Goal: Task Accomplishment & Management: Use online tool/utility

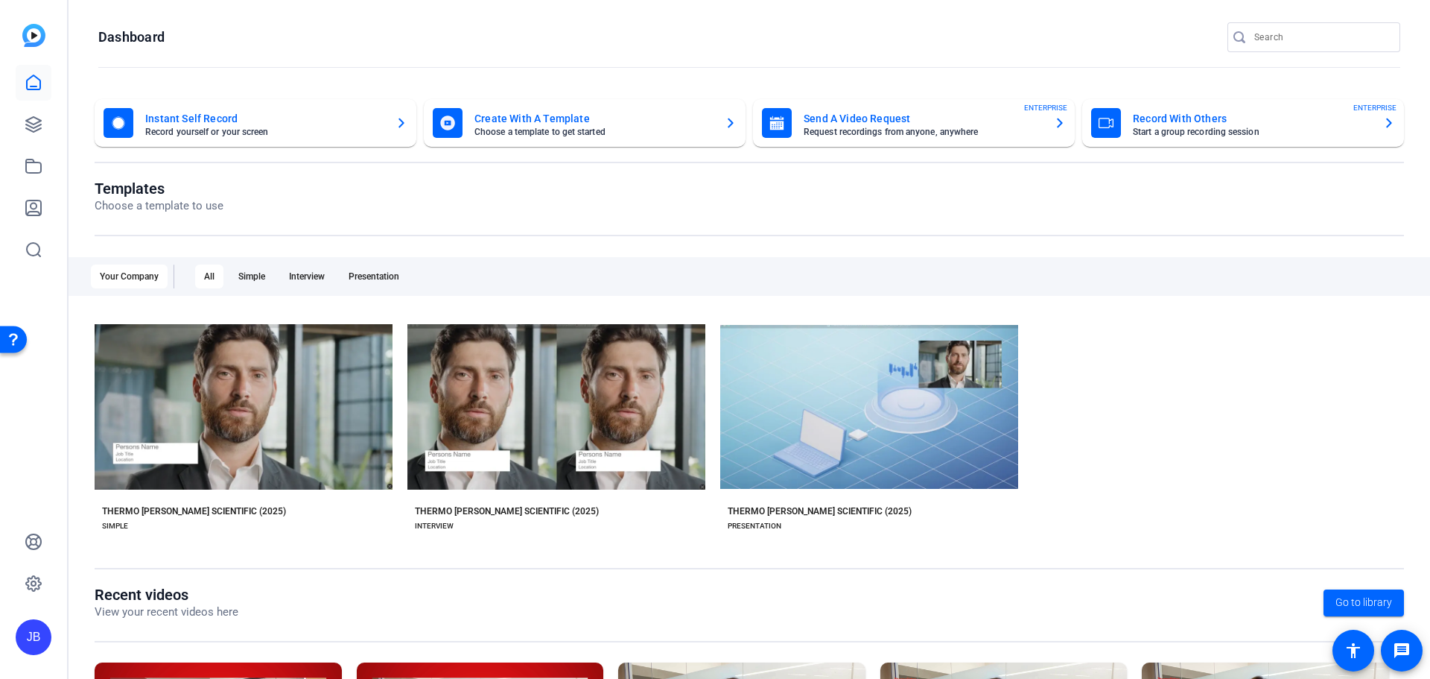
click at [1257, 130] on mat-card-subtitle "Start a group recording session" at bounding box center [1252, 131] width 238 height 9
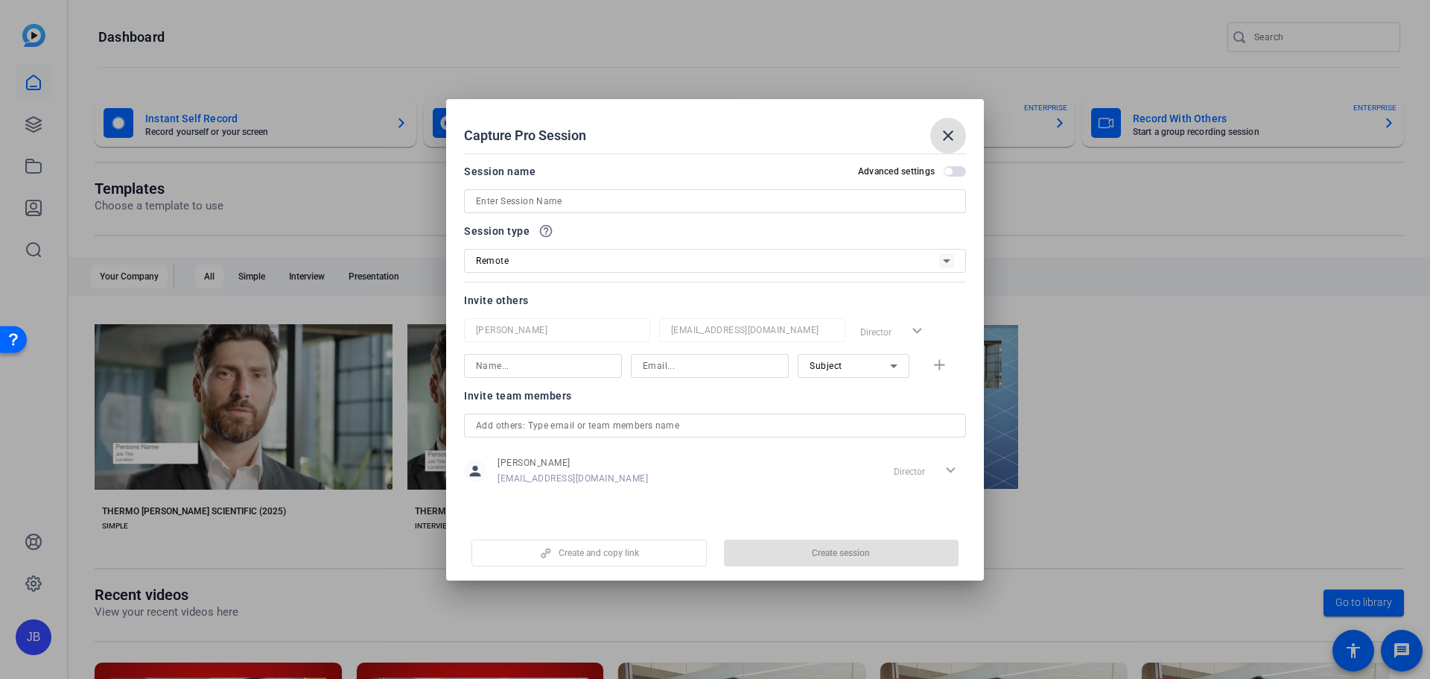
click at [568, 202] on input at bounding box center [715, 201] width 478 height 18
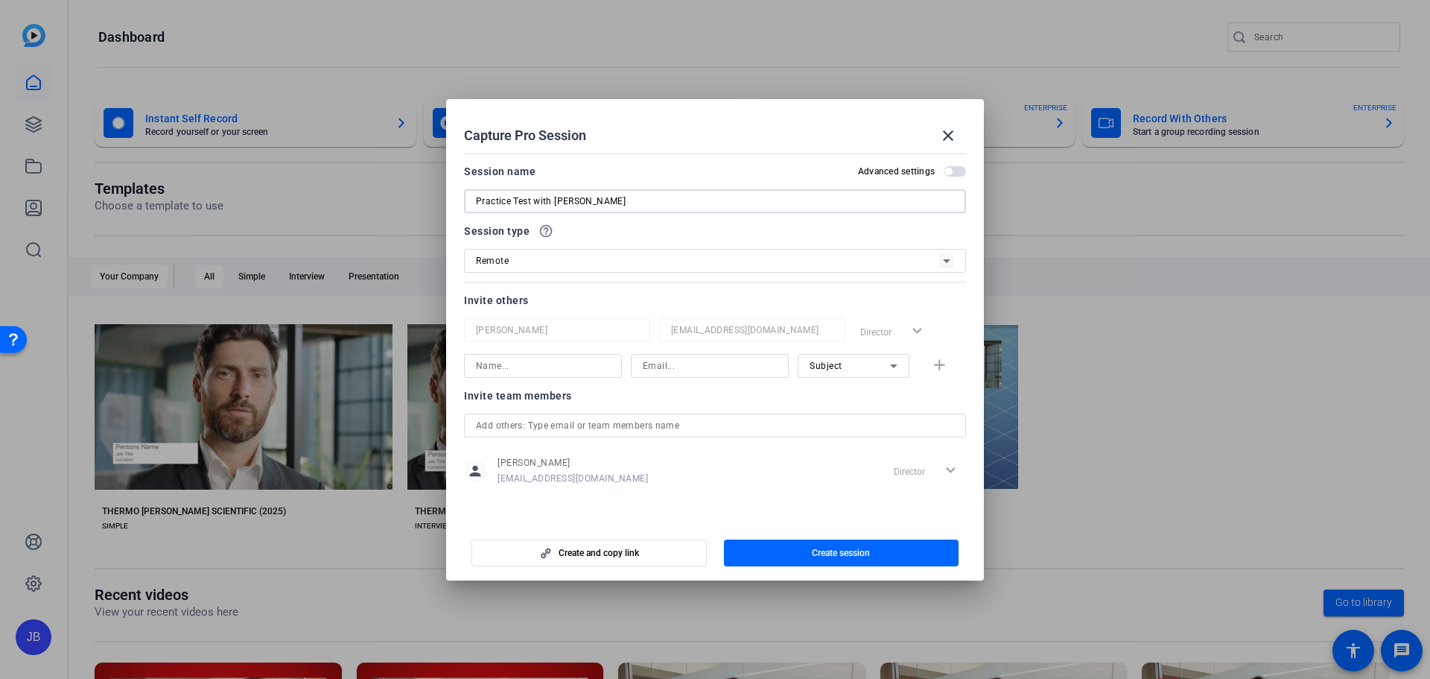
type input "Practice Test with [PERSON_NAME]"
click at [948, 262] on icon at bounding box center [947, 261] width 18 height 18
click at [948, 262] on div at bounding box center [715, 339] width 1430 height 679
click at [536, 370] on input at bounding box center [543, 366] width 134 height 18
type input "[PERSON_NAME]"
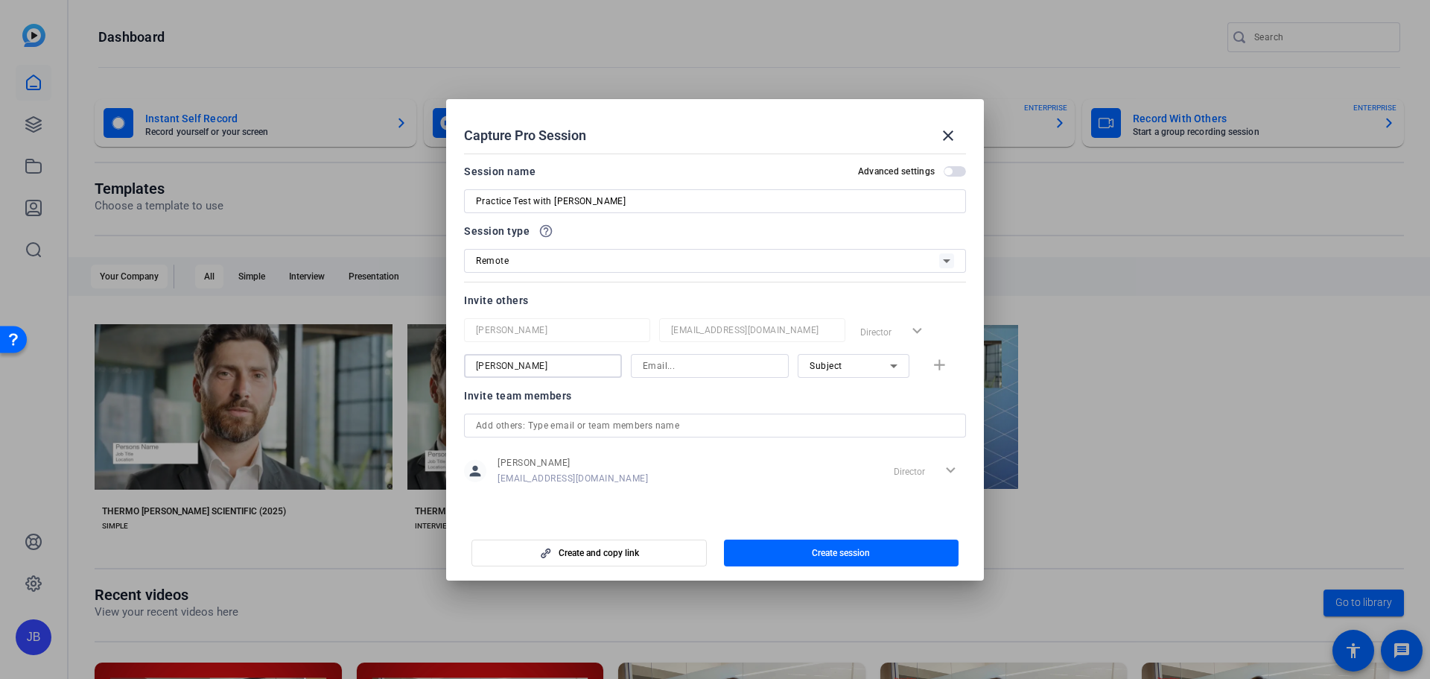
click at [678, 363] on input at bounding box center [710, 366] width 134 height 18
paste input "[PERSON_NAME][EMAIL_ADDRESS][PERSON_NAME][DOMAIN_NAME]"
type input "[PERSON_NAME][EMAIL_ADDRESS][PERSON_NAME][DOMAIN_NAME]"
click at [889, 364] on icon at bounding box center [894, 366] width 18 height 18
click at [889, 364] on div at bounding box center [715, 339] width 1430 height 679
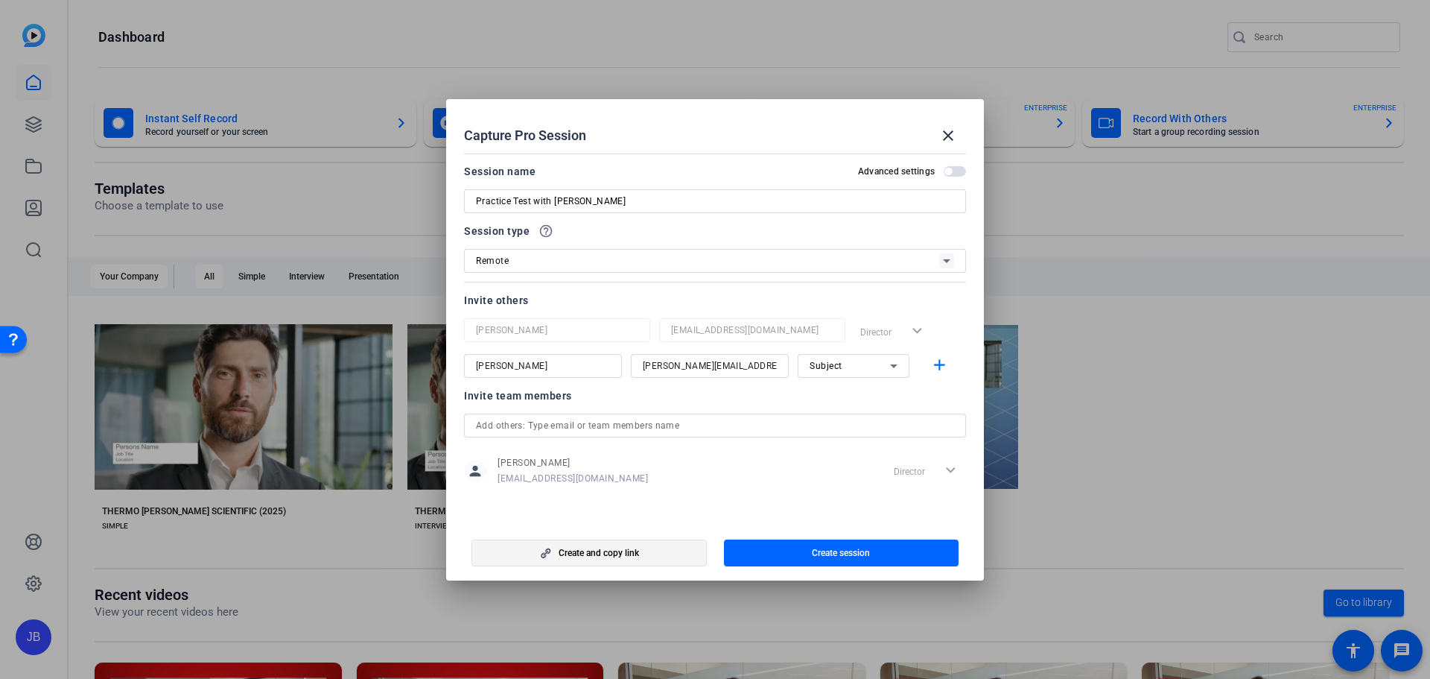
click at [592, 557] on span "Create and copy link" at bounding box center [599, 553] width 80 height 12
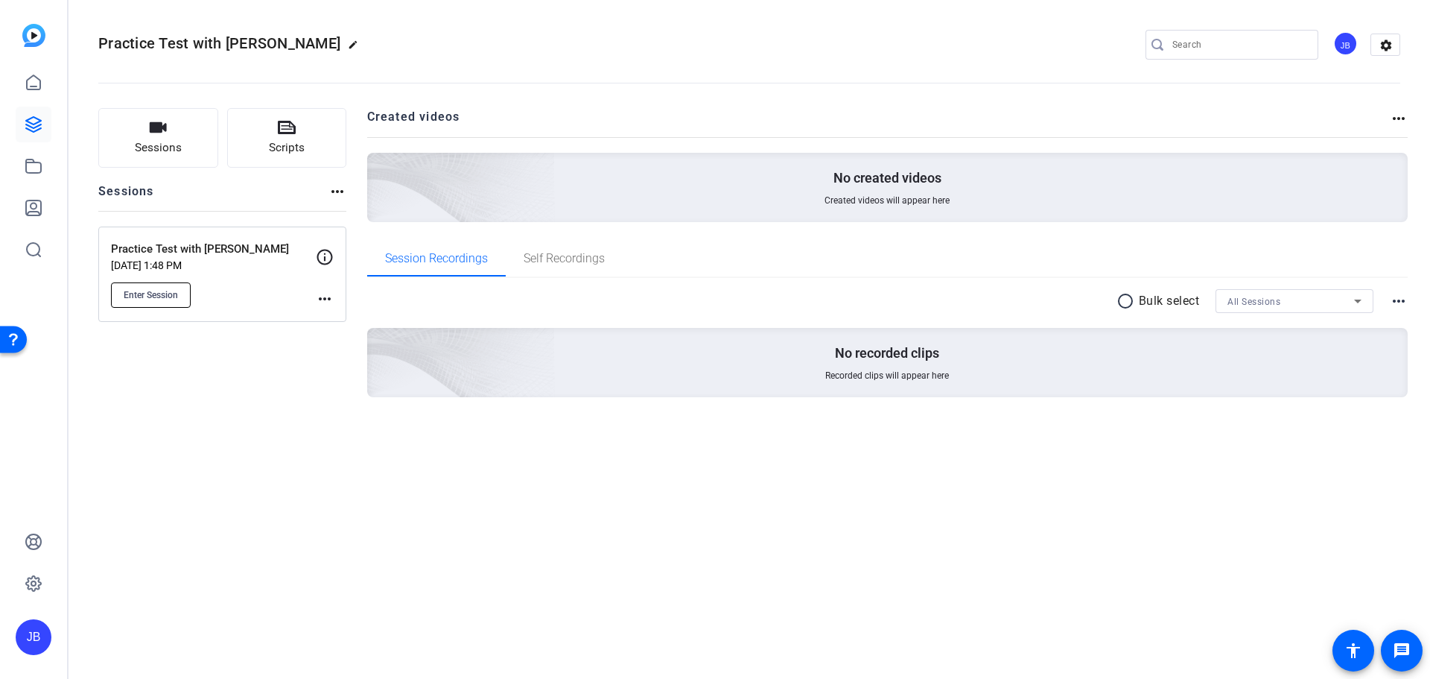
click at [166, 296] on span "Enter Session" at bounding box center [151, 295] width 54 height 12
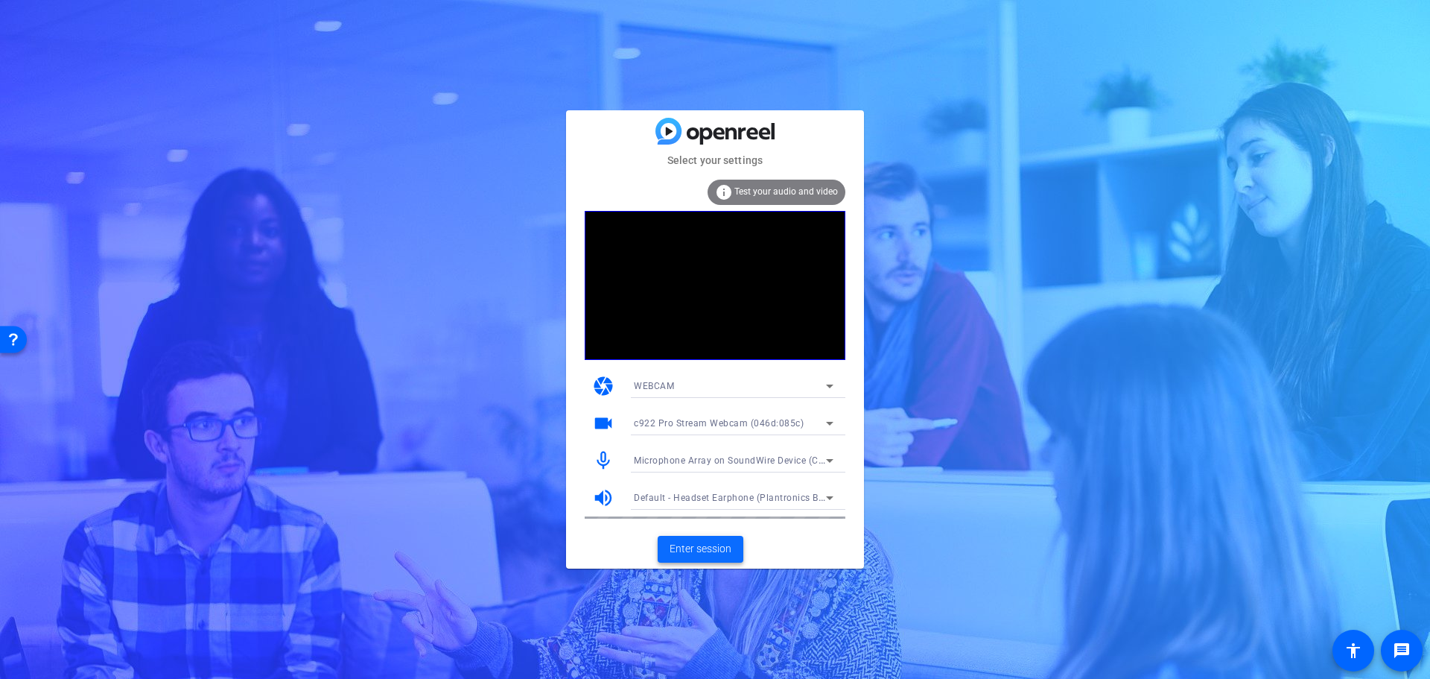
click at [711, 546] on span "Enter session" at bounding box center [701, 549] width 62 height 16
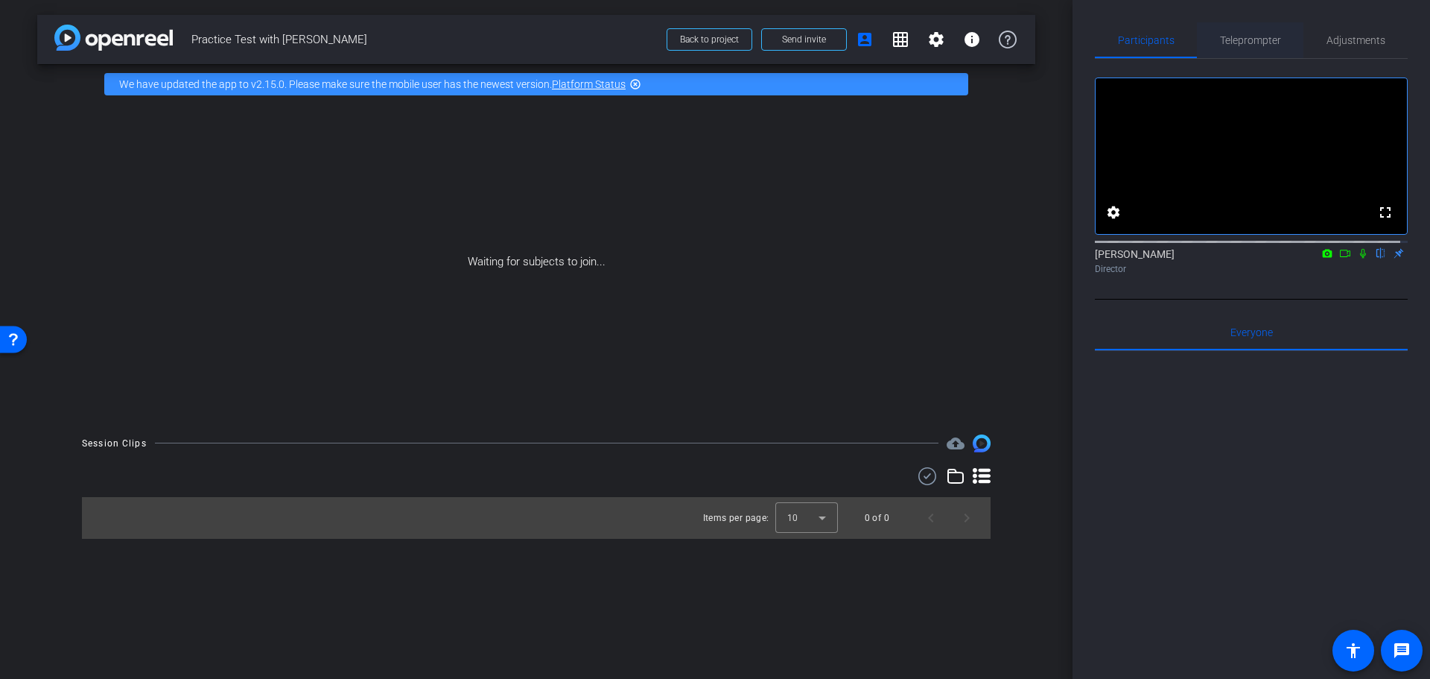
click at [1256, 38] on span "Teleprompter" at bounding box center [1250, 40] width 61 height 10
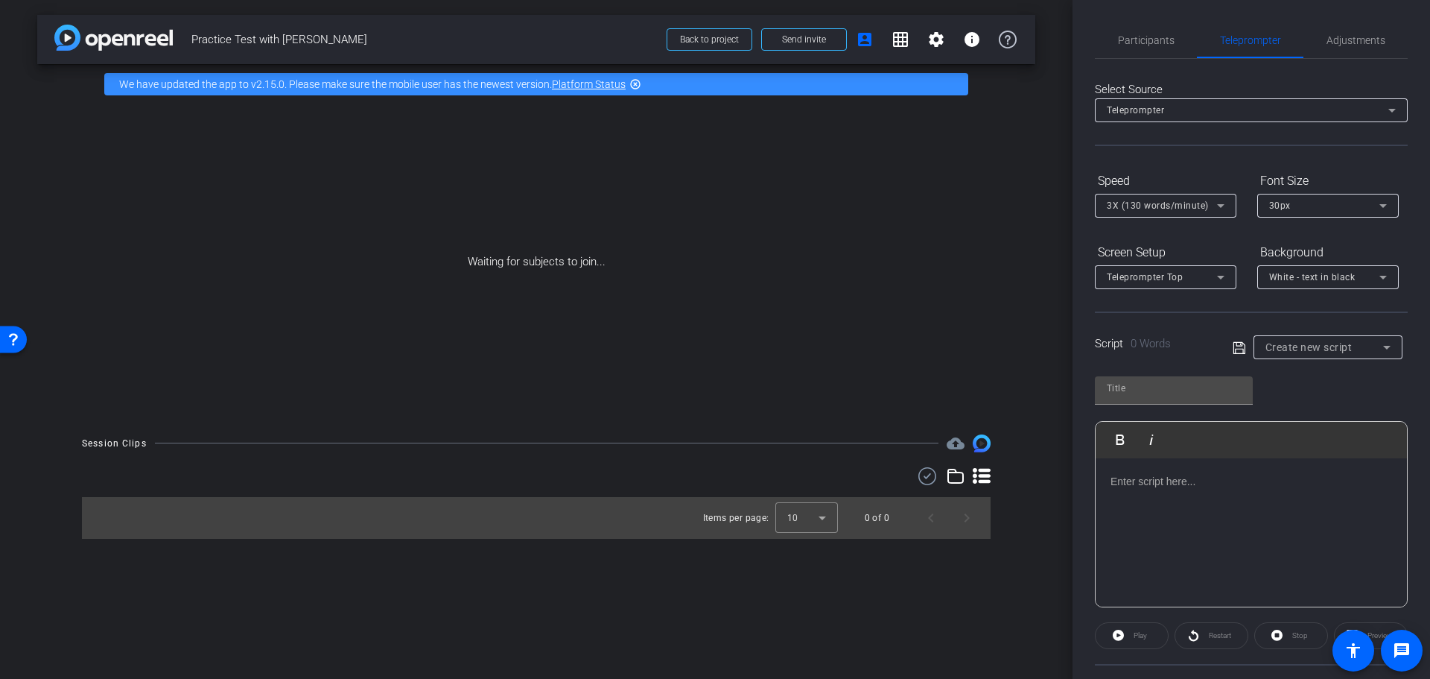
click at [1339, 346] on span "Create new script" at bounding box center [1308, 347] width 87 height 12
click at [1316, 380] on span "Create new script" at bounding box center [1302, 377] width 78 height 18
click at [1178, 486] on p at bounding box center [1252, 481] width 282 height 16
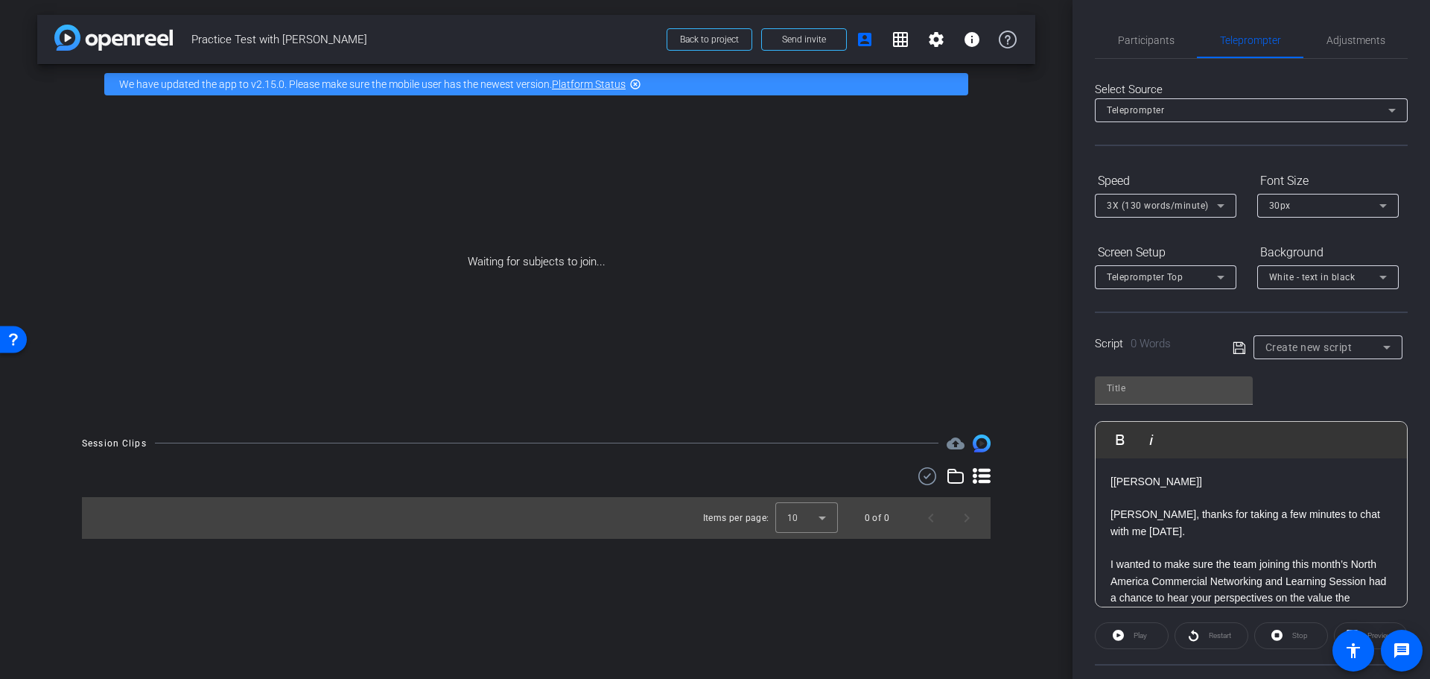
scroll to position [1867, 0]
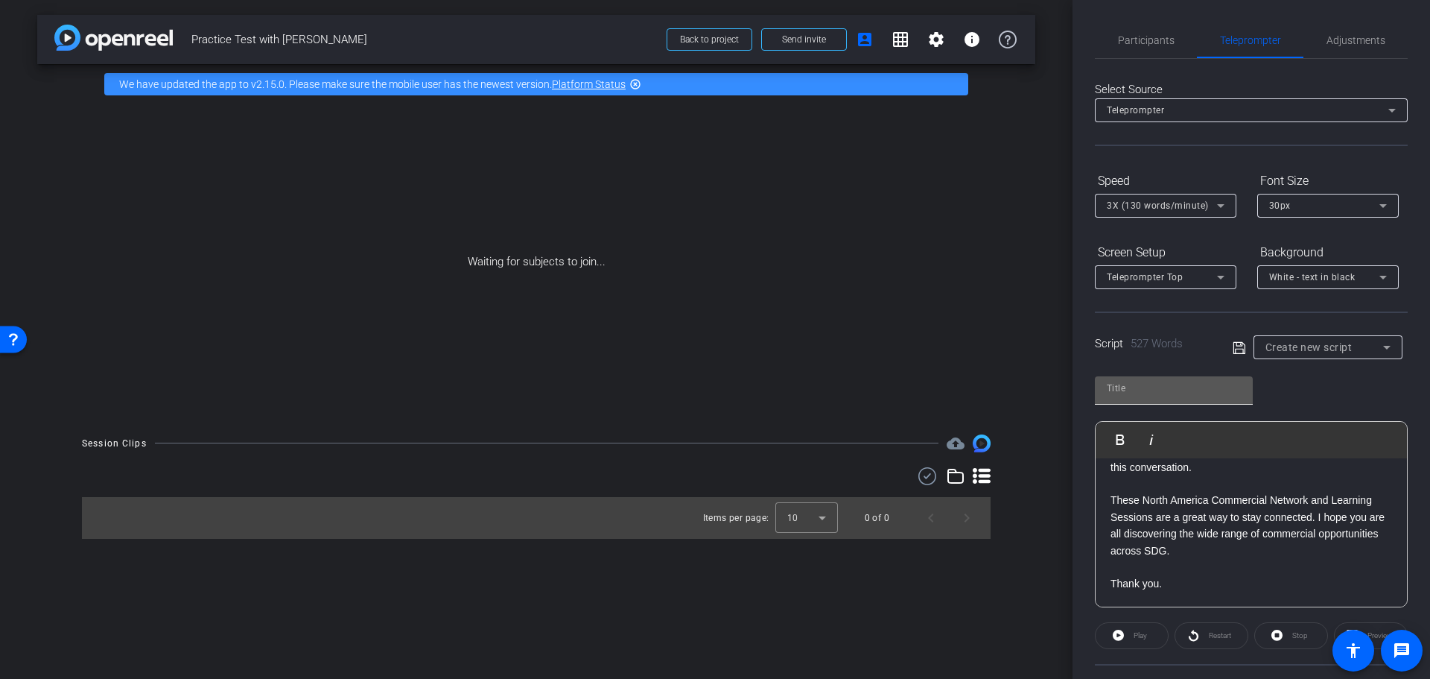
click at [1167, 392] on input "text" at bounding box center [1174, 388] width 134 height 18
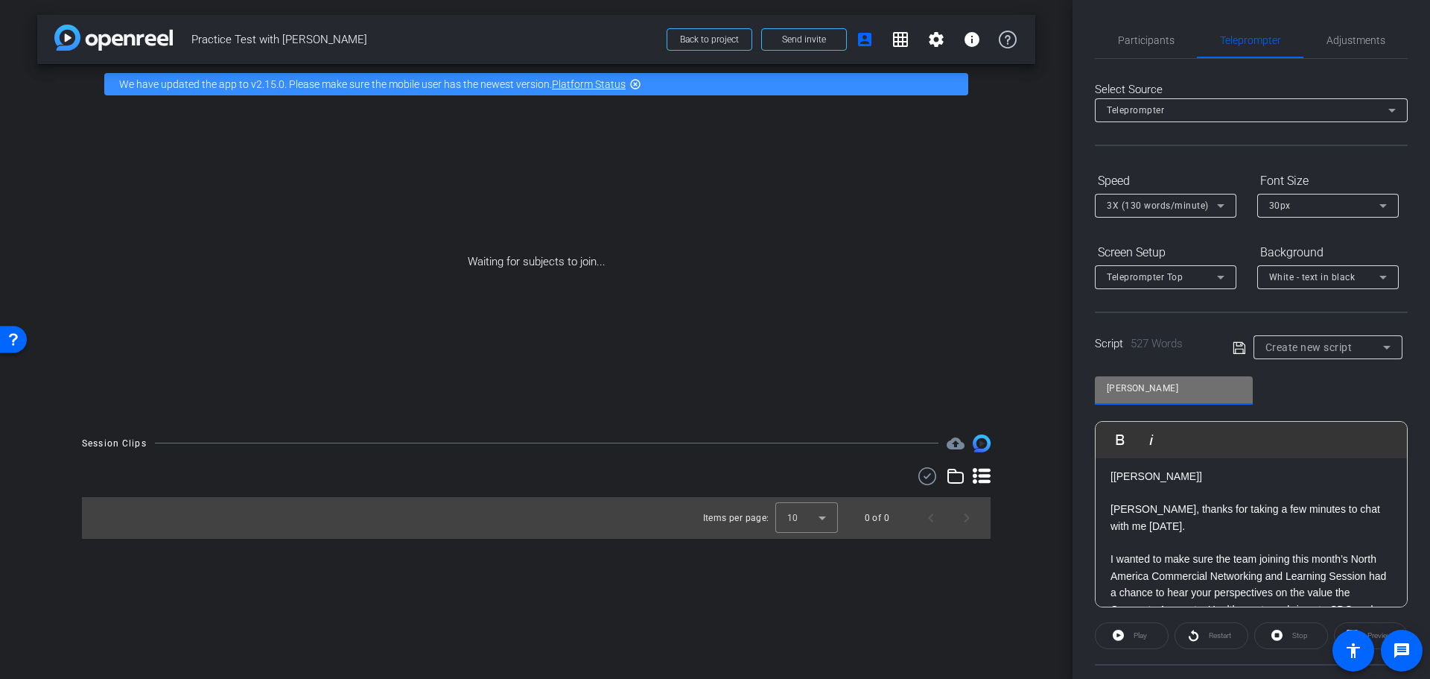
scroll to position [0, 0]
type input "[PERSON_NAME]"
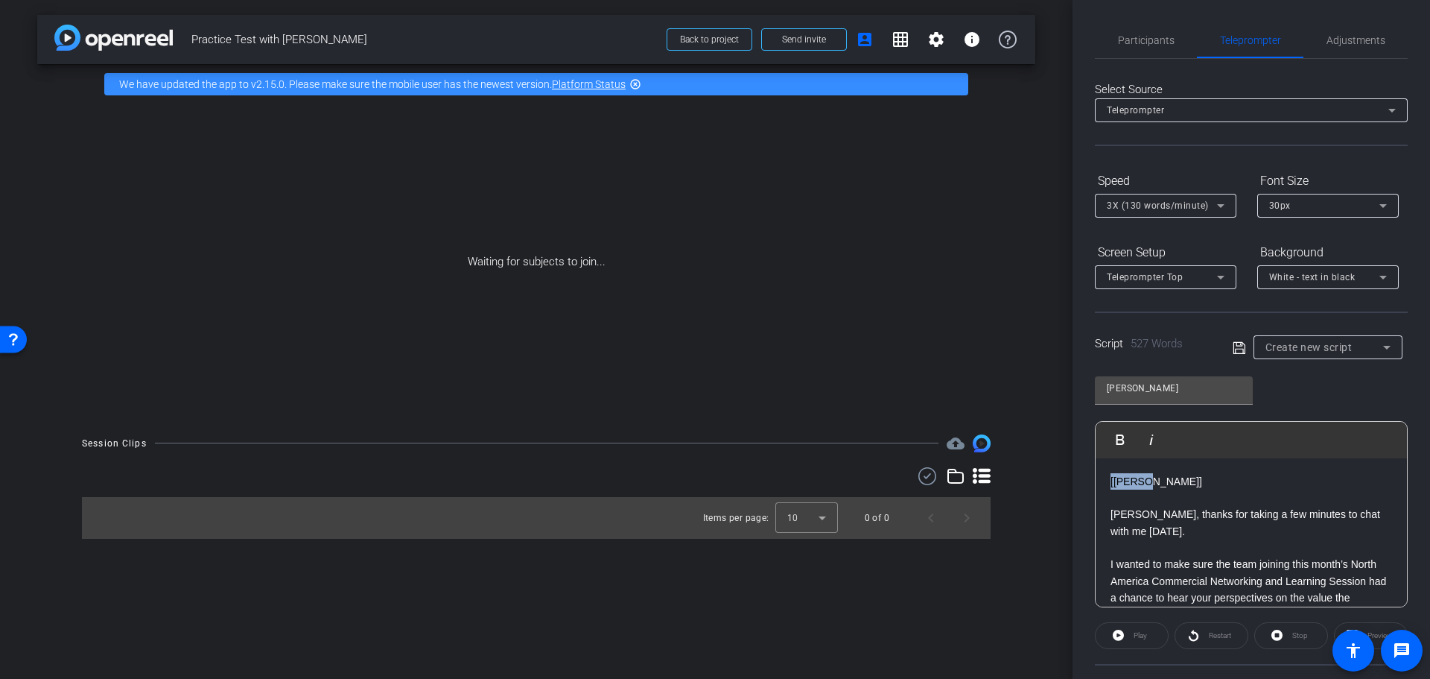
drag, startPoint x: 1160, startPoint y: 483, endPoint x: 1111, endPoint y: 485, distance: 49.9
click at [1111, 485] on p "[[PERSON_NAME]]" at bounding box center [1252, 481] width 282 height 16
click at [1124, 439] on icon "button" at bounding box center [1120, 440] width 18 height 18
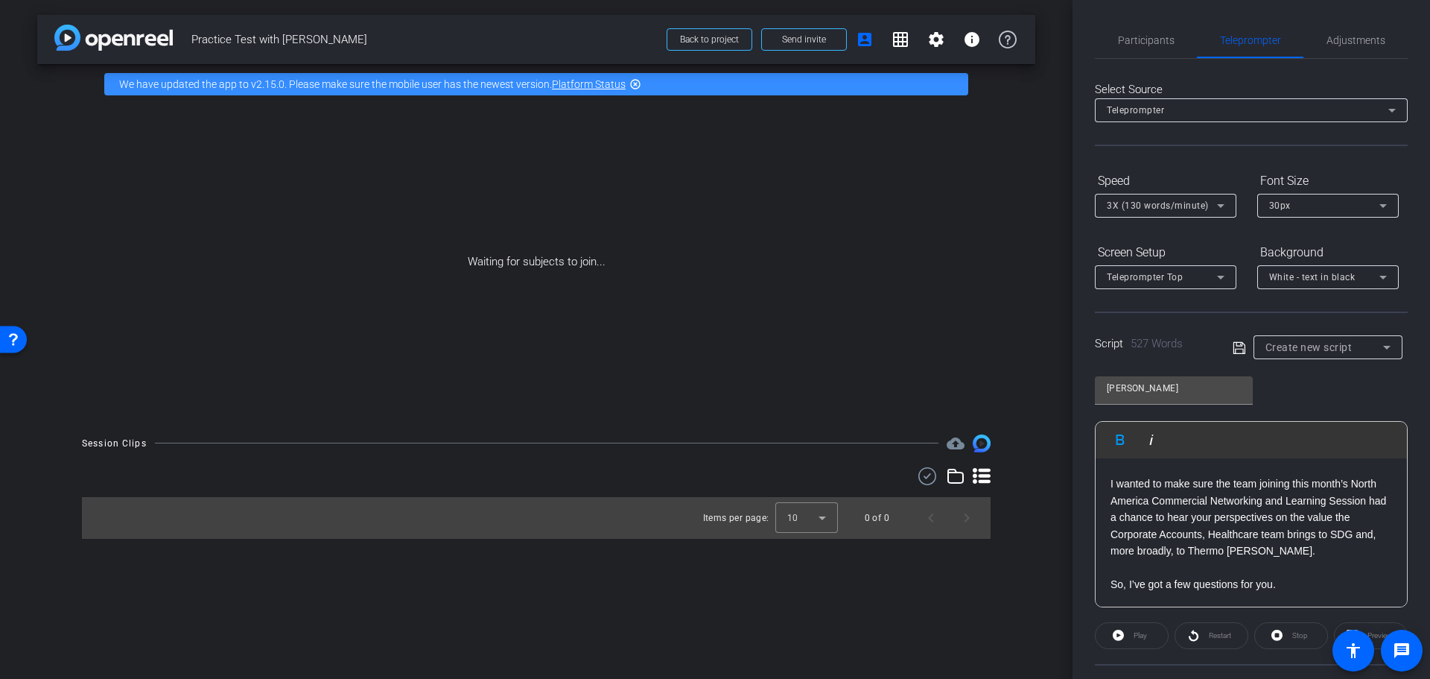
scroll to position [149, 0]
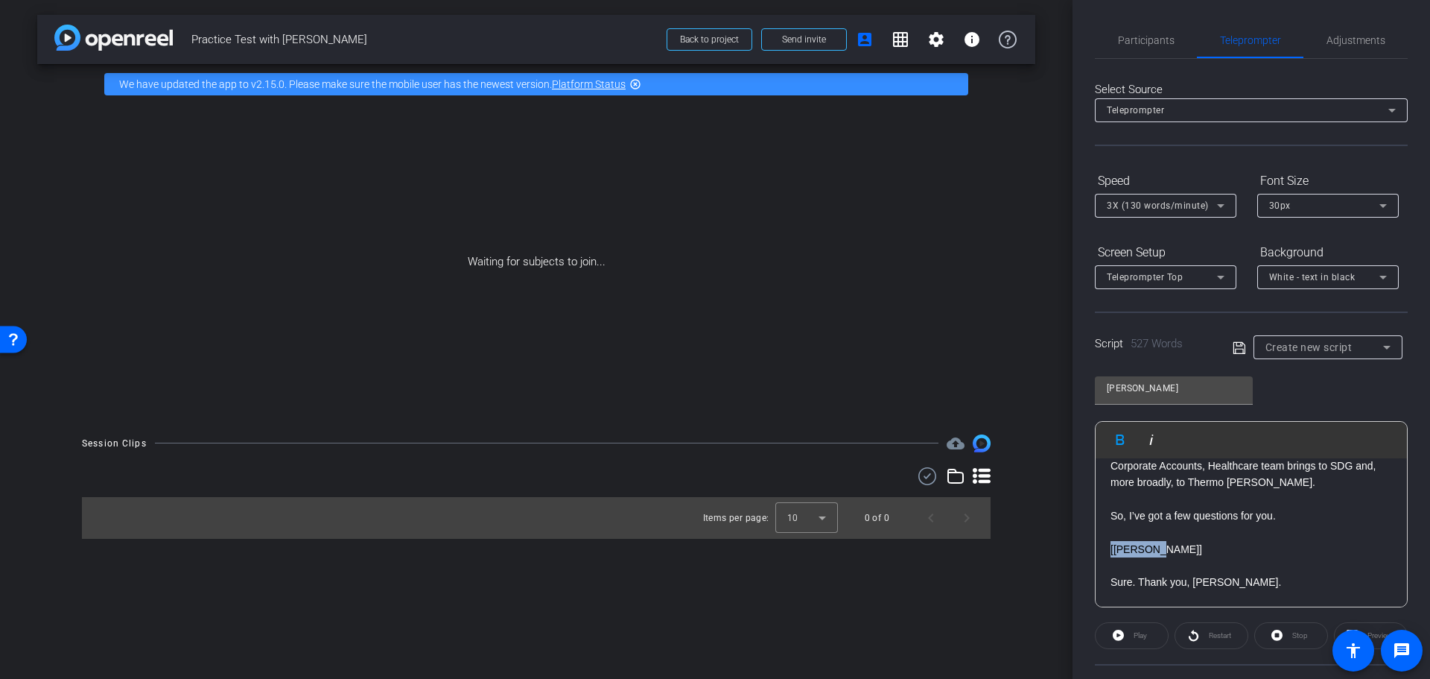
drag, startPoint x: 1172, startPoint y: 550, endPoint x: 1109, endPoint y: 556, distance: 62.8
click at [1122, 439] on icon "button" at bounding box center [1121, 439] width 8 height 10
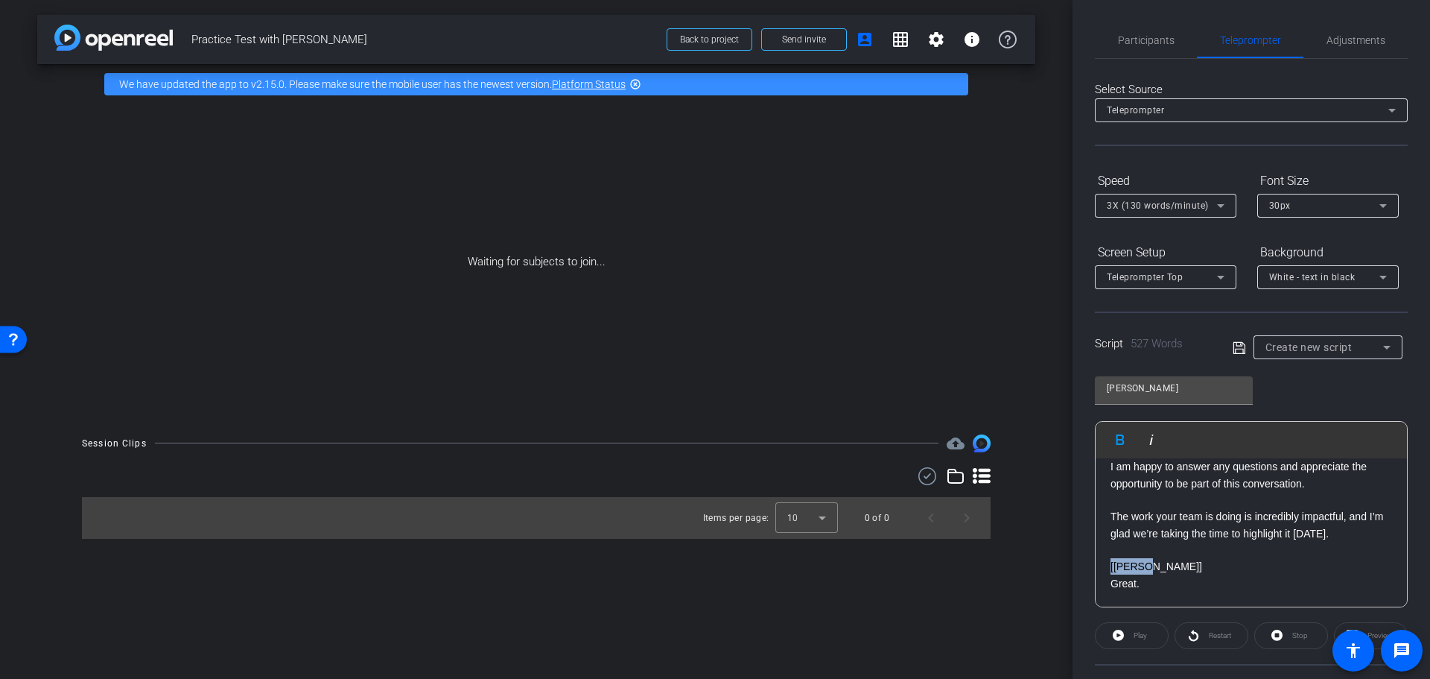
drag, startPoint x: 1159, startPoint y: 563, endPoint x: 1109, endPoint y: 563, distance: 49.9
click at [1119, 447] on icon "button" at bounding box center [1120, 440] width 18 height 18
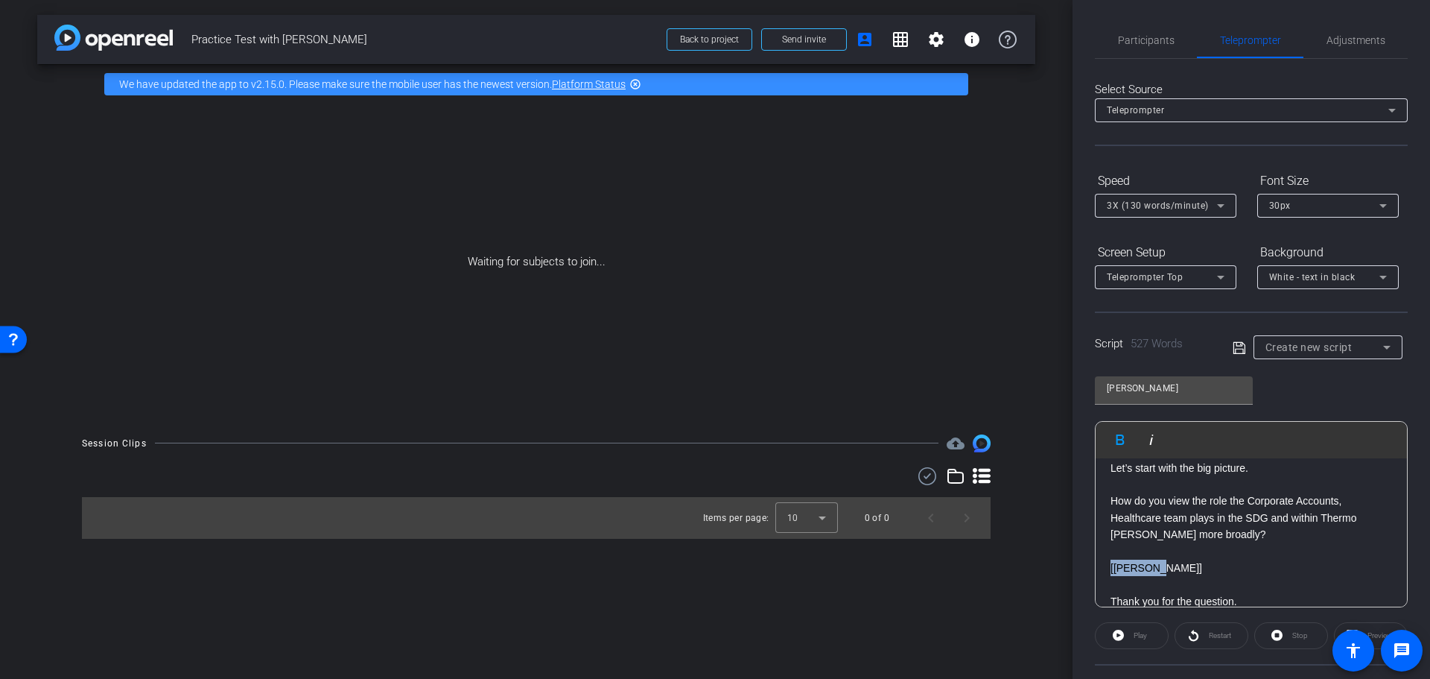
drag, startPoint x: 1174, startPoint y: 572, endPoint x: 1109, endPoint y: 569, distance: 64.9
click at [1116, 436] on icon "button" at bounding box center [1120, 440] width 18 height 18
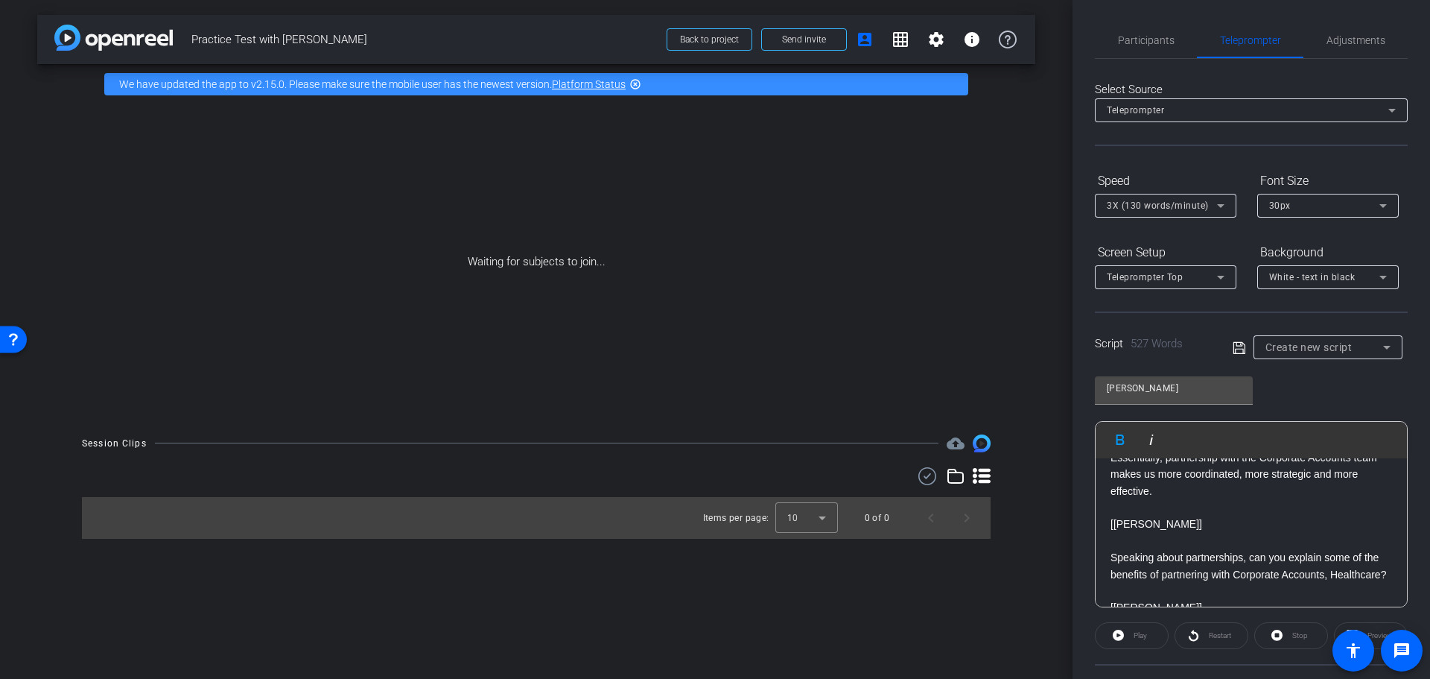
scroll to position [819, 0]
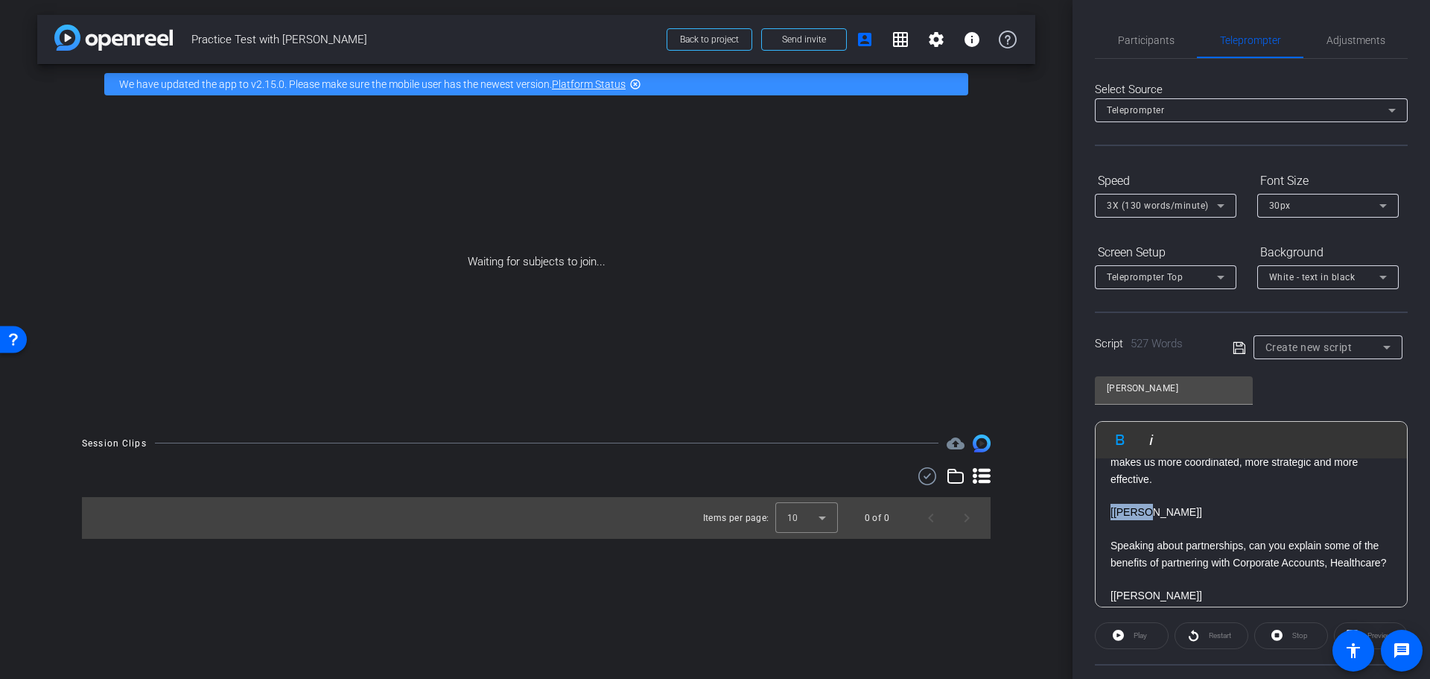
drag, startPoint x: 1162, startPoint y: 527, endPoint x: 1108, endPoint y: 532, distance: 53.8
click at [1108, 532] on div "[TARA] Puneet, thanks for taking a few minutes to chat with me today. I wanted …" at bounding box center [1251, 621] width 311 height 1964
click at [1119, 437] on icon "button" at bounding box center [1120, 440] width 18 height 18
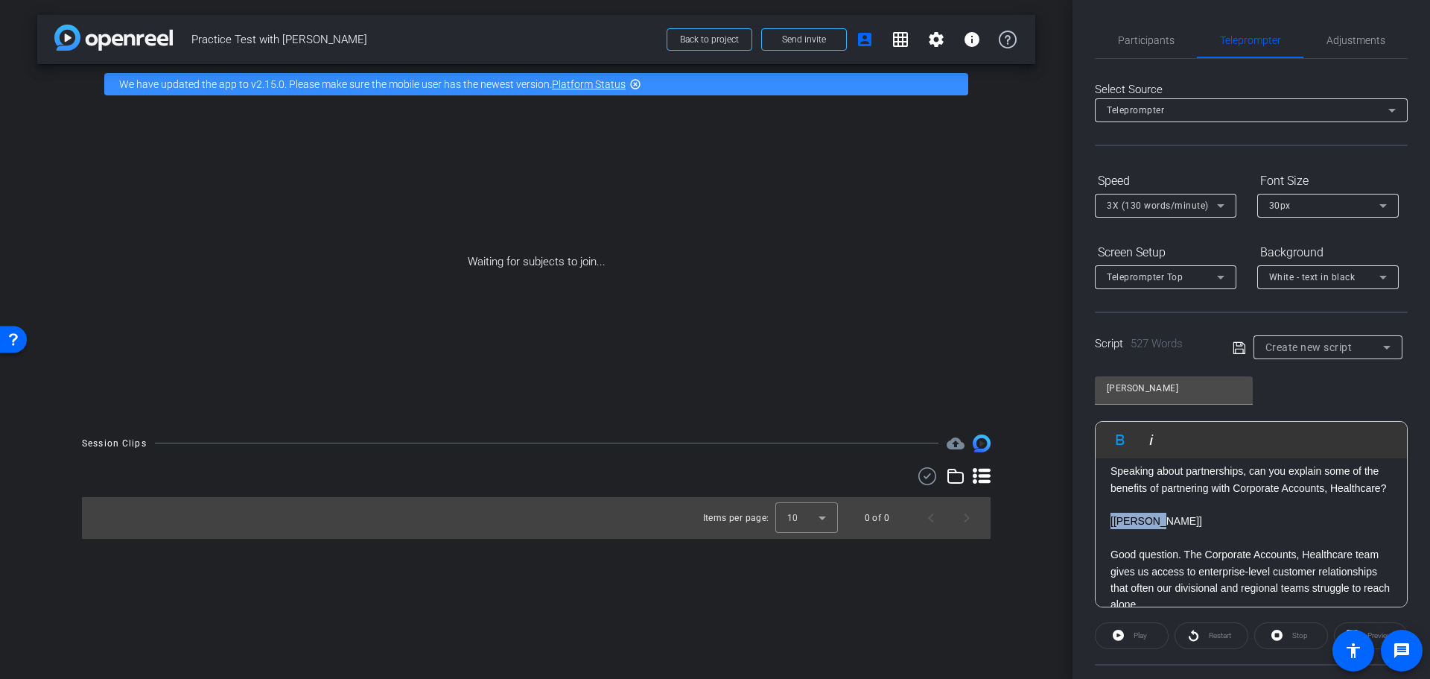
drag, startPoint x: 1171, startPoint y: 551, endPoint x: 1108, endPoint y: 553, distance: 62.6
click at [1108, 553] on div "[TARA] Puneet, thanks for taking a few minutes to chat with me today. I wanted …" at bounding box center [1251, 546] width 311 height 1964
click at [1123, 440] on icon "button" at bounding box center [1121, 439] width 8 height 10
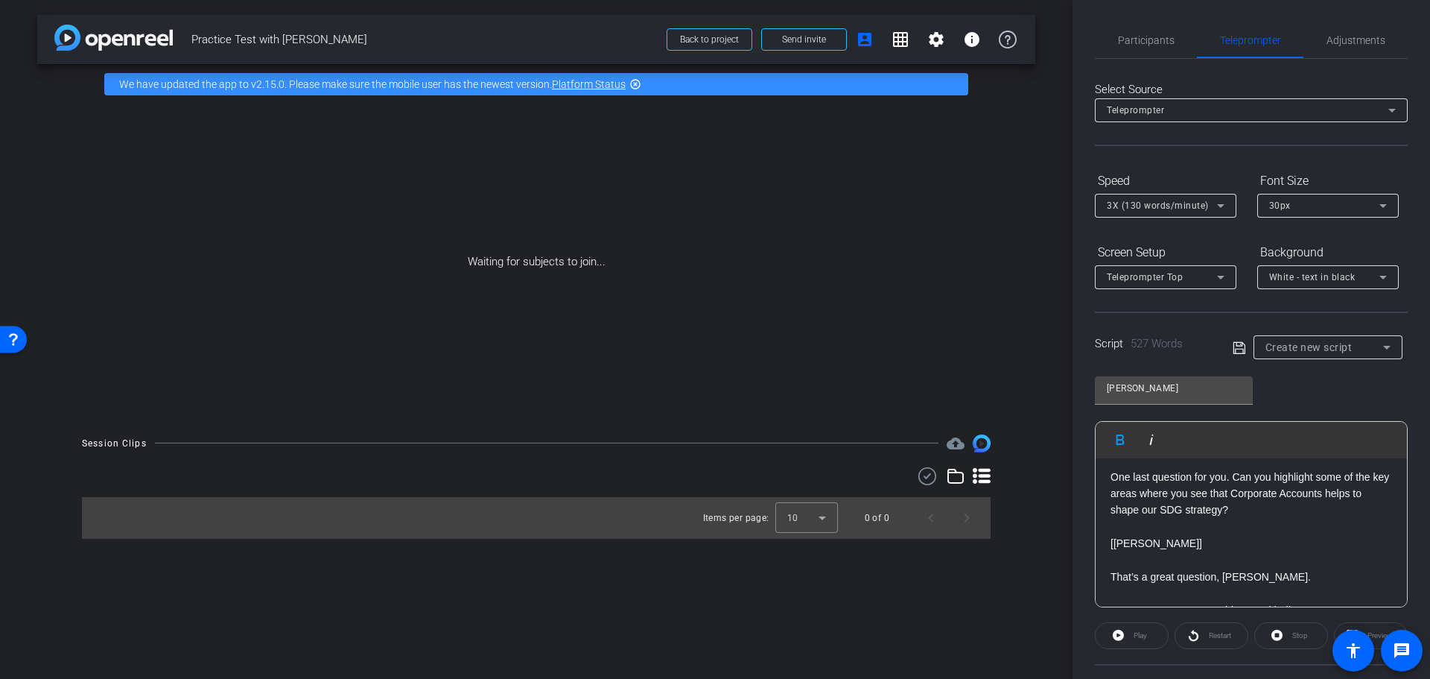
scroll to position [1266, 0]
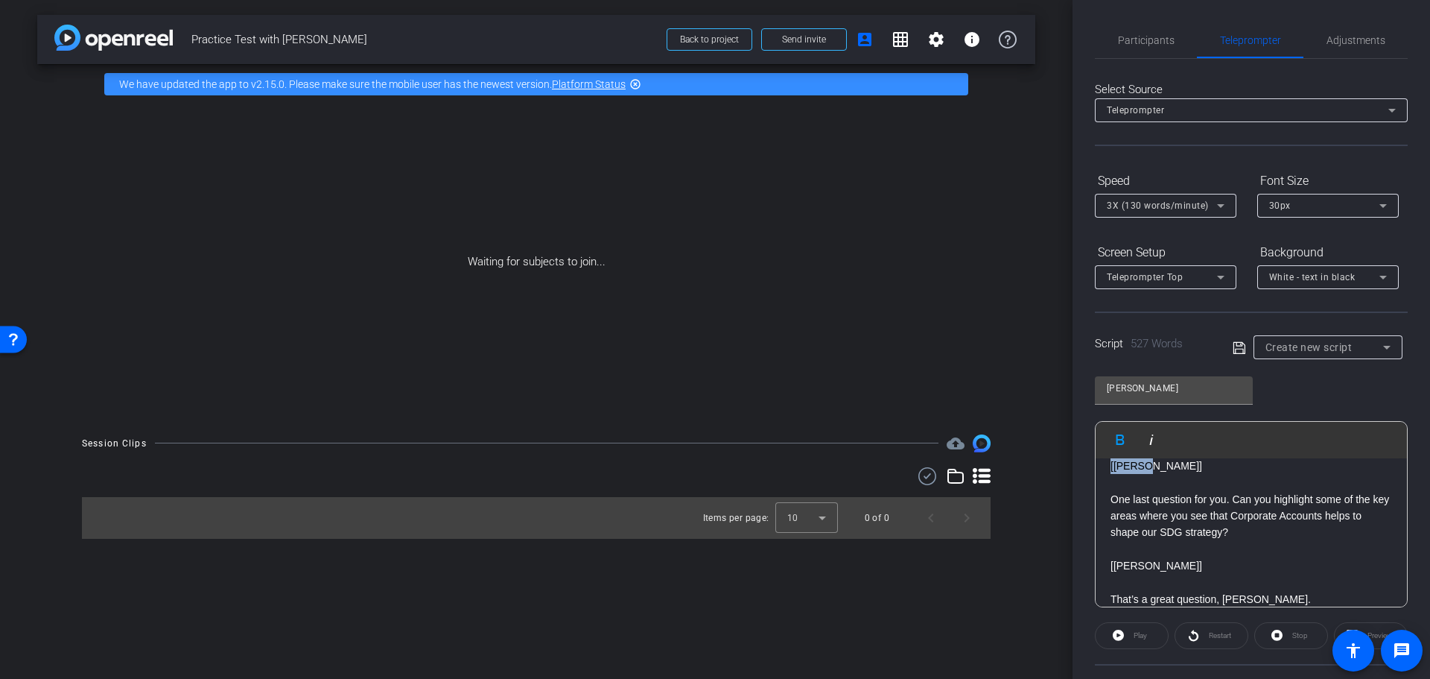
drag, startPoint x: 1143, startPoint y: 519, endPoint x: 1107, endPoint y: 521, distance: 36.5
click at [1107, 521] on div "[TARA] Puneet, thanks for taking a few minutes to chat with me today. I wanted …" at bounding box center [1251, 174] width 311 height 1964
click at [1121, 442] on icon "button" at bounding box center [1120, 440] width 18 height 18
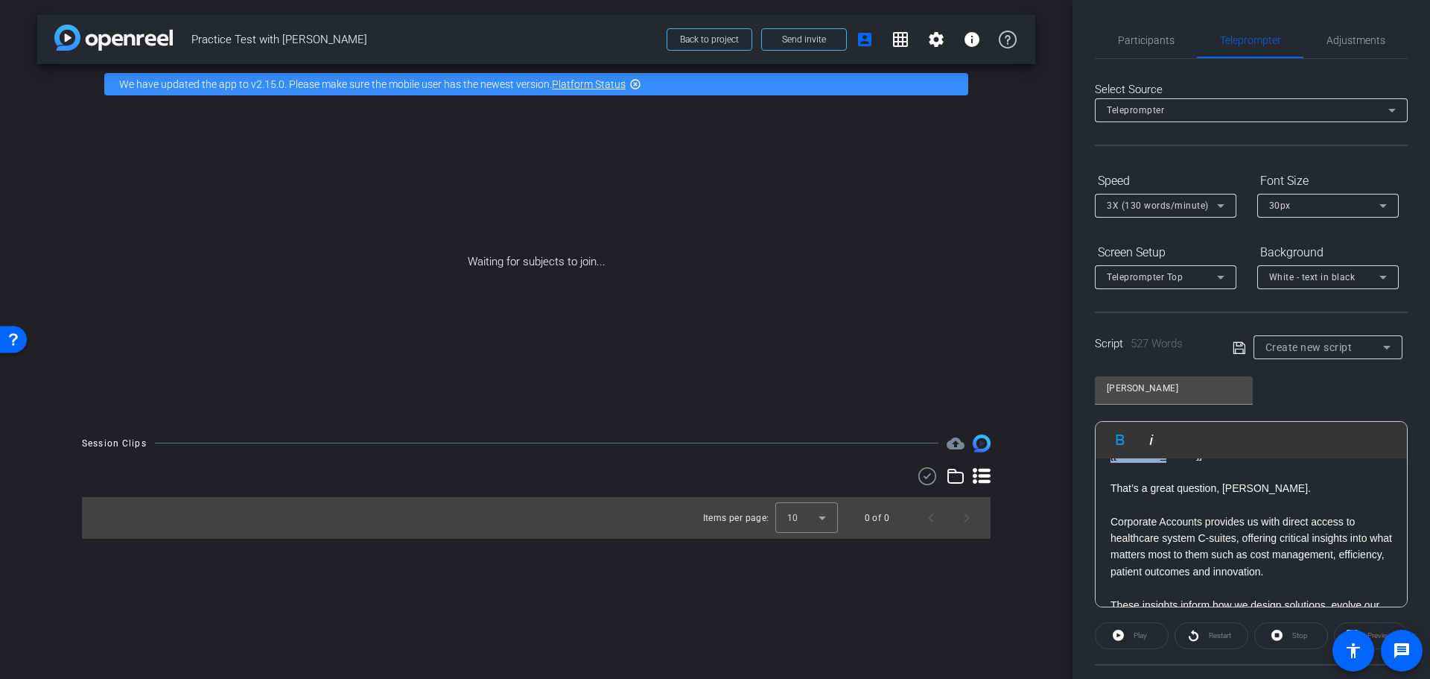
scroll to position [1356, 0]
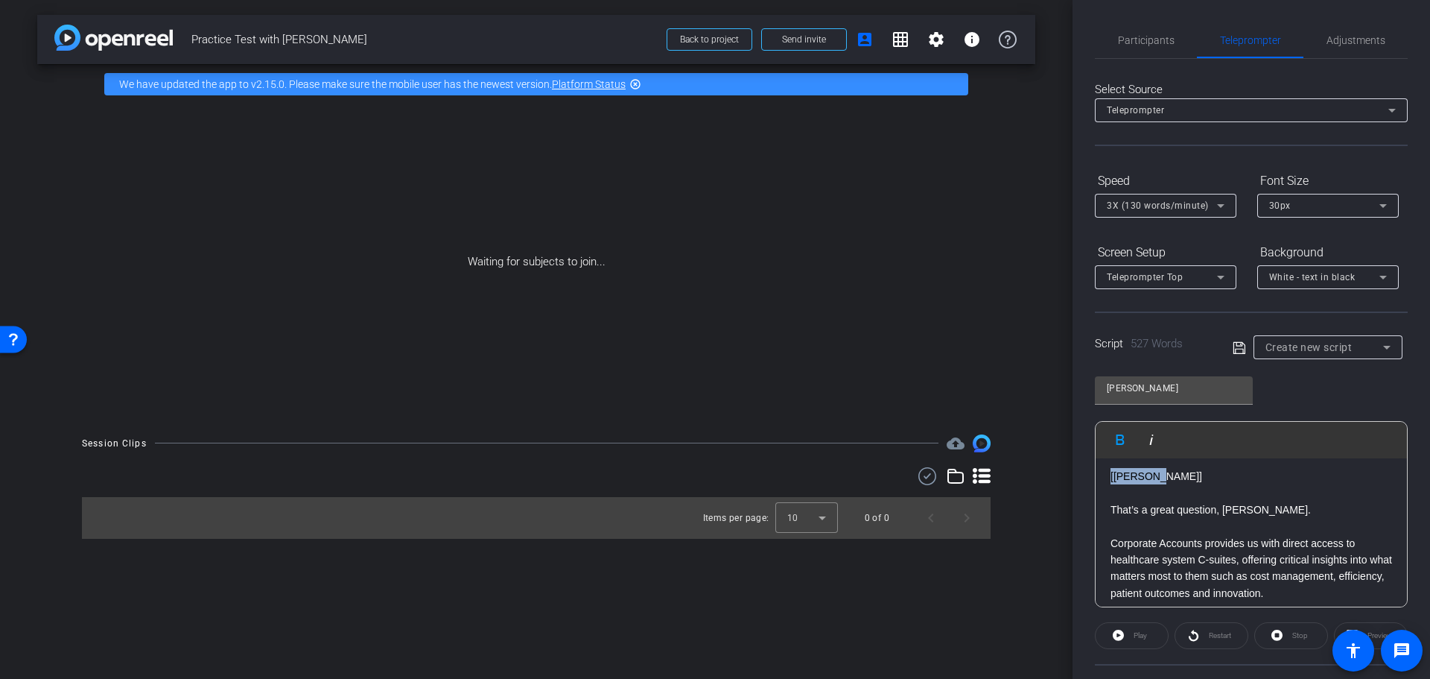
drag, startPoint x: 1160, startPoint y: 473, endPoint x: 1106, endPoint y: 533, distance: 81.2
click at [1106, 533] on div "[TARA] Puneet, thanks for taking a few minutes to chat with me today. I wanted …" at bounding box center [1251, 84] width 311 height 1964
click at [1119, 445] on icon "button" at bounding box center [1120, 440] width 18 height 18
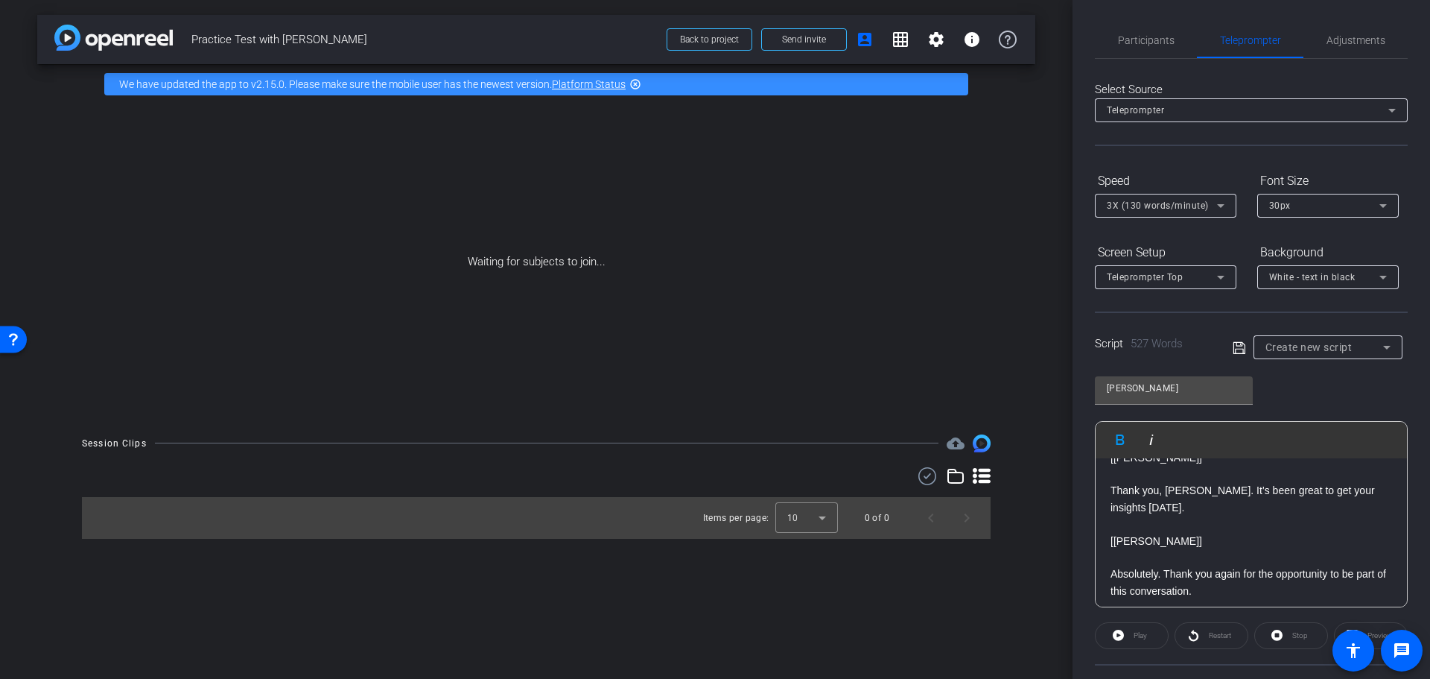
scroll to position [1728, 0]
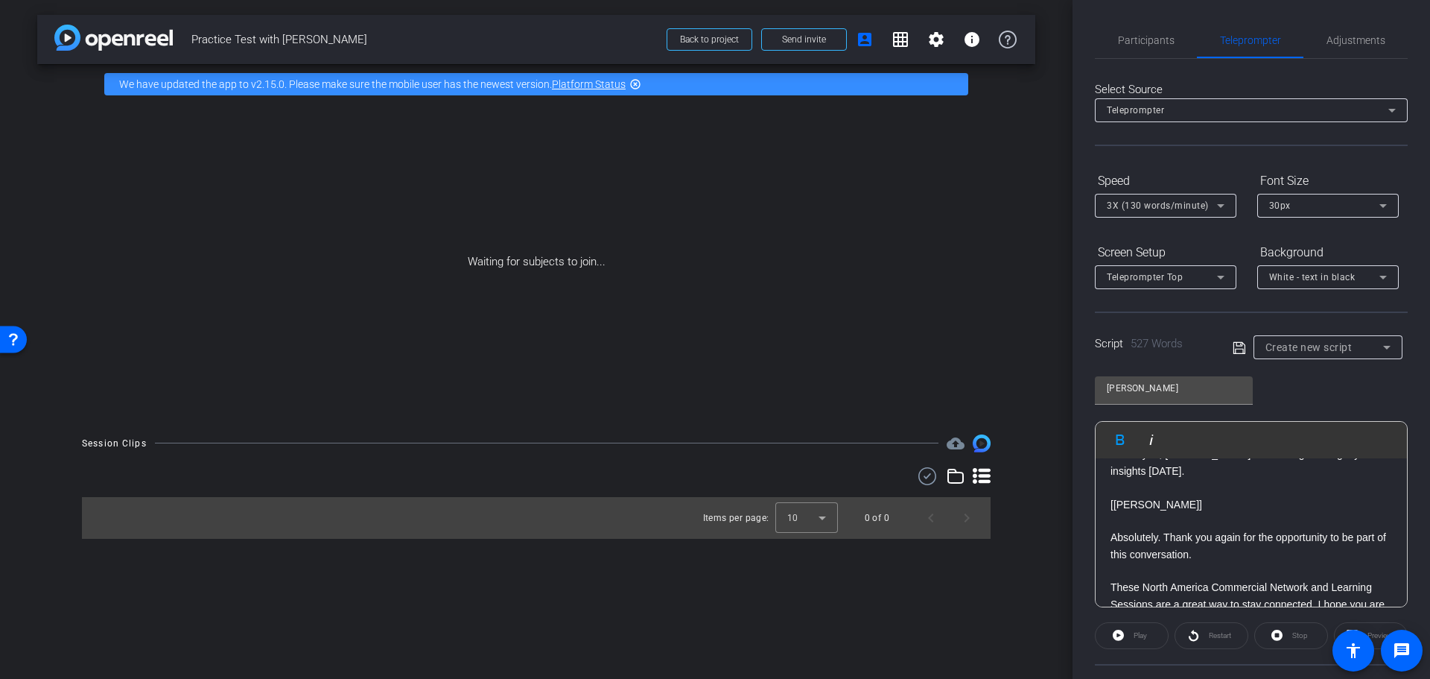
drag, startPoint x: 1165, startPoint y: 494, endPoint x: 1110, endPoint y: 490, distance: 55.2
click at [1117, 434] on icon "button" at bounding box center [1121, 439] width 8 height 10
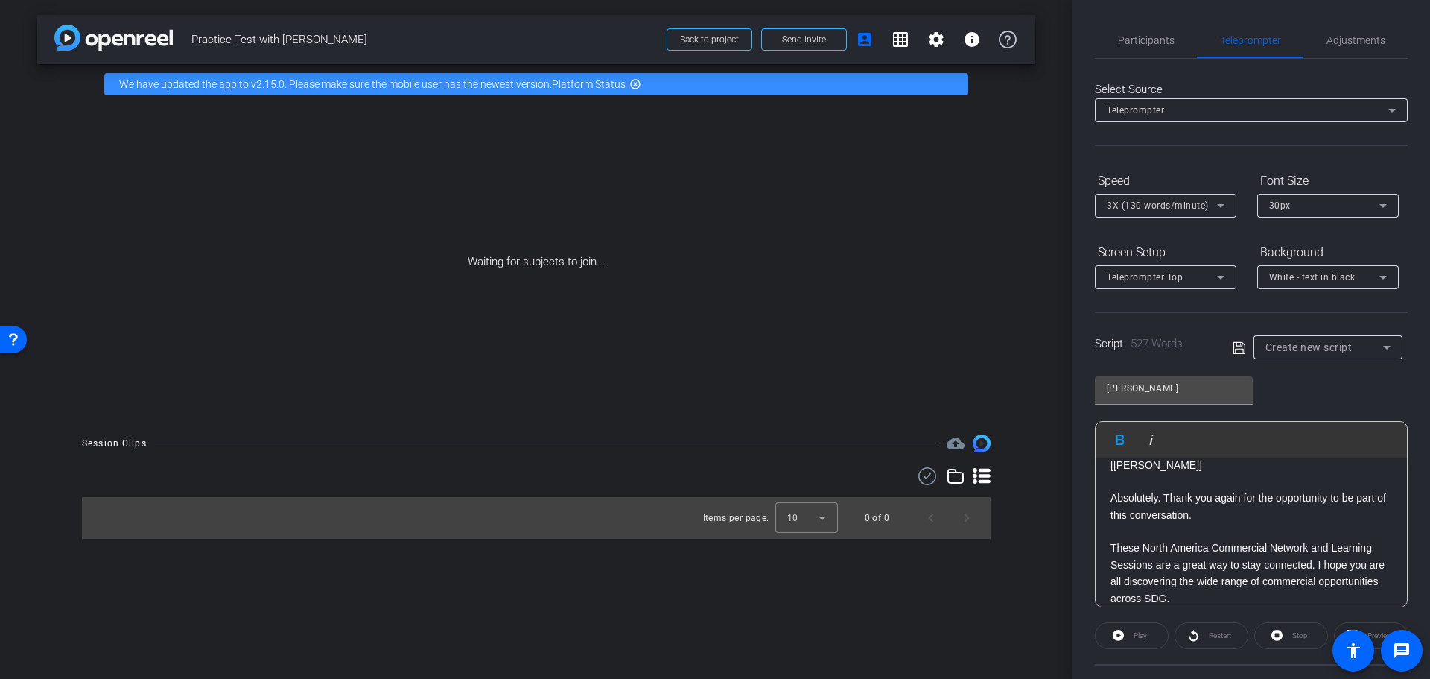
scroll to position [1803, 0]
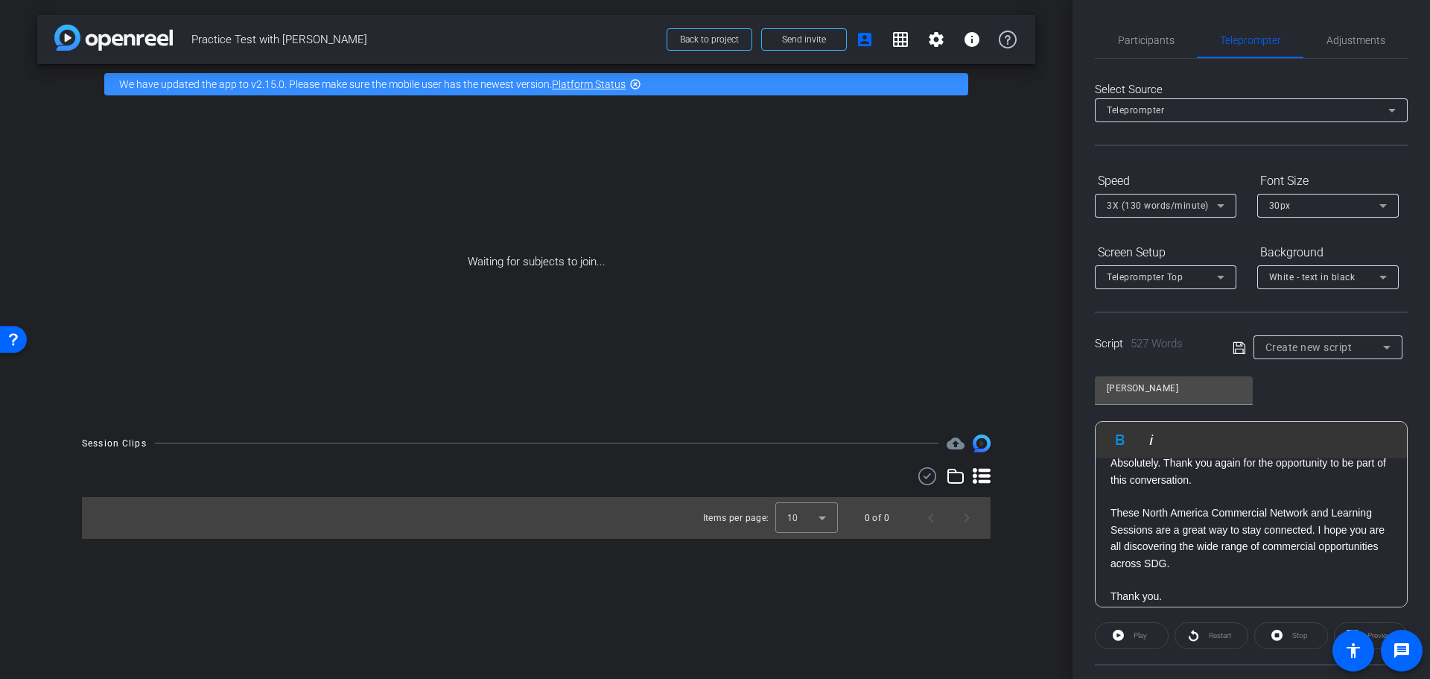
drag, startPoint x: 1166, startPoint y: 495, endPoint x: 1109, endPoint y: 499, distance: 56.8
click at [1119, 437] on icon "button" at bounding box center [1120, 440] width 18 height 18
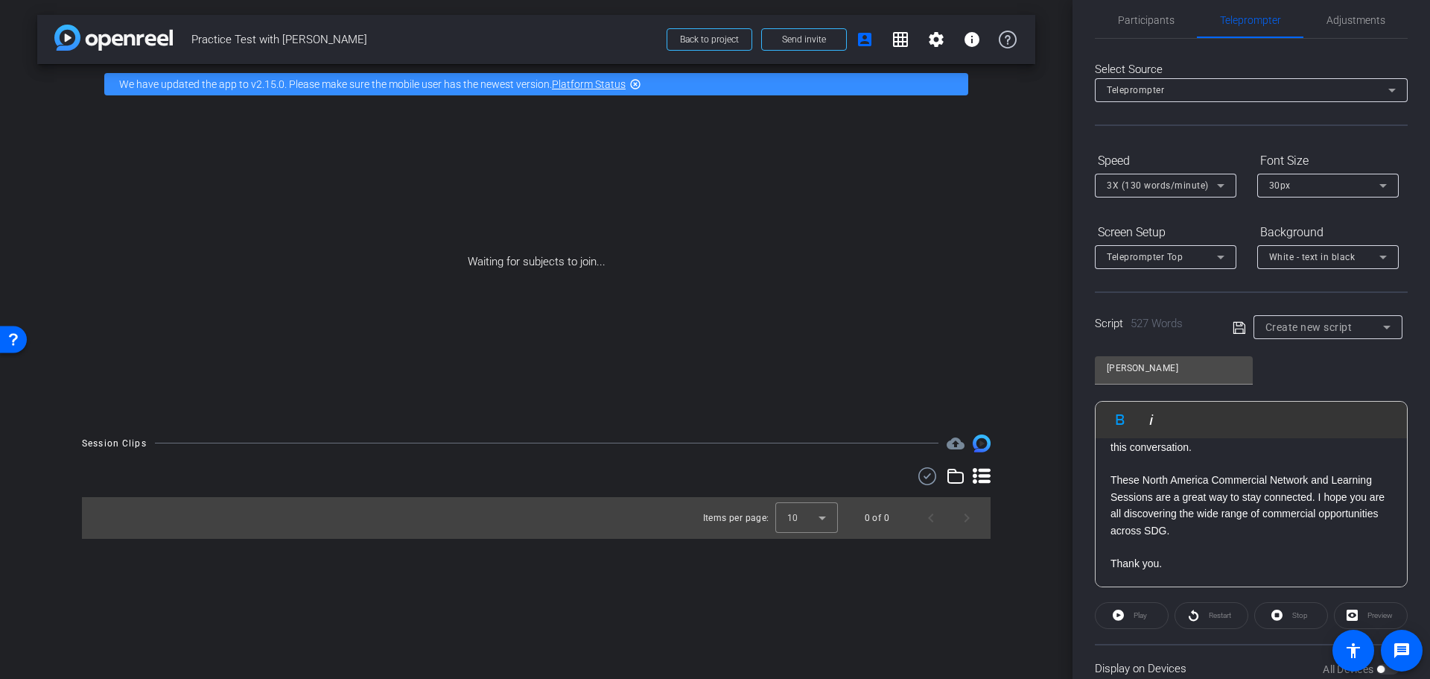
scroll to position [55, 0]
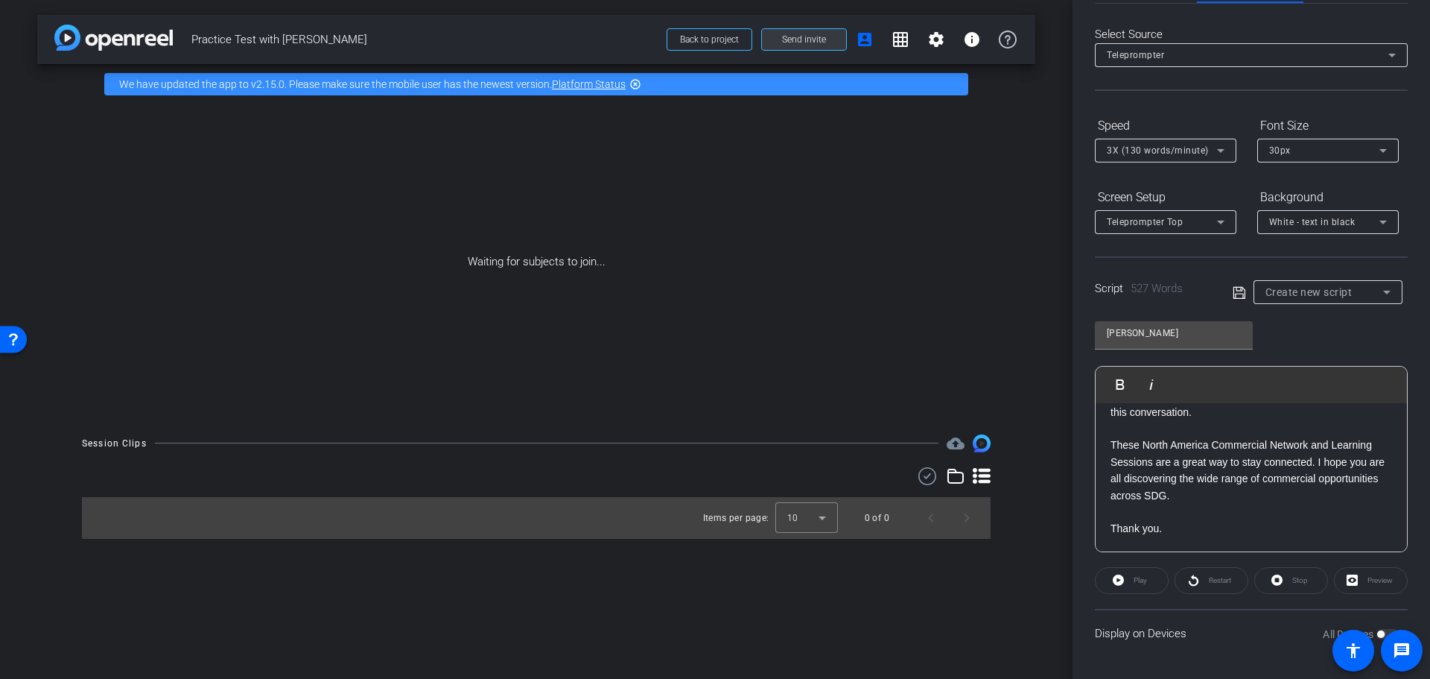
click at [819, 42] on span "Send invite" at bounding box center [804, 40] width 44 height 12
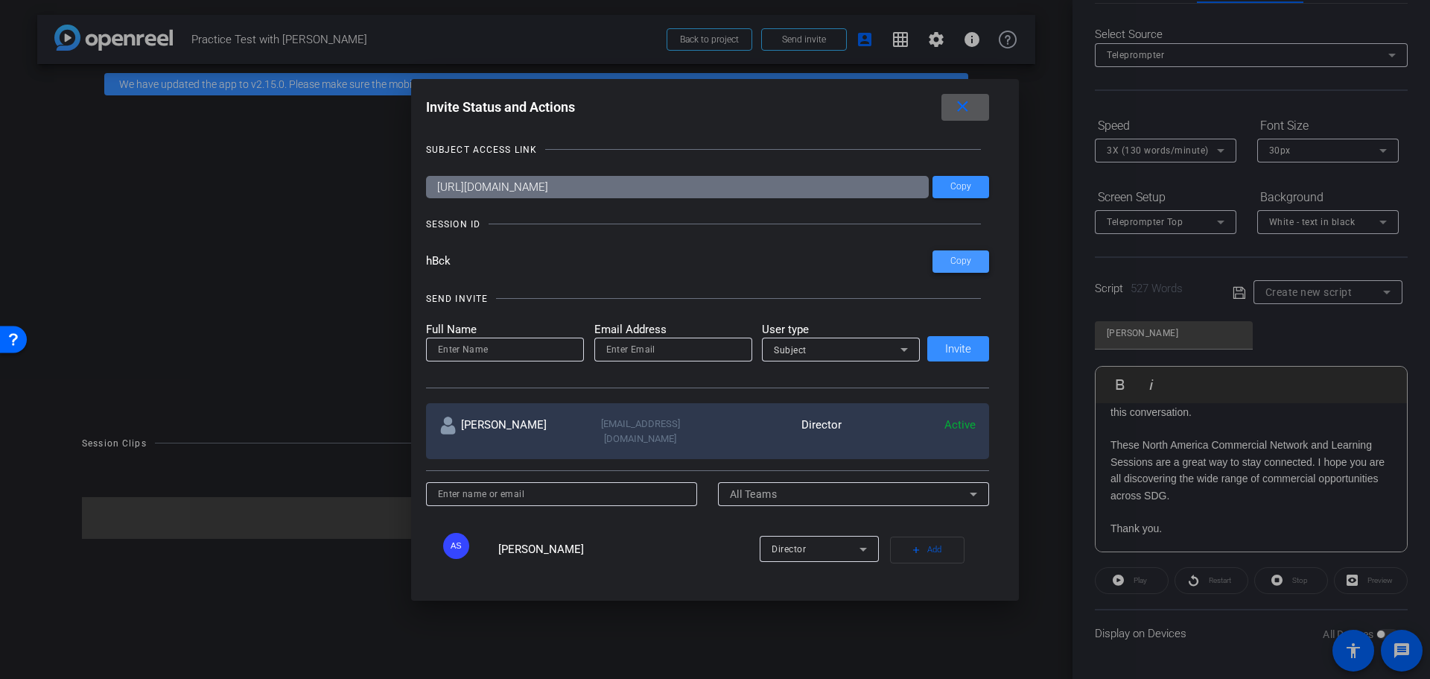
click at [939, 267] on span at bounding box center [961, 262] width 57 height 36
click at [476, 354] on input at bounding box center [505, 349] width 134 height 18
type input "[PERSON_NAME]"
click at [620, 349] on input "email" at bounding box center [673, 349] width 134 height 18
type input "sarah."
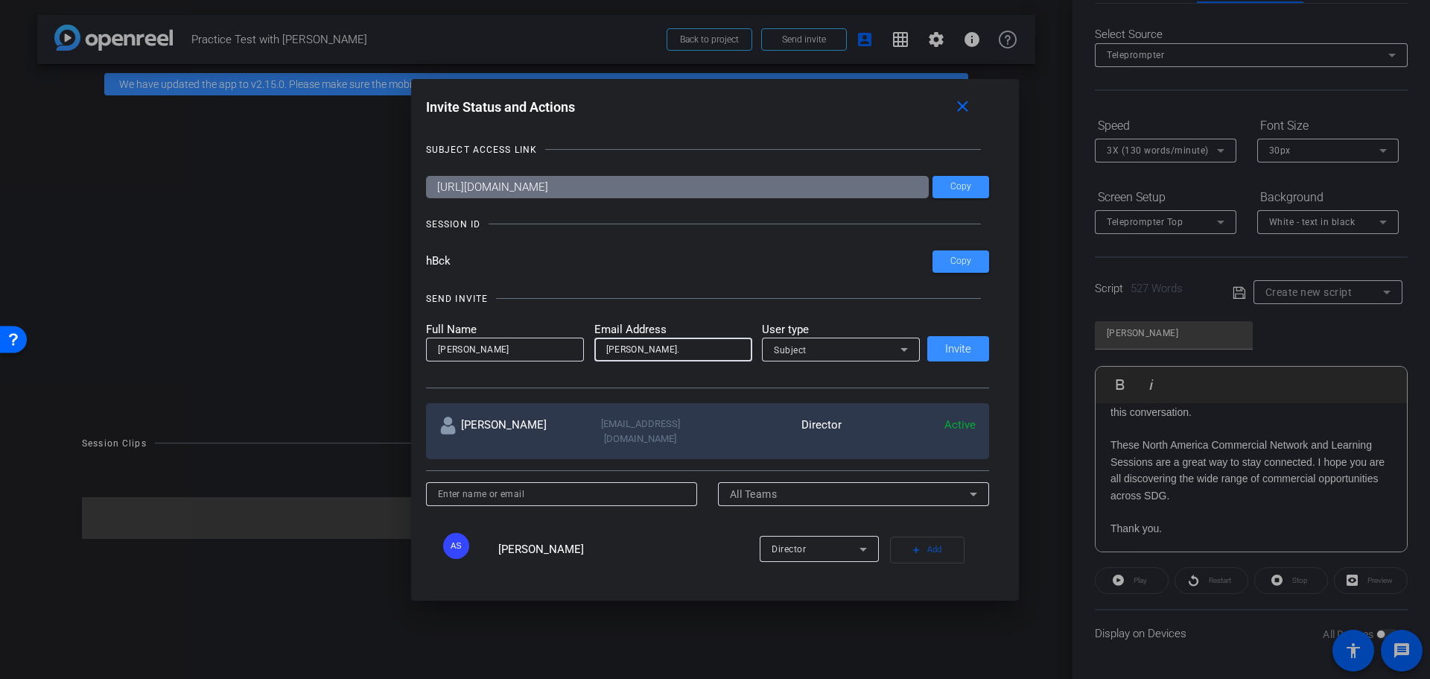
drag, startPoint x: 652, startPoint y: 343, endPoint x: 585, endPoint y: 337, distance: 66.6
click at [585, 337] on form "Full Name Sarah Rath Email Address sarah. User type Subject" at bounding box center [673, 341] width 495 height 41
paste input "[PERSON_NAME][EMAIL_ADDRESS][PERSON_NAME][DOMAIN_NAME]"
type input "[PERSON_NAME][EMAIL_ADDRESS][PERSON_NAME][DOMAIN_NAME]"
click at [901, 346] on icon at bounding box center [904, 349] width 18 height 18
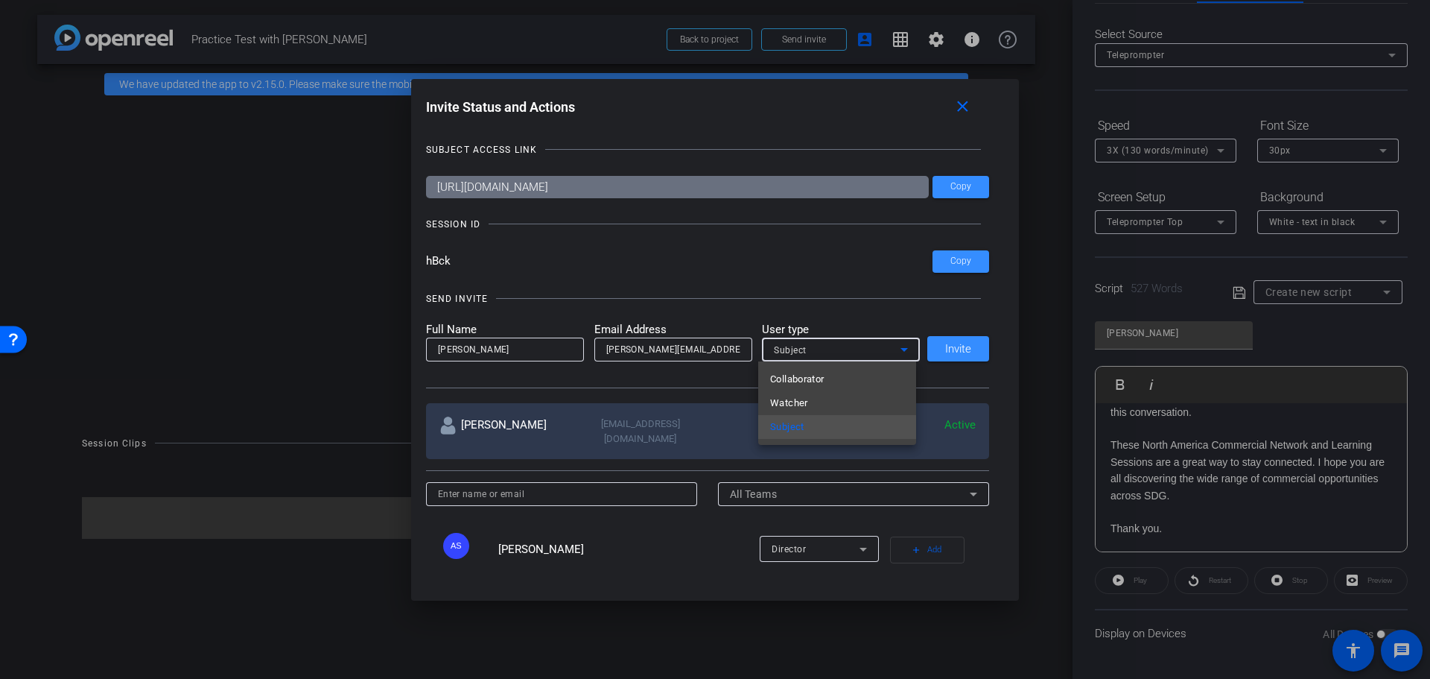
click at [901, 346] on div at bounding box center [715, 339] width 1430 height 679
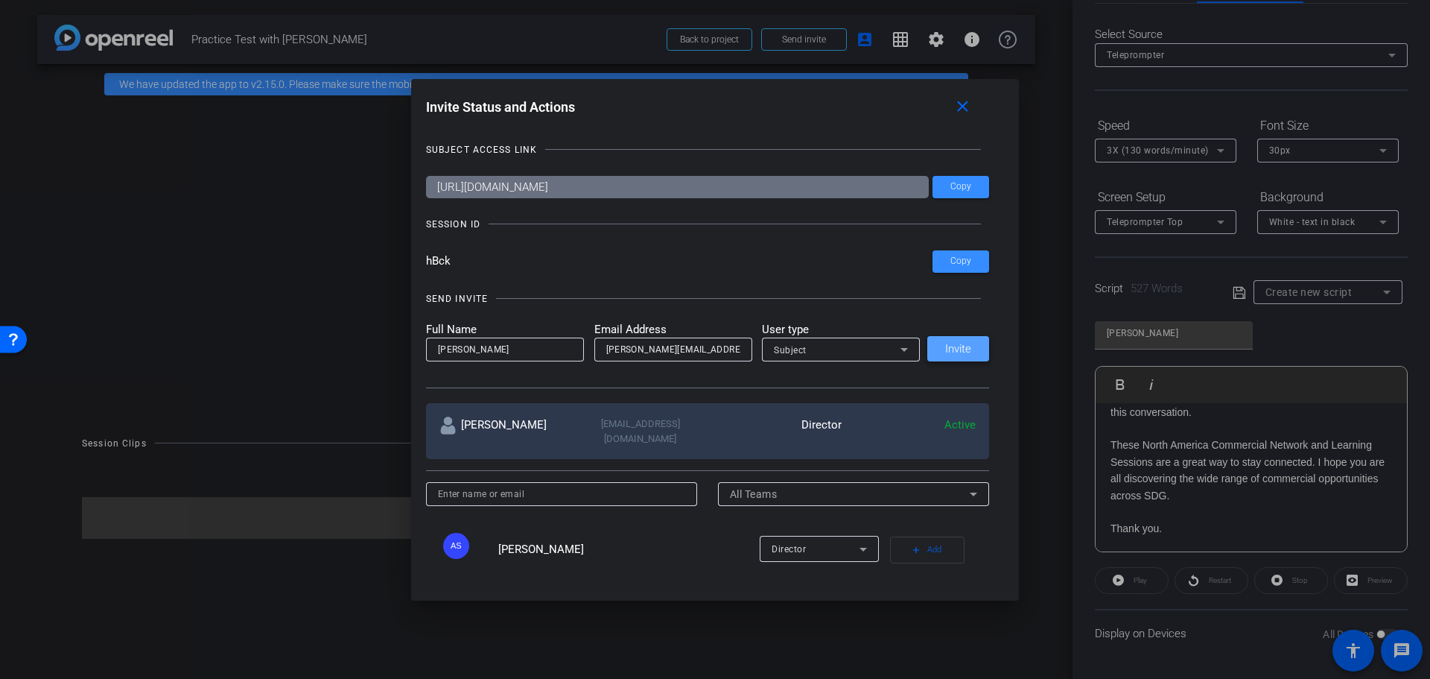
click at [954, 347] on span "Invite" at bounding box center [958, 348] width 26 height 11
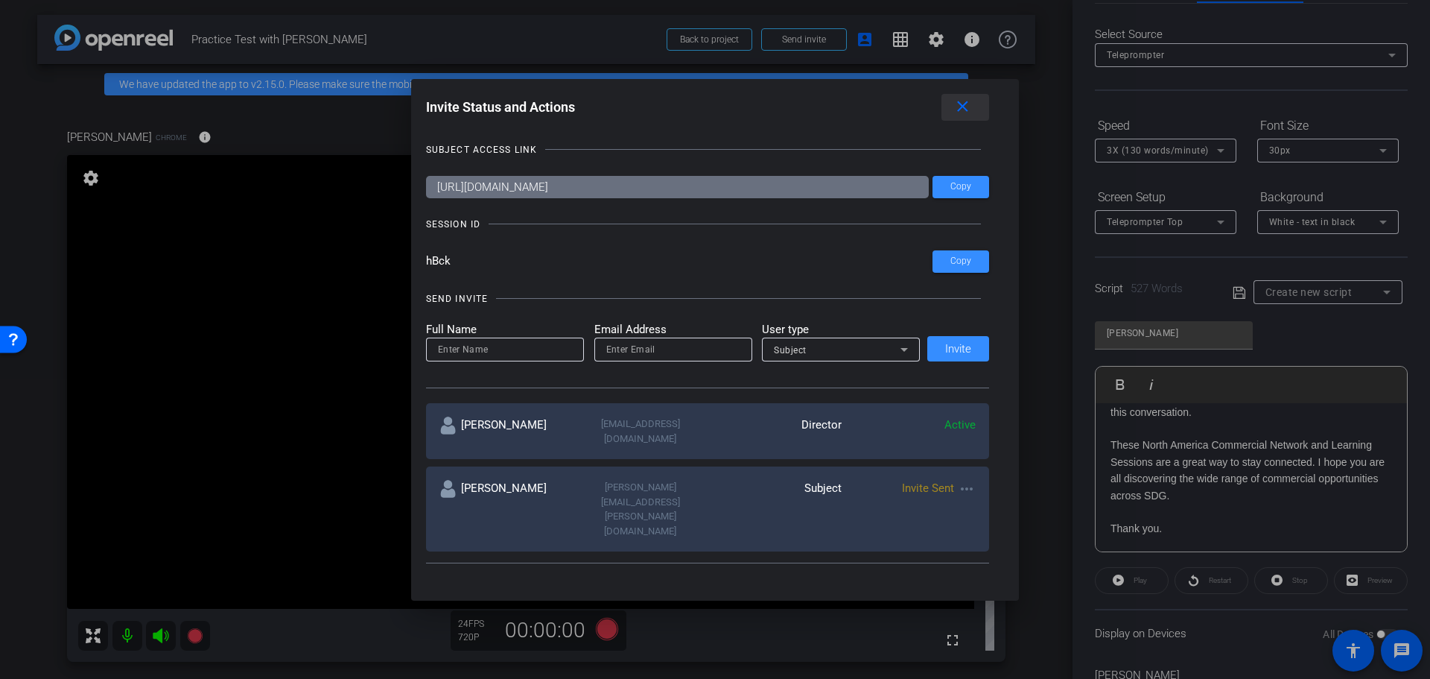
click at [966, 109] on mat-icon "close" at bounding box center [962, 107] width 19 height 19
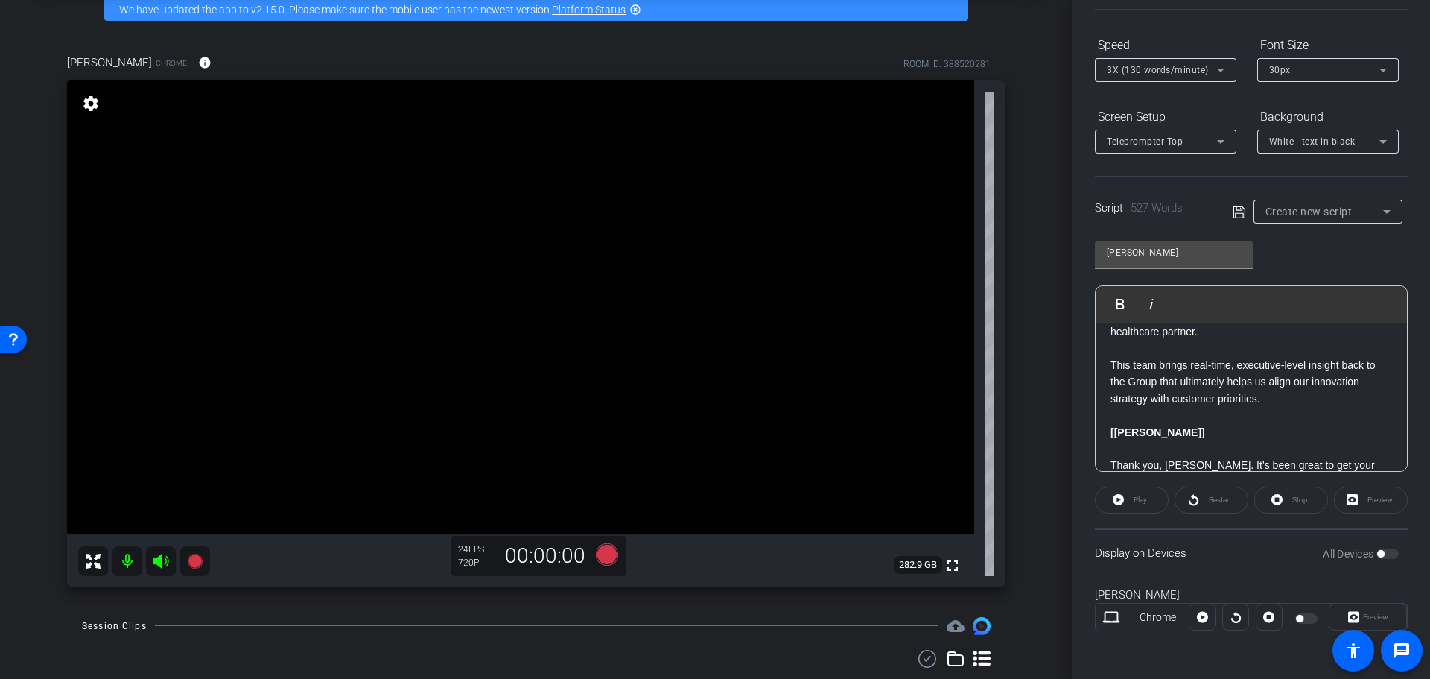
scroll to position [1881, 0]
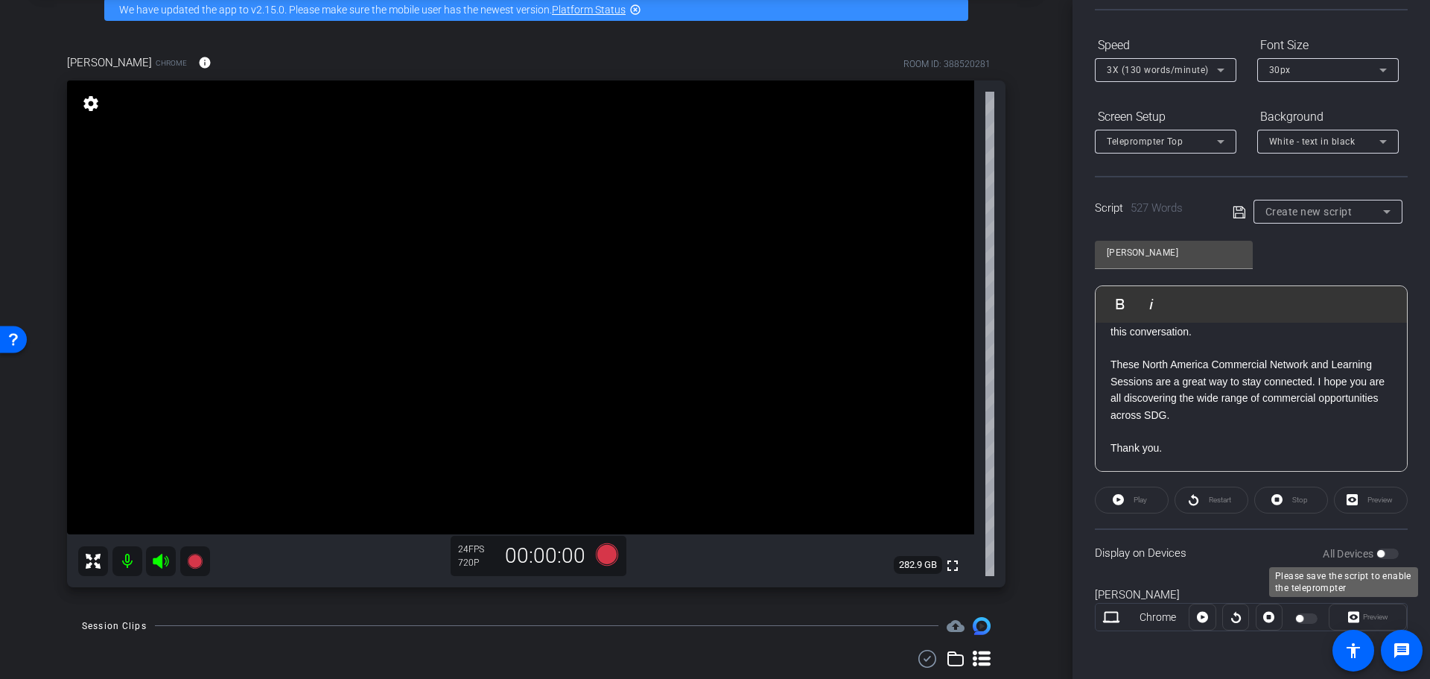
click at [1382, 551] on div "All Devices" at bounding box center [1361, 553] width 76 height 15
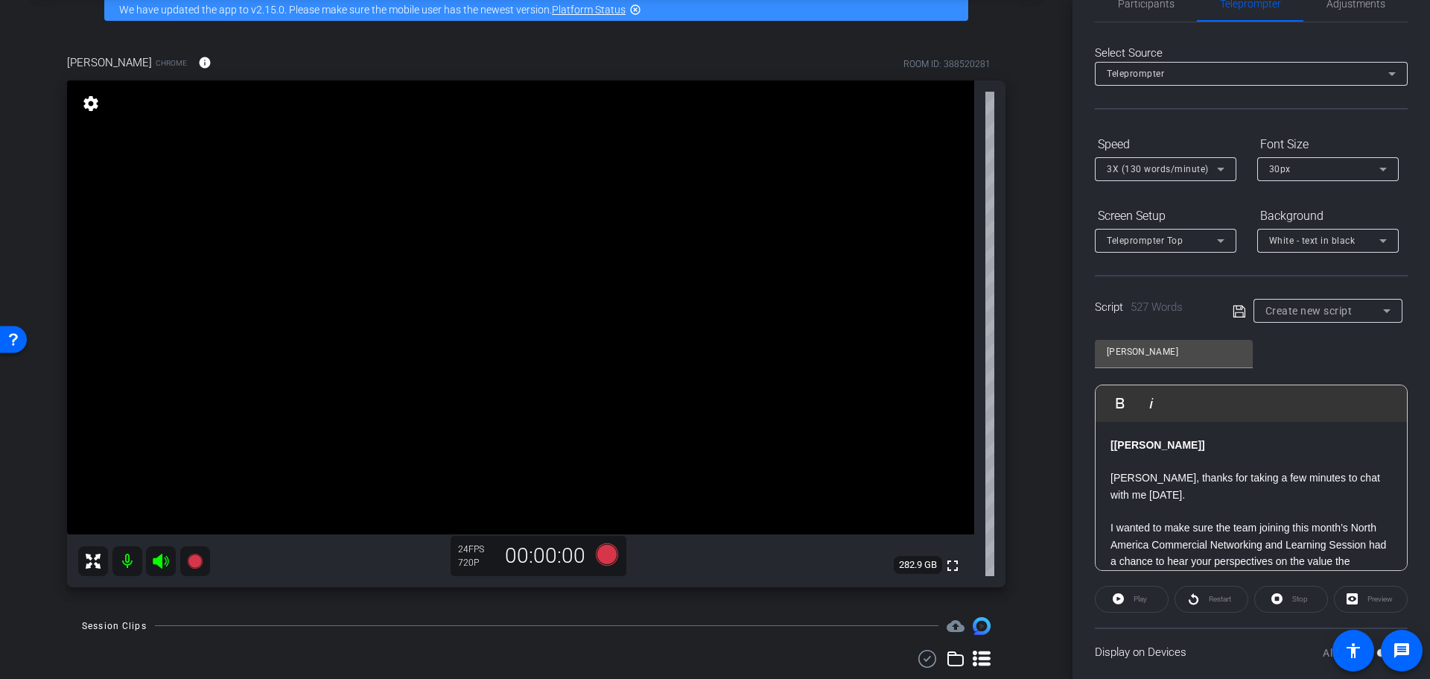
scroll to position [0, 0]
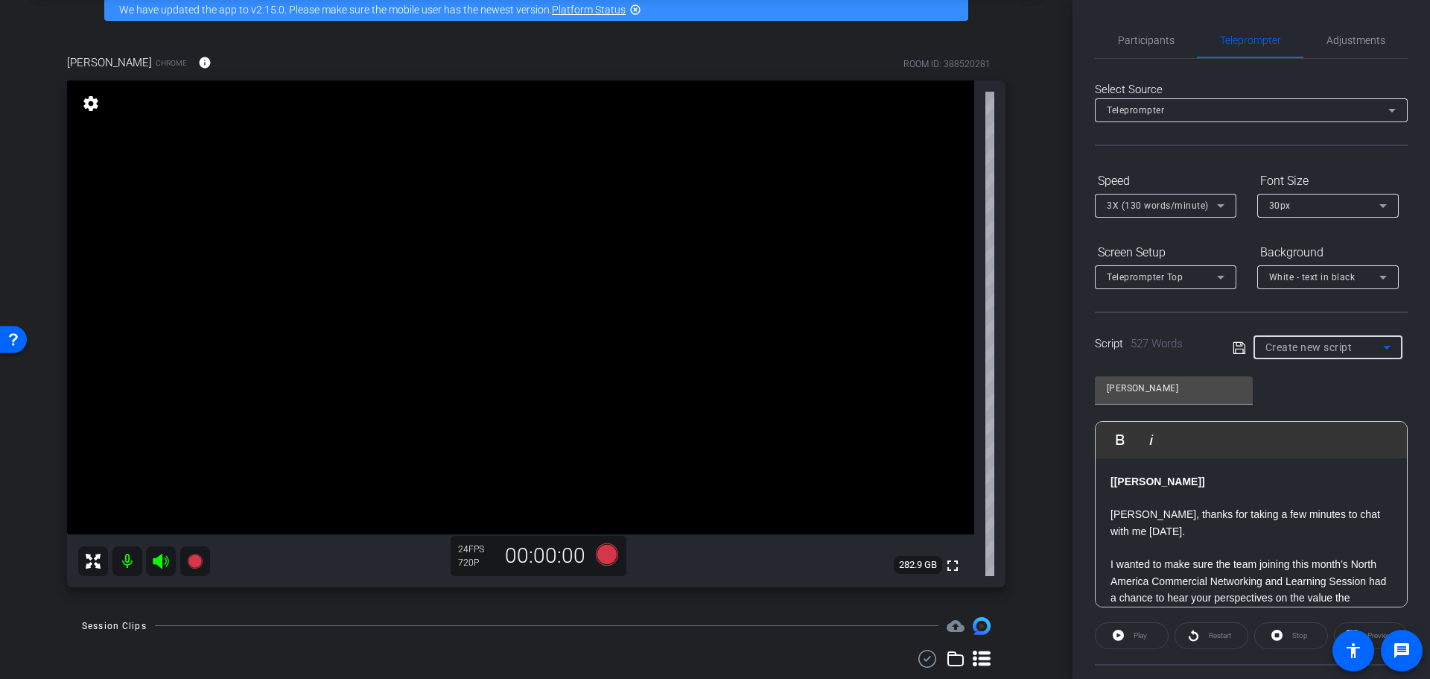
click at [1378, 349] on icon at bounding box center [1387, 347] width 18 height 18
click at [1376, 349] on div at bounding box center [715, 339] width 1430 height 679
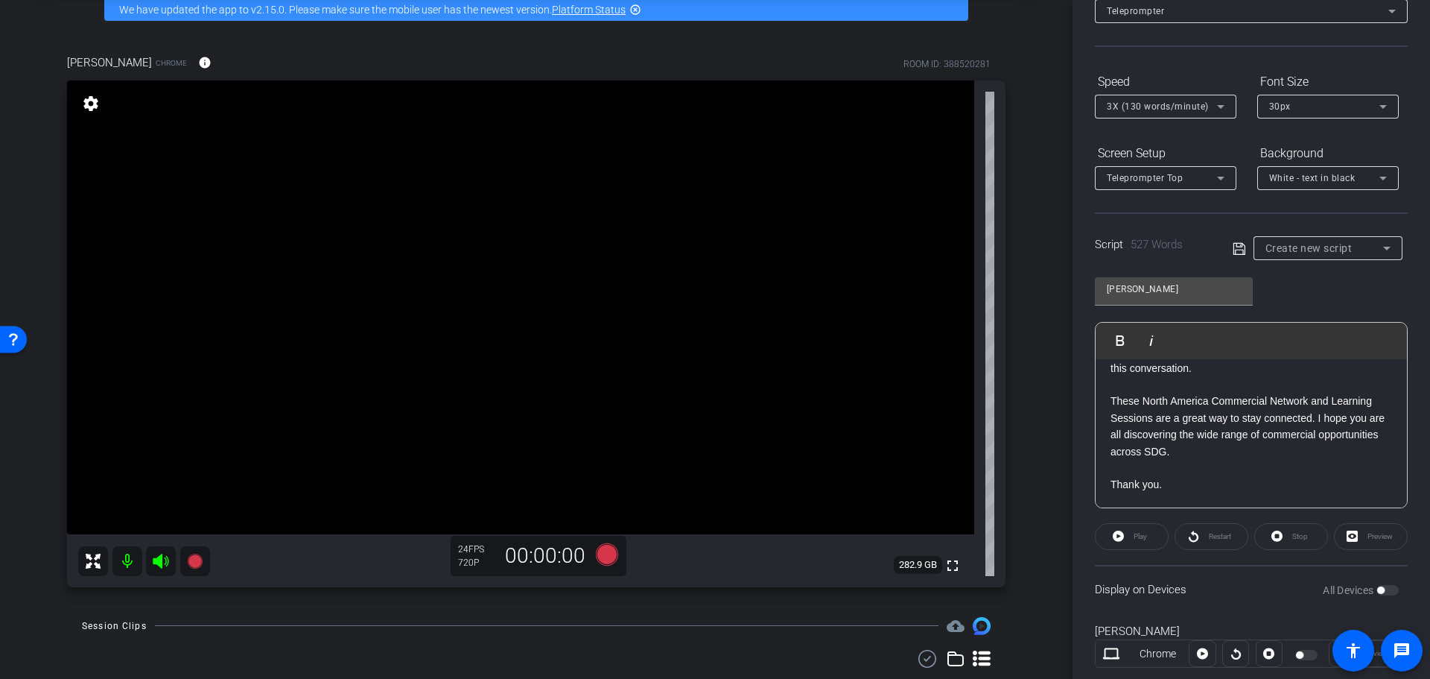
scroll to position [136, 0]
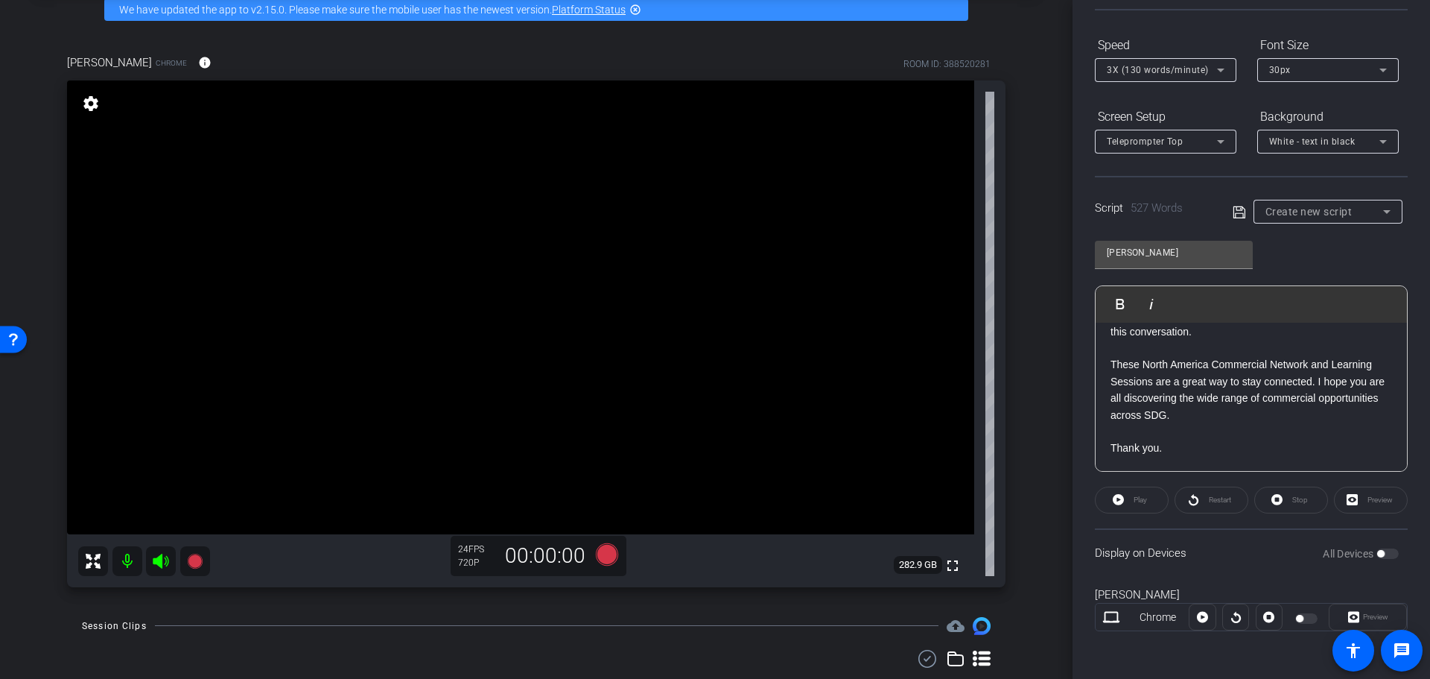
click at [1236, 210] on icon at bounding box center [1239, 212] width 13 height 18
click at [1379, 553] on span "button" at bounding box center [1387, 553] width 22 height 10
click at [1216, 504] on div "Restart" at bounding box center [1212, 499] width 74 height 27
click at [1365, 499] on div "Preview" at bounding box center [1371, 499] width 74 height 27
click at [1348, 493] on div "Preview" at bounding box center [1371, 499] width 74 height 27
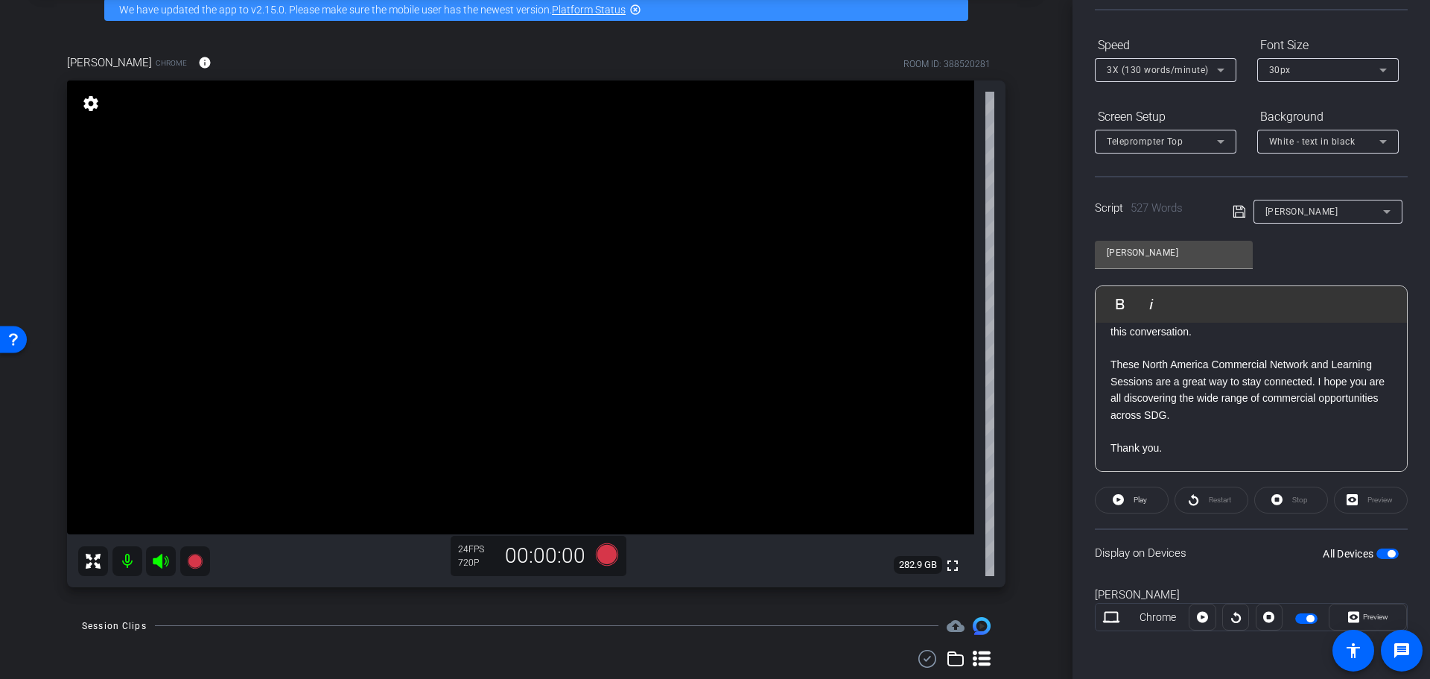
click at [1359, 499] on div "Preview" at bounding box center [1371, 499] width 74 height 27
click at [1363, 617] on span "Preview" at bounding box center [1375, 616] width 25 height 8
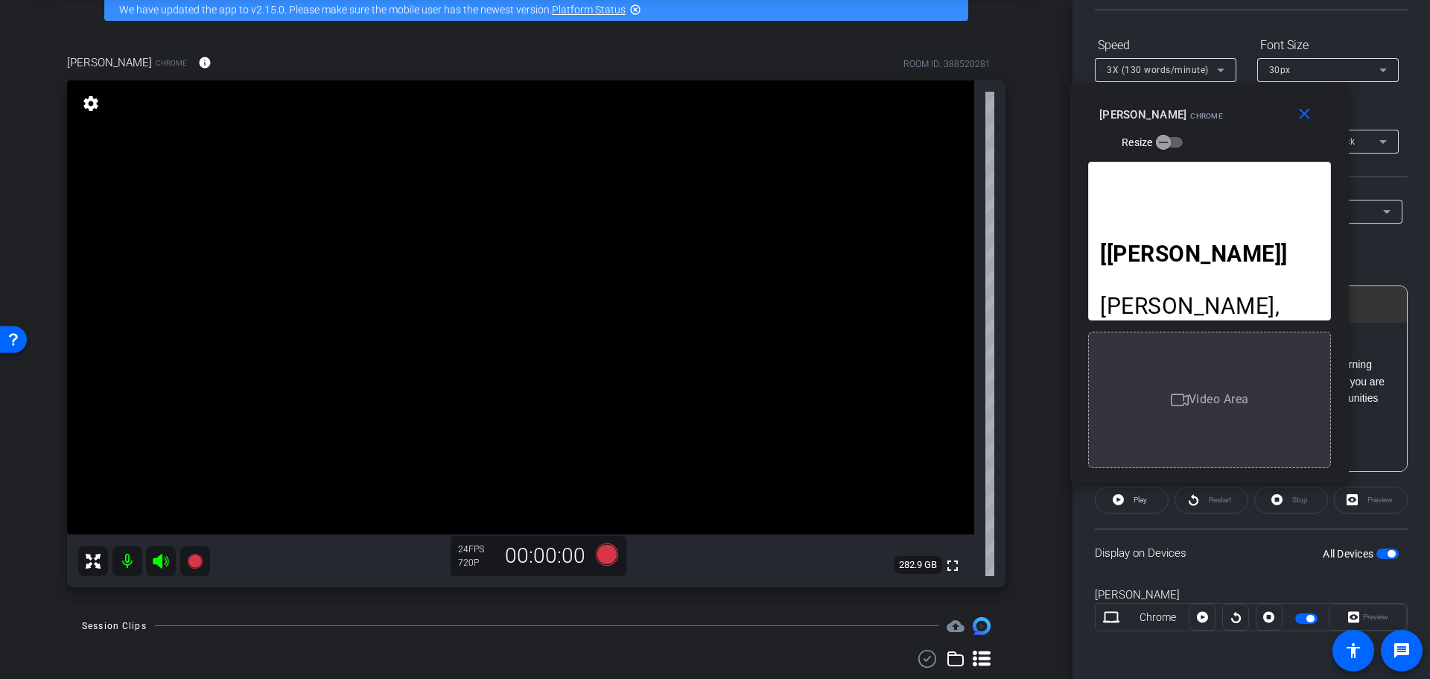
drag, startPoint x: 728, startPoint y: 158, endPoint x: 1222, endPoint y: 104, distance: 496.8
click at [1223, 102] on div "Sarah Rath Chrome Resize" at bounding box center [1215, 127] width 232 height 53
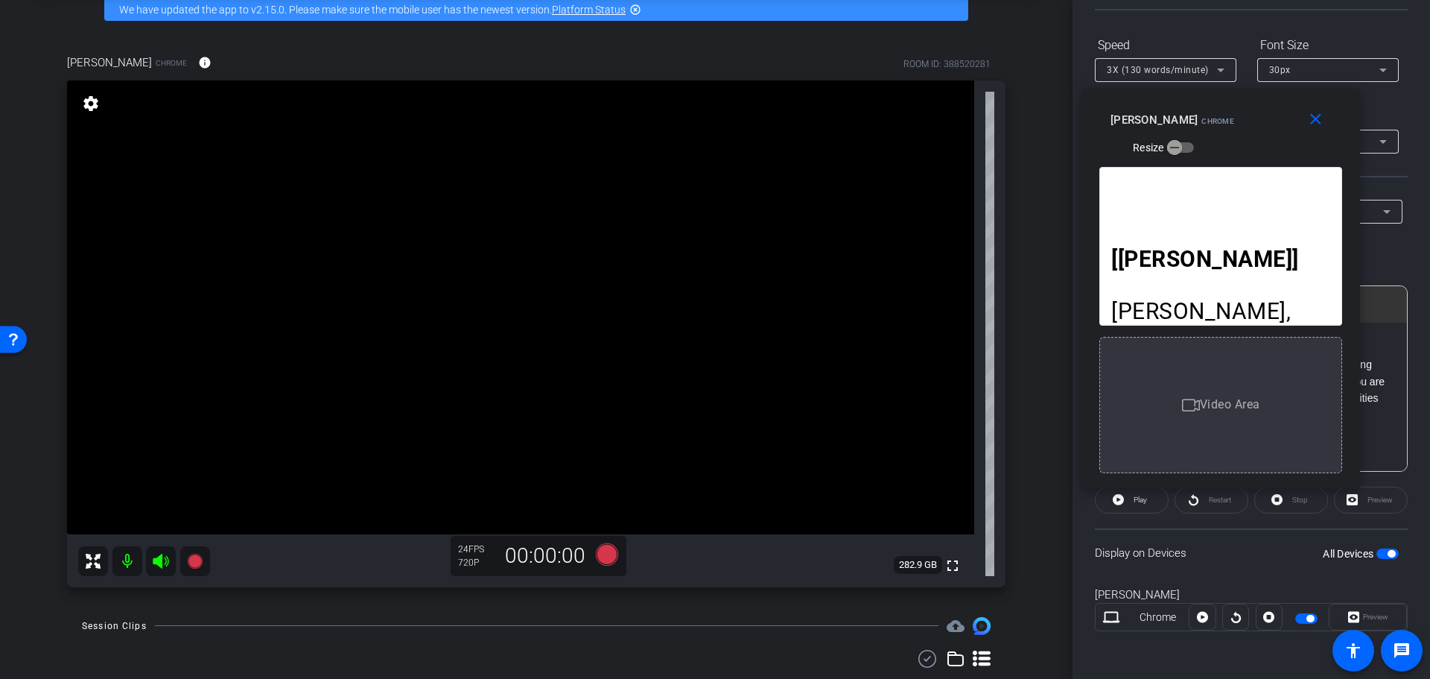
drag, startPoint x: 1178, startPoint y: 177, endPoint x: 1191, endPoint y: 170, distance: 14.3
click at [1191, 168] on div "[TARA] Puneet, thanks for taking a few minutes to chat with me today. I wanted …" at bounding box center [1220, 246] width 243 height 159
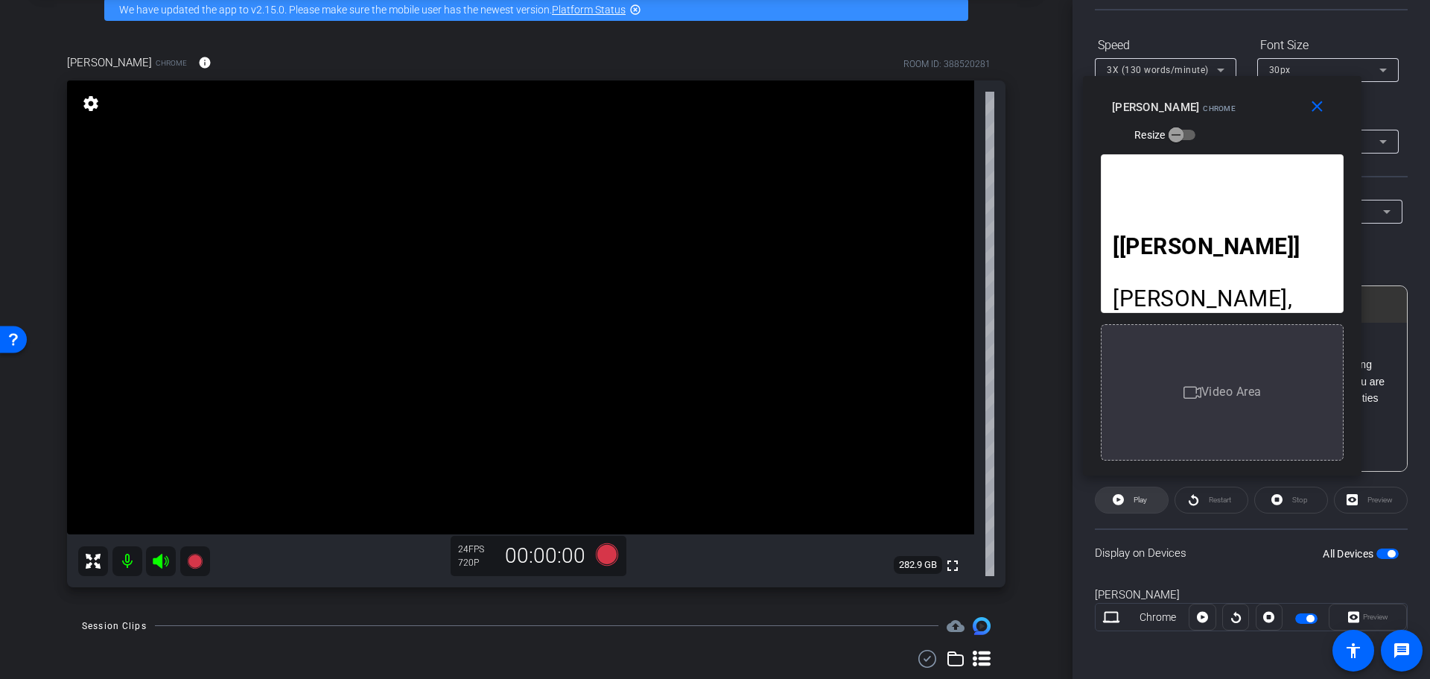
click at [1136, 497] on span "Play" at bounding box center [1140, 499] width 13 height 8
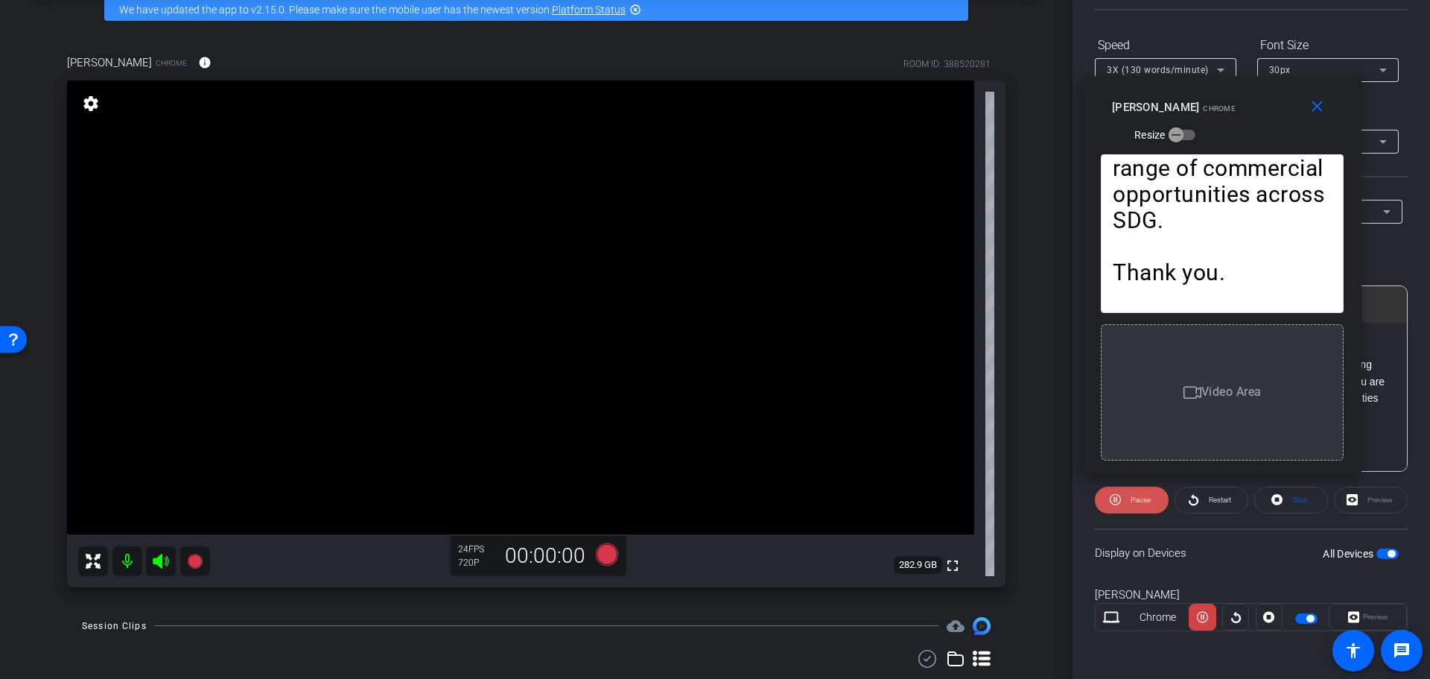
click at [1124, 500] on span at bounding box center [1132, 500] width 74 height 36
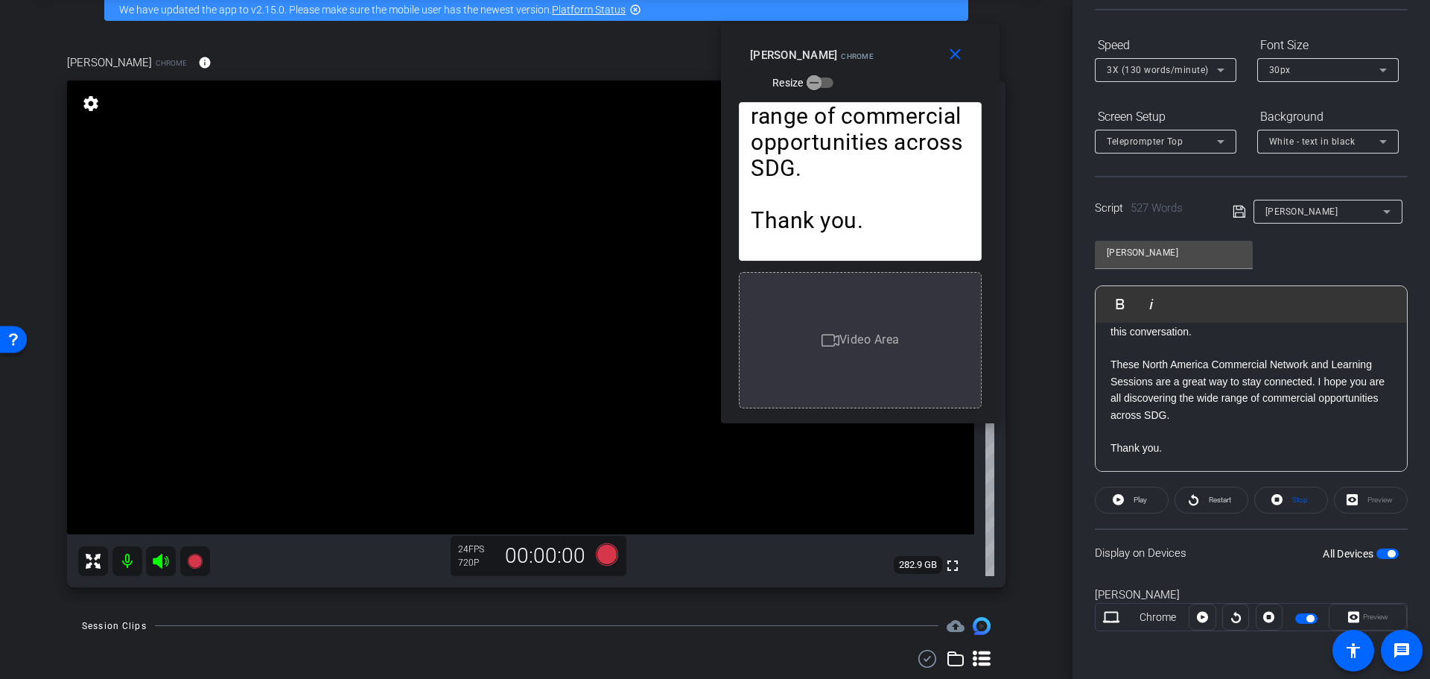
drag, startPoint x: 1246, startPoint y: 131, endPoint x: 892, endPoint y: 54, distance: 362.0
click at [892, 54] on div "Sarah Rath Chrome Resize" at bounding box center [866, 68] width 232 height 53
click at [1221, 65] on icon at bounding box center [1221, 70] width 18 height 18
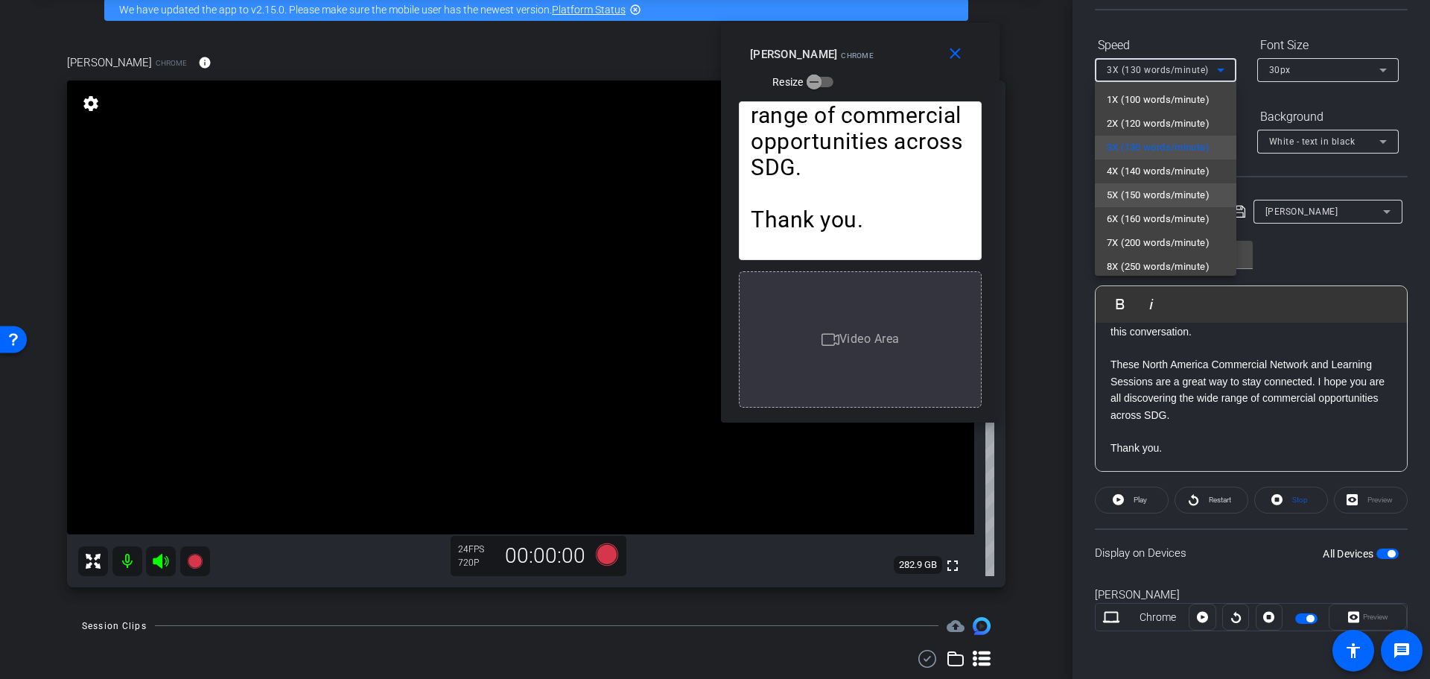
click at [1146, 195] on span "5X (150 words/minute)" at bounding box center [1158, 195] width 103 height 18
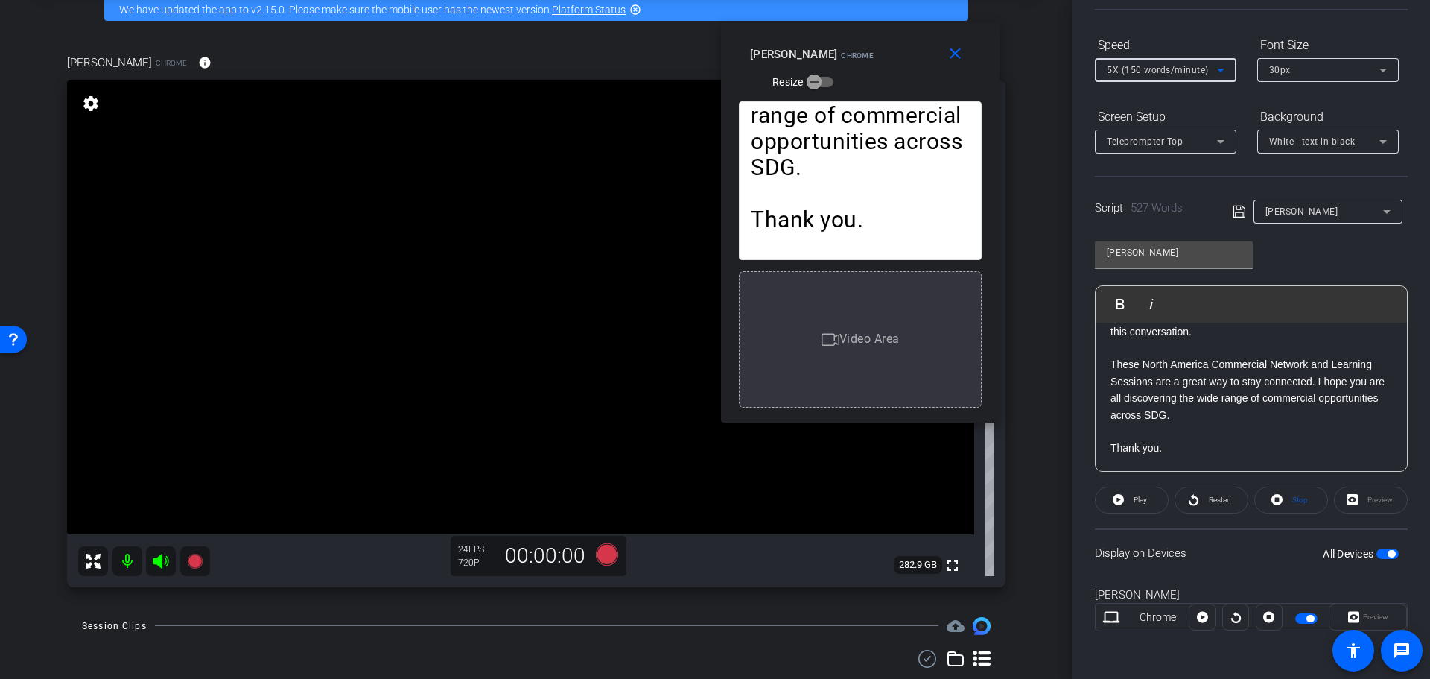
click at [1387, 67] on icon at bounding box center [1383, 70] width 18 height 18
click at [1306, 99] on mat-option "20px" at bounding box center [1328, 100] width 142 height 24
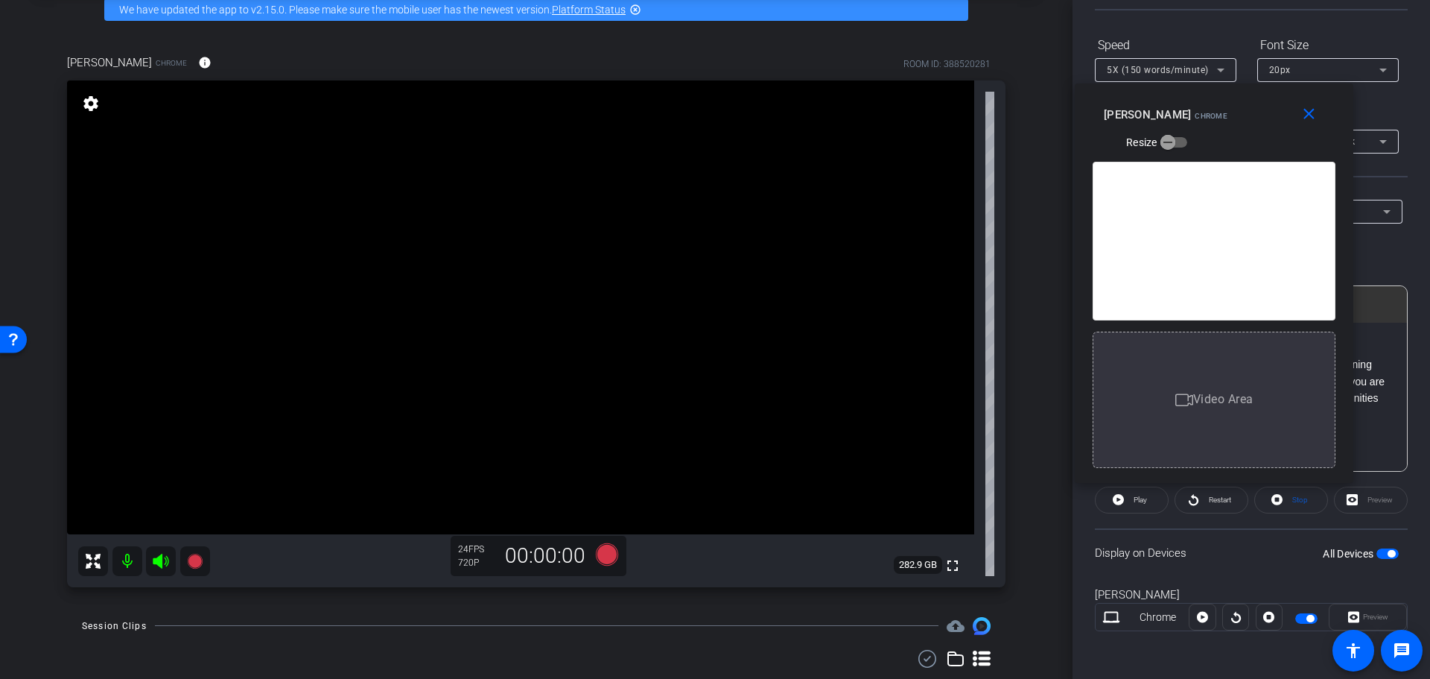
drag, startPoint x: 877, startPoint y: 77, endPoint x: 1232, endPoint y: 136, distance: 359.4
click at [1232, 136] on div "Sarah Rath Chrome Resize" at bounding box center [1220, 127] width 232 height 53
click at [1130, 501] on span "Play" at bounding box center [1138, 499] width 17 height 21
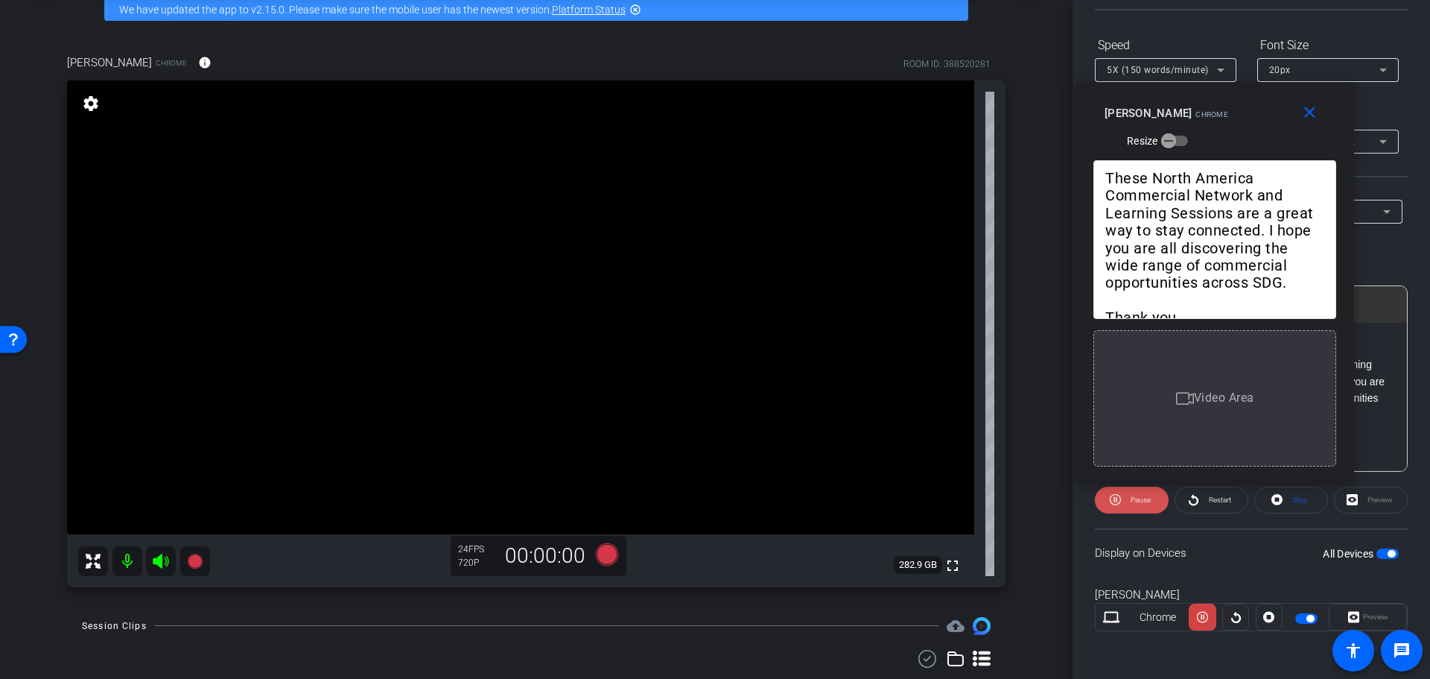
click at [1127, 495] on span "Pause" at bounding box center [1139, 499] width 24 height 21
click at [1223, 70] on icon at bounding box center [1220, 71] width 7 height 4
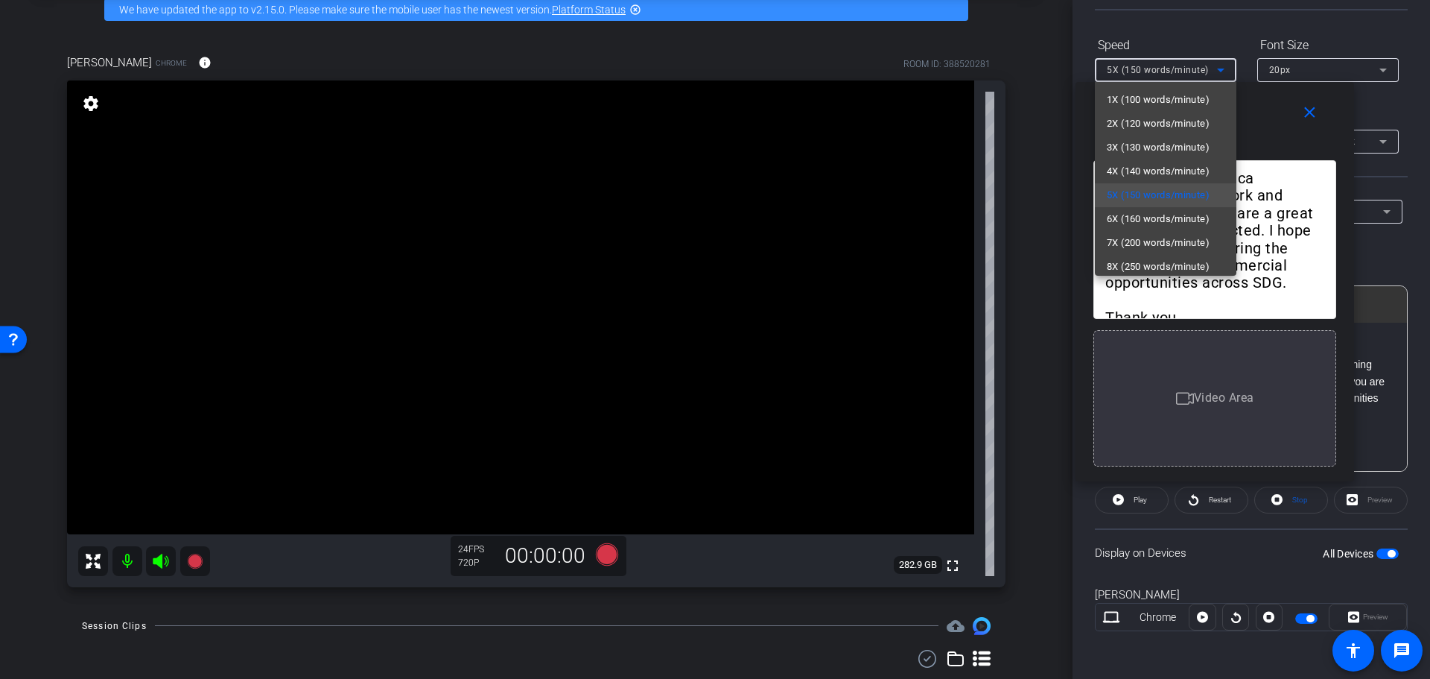
click at [1155, 174] on span "4X (140 words/minute)" at bounding box center [1158, 171] width 103 height 18
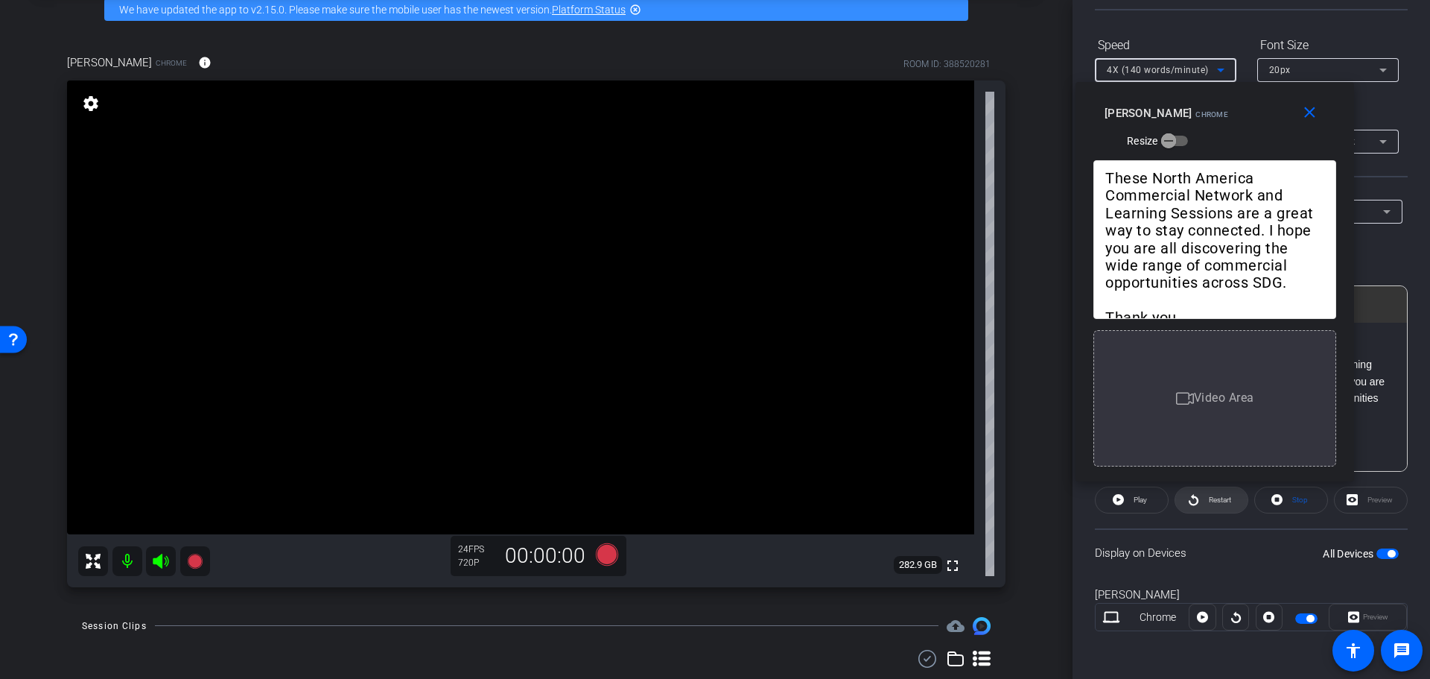
click at [1216, 505] on span "Restart" at bounding box center [1218, 499] width 26 height 21
click at [1138, 504] on span "Pause" at bounding box center [1139, 499] width 24 height 21
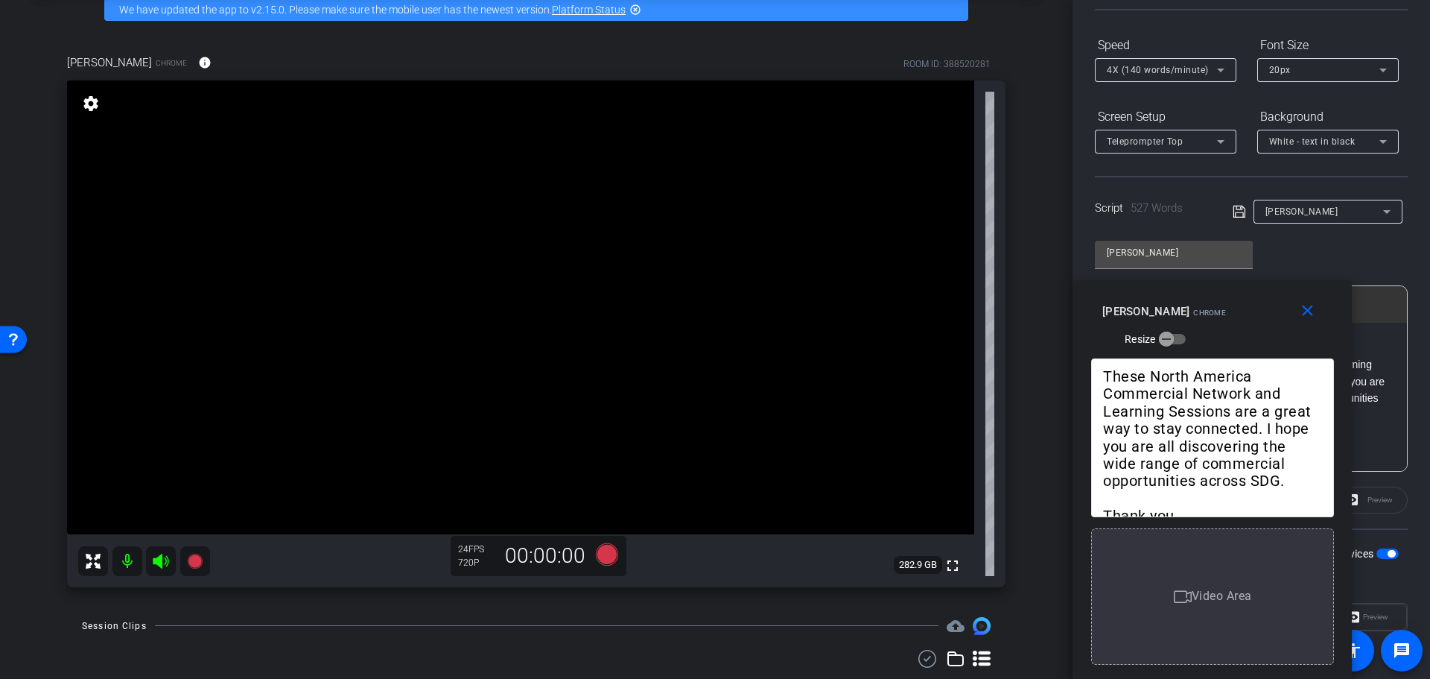
drag, startPoint x: 1224, startPoint y: 133, endPoint x: 1222, endPoint y: 369, distance: 236.9
click at [1222, 369] on div "close Sarah Rath Chrome Resize [TARA] Puneet, thanks for taking a few minutes t…" at bounding box center [1212, 479] width 279 height 399
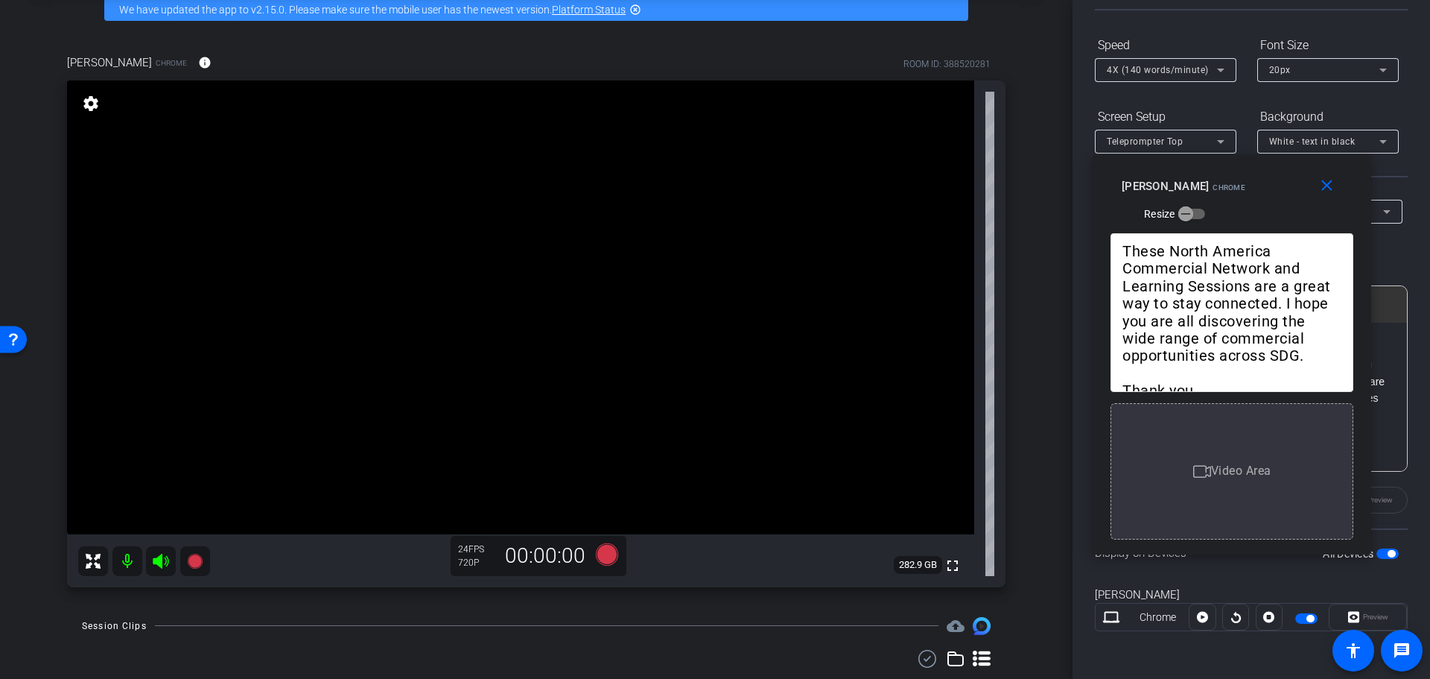
drag, startPoint x: 1239, startPoint y: 296, endPoint x: 1267, endPoint y: 132, distance: 167.0
click at [1267, 155] on div "close [PERSON_NAME] Chrome Resize" at bounding box center [1232, 188] width 279 height 67
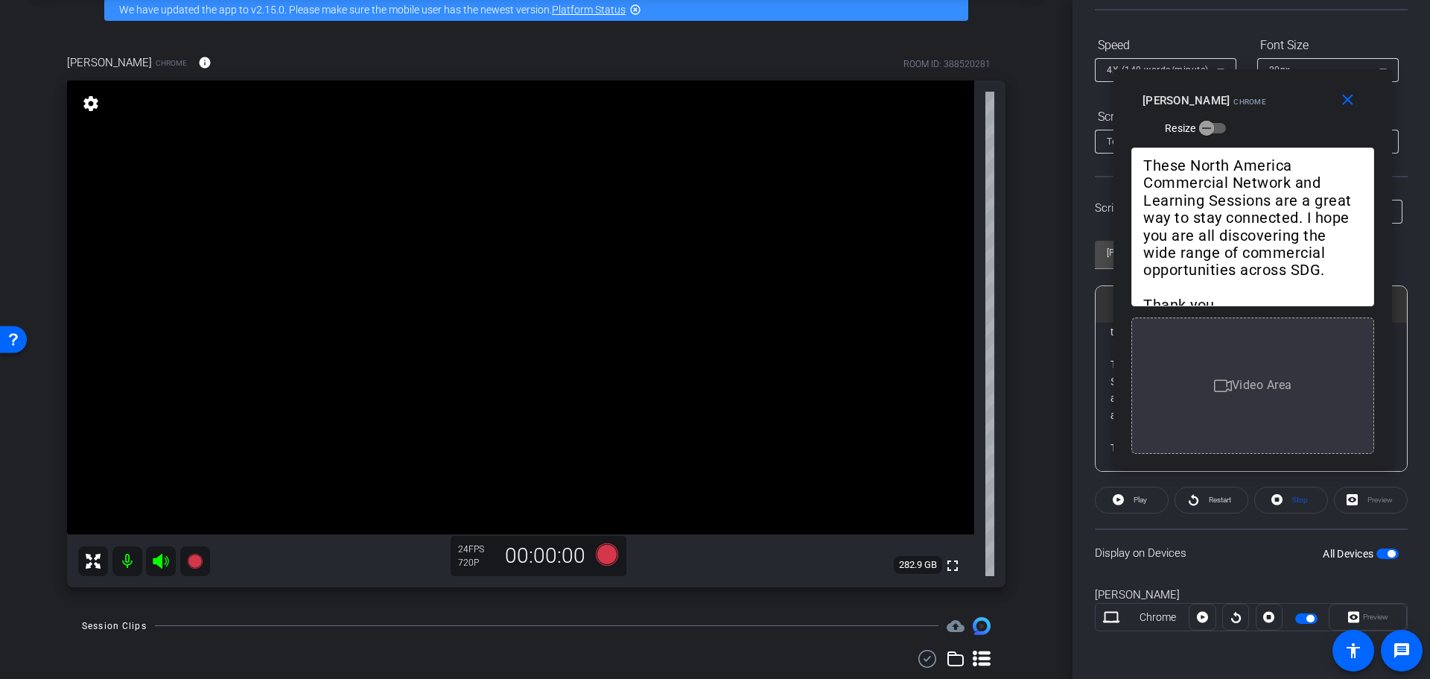
drag, startPoint x: 1260, startPoint y: 144, endPoint x: 1279, endPoint y: 98, distance: 49.1
click at [1280, 98] on div "Sarah Rath Chrome Resize" at bounding box center [1259, 113] width 232 height 53
click at [1196, 504] on span at bounding box center [1211, 500] width 72 height 36
click at [1127, 497] on span "Pause" at bounding box center [1139, 499] width 24 height 21
click at [602, 553] on icon at bounding box center [607, 553] width 22 height 22
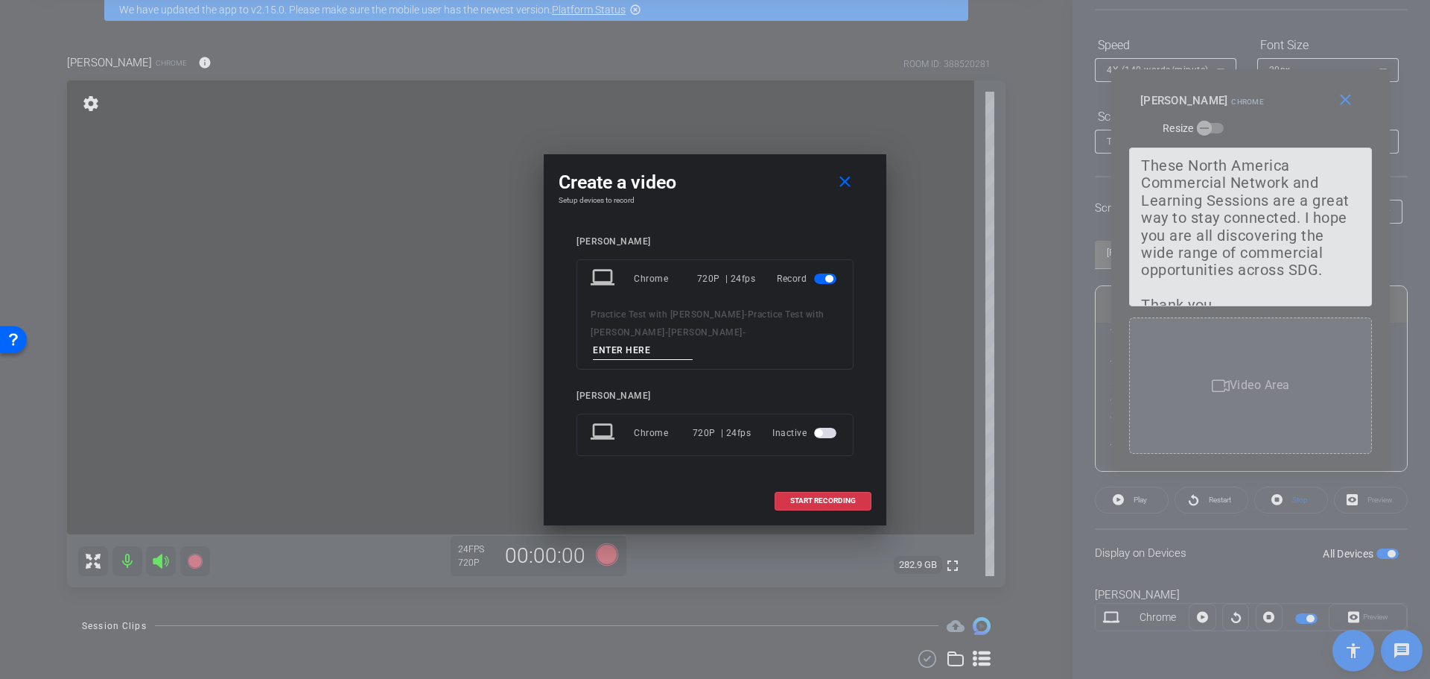
click at [693, 341] on input at bounding box center [643, 350] width 100 height 19
type input "R"
type input "Practice Recording Session 1"
click at [836, 497] on span "START RECORDING" at bounding box center [823, 500] width 66 height 7
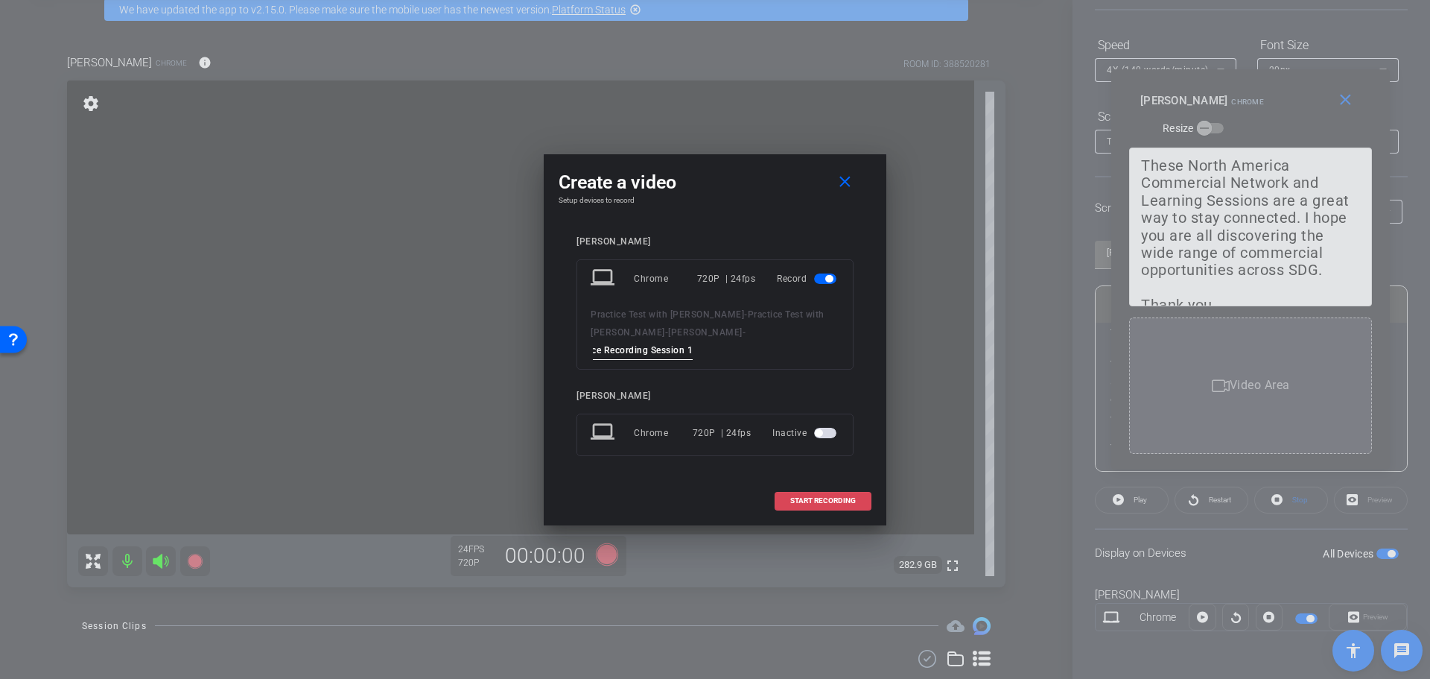
scroll to position [0, 0]
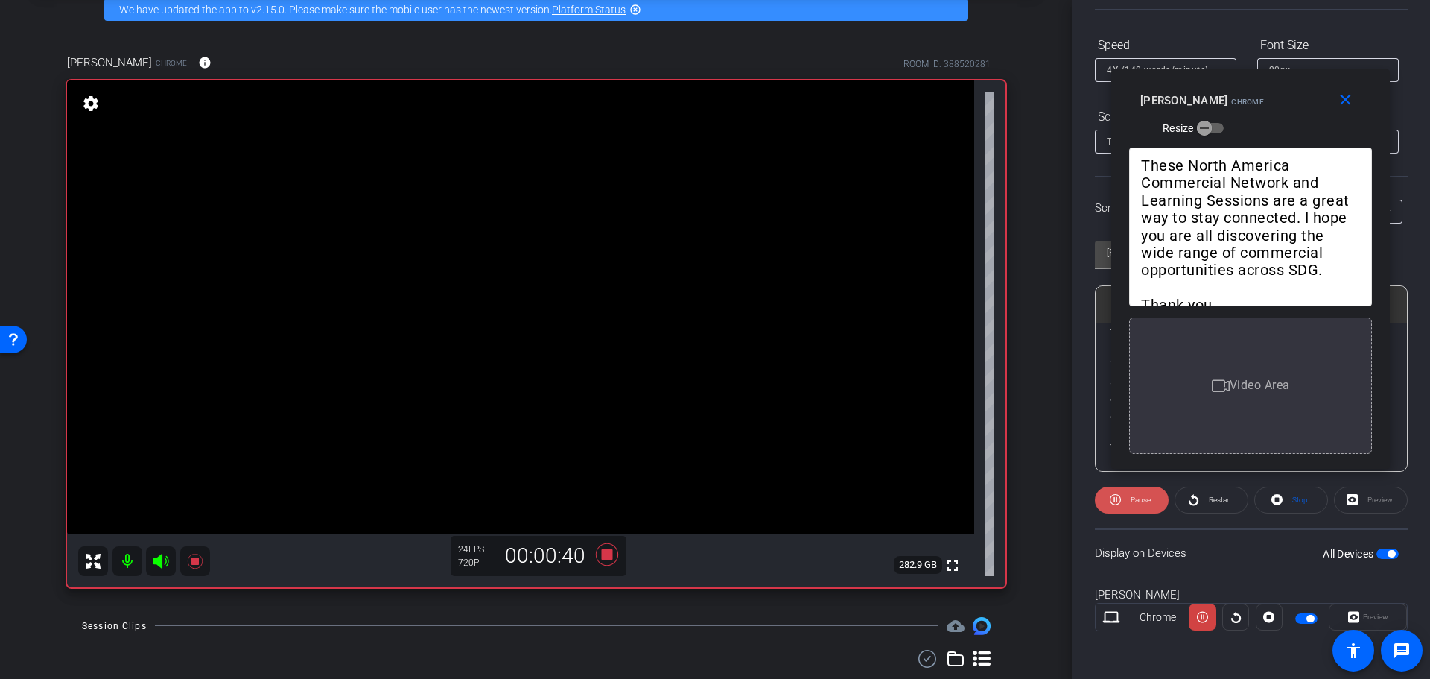
click at [1120, 493] on span at bounding box center [1132, 500] width 74 height 36
click at [606, 550] on icon at bounding box center [607, 553] width 22 height 22
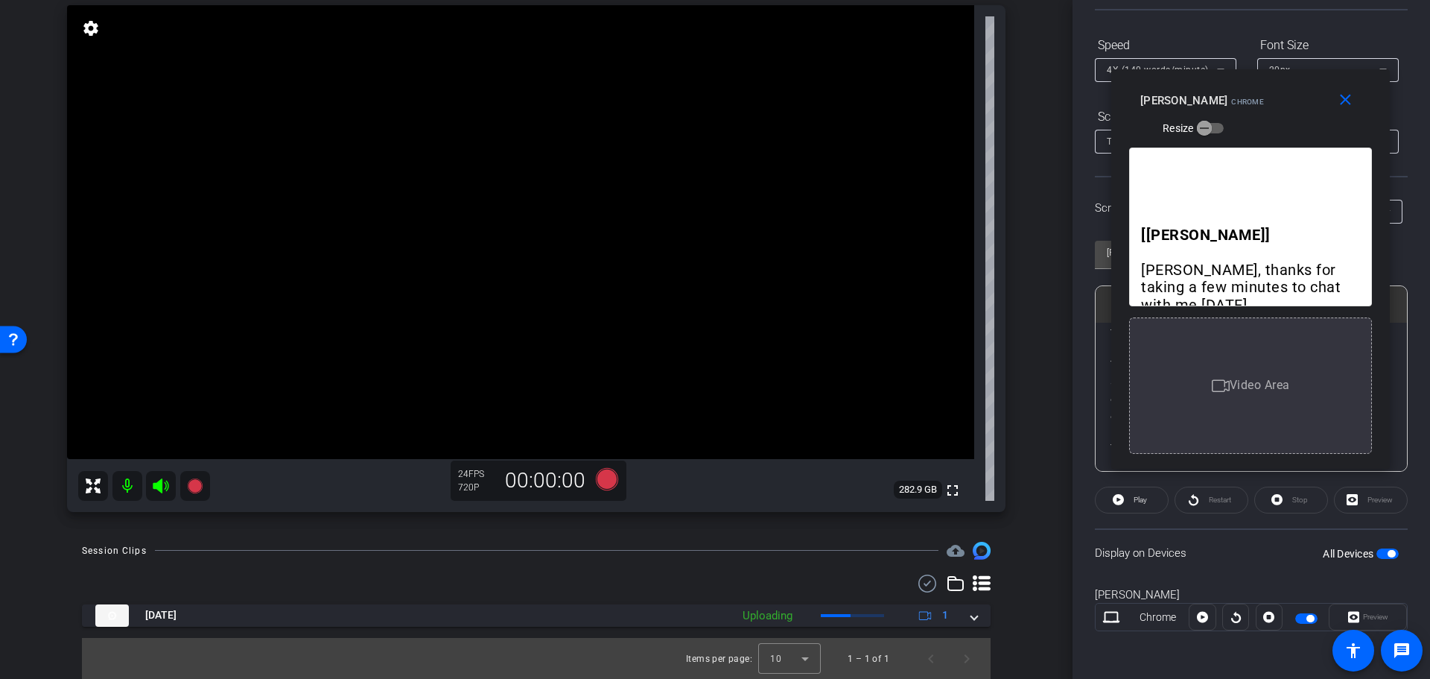
scroll to position [150, 0]
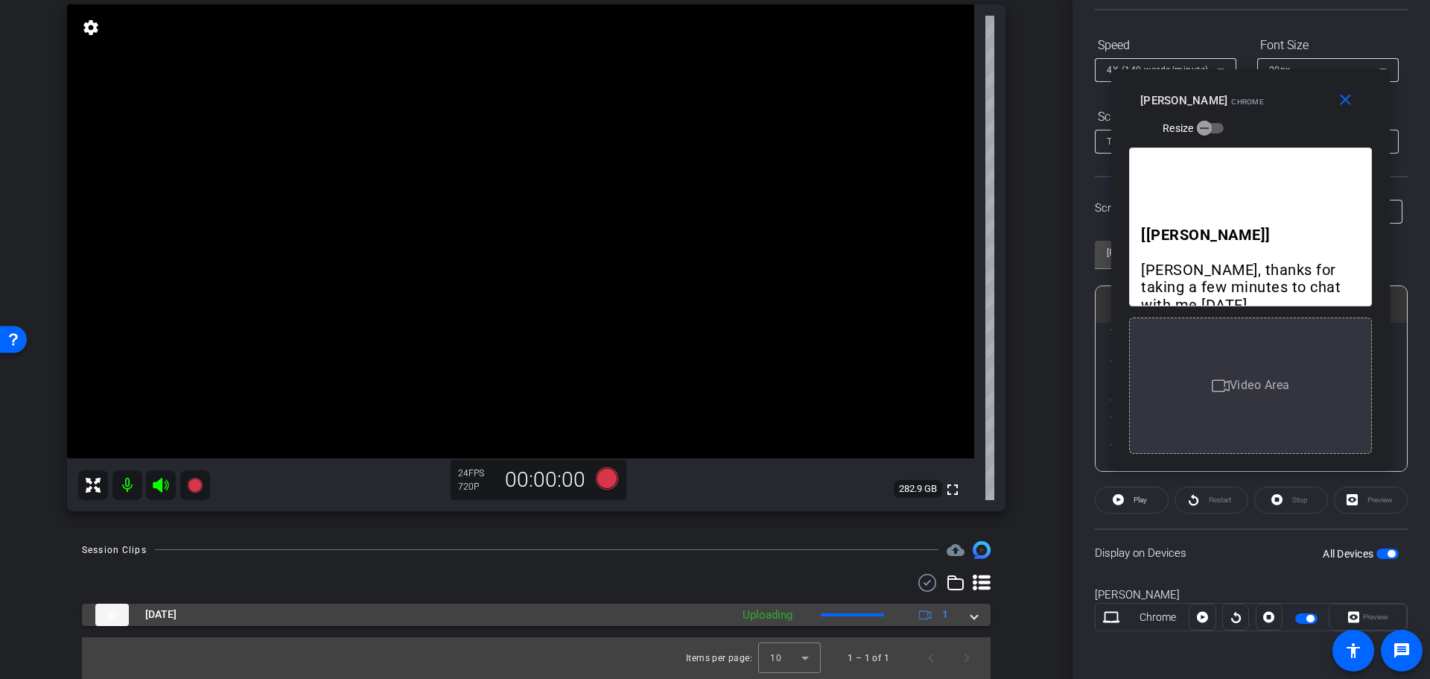
click at [971, 620] on span at bounding box center [974, 614] width 6 height 16
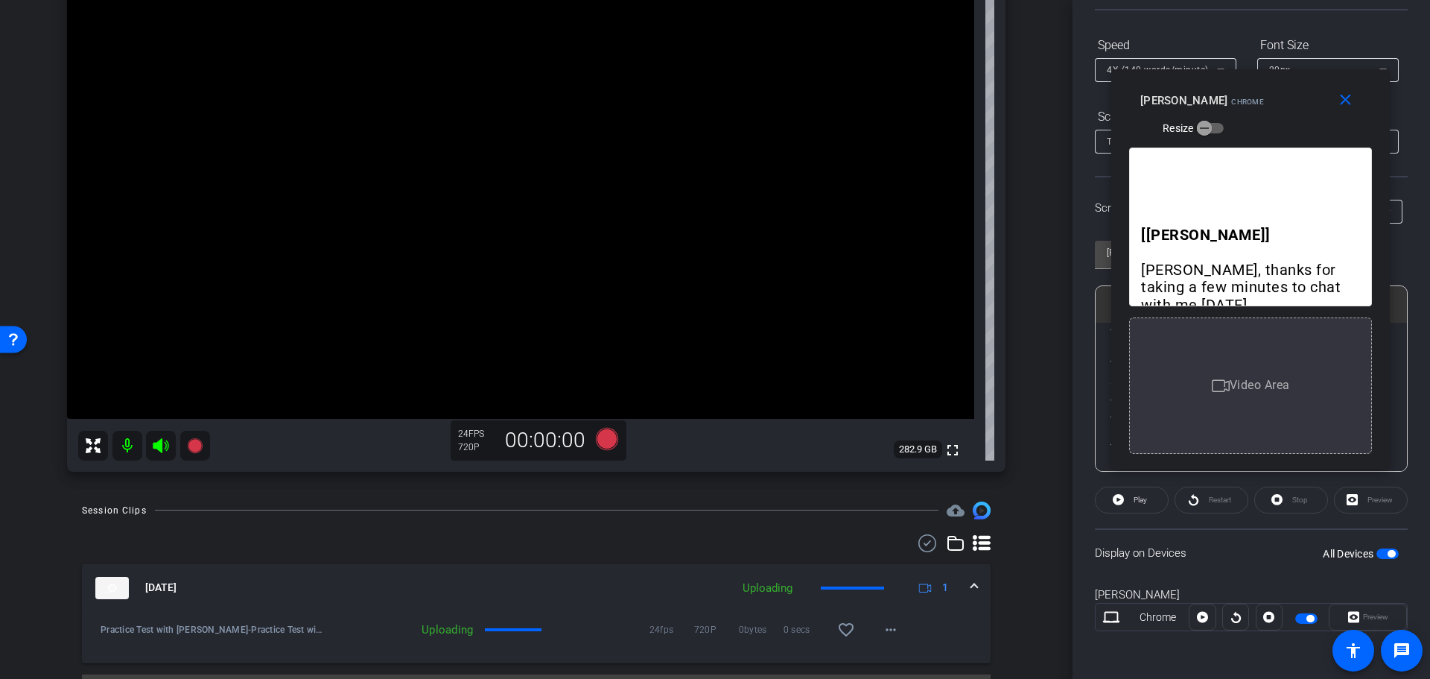
scroll to position [227, 0]
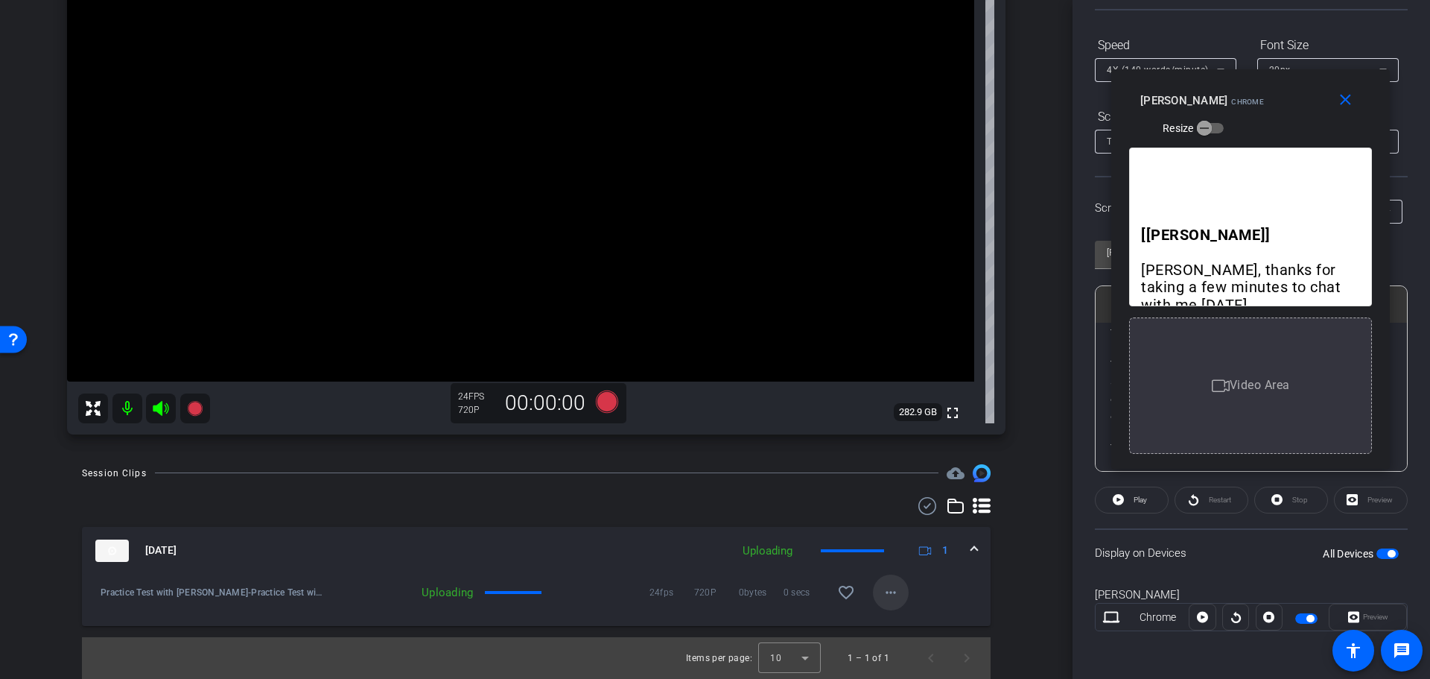
click at [883, 592] on mat-icon "more_horiz" at bounding box center [891, 592] width 18 height 18
click at [880, 594] on div at bounding box center [715, 339] width 1430 height 679
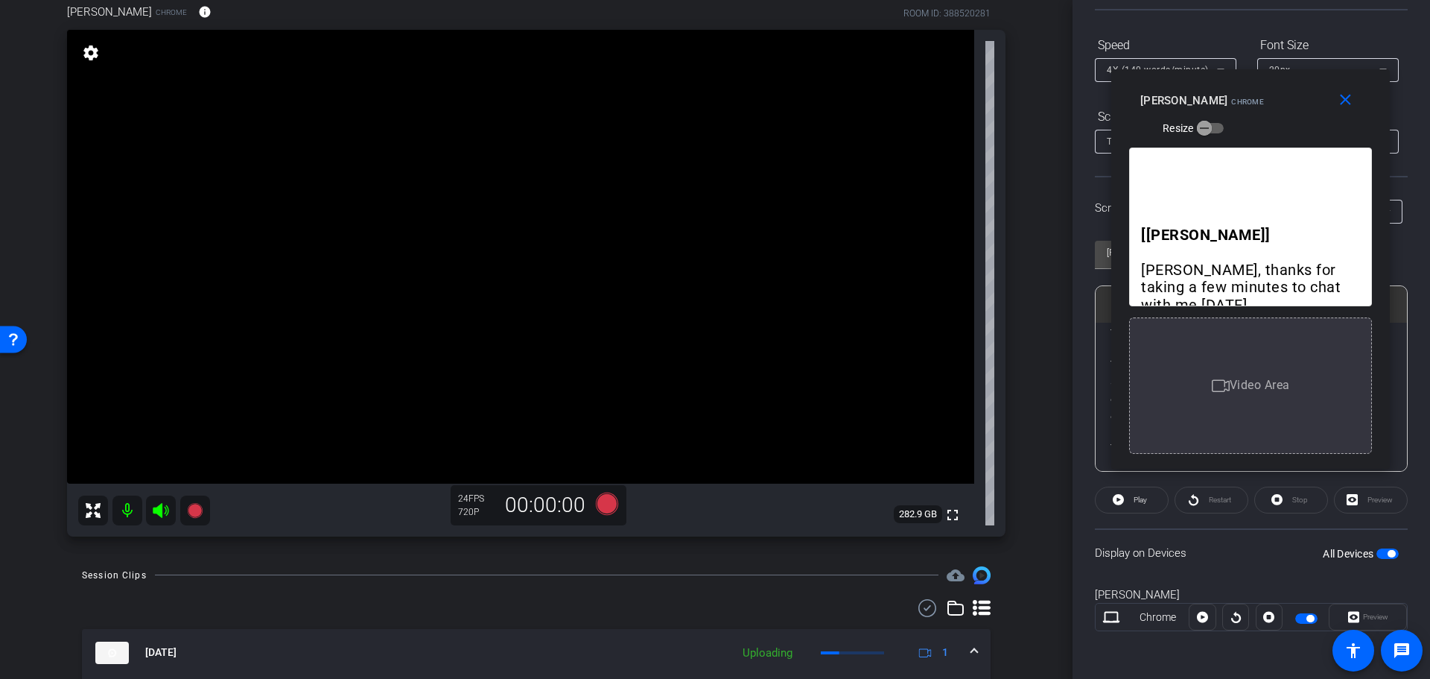
scroll to position [0, 0]
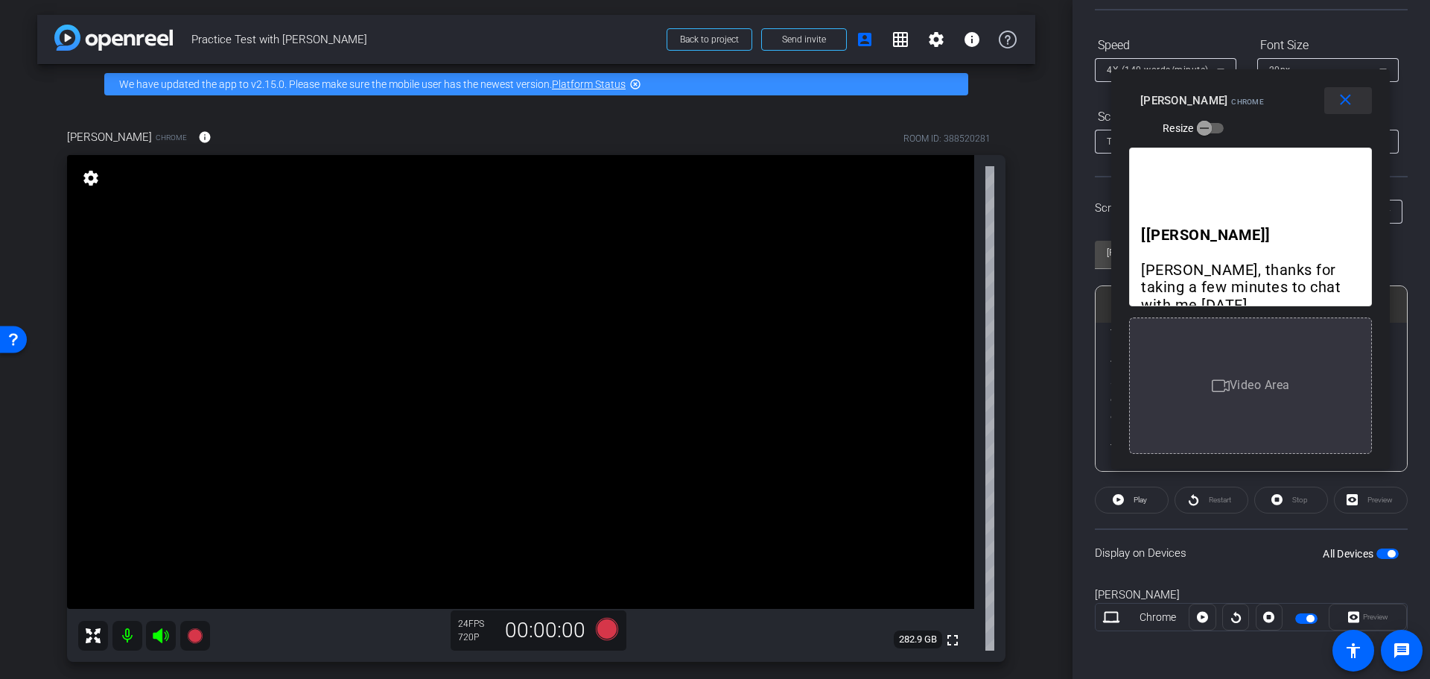
click at [1350, 94] on mat-icon "close" at bounding box center [1345, 100] width 19 height 19
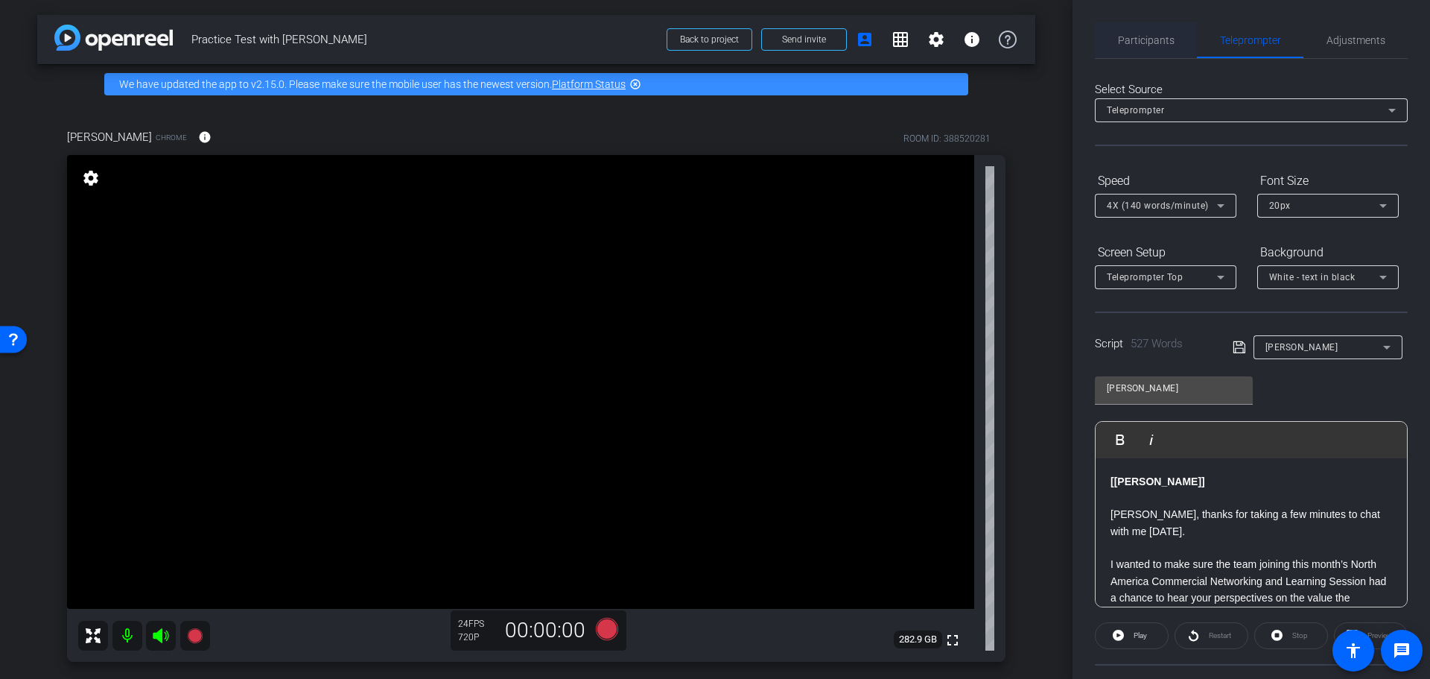
click at [1156, 48] on span "Participants" at bounding box center [1146, 40] width 57 height 36
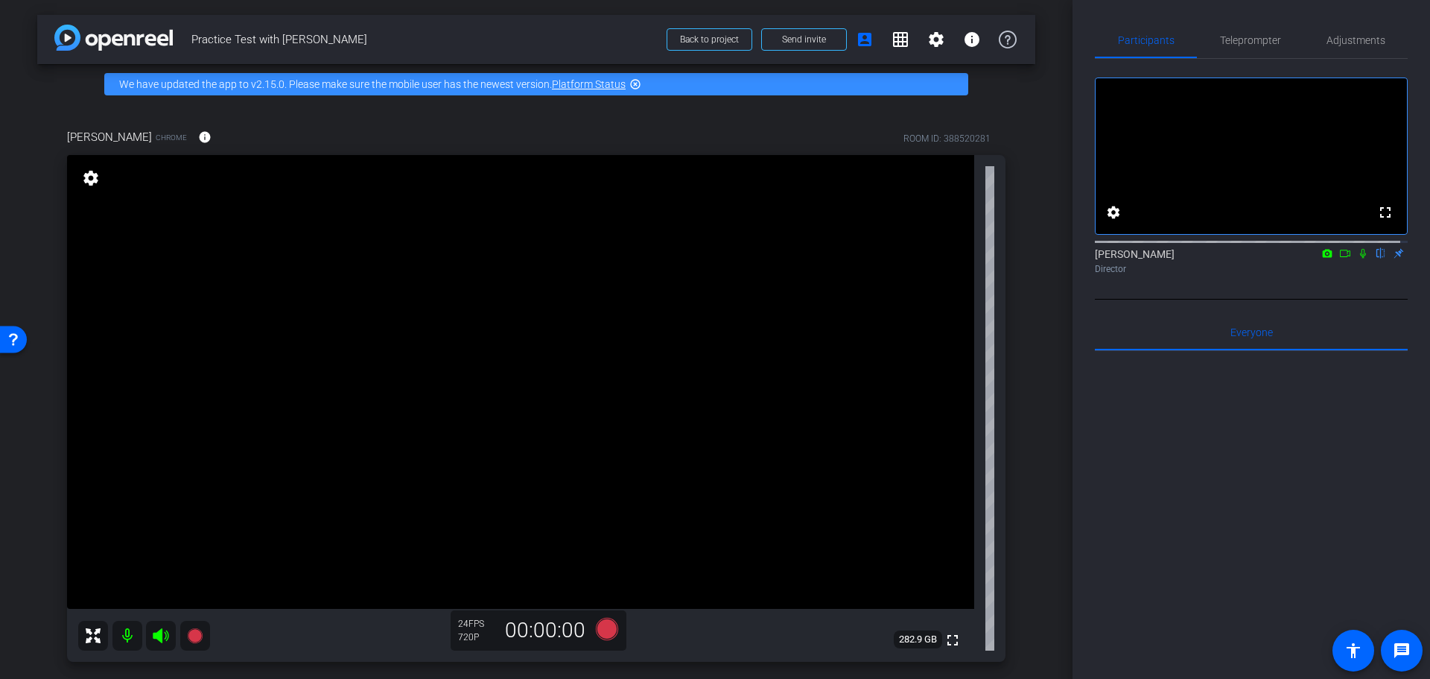
click at [1372, 259] on mat-icon "flip" at bounding box center [1381, 252] width 18 height 13
click at [1231, 36] on span "Teleprompter" at bounding box center [1250, 40] width 61 height 10
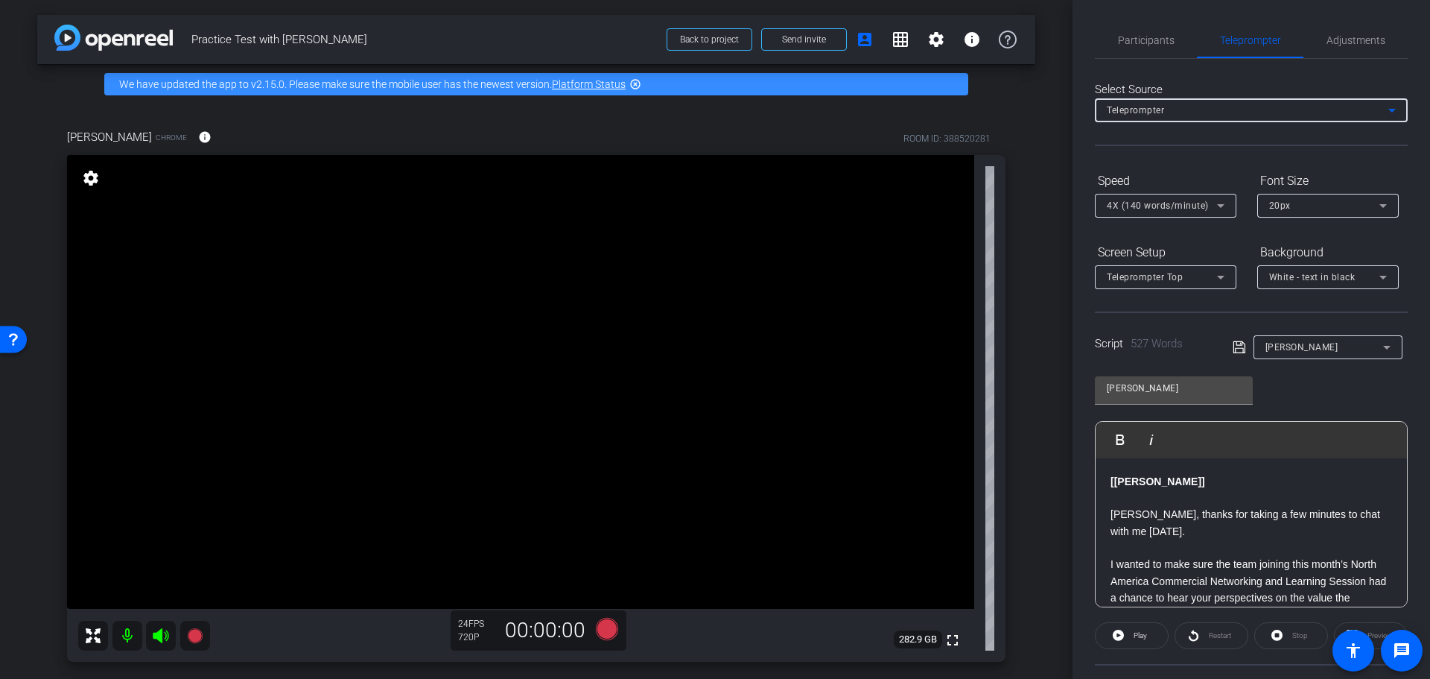
click at [1388, 109] on icon at bounding box center [1391, 111] width 7 height 4
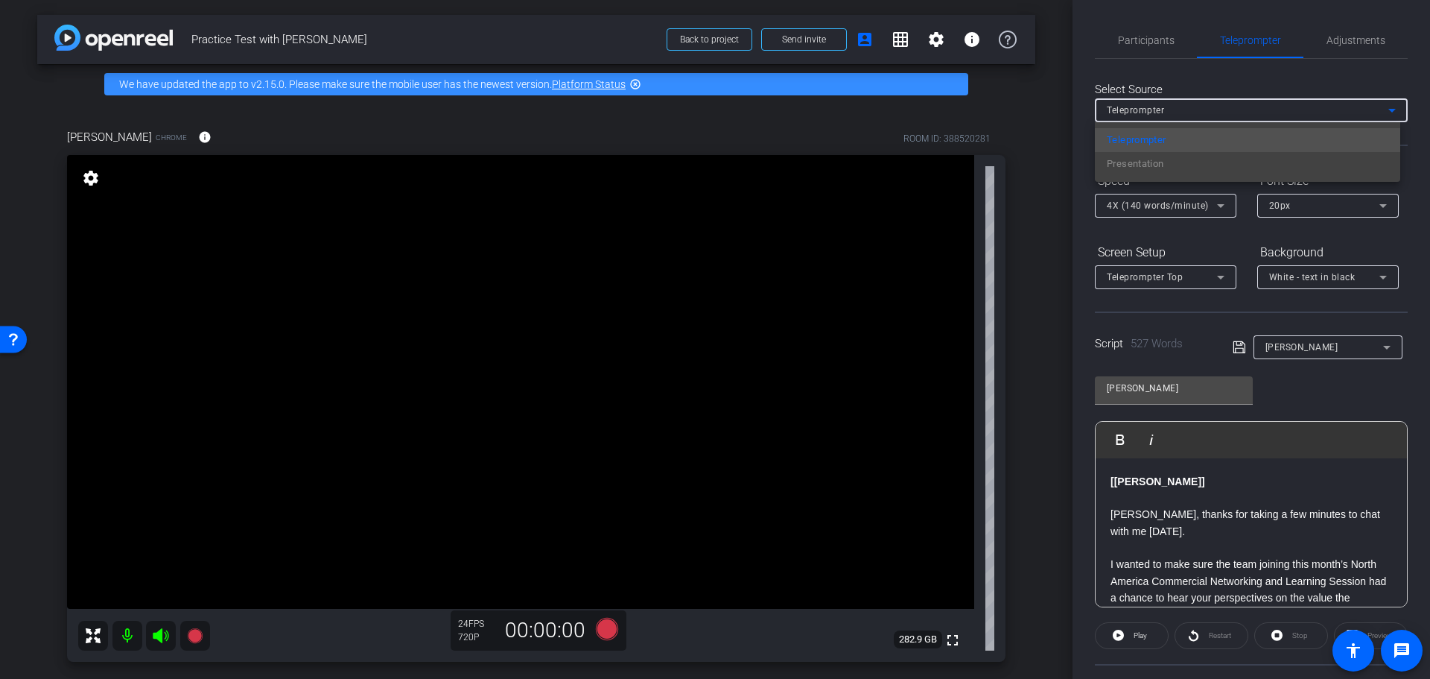
click at [1143, 166] on div "Teleprompter Presentation" at bounding box center [1247, 152] width 305 height 60
click at [1122, 165] on div "Teleprompter Presentation" at bounding box center [1247, 152] width 305 height 60
click at [1265, 81] on div at bounding box center [715, 339] width 1430 height 679
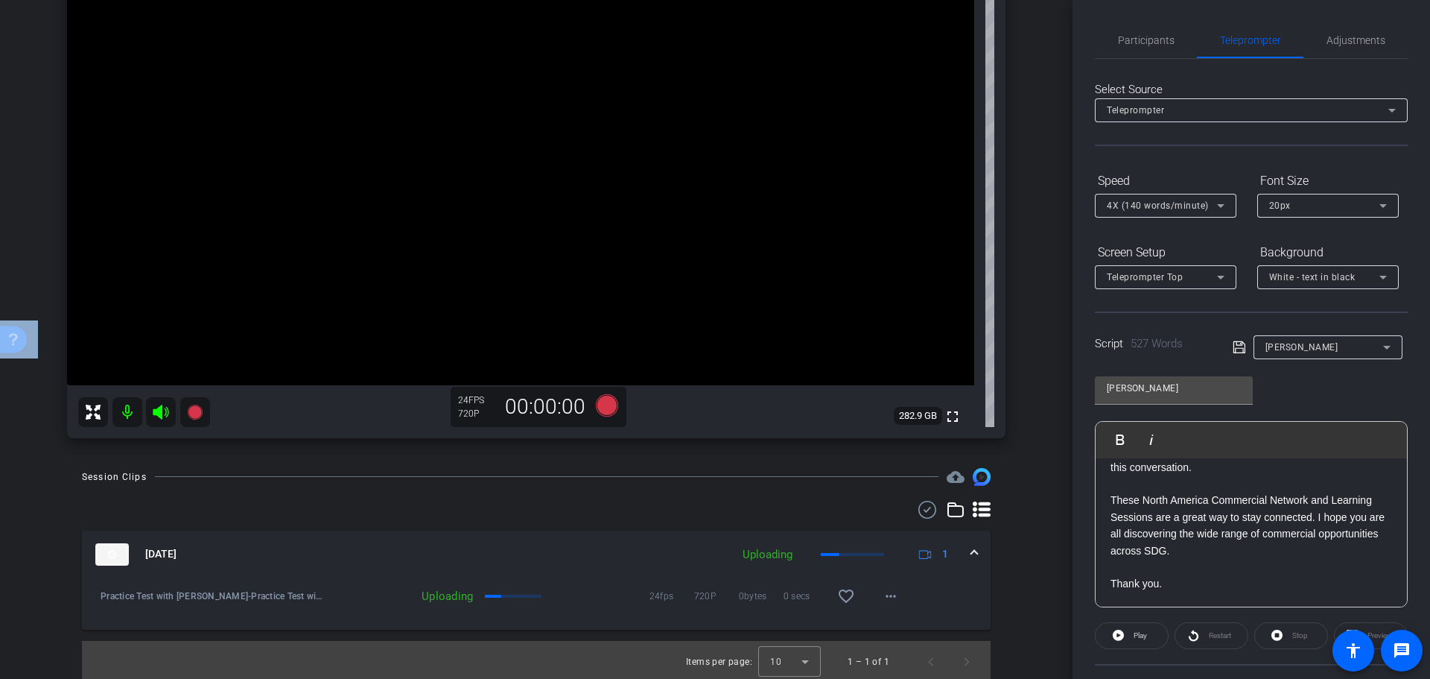
scroll to position [227, 0]
click at [892, 593] on mat-icon "more_horiz" at bounding box center [891, 592] width 18 height 18
click at [884, 591] on div at bounding box center [715, 339] width 1430 height 679
click at [947, 599] on div "Practice Test with Sarah-Practice Test with Sarah-Sarah Rath-Practice Recording…" at bounding box center [536, 599] width 909 height 51
click at [918, 505] on icon at bounding box center [927, 506] width 22 height 18
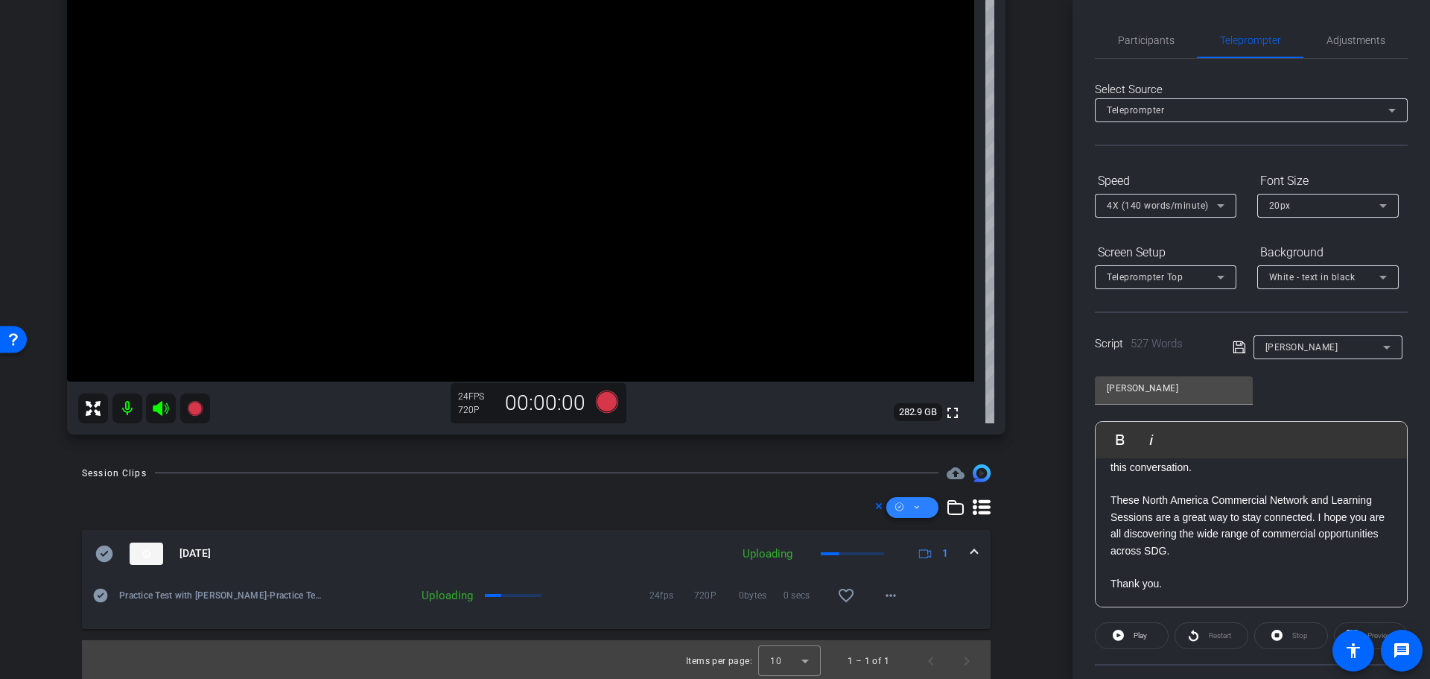
click at [913, 506] on icon at bounding box center [916, 507] width 7 height 19
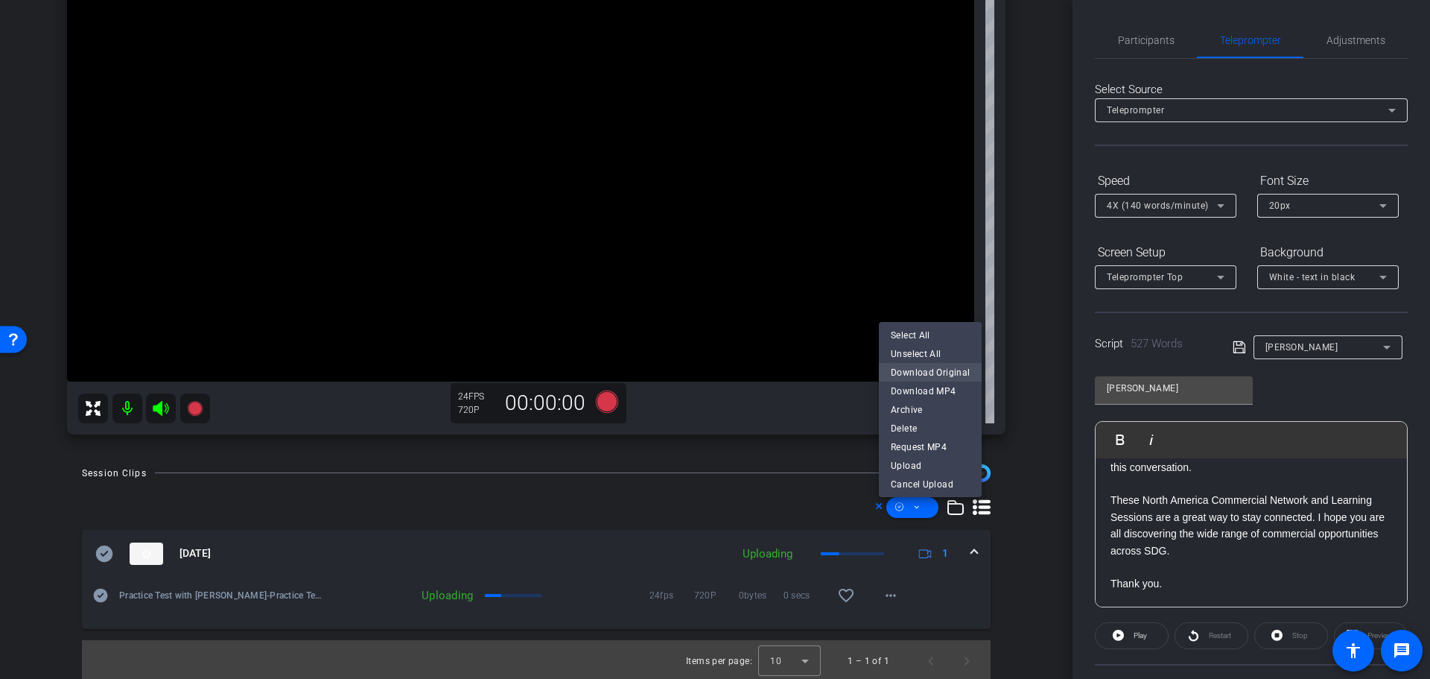
click at [938, 370] on span "Download Original" at bounding box center [930, 372] width 79 height 18
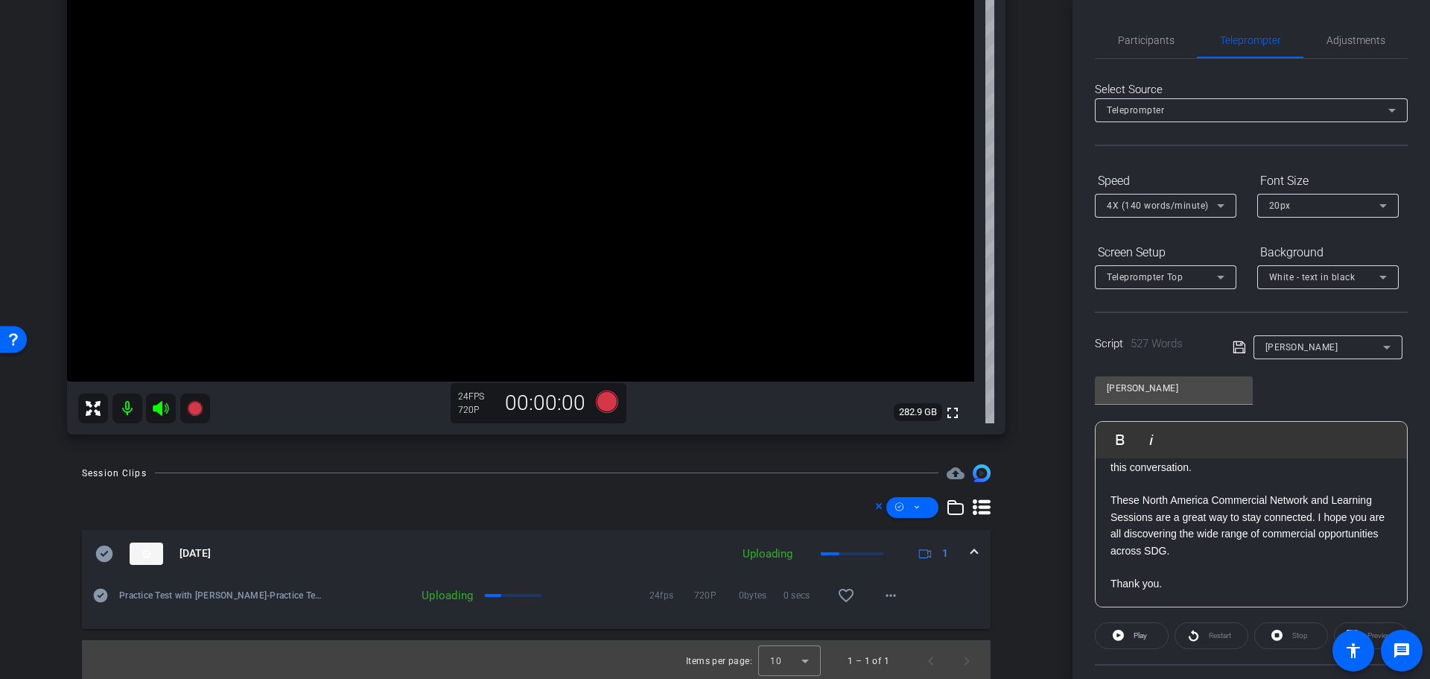
click at [97, 595] on icon at bounding box center [101, 595] width 14 height 14
click at [915, 505] on span at bounding box center [912, 507] width 52 height 36
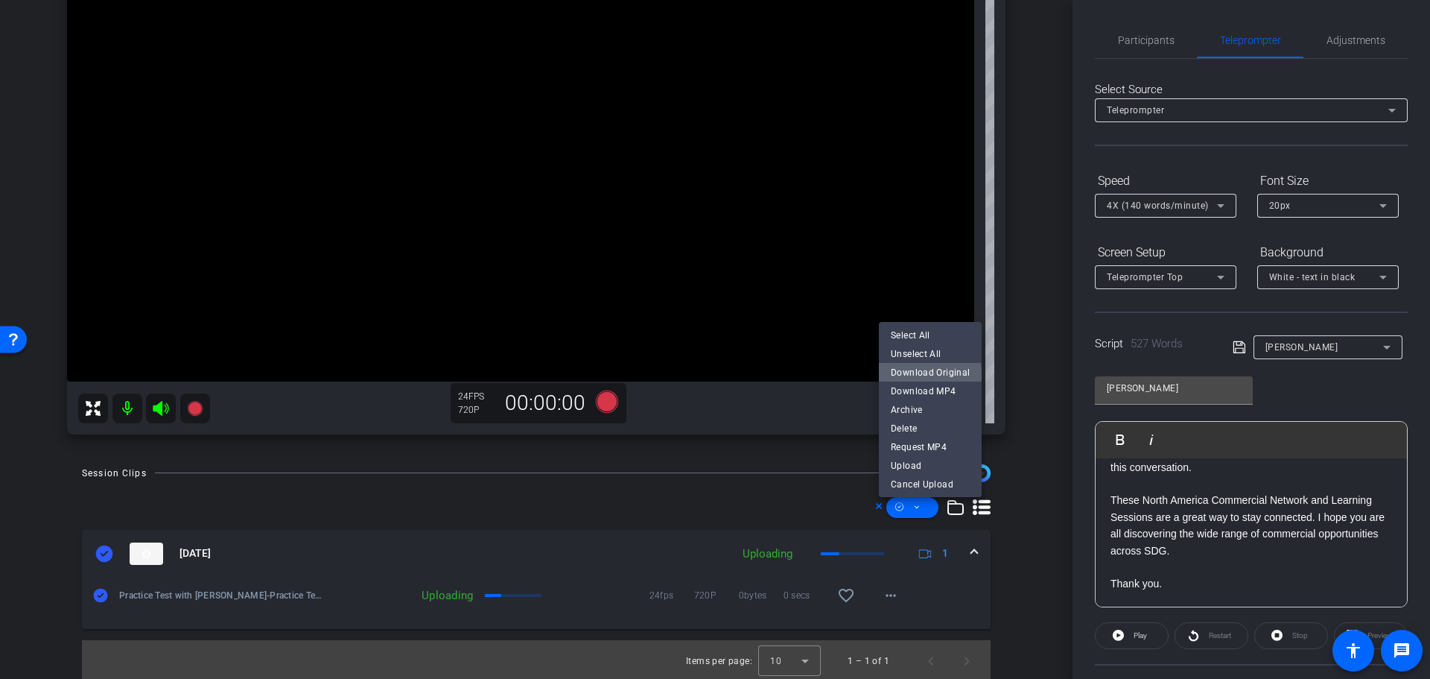
click at [926, 375] on span "Download Original" at bounding box center [930, 372] width 79 height 18
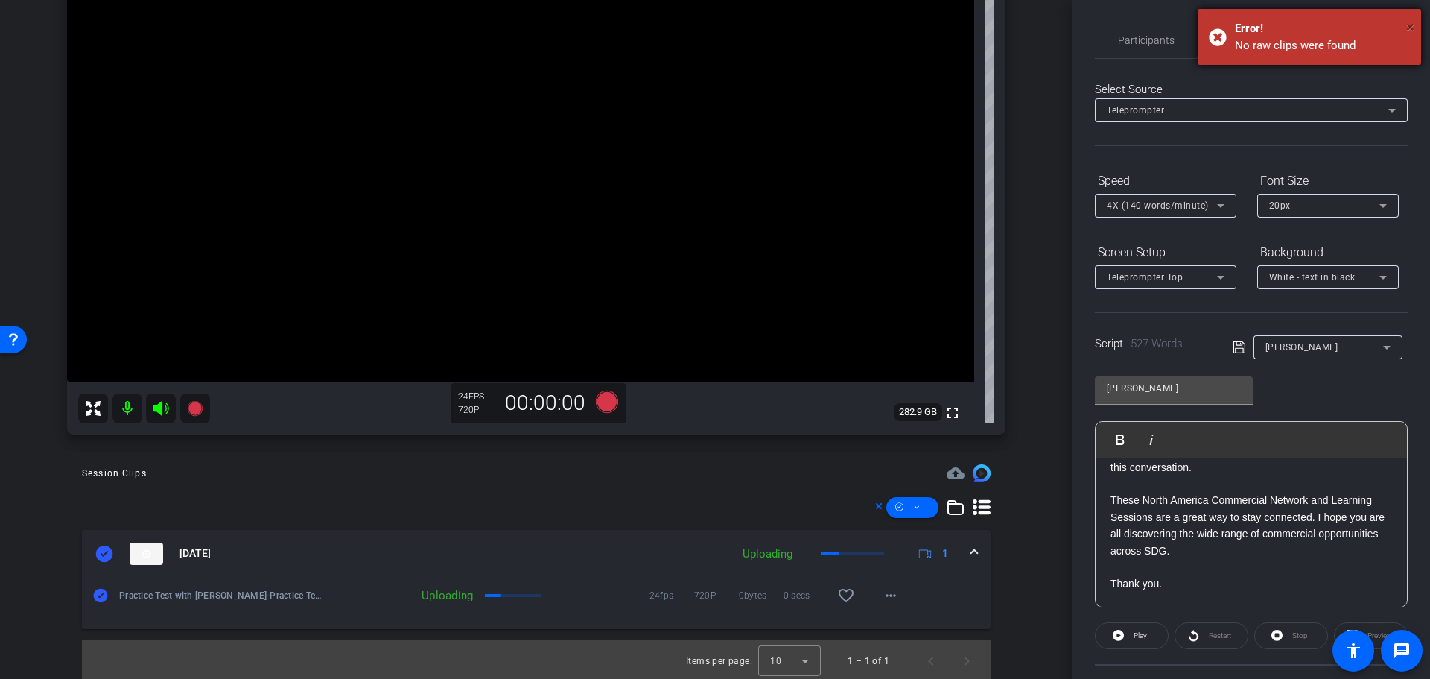
click at [1409, 25] on span "×" at bounding box center [1410, 27] width 8 height 18
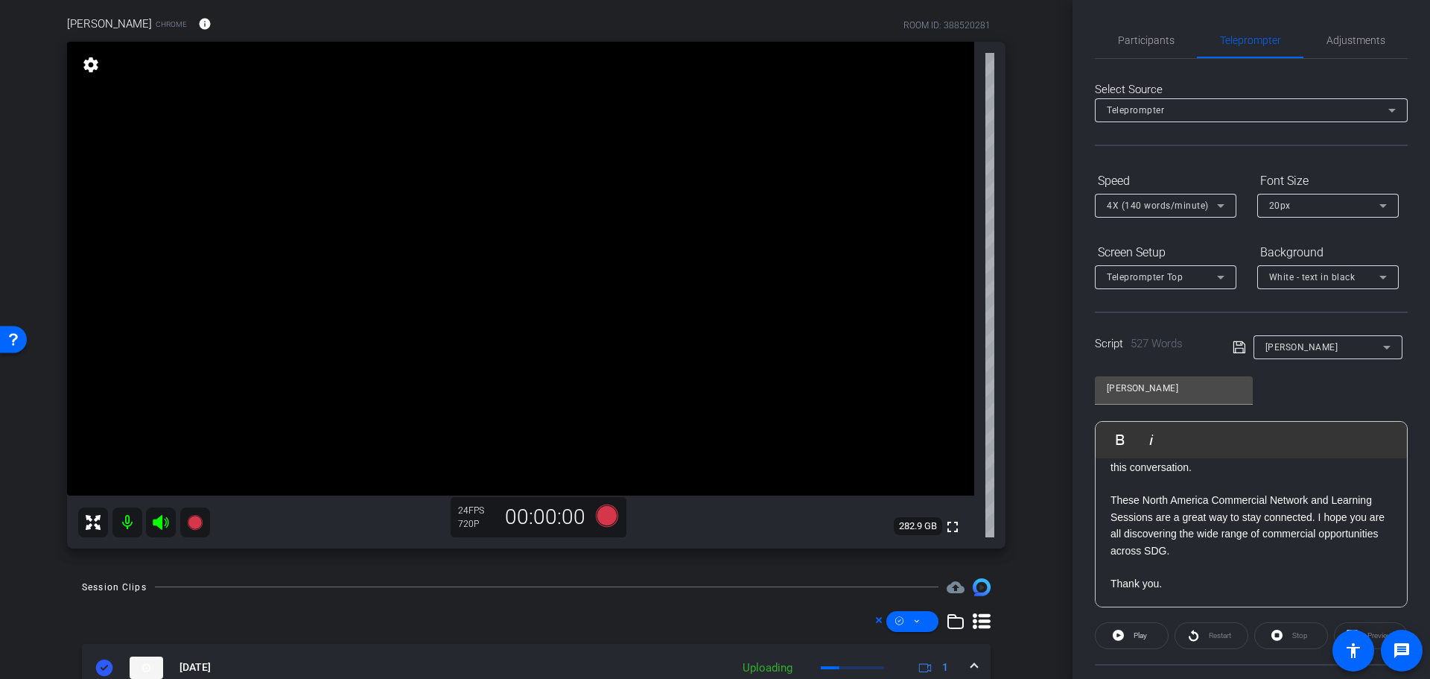
scroll to position [0, 0]
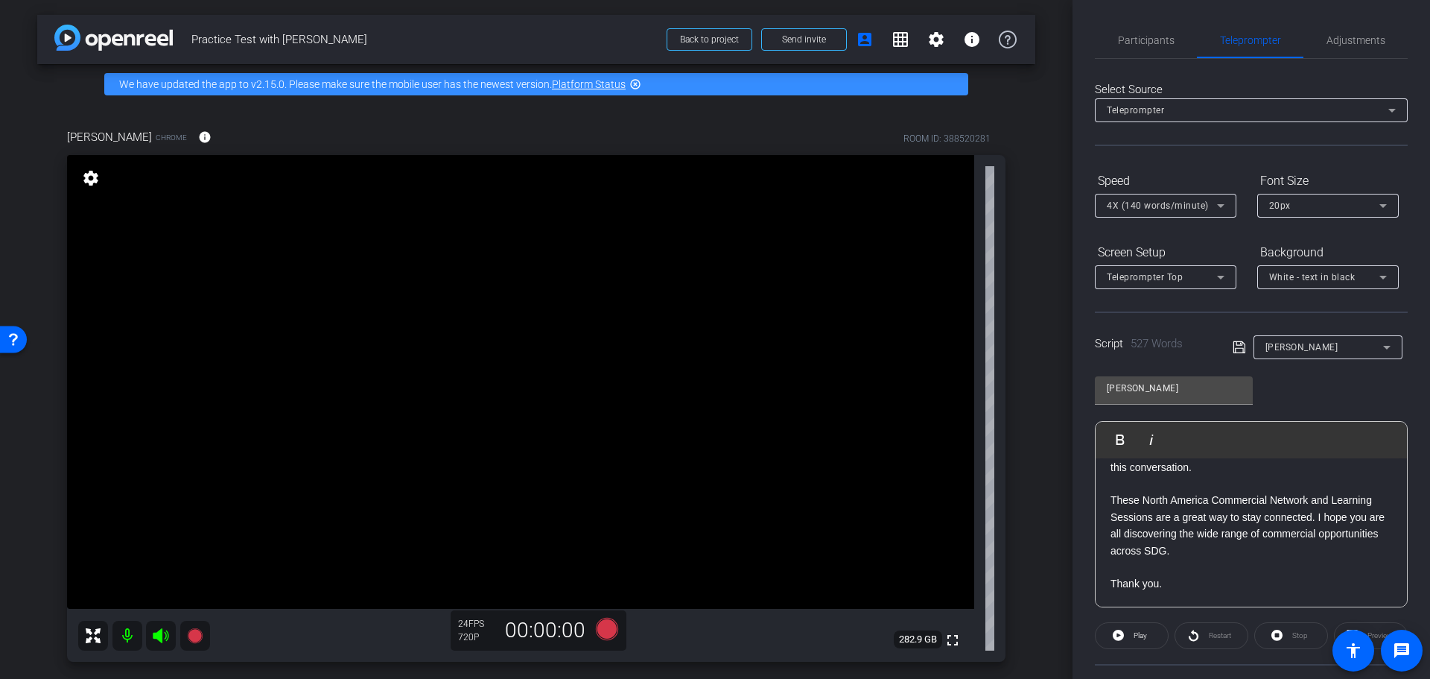
click at [88, 177] on mat-icon "settings" at bounding box center [90, 178] width 21 height 18
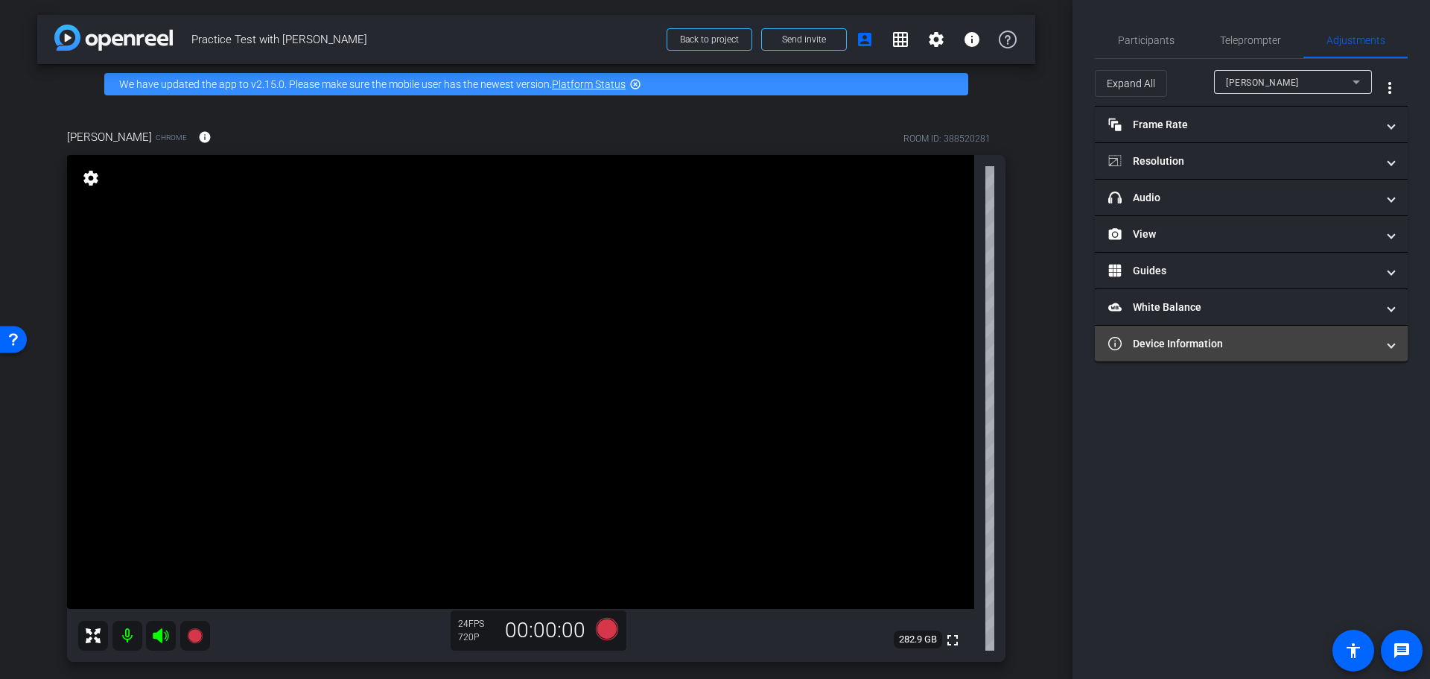
click at [1392, 345] on span at bounding box center [1391, 344] width 6 height 16
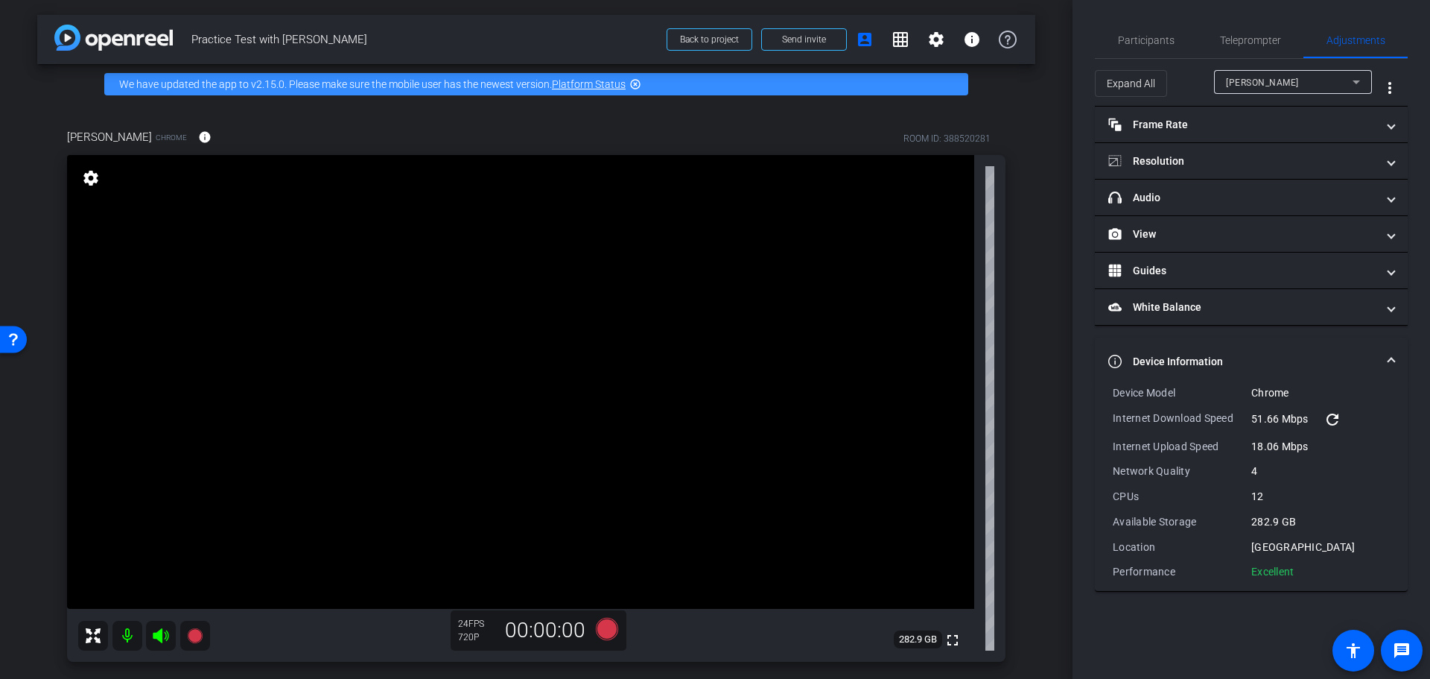
click at [1392, 345] on mat-expansion-panel-header "Device Information" at bounding box center [1251, 361] width 313 height 48
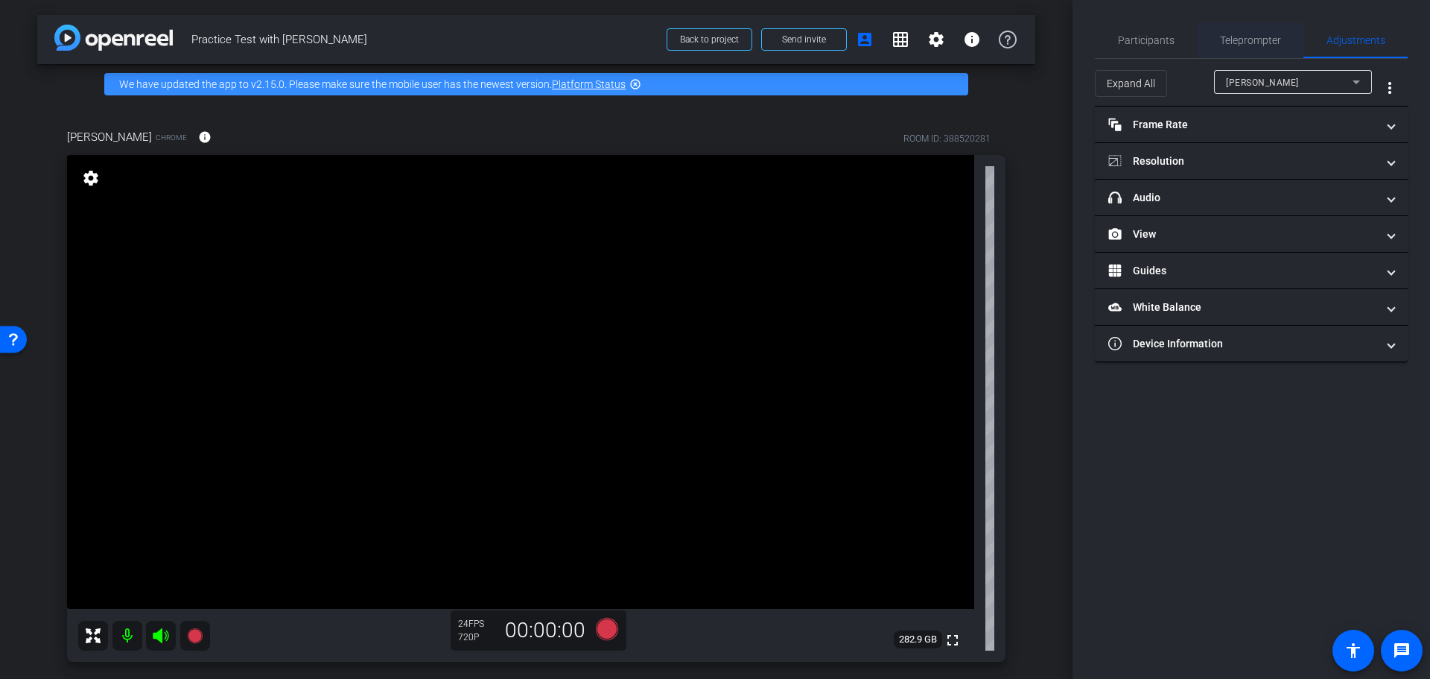
click at [1251, 32] on span "Teleprompter" at bounding box center [1250, 40] width 61 height 36
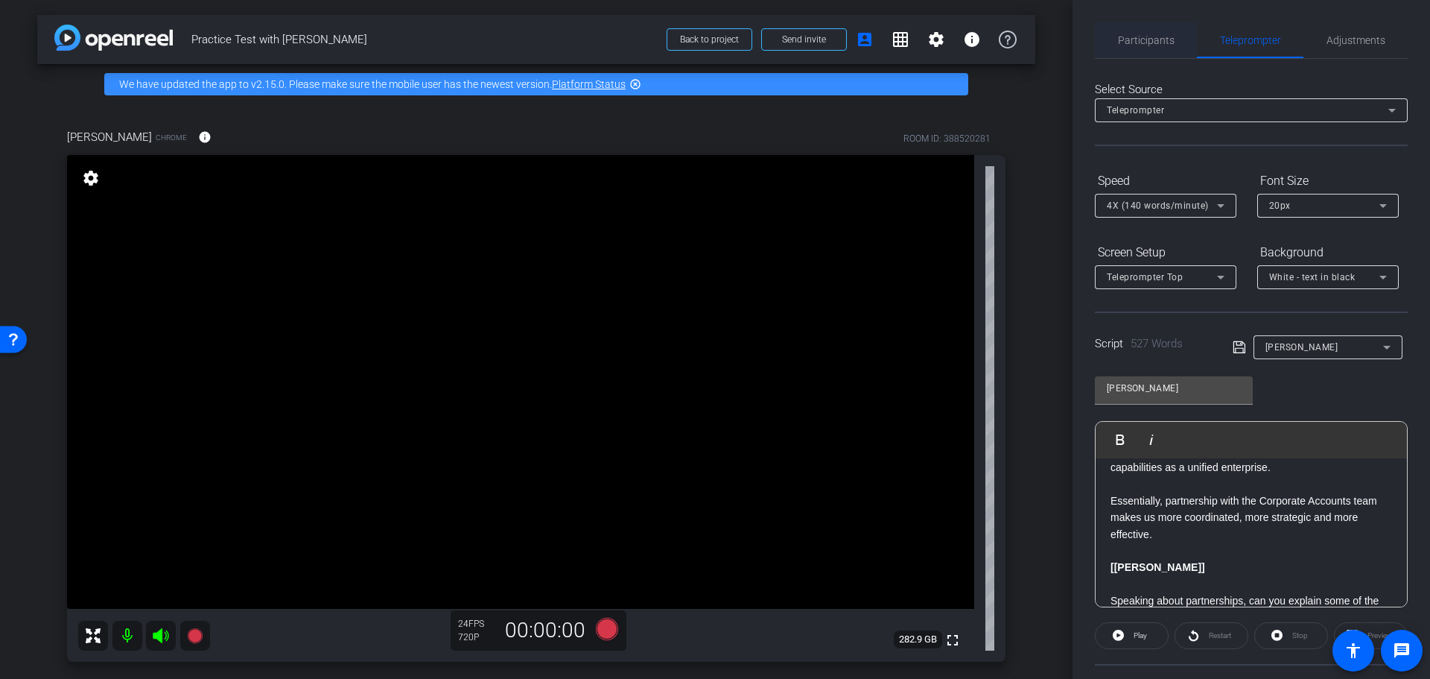
drag, startPoint x: 1128, startPoint y: 40, endPoint x: 1135, endPoint y: 51, distance: 12.4
click at [1128, 45] on span "Participants" at bounding box center [1146, 40] width 57 height 10
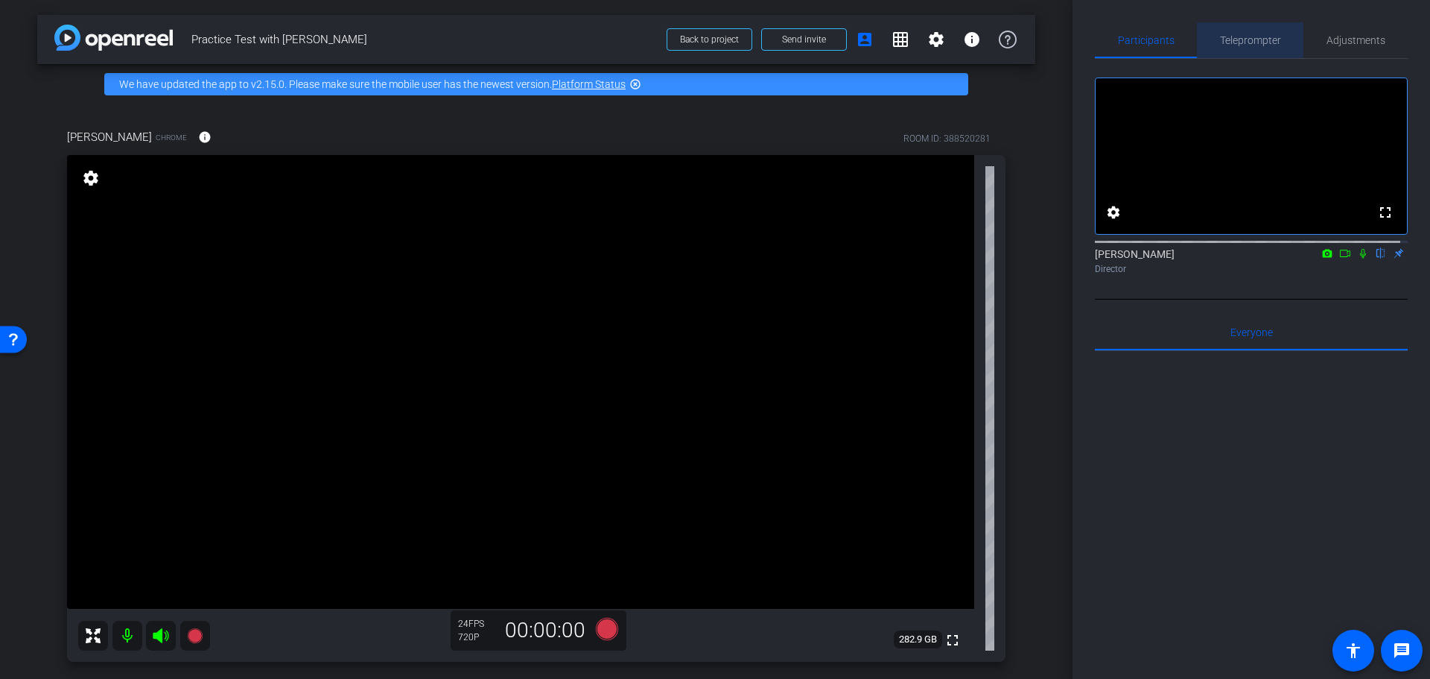
click at [1248, 38] on span "Teleprompter" at bounding box center [1250, 40] width 61 height 10
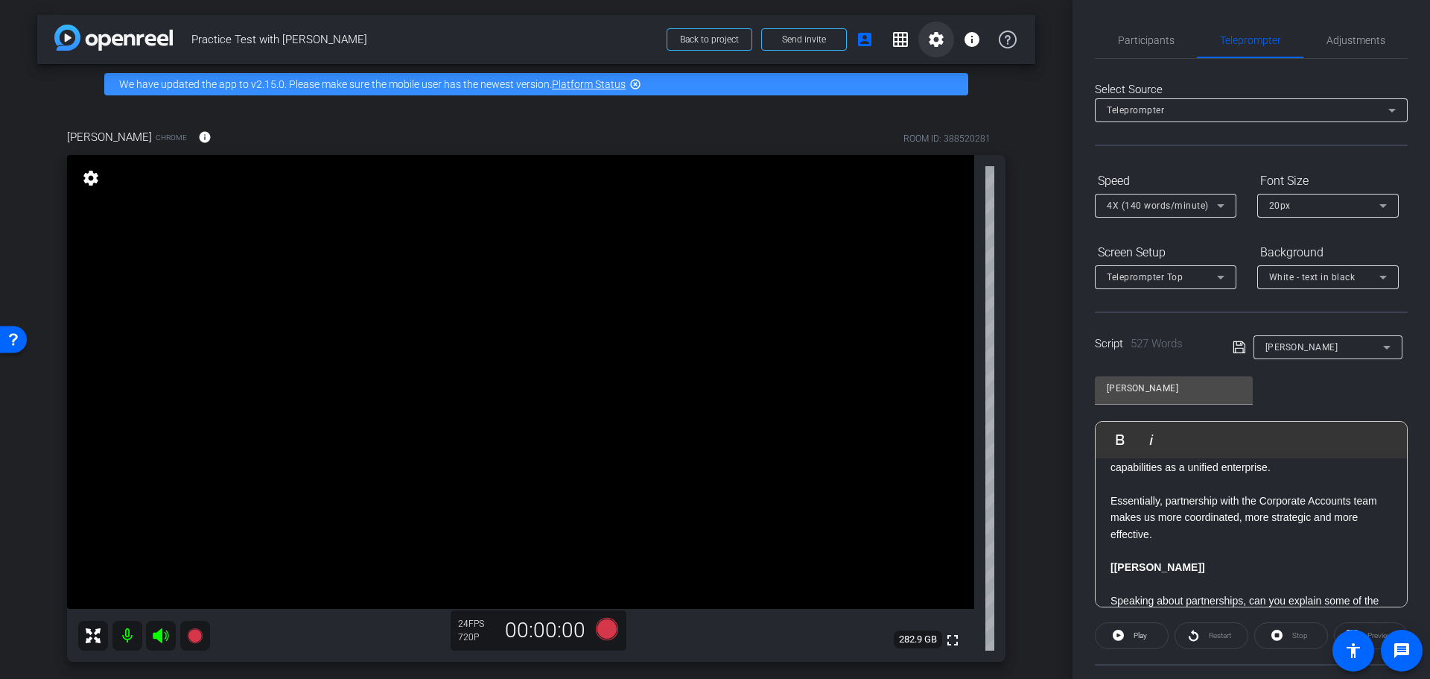
click at [927, 43] on mat-icon "settings" at bounding box center [936, 40] width 18 height 18
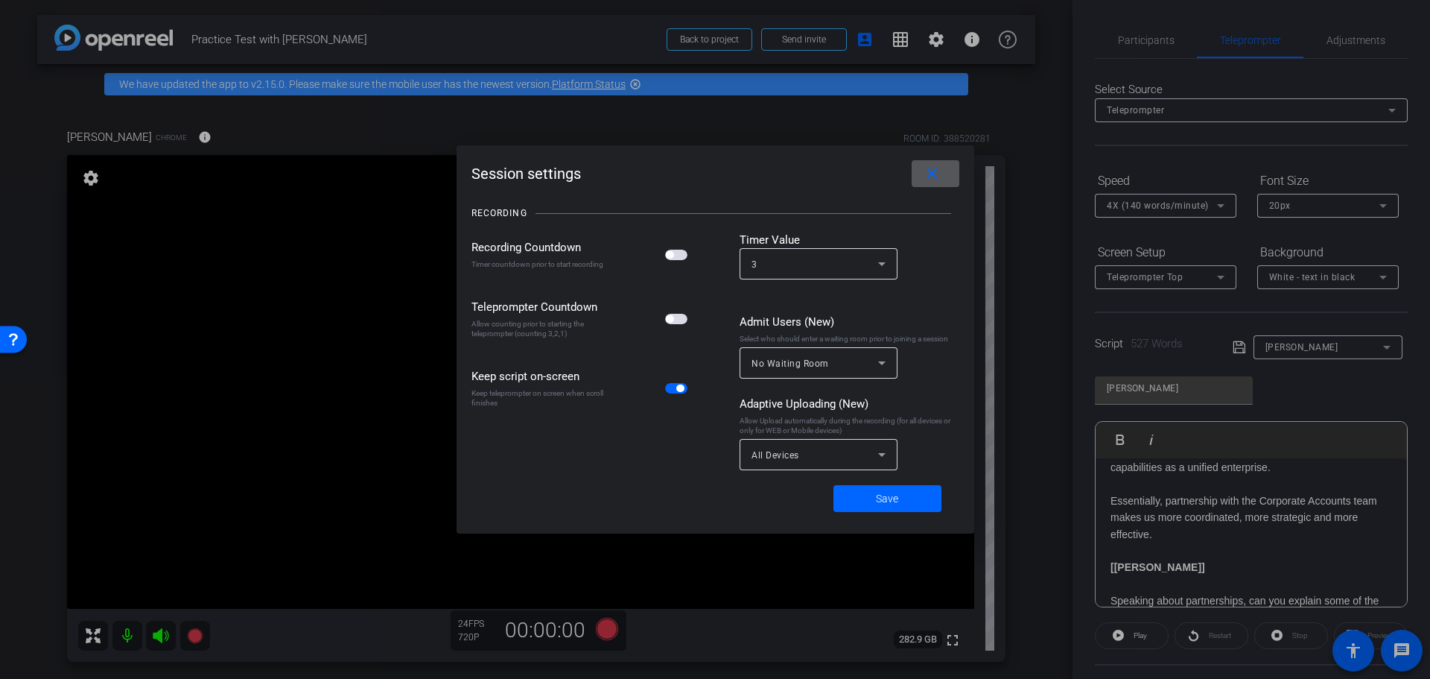
click at [679, 317] on span "button" at bounding box center [676, 319] width 22 height 10
click at [682, 252] on span "button" at bounding box center [676, 255] width 22 height 10
click at [876, 454] on icon at bounding box center [882, 454] width 18 height 18
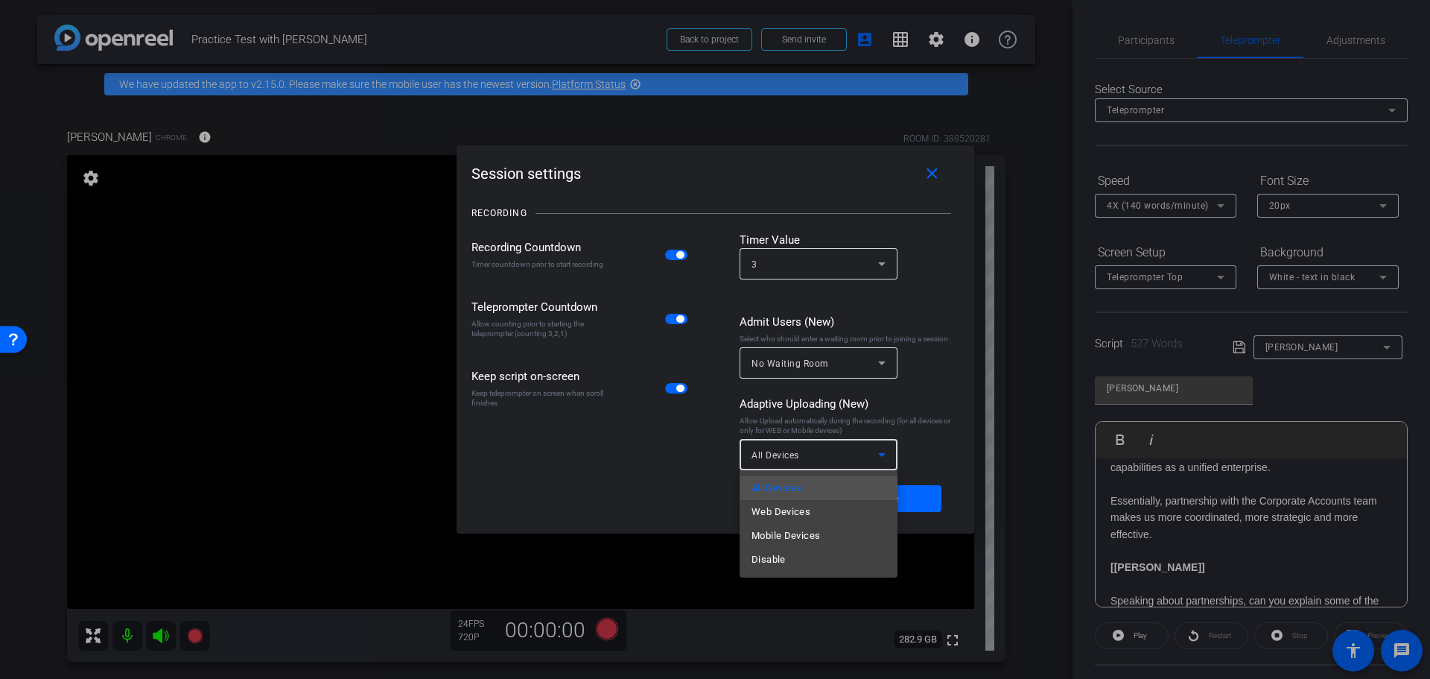
click at [879, 454] on div at bounding box center [715, 339] width 1430 height 679
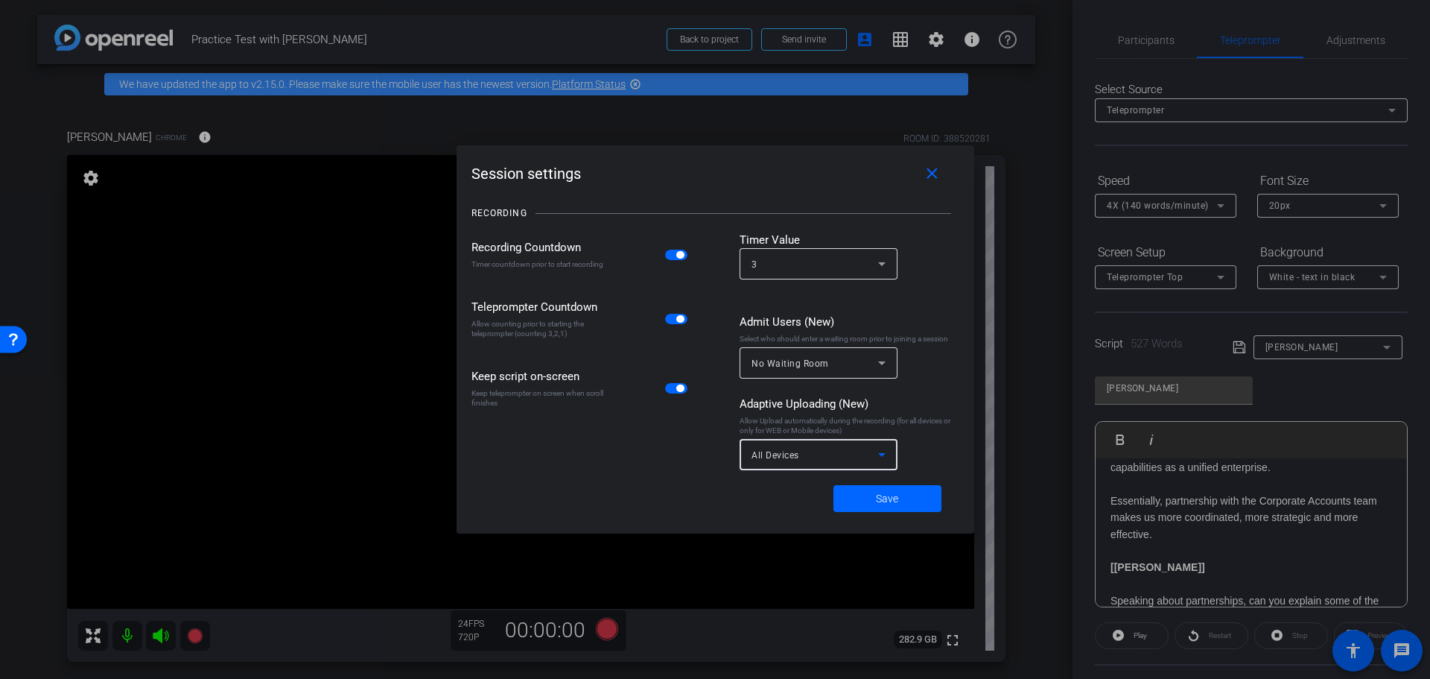
click at [879, 454] on icon at bounding box center [882, 454] width 18 height 18
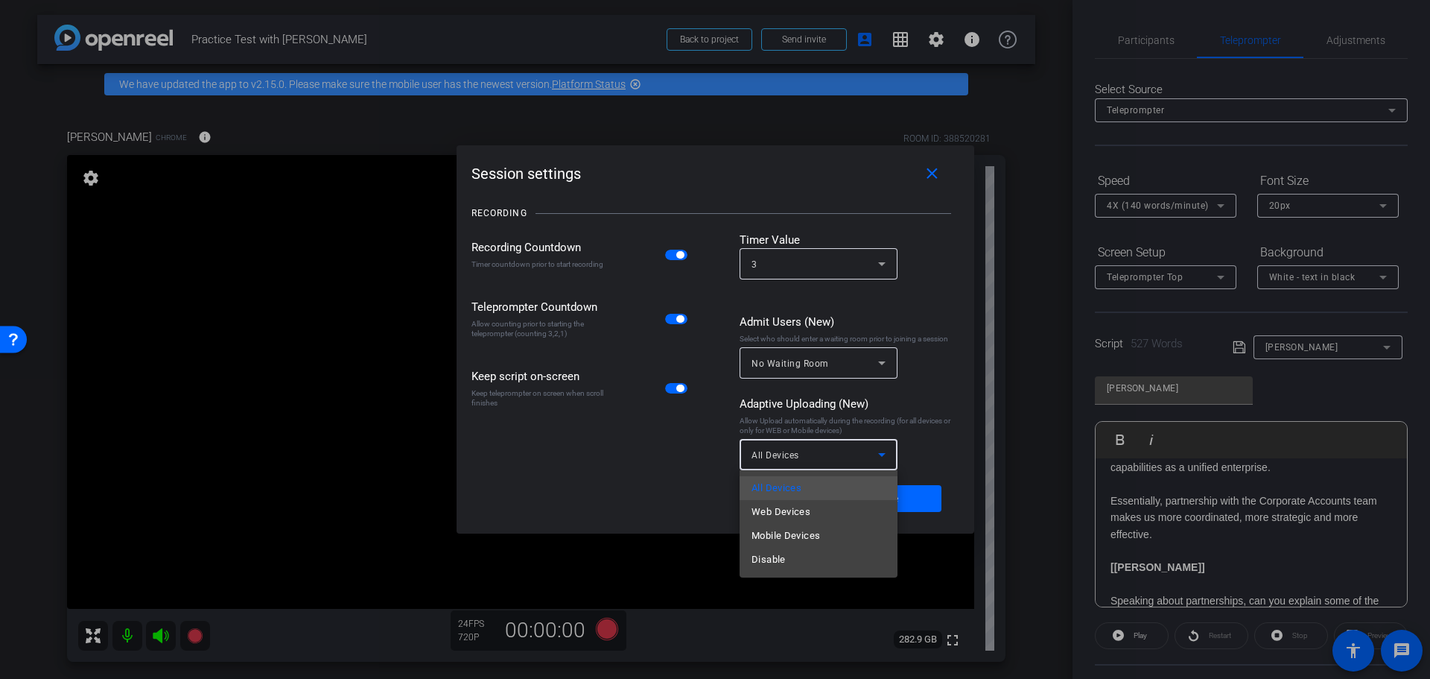
click at [879, 454] on div at bounding box center [715, 339] width 1430 height 679
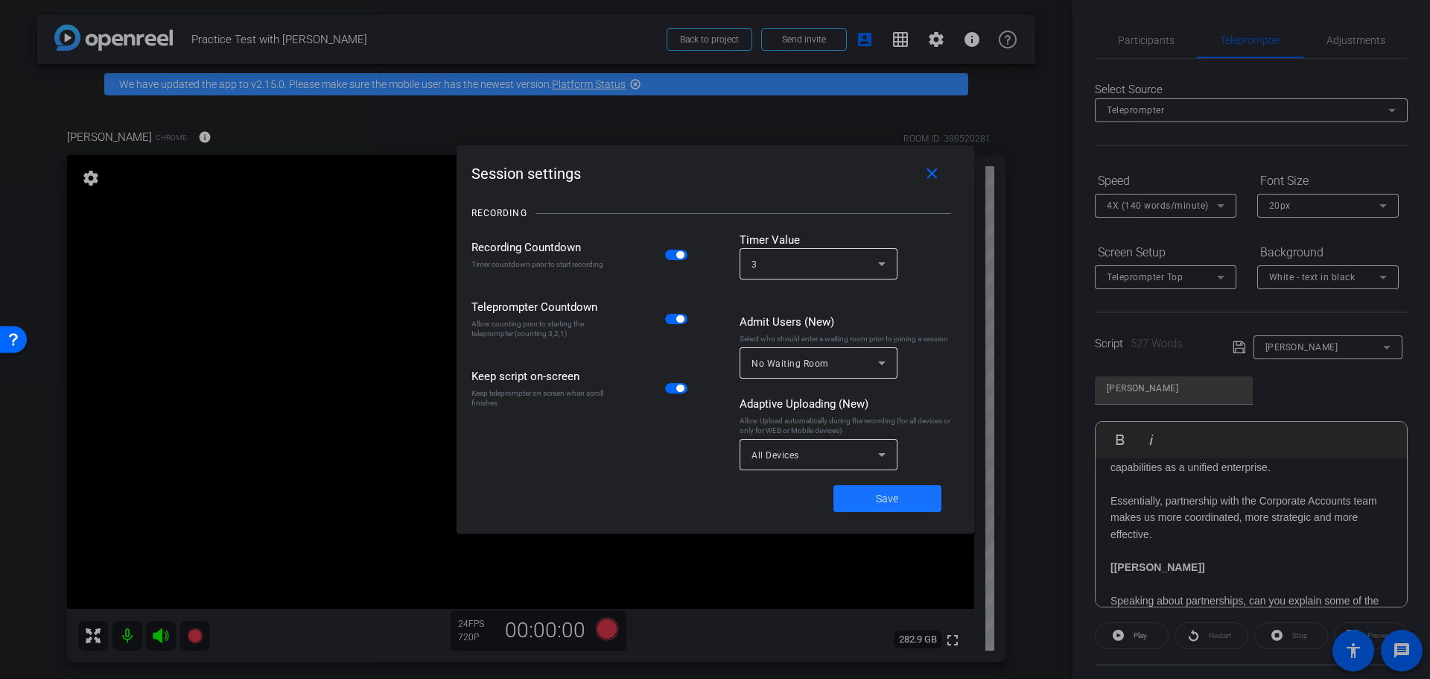
click at [909, 504] on span at bounding box center [887, 498] width 108 height 36
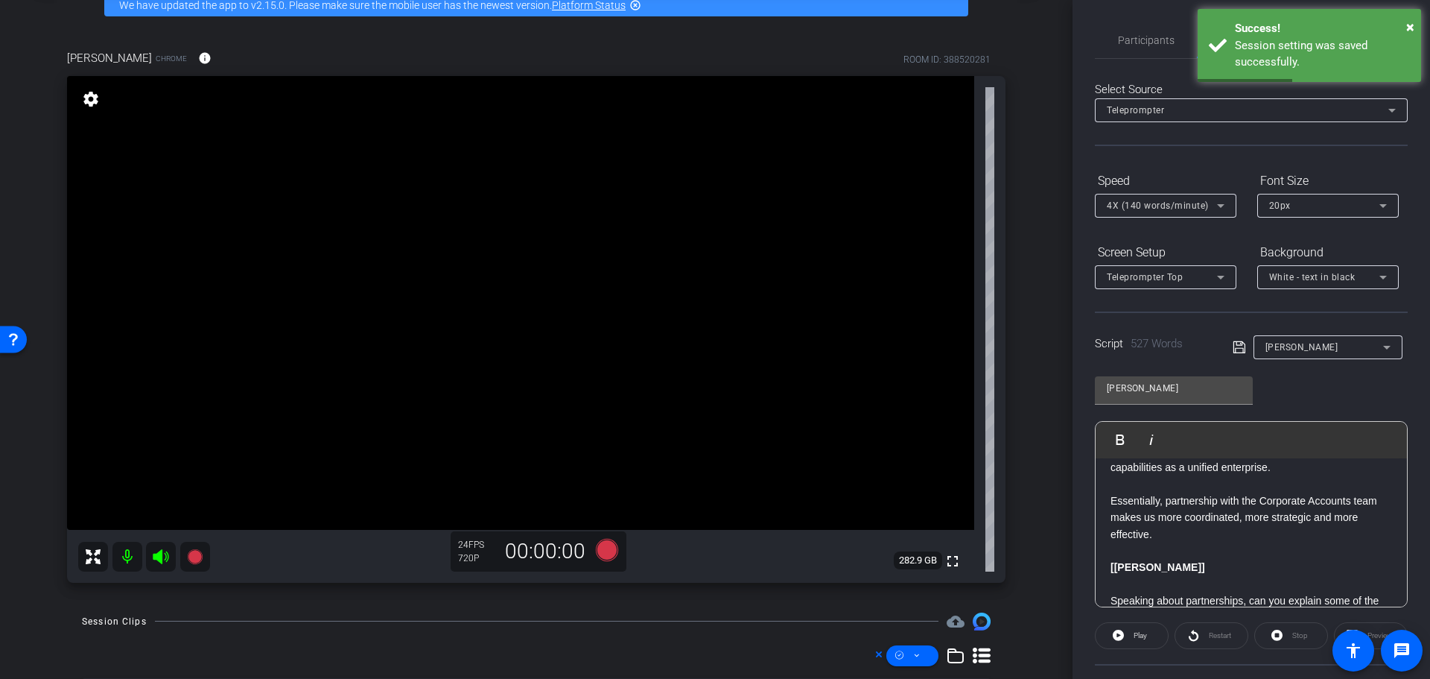
scroll to position [230, 0]
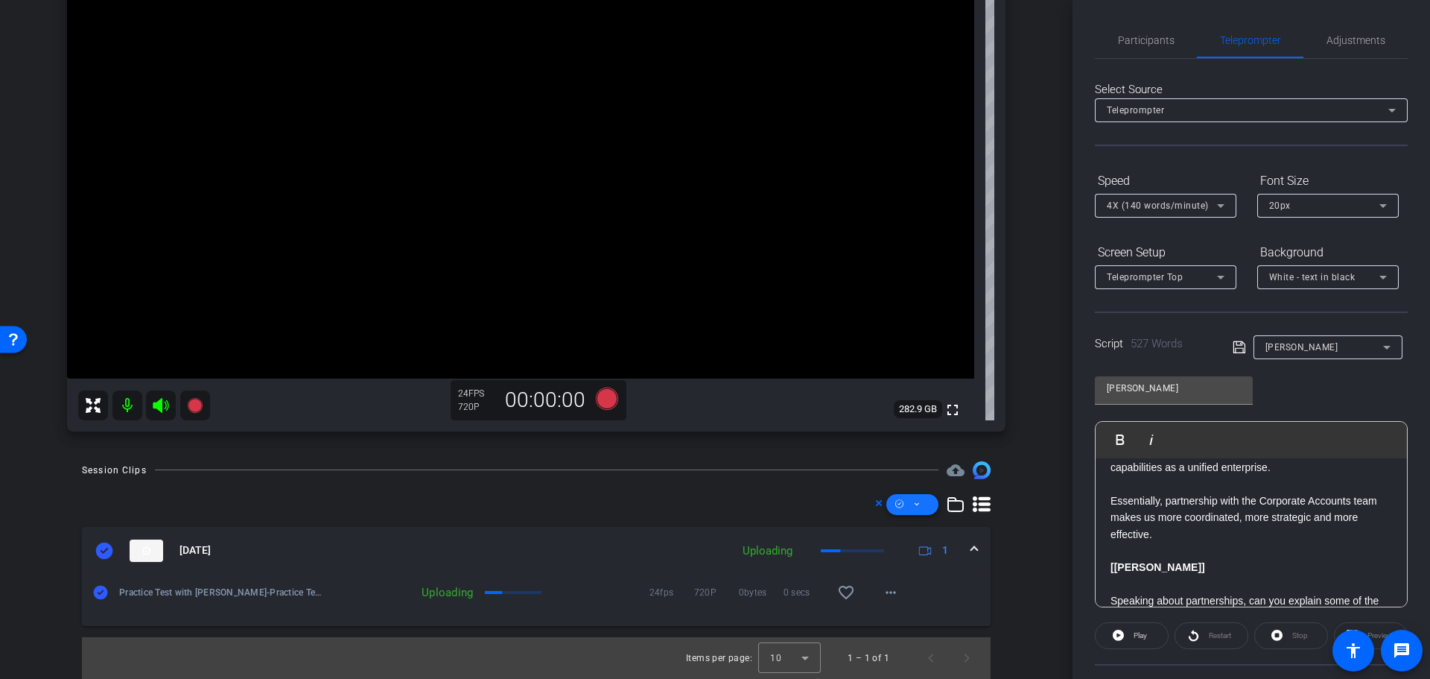
click at [913, 503] on icon at bounding box center [916, 504] width 7 height 19
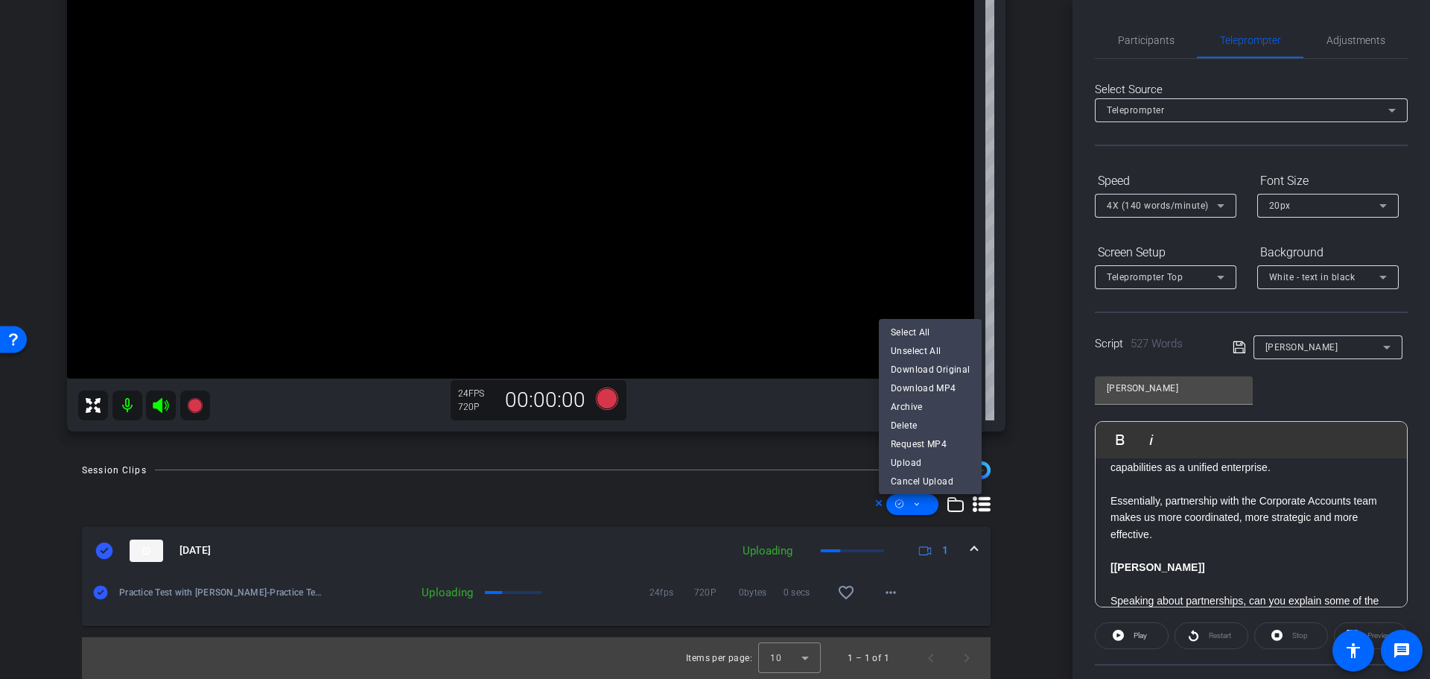
click at [1023, 511] on div at bounding box center [715, 339] width 1430 height 679
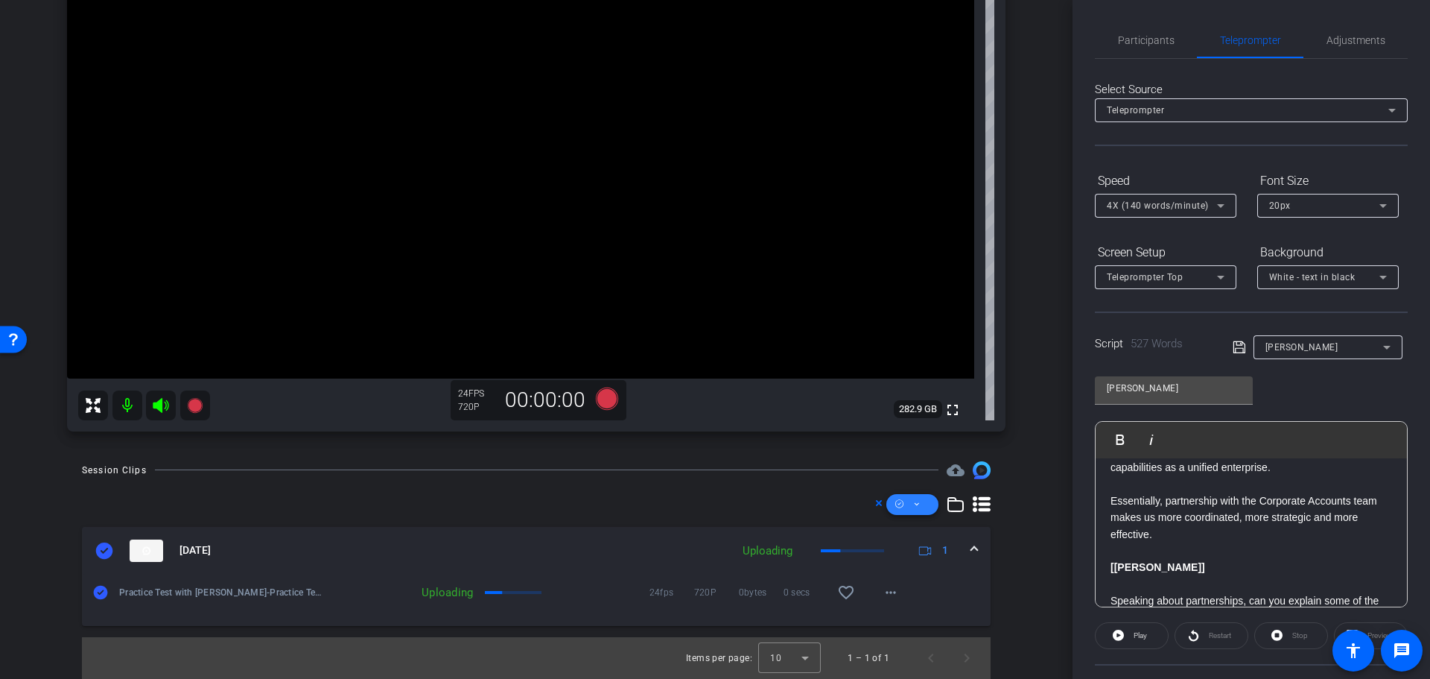
click at [913, 501] on icon at bounding box center [916, 504] width 7 height 19
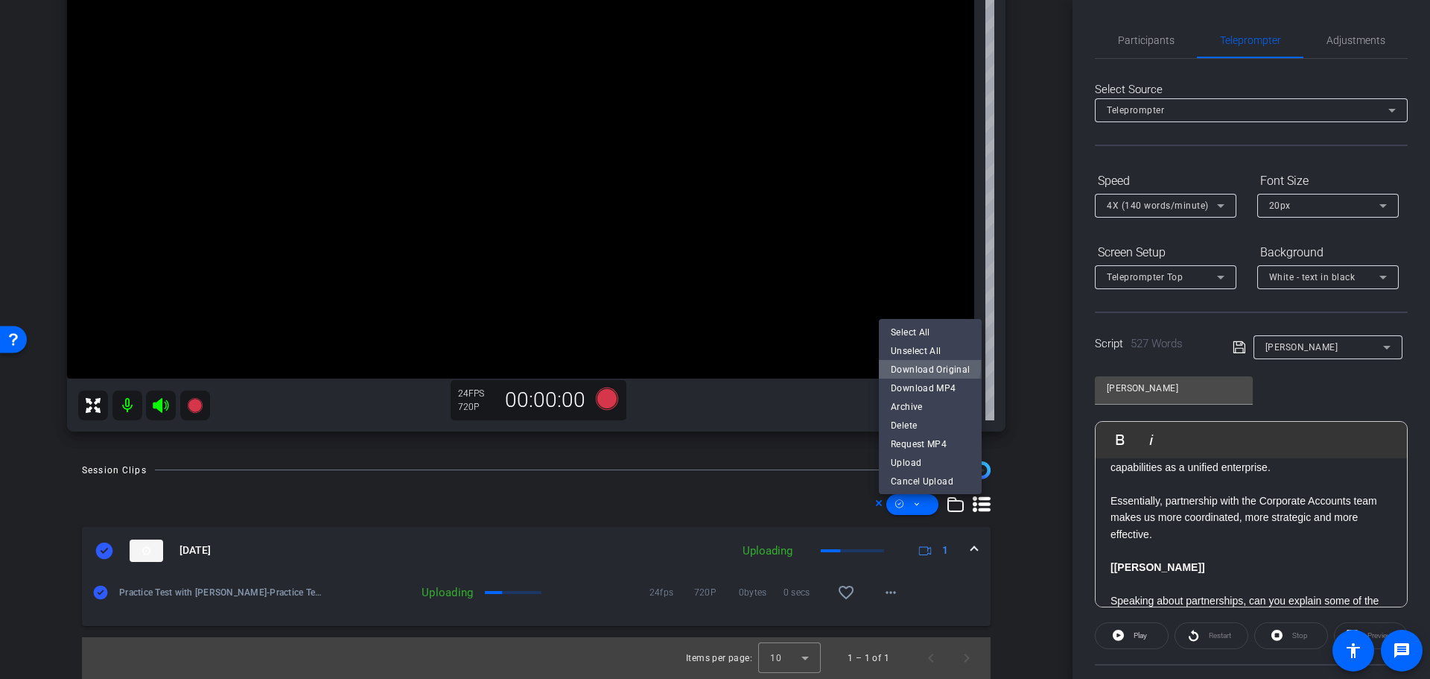
click at [911, 368] on span "Download Original" at bounding box center [930, 369] width 79 height 18
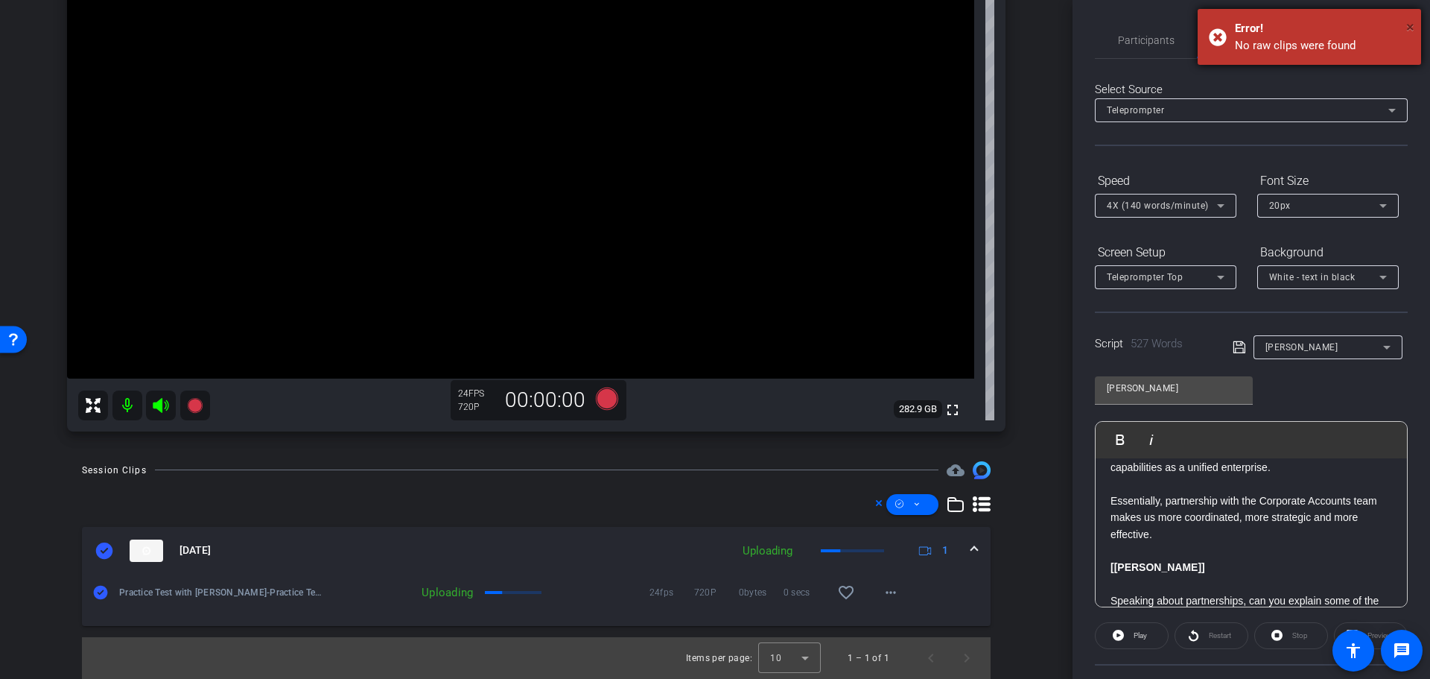
click at [1408, 28] on span "×" at bounding box center [1410, 27] width 8 height 18
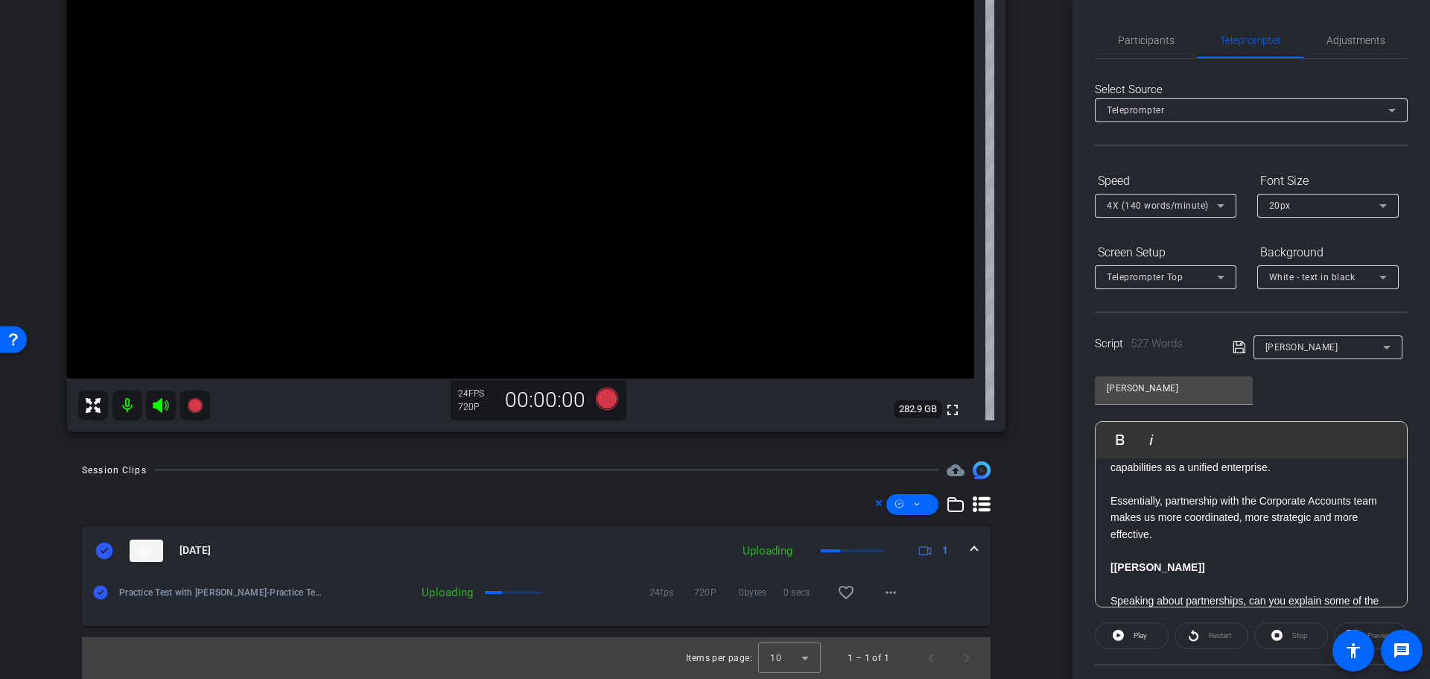
click at [105, 552] on icon at bounding box center [104, 550] width 17 height 16
click at [915, 502] on span at bounding box center [912, 504] width 52 height 36
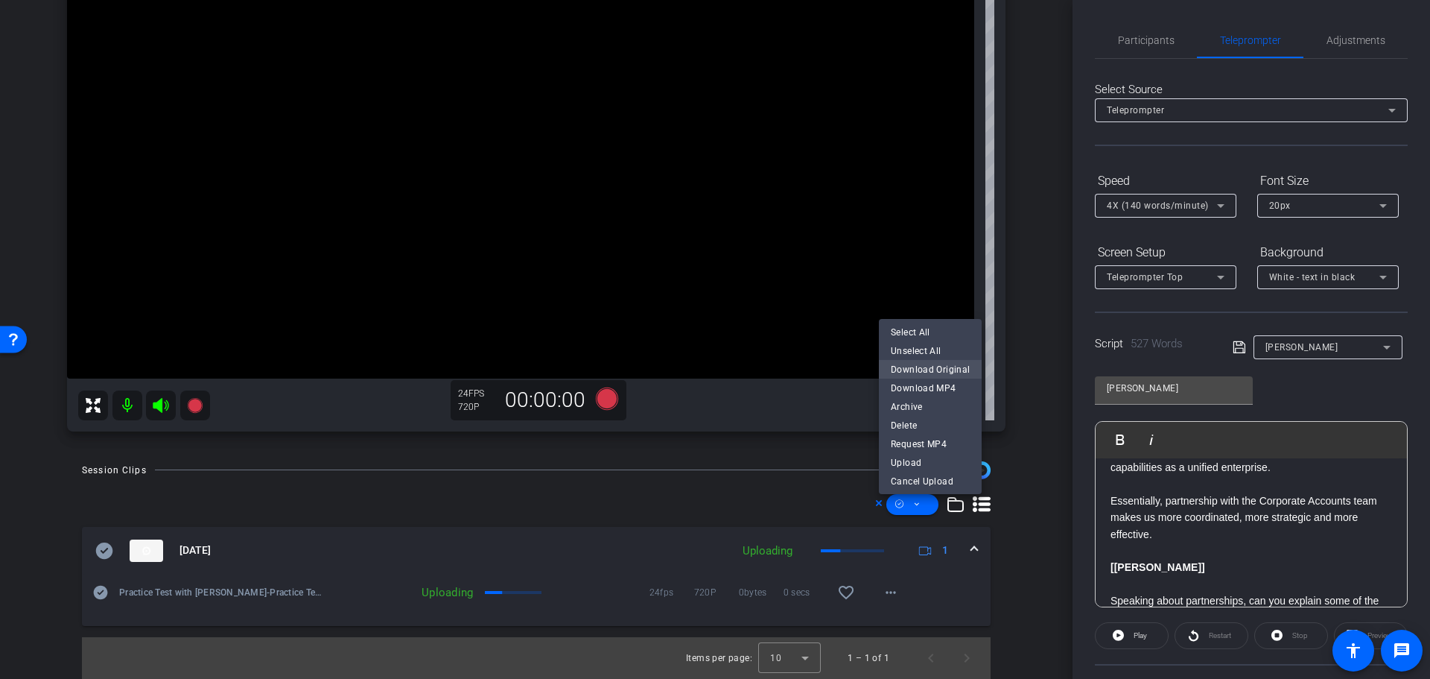
click at [921, 366] on span "Download Original" at bounding box center [930, 369] width 79 height 18
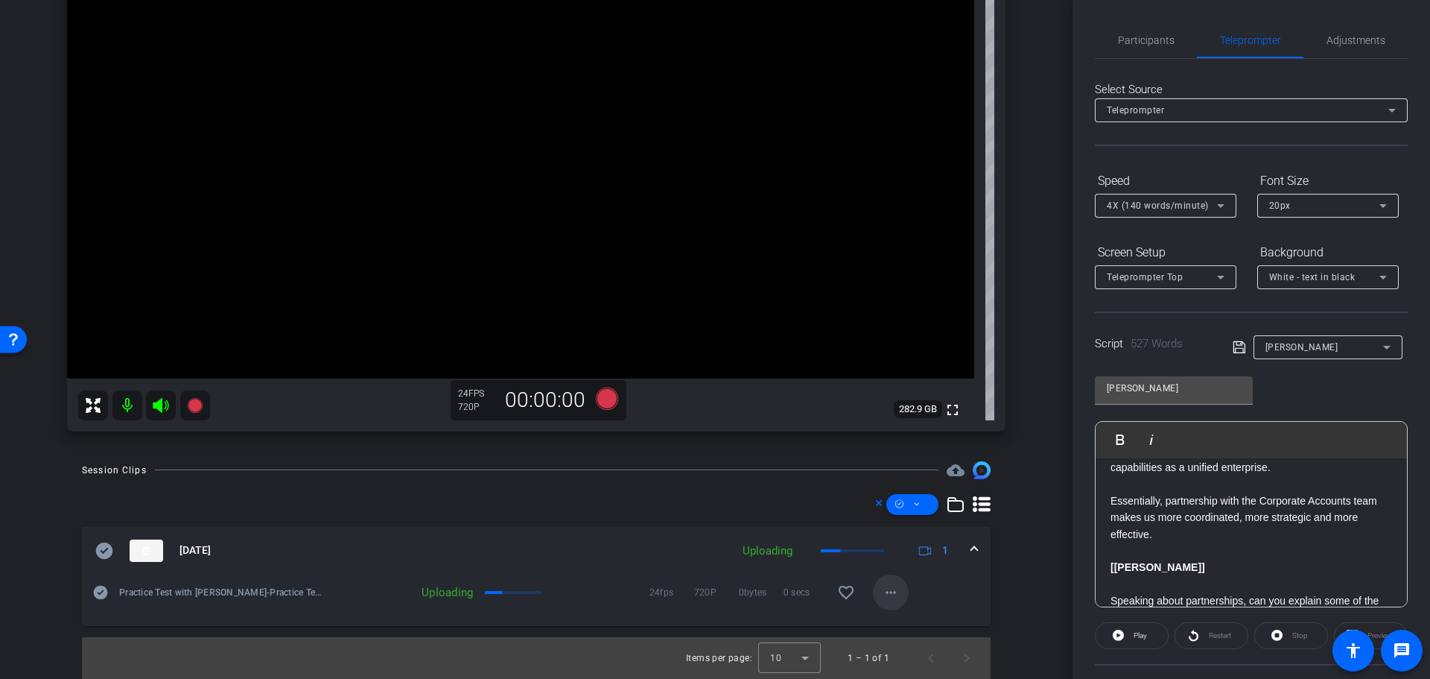
click at [888, 600] on mat-icon "more_horiz" at bounding box center [891, 592] width 18 height 18
click at [887, 599] on div at bounding box center [715, 339] width 1430 height 679
click at [97, 597] on icon at bounding box center [101, 592] width 14 height 14
click at [916, 499] on span at bounding box center [912, 504] width 52 height 36
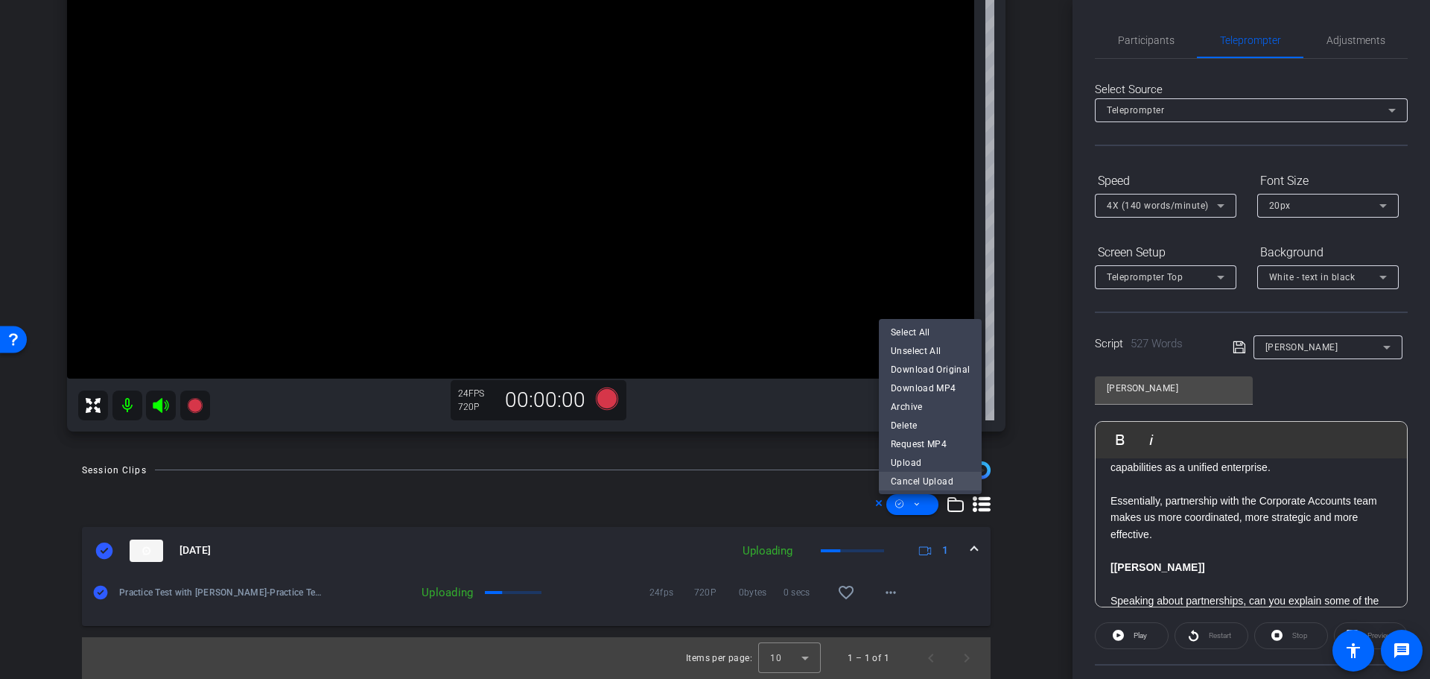
click at [927, 483] on span "Cancel Upload" at bounding box center [930, 480] width 79 height 18
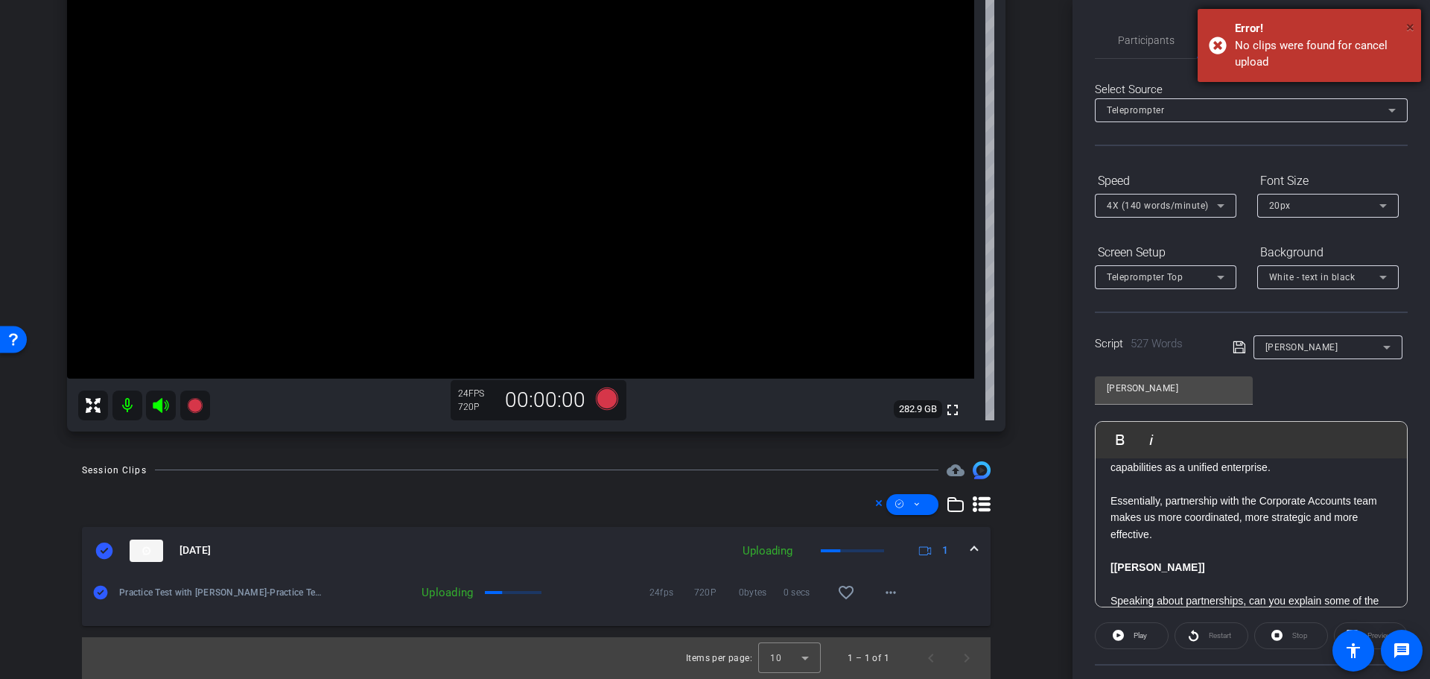
click at [1406, 27] on span "×" at bounding box center [1410, 27] width 8 height 18
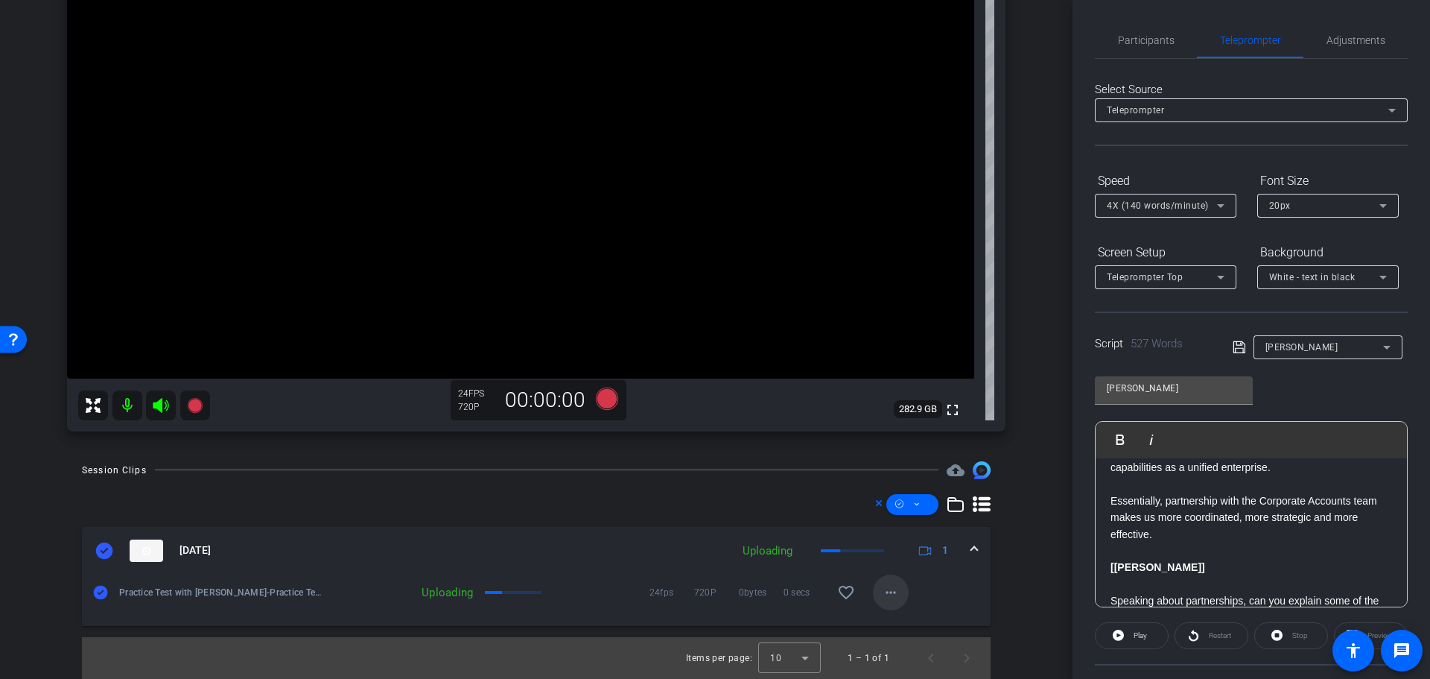
click at [883, 589] on mat-icon "more_horiz" at bounding box center [891, 592] width 18 height 18
click at [929, 592] on div at bounding box center [715, 339] width 1430 height 679
click at [922, 508] on span at bounding box center [912, 504] width 52 height 36
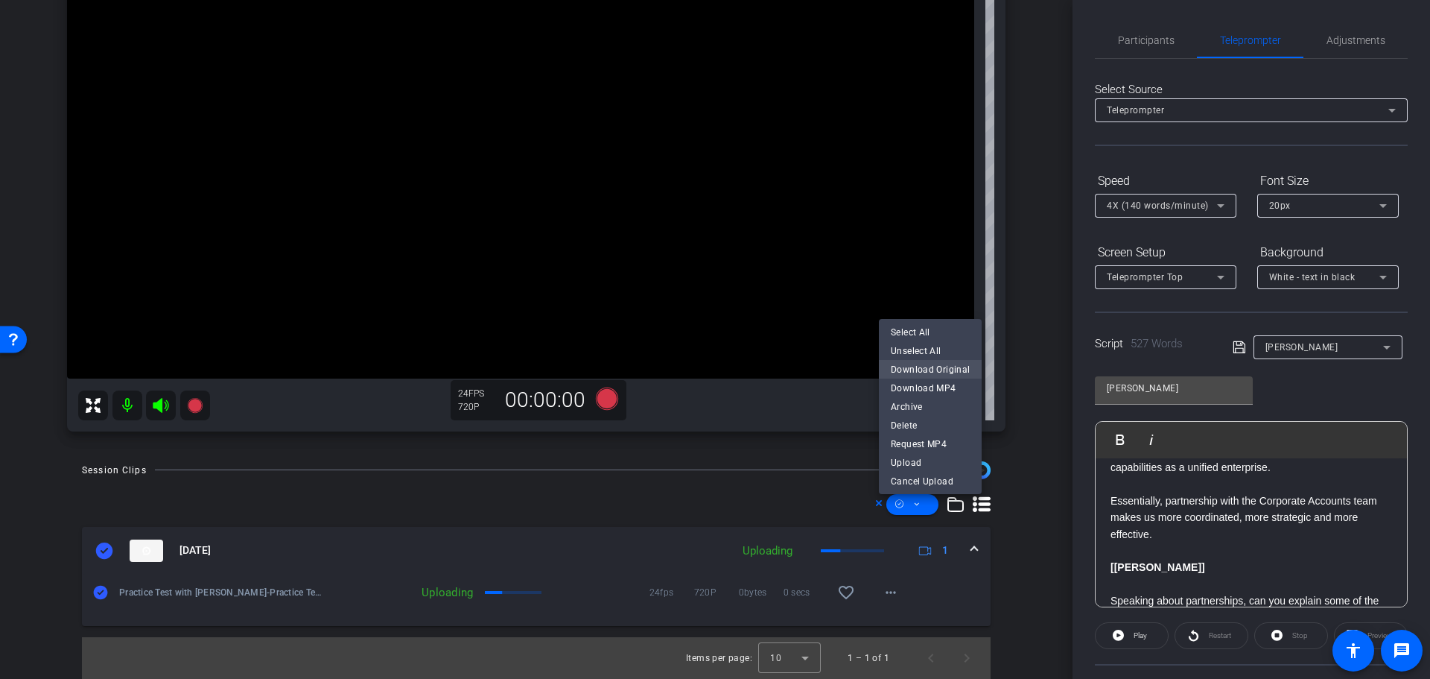
click at [915, 369] on span "Download Original" at bounding box center [930, 369] width 79 height 18
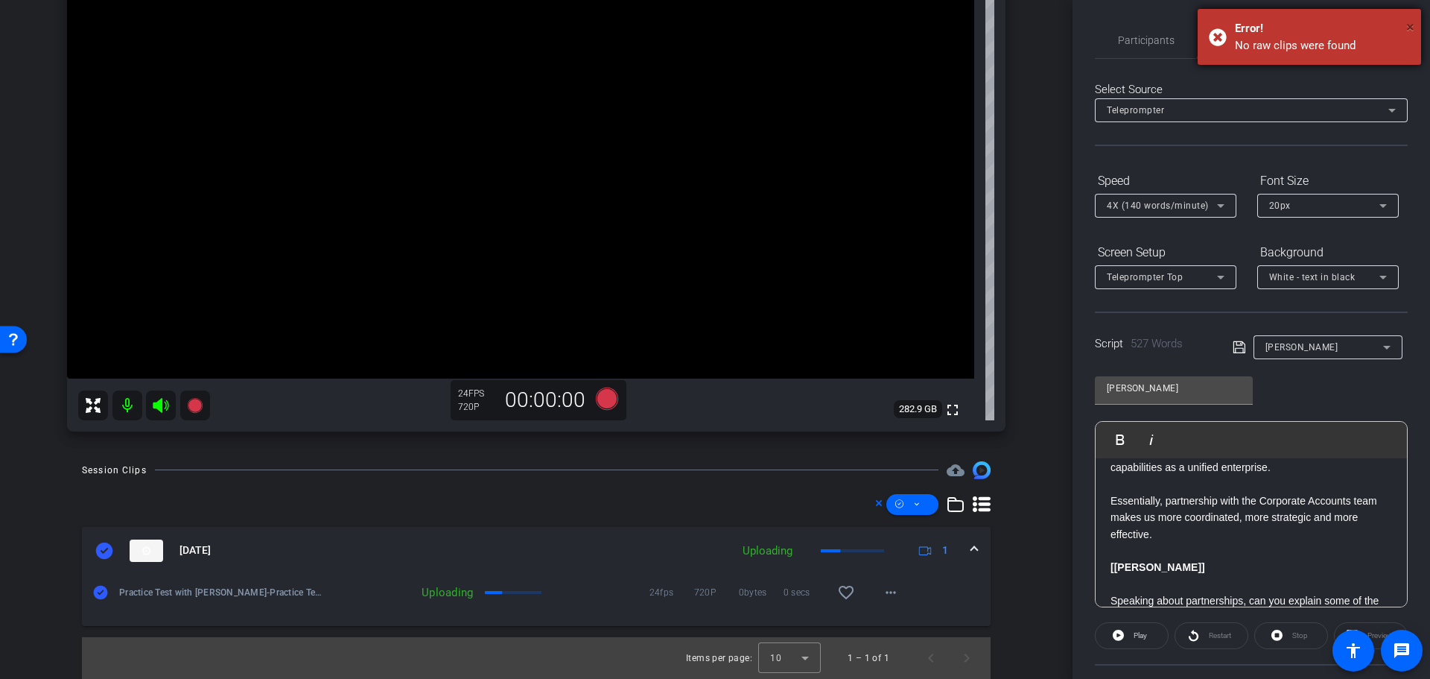
click at [1409, 27] on span "×" at bounding box center [1410, 27] width 8 height 18
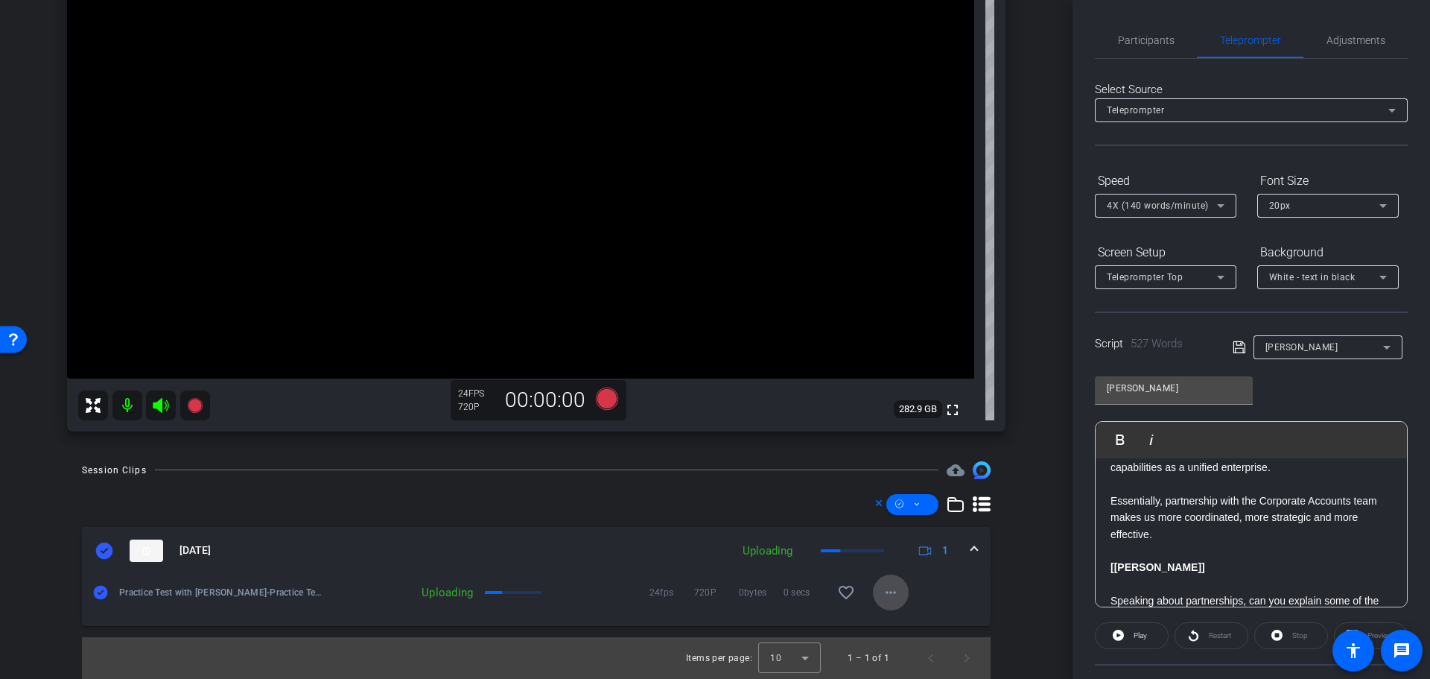
click at [886, 592] on mat-icon "more_horiz" at bounding box center [891, 592] width 18 height 18
click at [886, 592] on div at bounding box center [715, 339] width 1430 height 679
click at [913, 501] on span at bounding box center [912, 504] width 52 height 36
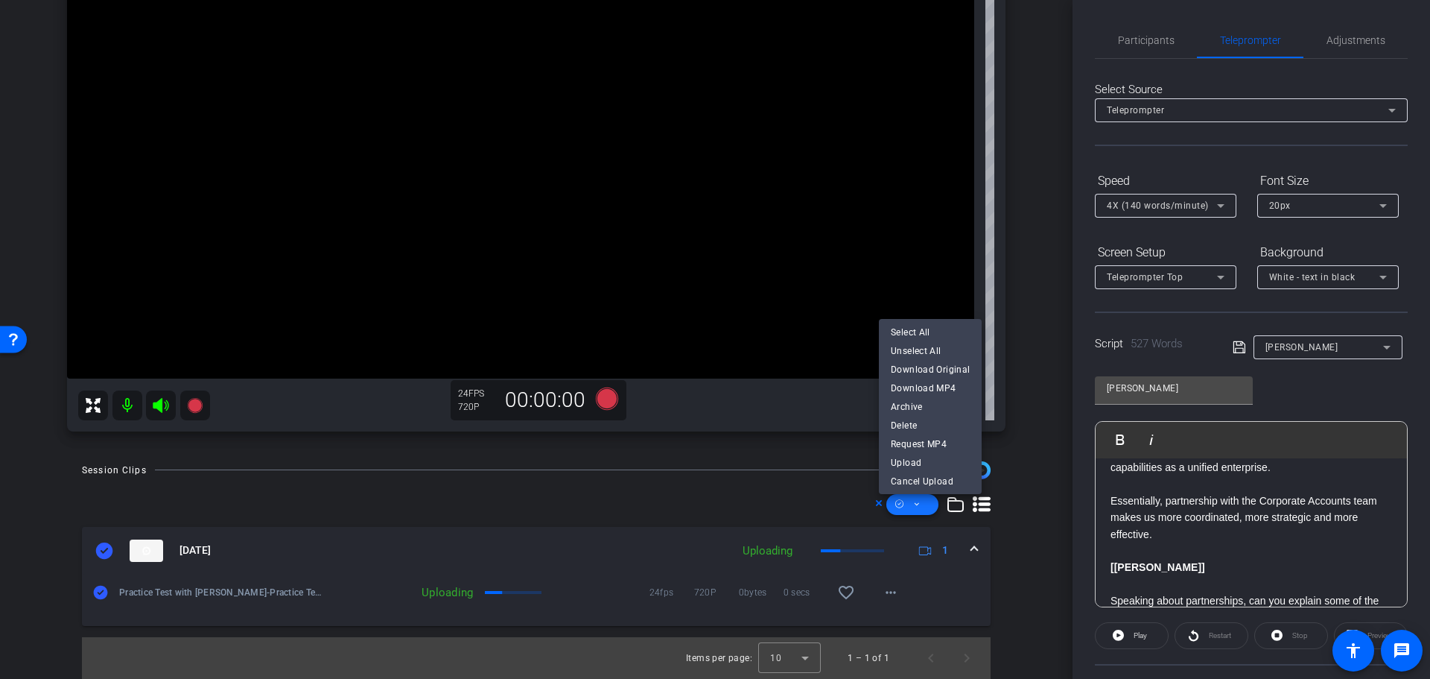
click at [913, 501] on div at bounding box center [715, 339] width 1430 height 679
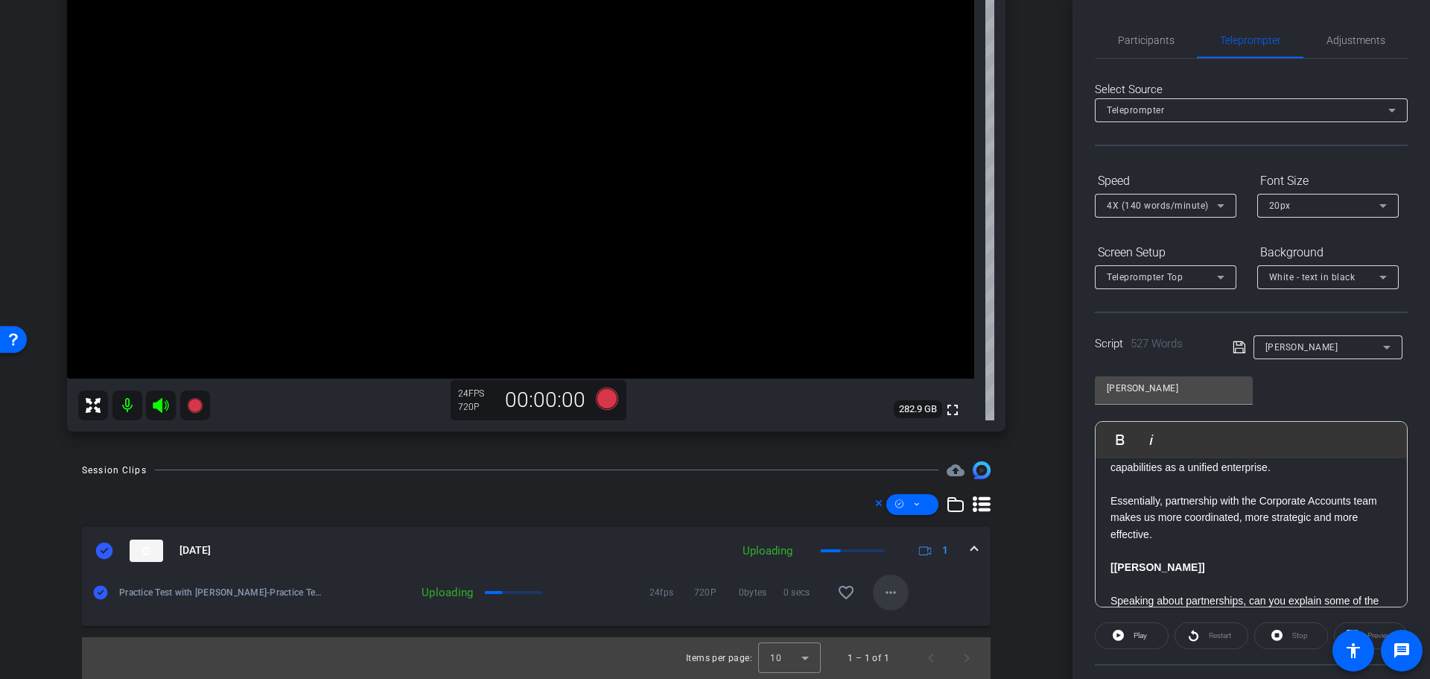
click at [885, 591] on mat-icon "more_horiz" at bounding box center [891, 592] width 18 height 18
click at [898, 644] on span "Delete clip" at bounding box center [908, 641] width 60 height 18
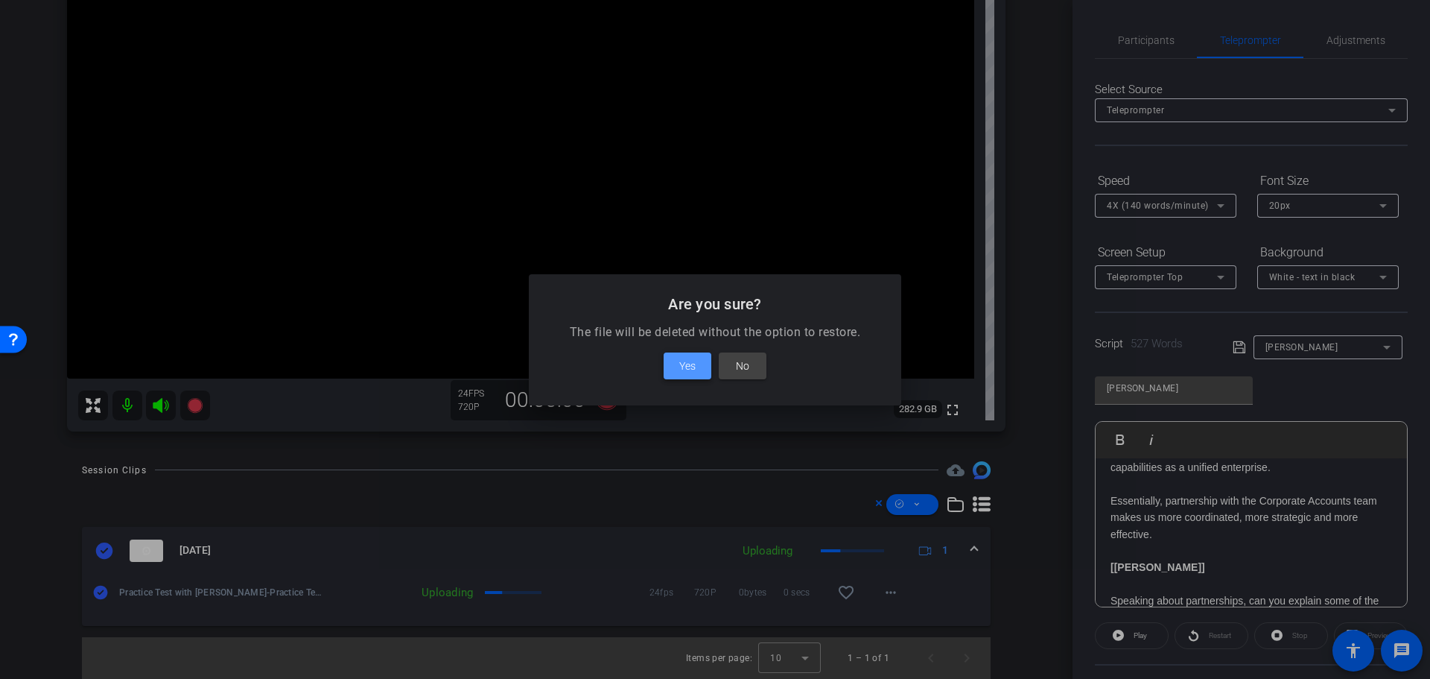
click at [690, 366] on span "Yes" at bounding box center [687, 366] width 16 height 18
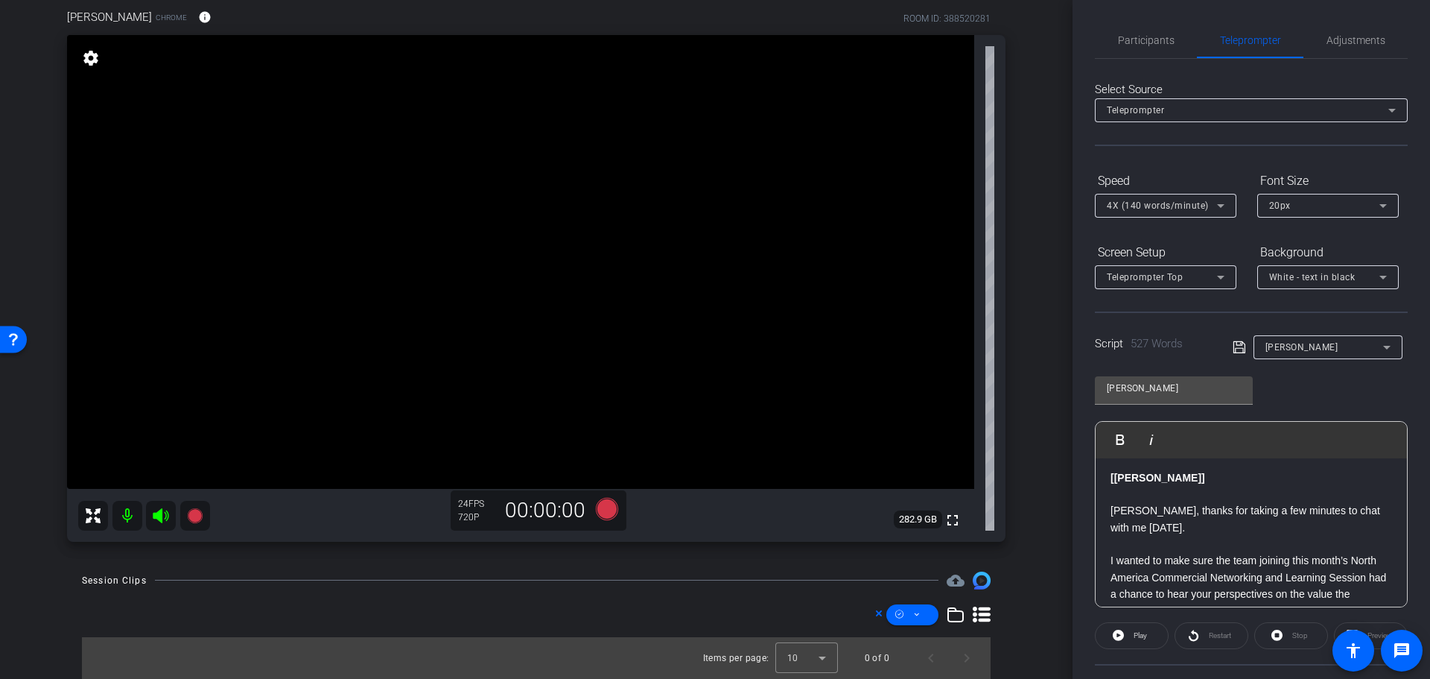
scroll to position [0, 0]
click at [1193, 636] on div "Restart" at bounding box center [1212, 635] width 74 height 27
click at [602, 508] on icon at bounding box center [607, 508] width 22 height 22
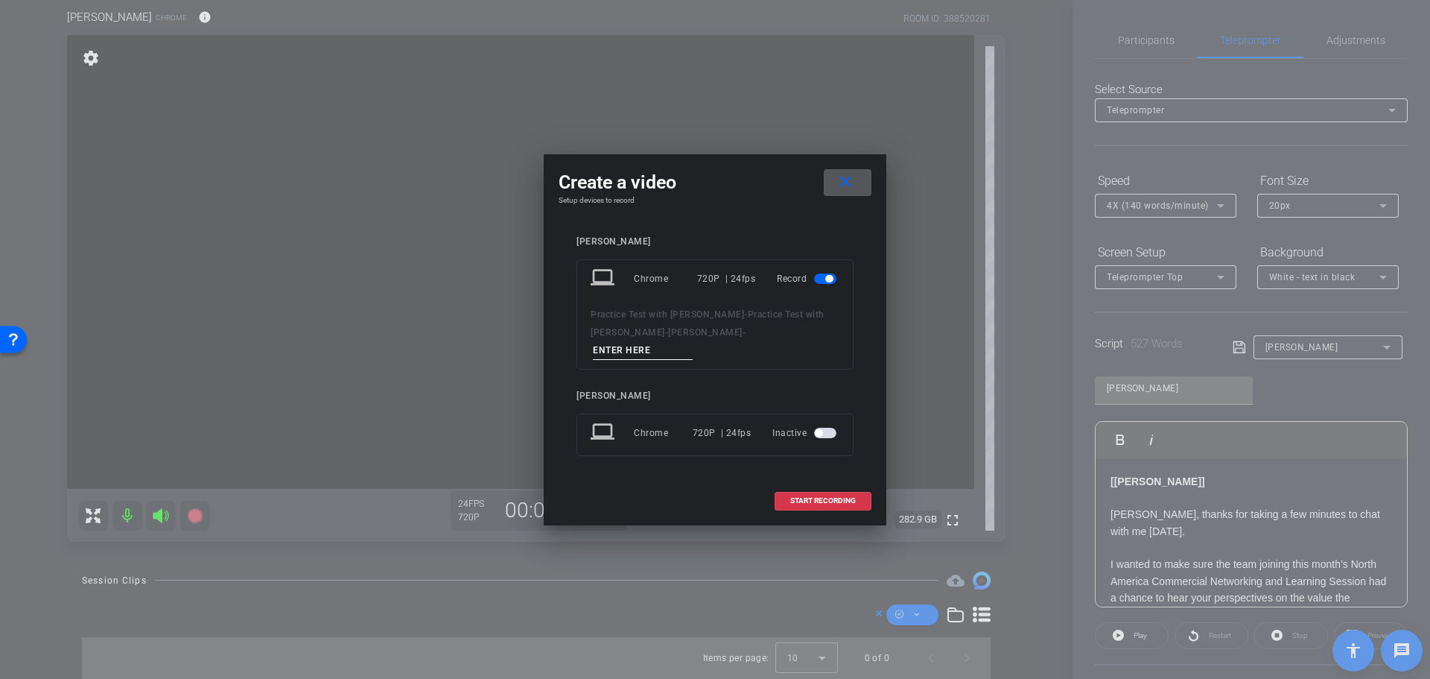
click at [690, 343] on input at bounding box center [643, 350] width 100 height 19
type input "Session 2"
click at [841, 191] on mat-icon "close" at bounding box center [845, 182] width 19 height 19
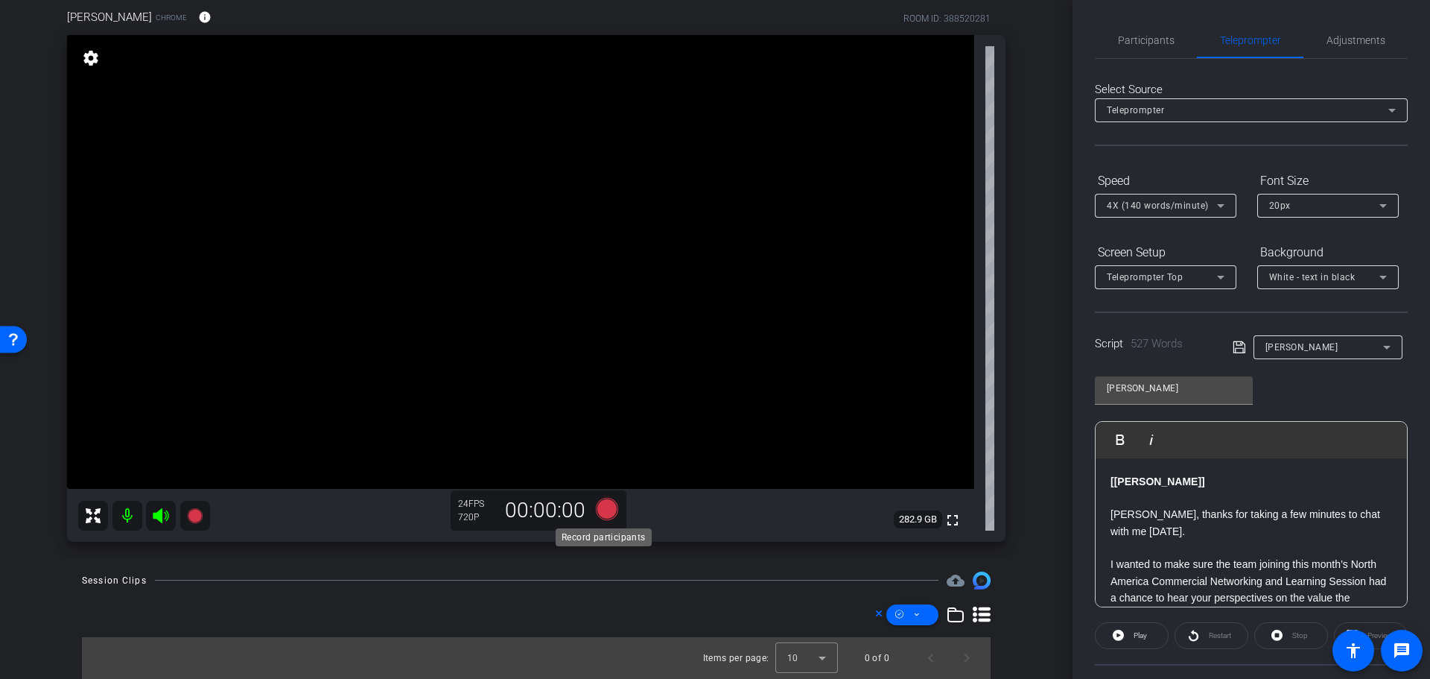
click at [601, 511] on icon at bounding box center [607, 508] width 22 height 22
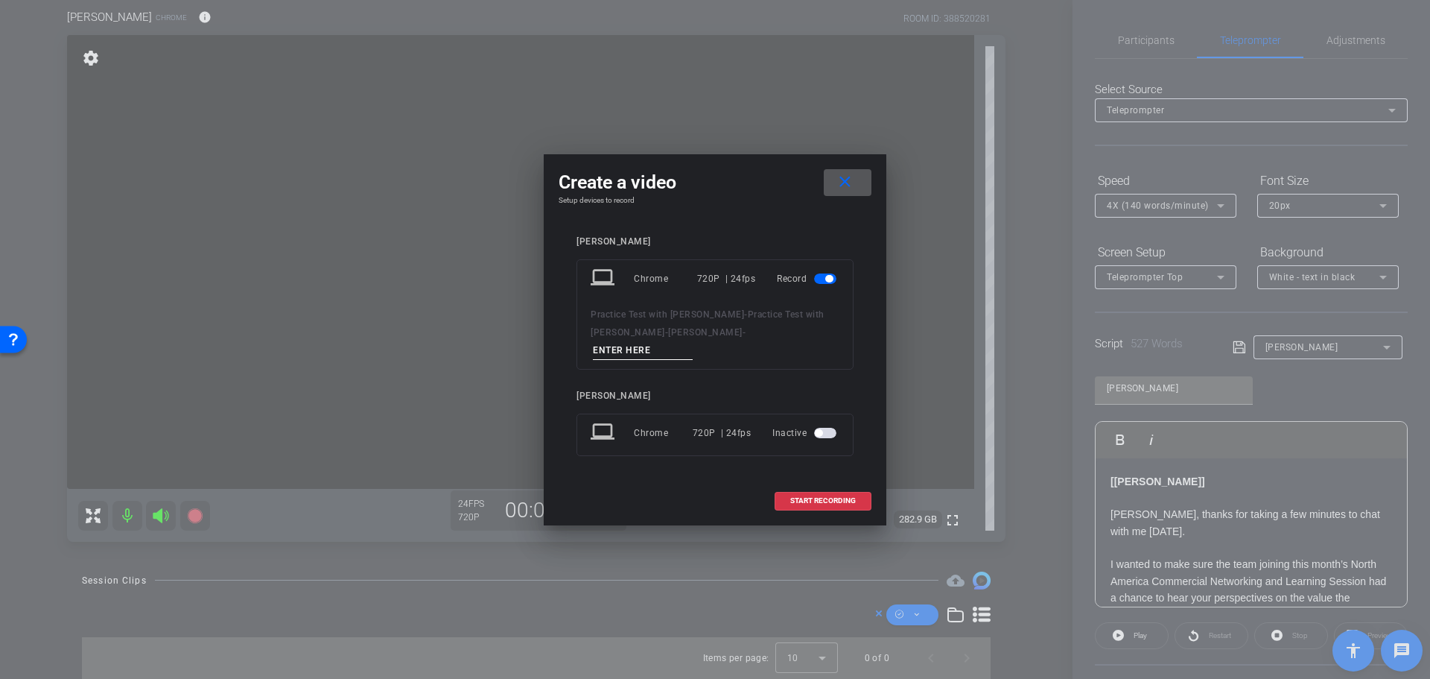
click at [826, 428] on span "button" at bounding box center [825, 433] width 22 height 10
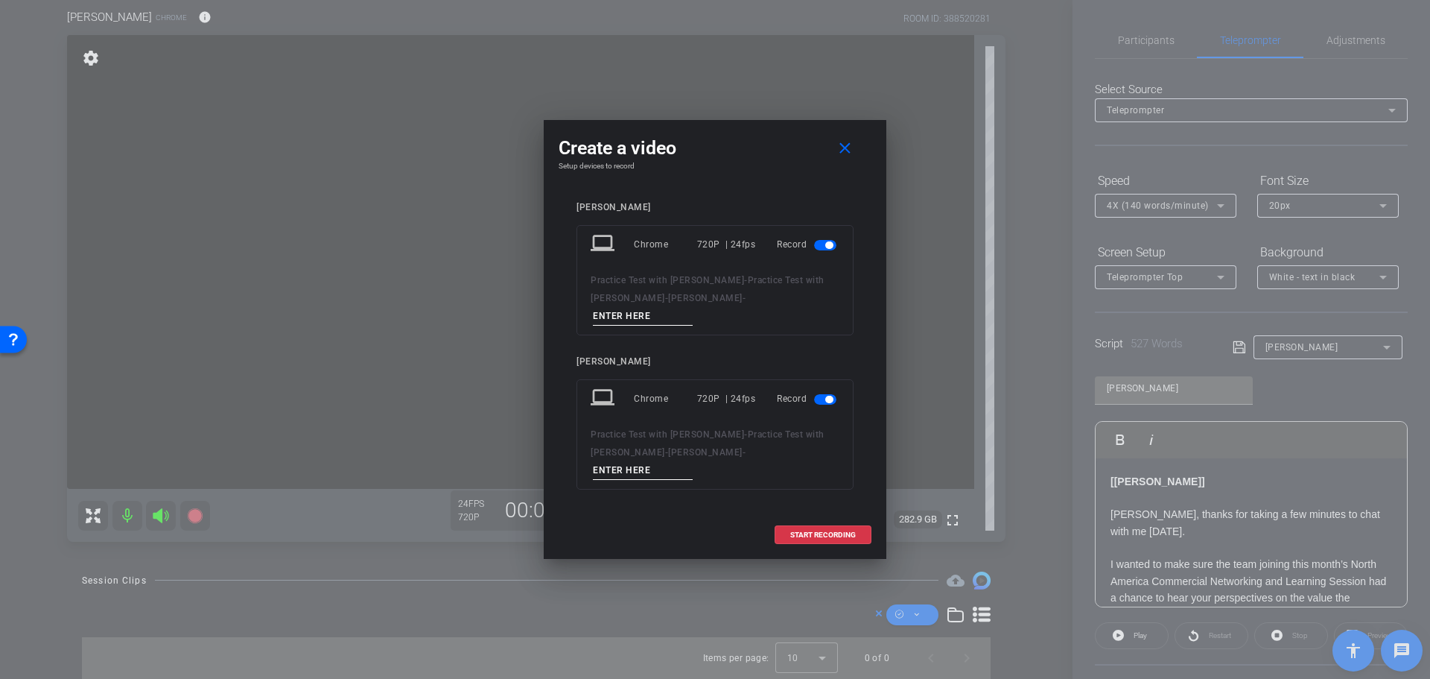
click at [682, 319] on input at bounding box center [643, 316] width 100 height 19
drag, startPoint x: 822, startPoint y: 261, endPoint x: 817, endPoint y: 269, distance: 8.7
click at [821, 250] on span "button" at bounding box center [825, 245] width 22 height 10
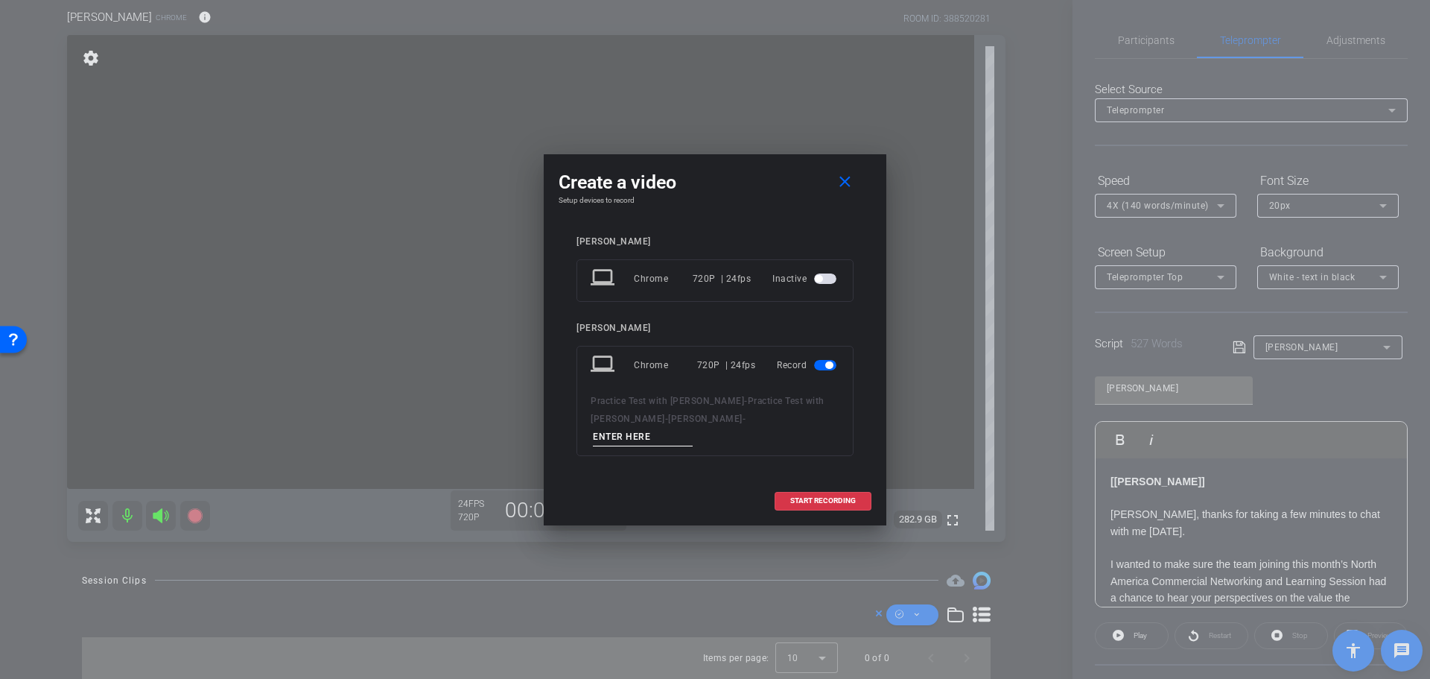
click at [690, 429] on input at bounding box center [643, 437] width 100 height 19
click at [830, 284] on span "button" at bounding box center [825, 278] width 22 height 10
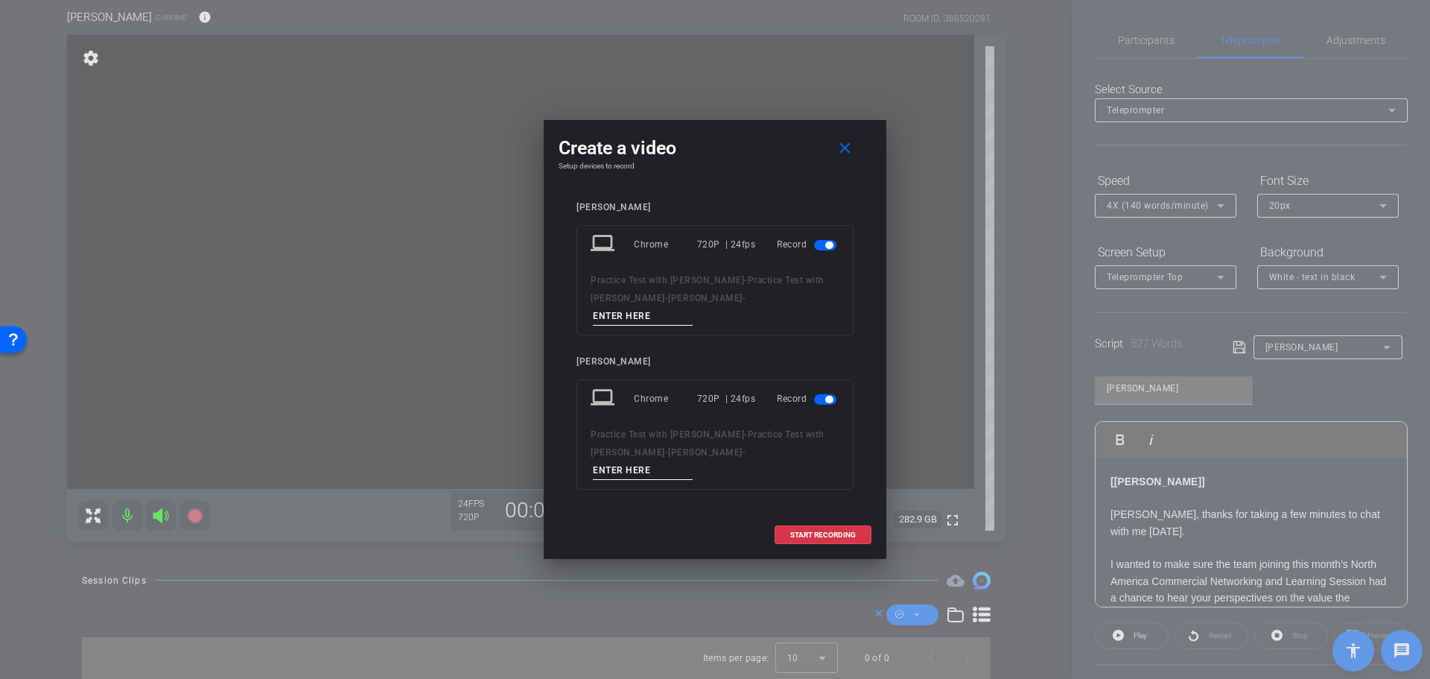
click at [687, 316] on input at bounding box center [643, 316] width 100 height 19
type input "Session 1"
click at [693, 461] on input at bounding box center [643, 470] width 100 height 19
type input "Session 1"
click at [825, 531] on span "START RECORDING" at bounding box center [823, 534] width 66 height 7
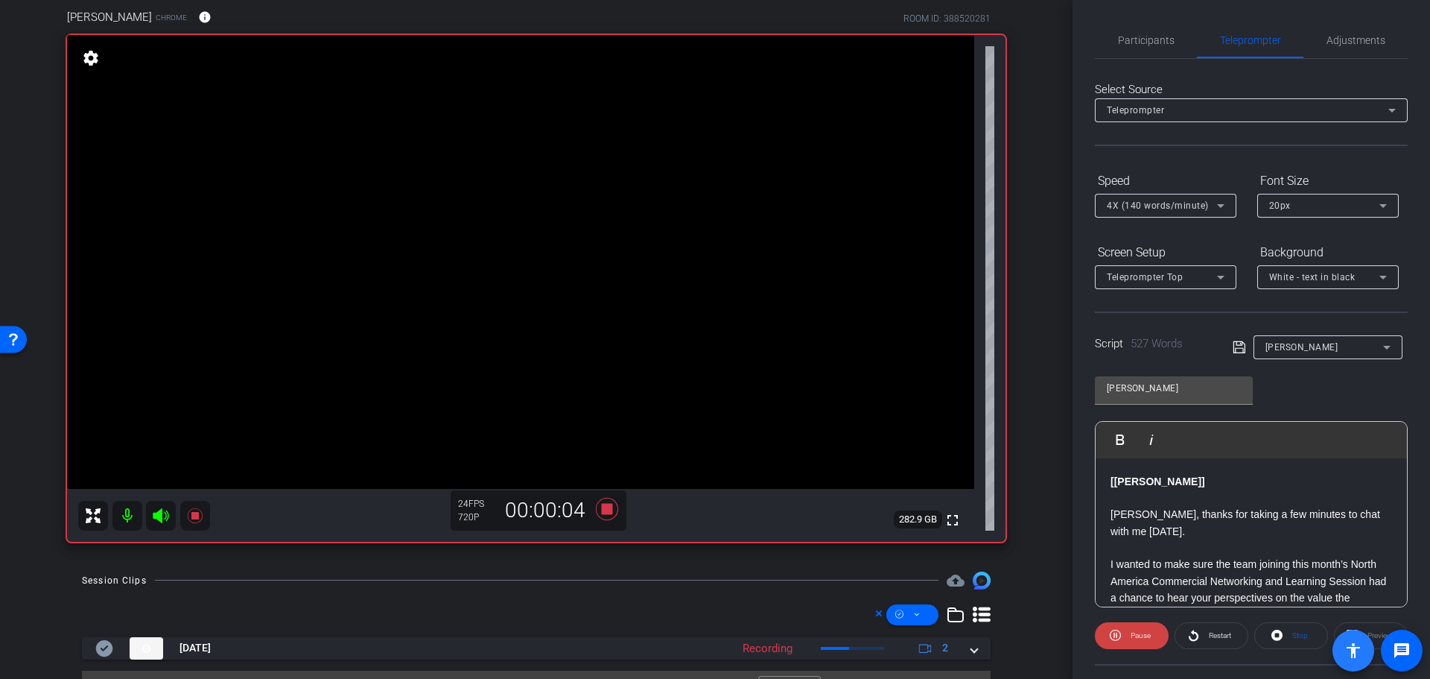
click at [1373, 632] on span at bounding box center [1354, 650] width 42 height 42
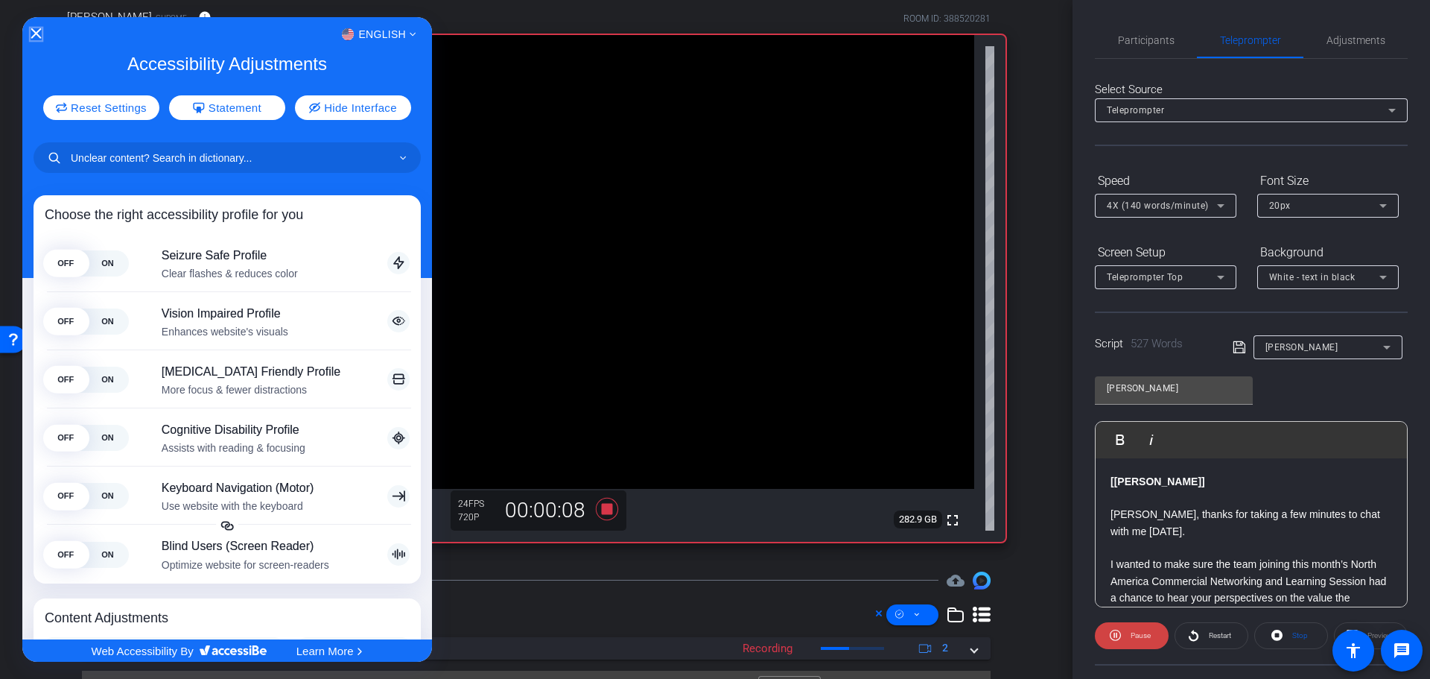
click at [33, 33] on icon "Close Accessibility Interface" at bounding box center [36, 33] width 10 height 10
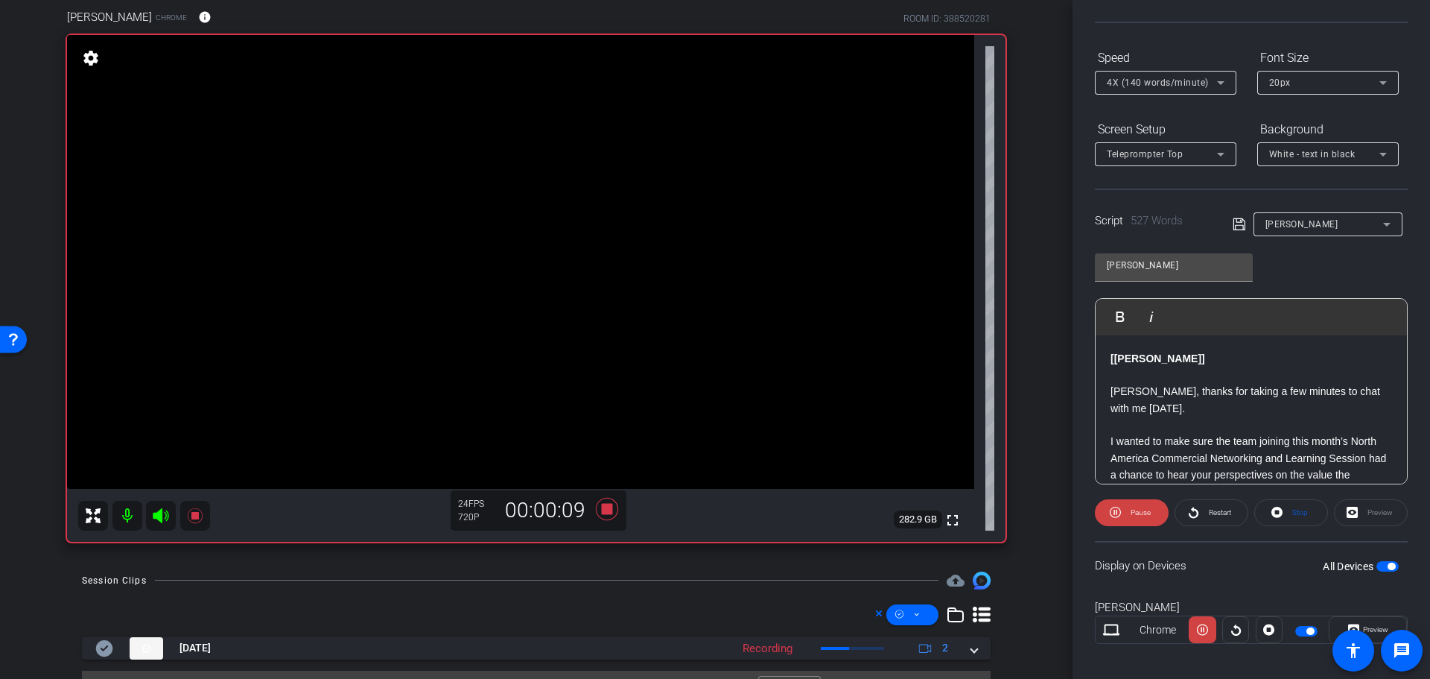
scroll to position [136, 0]
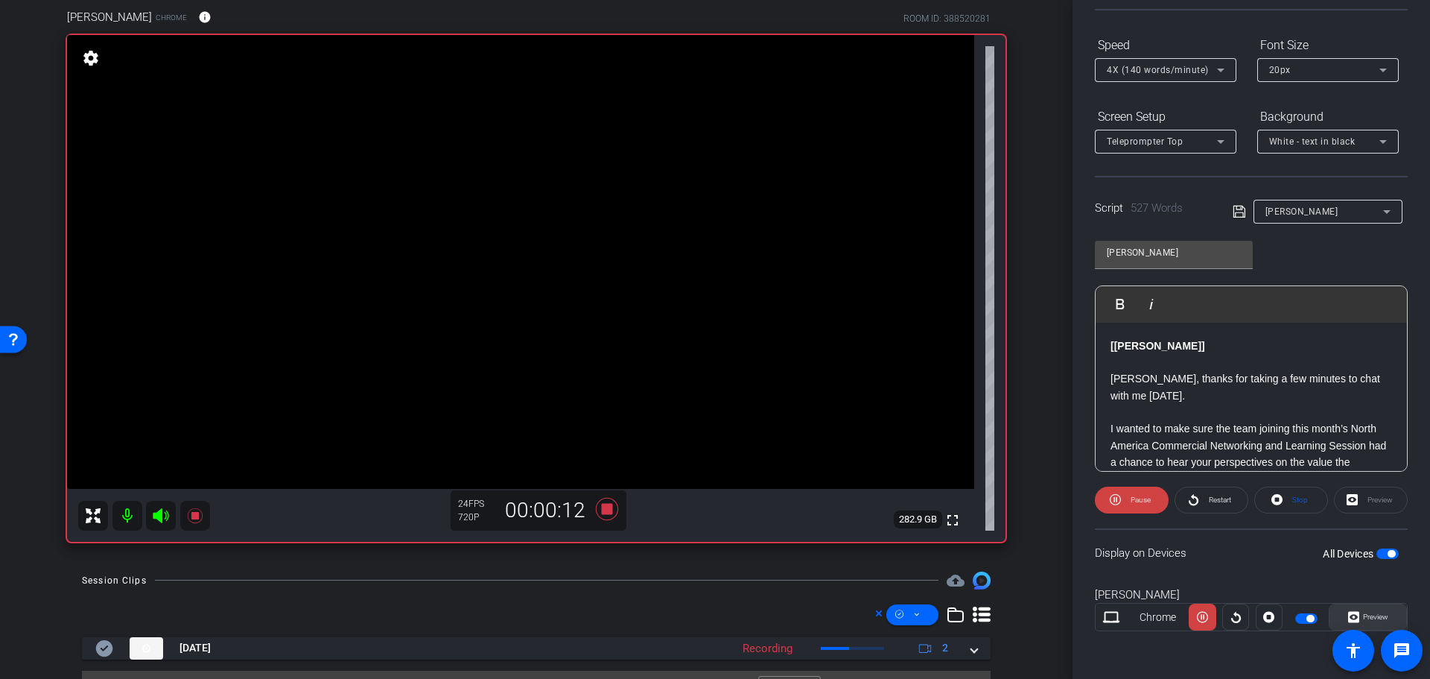
click at [1363, 616] on span "Preview" at bounding box center [1375, 616] width 25 height 8
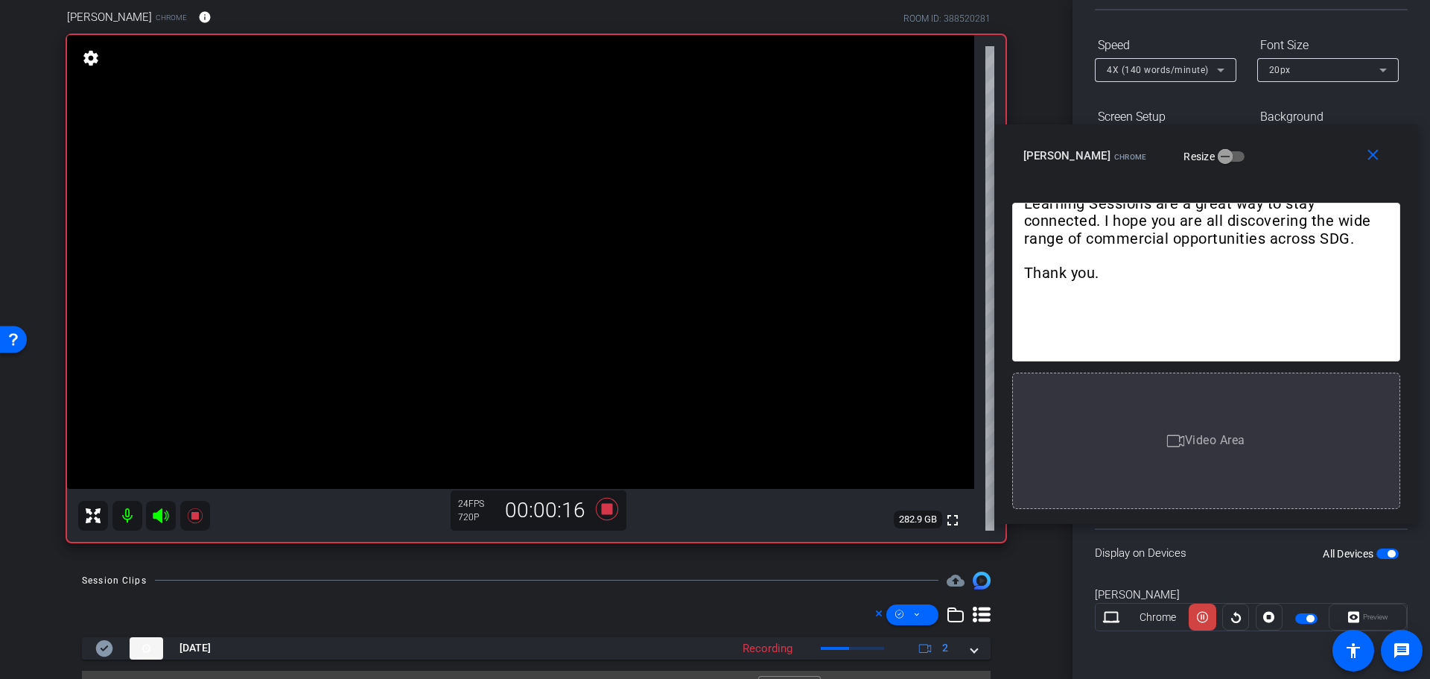
drag, startPoint x: 734, startPoint y: 155, endPoint x: 1225, endPoint y: 139, distance: 491.1
click at [1225, 139] on div "close [PERSON_NAME] Chrome Resize" at bounding box center [1206, 157] width 424 height 67
click at [601, 508] on icon at bounding box center [607, 508] width 22 height 22
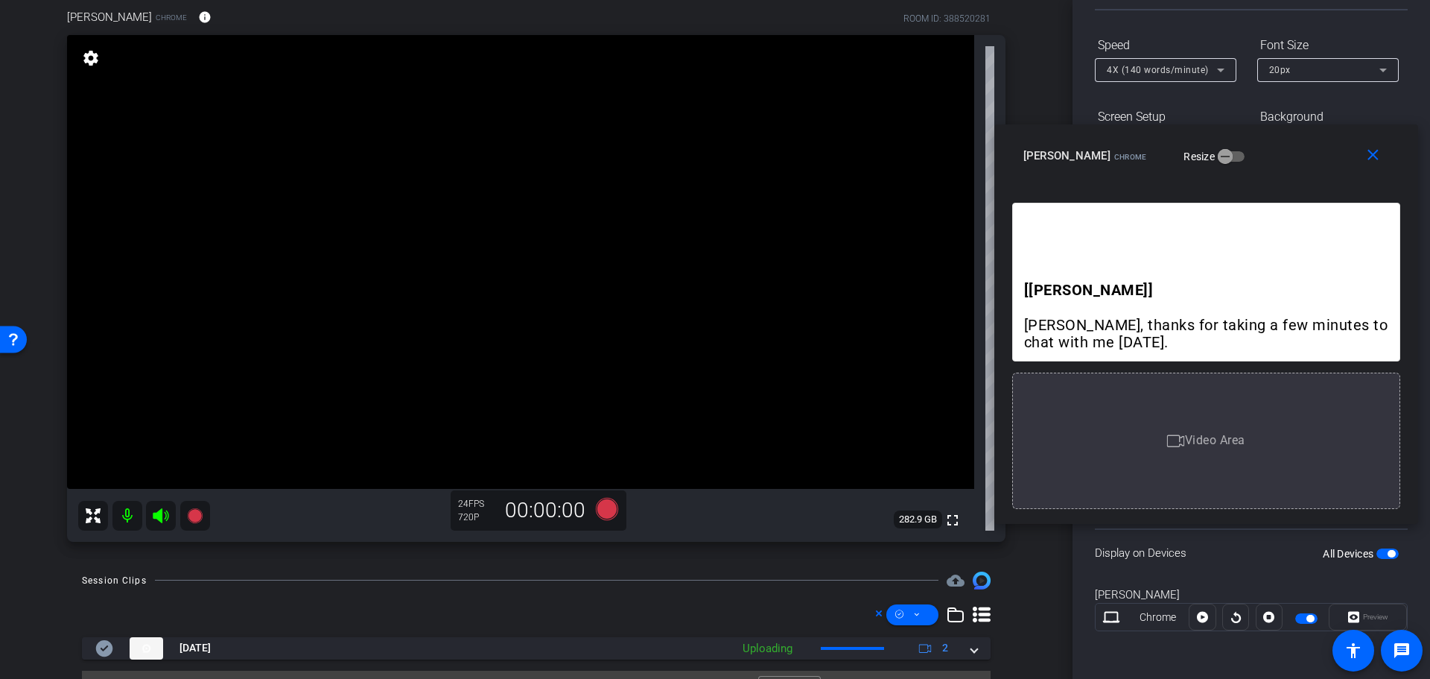
scroll to position [153, 0]
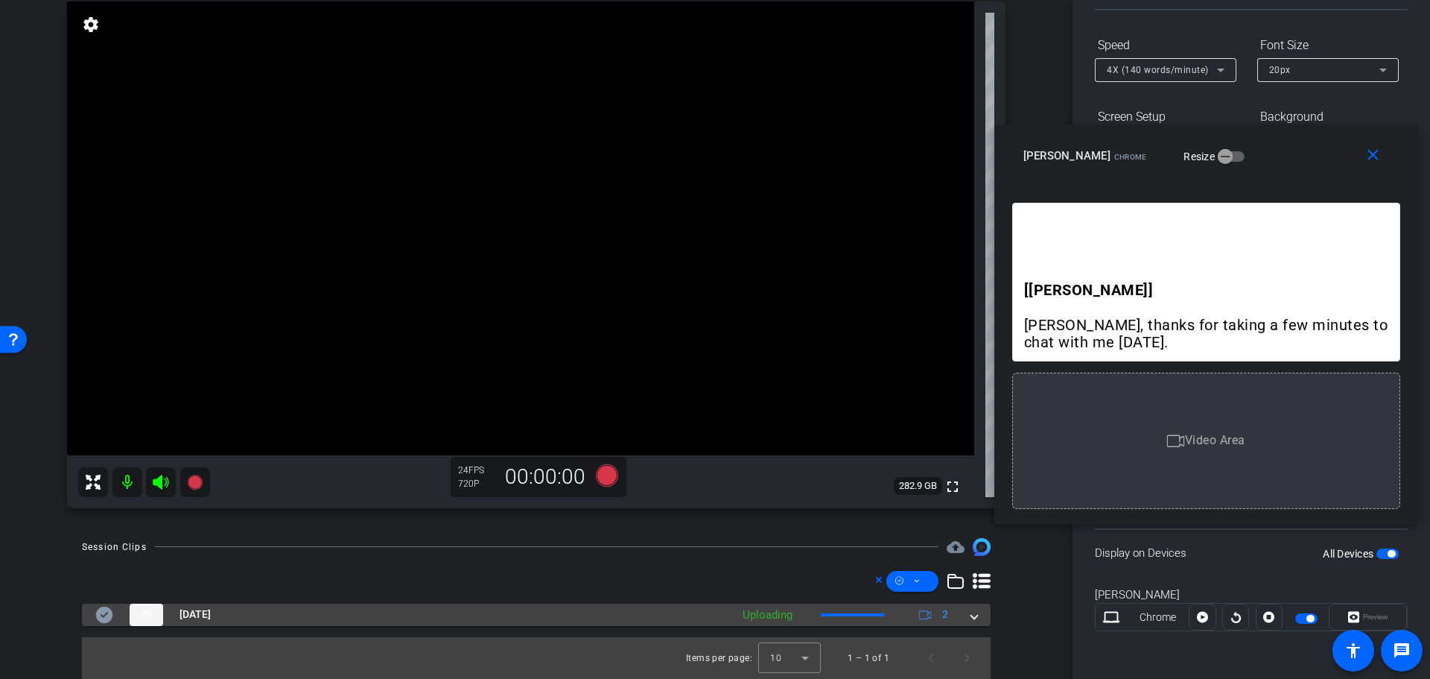
click at [963, 611] on div "Oct 13, 2025 Uploading 2" at bounding box center [533, 614] width 876 height 22
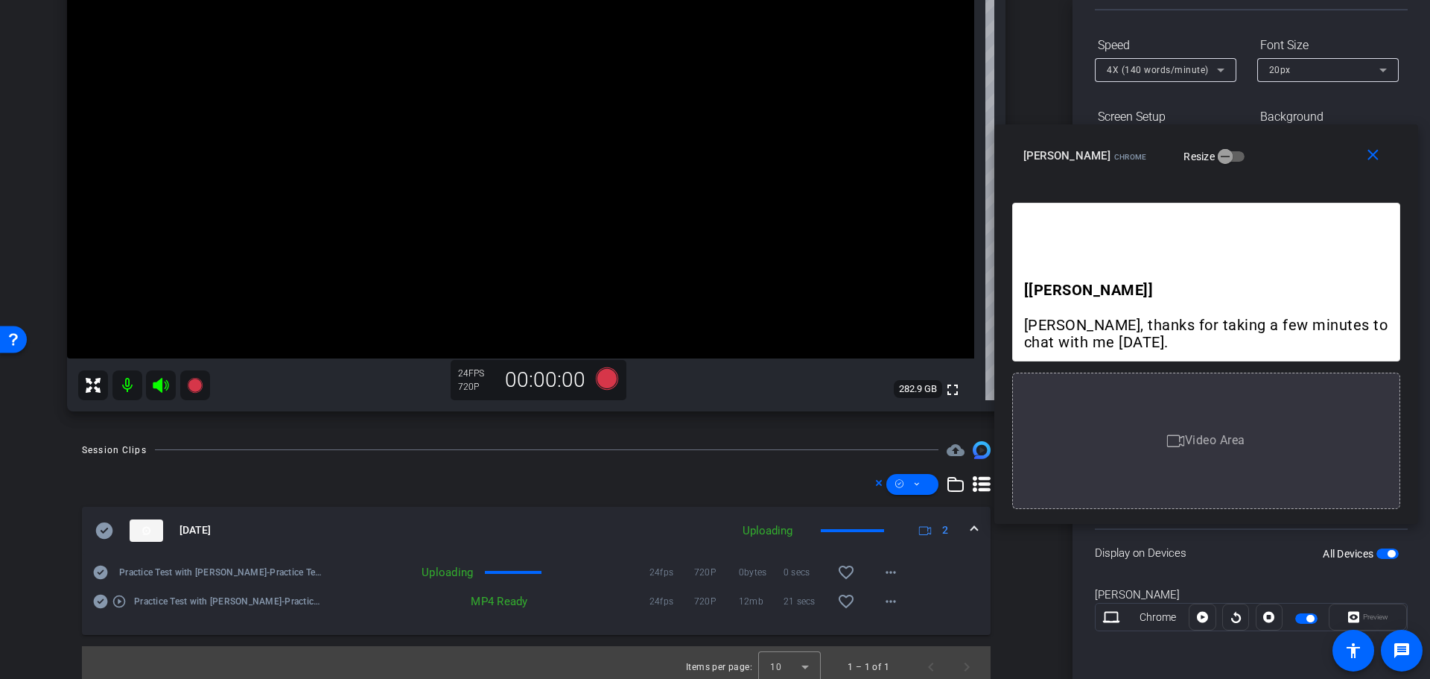
scroll to position [259, 0]
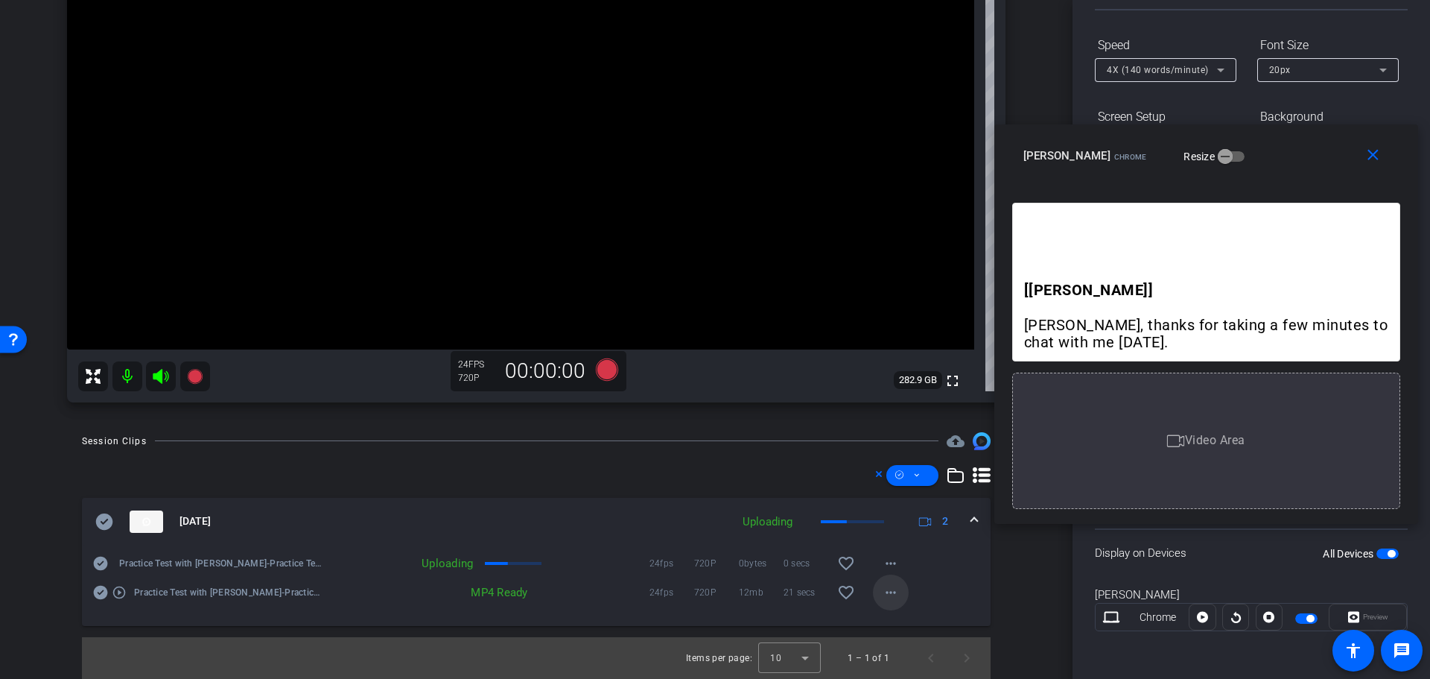
click at [886, 593] on mat-icon "more_horiz" at bounding box center [891, 592] width 18 height 18
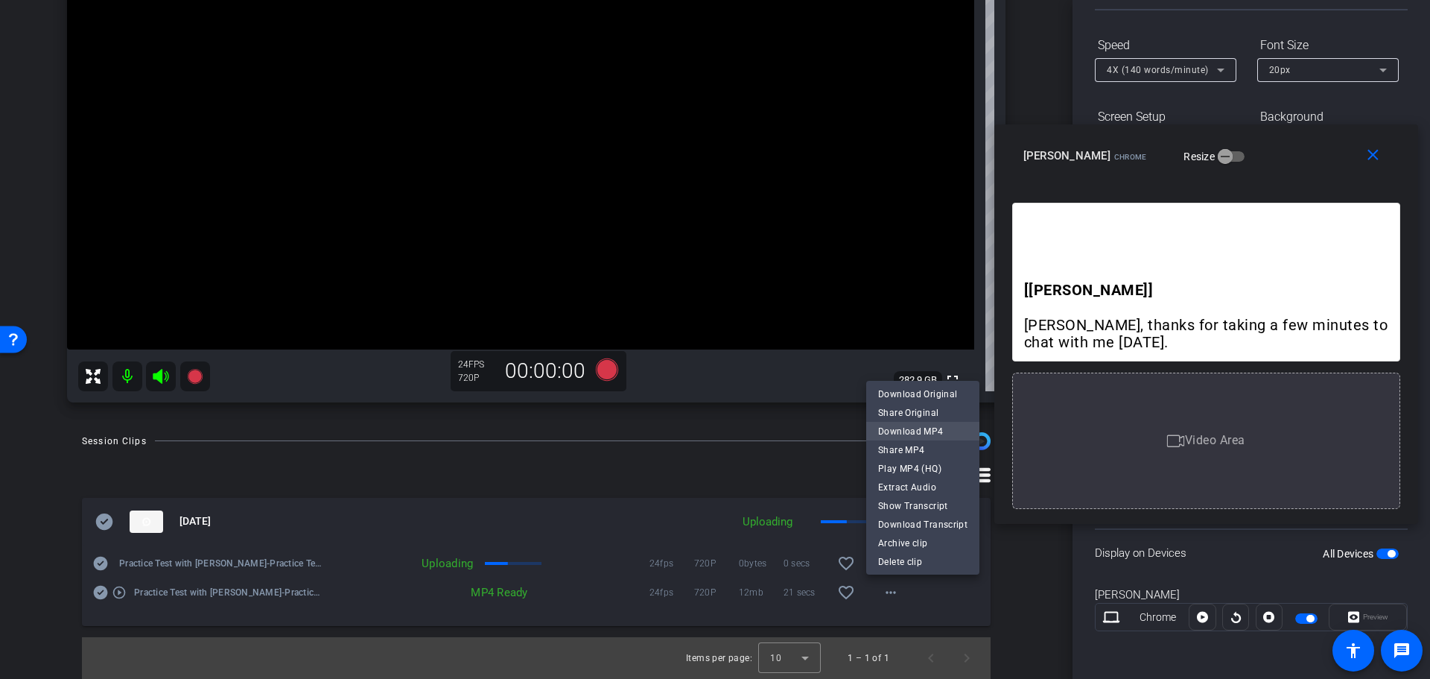
click at [913, 430] on span "Download MP4" at bounding box center [922, 431] width 89 height 18
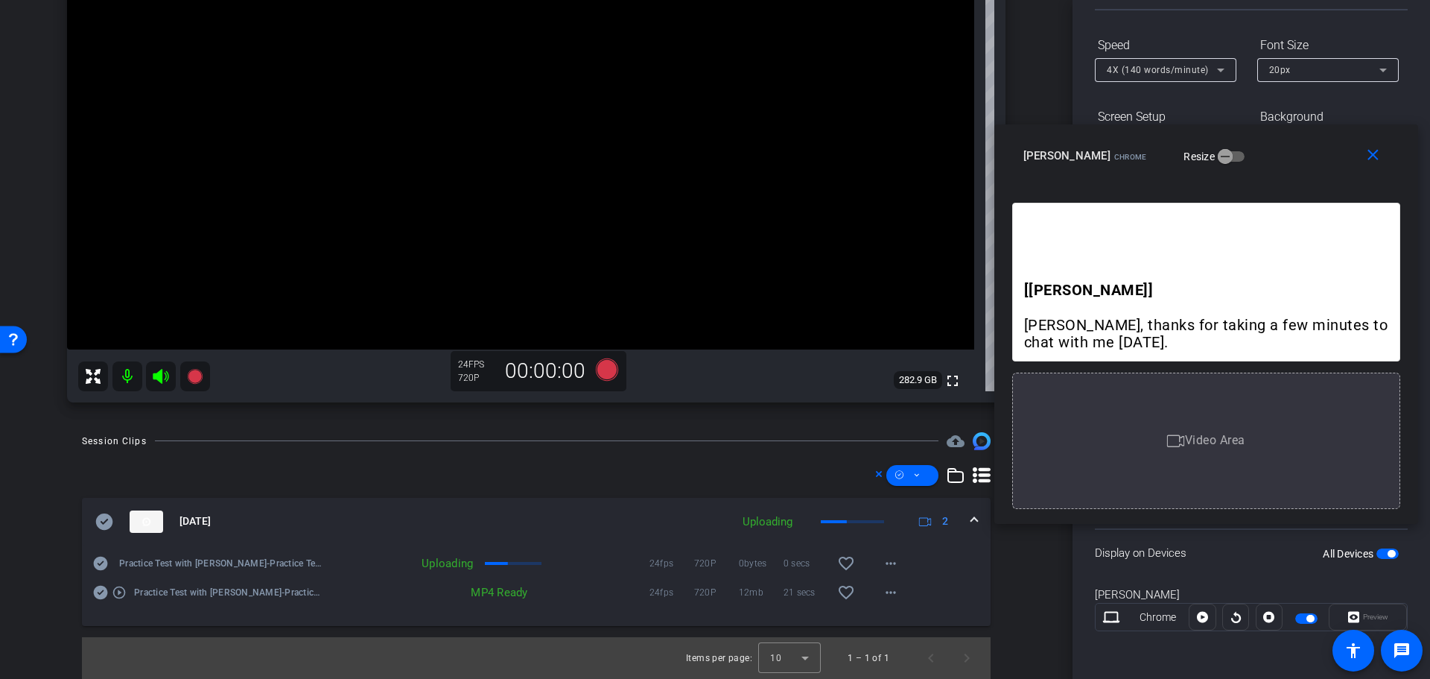
click at [1204, 455] on div "Video Area" at bounding box center [1206, 440] width 388 height 136
click at [1196, 444] on span "Video Area" at bounding box center [1215, 440] width 60 height 14
click at [1261, 428] on div "Video Area" at bounding box center [1206, 440] width 388 height 136
click at [1197, 615] on icon at bounding box center [1202, 617] width 11 height 11
click at [1200, 616] on icon at bounding box center [1202, 617] width 11 height 22
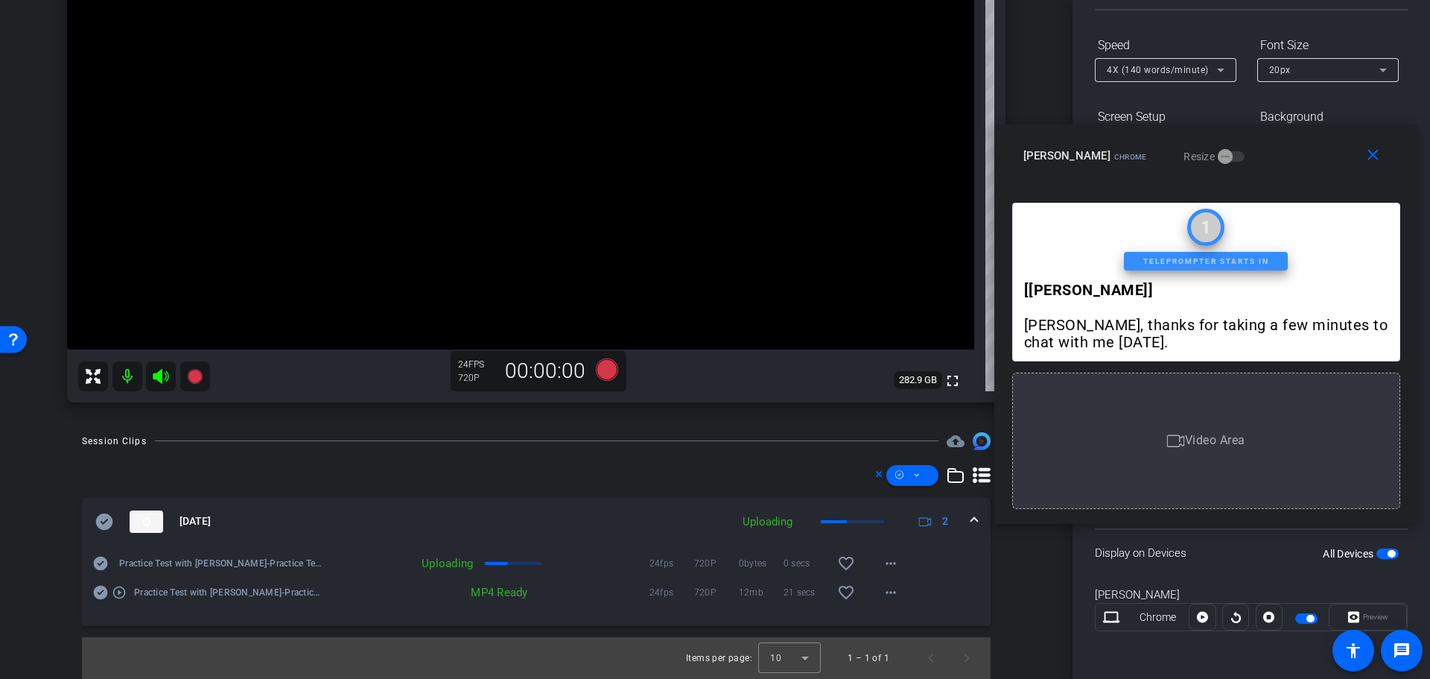
click at [1200, 445] on span "Video Area" at bounding box center [1215, 440] width 60 height 14
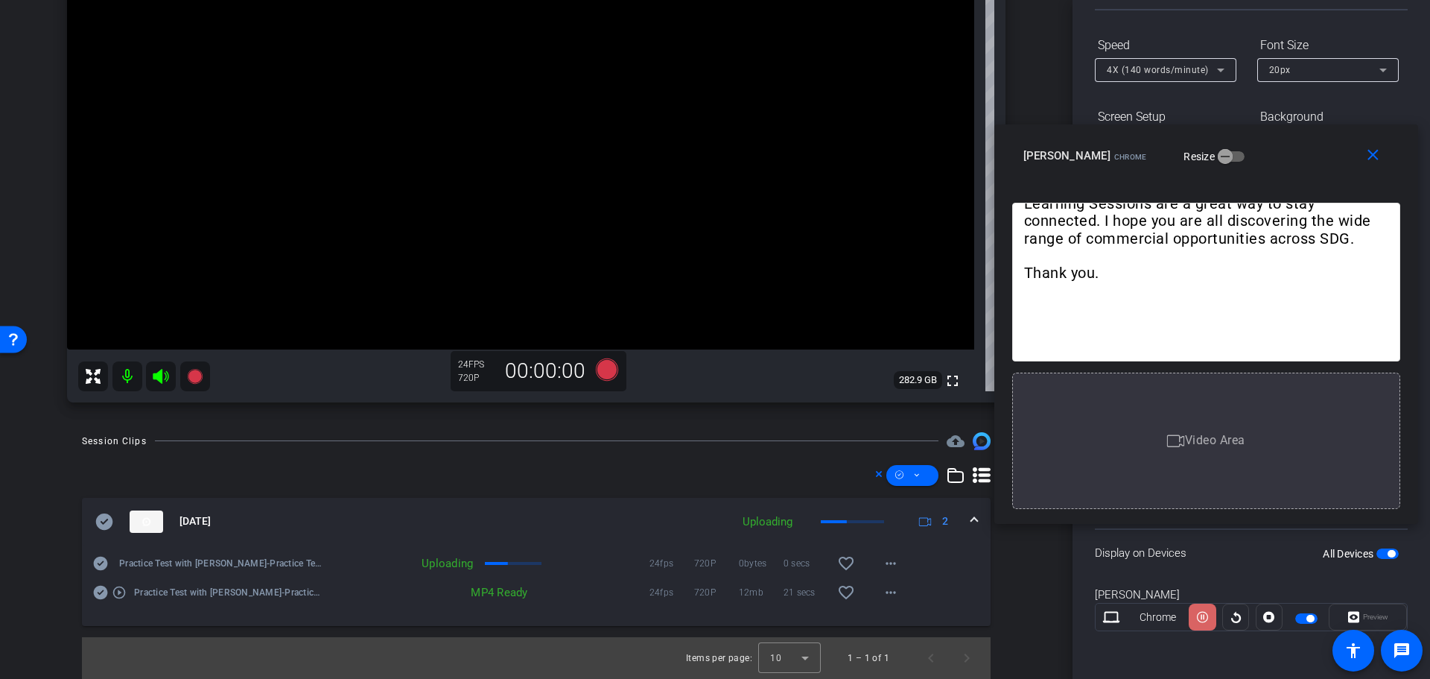
click at [1201, 614] on icon at bounding box center [1202, 617] width 11 height 22
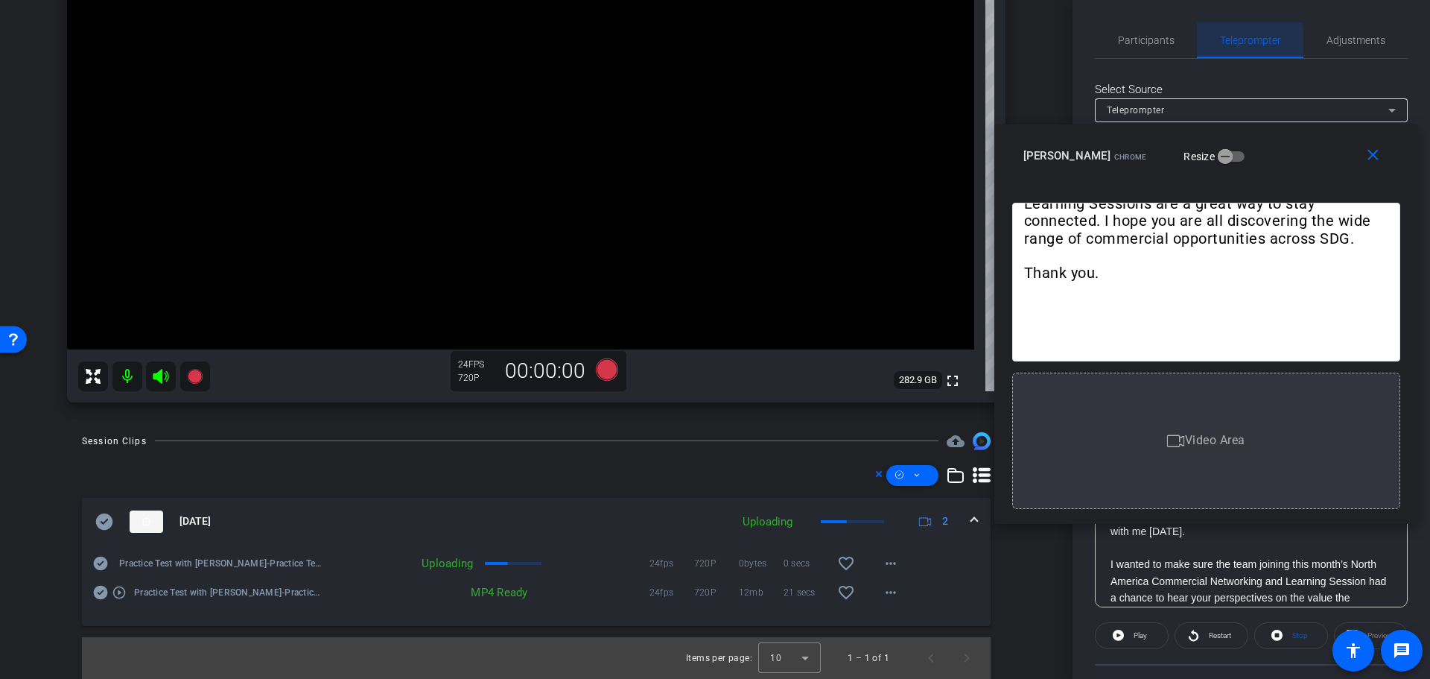
click at [1230, 43] on span "Teleprompter" at bounding box center [1250, 40] width 61 height 10
click at [1155, 38] on span "Participants" at bounding box center [1146, 40] width 57 height 10
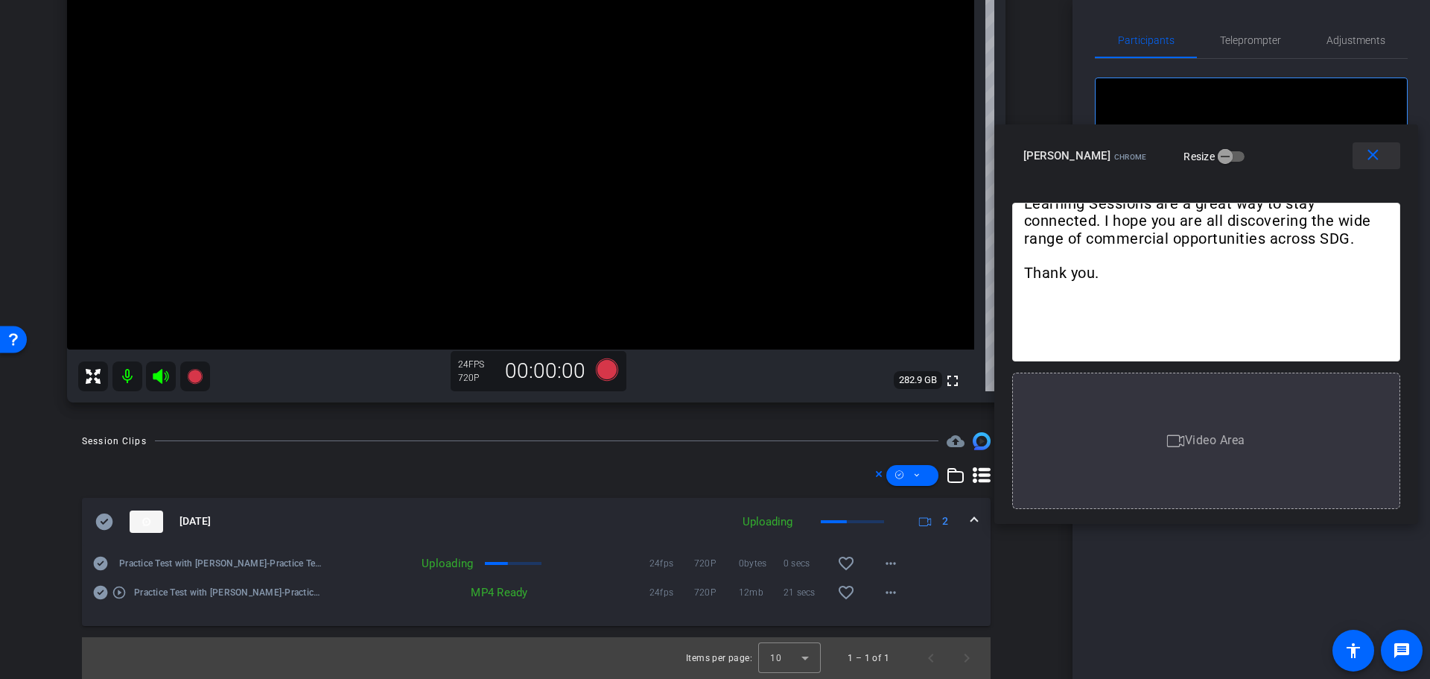
click at [1372, 156] on mat-icon "close" at bounding box center [1373, 155] width 19 height 19
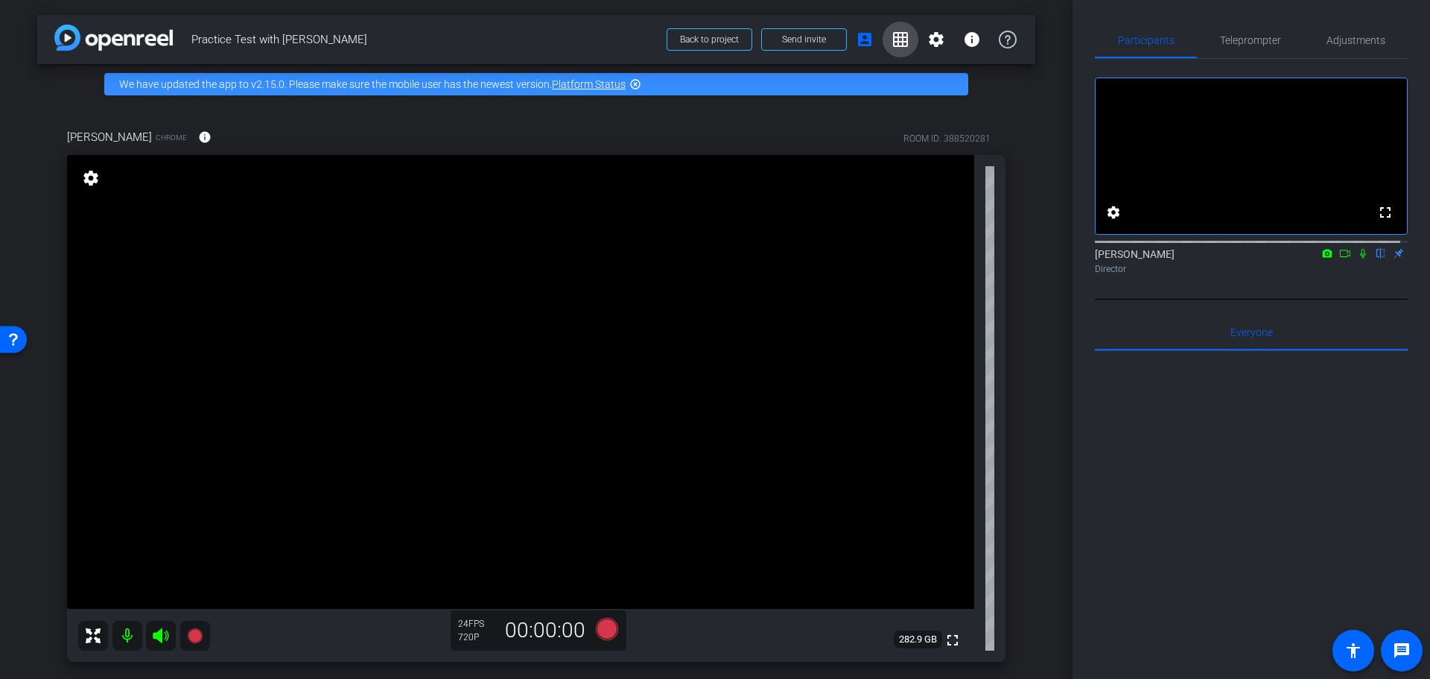
click at [889, 48] on span at bounding box center [901, 40] width 36 height 36
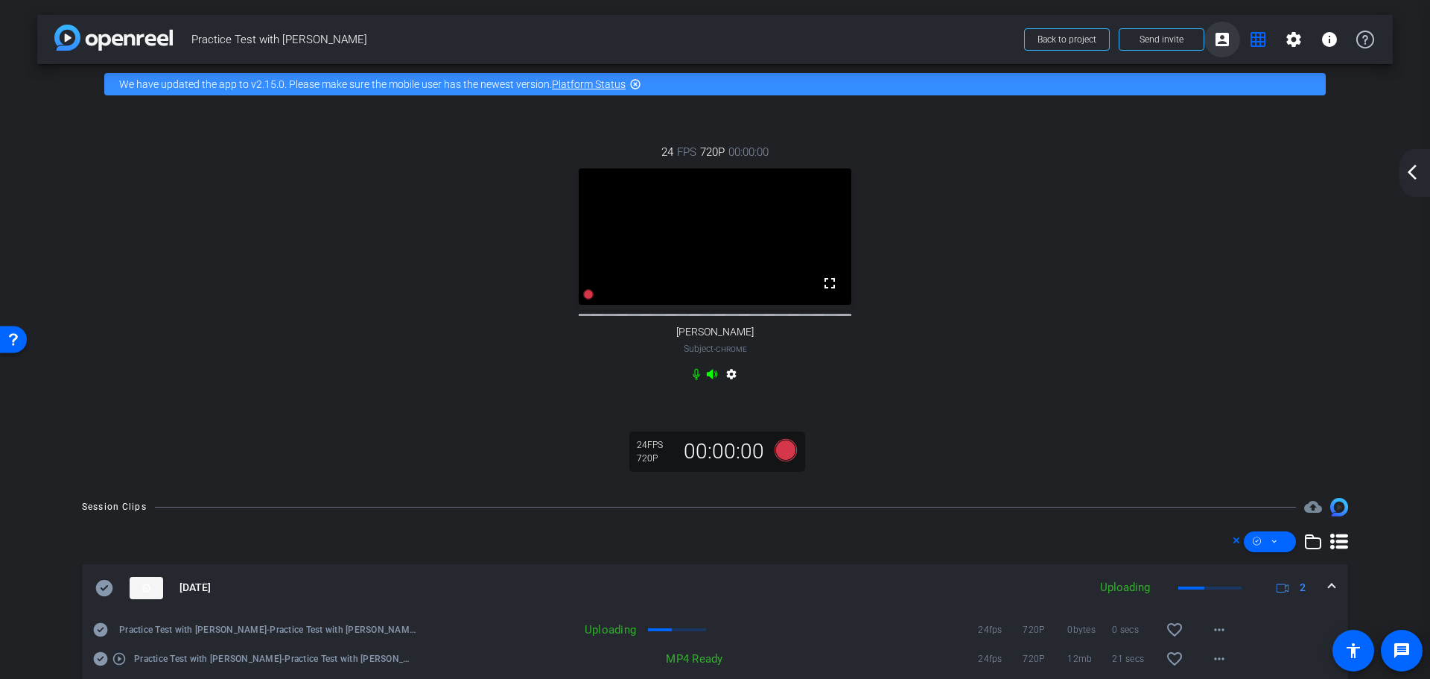
click at [1219, 43] on mat-icon "account_box" at bounding box center [1222, 40] width 18 height 18
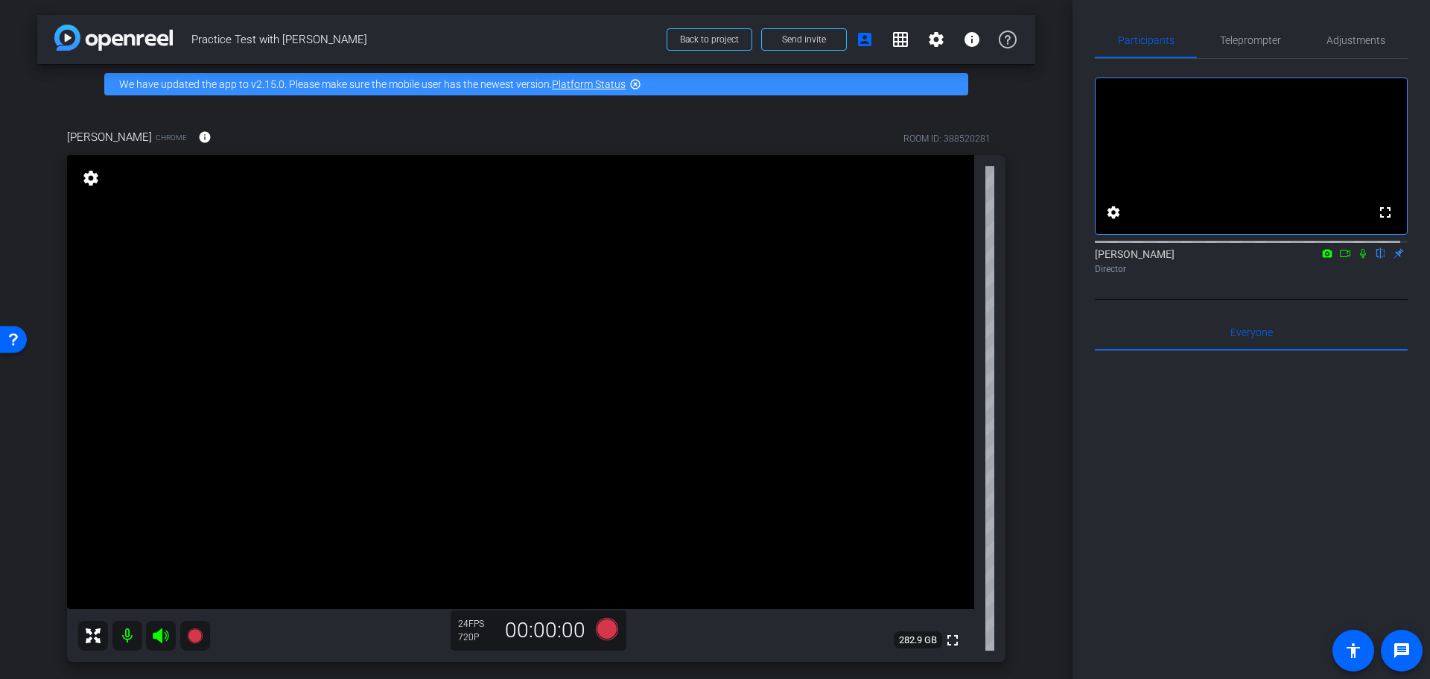
click at [92, 179] on mat-icon "settings" at bounding box center [90, 178] width 21 height 18
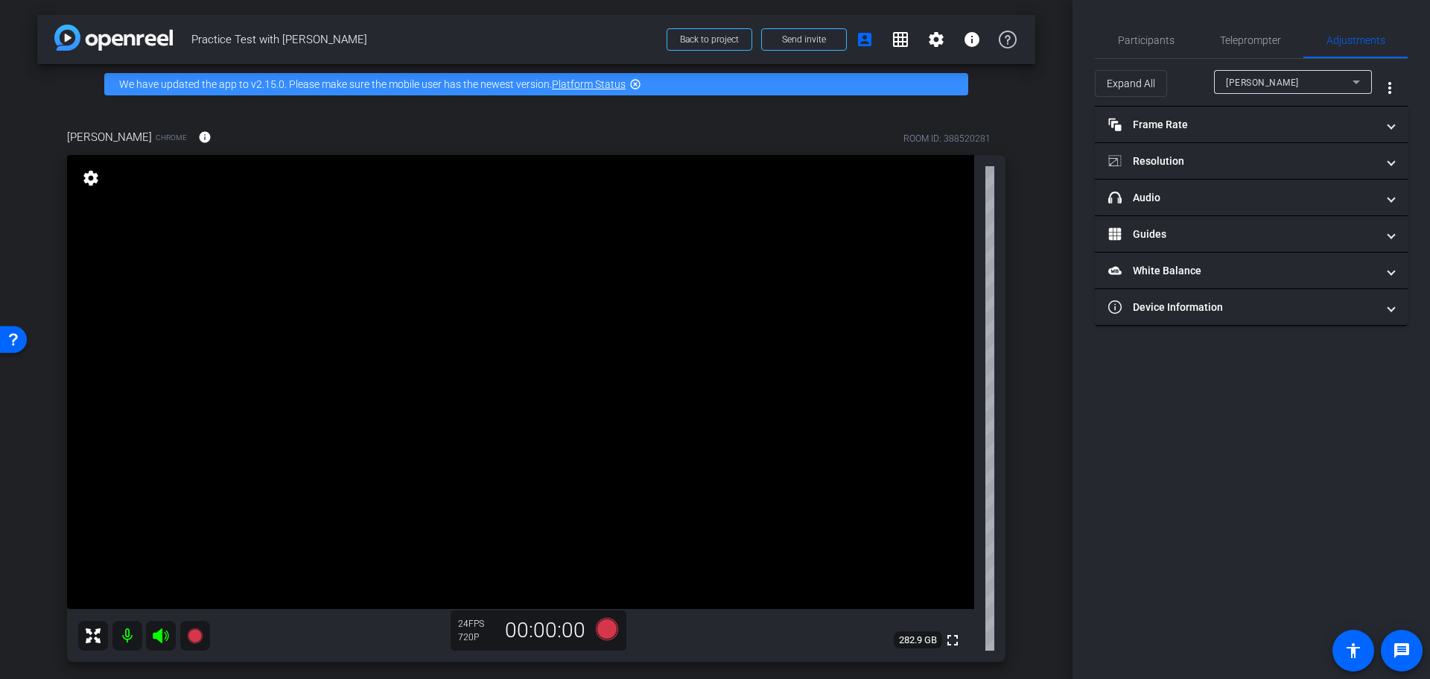
click at [1365, 82] on icon at bounding box center [1356, 82] width 18 height 18
click at [1365, 82] on div at bounding box center [715, 339] width 1430 height 679
click at [1385, 87] on mat-icon "more_vert" at bounding box center [1390, 88] width 18 height 18
click at [1385, 87] on div at bounding box center [715, 339] width 1430 height 679
click at [1285, 465] on div "Participants Teleprompter Adjustments settings Jasmine Bell flip Director Every…" at bounding box center [1252, 339] width 358 height 679
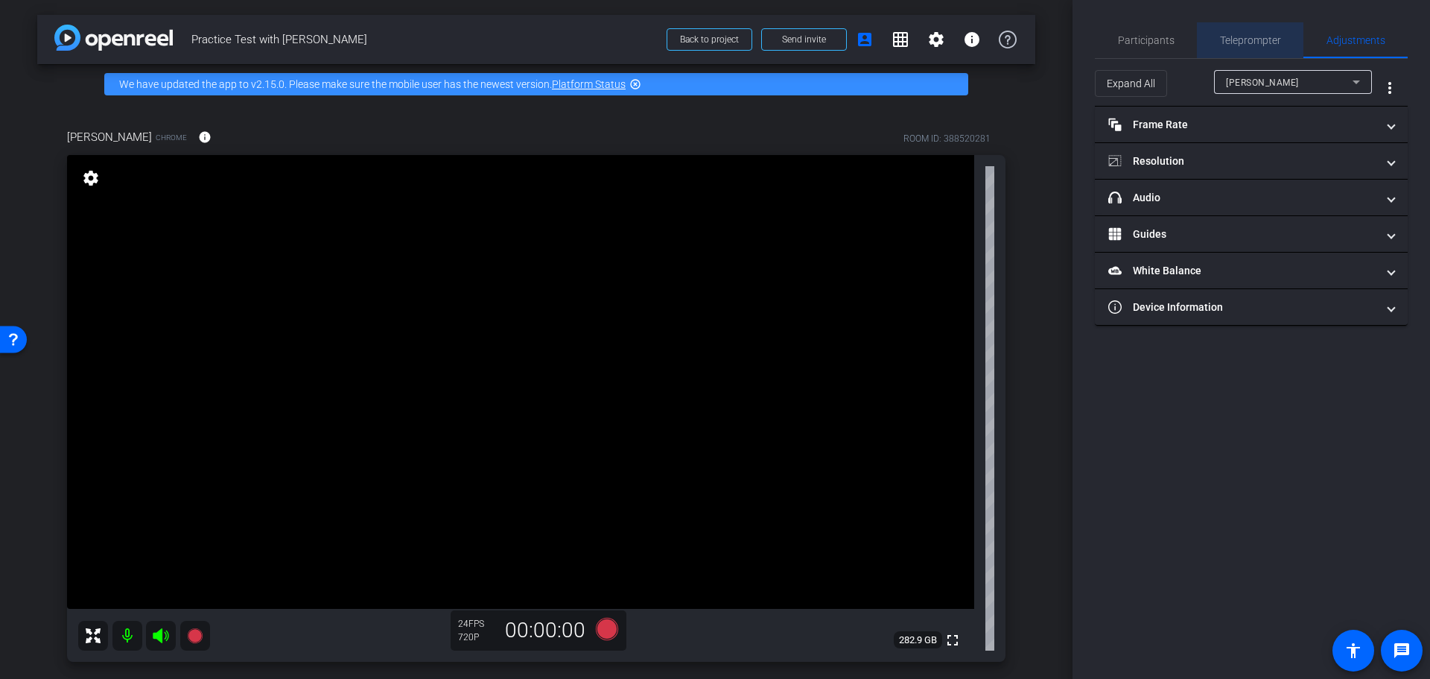
click at [1245, 41] on span "Teleprompter" at bounding box center [1250, 40] width 61 height 10
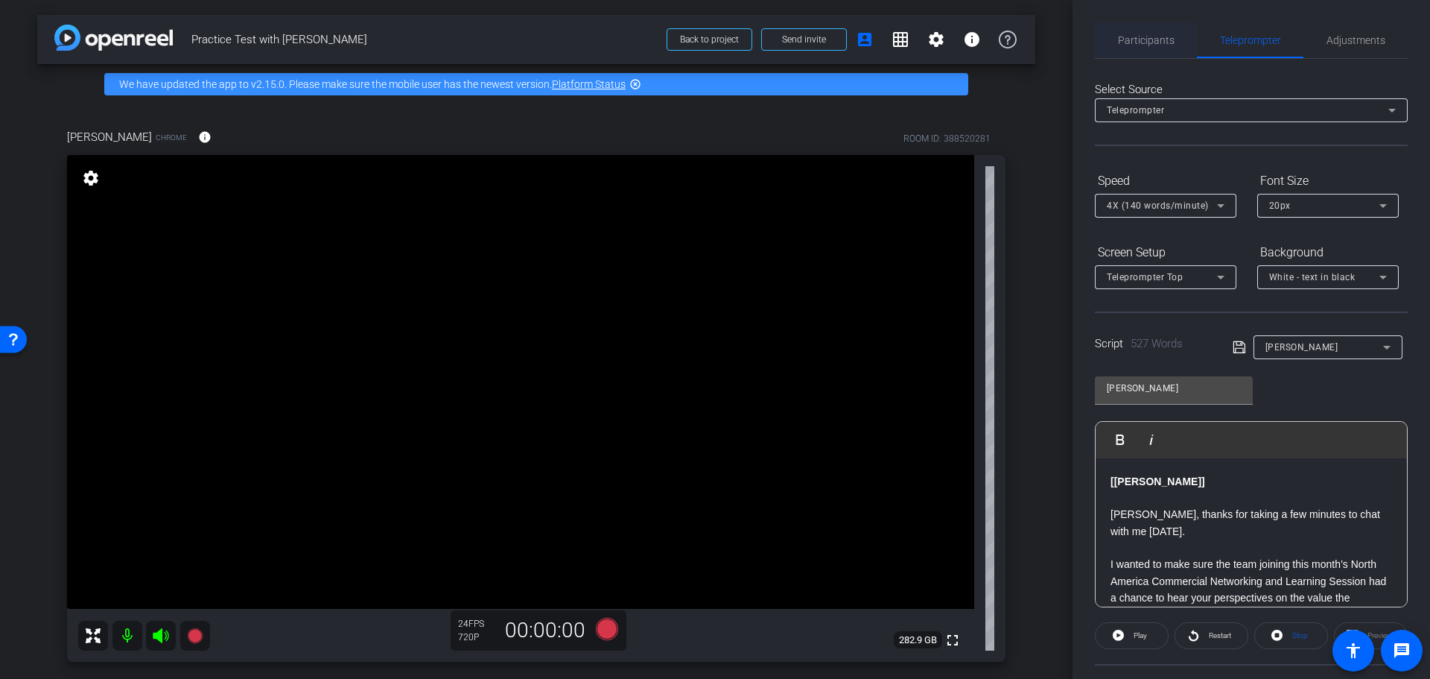
click at [1140, 39] on span "Participants" at bounding box center [1146, 40] width 57 height 10
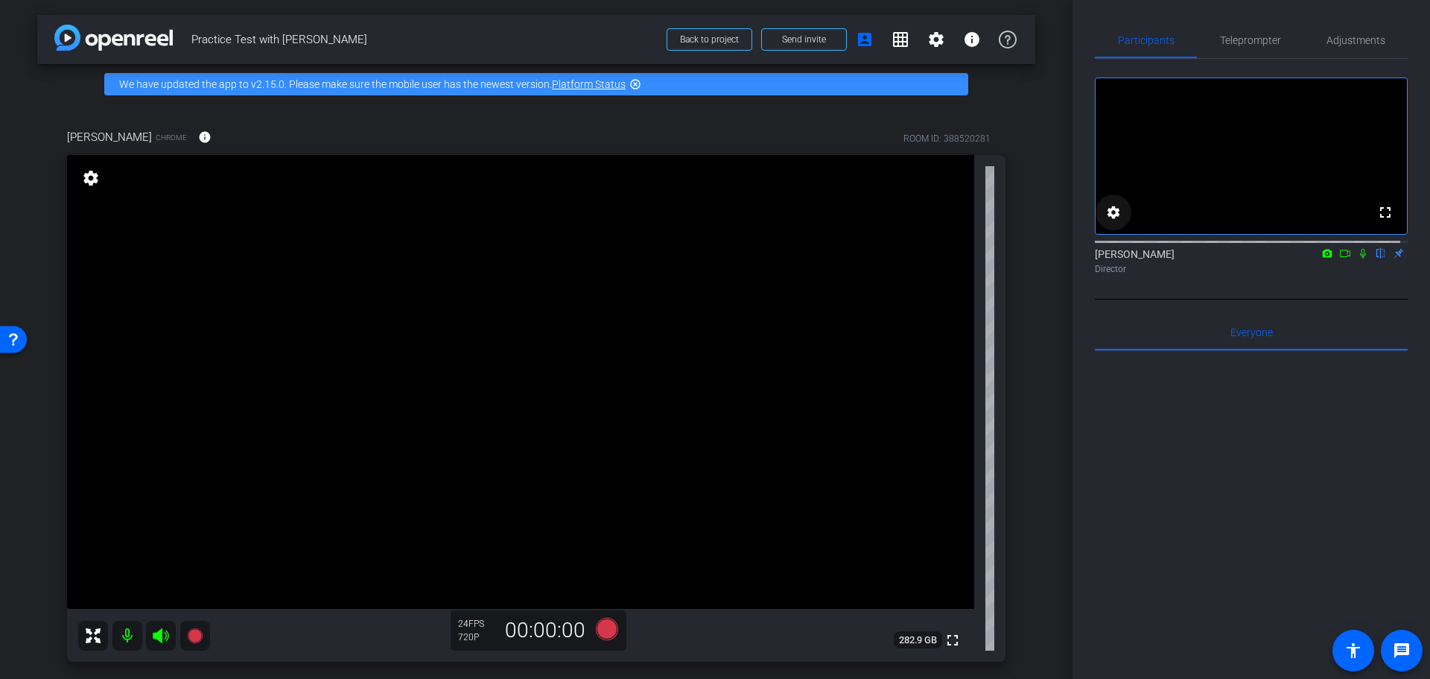
click at [1116, 221] on mat-icon "settings" at bounding box center [1114, 212] width 18 height 18
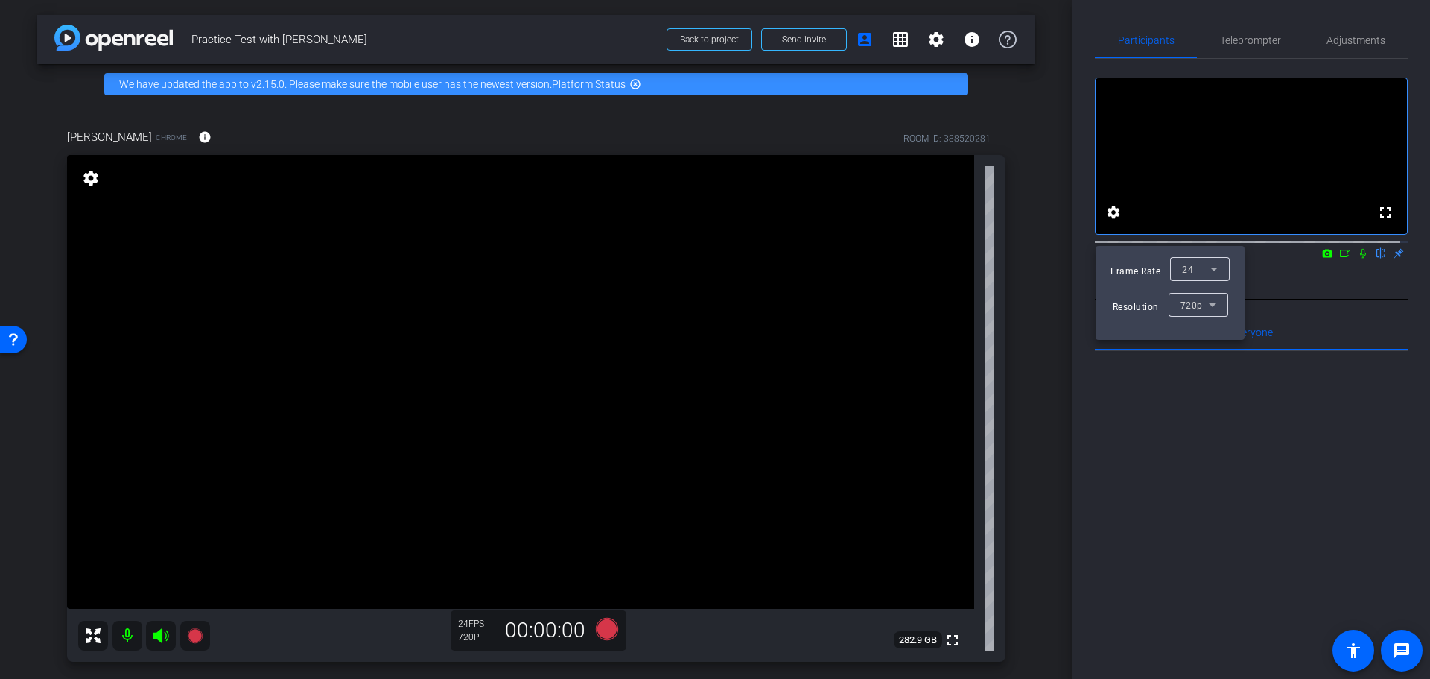
click at [1248, 518] on div at bounding box center [715, 339] width 1430 height 679
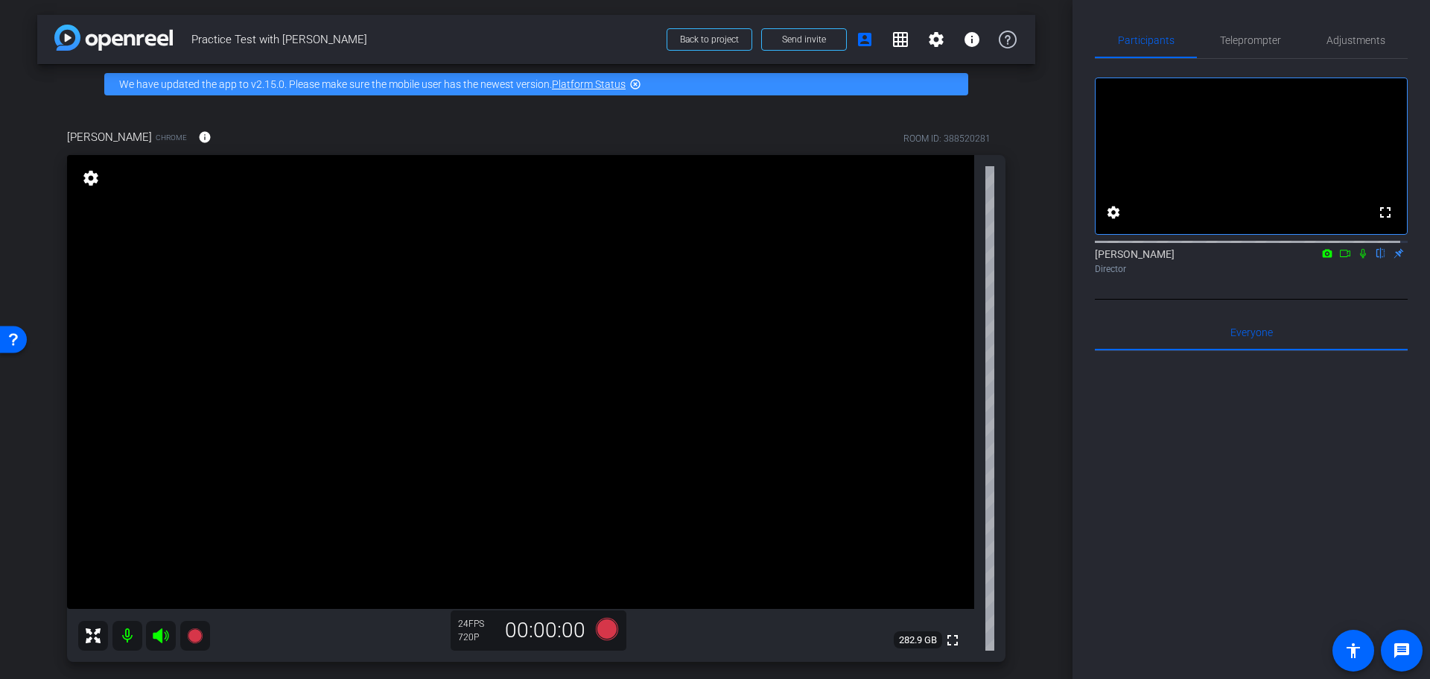
click at [1372, 259] on mat-icon "flip" at bounding box center [1381, 252] width 18 height 13
click at [1339, 258] on icon at bounding box center [1345, 253] width 12 height 10
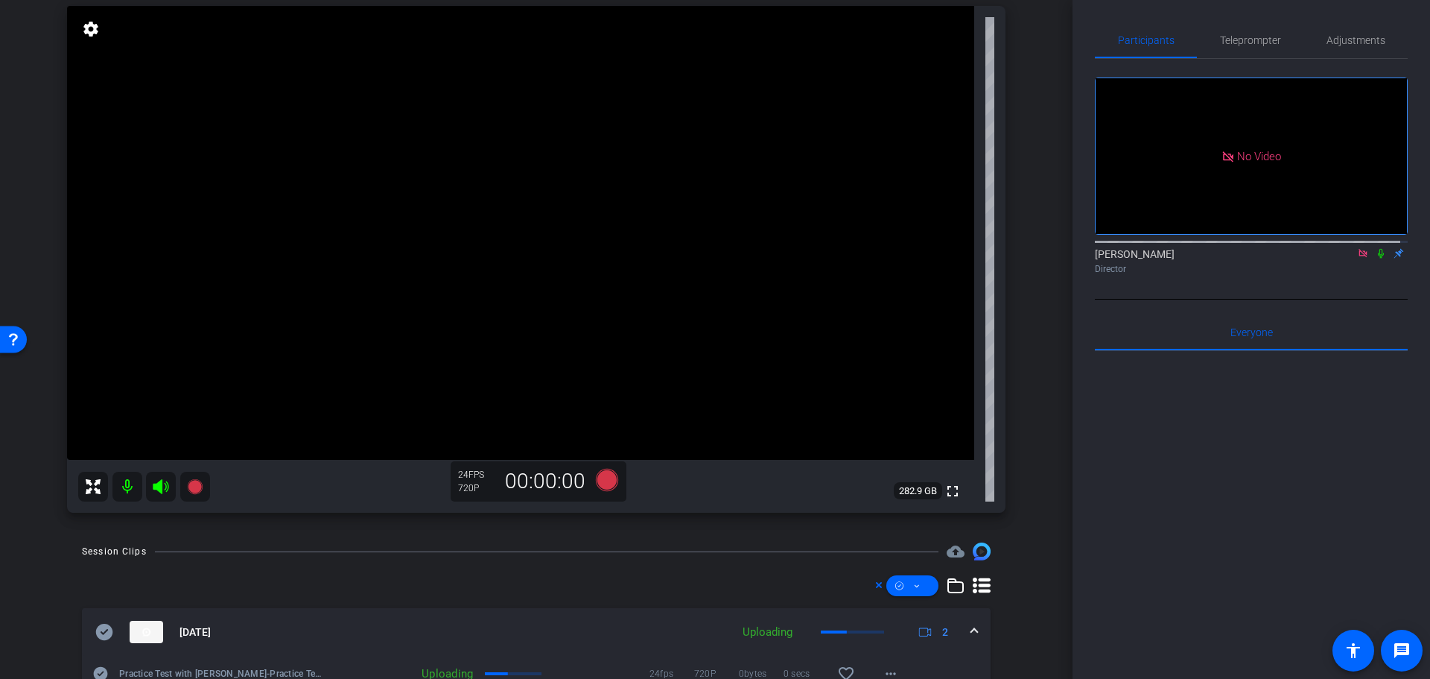
scroll to position [223, 0]
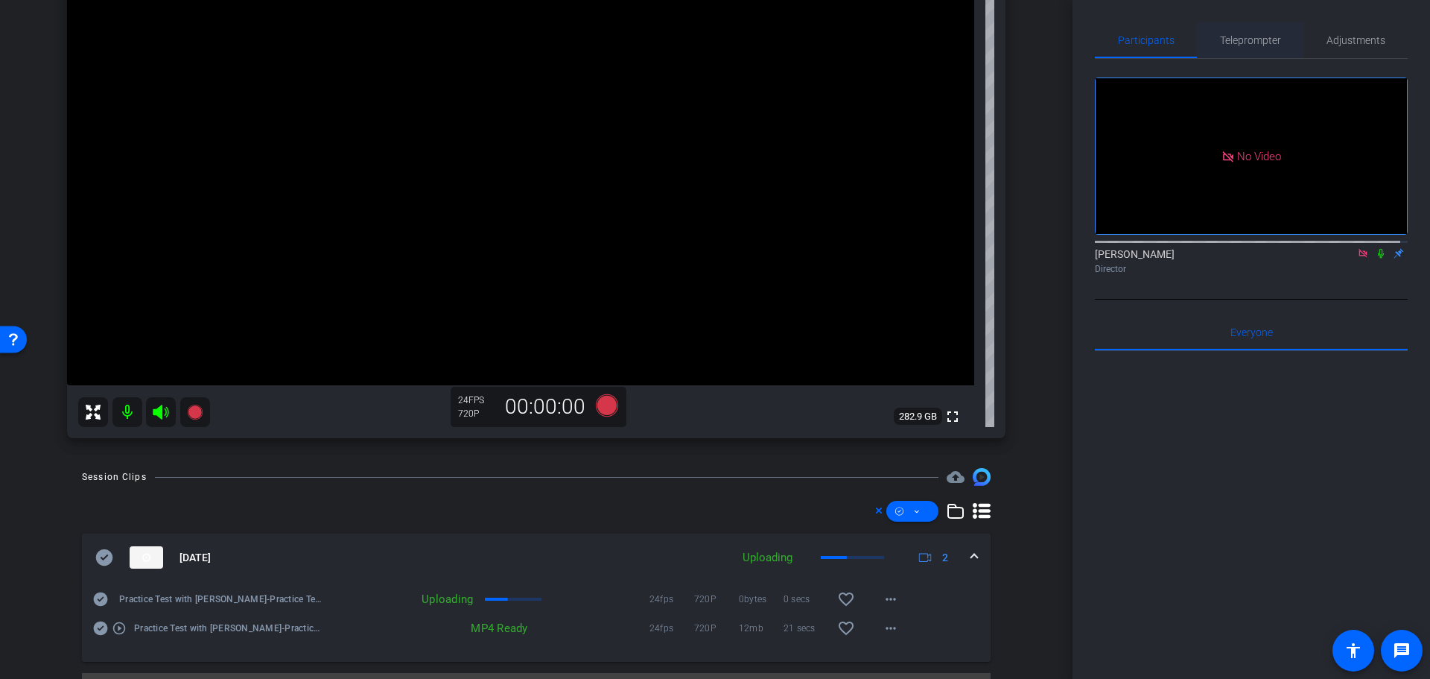
click at [1255, 50] on span "Teleprompter" at bounding box center [1250, 40] width 61 height 36
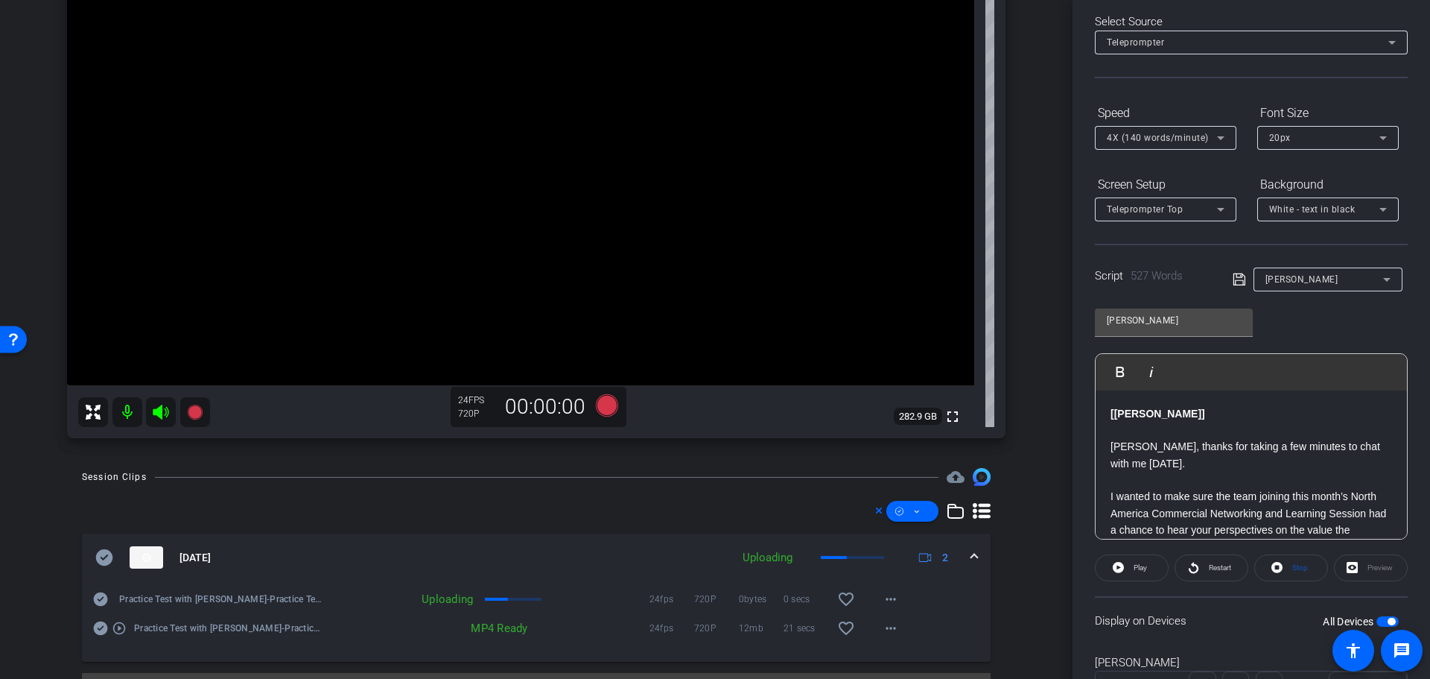
scroll to position [0, 0]
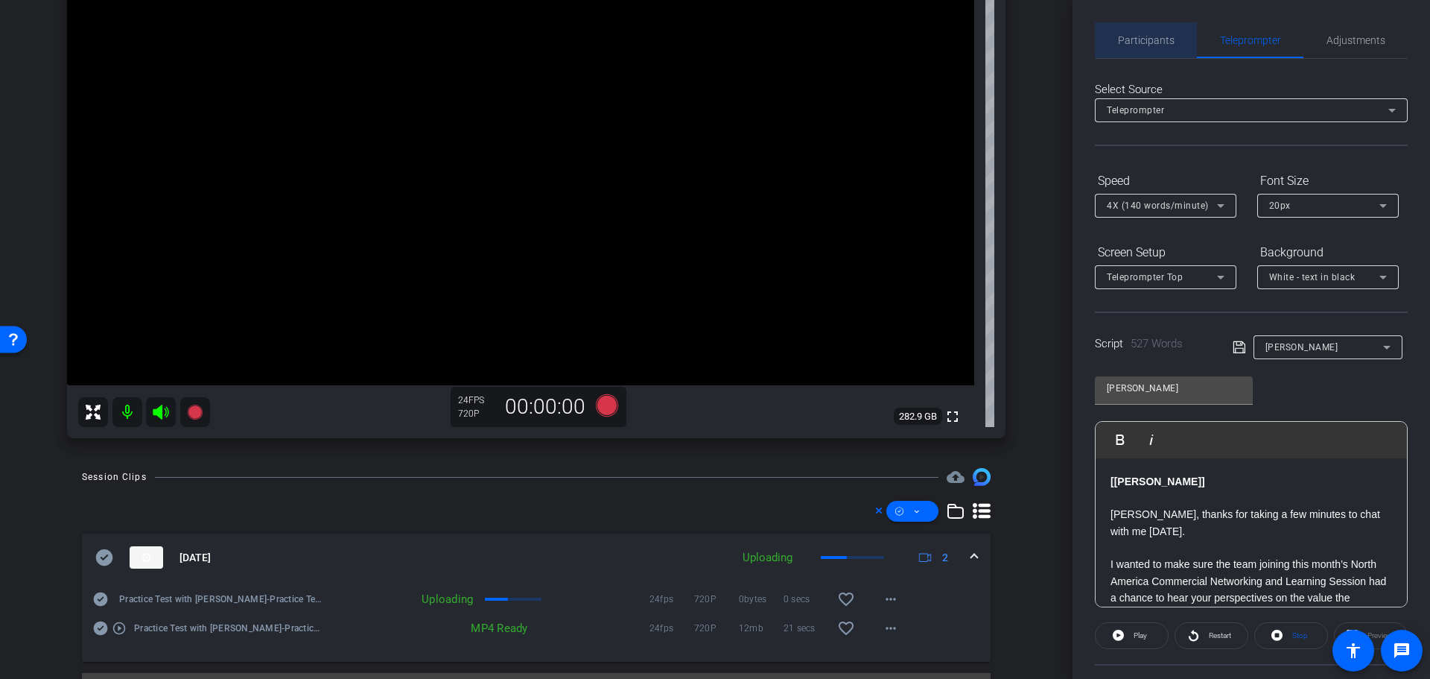
click at [1161, 39] on span "Participants" at bounding box center [1146, 40] width 57 height 10
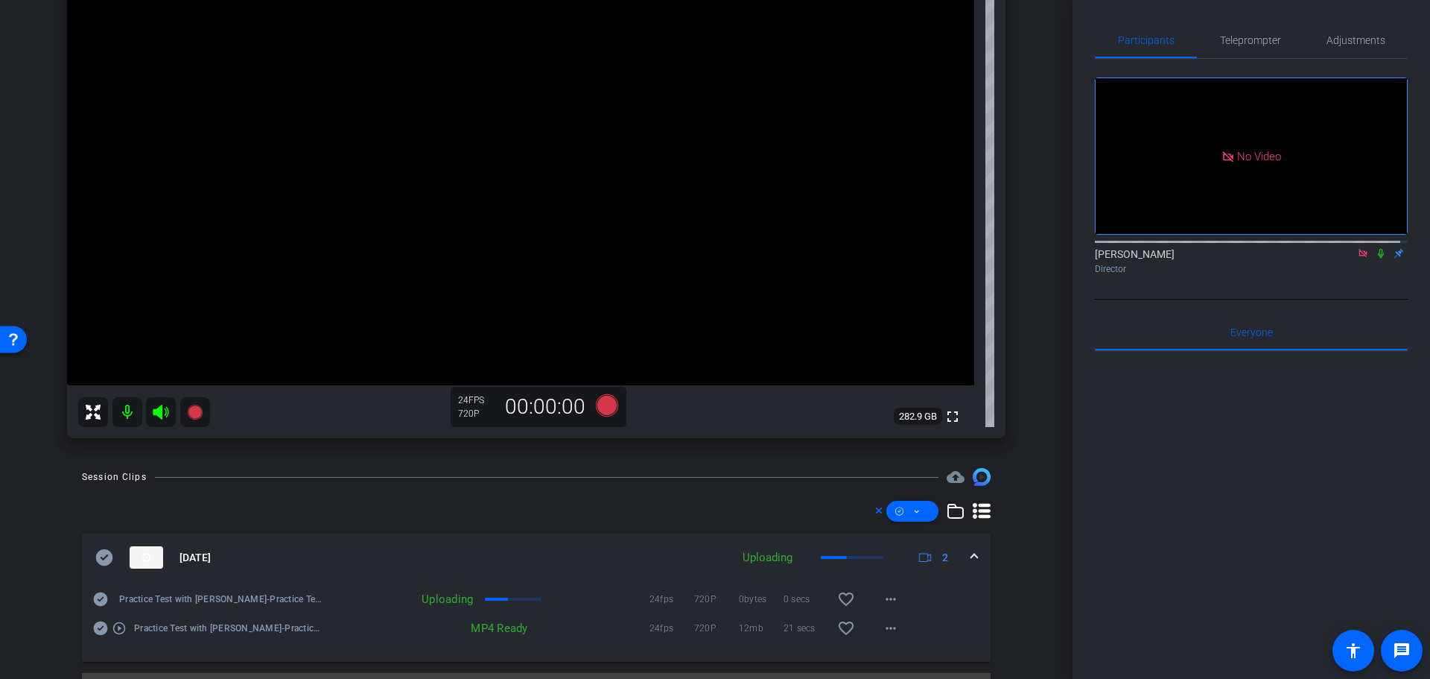
click at [1359, 249] on icon at bounding box center [1363, 253] width 8 height 8
click at [1242, 38] on span "Teleprompter" at bounding box center [1250, 40] width 61 height 10
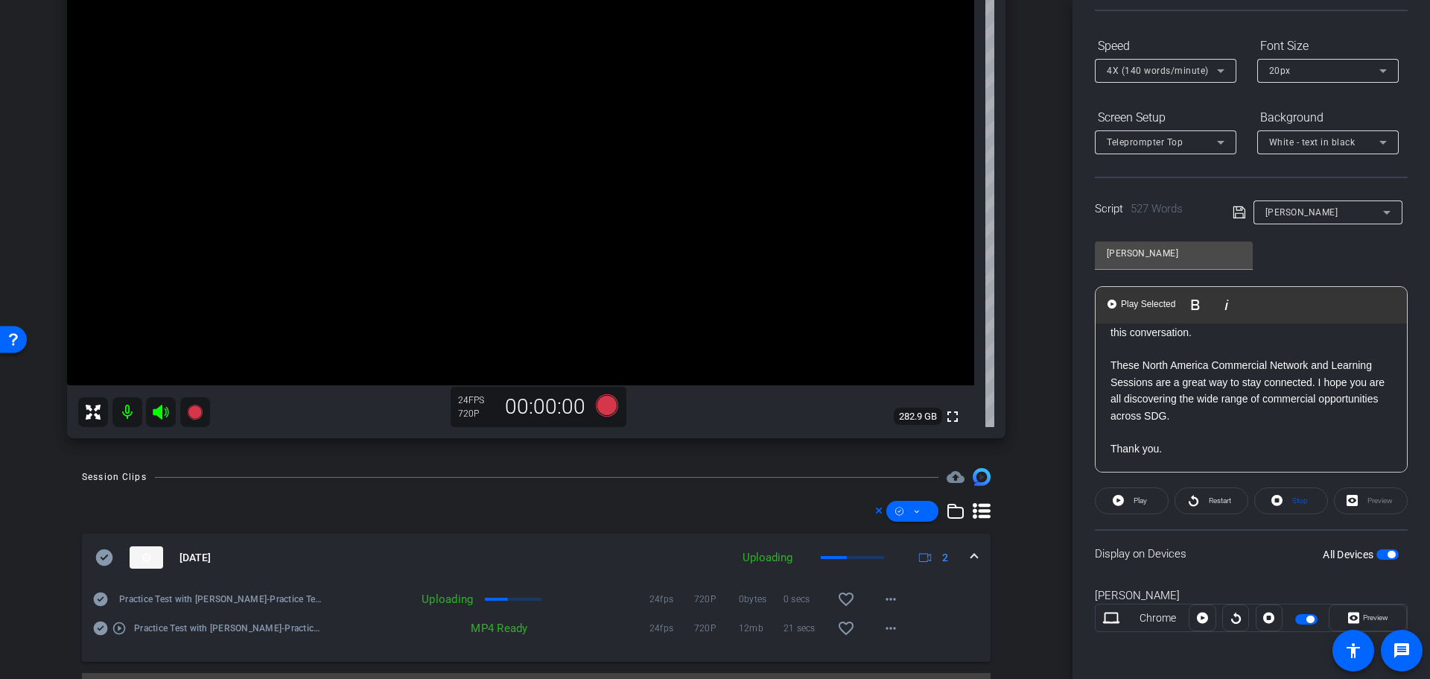
scroll to position [136, 0]
click at [1263, 622] on icon at bounding box center [1268, 617] width 11 height 11
click at [1198, 618] on icon at bounding box center [1202, 617] width 11 height 11
click at [1198, 620] on icon at bounding box center [1202, 617] width 11 height 22
click at [1234, 618] on icon at bounding box center [1235, 617] width 11 height 22
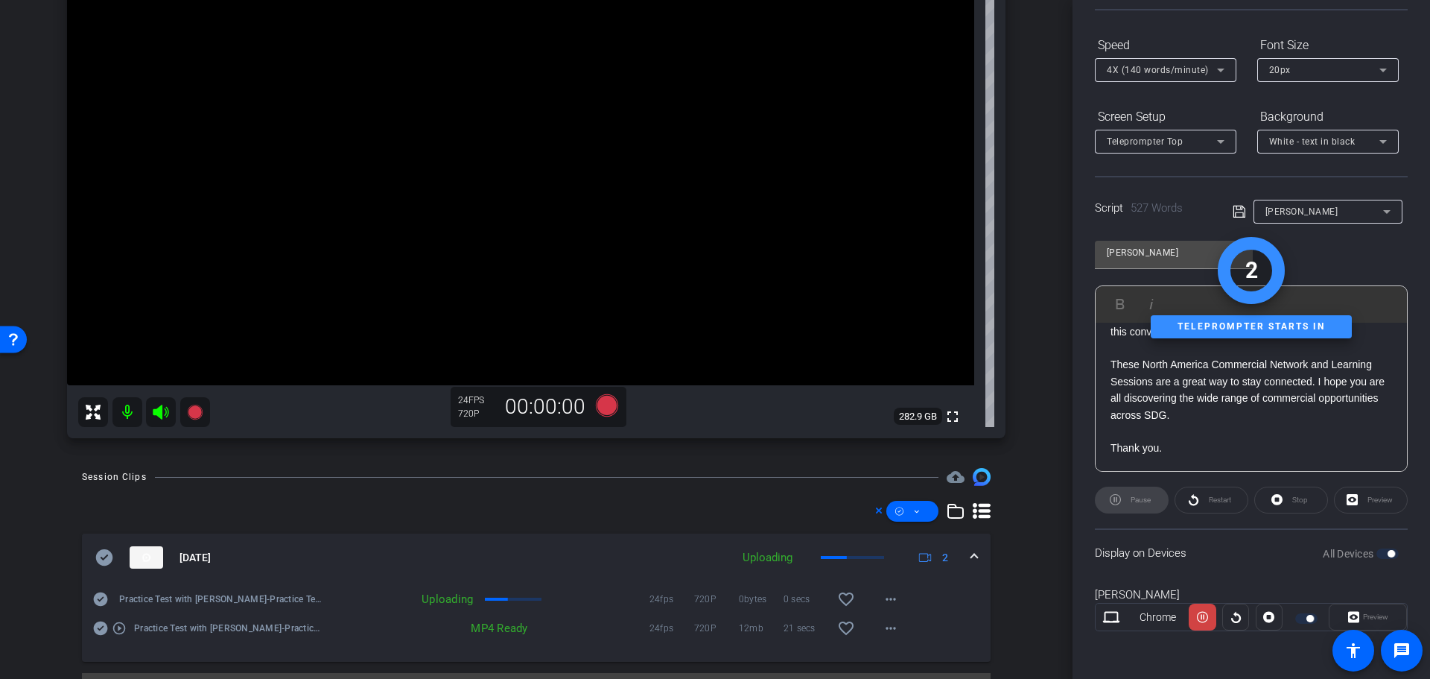
click at [1263, 620] on div at bounding box center [1269, 616] width 27 height 27
click at [1267, 615] on div at bounding box center [1269, 616] width 27 height 27
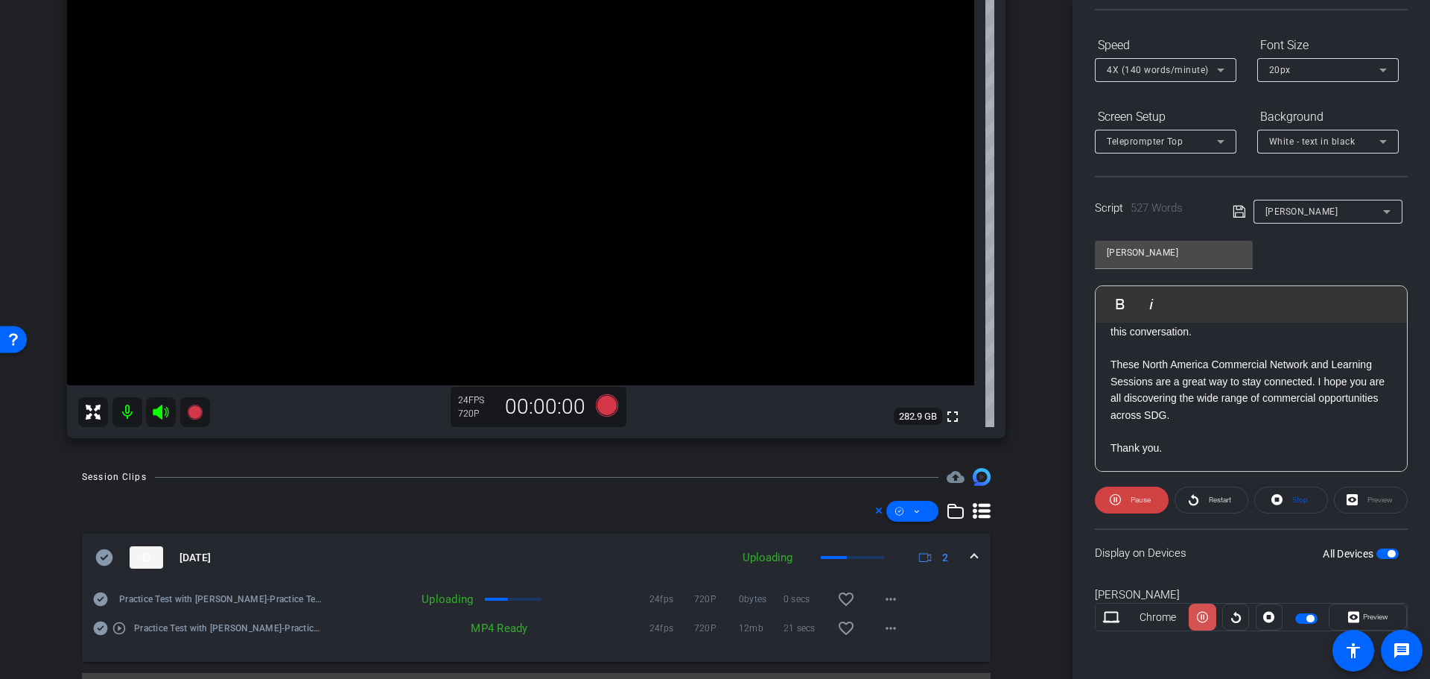
drag, startPoint x: 1201, startPoint y: 611, endPoint x: 1212, endPoint y: 611, distance: 11.2
click at [1201, 611] on icon at bounding box center [1202, 617] width 11 height 22
click at [1263, 614] on icon at bounding box center [1268, 617] width 11 height 11
click at [888, 604] on mat-icon "more_horiz" at bounding box center [891, 599] width 18 height 18
click at [883, 599] on div at bounding box center [715, 339] width 1430 height 679
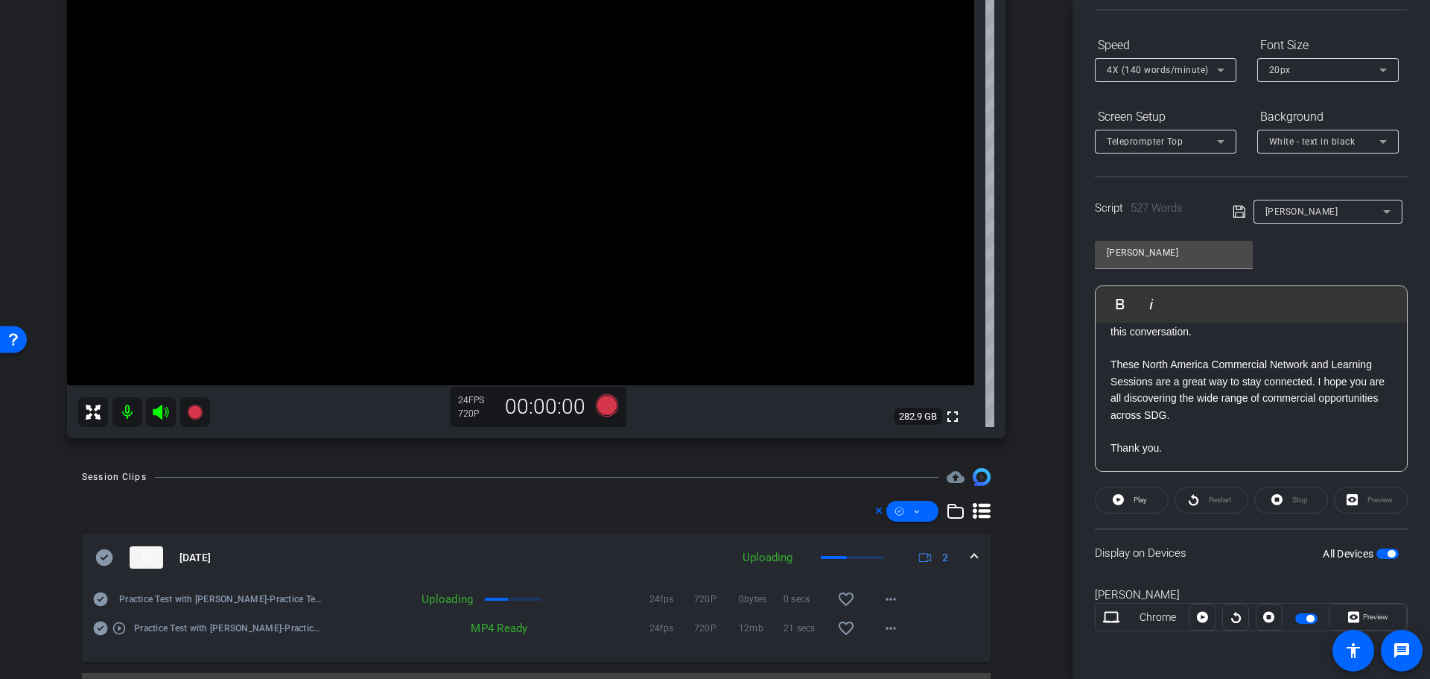
click at [1045, 640] on div "arrow_back Practice Test with Sarah Back to project Send invite account_box gri…" at bounding box center [536, 339] width 1073 height 679
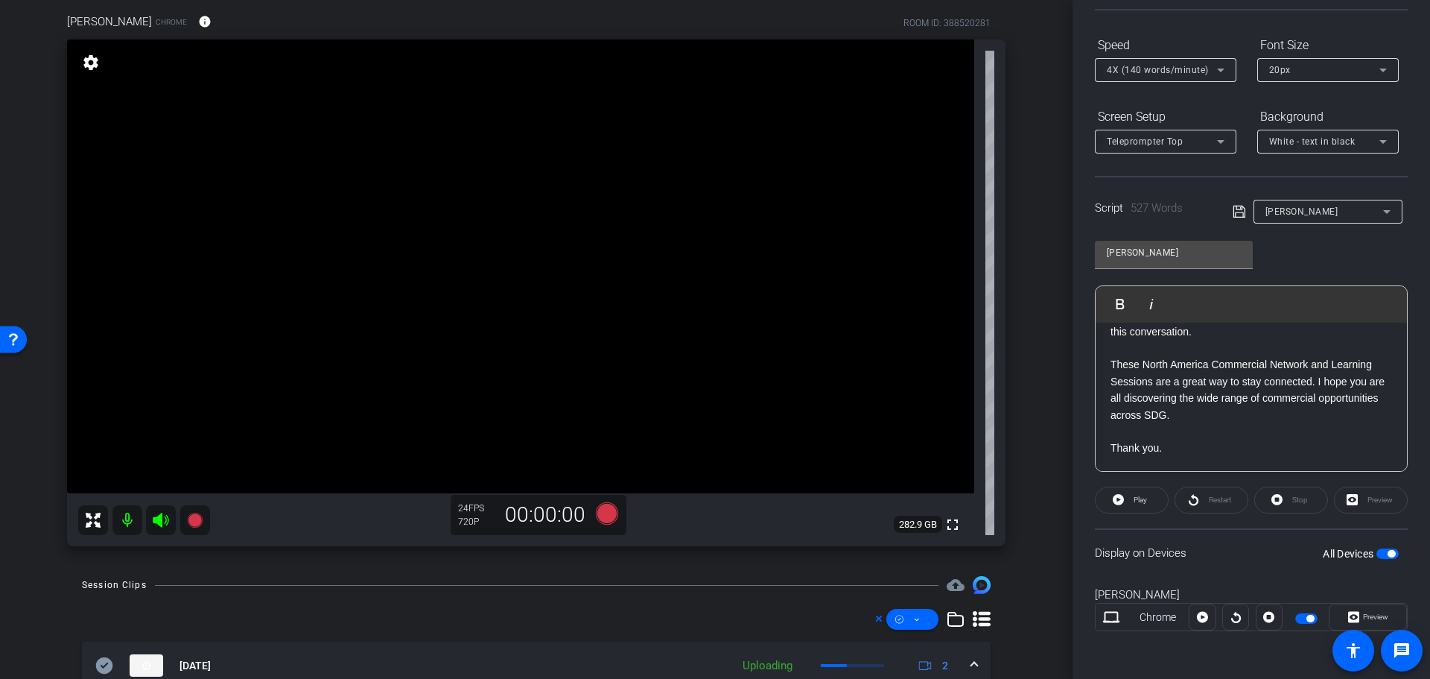
scroll to position [0, 0]
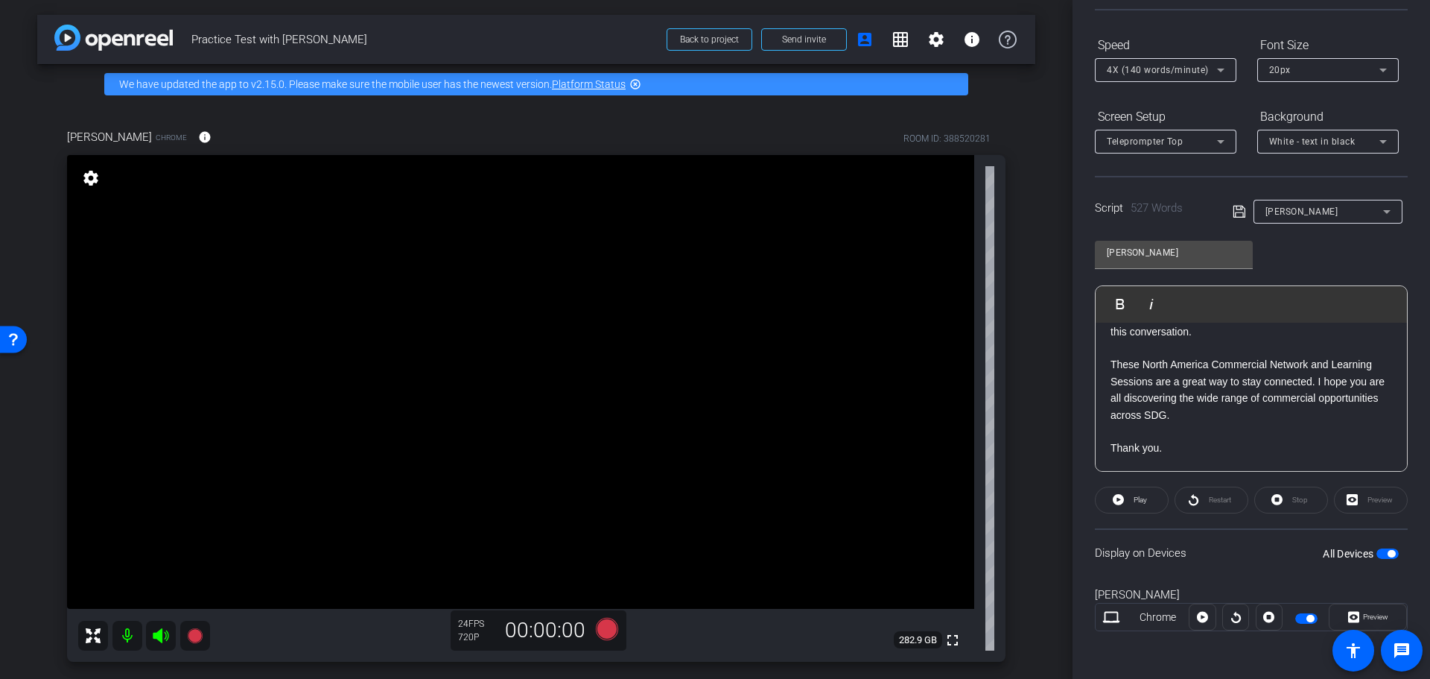
click at [90, 179] on mat-icon "settings" at bounding box center [90, 178] width 21 height 18
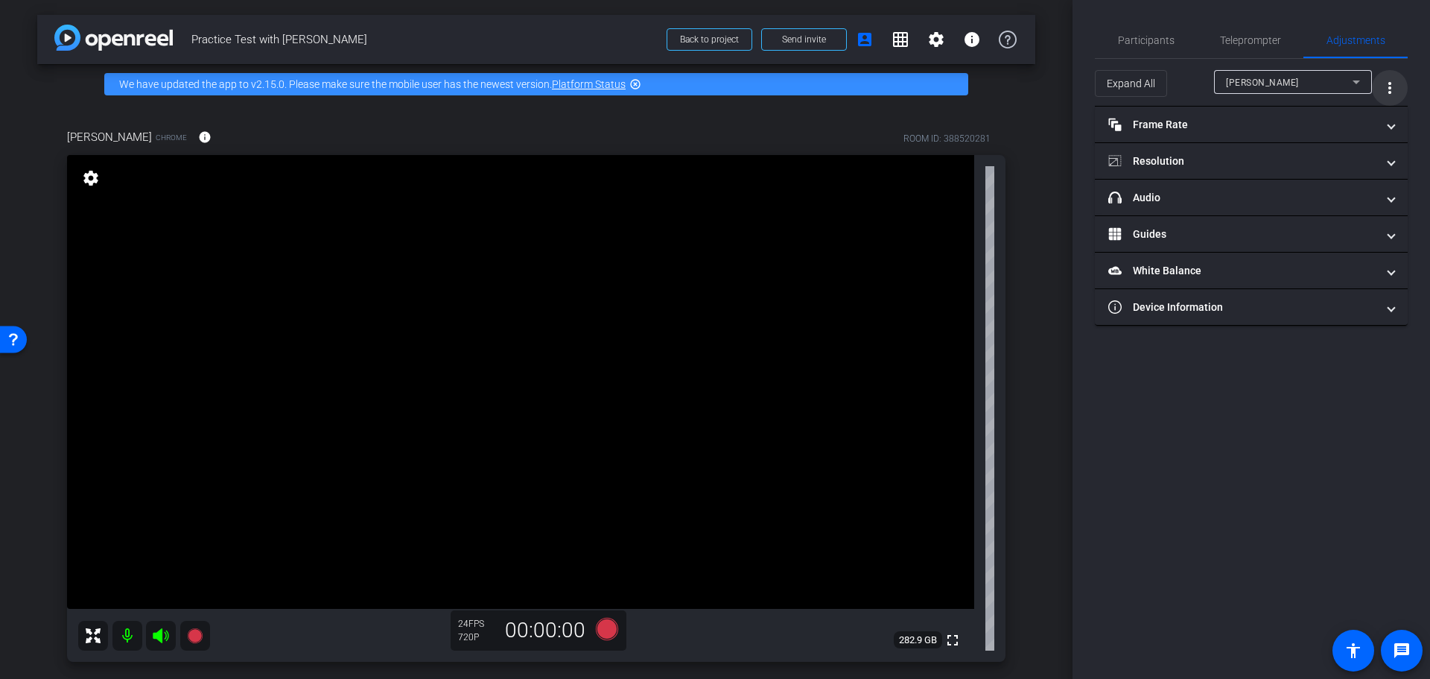
click at [1389, 89] on mat-icon "more_vert" at bounding box center [1390, 88] width 18 height 18
click at [1389, 89] on div at bounding box center [715, 339] width 1430 height 679
click at [1355, 80] on icon at bounding box center [1356, 82] width 18 height 18
click at [1355, 80] on div at bounding box center [715, 339] width 1430 height 679
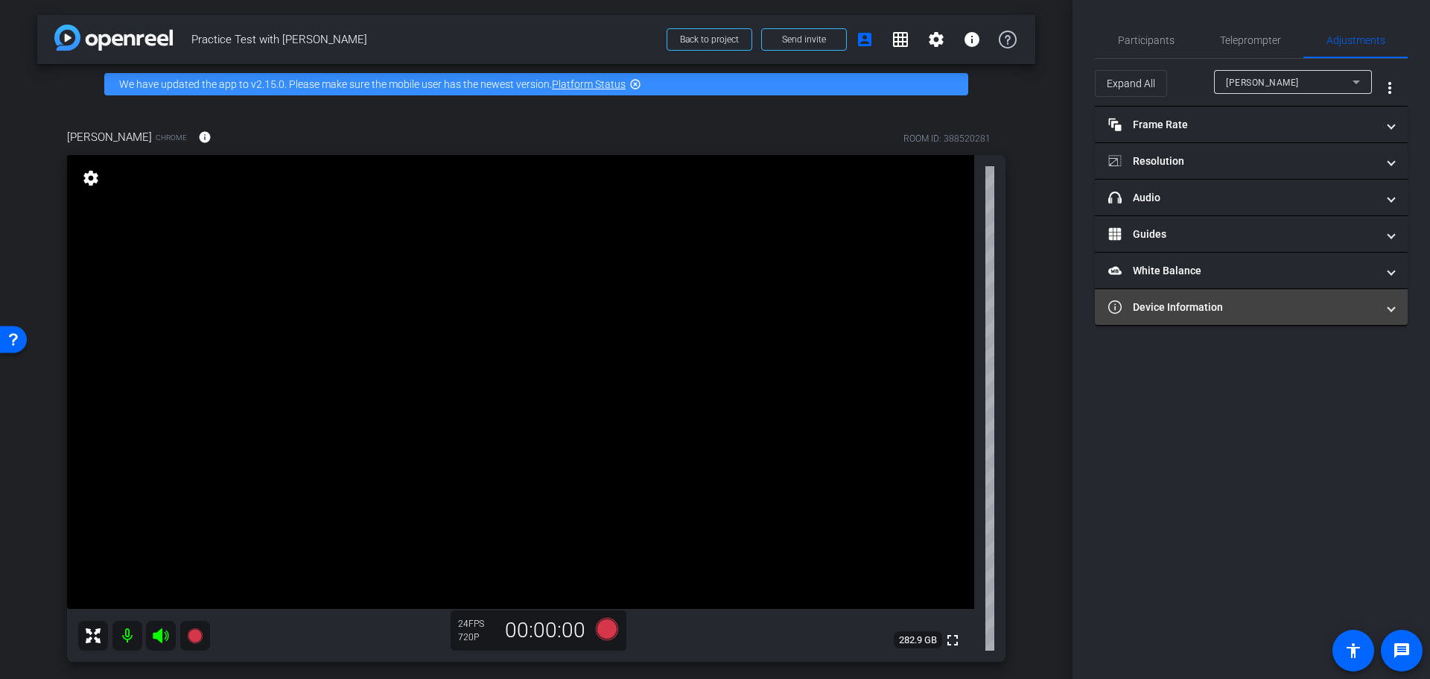
click at [1386, 308] on span "Device Information" at bounding box center [1248, 307] width 280 height 16
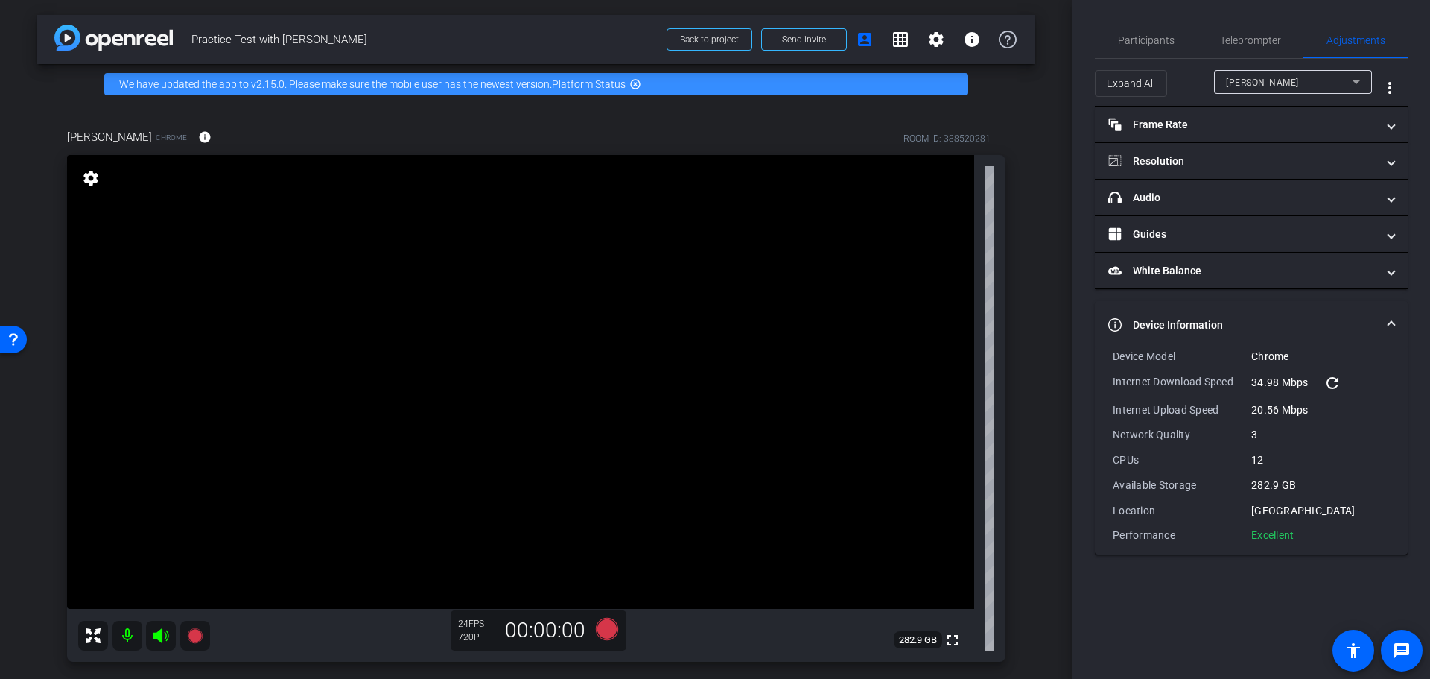
click at [1397, 321] on mat-expansion-panel-header "Device Information" at bounding box center [1251, 325] width 313 height 48
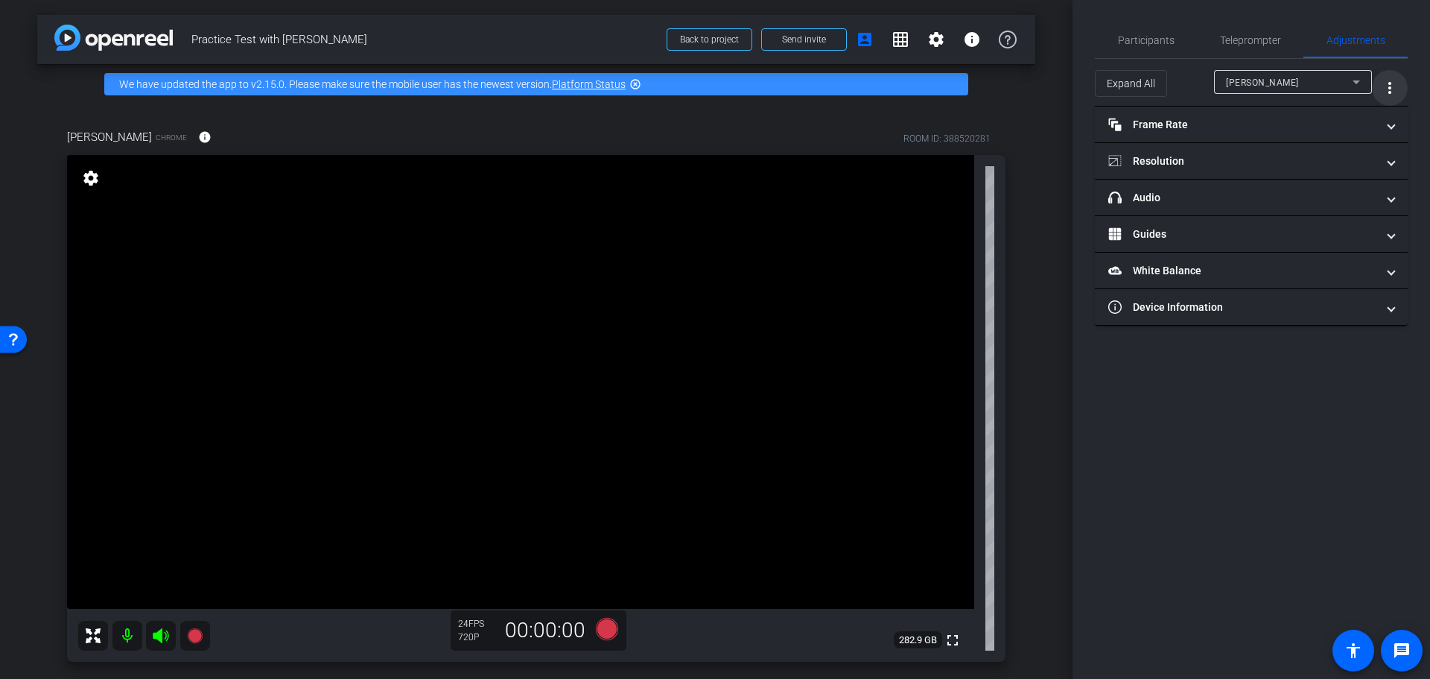
click at [1392, 89] on mat-icon "more_vert" at bounding box center [1390, 88] width 18 height 18
click at [1392, 89] on div at bounding box center [715, 339] width 1430 height 679
click at [1247, 40] on span "Teleprompter" at bounding box center [1250, 40] width 61 height 10
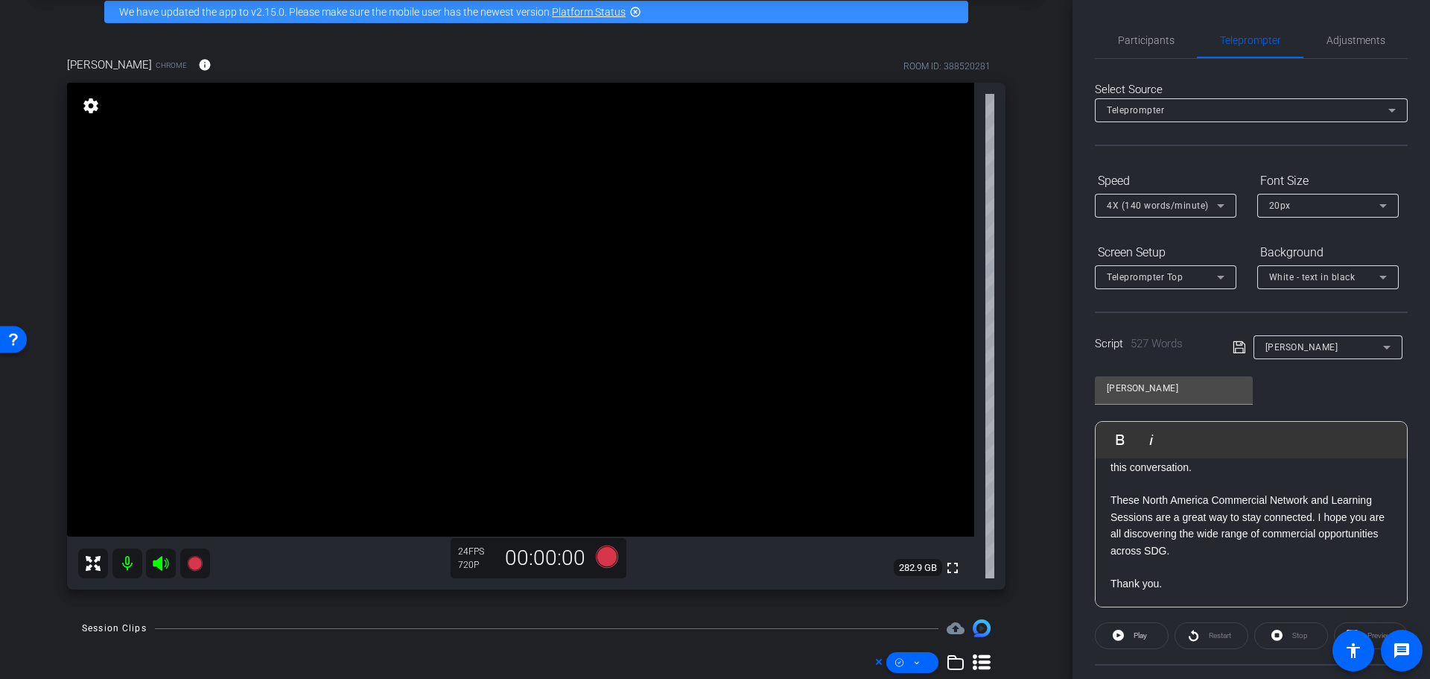
scroll to position [74, 0]
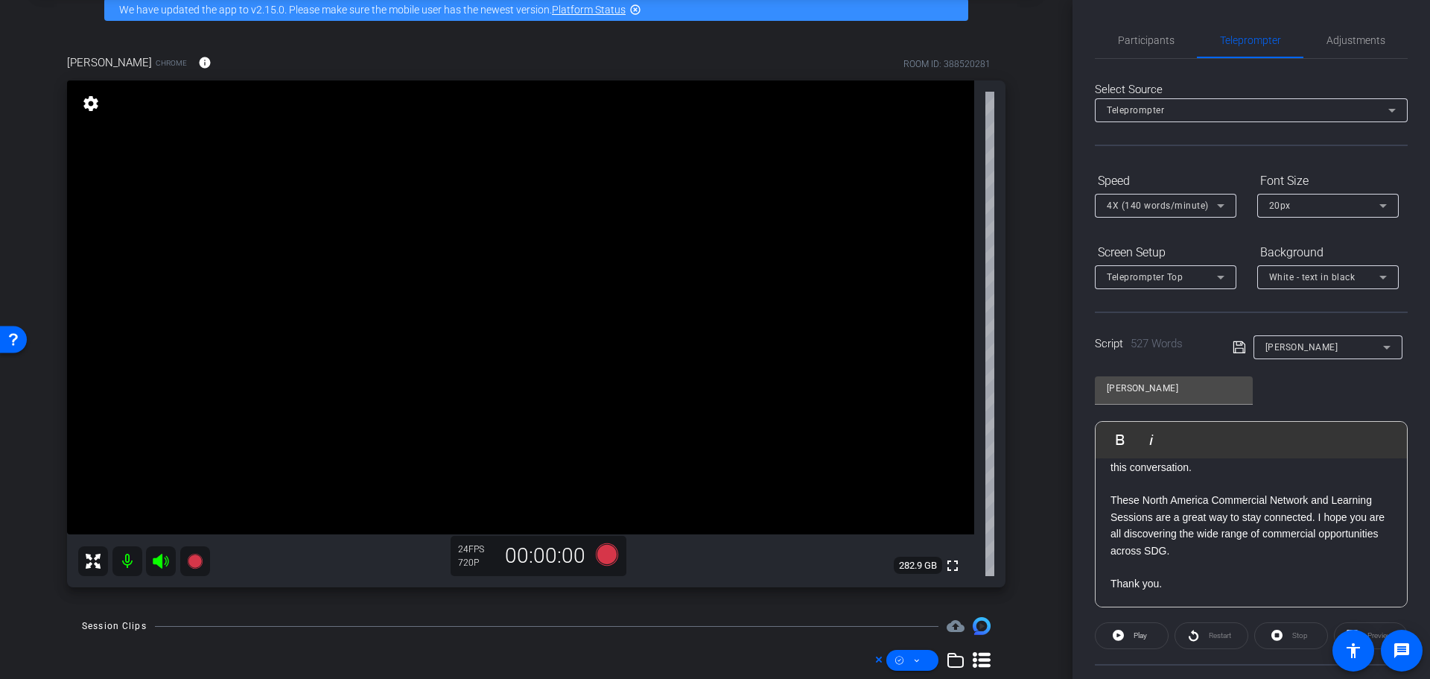
click at [857, 291] on video at bounding box center [520, 307] width 907 height 454
click at [600, 546] on icon at bounding box center [607, 554] width 22 height 22
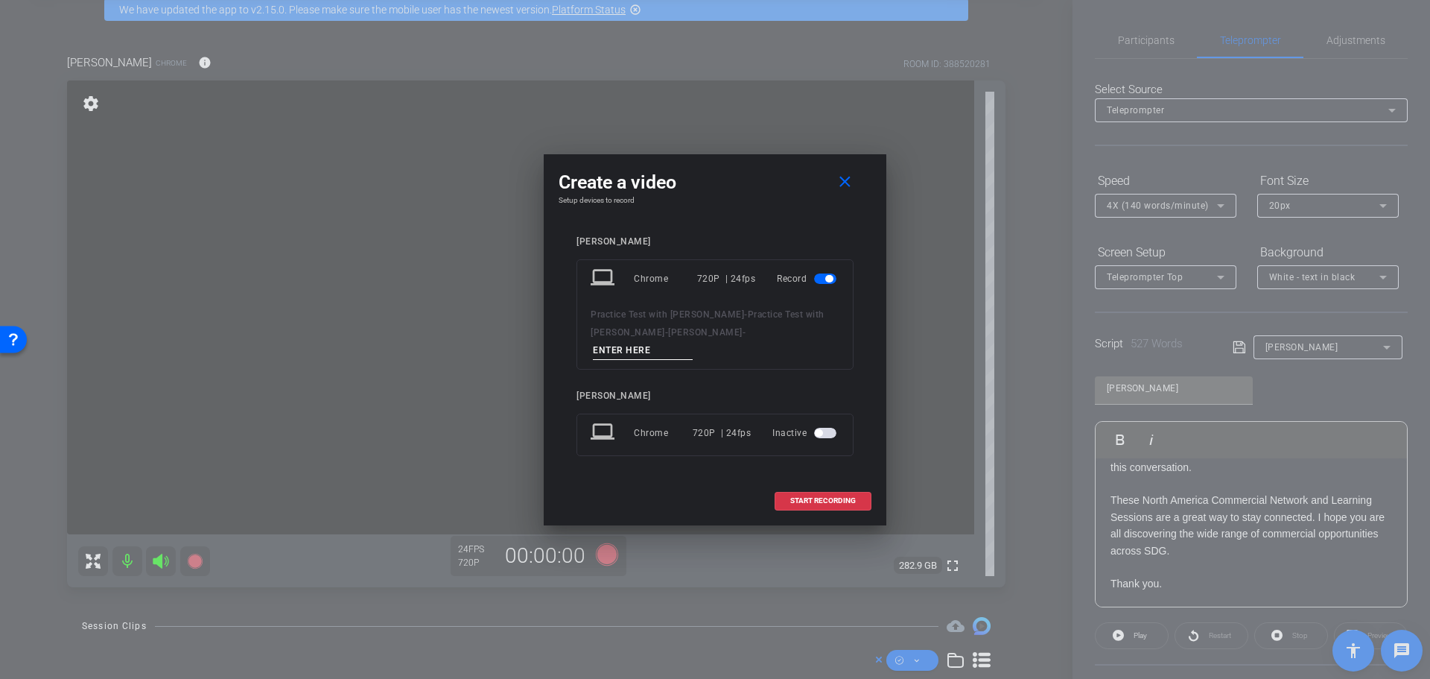
click at [830, 428] on span "button" at bounding box center [825, 433] width 22 height 10
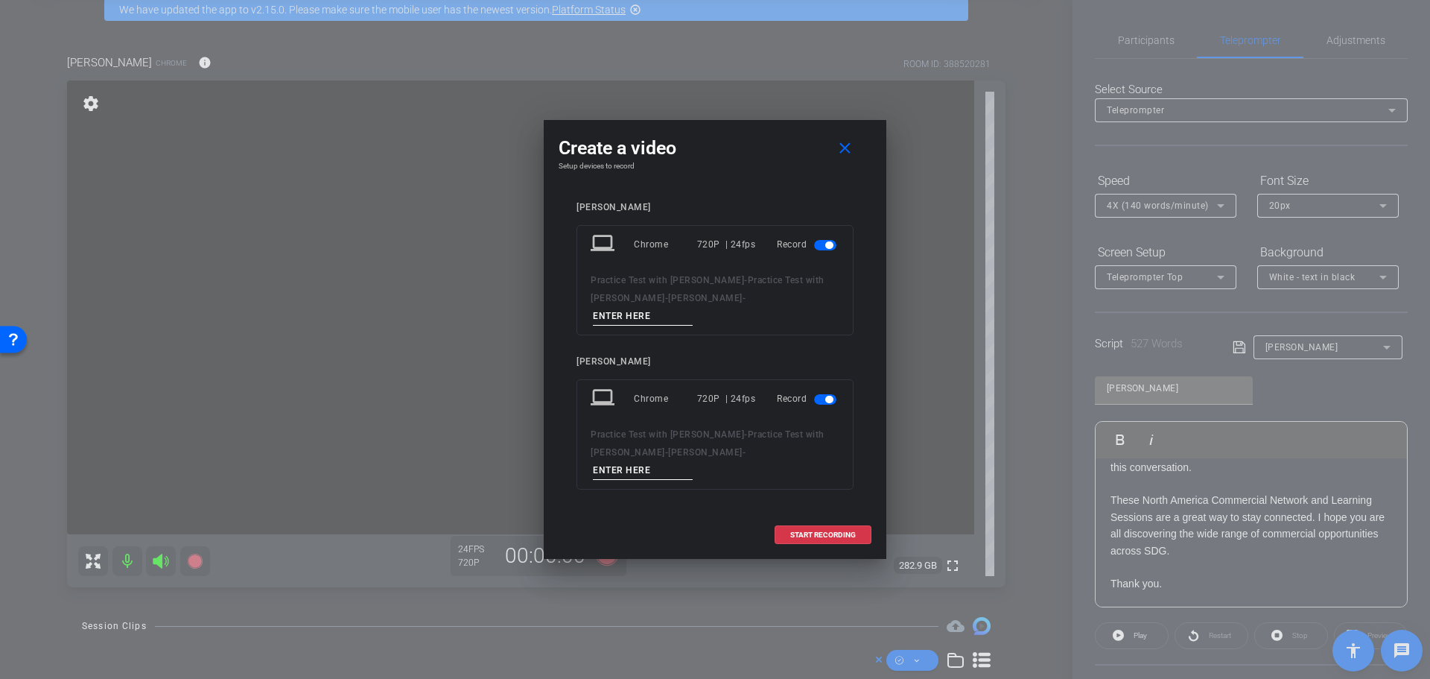
drag, startPoint x: 747, startPoint y: 156, endPoint x: 897, endPoint y: 136, distance: 151.0
click at [897, 136] on div "Create a video close Setup devices to record Sarah Rath laptop Chrome 720P | 24…" at bounding box center [715, 339] width 1430 height 679
click at [693, 313] on input at bounding box center [643, 316] width 100 height 19
type input "Session 3"
click at [693, 461] on input at bounding box center [643, 470] width 100 height 19
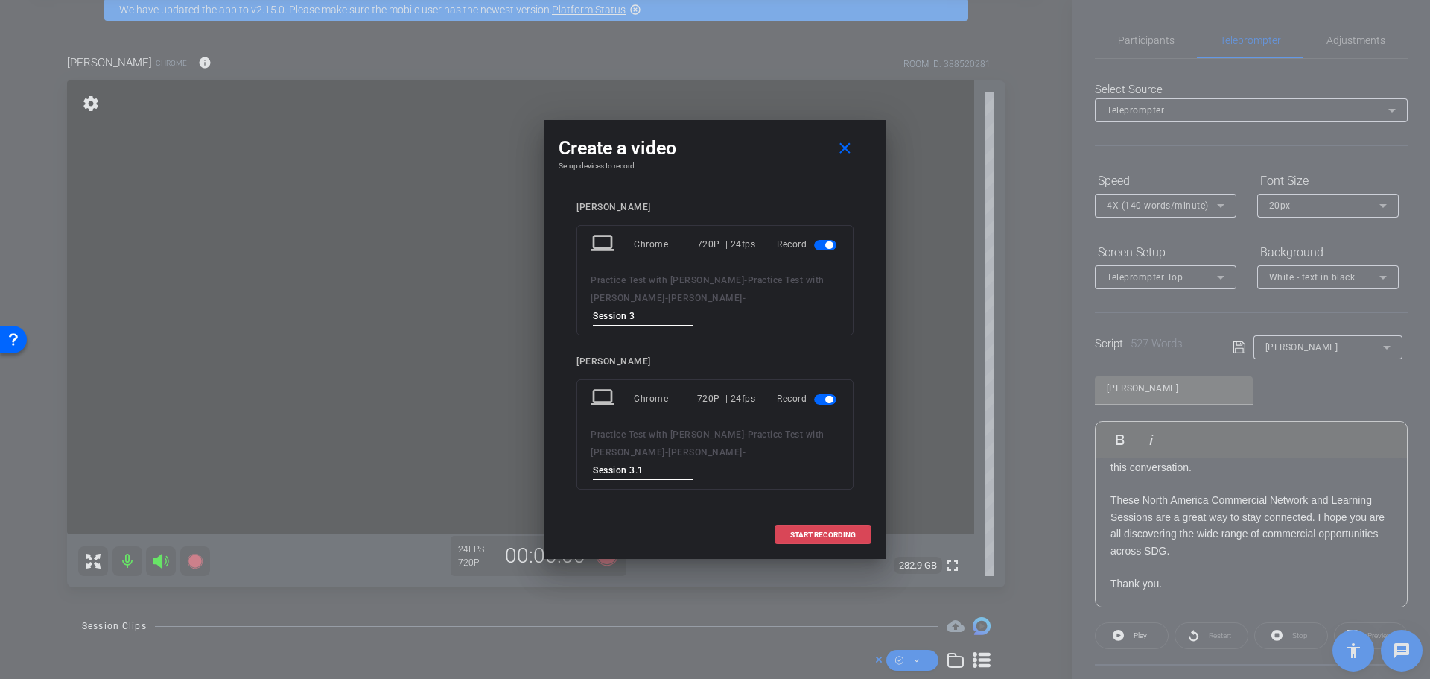
type input "Session 3.1"
click at [823, 531] on span "START RECORDING" at bounding box center [823, 534] width 66 height 7
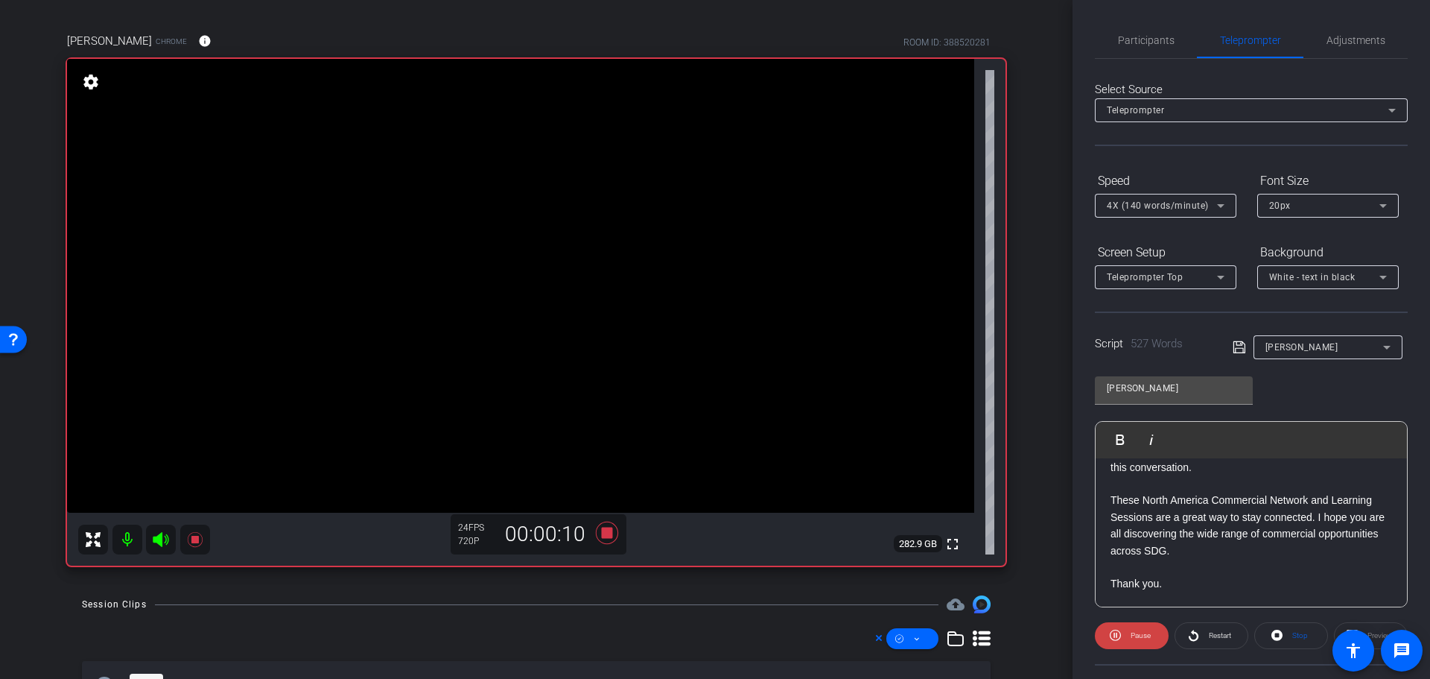
scroll to position [69, 0]
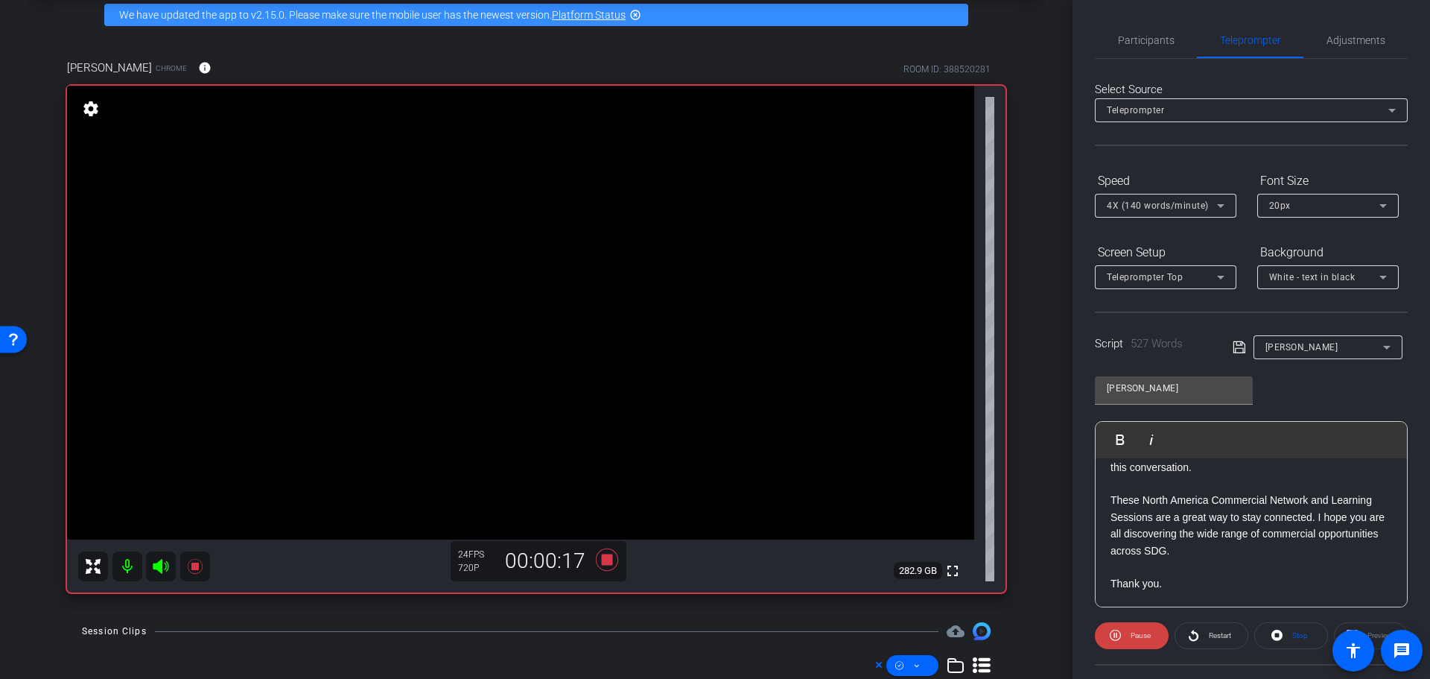
click at [1374, 631] on div "Preview" at bounding box center [1371, 635] width 74 height 27
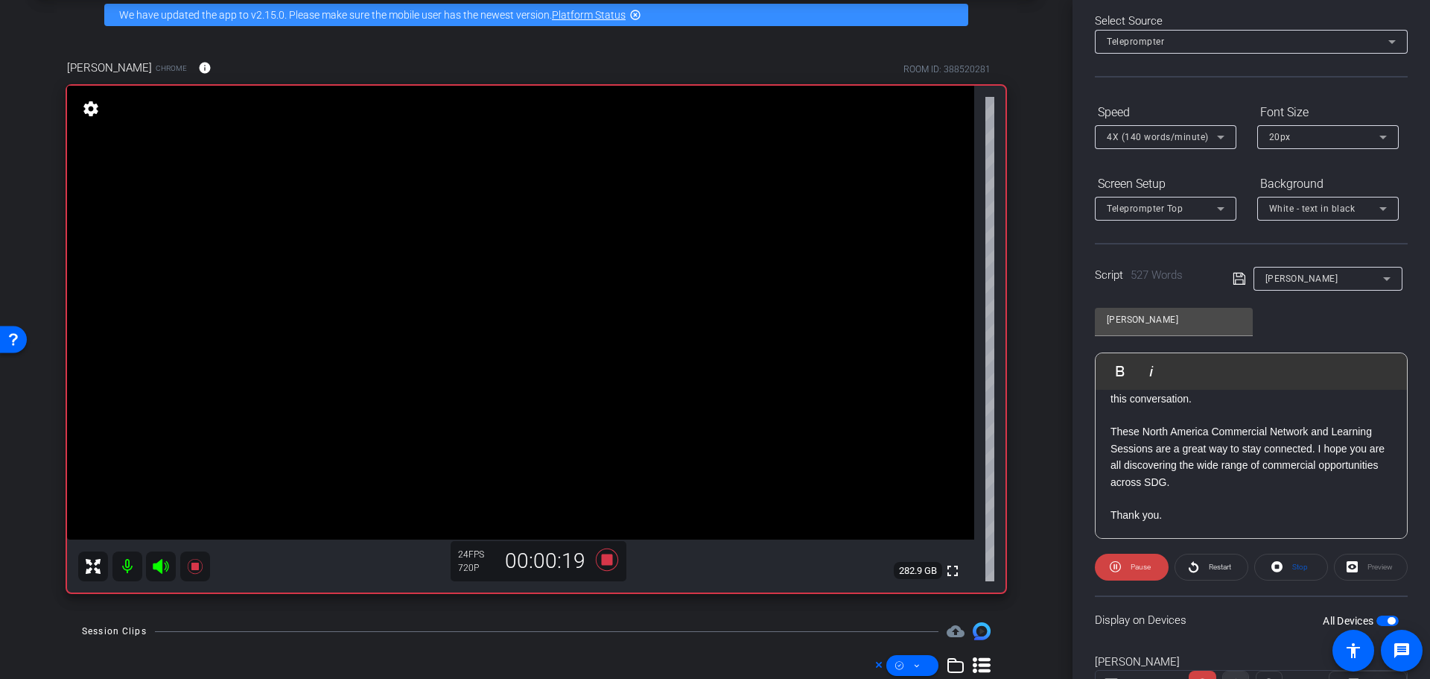
scroll to position [136, 0]
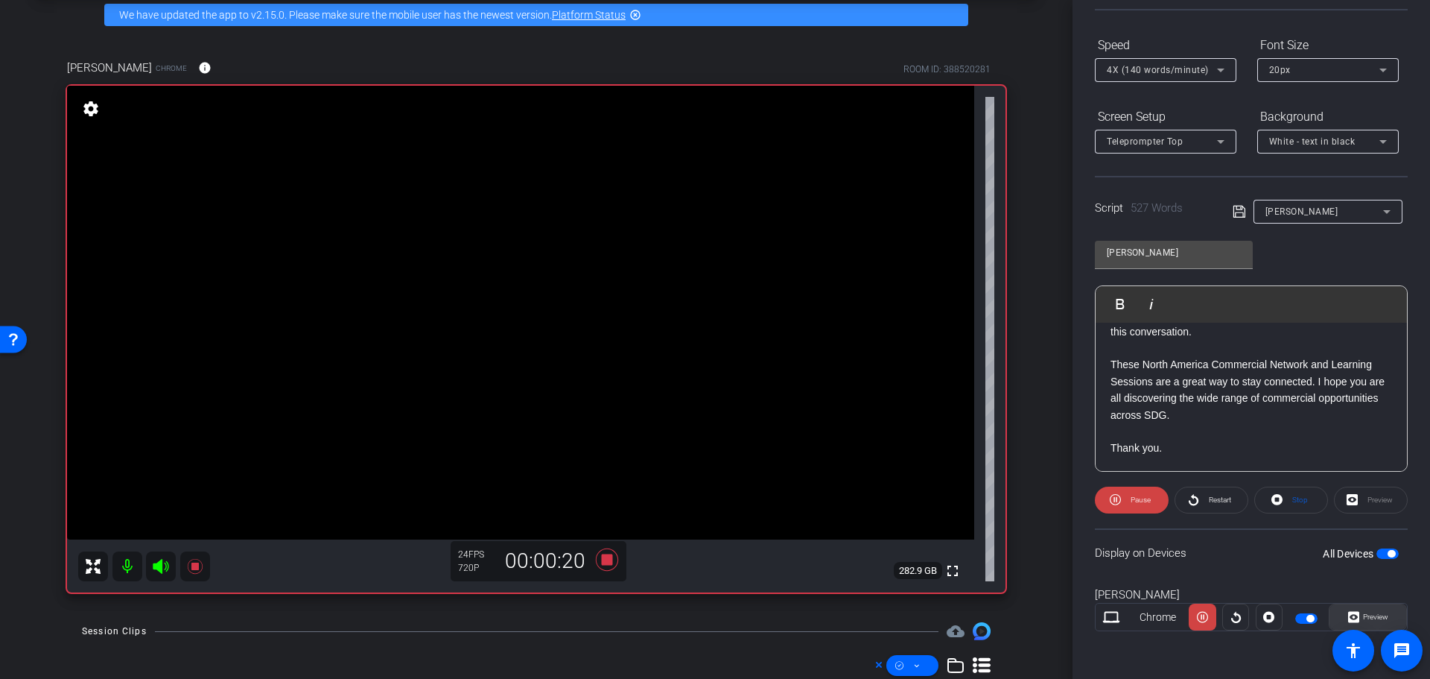
click at [1367, 615] on span "Preview" at bounding box center [1375, 616] width 25 height 8
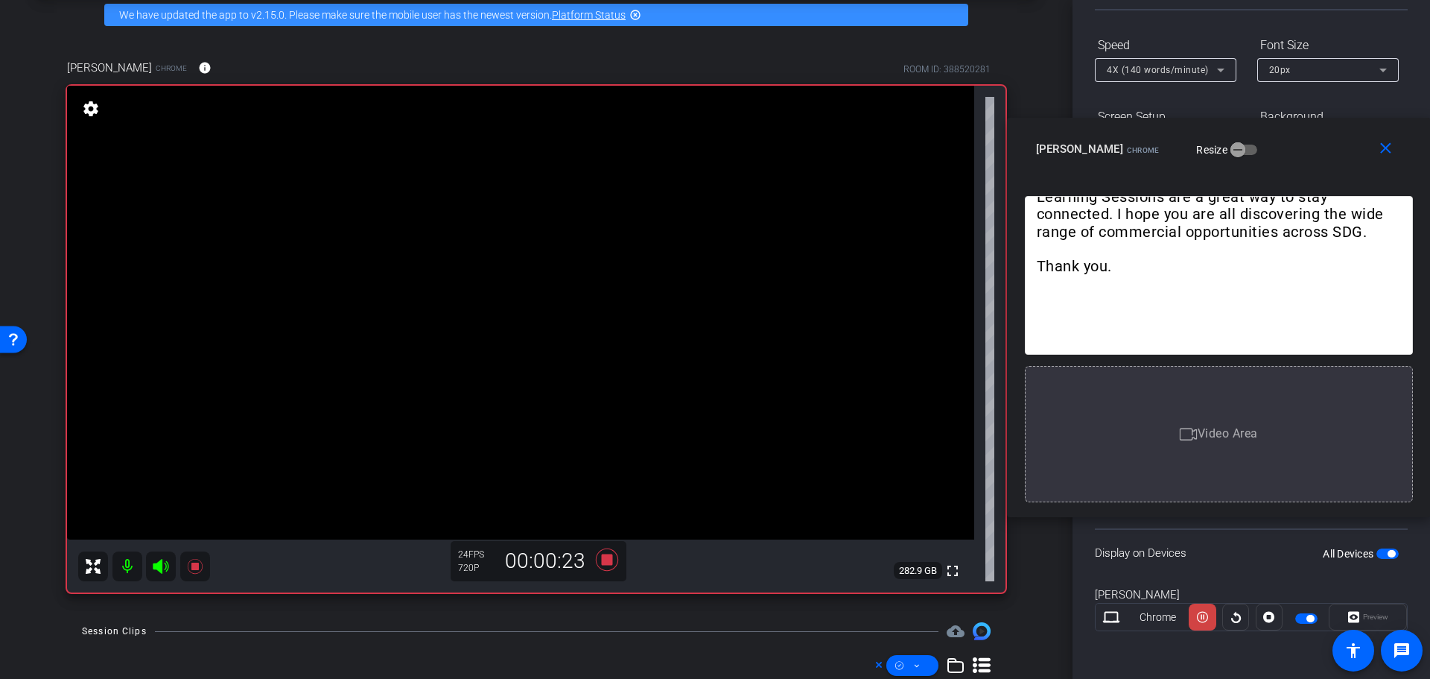
drag, startPoint x: 755, startPoint y: 155, endPoint x: 1260, endPoint y: 133, distance: 506.2
click at [1260, 133] on div "close [PERSON_NAME] Chrome Resize" at bounding box center [1219, 151] width 424 height 67
click at [1239, 439] on span "Video Area" at bounding box center [1228, 433] width 60 height 14
drag, startPoint x: 574, startPoint y: 299, endPoint x: 1199, endPoint y: 453, distance: 643.5
click at [1199, 453] on body "Accessibility Screen-Reader Guide, Feedback, and Issue Reporting | New window m…" at bounding box center [715, 339] width 1430 height 679
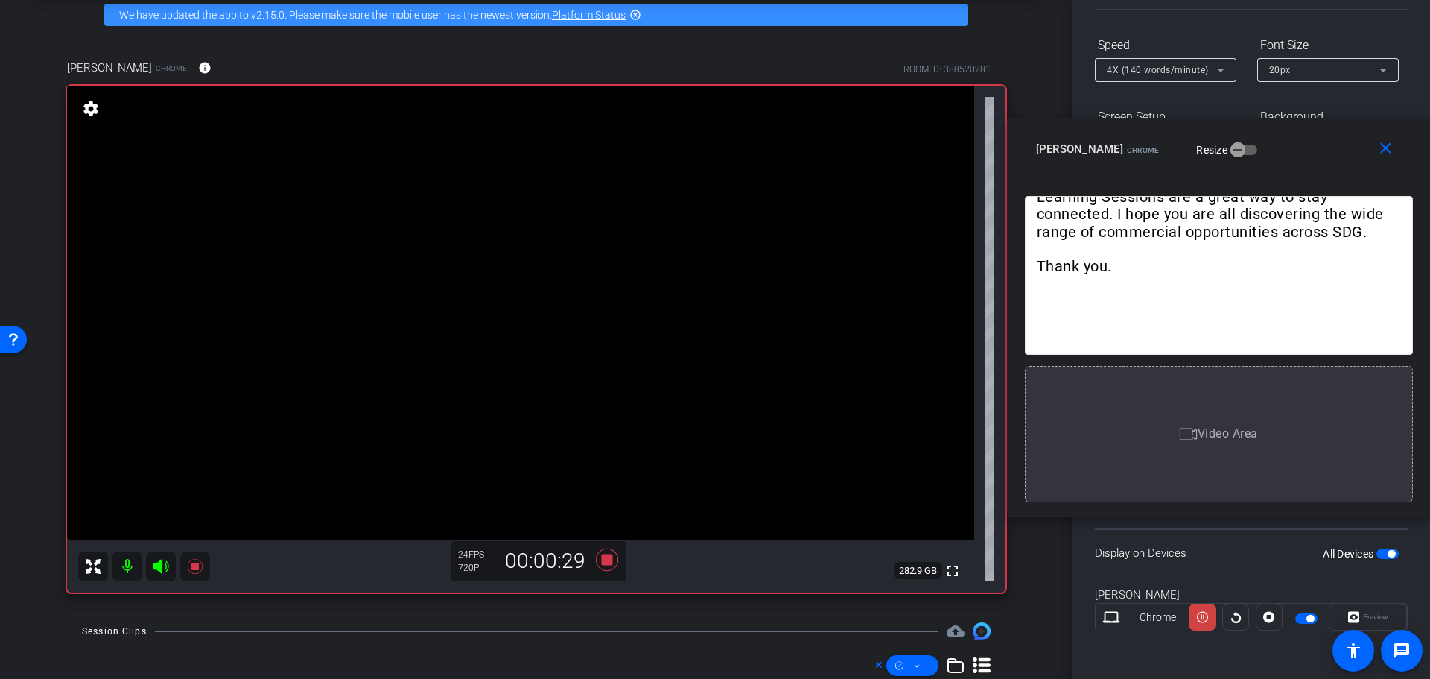
drag, startPoint x: 430, startPoint y: 223, endPoint x: 1229, endPoint y: 429, distance: 825.2
click at [1229, 429] on body "Accessibility Screen-Reader Guide, Feedback, and Issue Reporting | New window m…" at bounding box center [715, 339] width 1430 height 679
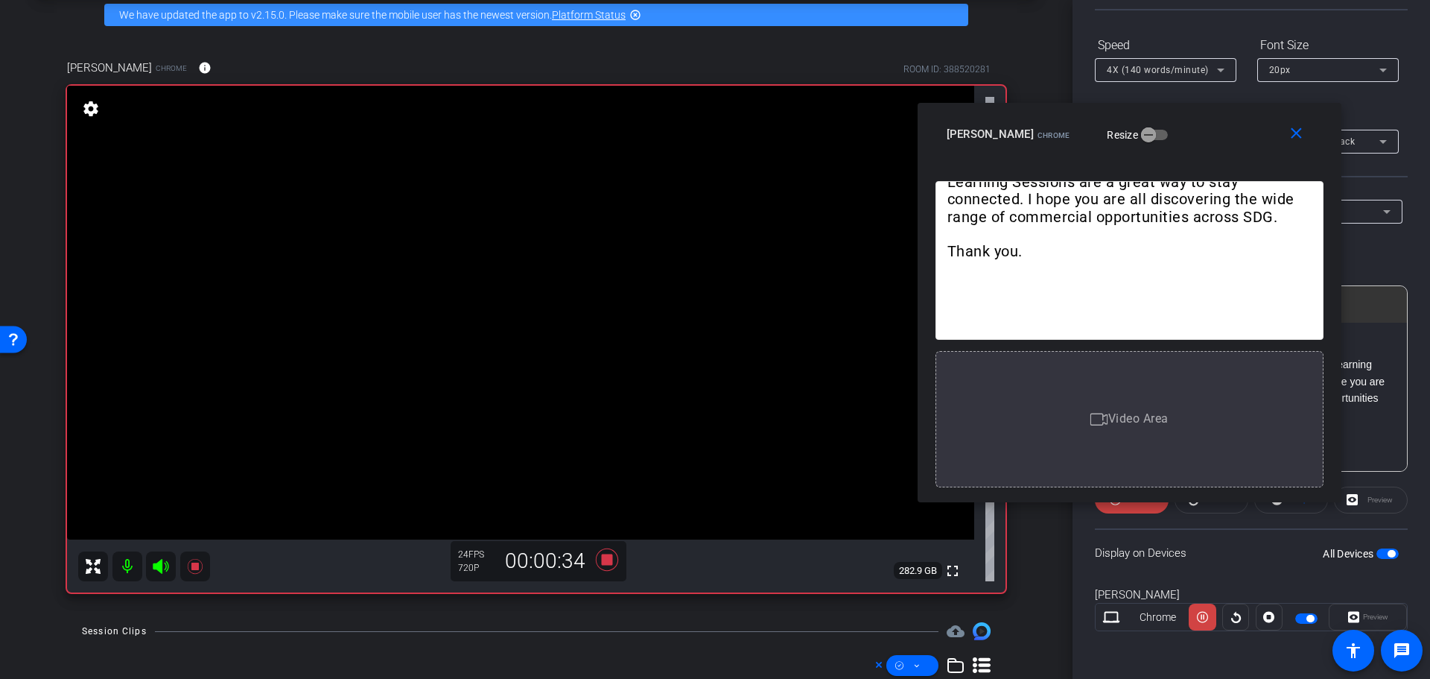
drag, startPoint x: 1281, startPoint y: 152, endPoint x: 1192, endPoint y: 137, distance: 90.6
click at [1192, 137] on div "Sarah Rath Chrome Resize" at bounding box center [1135, 134] width 377 height 27
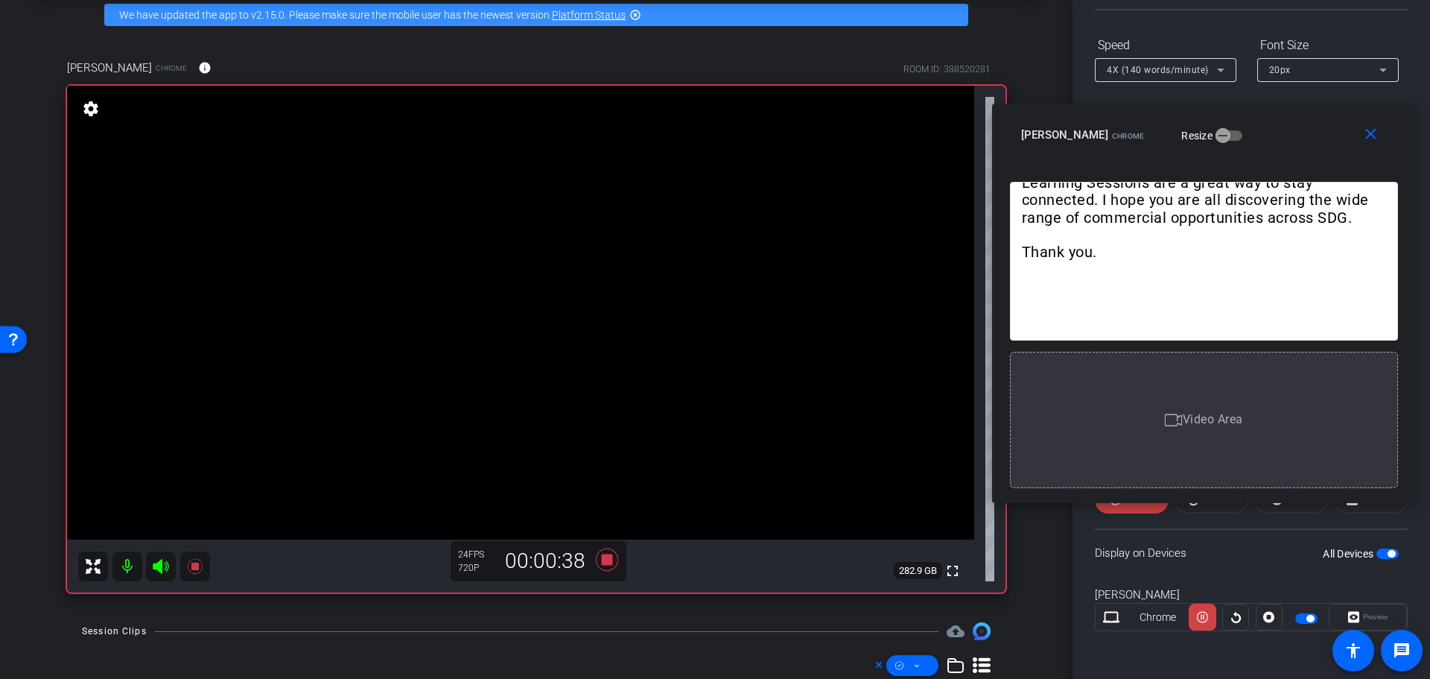
drag, startPoint x: 1188, startPoint y: 139, endPoint x: 1263, endPoint y: 139, distance: 74.5
click at [1263, 139] on div "Sarah Rath Chrome Resize" at bounding box center [1209, 134] width 377 height 27
click at [1189, 436] on div "Video Area" at bounding box center [1204, 420] width 388 height 136
click at [1172, 408] on div "Video Area" at bounding box center [1204, 420] width 388 height 136
click at [1172, 407] on div "Video Area" at bounding box center [1204, 420] width 388 height 136
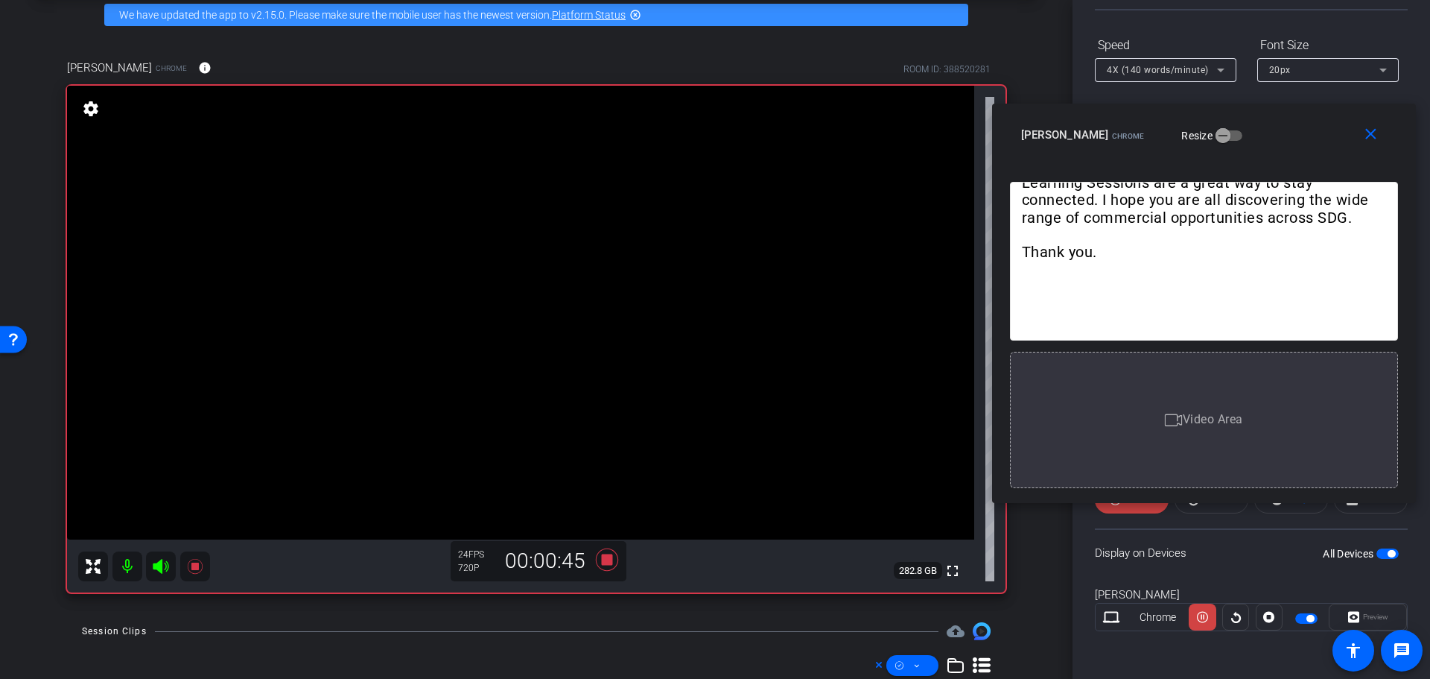
click at [1172, 406] on div "Video Area" at bounding box center [1204, 420] width 388 height 136
drag, startPoint x: 1172, startPoint y: 406, endPoint x: 1177, endPoint y: 417, distance: 12.3
click at [1175, 411] on div "Video Area" at bounding box center [1204, 420] width 388 height 136
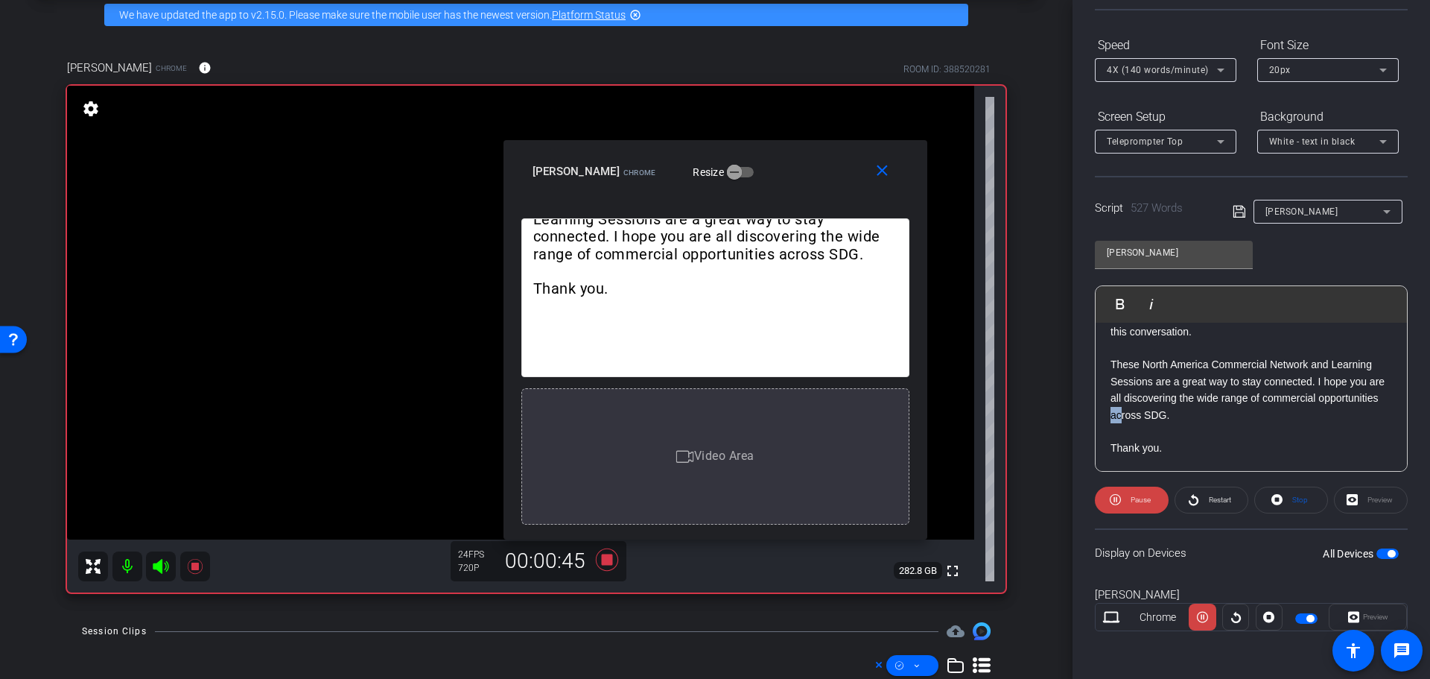
drag, startPoint x: 1179, startPoint y: 421, endPoint x: 1180, endPoint y: 396, distance: 25.3
click at [1173, 413] on p "These North America Commercial Network and Learning Sessions are a great way to…" at bounding box center [1252, 381] width 282 height 83
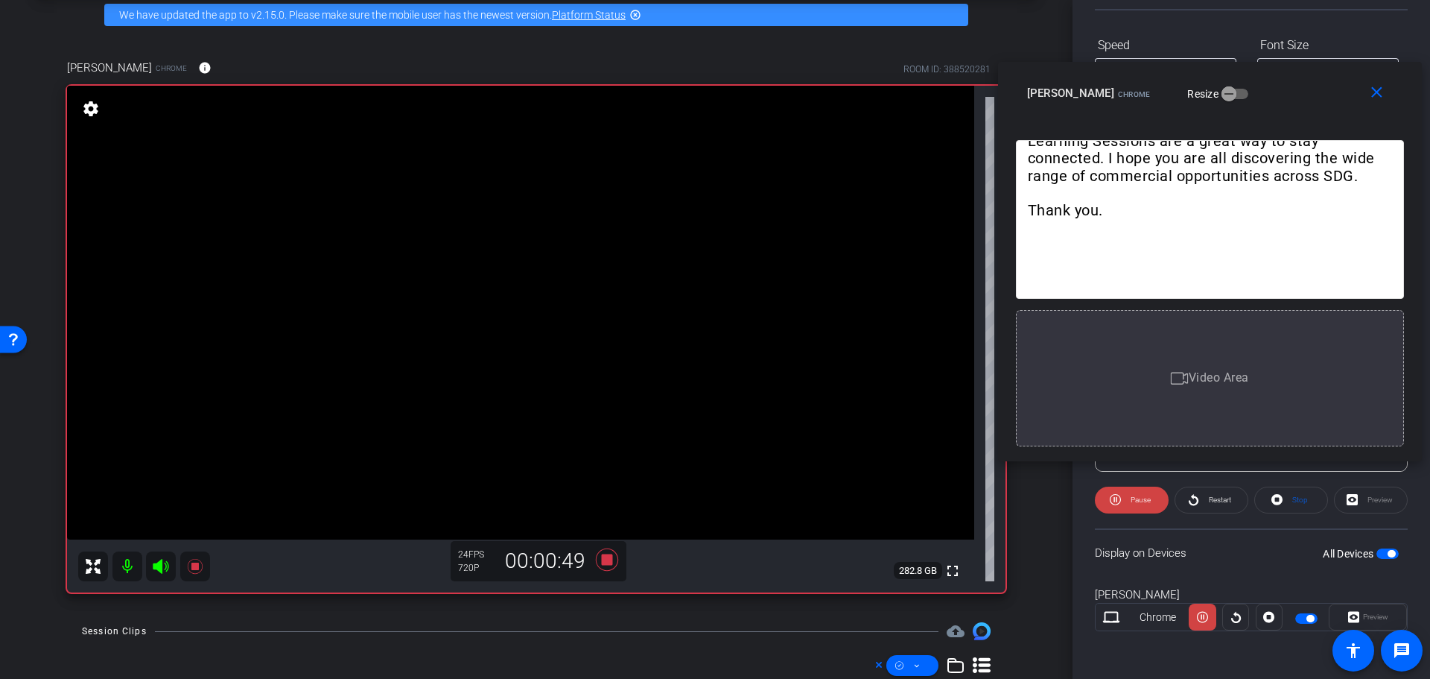
drag, startPoint x: 790, startPoint y: 154, endPoint x: 1284, endPoint y: 76, distance: 500.7
click at [1284, 76] on div "close [PERSON_NAME] Chrome Resize" at bounding box center [1210, 95] width 424 height 67
drag, startPoint x: 539, startPoint y: 375, endPoint x: 1164, endPoint y: 363, distance: 625.8
click at [1164, 363] on body "Accessibility Screen-Reader Guide, Feedback, and Issue Reporting | New window m…" at bounding box center [715, 339] width 1430 height 679
drag, startPoint x: 752, startPoint y: 245, endPoint x: 1160, endPoint y: 401, distance: 437.8
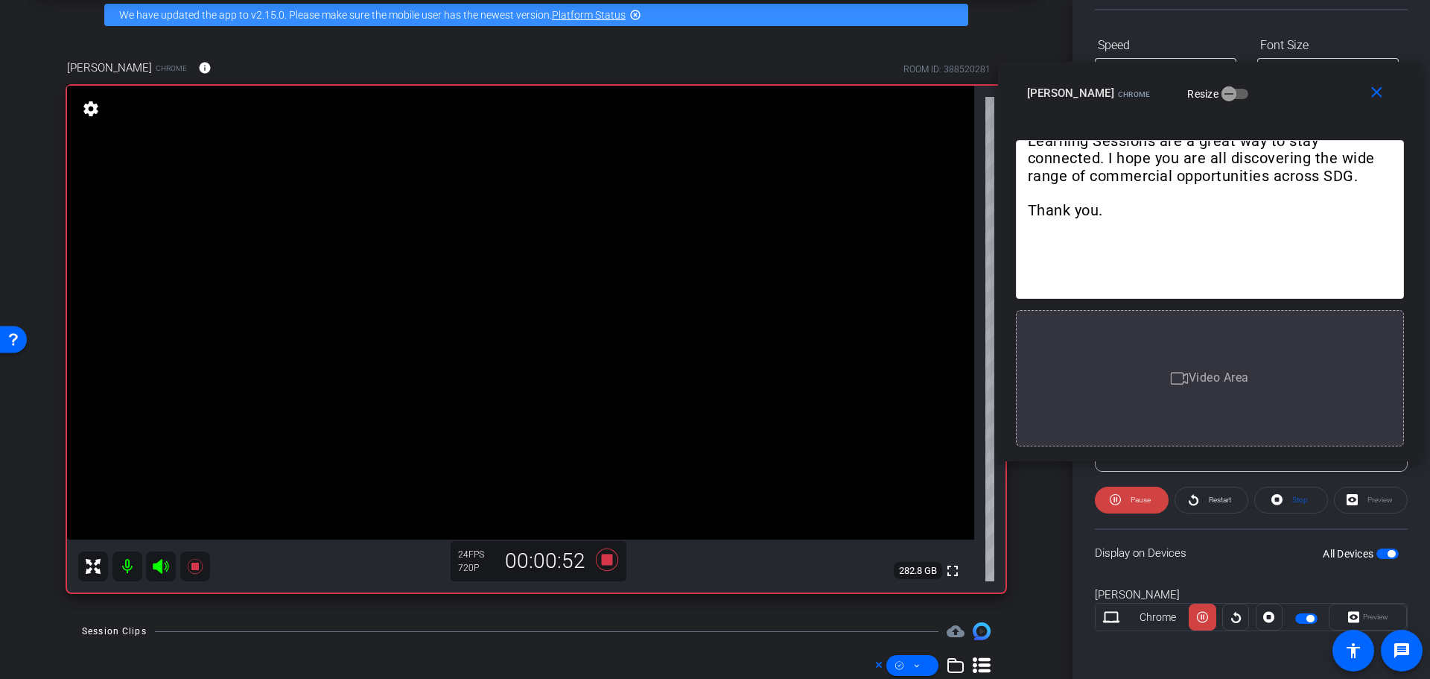
click at [1160, 401] on body "Accessibility Screen-Reader Guide, Feedback, and Issue Reporting | New window m…" at bounding box center [715, 339] width 1430 height 679
click at [87, 568] on icon at bounding box center [93, 566] width 18 height 18
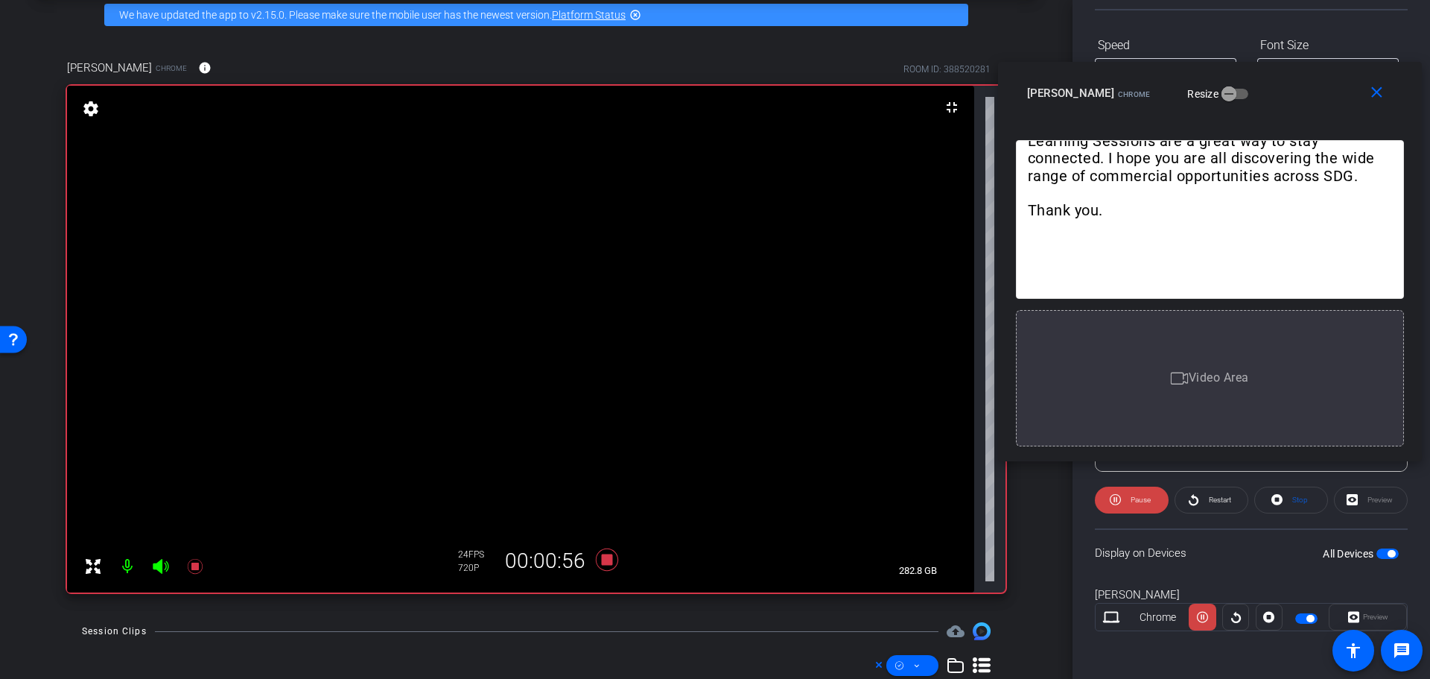
click at [1237, 376] on span "Video Area" at bounding box center [1219, 377] width 60 height 14
drag, startPoint x: 1232, startPoint y: 382, endPoint x: 1222, endPoint y: 267, distance: 115.9
click at [1231, 384] on span "Video Area" at bounding box center [1219, 377] width 60 height 14
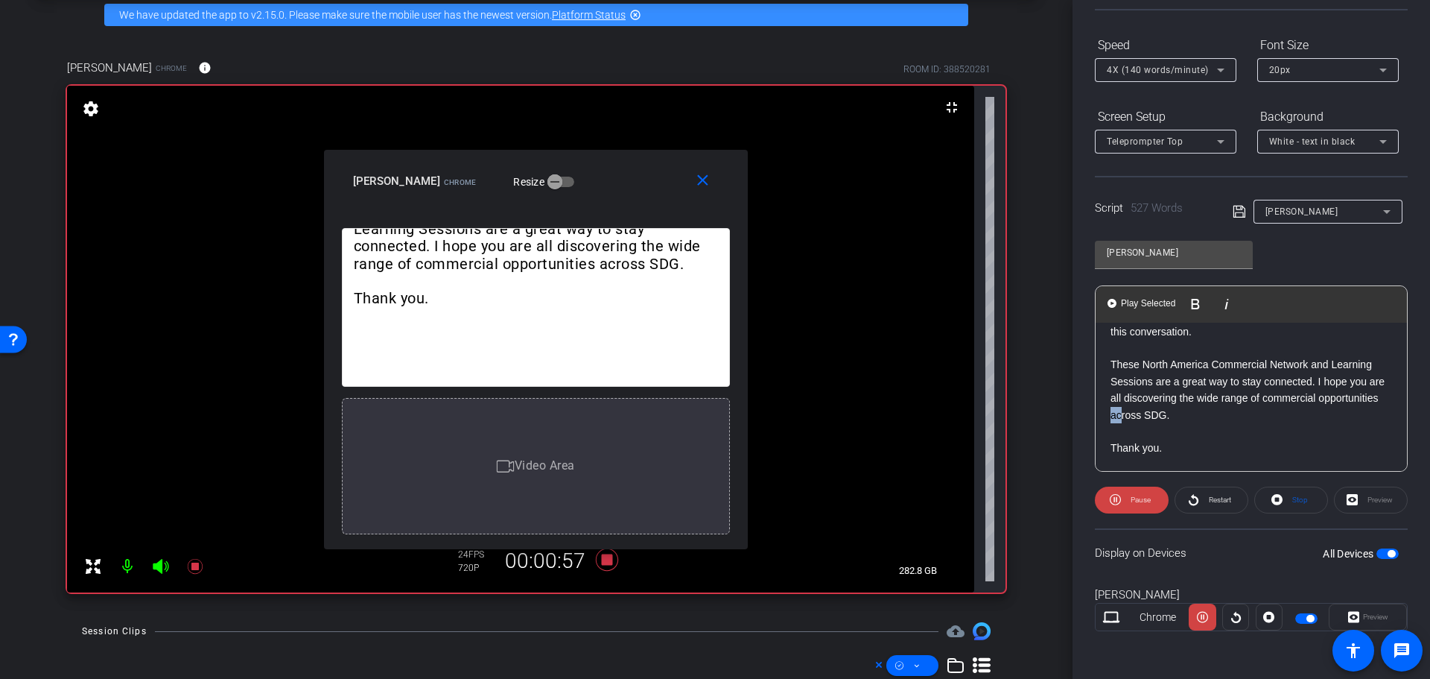
drag, startPoint x: 1286, startPoint y: 101, endPoint x: 973, endPoint y: 168, distance: 319.8
click at [612, 189] on div "Sarah Rath Chrome Resize" at bounding box center [541, 181] width 377 height 27
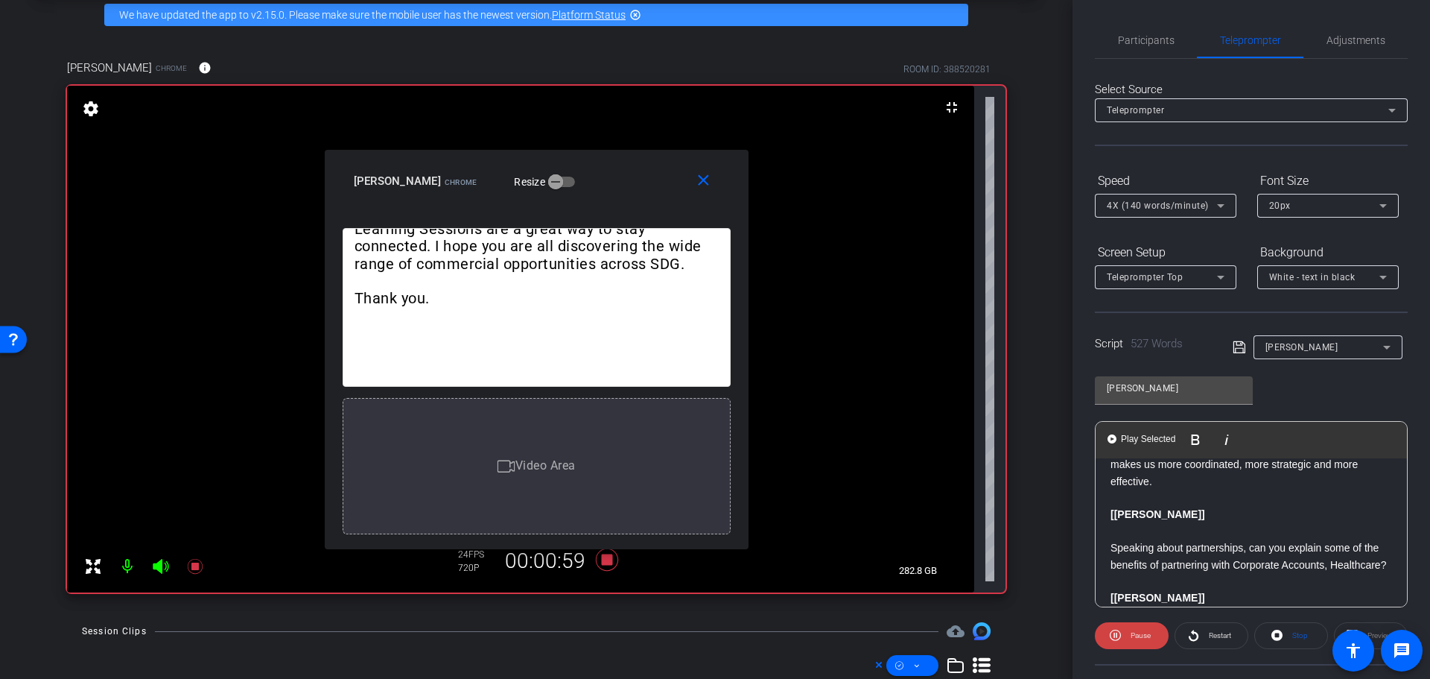
scroll to position [615, 0]
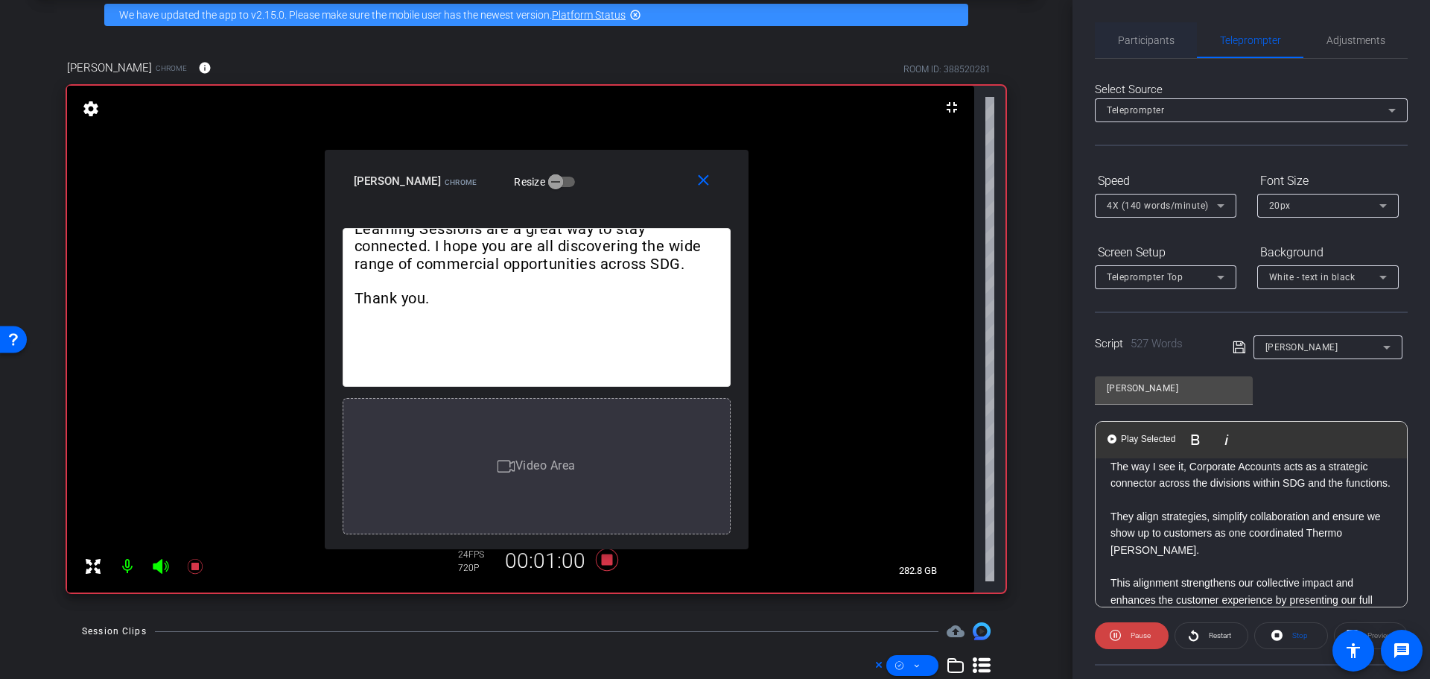
click at [1157, 33] on span "Participants" at bounding box center [1146, 40] width 57 height 36
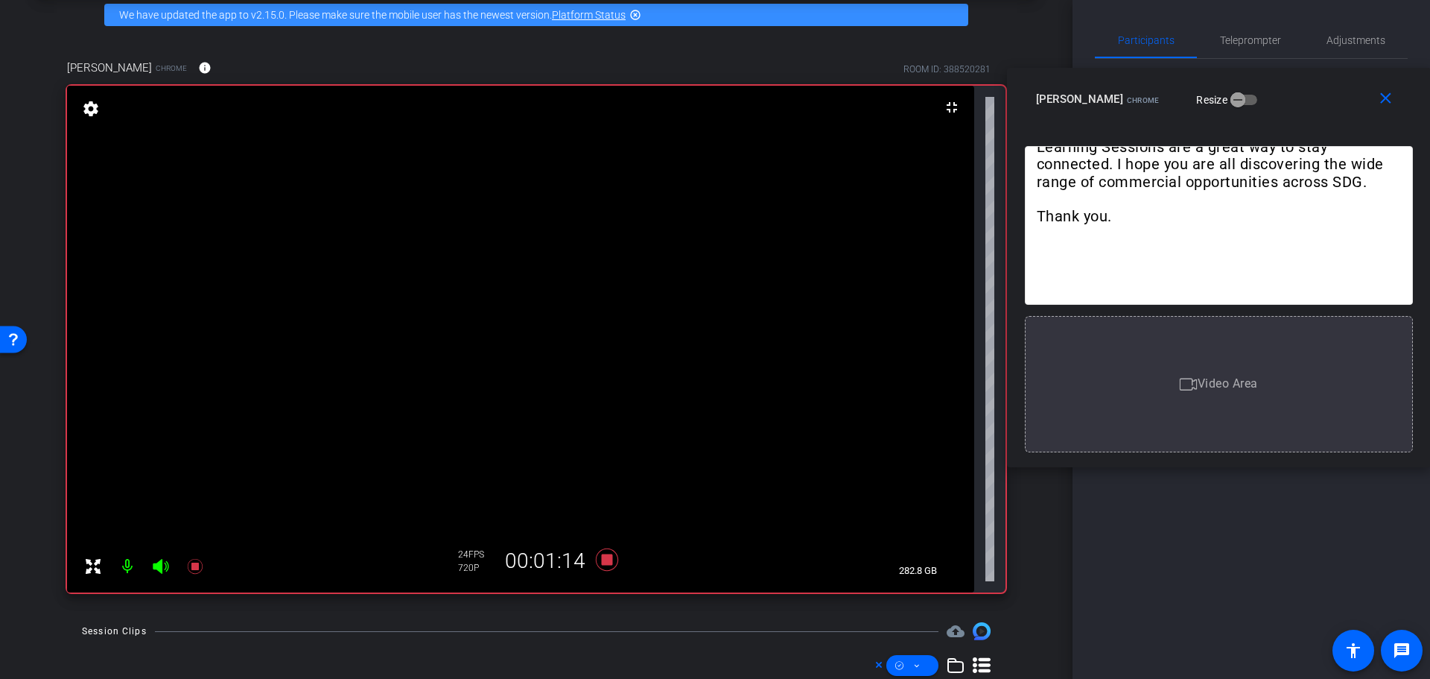
drag, startPoint x: 620, startPoint y: 173, endPoint x: 2205, endPoint y: 92, distance: 1587.8
click at [1429, 92] on html "Accessibility Screen-Reader Guide, Feedback, and Issue Reporting | New window m…" at bounding box center [715, 339] width 1430 height 679
click at [1387, 96] on mat-icon "close" at bounding box center [1385, 98] width 19 height 19
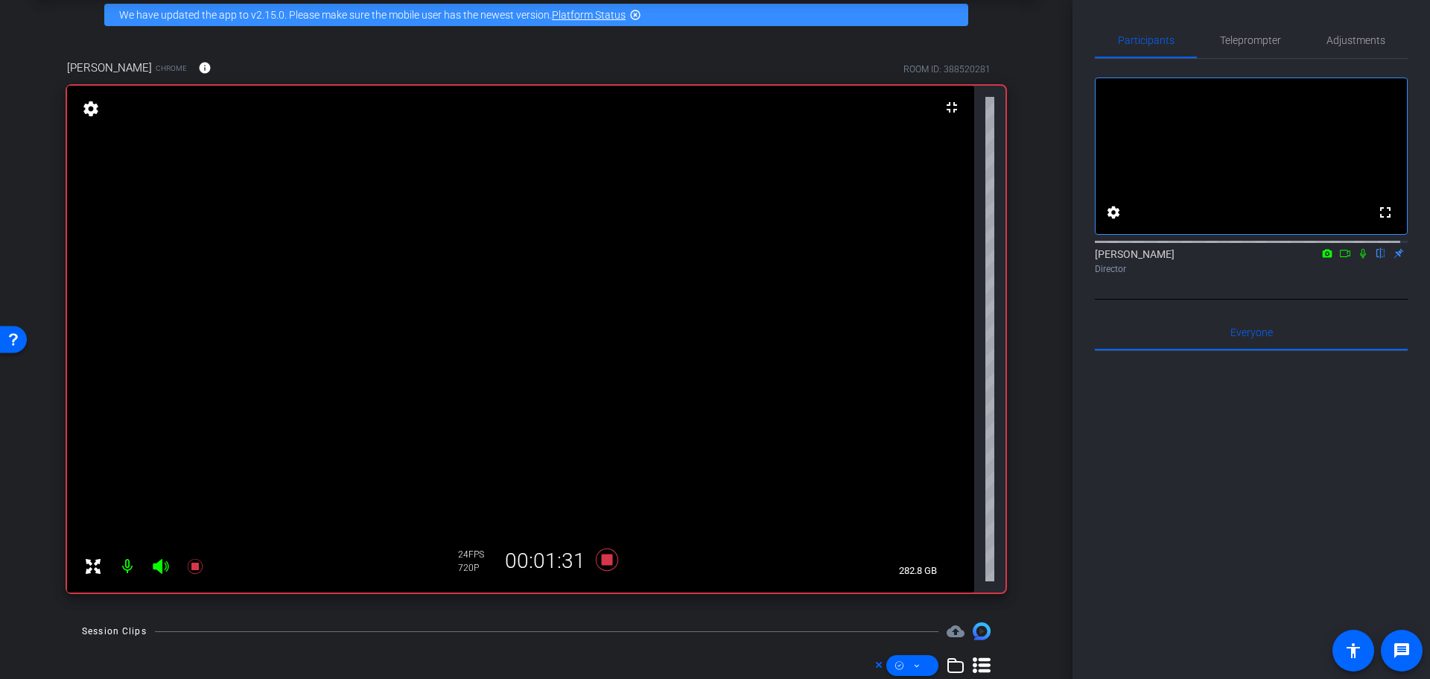
click at [5, 339] on div "Open Resource Center" at bounding box center [13, 338] width 27 height 27
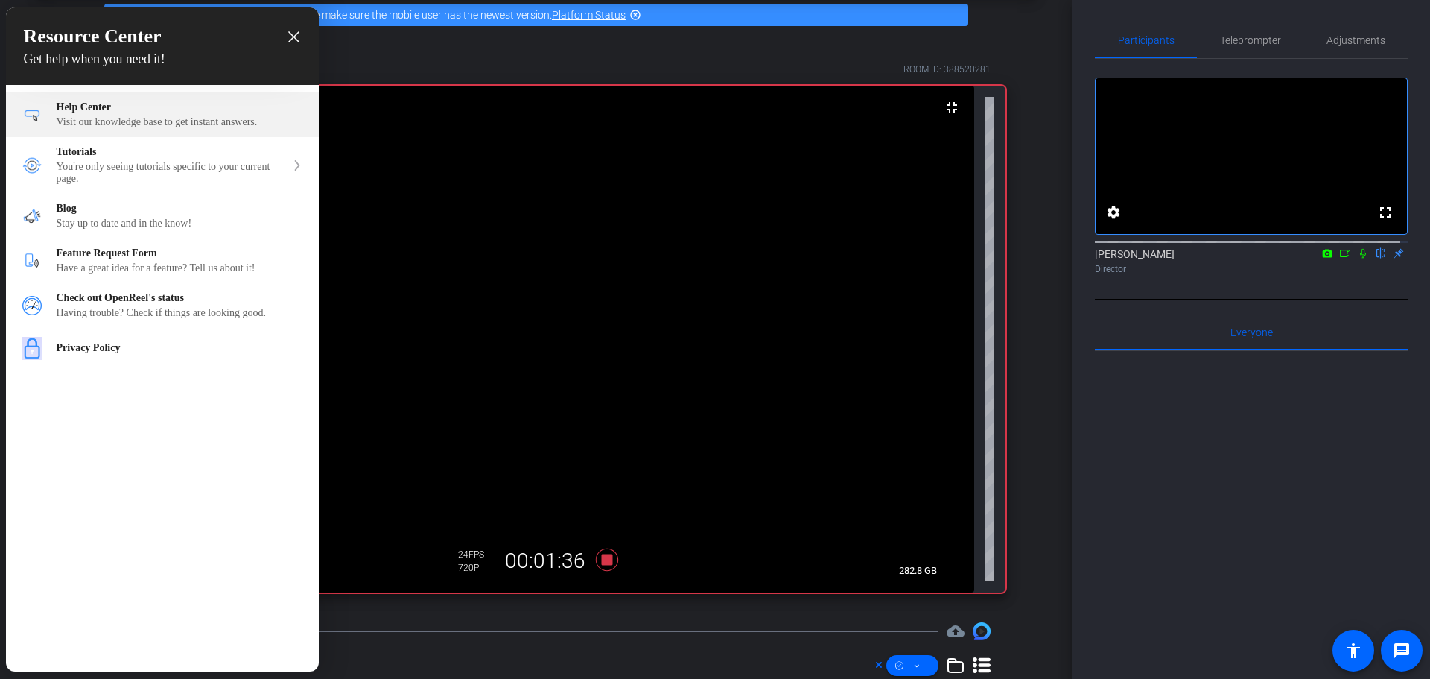
click at [202, 128] on div "Visit our knowledge base to get instant answers." at bounding box center [180, 122] width 246 height 12
click at [290, 39] on icon "close resource center" at bounding box center [293, 36] width 11 height 11
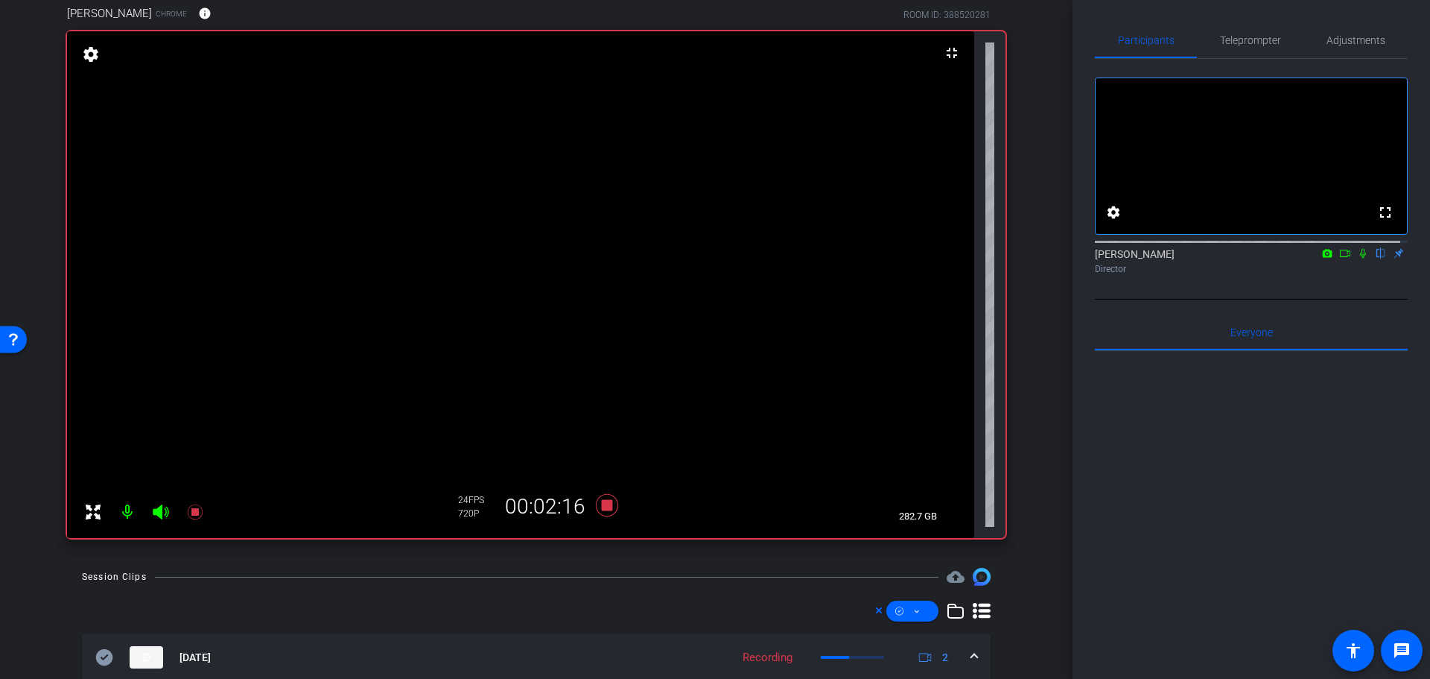
scroll to position [0, 0]
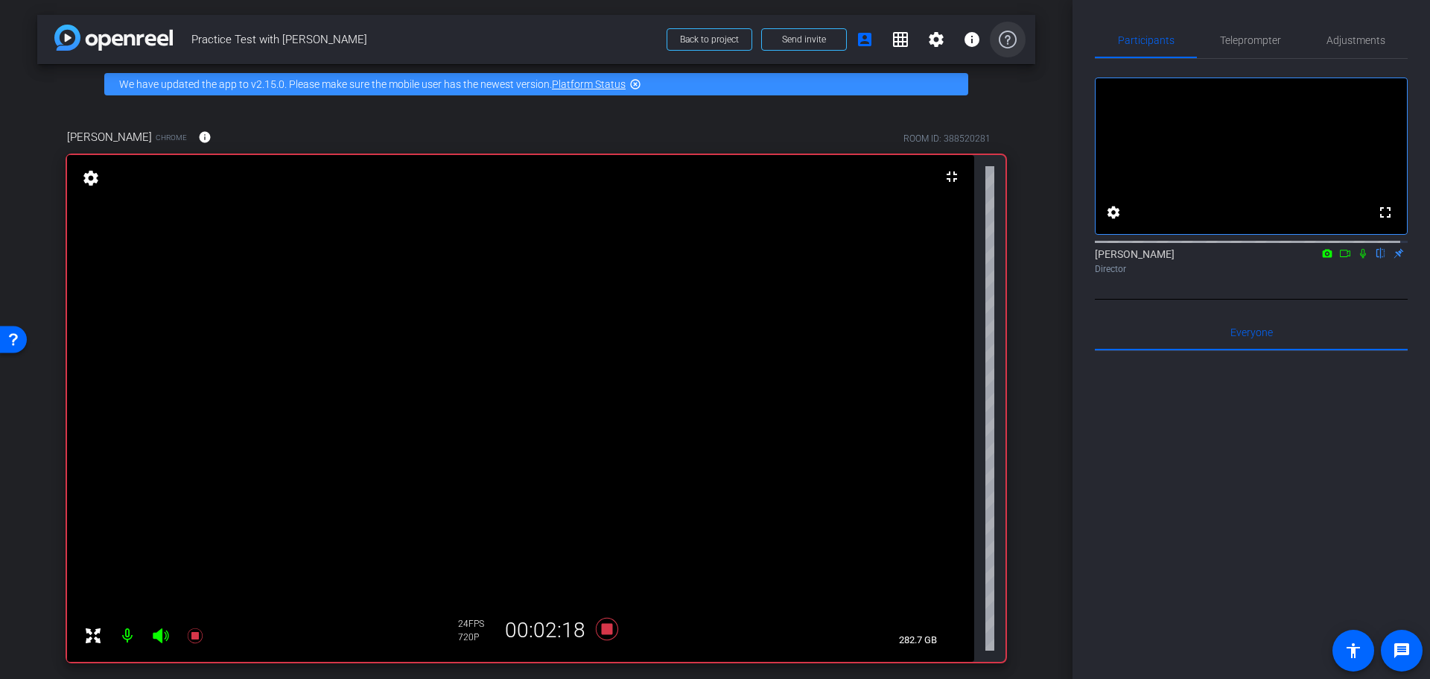
click at [1003, 41] on icon at bounding box center [1008, 40] width 18 height 18
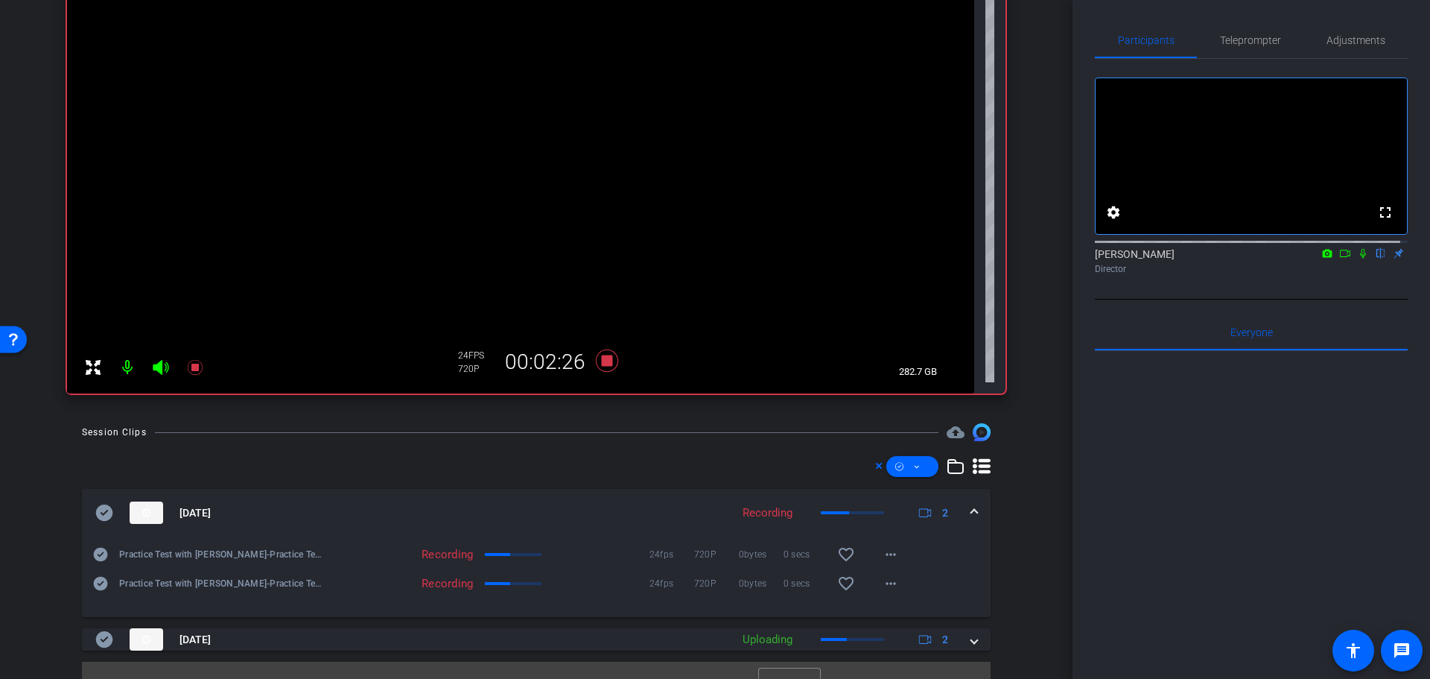
scroll to position [293, 0]
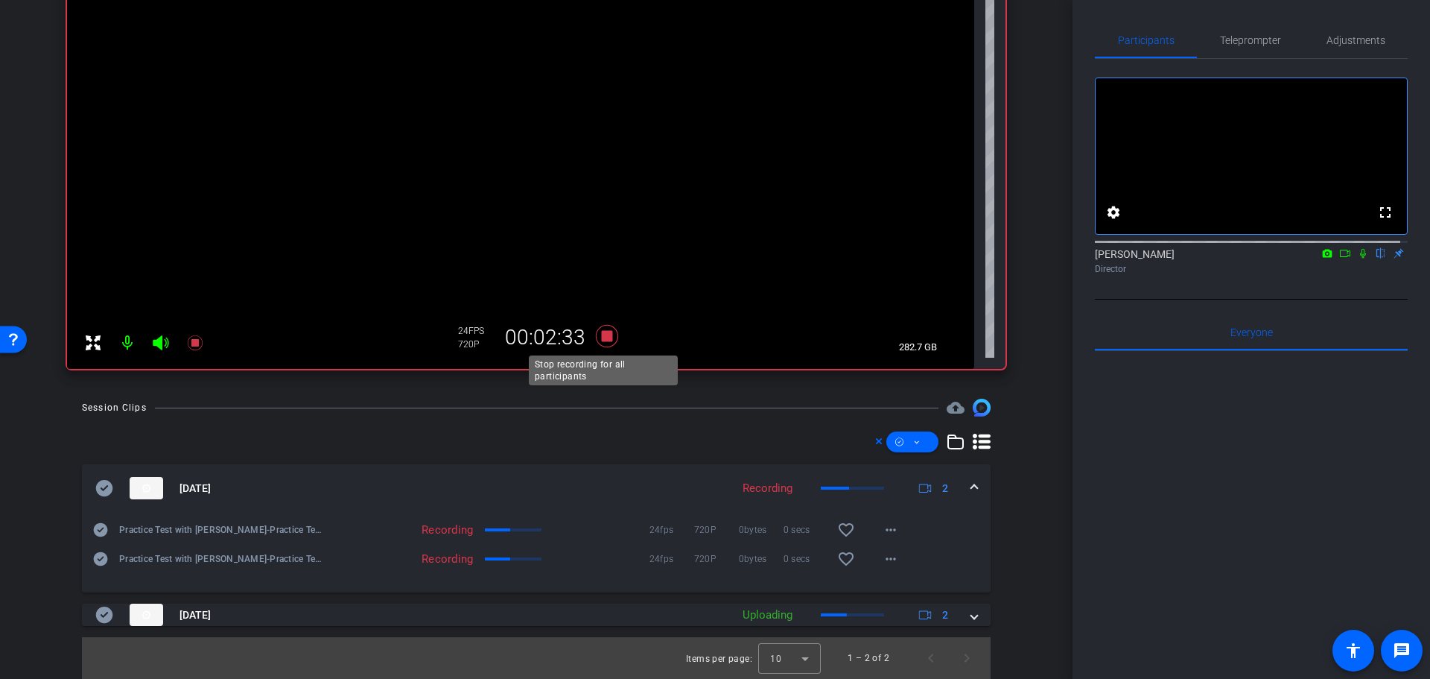
click at [600, 340] on icon at bounding box center [607, 336] width 22 height 22
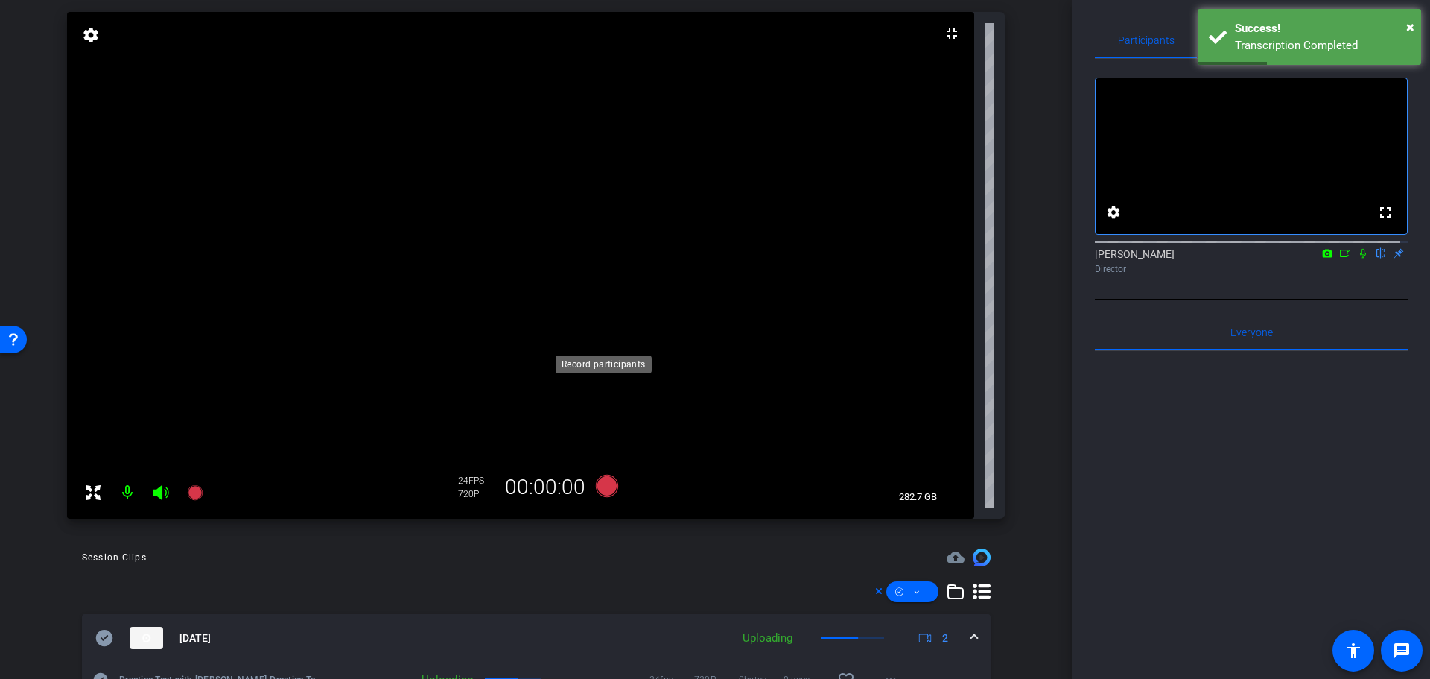
scroll to position [0, 0]
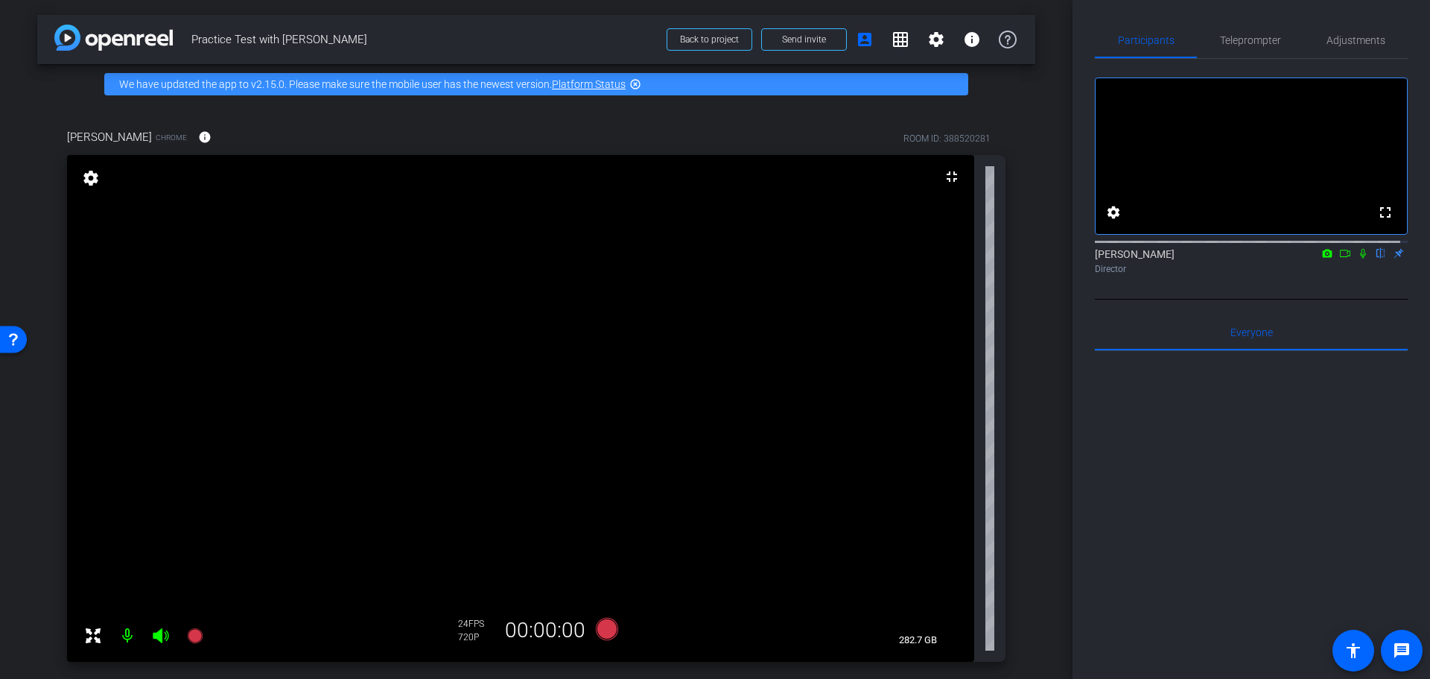
click at [583, 80] on link "Platform Status" at bounding box center [589, 84] width 74 height 12
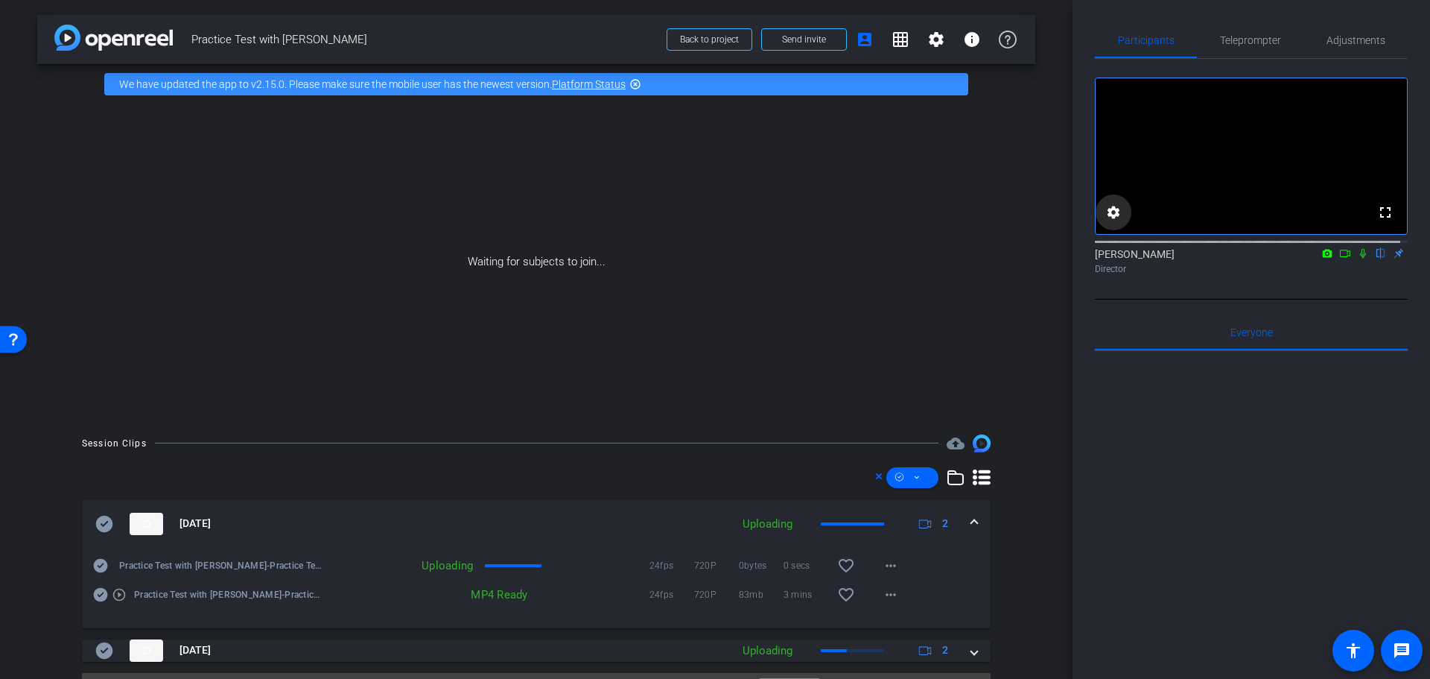
click at [1111, 221] on mat-icon "settings" at bounding box center [1114, 212] width 18 height 18
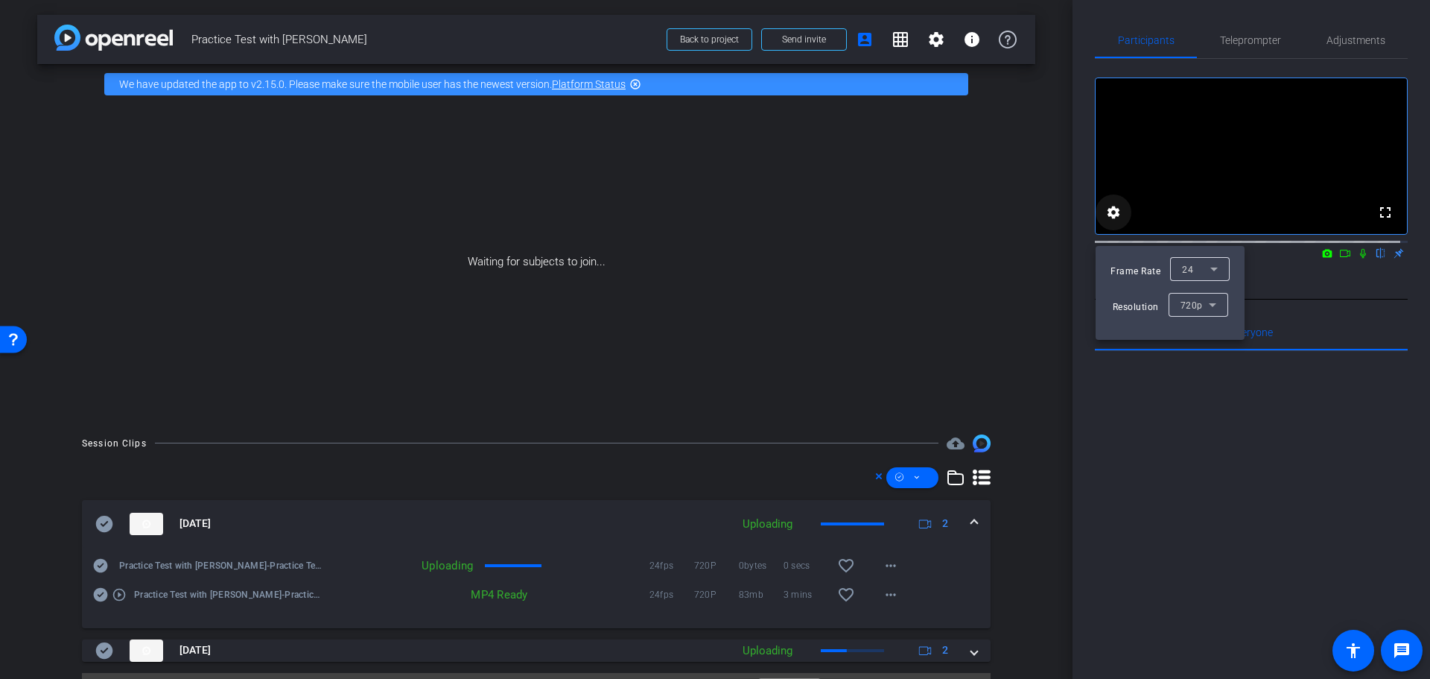
click at [1111, 229] on div at bounding box center [715, 339] width 1430 height 679
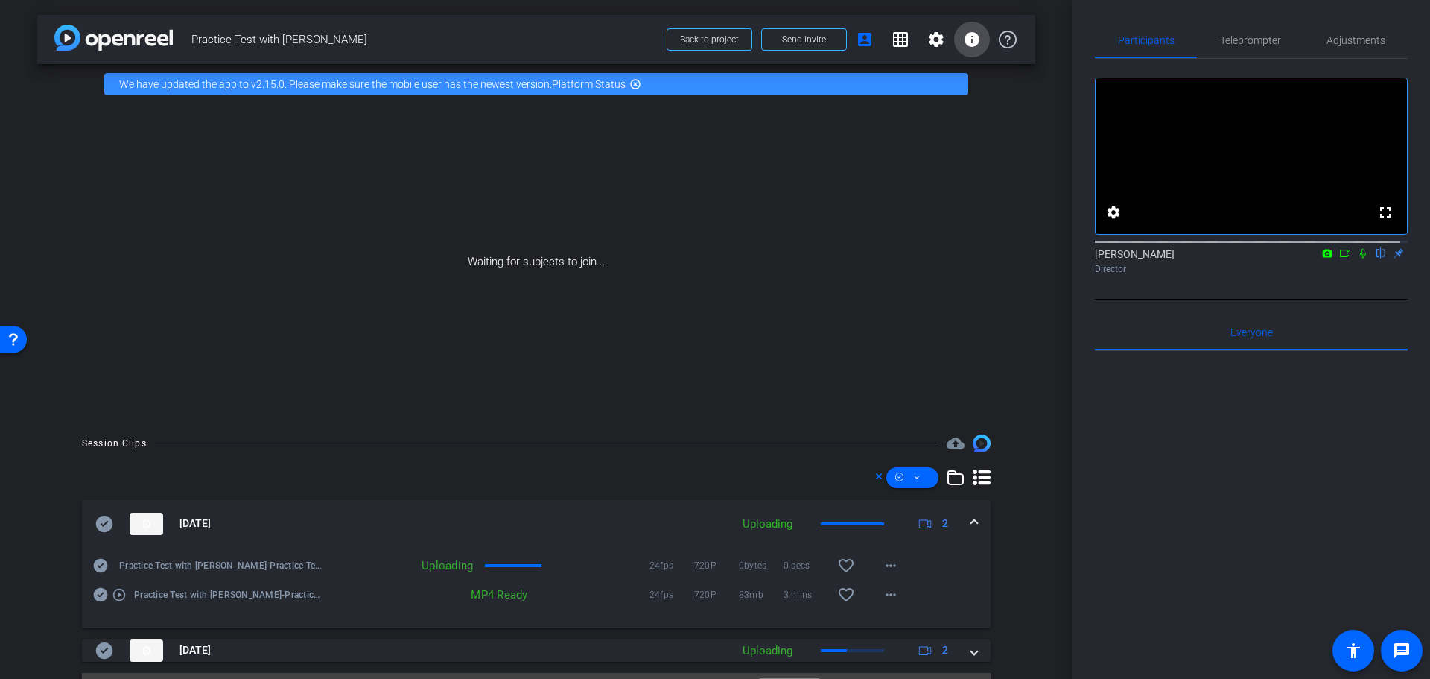
click at [974, 39] on span at bounding box center [972, 40] width 36 height 36
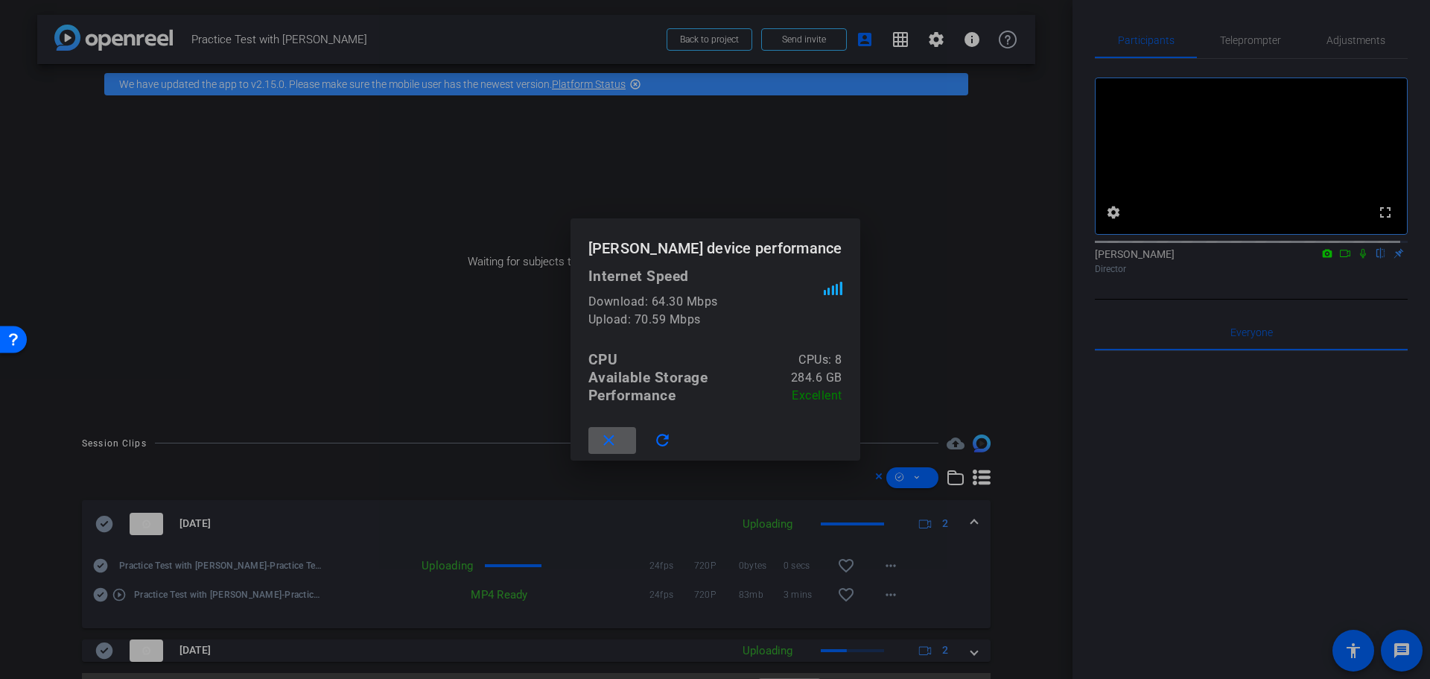
click at [618, 439] on mat-icon "close" at bounding box center [609, 440] width 19 height 19
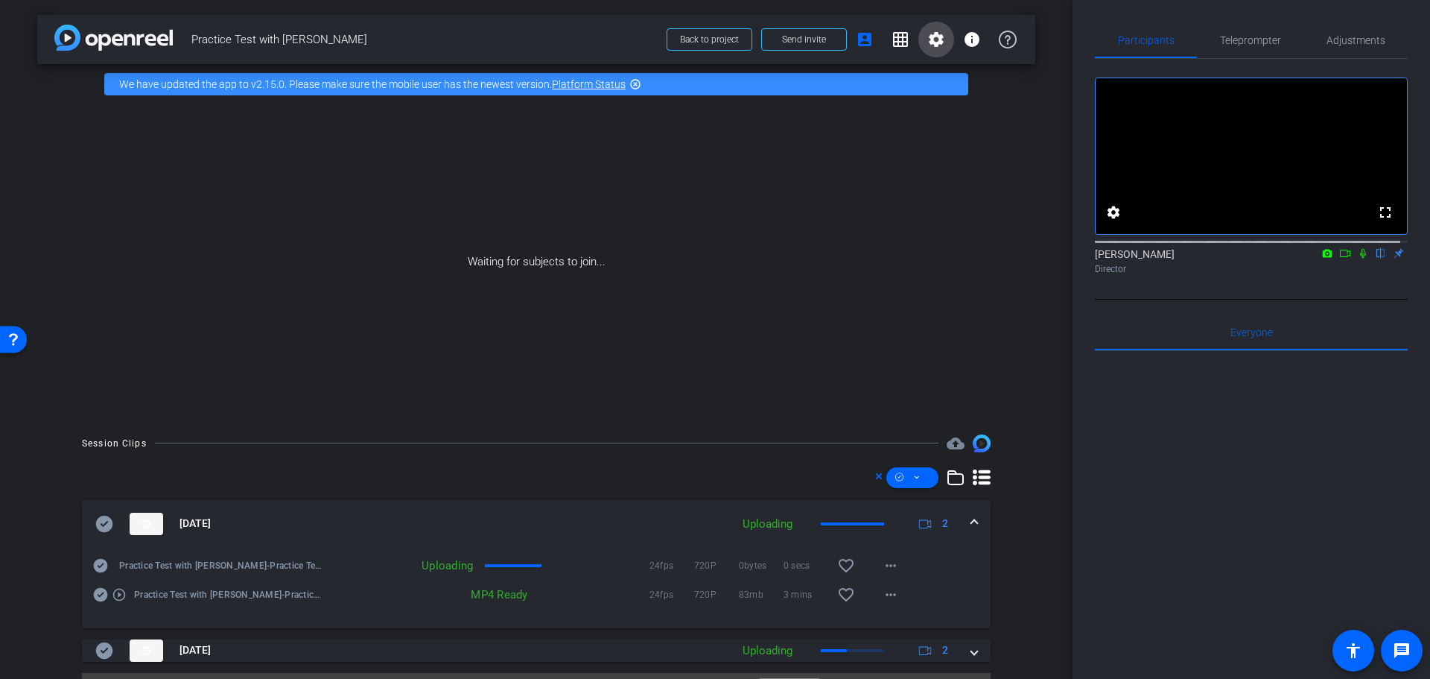
click at [927, 41] on mat-icon "settings" at bounding box center [936, 40] width 18 height 18
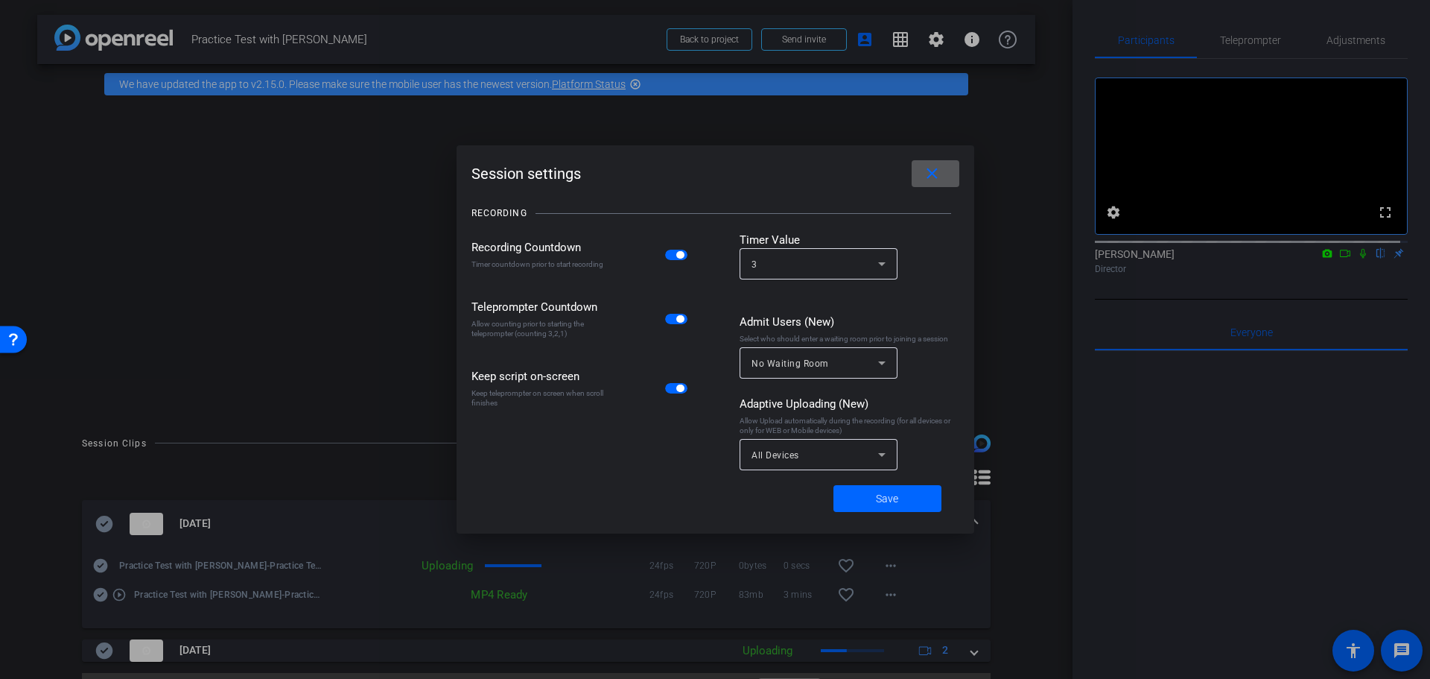
click at [883, 459] on icon at bounding box center [882, 454] width 18 height 18
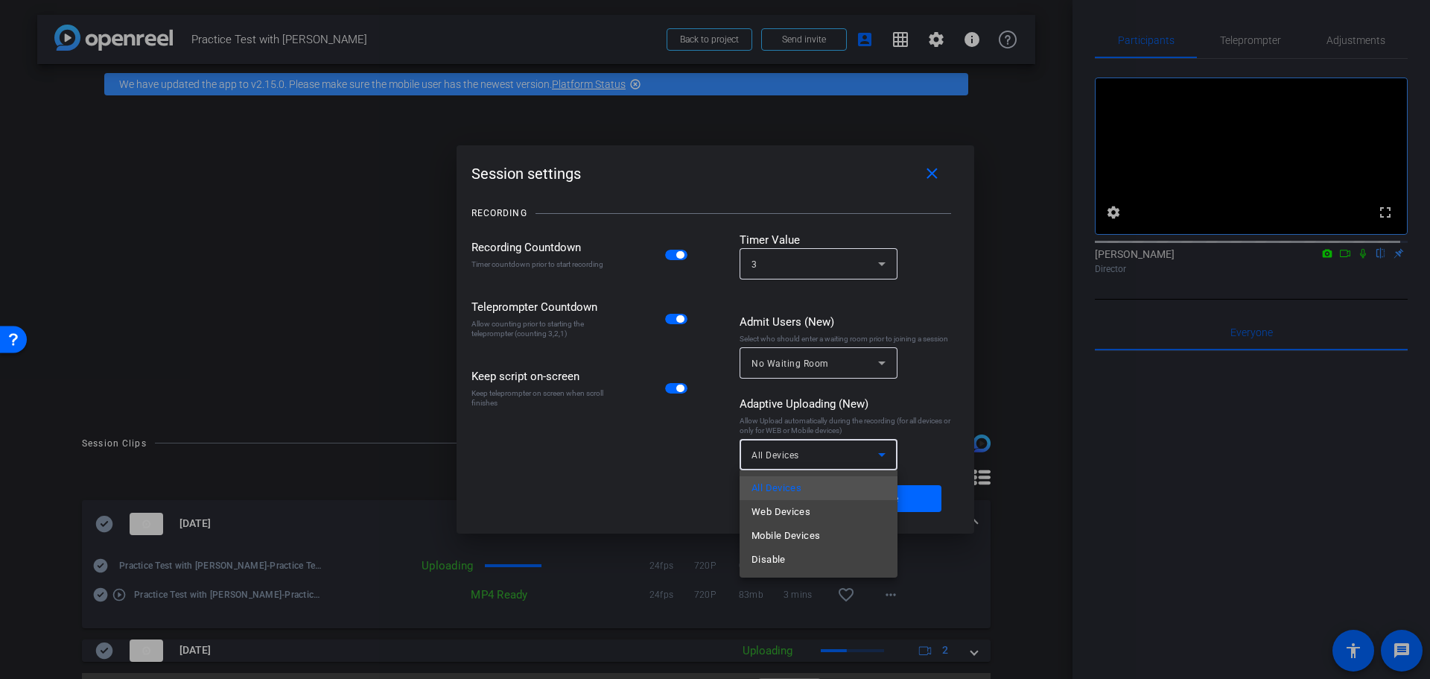
click at [883, 459] on div at bounding box center [715, 339] width 1430 height 679
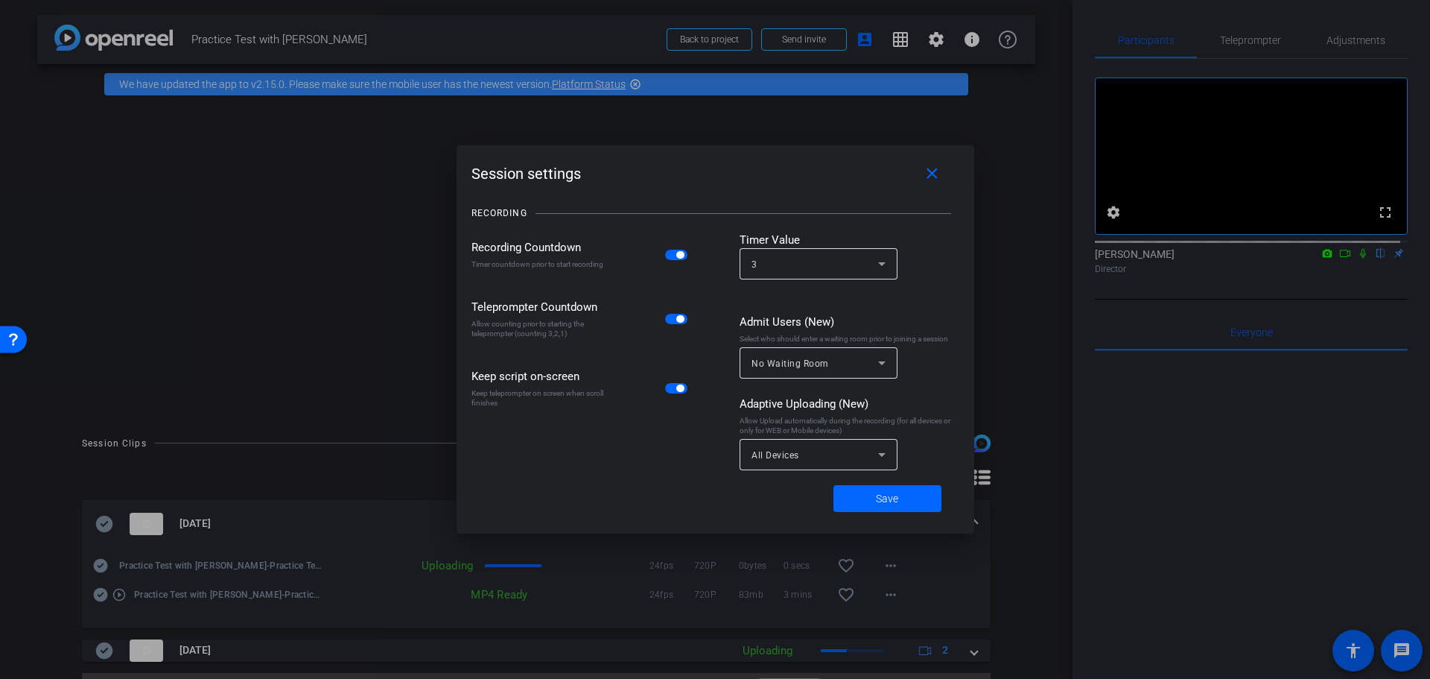
click at [889, 365] on icon at bounding box center [882, 363] width 18 height 18
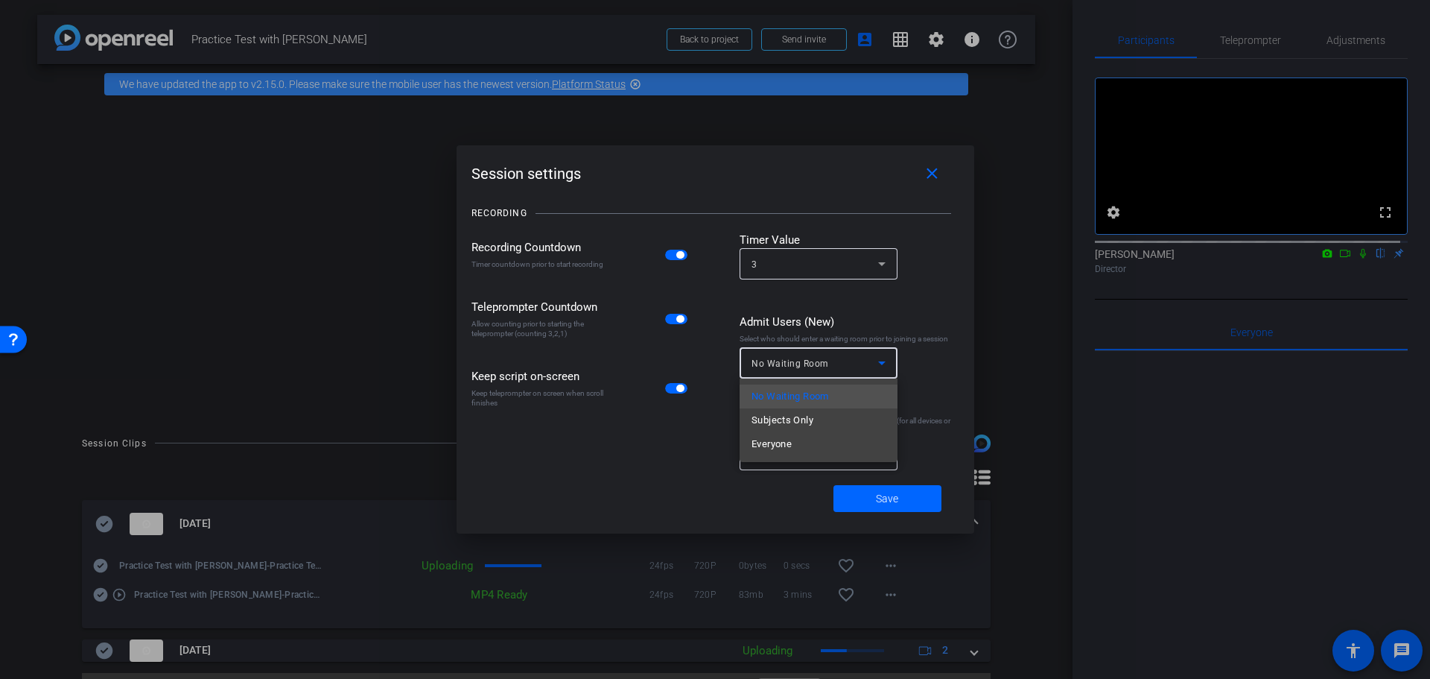
click at [889, 366] on div at bounding box center [715, 339] width 1430 height 679
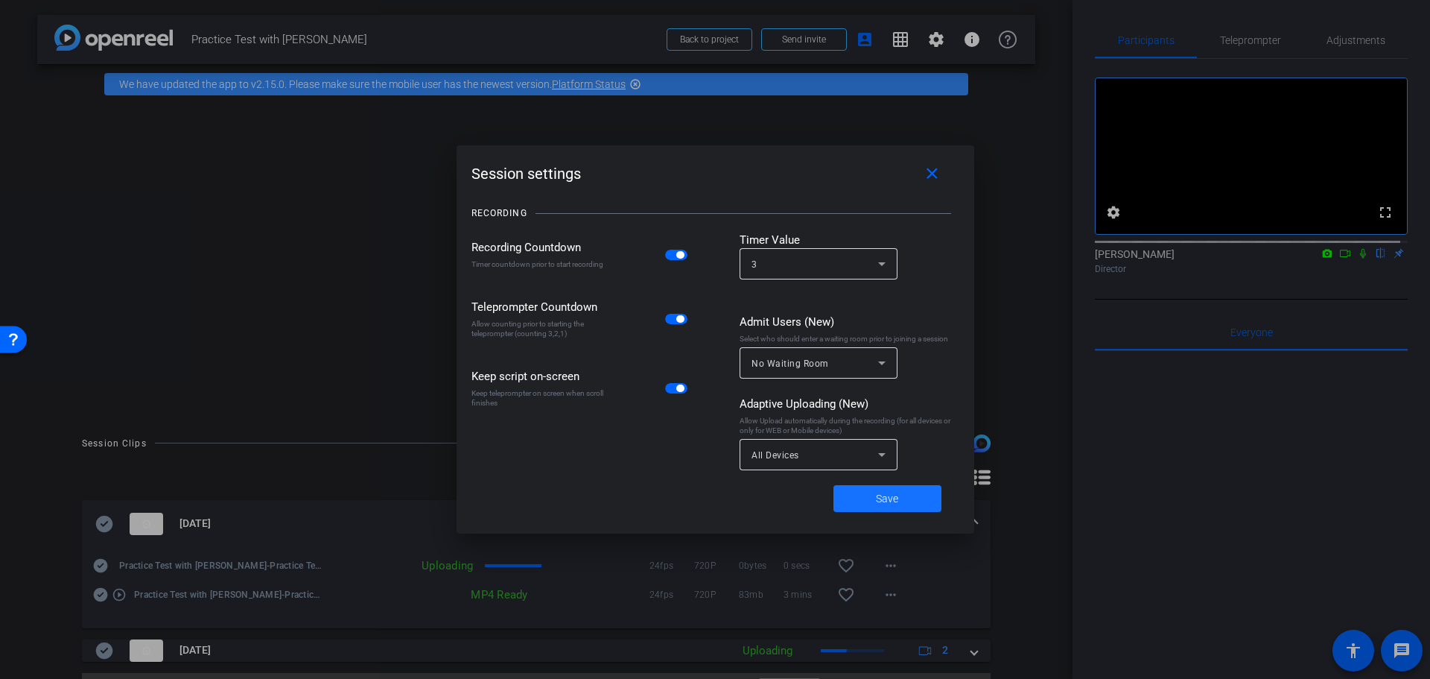
click at [903, 495] on span at bounding box center [887, 498] width 108 height 36
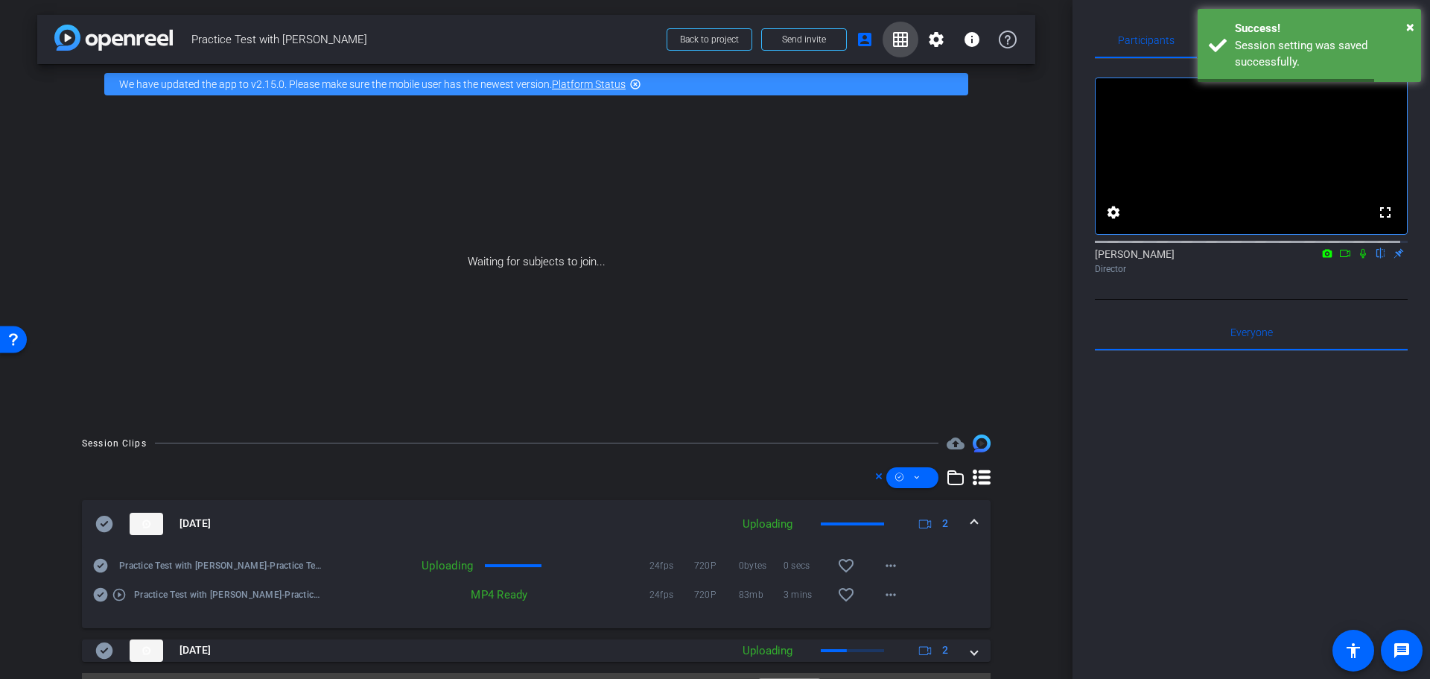
click at [892, 39] on mat-icon "grid_on" at bounding box center [901, 40] width 18 height 18
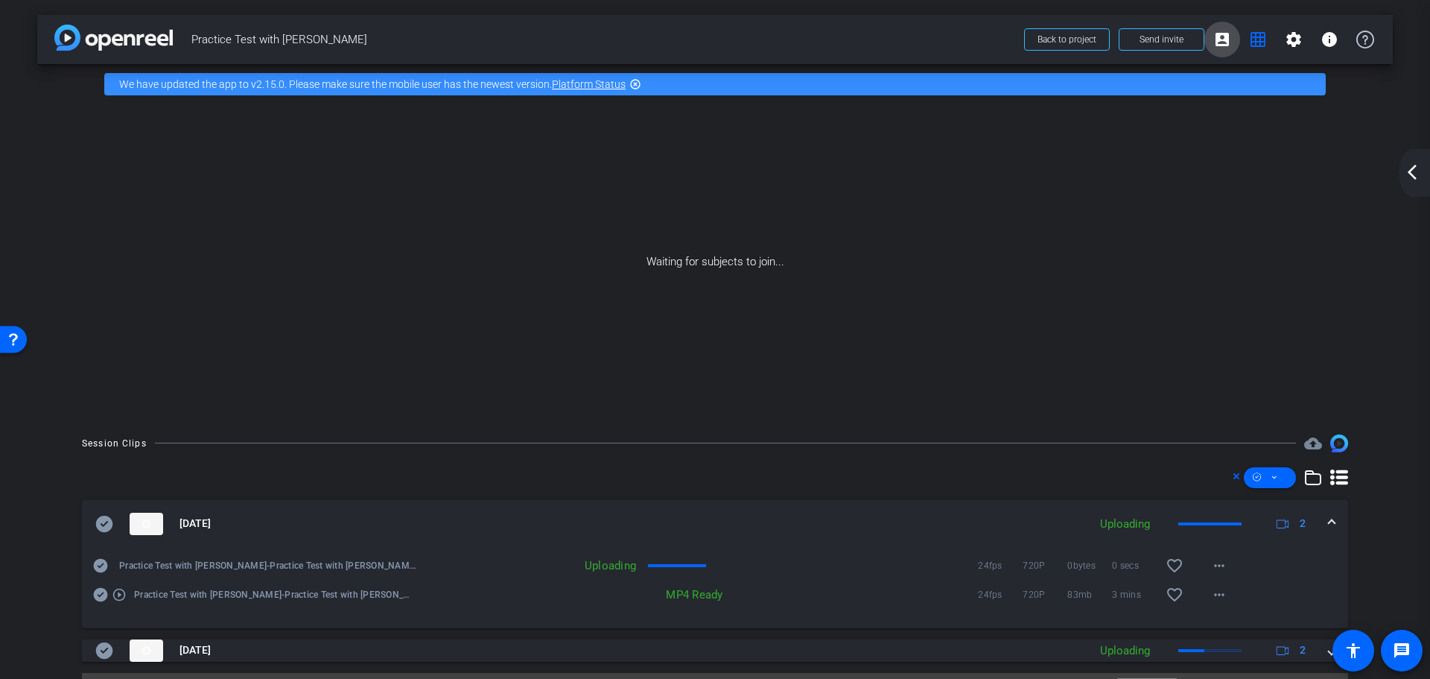
click at [1222, 35] on mat-icon "account_box" at bounding box center [1222, 40] width 18 height 18
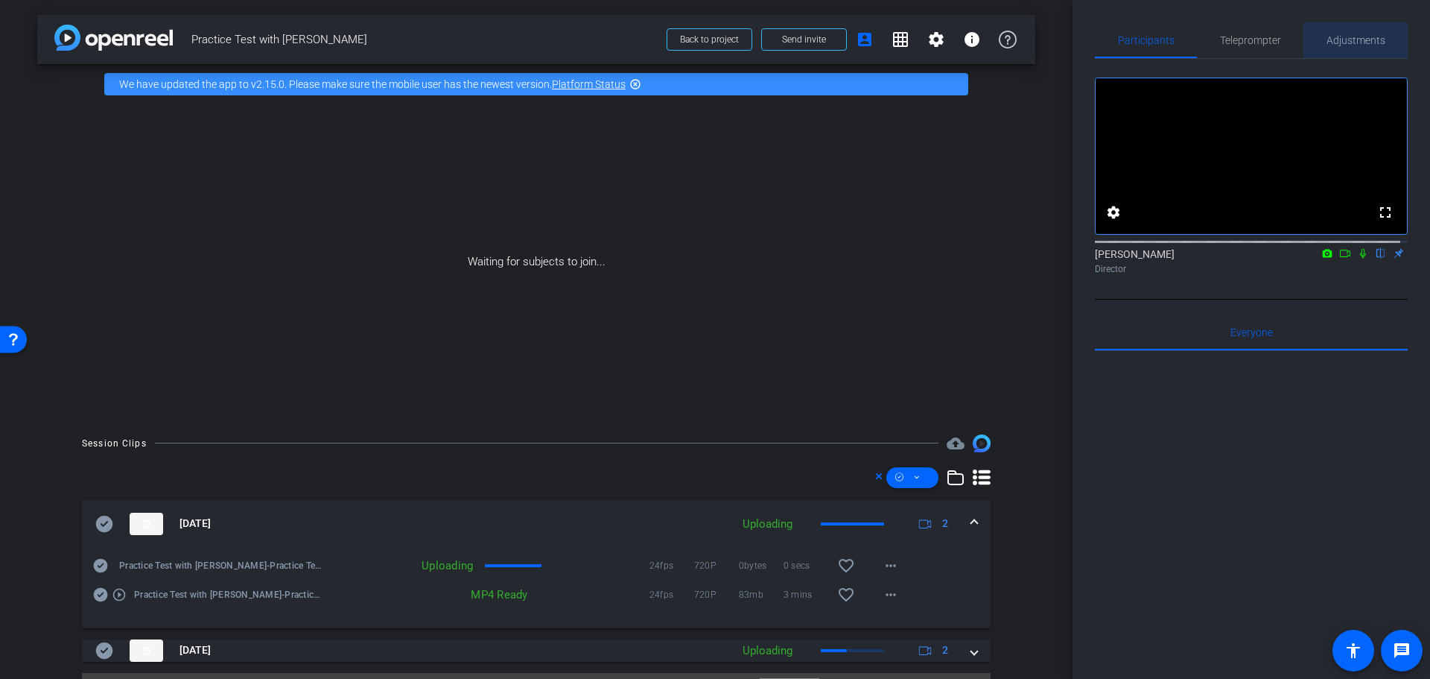
click at [1371, 41] on span "Adjustments" at bounding box center [1356, 40] width 59 height 10
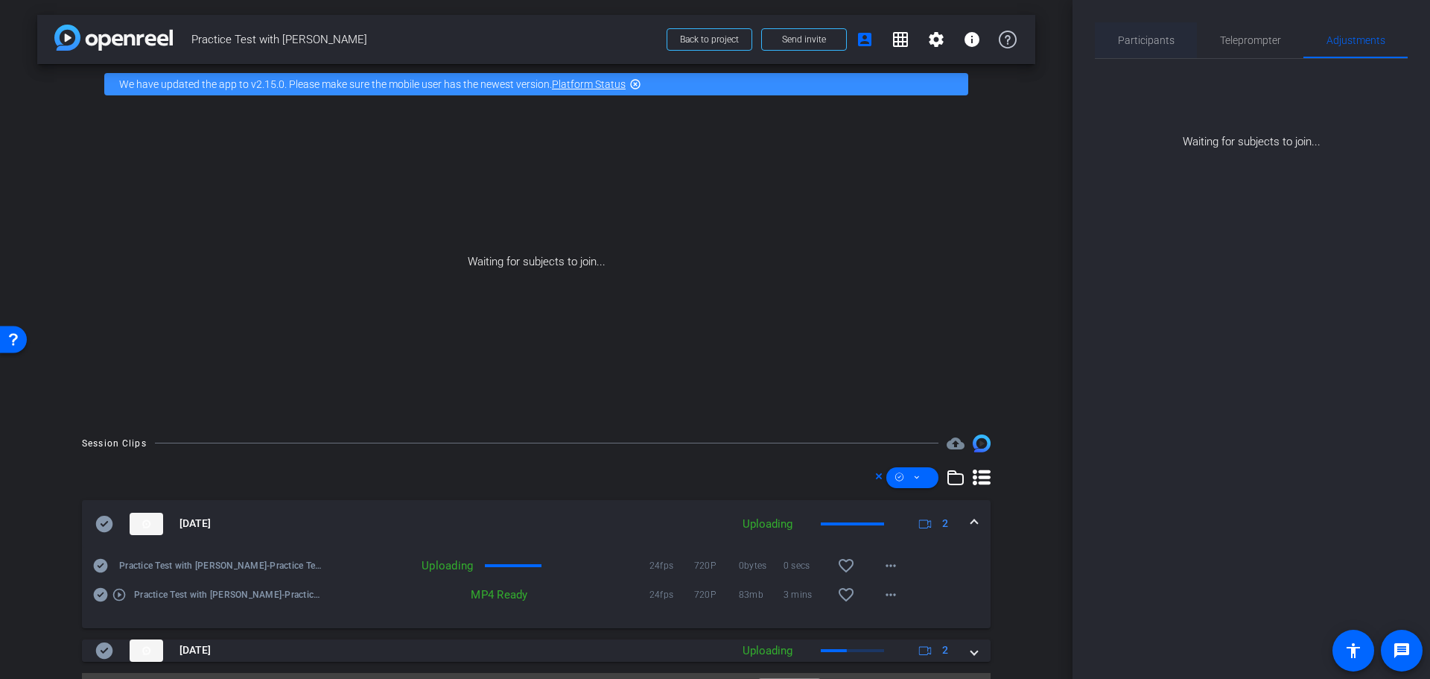
click at [1156, 44] on span "Participants" at bounding box center [1146, 40] width 57 height 10
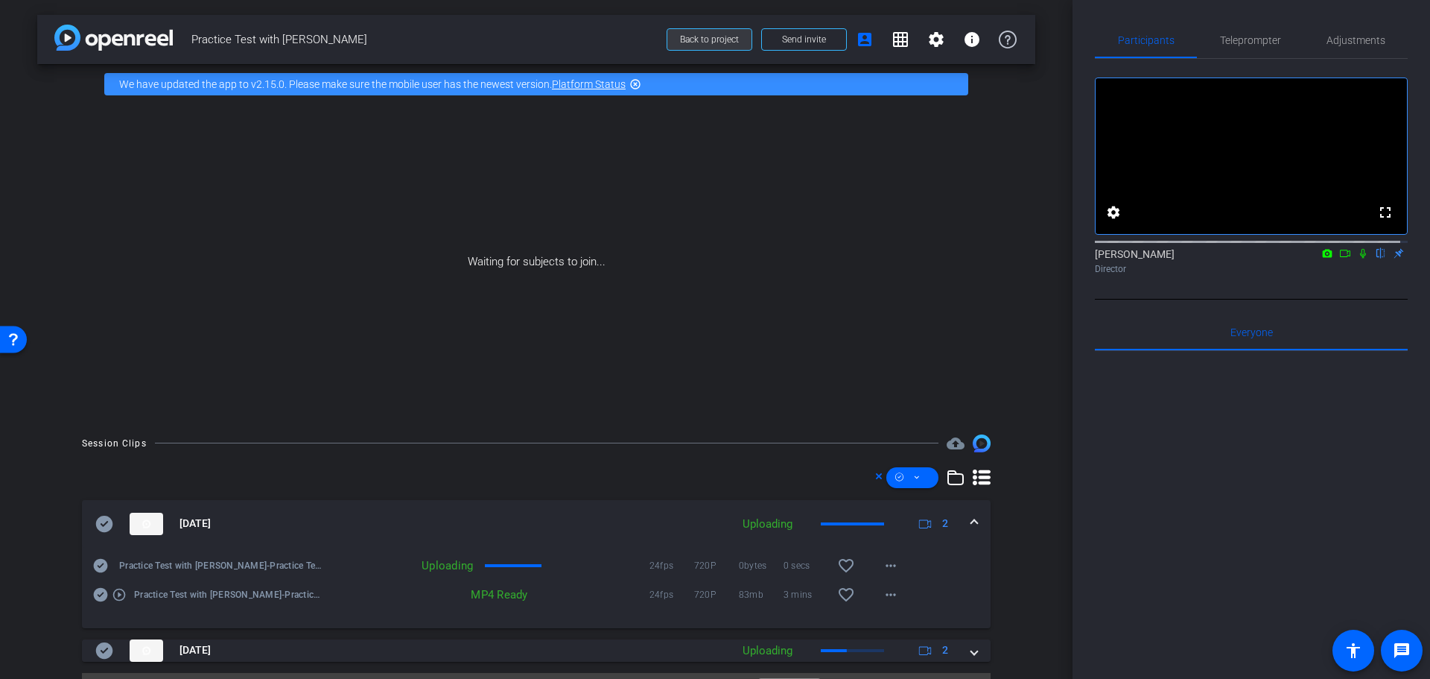
click at [724, 44] on button "Back to project" at bounding box center [710, 39] width 86 height 22
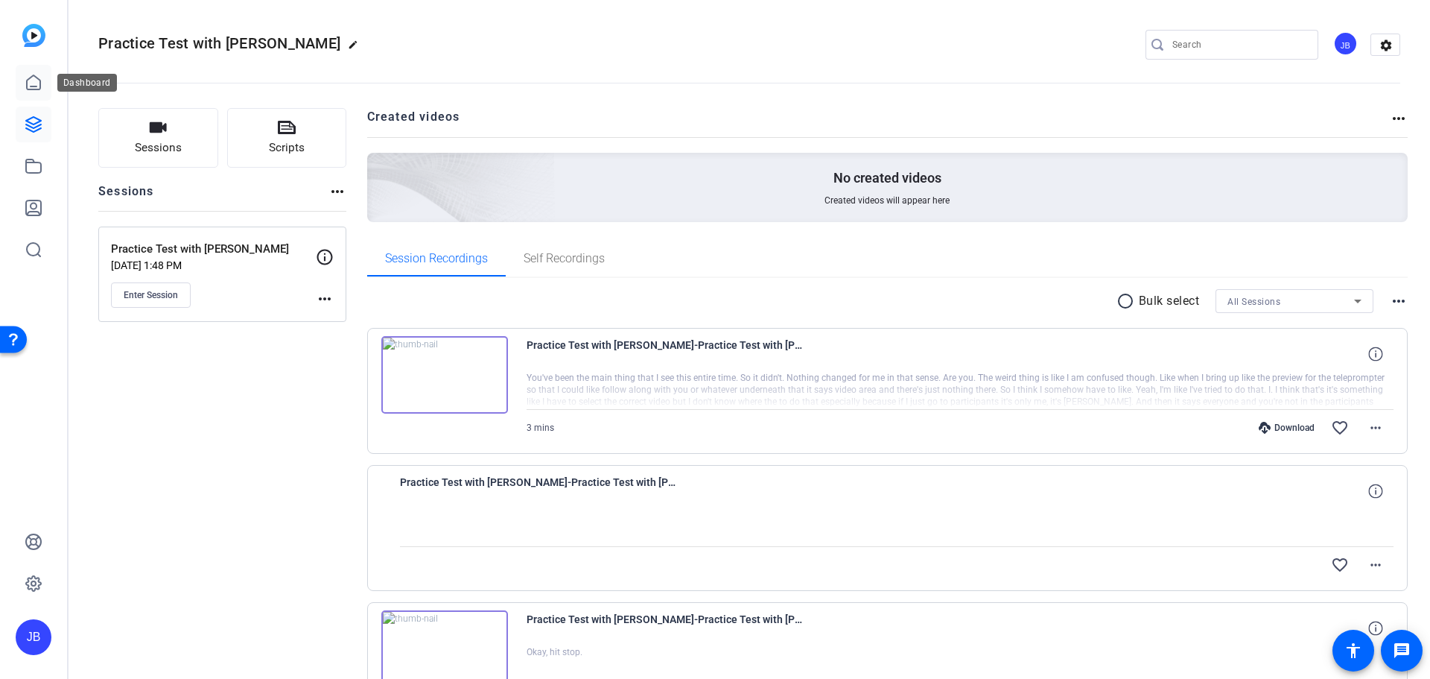
click at [34, 85] on icon at bounding box center [34, 83] width 18 height 18
click at [33, 84] on icon at bounding box center [34, 83] width 18 height 18
click at [28, 39] on img at bounding box center [33, 35] width 23 height 23
click at [36, 83] on icon at bounding box center [34, 83] width 18 height 18
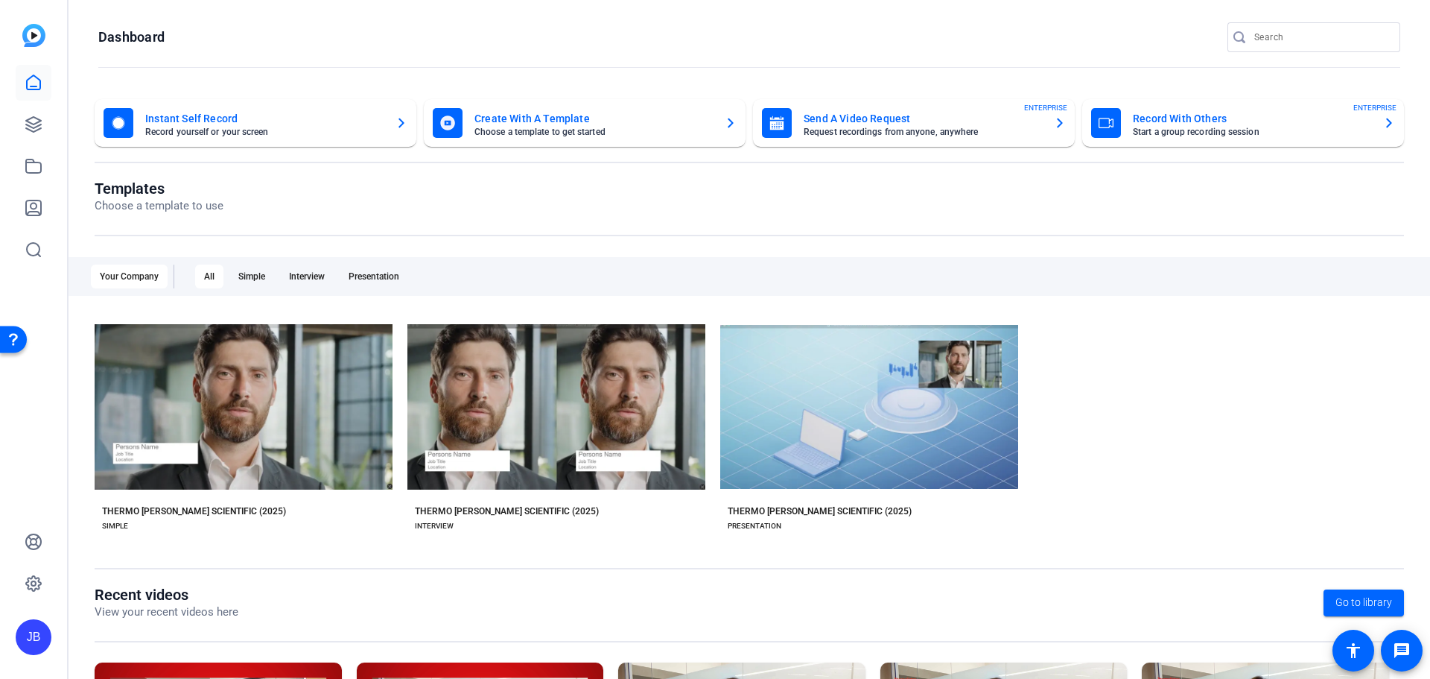
click at [1054, 120] on icon "button" at bounding box center [1060, 123] width 12 height 18
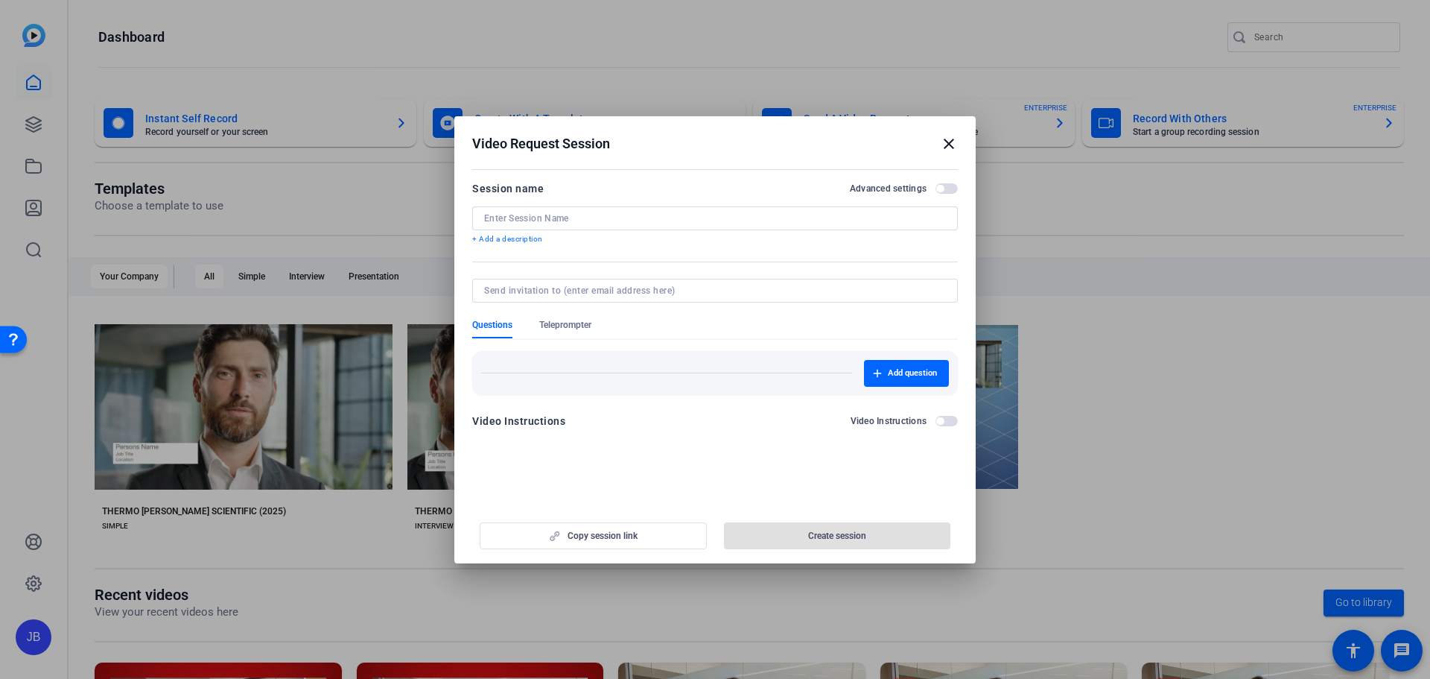
click at [553, 220] on input at bounding box center [715, 218] width 462 height 12
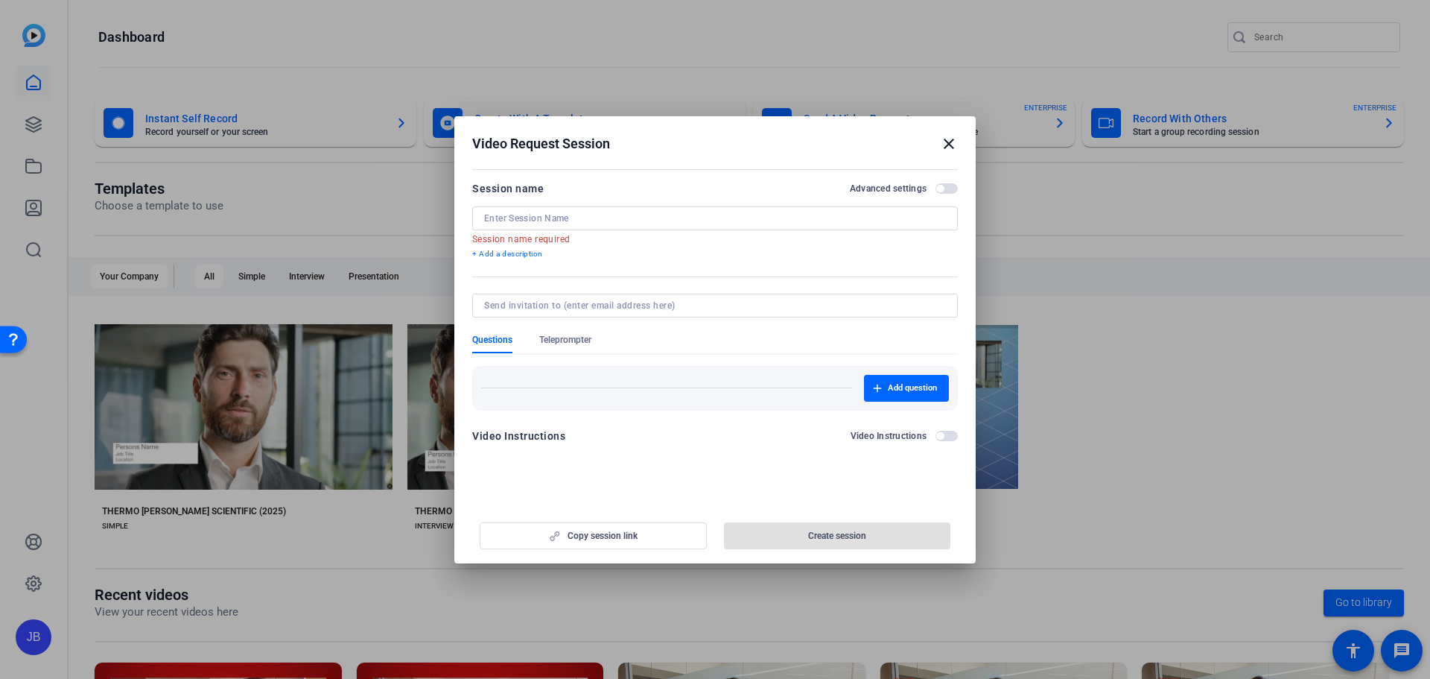
click at [946, 145] on mat-icon "close" at bounding box center [949, 144] width 18 height 18
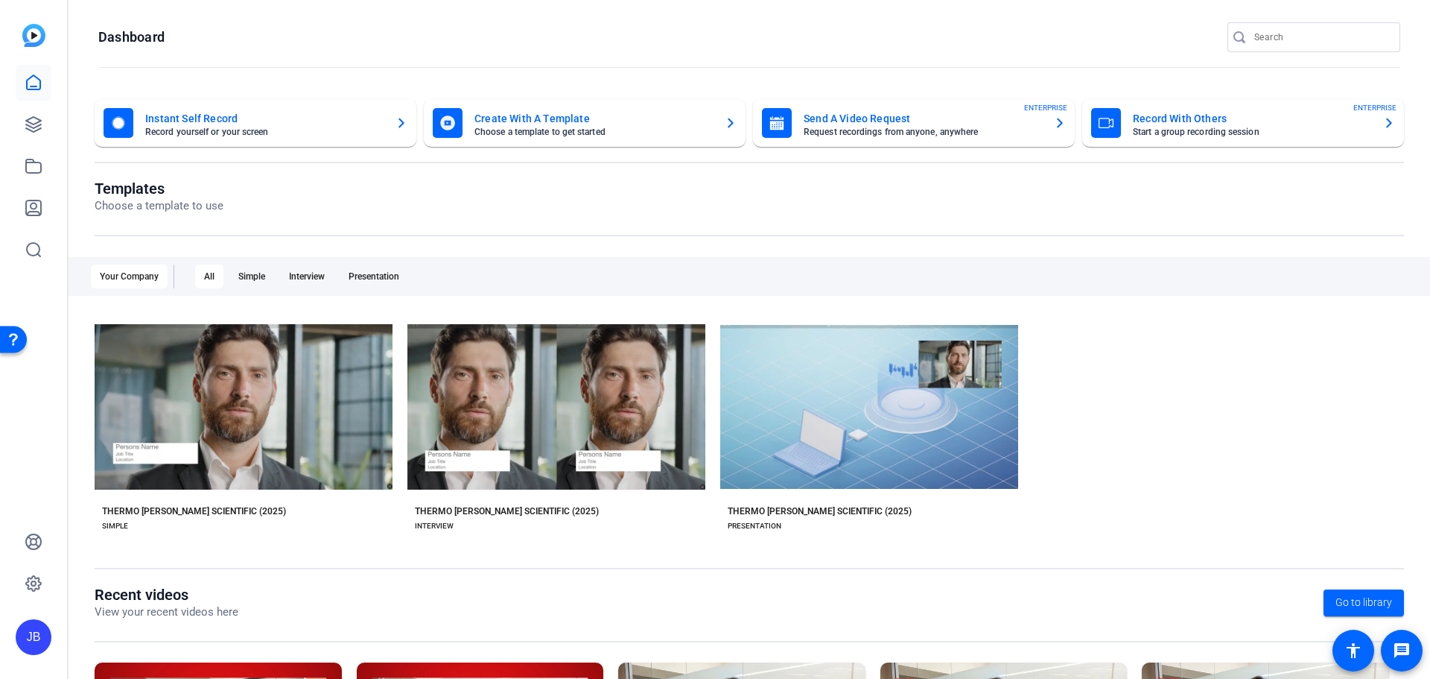
click at [944, 223] on div "Templates Choose a template to use" at bounding box center [749, 208] width 1309 height 57
click at [1240, 127] on mat-card-title "Record With Others" at bounding box center [1252, 118] width 238 height 18
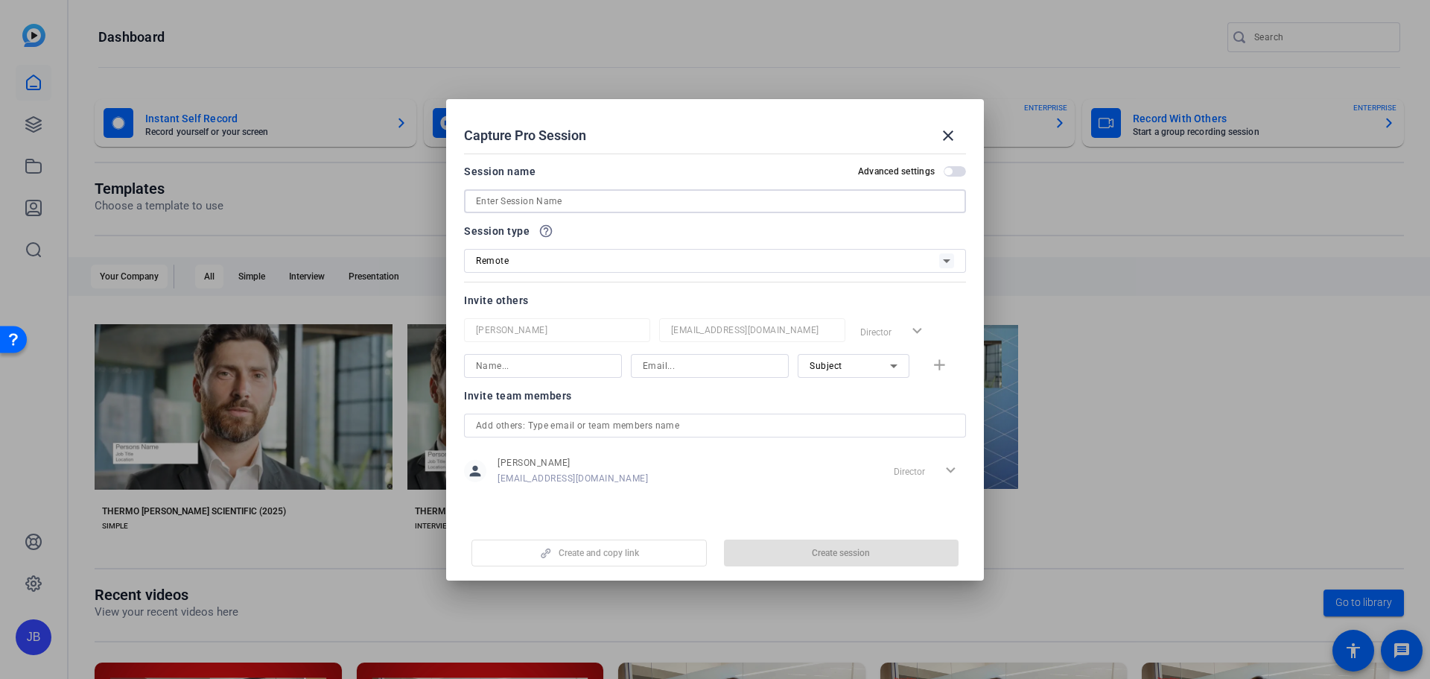
click at [641, 203] on input at bounding box center [715, 201] width 478 height 18
type input "Practice Test with Kathy"
click at [948, 260] on icon at bounding box center [946, 261] width 7 height 4
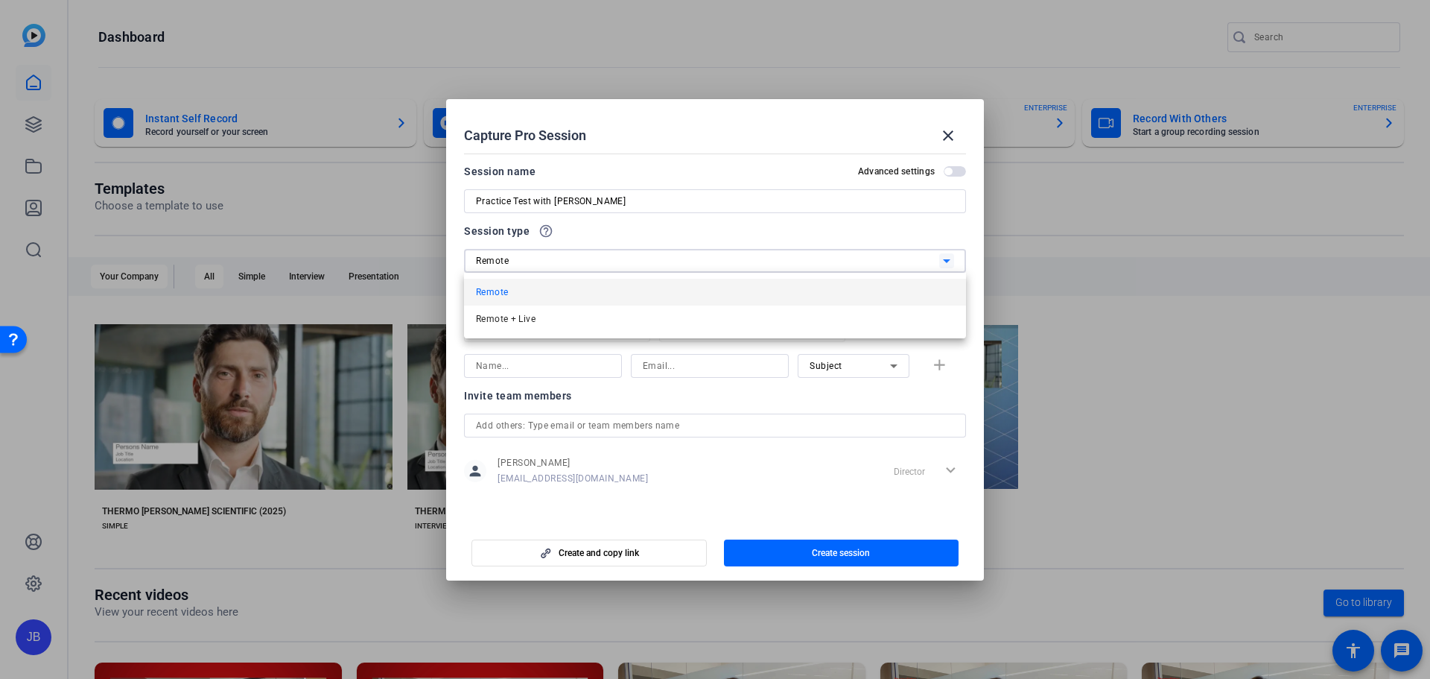
click at [948, 260] on div at bounding box center [715, 339] width 1430 height 679
click at [535, 371] on input at bounding box center [543, 366] width 134 height 18
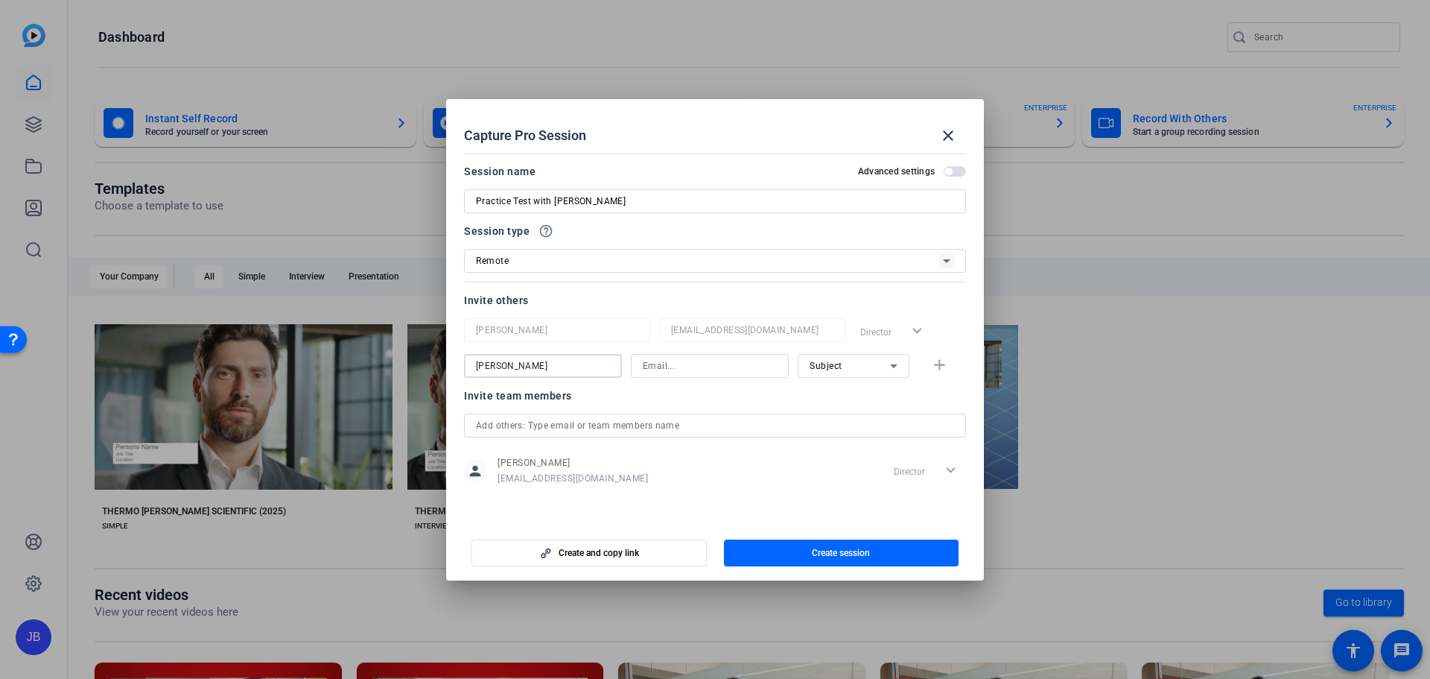
type input "Kathy Bricaud"
click at [746, 367] on input at bounding box center [710, 366] width 134 height 18
paste input "kathy.bricaud@thermofisher.com"
type input "kathy.bricaud@thermofisher.com"
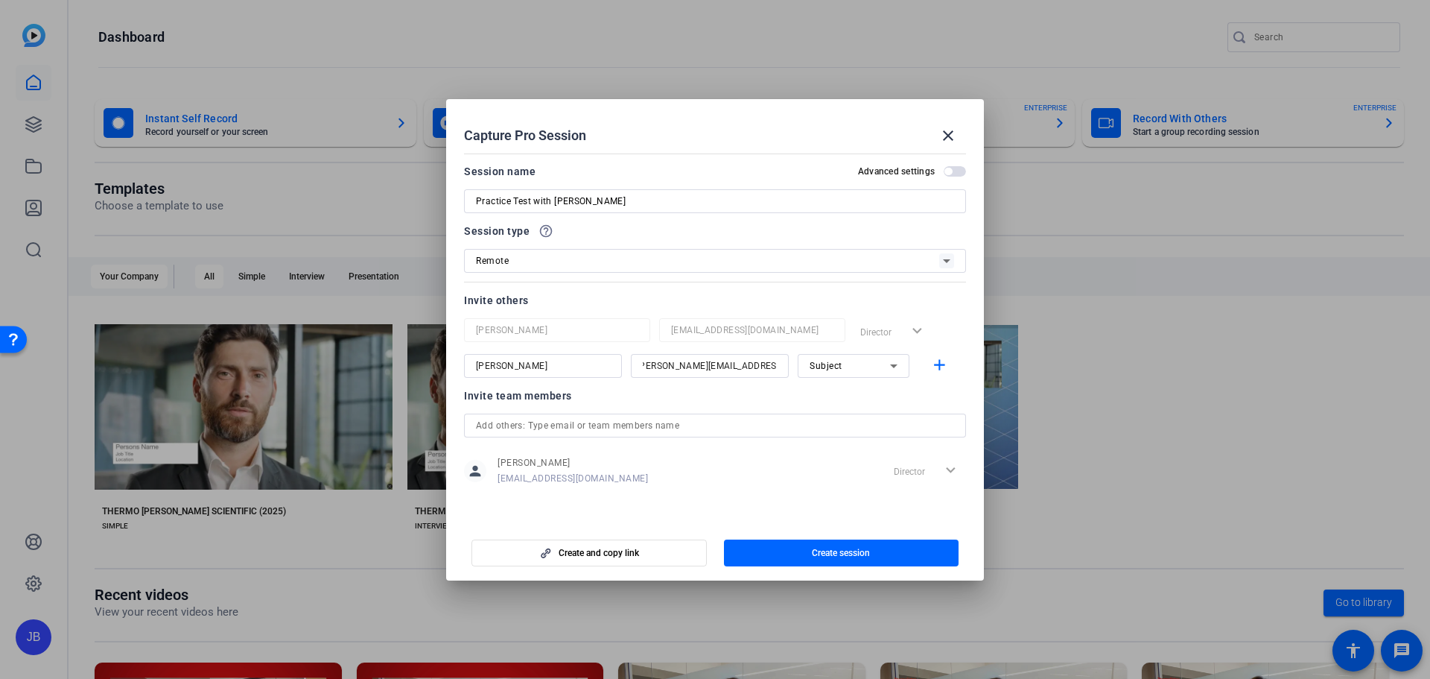
click at [887, 387] on div at bounding box center [854, 386] width 112 height 16
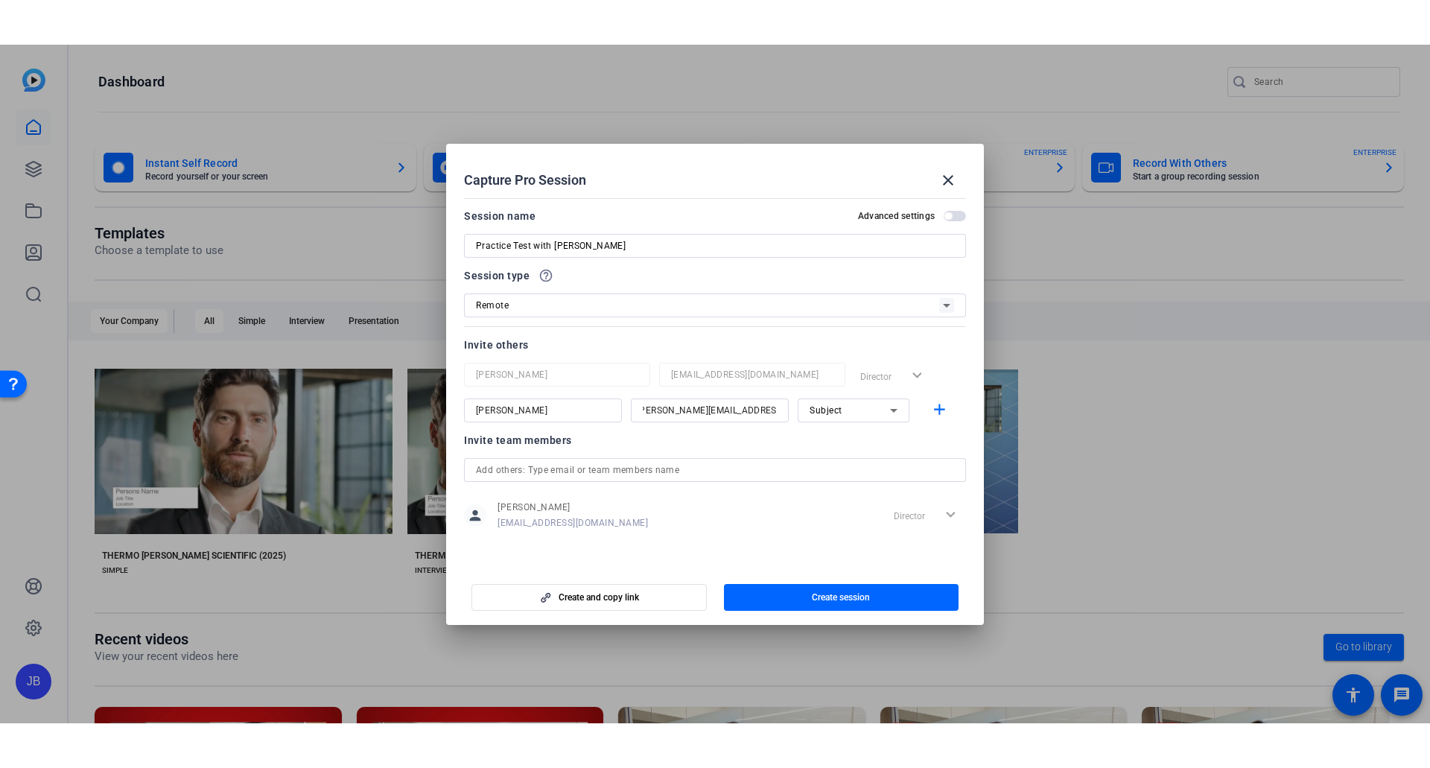
scroll to position [0, 0]
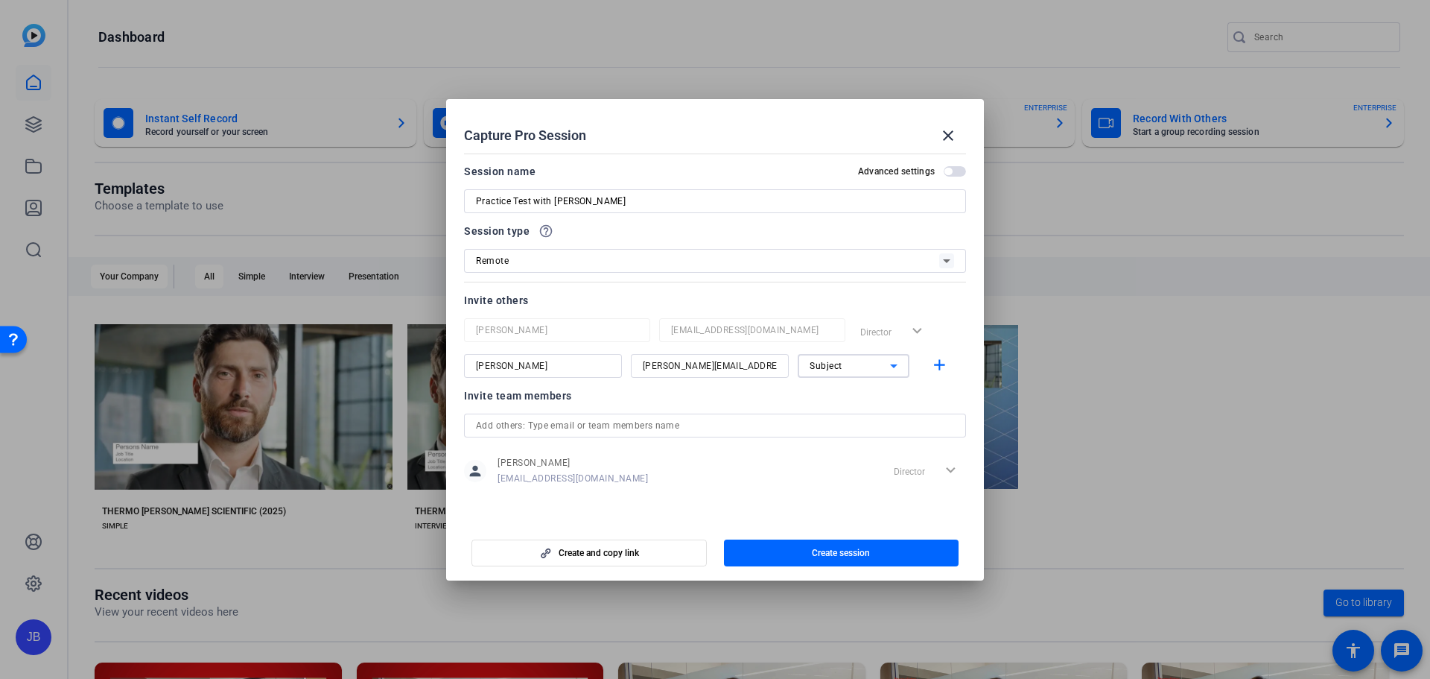
click at [894, 361] on icon at bounding box center [894, 366] width 18 height 18
click at [893, 365] on div at bounding box center [715, 339] width 1430 height 679
click at [644, 552] on span "button" at bounding box center [589, 553] width 234 height 36
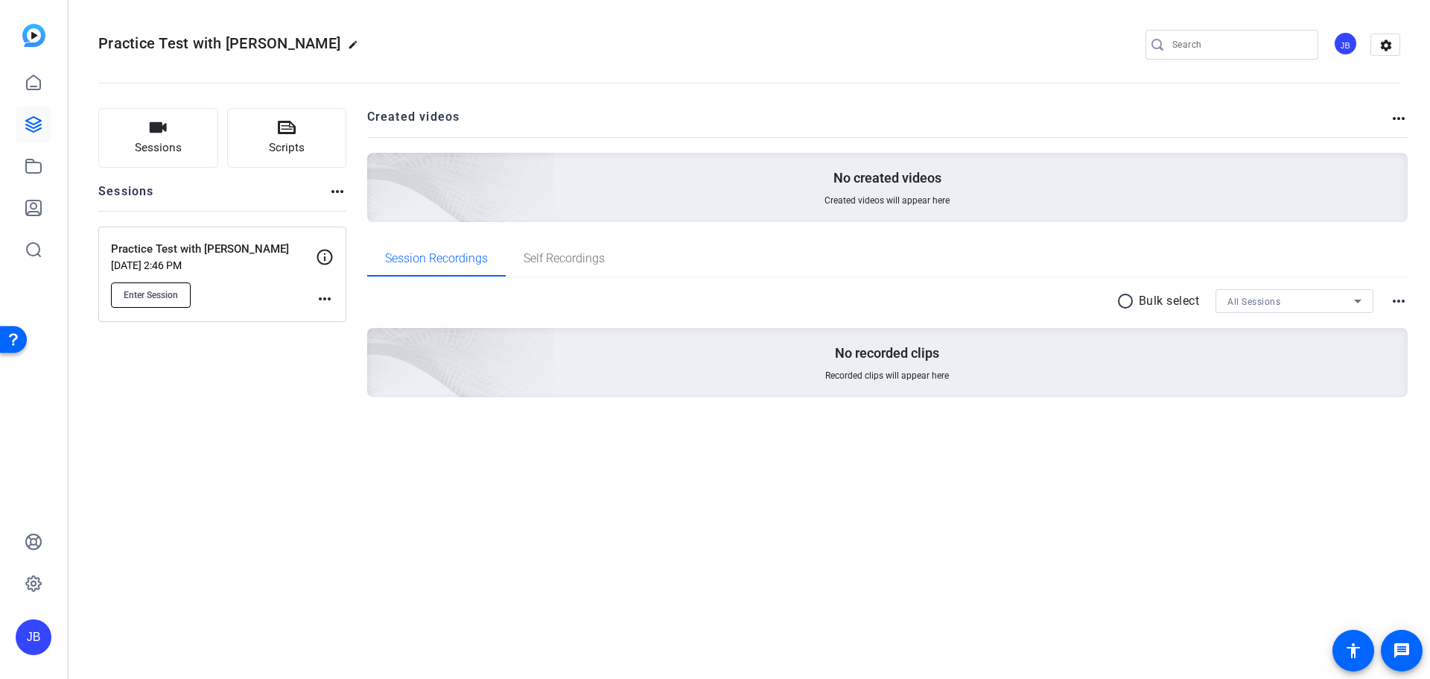
click at [156, 295] on span "Enter Session" at bounding box center [151, 295] width 54 height 12
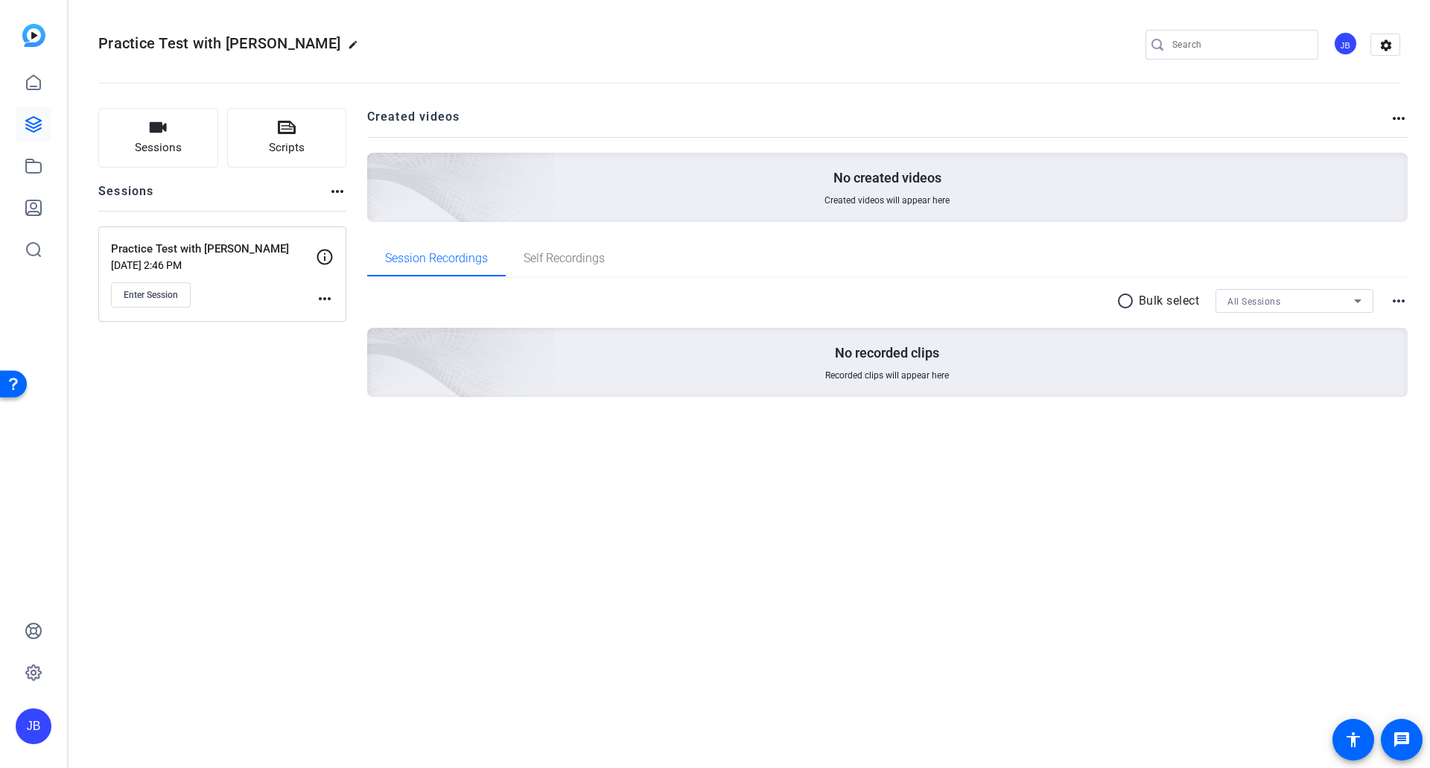
click at [177, 252] on p "Practice Test with Kathy" at bounding box center [213, 249] width 205 height 17
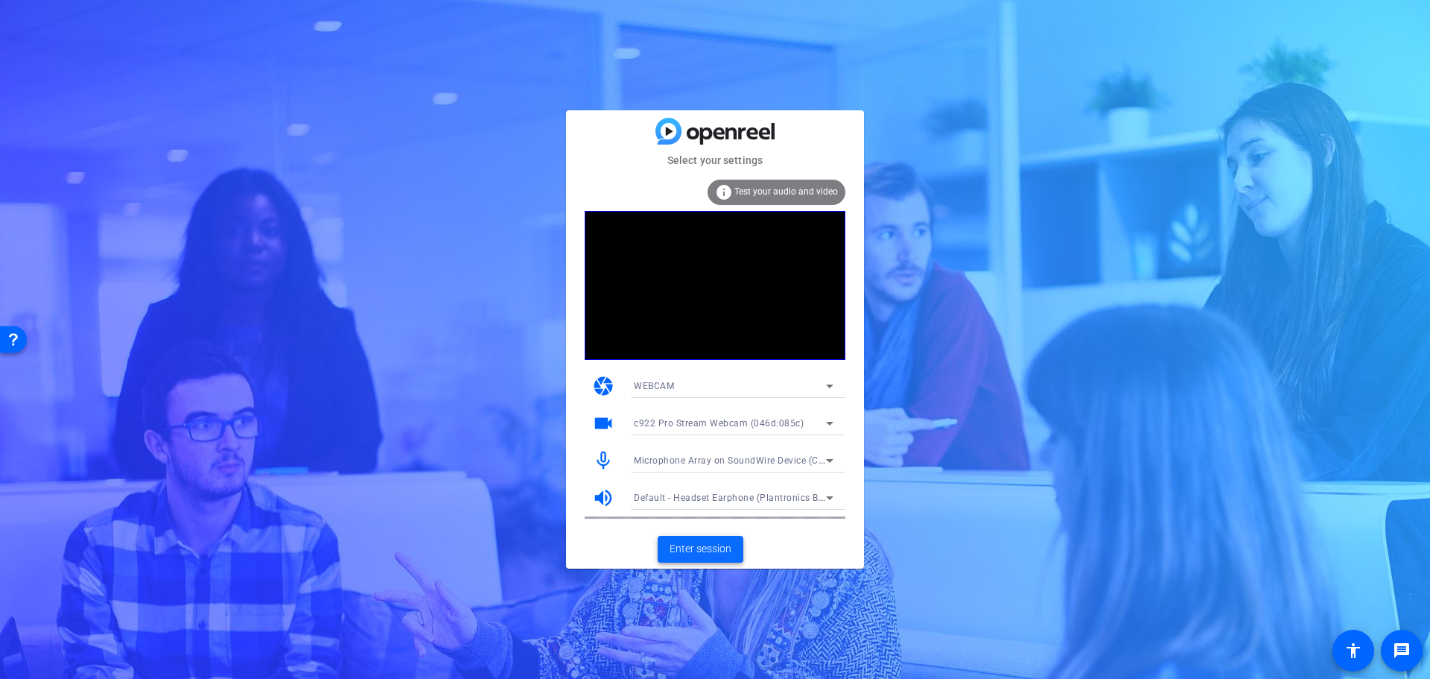
click at [722, 552] on span "Enter session" at bounding box center [701, 549] width 62 height 16
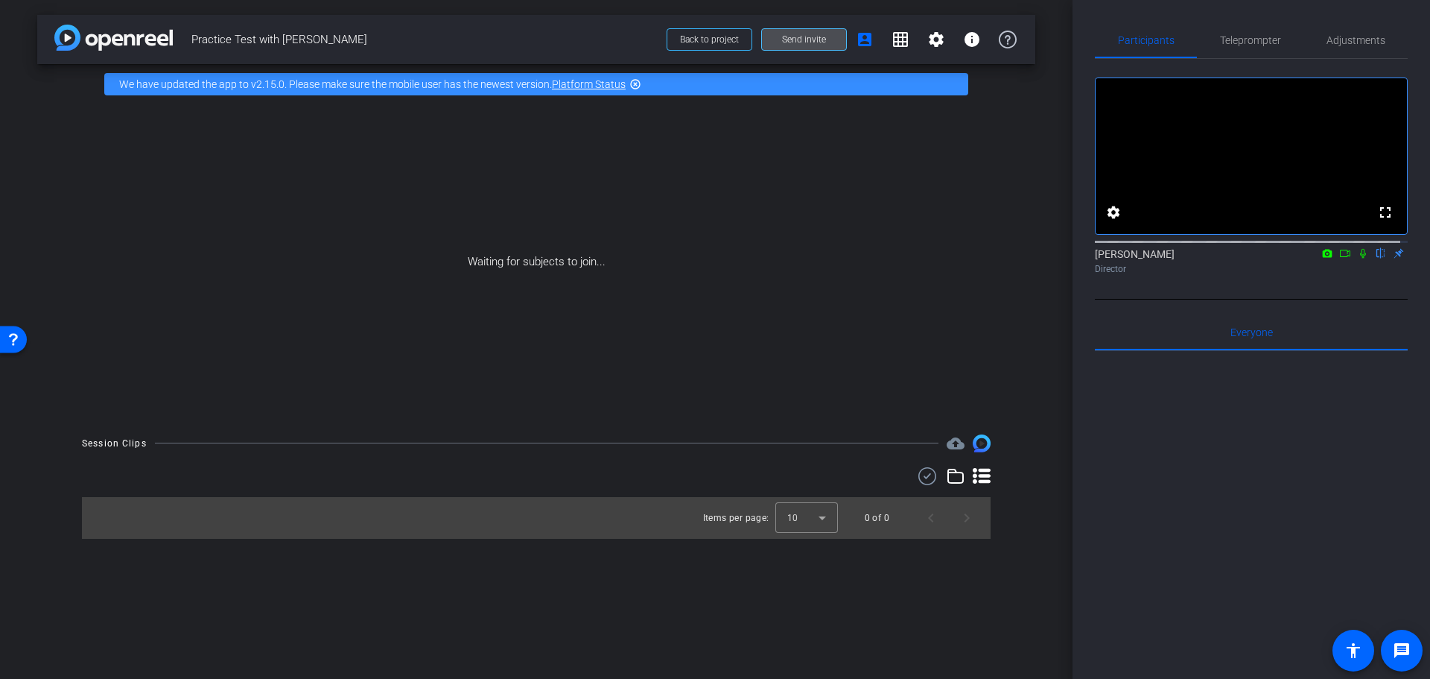
click at [776, 42] on span at bounding box center [804, 40] width 84 height 36
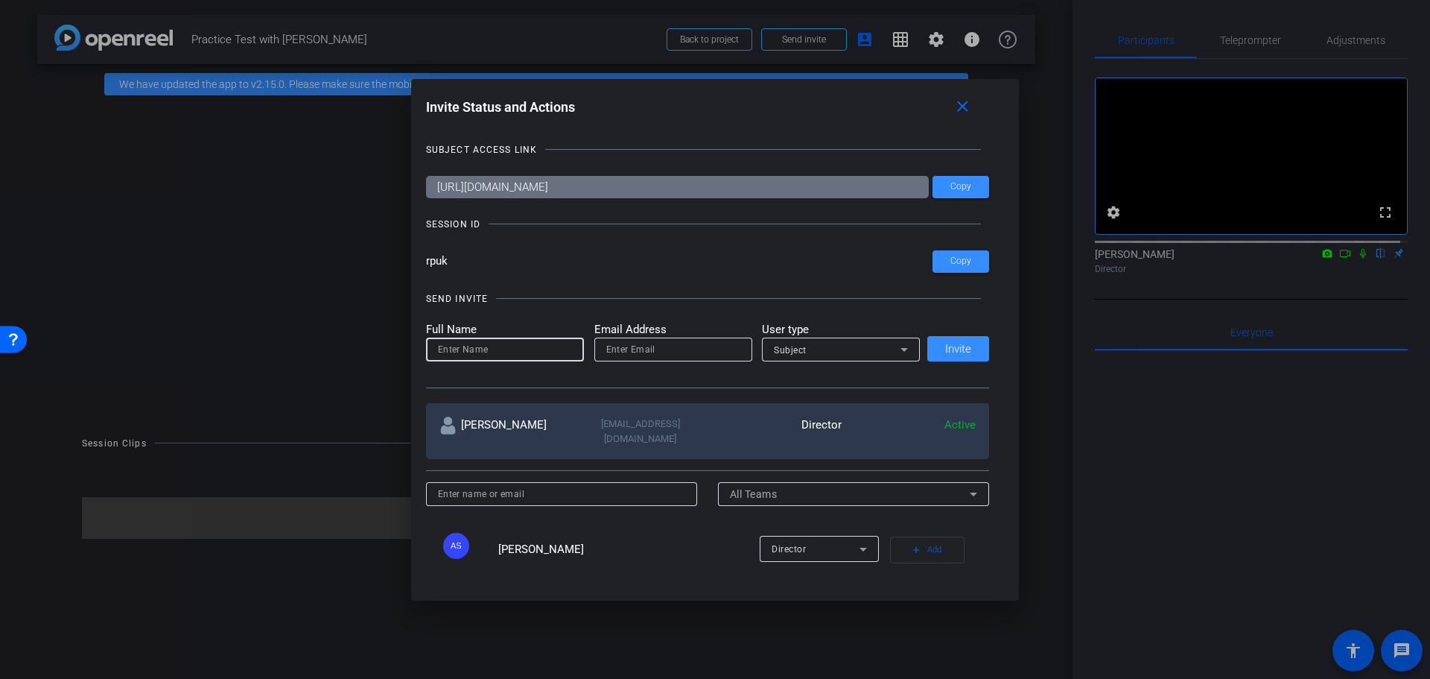
click at [479, 347] on input at bounding box center [505, 349] width 134 height 18
type input "[PERSON_NAME]"
click at [639, 352] on input "email" at bounding box center [673, 349] width 134 height 18
click at [679, 349] on input "email" at bounding box center [673, 349] width 134 height 18
paste input "kathy.bricaud@thermofisher.com"
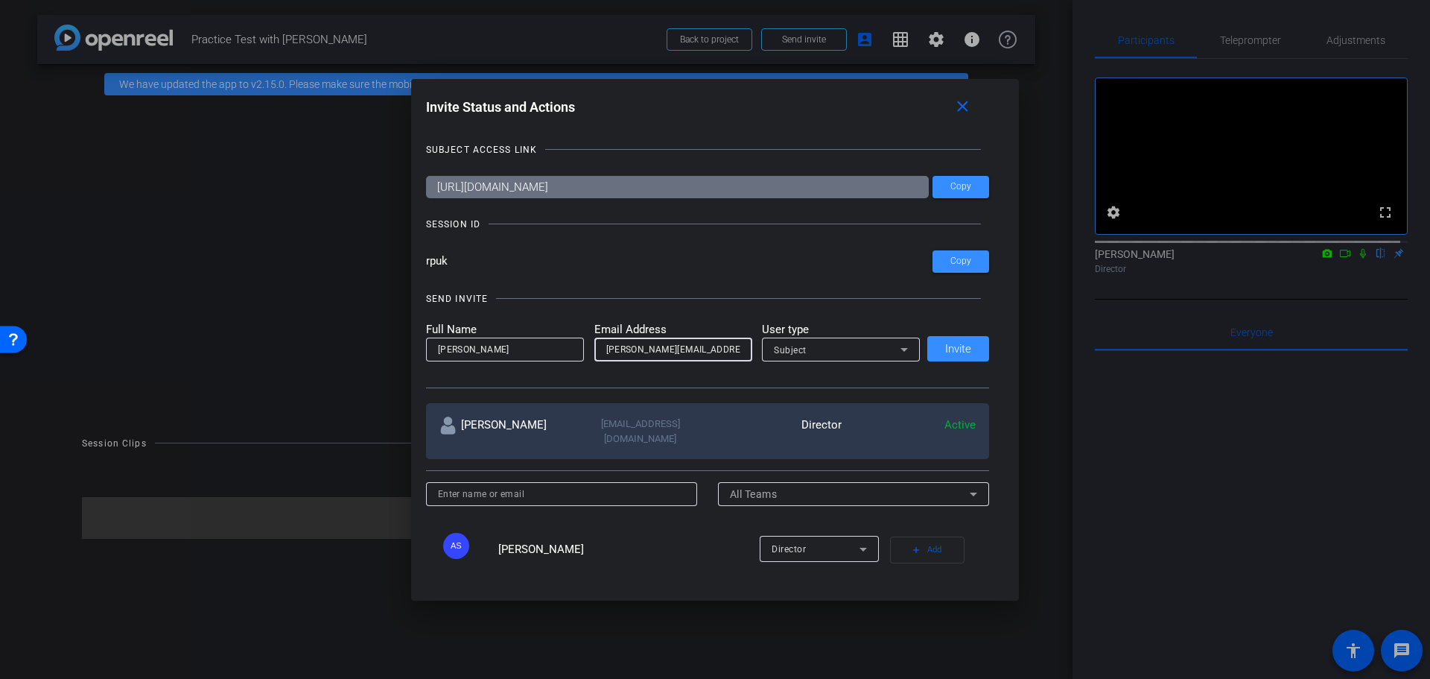
scroll to position [0, 6]
type input "kathy.bricaud@thermofisher.com"
click at [884, 346] on div "Subject" at bounding box center [837, 349] width 127 height 19
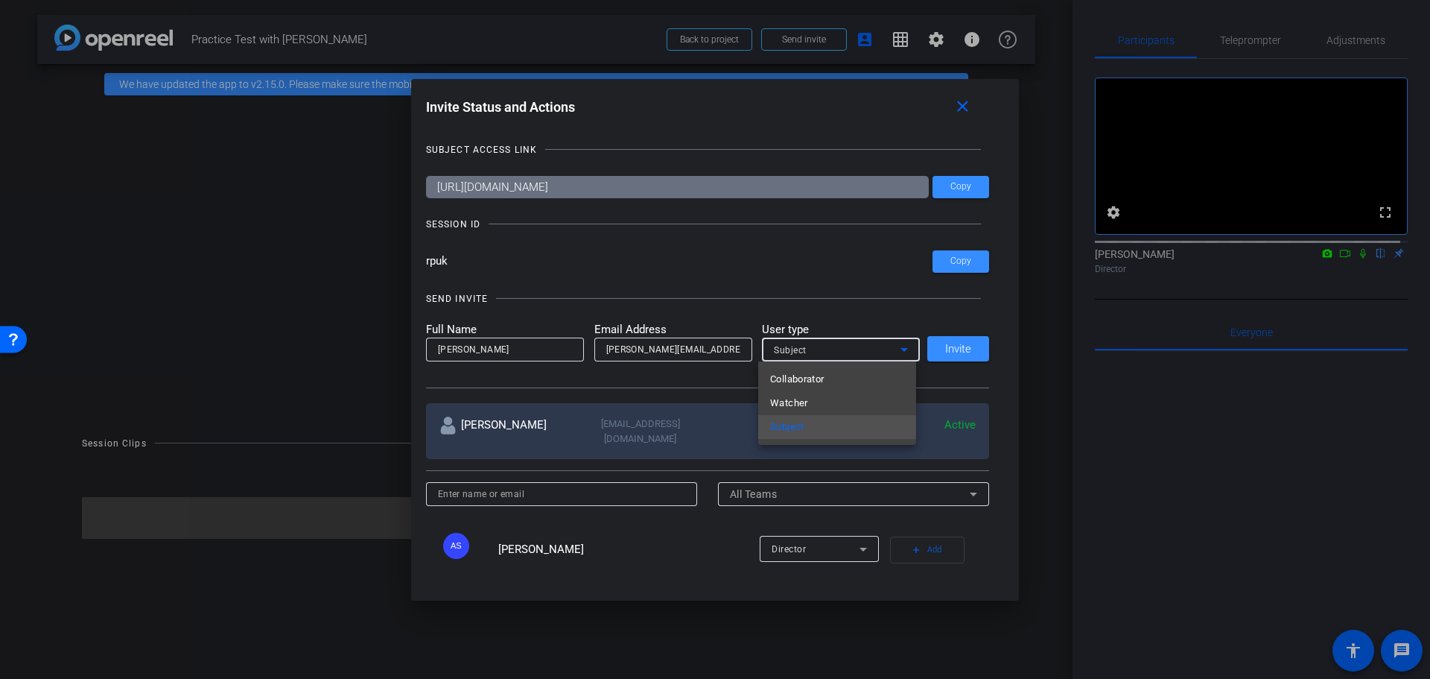
click at [884, 346] on div at bounding box center [715, 339] width 1430 height 679
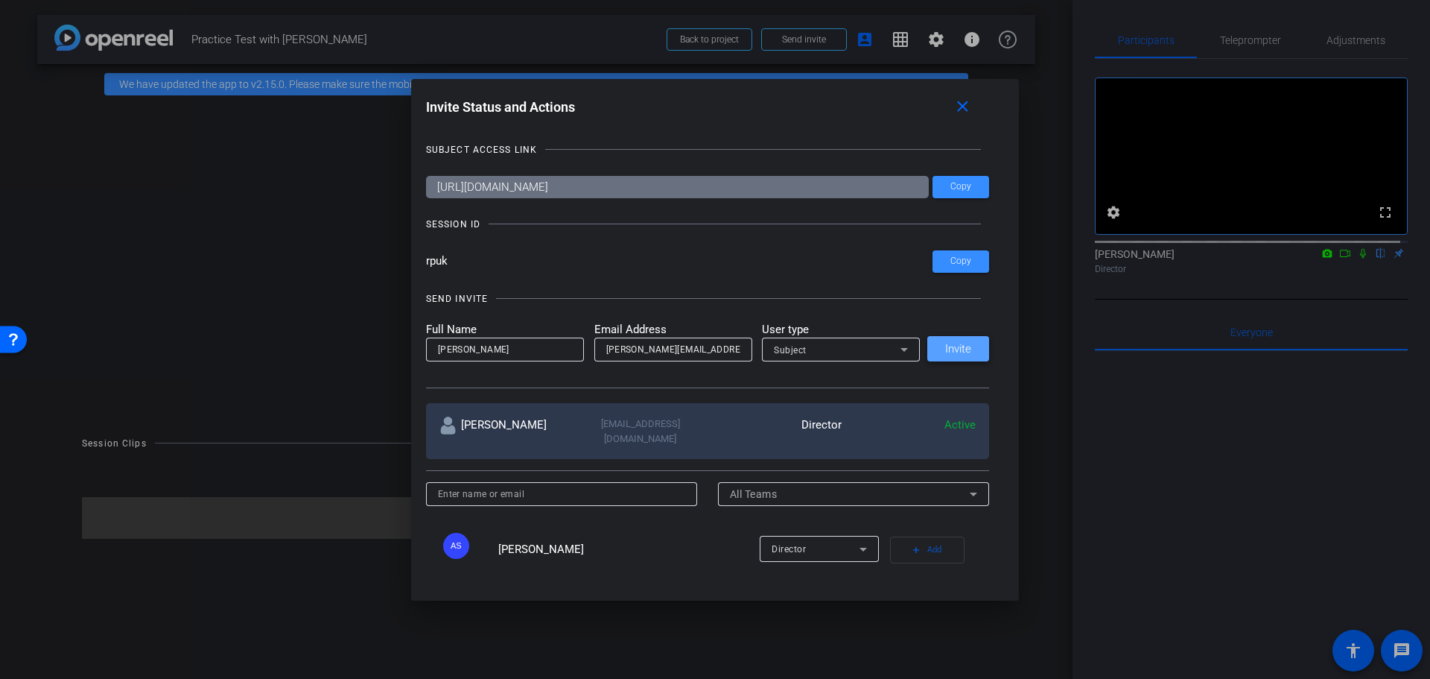
click at [945, 351] on span "Invite" at bounding box center [958, 348] width 26 height 11
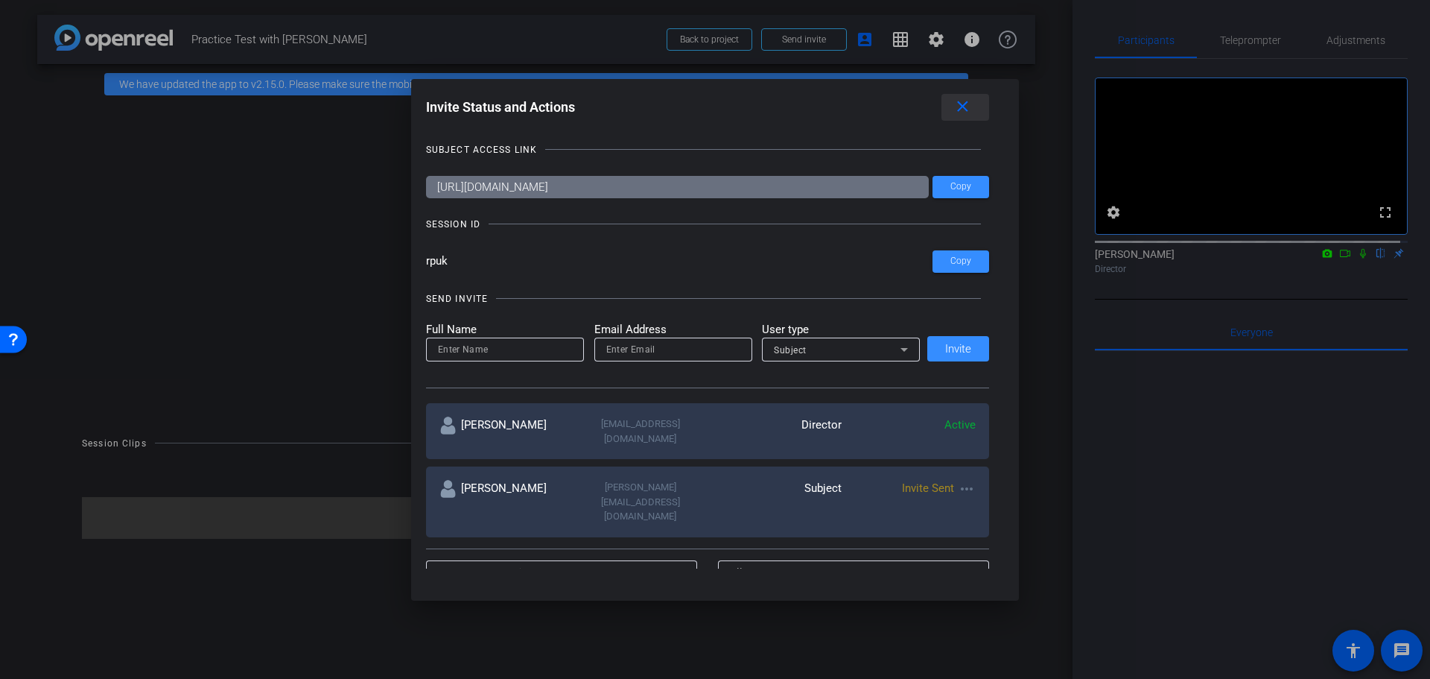
click at [972, 110] on mat-icon "close" at bounding box center [962, 107] width 19 height 19
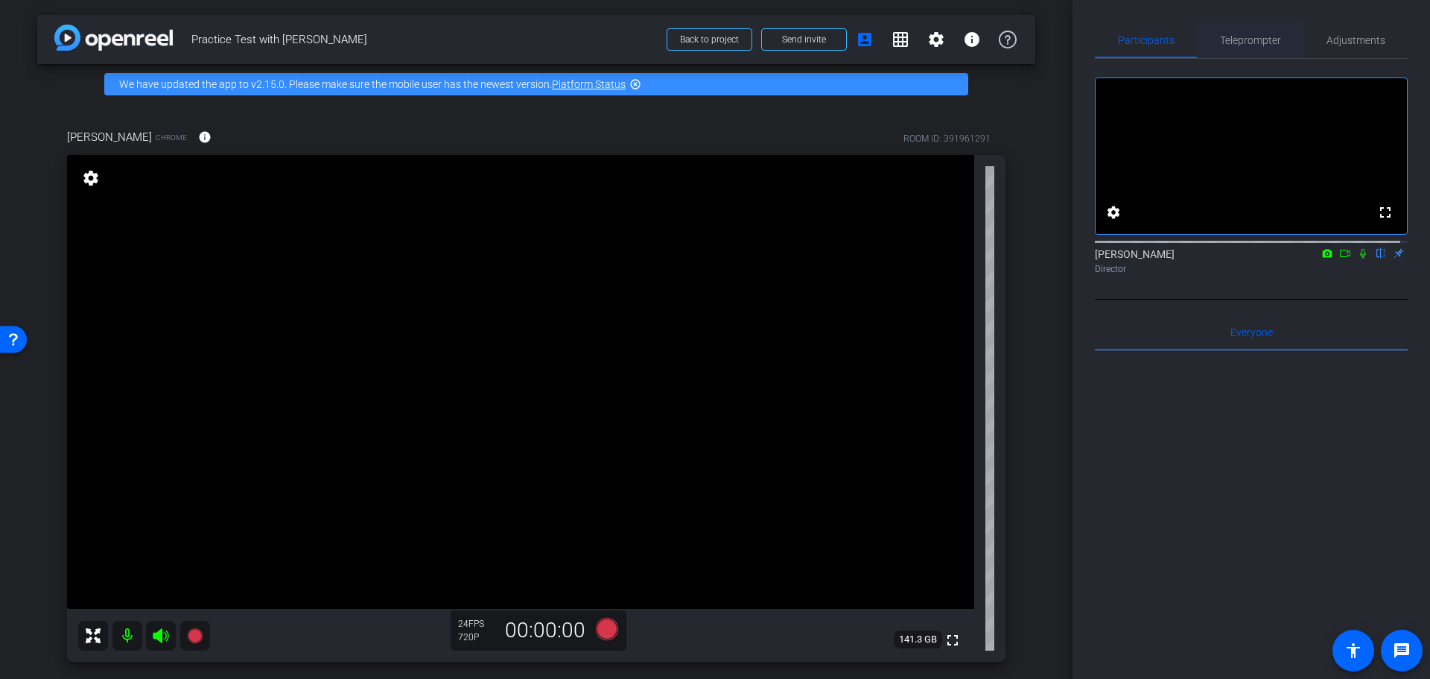
click at [1239, 40] on span "Teleprompter" at bounding box center [1250, 40] width 61 height 10
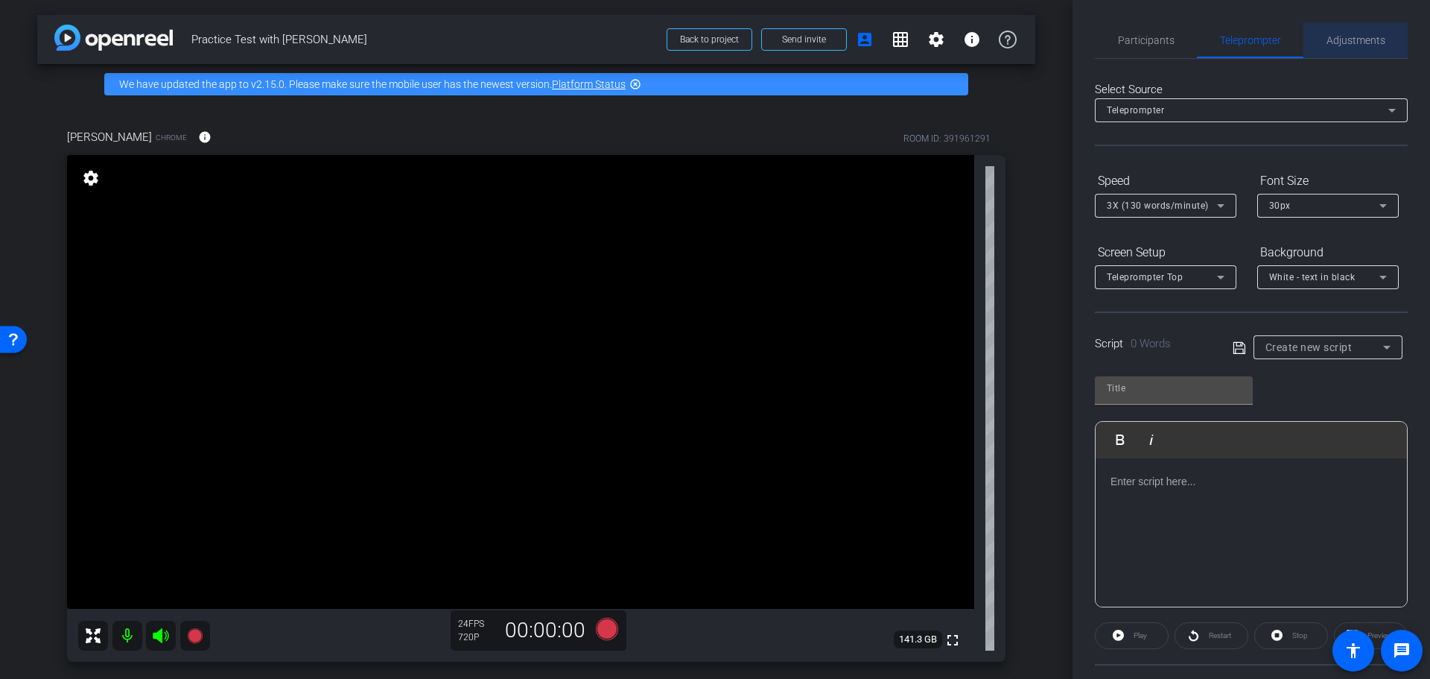
click at [1354, 36] on span "Adjustments" at bounding box center [1356, 40] width 59 height 10
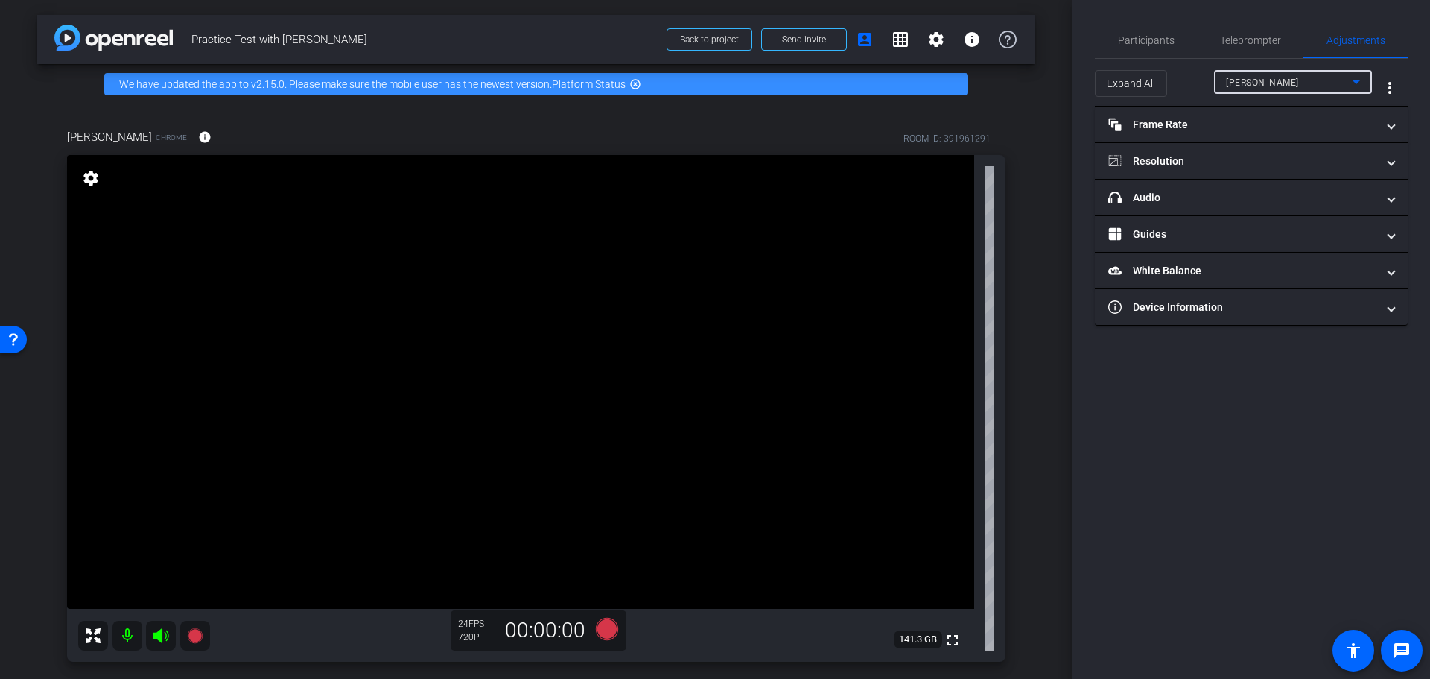
click at [1355, 83] on icon at bounding box center [1356, 82] width 18 height 18
click at [1355, 83] on div at bounding box center [715, 339] width 1430 height 679
click at [1390, 84] on mat-icon "more_vert" at bounding box center [1390, 88] width 18 height 18
click at [1390, 84] on div at bounding box center [715, 339] width 1430 height 679
click at [1238, 36] on span "Teleprompter" at bounding box center [1250, 40] width 61 height 10
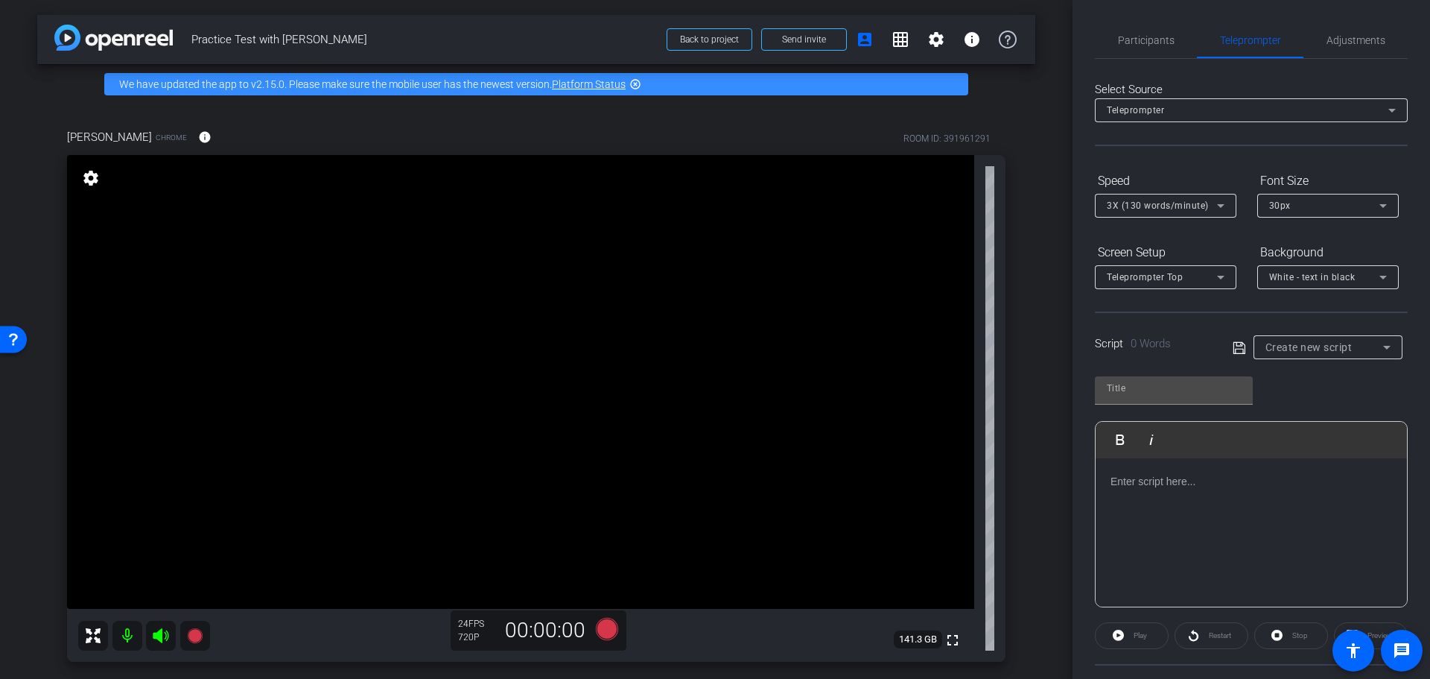
click at [1164, 494] on div at bounding box center [1251, 532] width 311 height 149
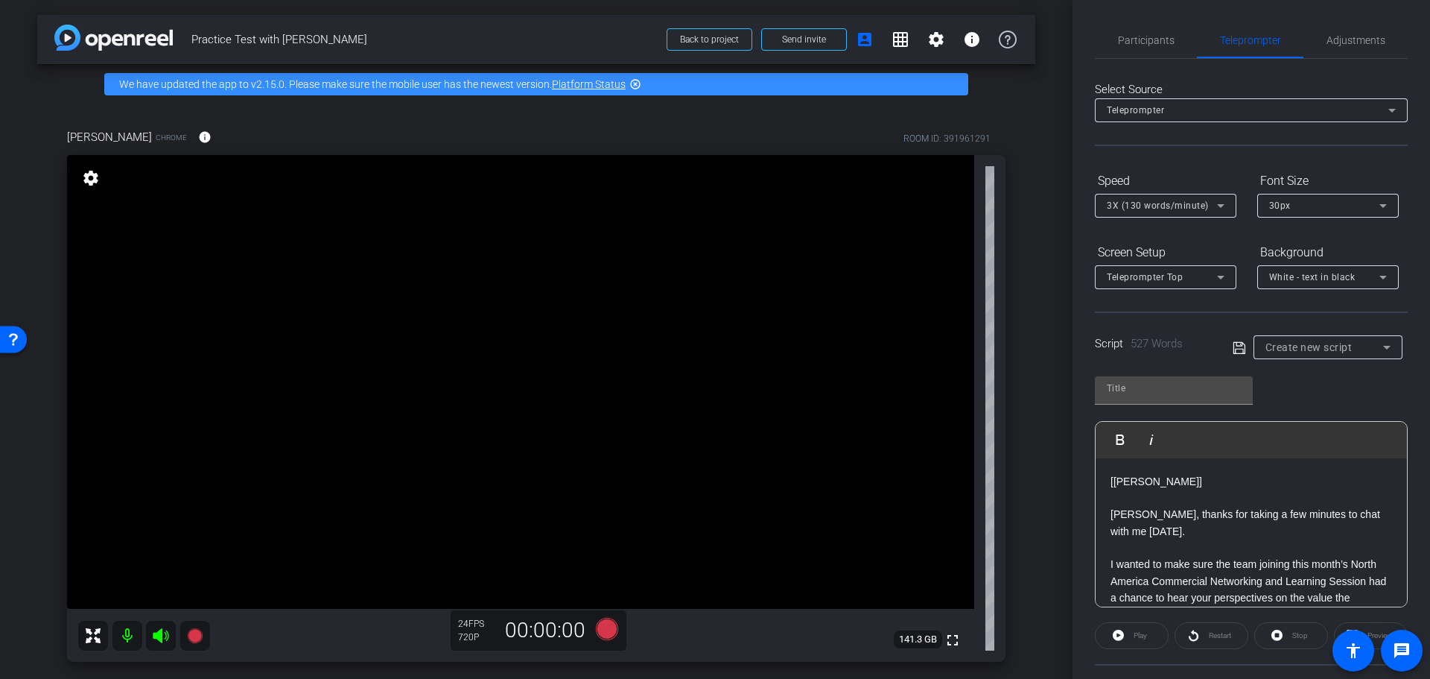
click at [1223, 206] on icon at bounding box center [1220, 206] width 7 height 4
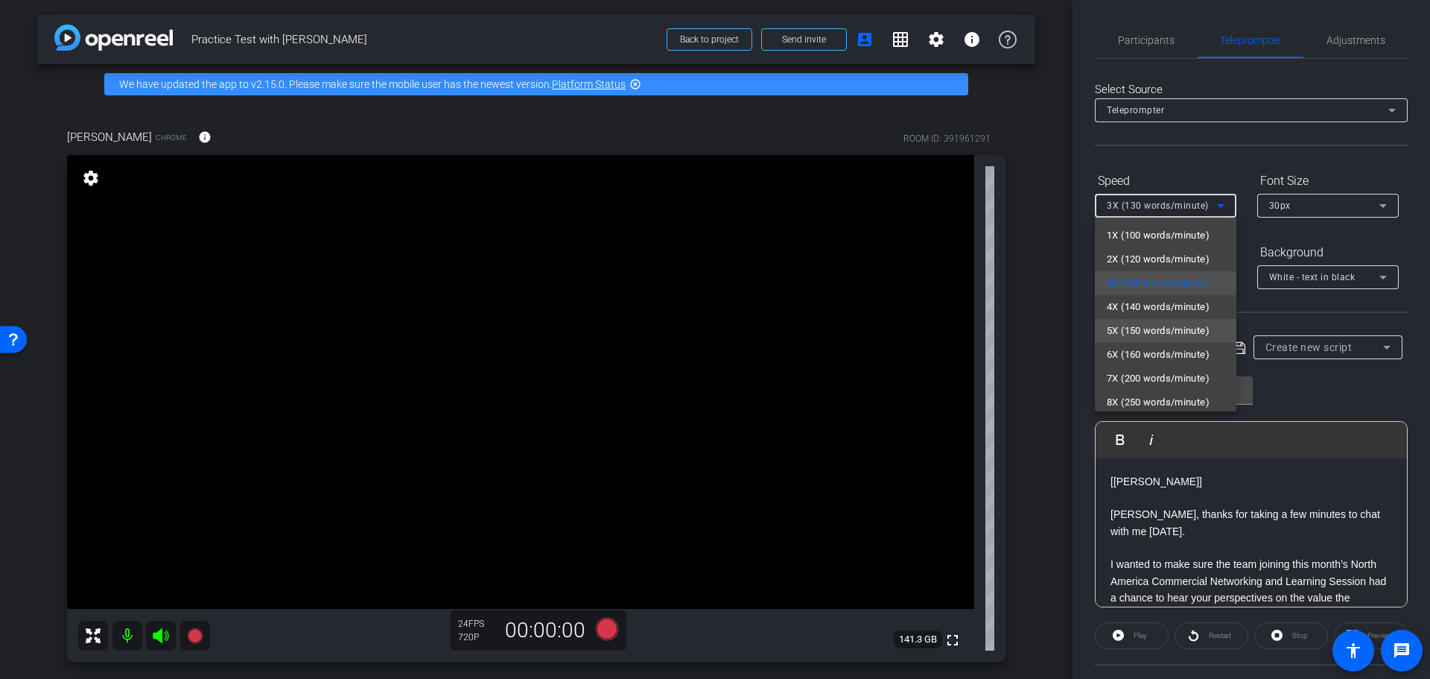
click at [1145, 325] on span "5X (150 words/minute)" at bounding box center [1158, 331] width 103 height 18
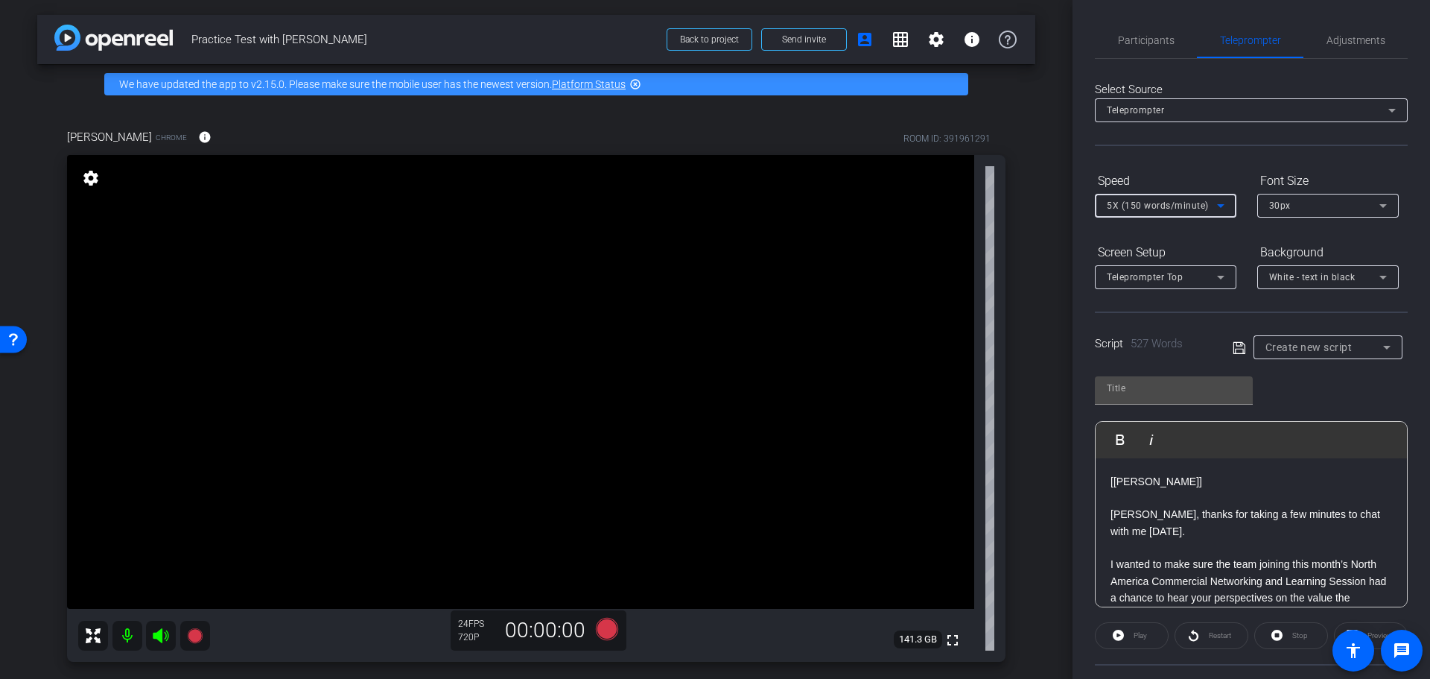
type input "Default title 6314"
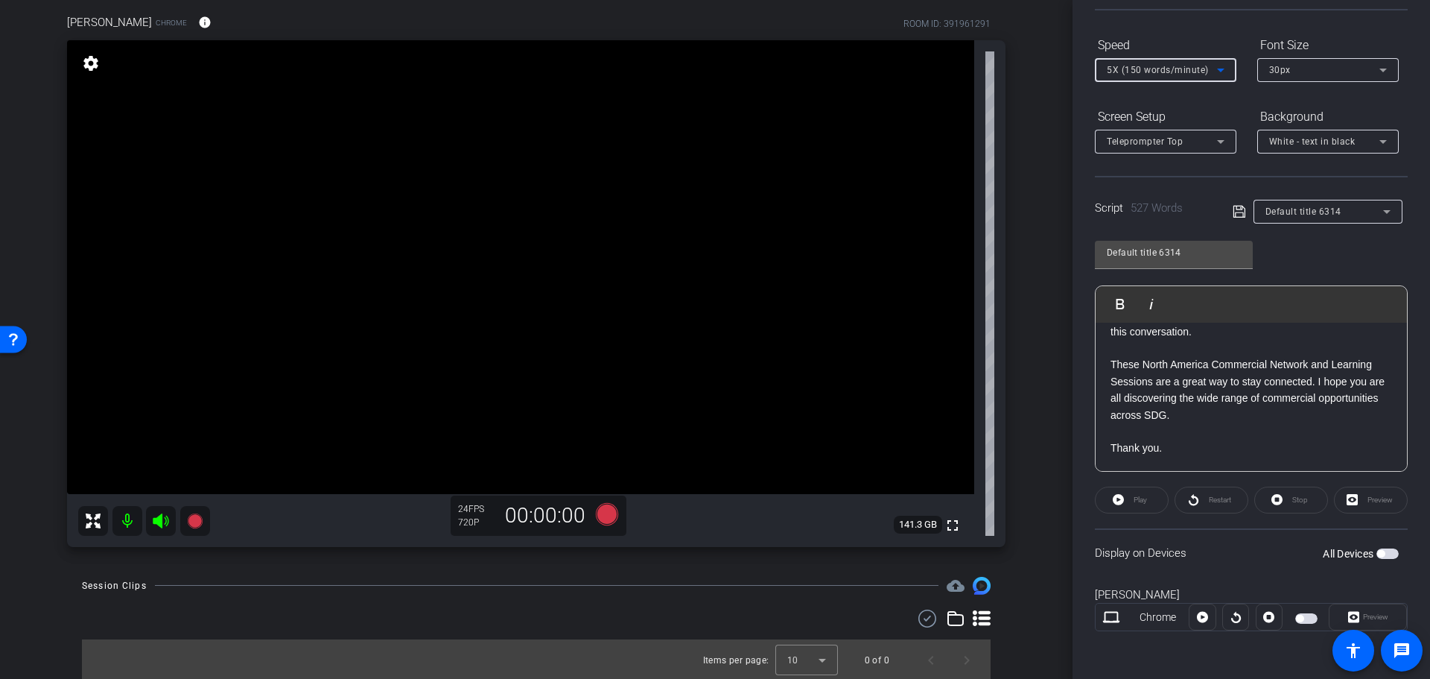
scroll to position [117, 0]
click at [1385, 552] on span "button" at bounding box center [1387, 553] width 22 height 10
click at [1368, 616] on span "Preview" at bounding box center [1375, 616] width 25 height 8
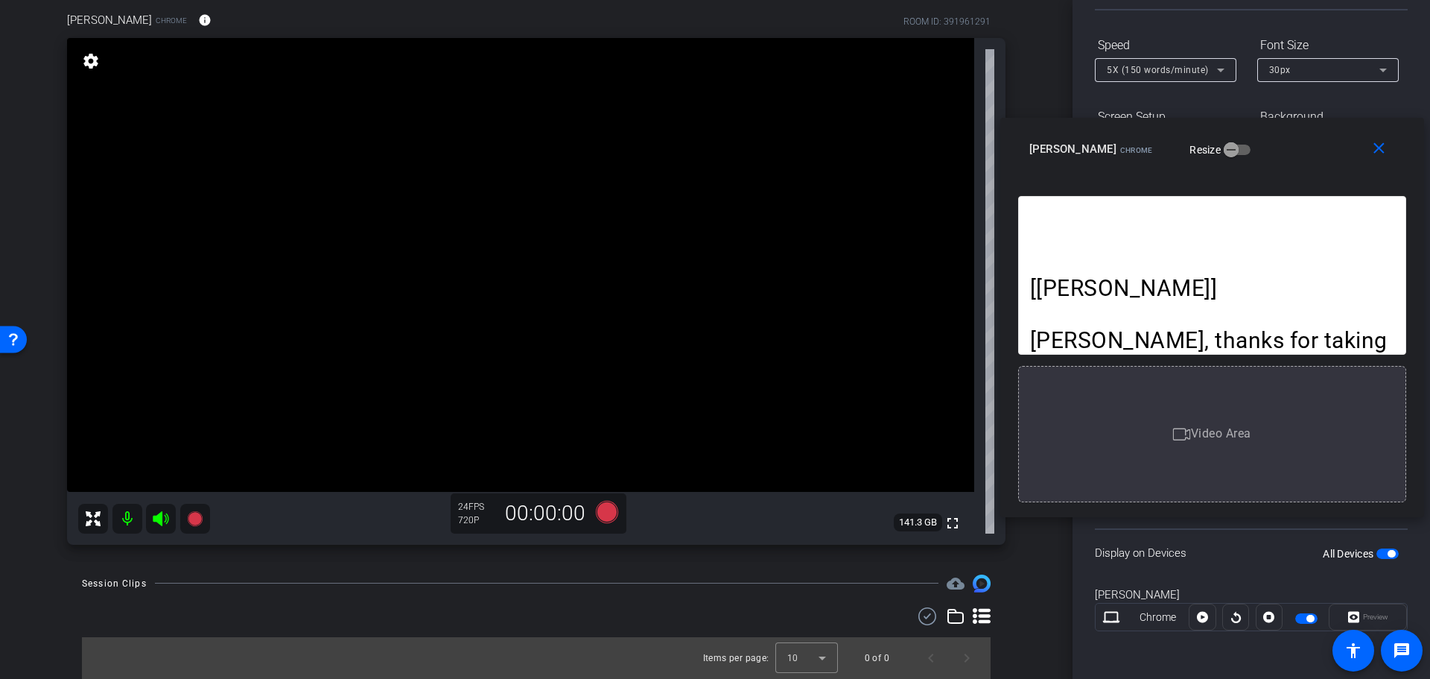
drag, startPoint x: 777, startPoint y: 155, endPoint x: 1274, endPoint y: 133, distance: 498.1
click at [1274, 133] on div "close Kathy Bricaud Chrome Resize" at bounding box center [1212, 151] width 424 height 67
click at [1198, 621] on icon at bounding box center [1202, 617] width 11 height 11
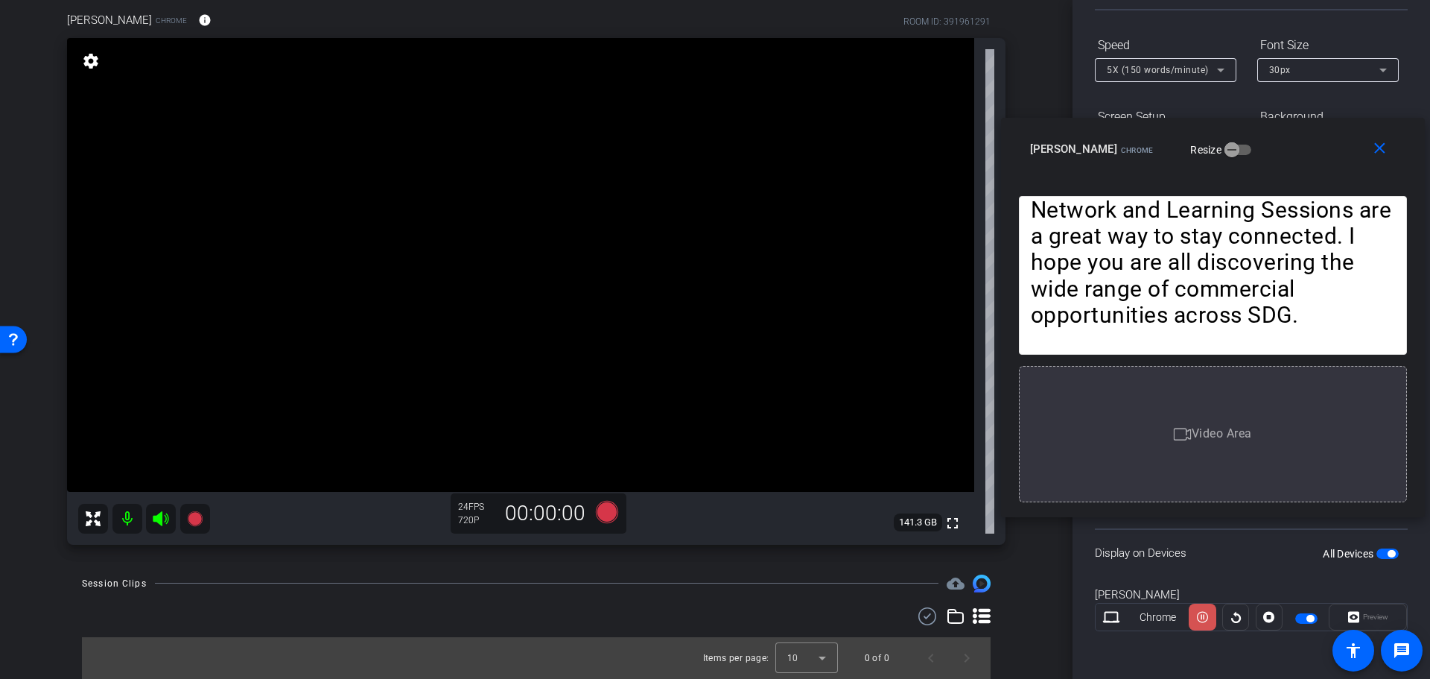
click at [1198, 620] on icon at bounding box center [1202, 617] width 11 height 22
click at [1198, 434] on span "Video Area" at bounding box center [1222, 433] width 60 height 14
click at [826, 361] on video at bounding box center [520, 265] width 907 height 454
click at [1230, 616] on icon at bounding box center [1235, 617] width 11 height 22
click at [1197, 617] on icon at bounding box center [1202, 617] width 11 height 22
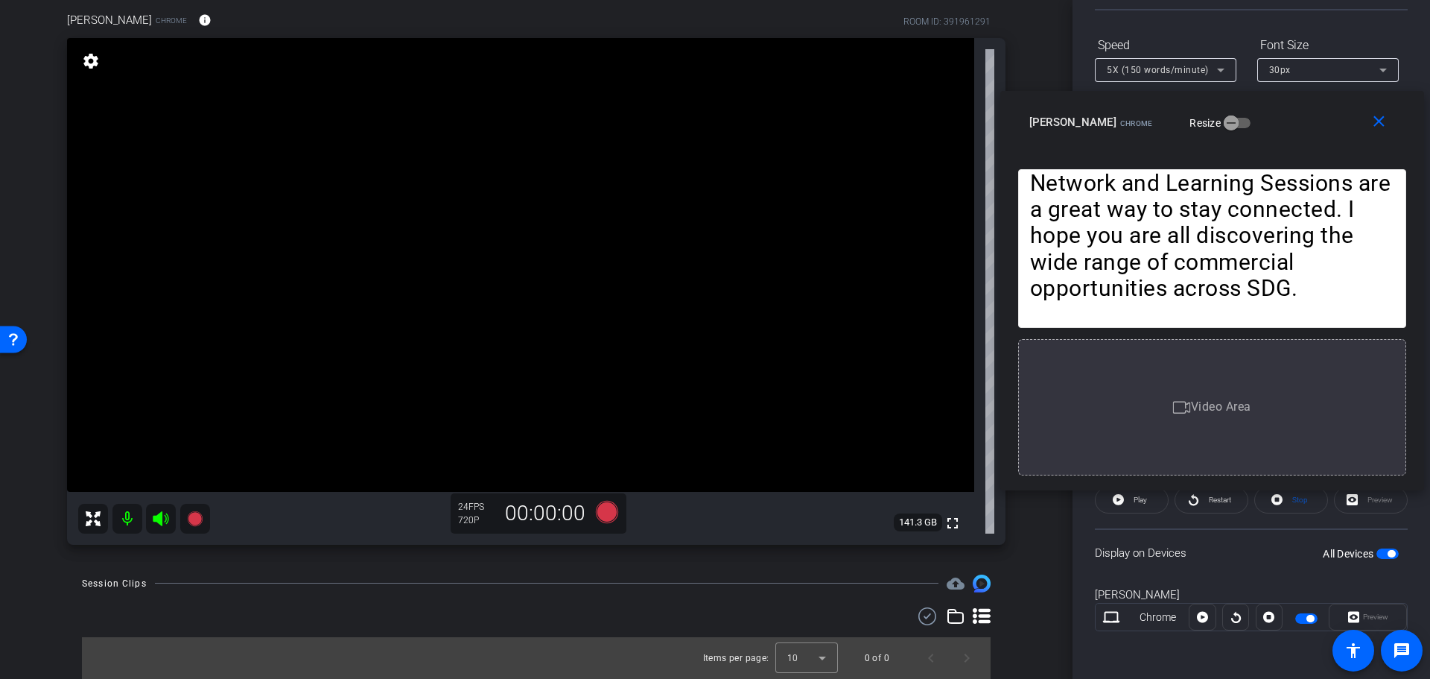
drag, startPoint x: 1270, startPoint y: 138, endPoint x: 1220, endPoint y: 144, distance: 50.3
click at [1235, 136] on div "Kathy Bricaud Chrome Resize" at bounding box center [1217, 122] width 377 height 27
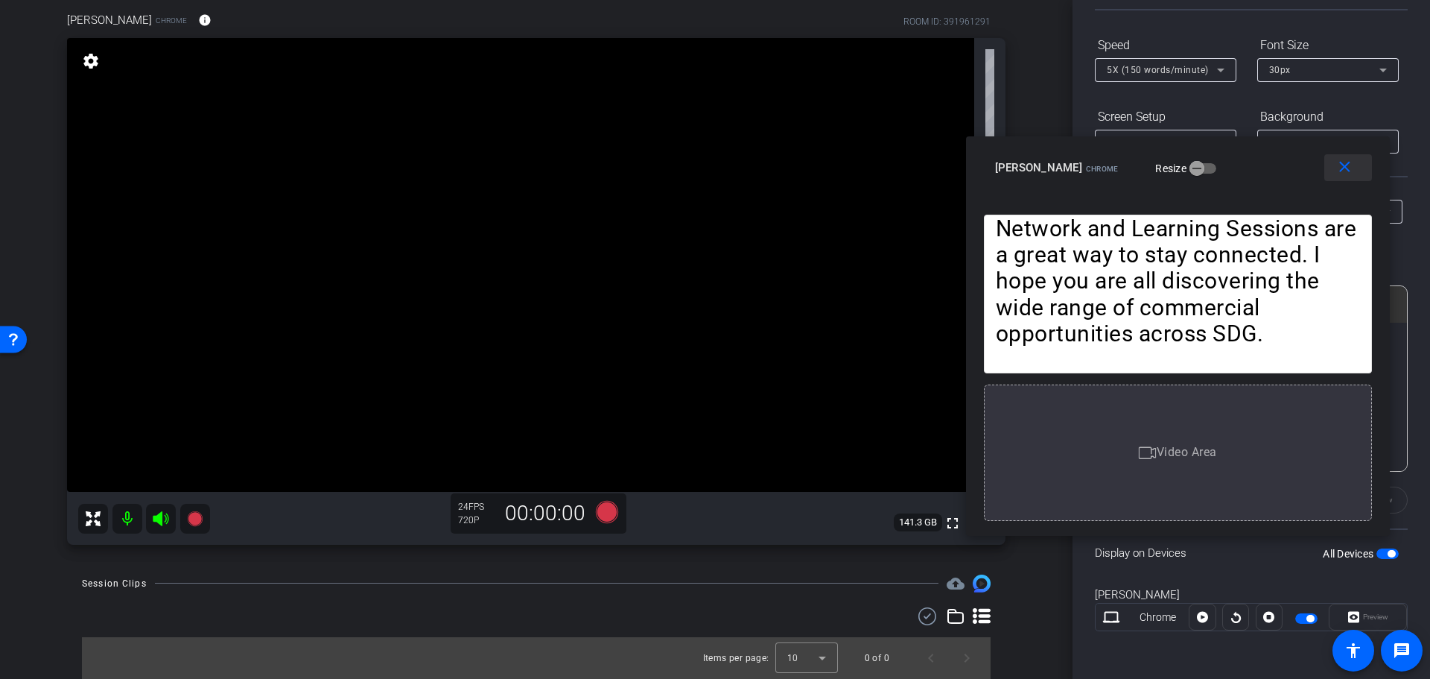
click at [1339, 175] on mat-icon "close" at bounding box center [1345, 167] width 19 height 19
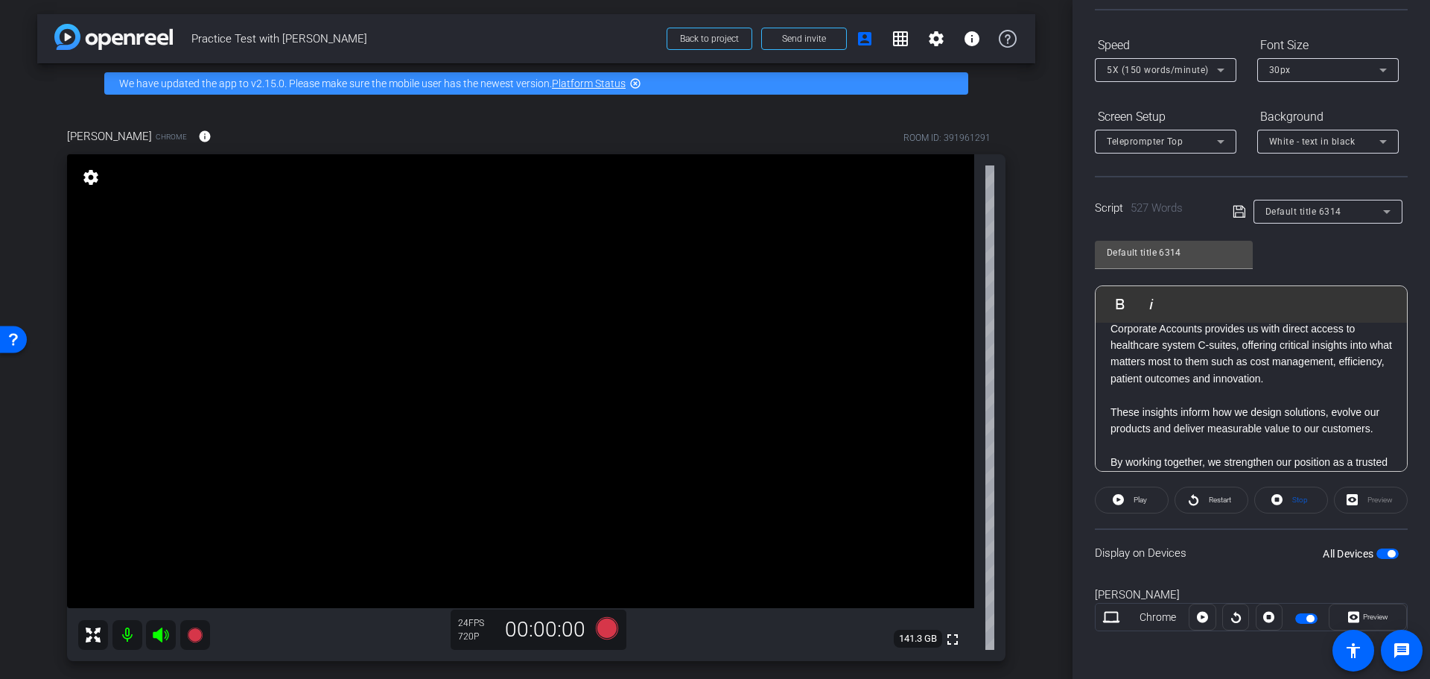
scroll to position [0, 0]
click at [931, 45] on mat-icon "settings" at bounding box center [936, 40] width 18 height 18
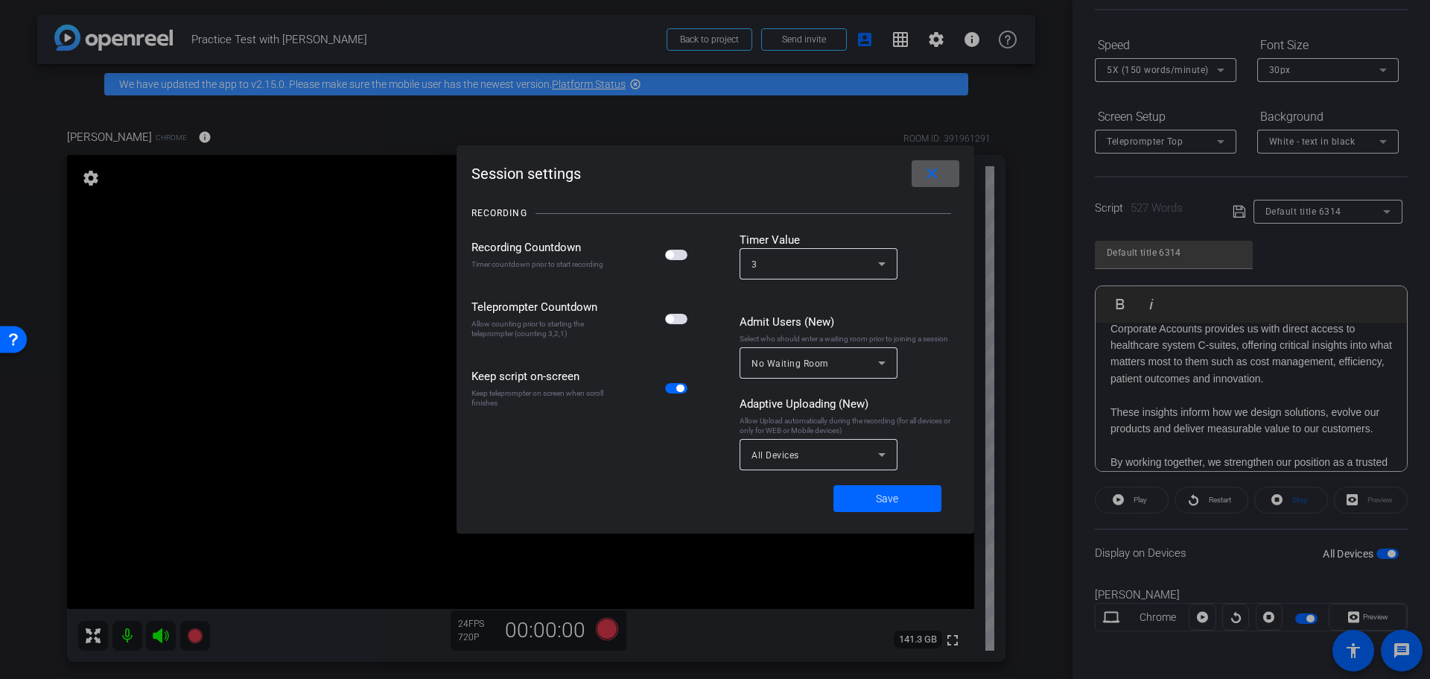
click at [679, 261] on mat-slide-toggle at bounding box center [677, 254] width 25 height 17
click at [681, 253] on span "button" at bounding box center [676, 255] width 22 height 10
click at [678, 320] on span "button" at bounding box center [676, 319] width 22 height 10
click at [910, 499] on span at bounding box center [887, 498] width 108 height 36
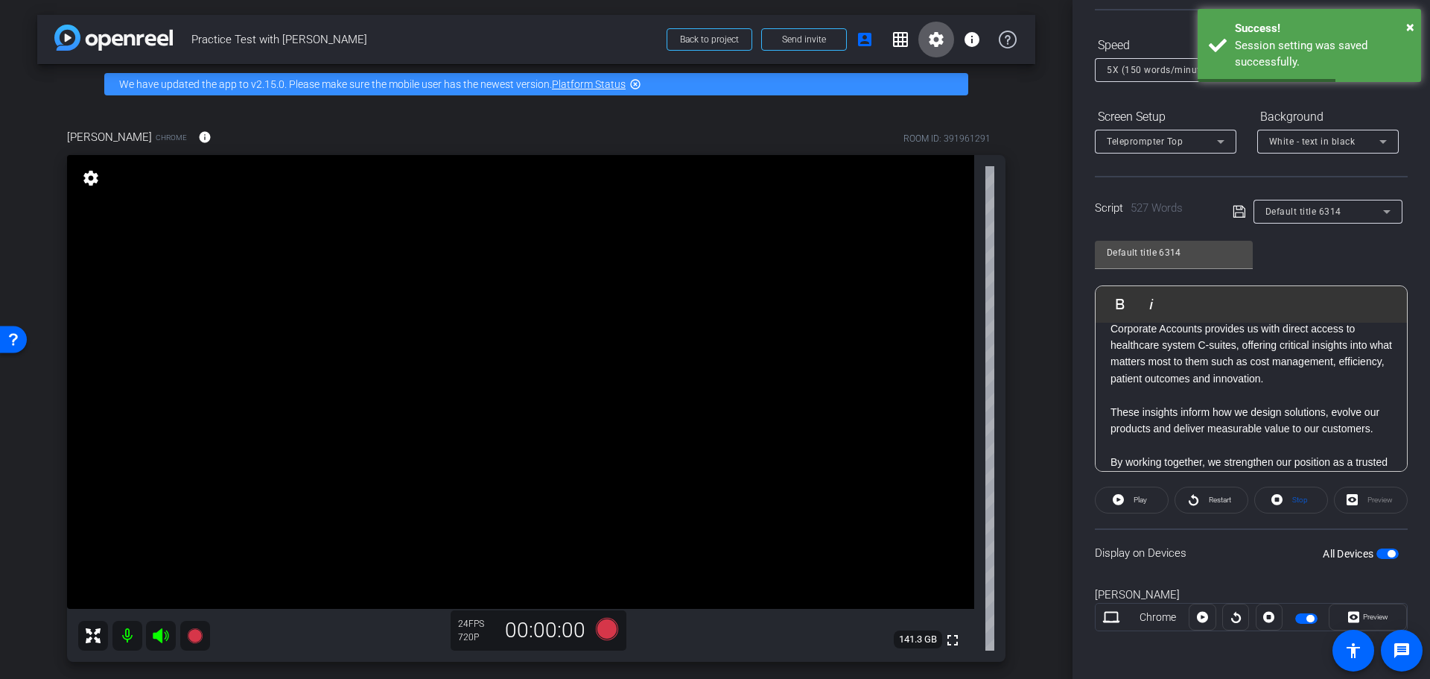
scroll to position [117, 0]
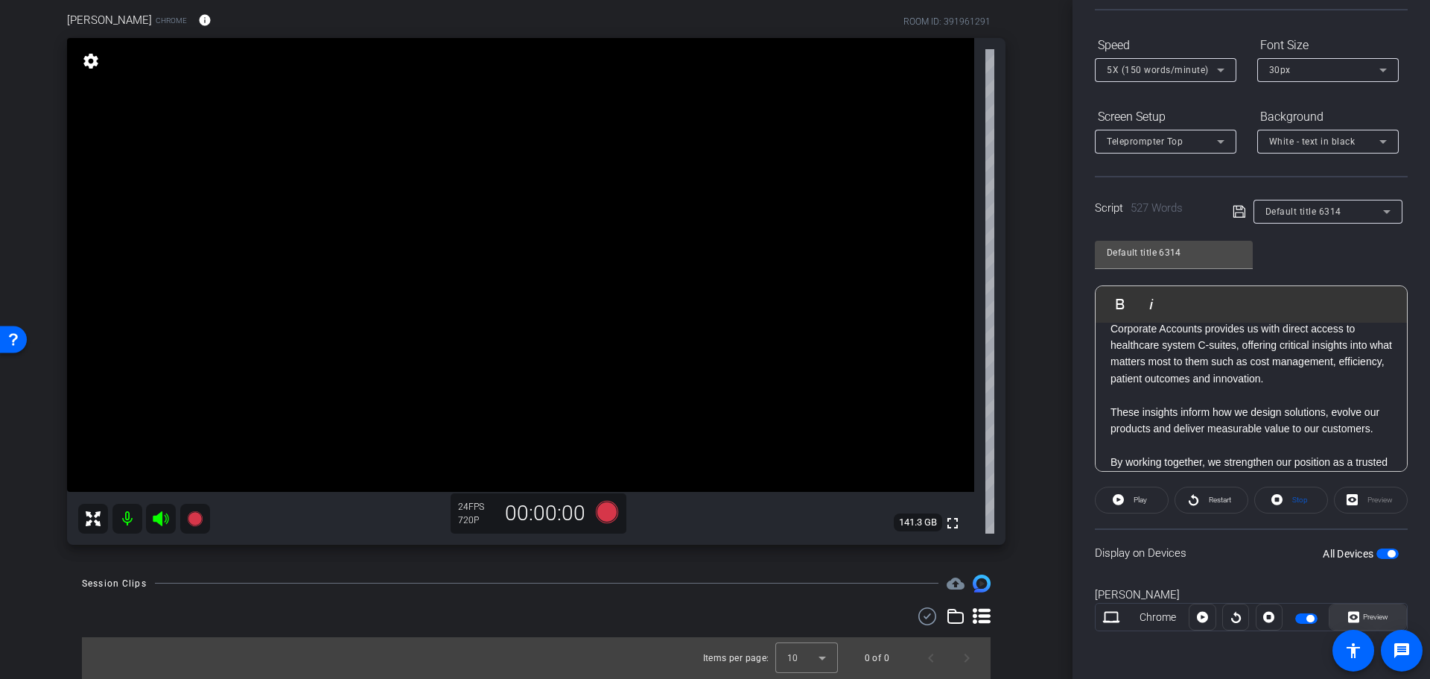
drag, startPoint x: 1360, startPoint y: 615, endPoint x: 1329, endPoint y: 602, distance: 34.0
click at [1363, 615] on span "Preview" at bounding box center [1375, 616] width 25 height 8
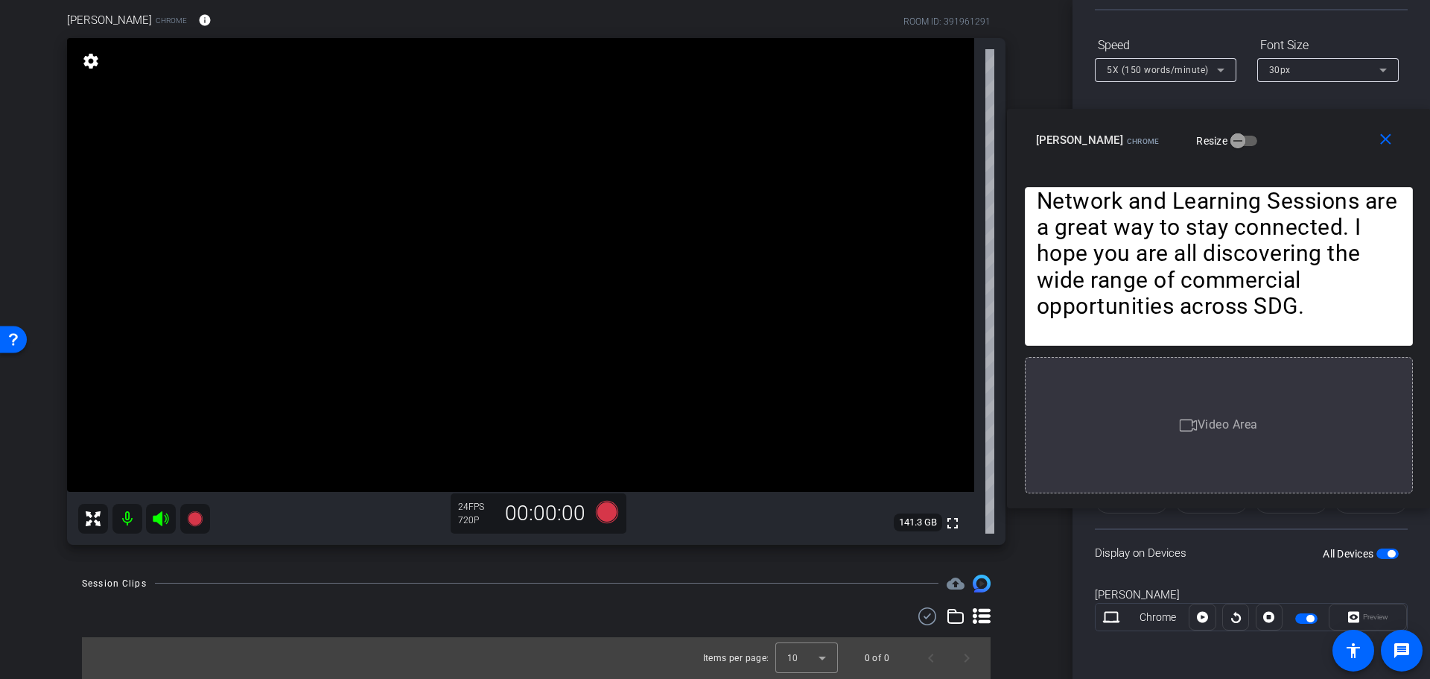
drag, startPoint x: 648, startPoint y: 151, endPoint x: 1146, endPoint y: 116, distance: 499.5
click at [1162, 117] on div "close Kathy Bricaud Chrome Resize" at bounding box center [1219, 142] width 424 height 67
click at [600, 515] on icon at bounding box center [607, 511] width 22 height 22
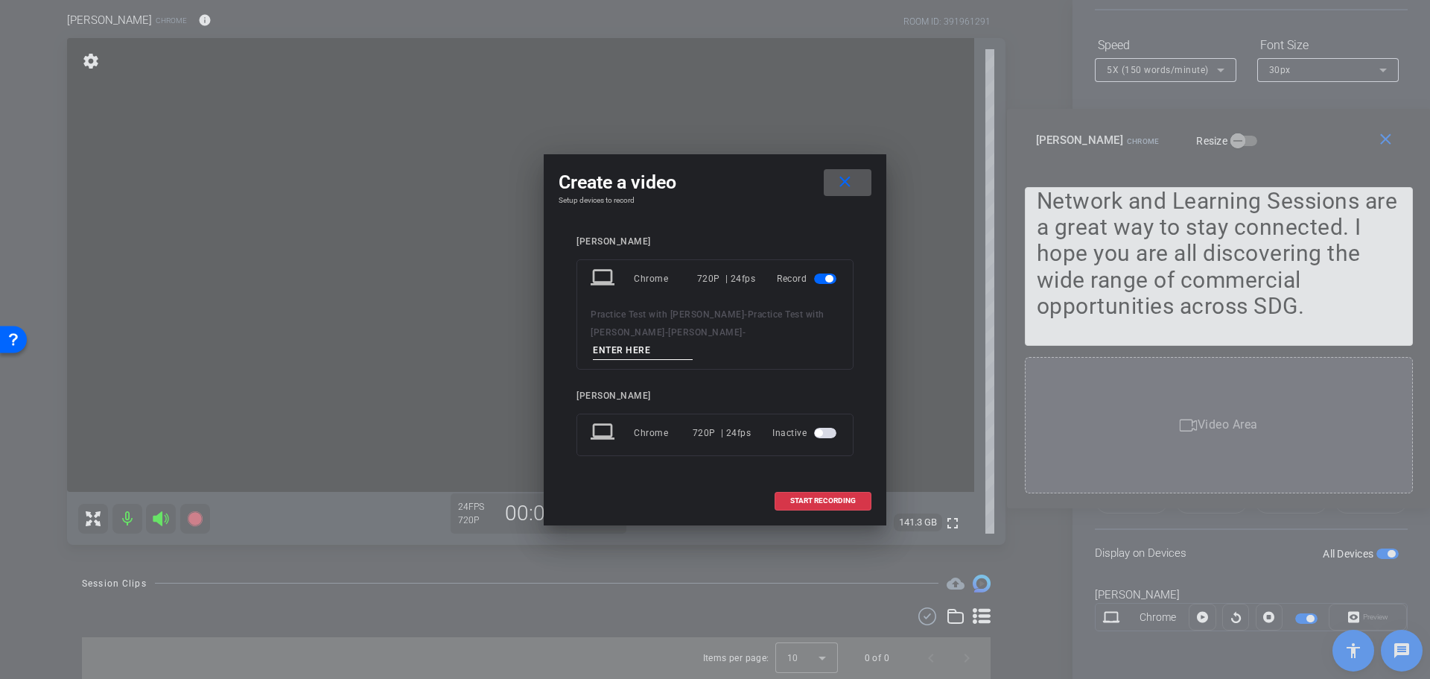
click at [693, 341] on input at bounding box center [643, 350] width 100 height 19
type input "Test Session 1"
click at [815, 497] on span "START RECORDING" at bounding box center [823, 500] width 66 height 7
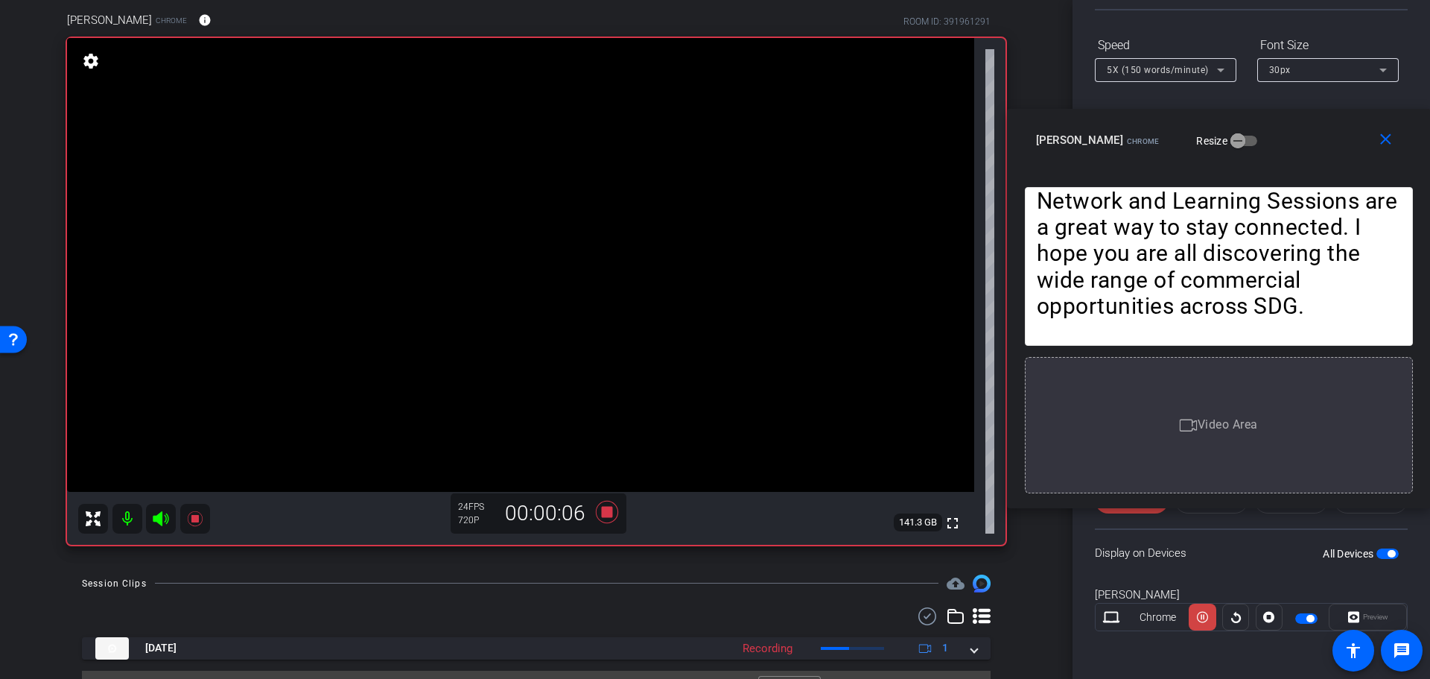
click at [1368, 618] on div "Preview" at bounding box center [1368, 616] width 78 height 27
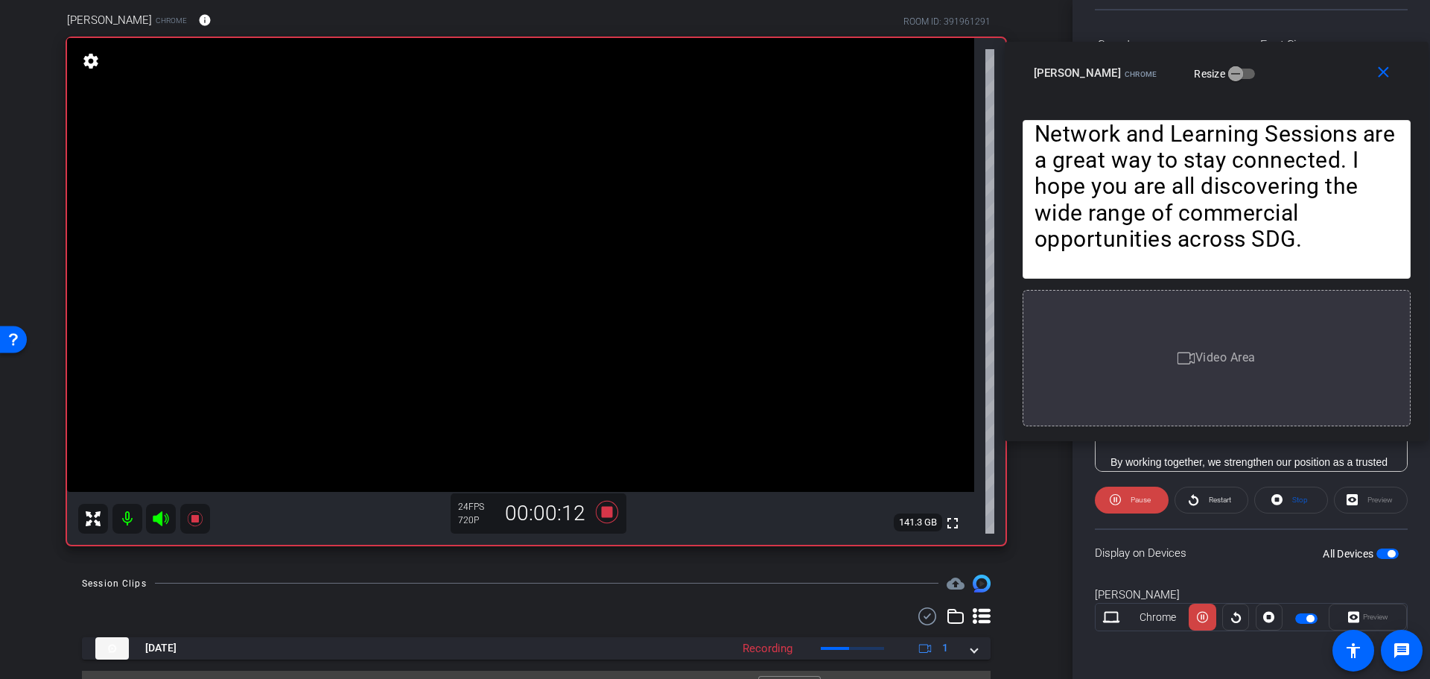
drag, startPoint x: 1307, startPoint y: 138, endPoint x: 1305, endPoint y: 71, distance: 67.1
click at [1305, 71] on div "Kathy Bricaud Chrome Resize" at bounding box center [1222, 73] width 377 height 27
click at [1358, 500] on div "Preview" at bounding box center [1371, 499] width 74 height 27
drag, startPoint x: 1368, startPoint y: 617, endPoint x: 1347, endPoint y: 610, distance: 21.9
click at [1367, 617] on div "Preview" at bounding box center [1368, 616] width 78 height 27
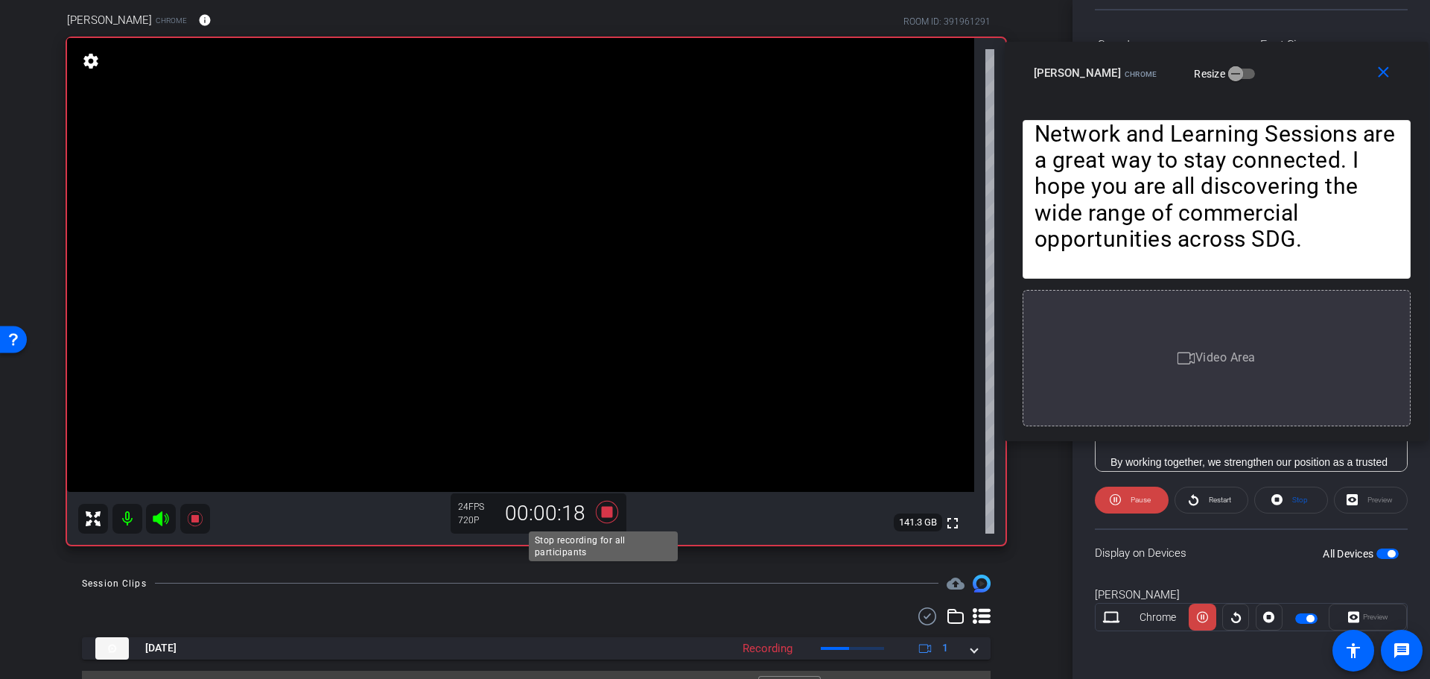
click at [600, 515] on icon at bounding box center [607, 511] width 22 height 22
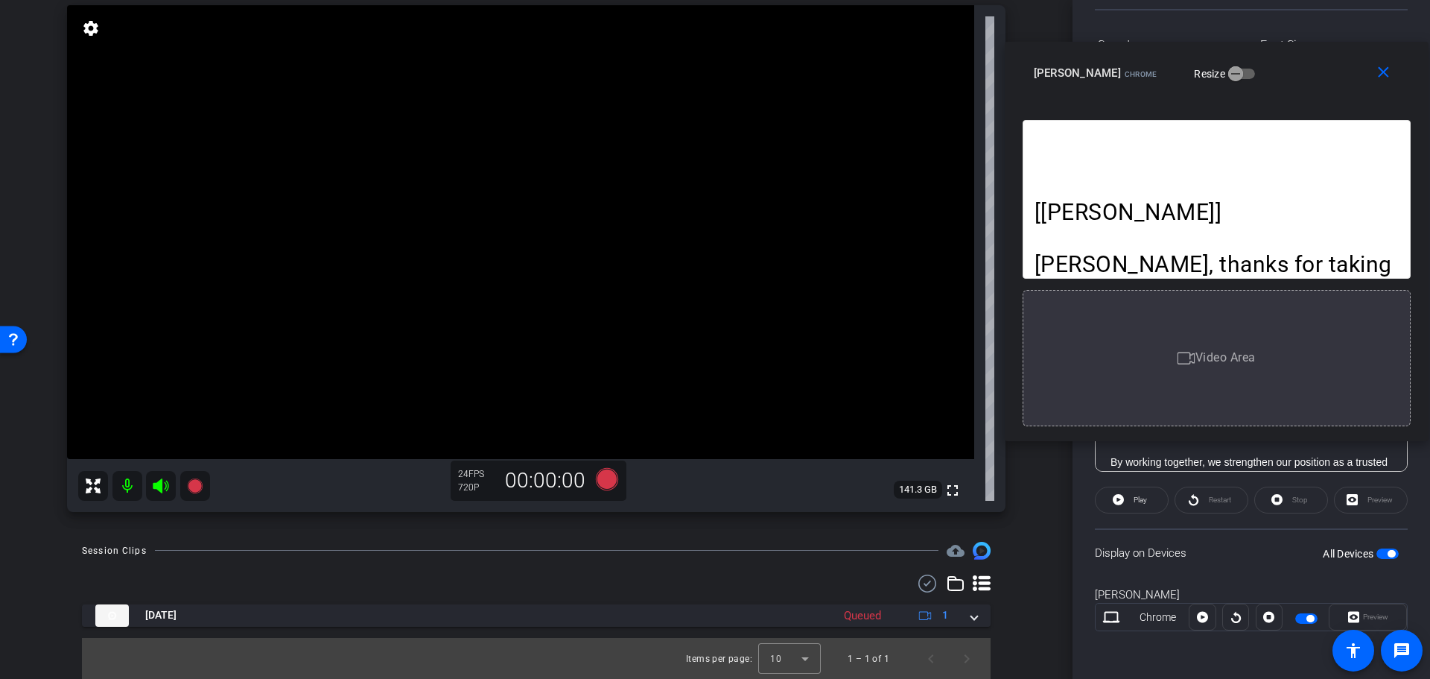
scroll to position [150, 0]
click at [1389, 77] on mat-icon "close" at bounding box center [1383, 72] width 19 height 19
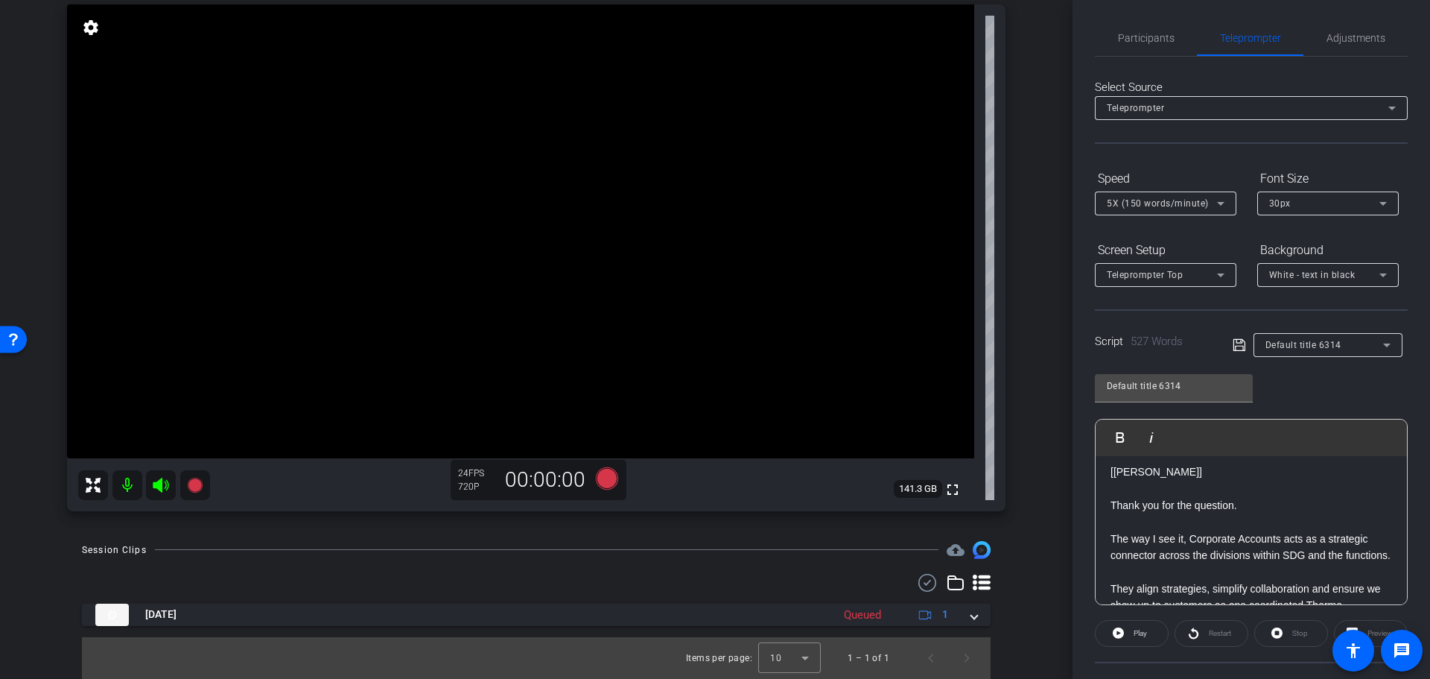
scroll to position [0, 0]
click at [1341, 38] on span "Adjustments" at bounding box center [1356, 40] width 59 height 10
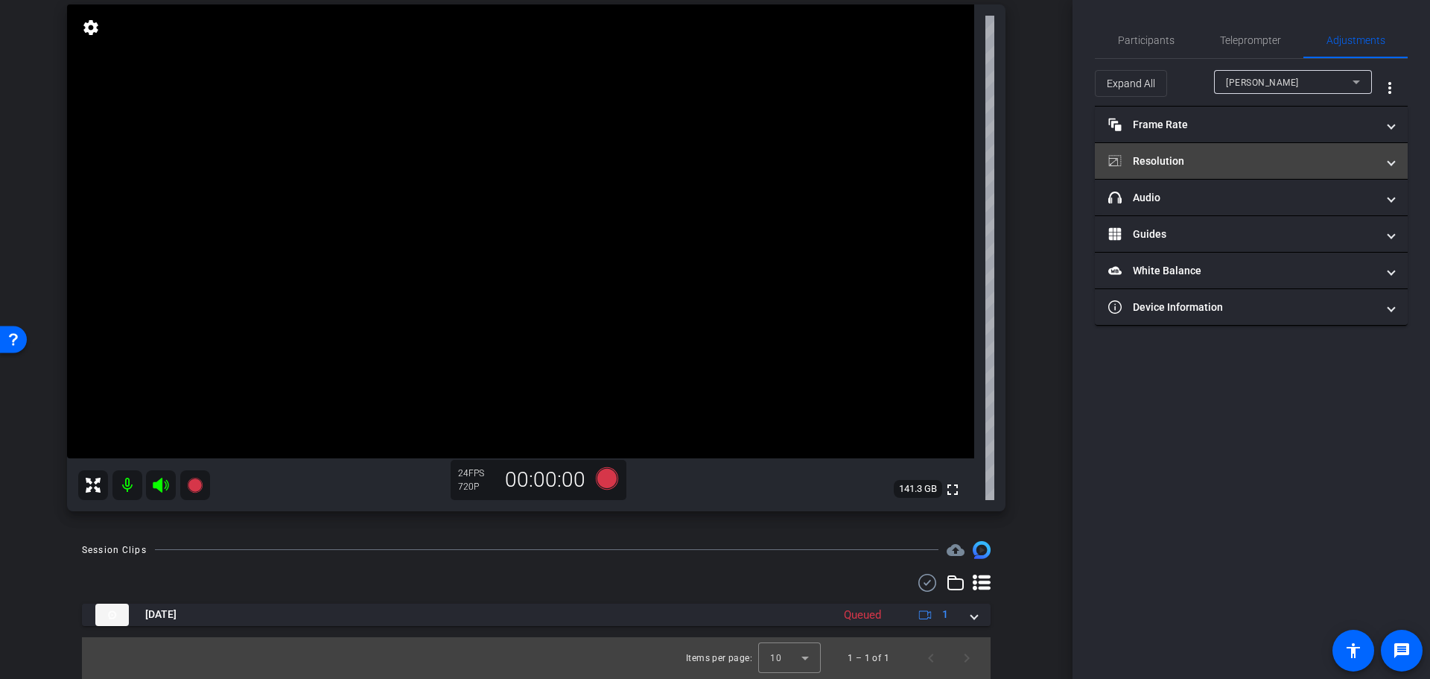
click at [1386, 156] on span "Resolution" at bounding box center [1248, 161] width 280 height 16
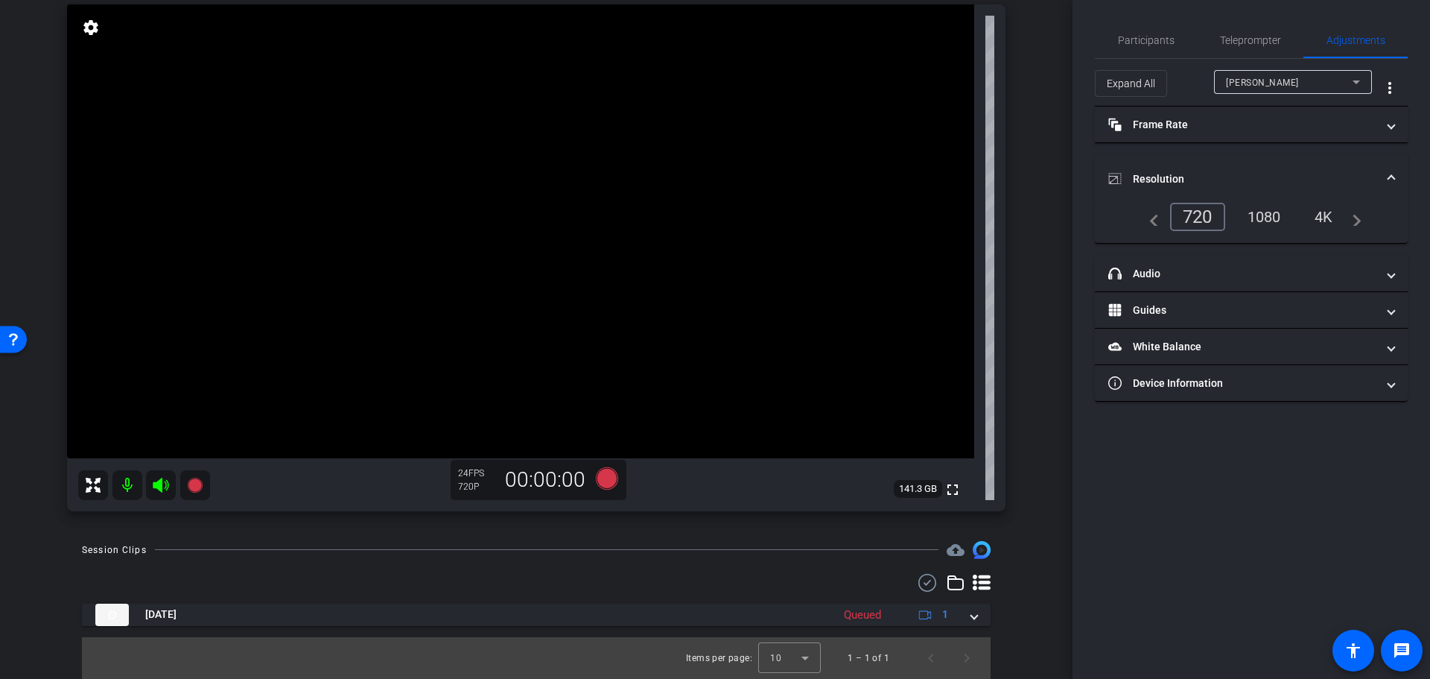
click at [1392, 170] on mat-expansion-panel-header "Resolution" at bounding box center [1251, 179] width 313 height 48
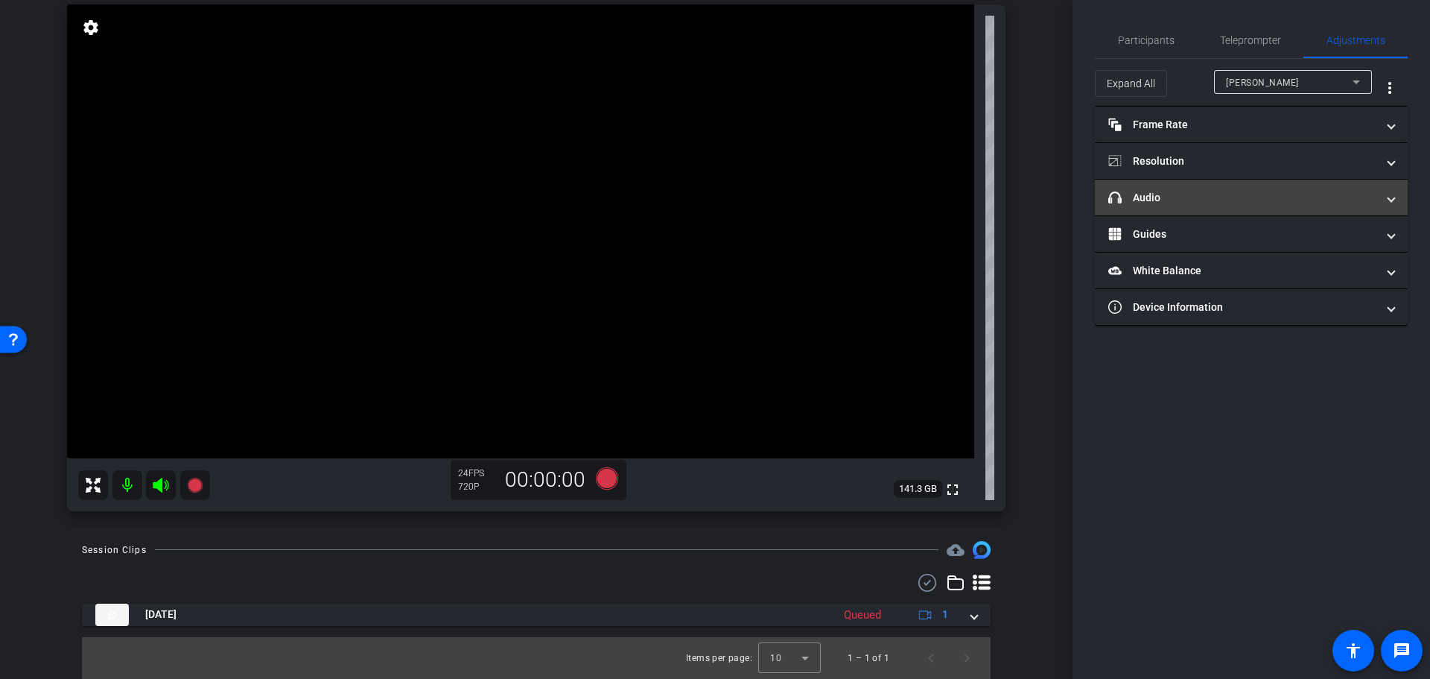
click at [1386, 208] on mat-expansion-panel-header "headphone icon Audio" at bounding box center [1251, 198] width 313 height 36
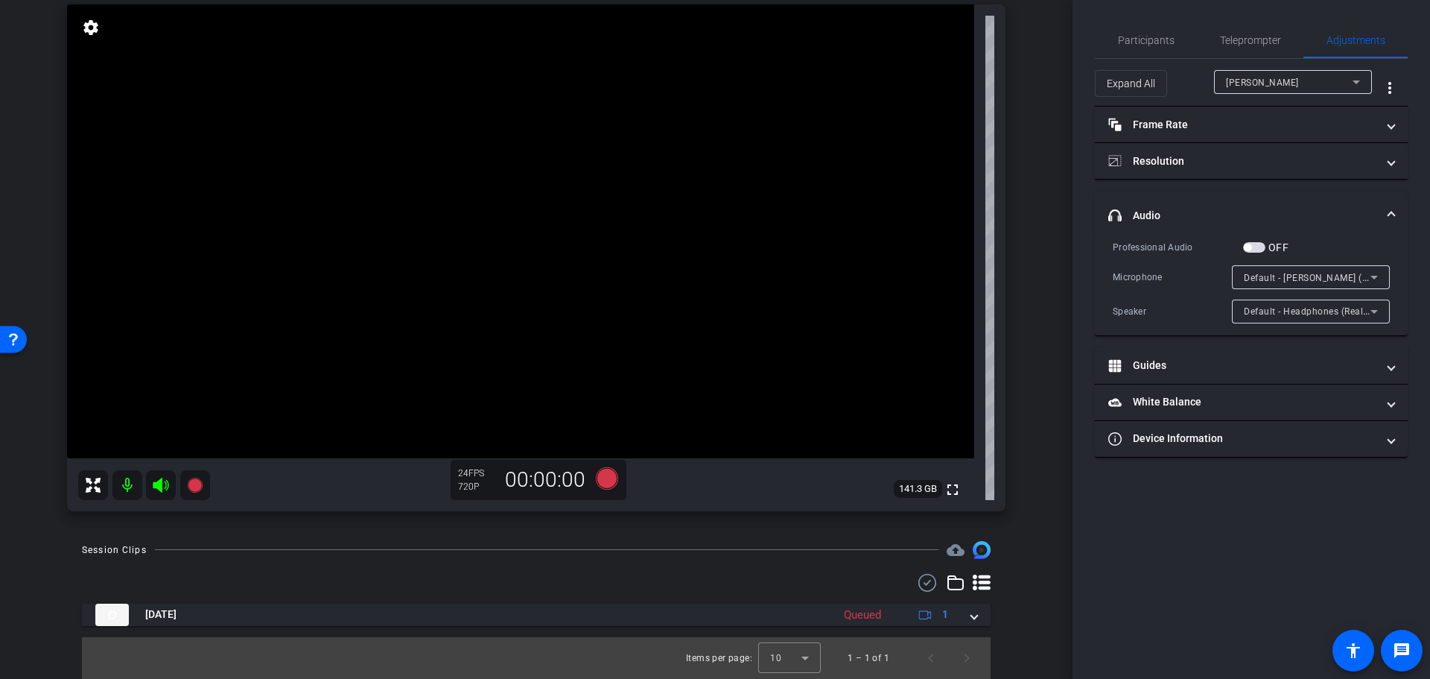
click at [1392, 206] on mat-expansion-panel-header "headphone icon Audio" at bounding box center [1251, 215] width 313 height 48
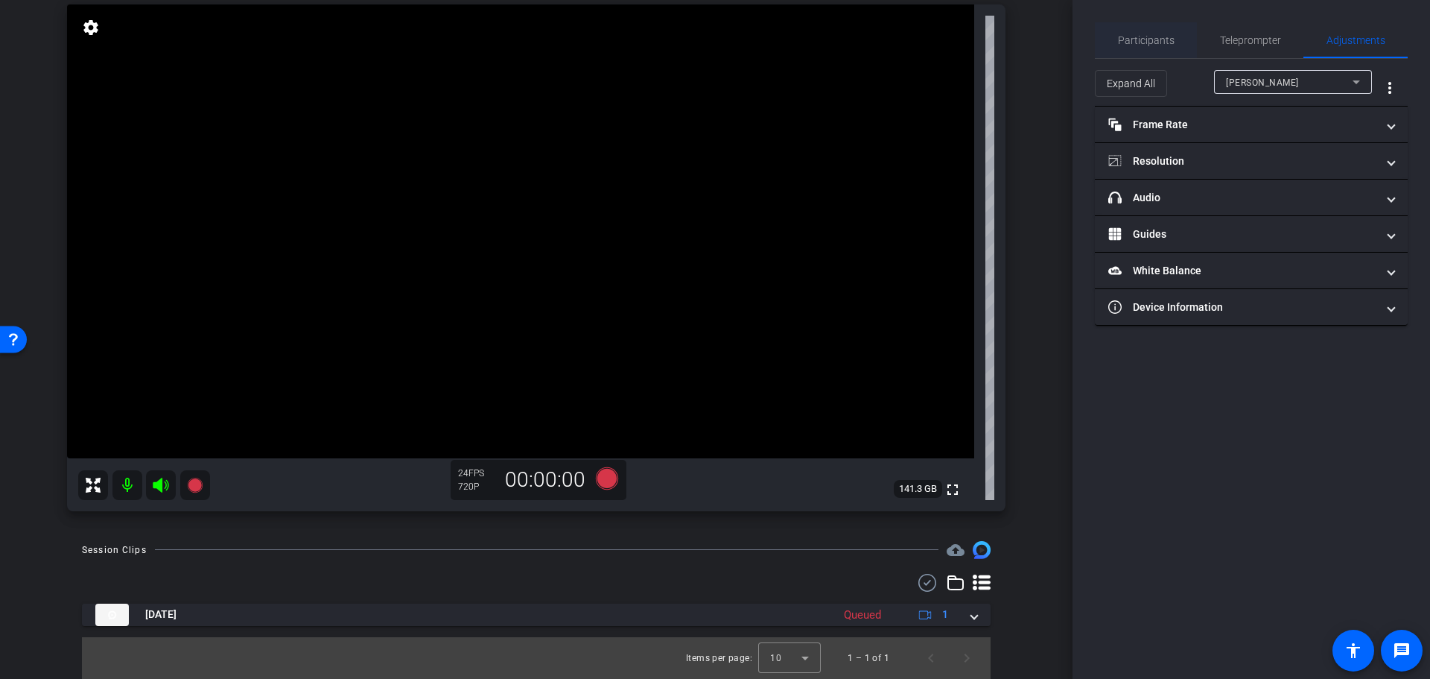
click at [1157, 42] on span "Participants" at bounding box center [1146, 40] width 57 height 10
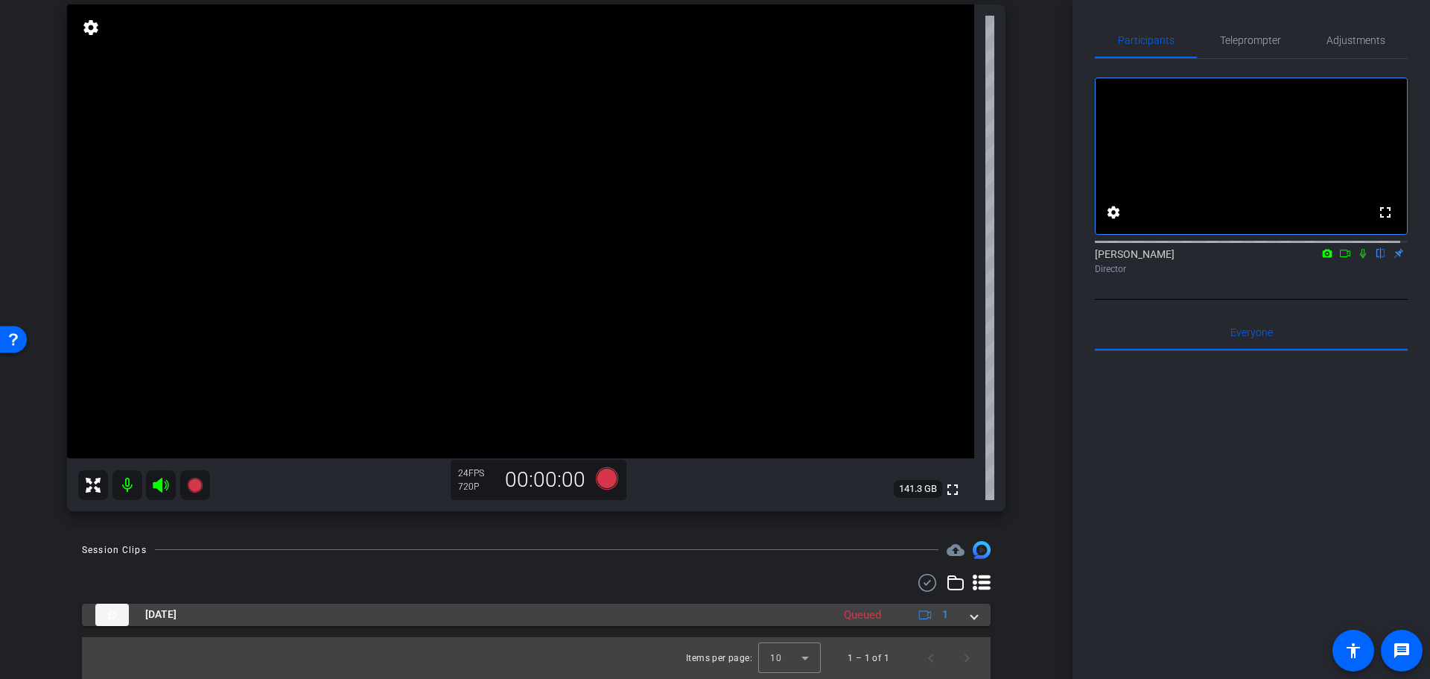
click at [971, 622] on span at bounding box center [974, 614] width 6 height 16
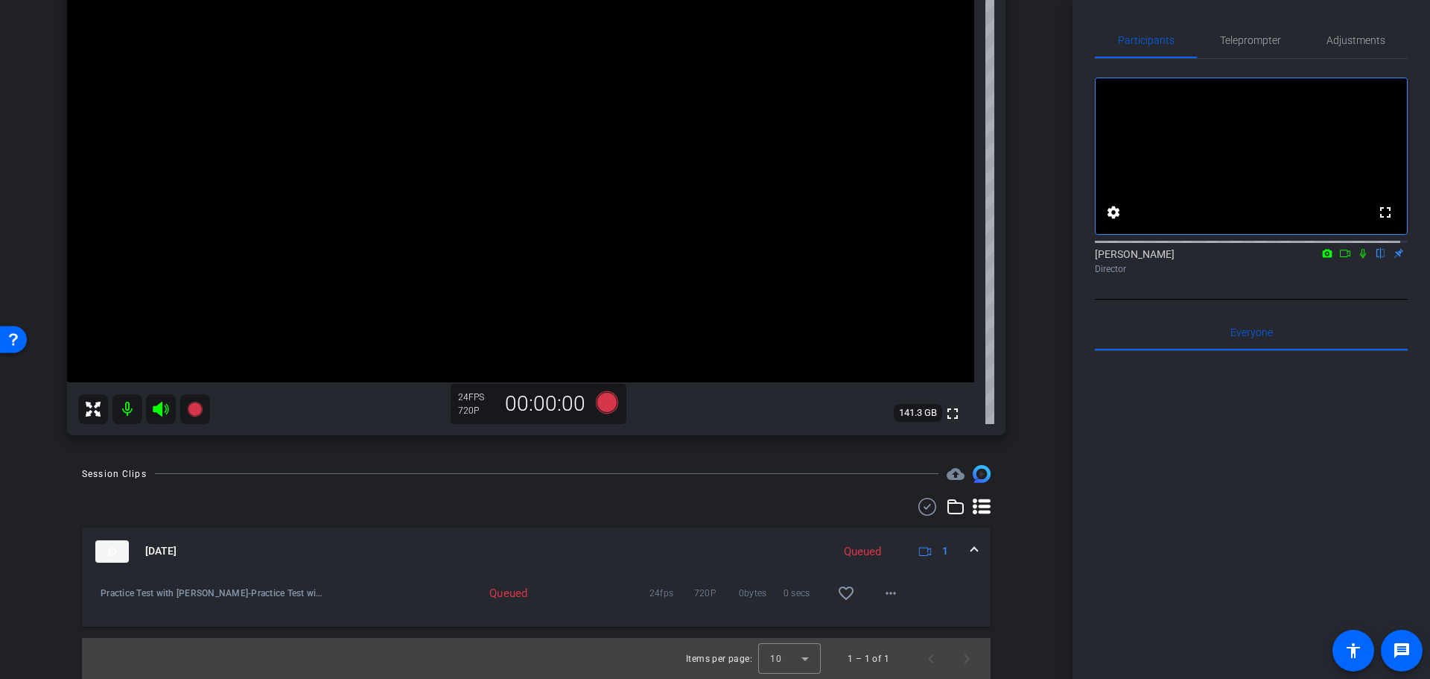
scroll to position [227, 0]
click at [891, 586] on mat-icon "more_horiz" at bounding box center [891, 592] width 18 height 18
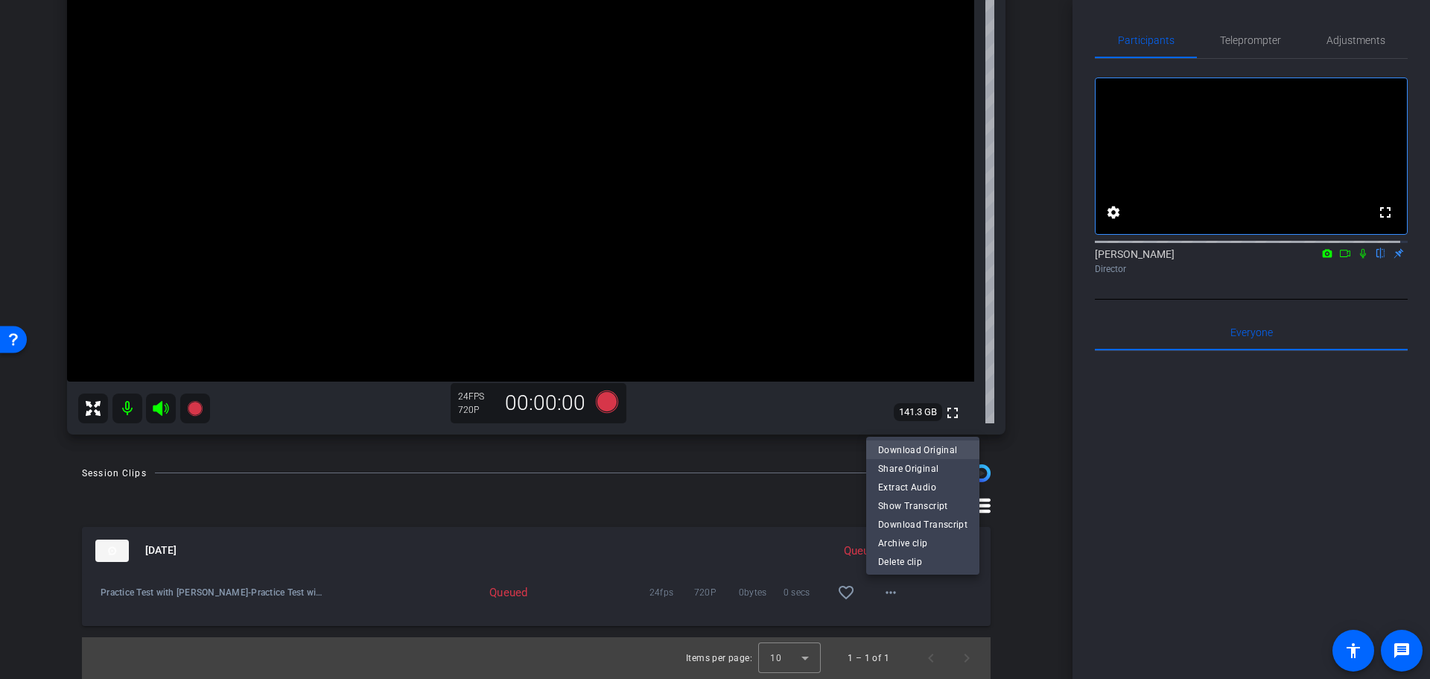
click at [938, 449] on span "Download Original" at bounding box center [922, 449] width 89 height 18
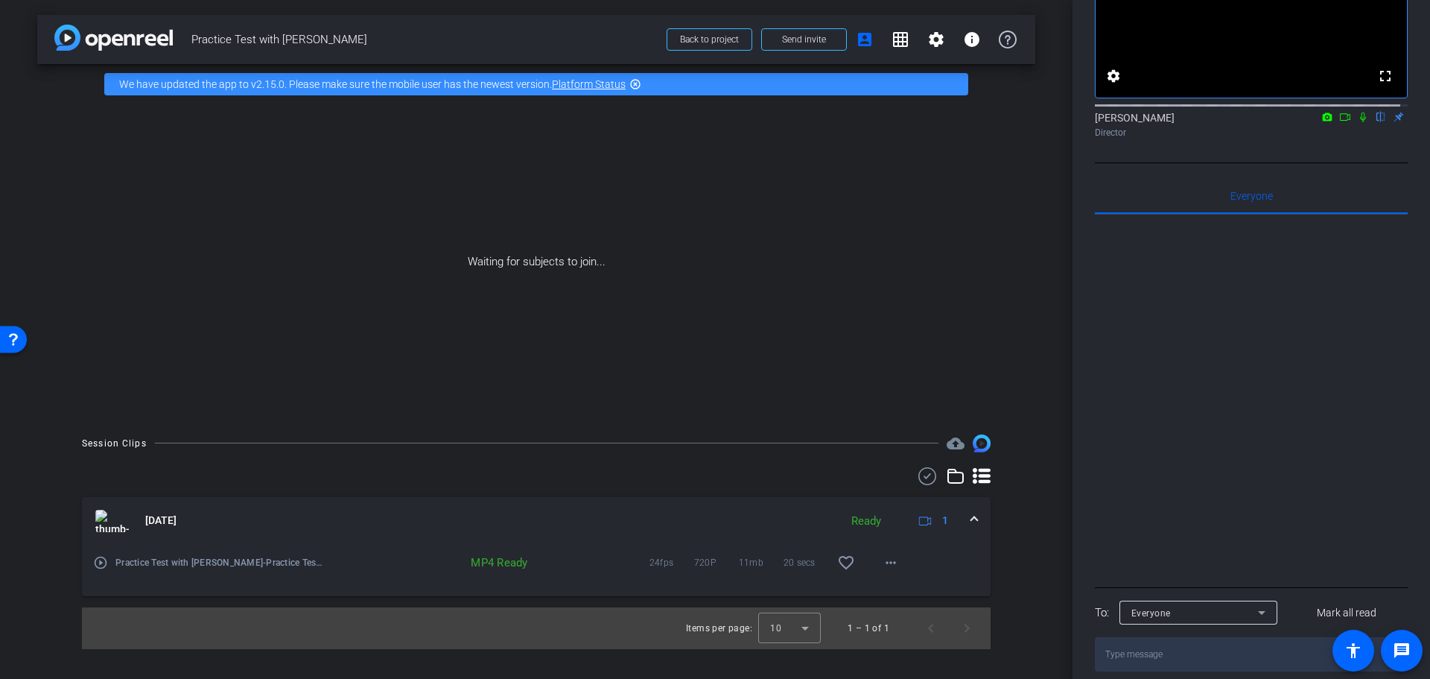
scroll to position [167, 0]
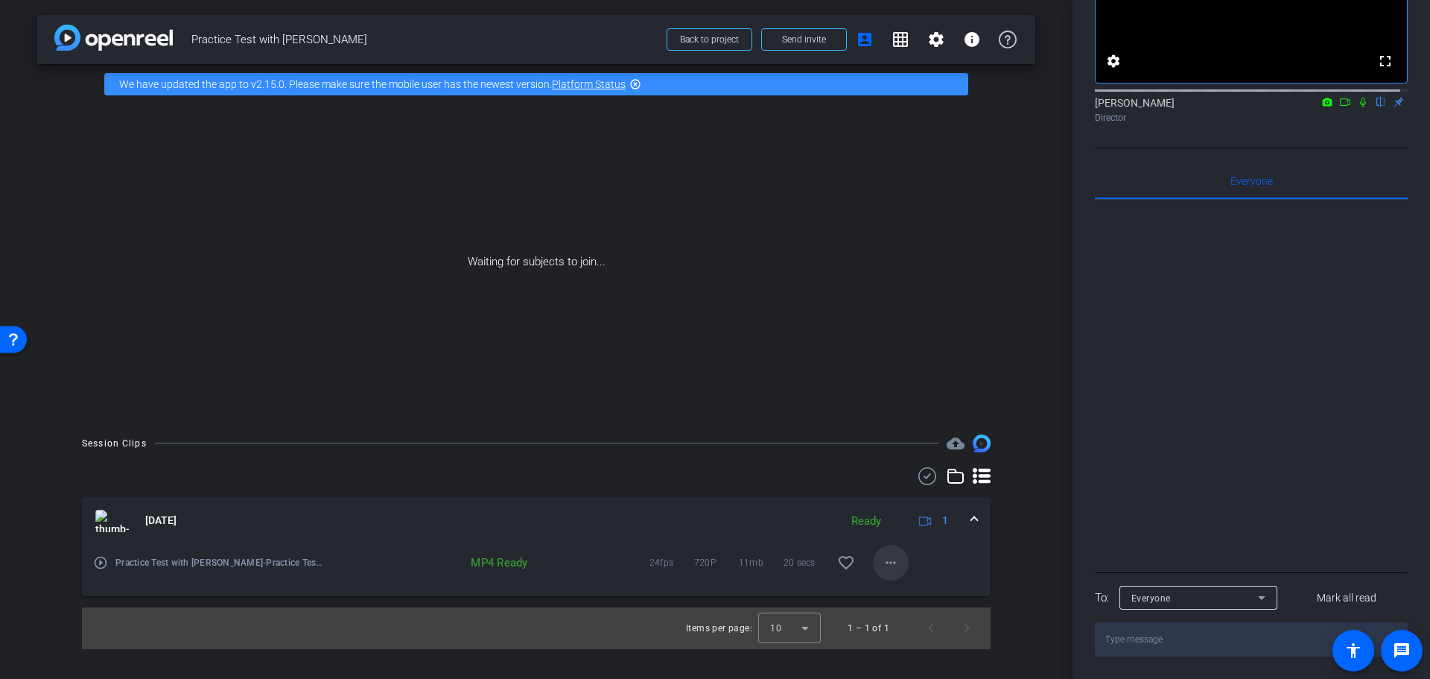
click at [892, 568] on mat-icon "more_horiz" at bounding box center [891, 562] width 18 height 18
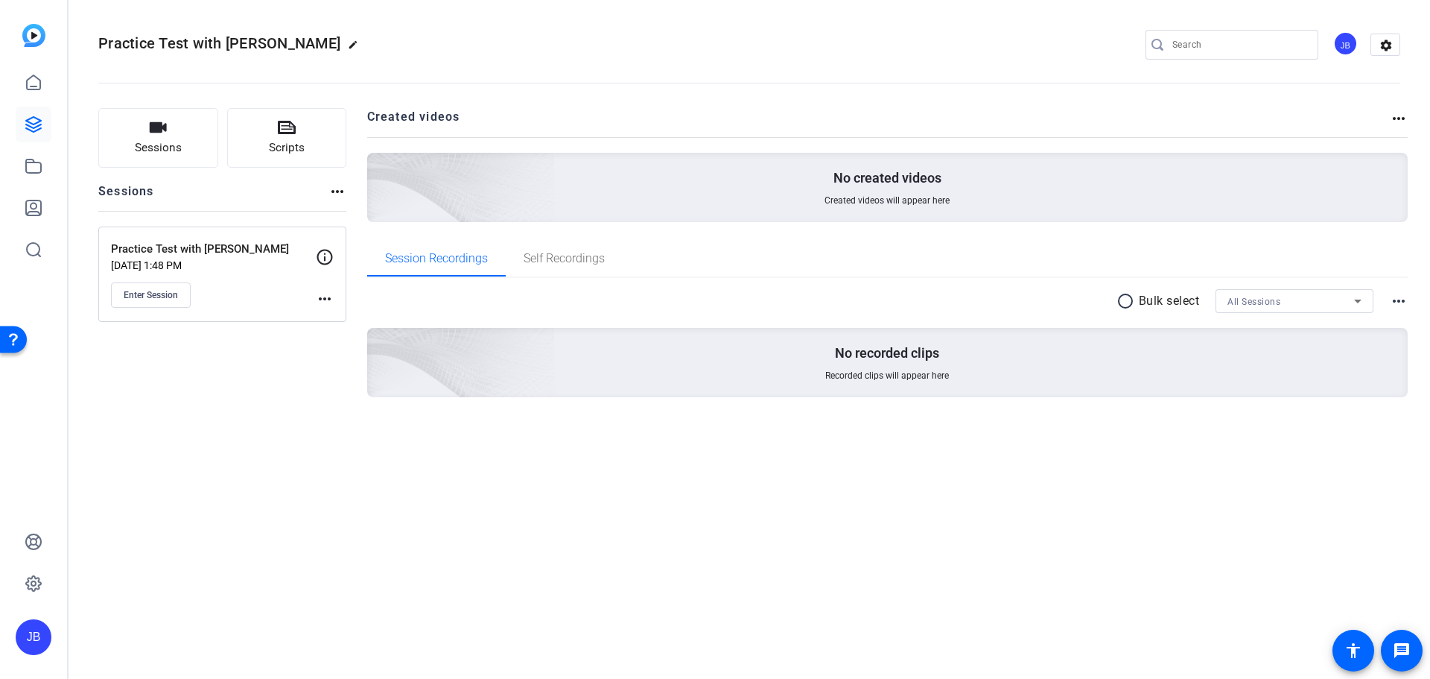
click at [256, 489] on div "Practice Test with Sarah edit JB settings Sessions Scripts Sessions more_horiz …" at bounding box center [750, 339] width 1362 height 679
click at [325, 301] on mat-icon "more_horiz" at bounding box center [325, 299] width 18 height 18
click at [325, 302] on div at bounding box center [715, 339] width 1430 height 679
click at [1392, 119] on mat-icon "more_horiz" at bounding box center [1399, 118] width 18 height 18
click at [1038, 84] on div at bounding box center [715, 339] width 1430 height 679
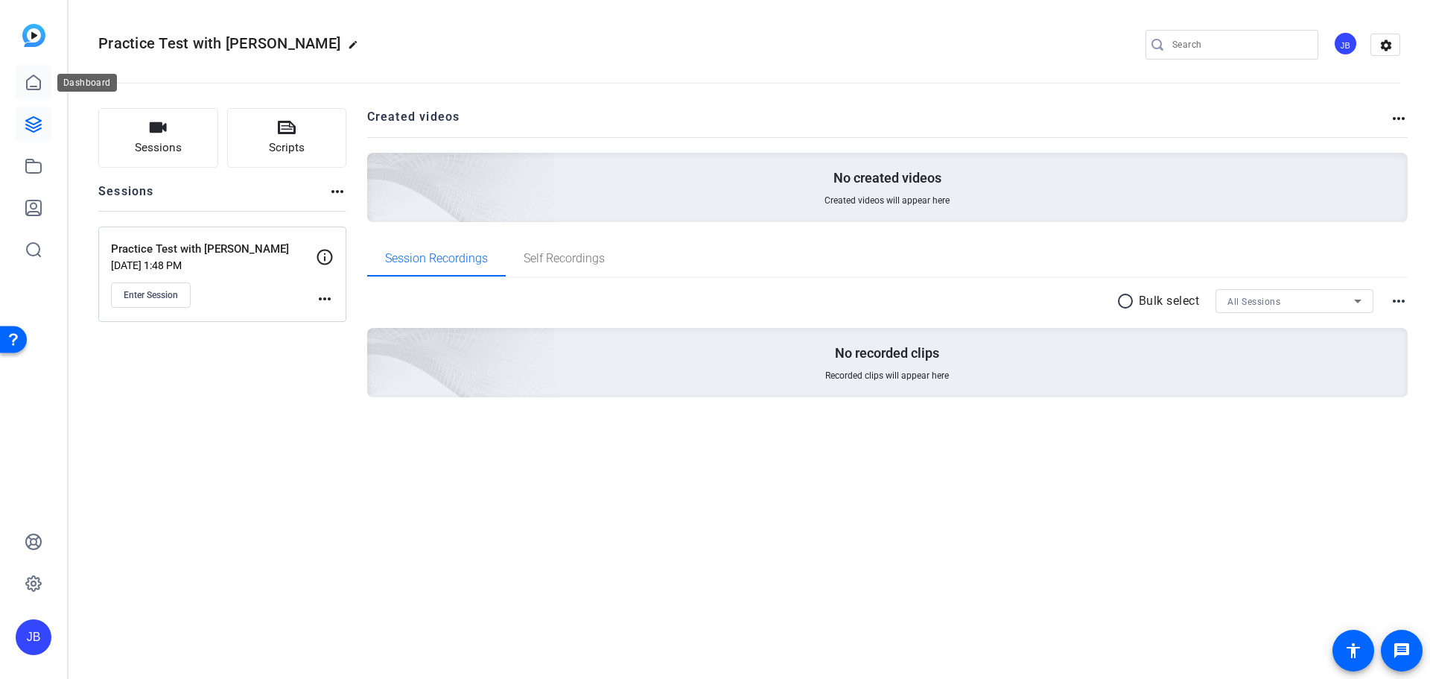
click at [32, 80] on icon at bounding box center [34, 83] width 18 height 18
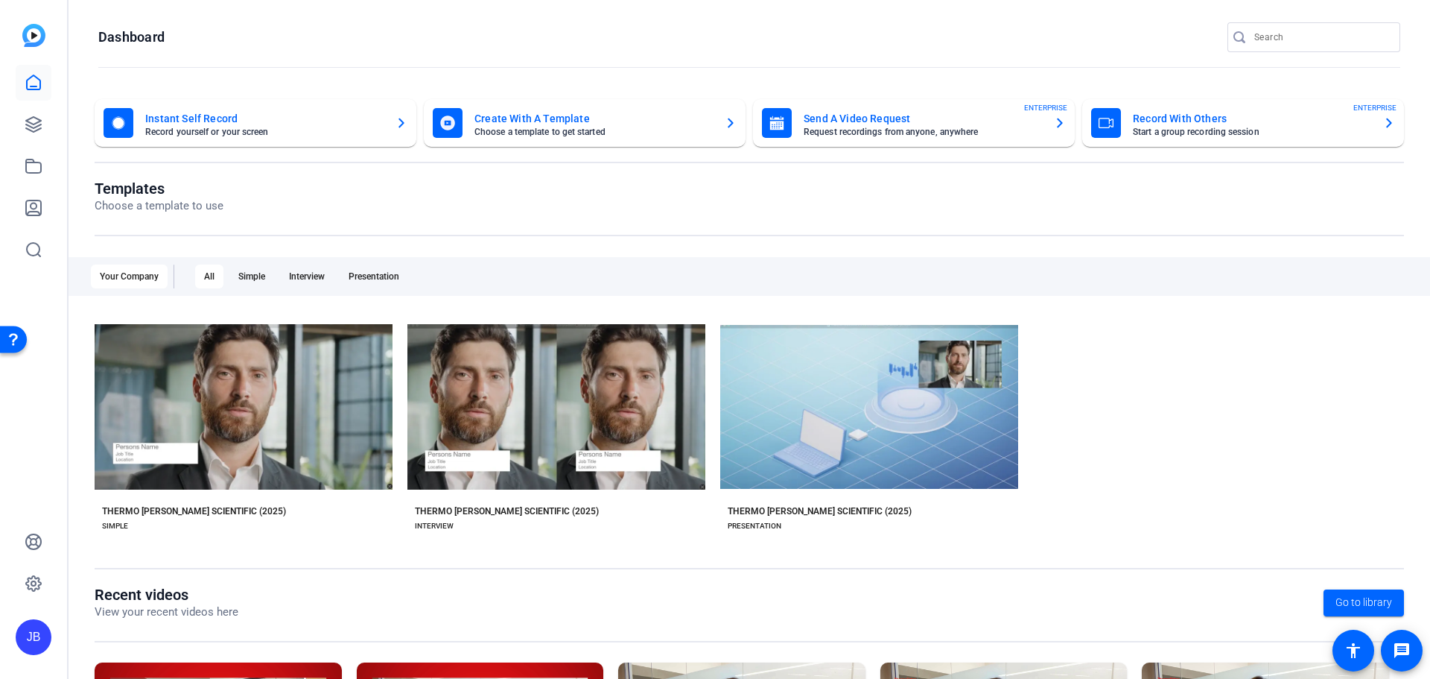
click at [820, 25] on openreel-page-title "Dashboard" at bounding box center [749, 37] width 1302 height 30
click at [1206, 129] on mat-card-subtitle "Start a group recording session" at bounding box center [1252, 131] width 238 height 9
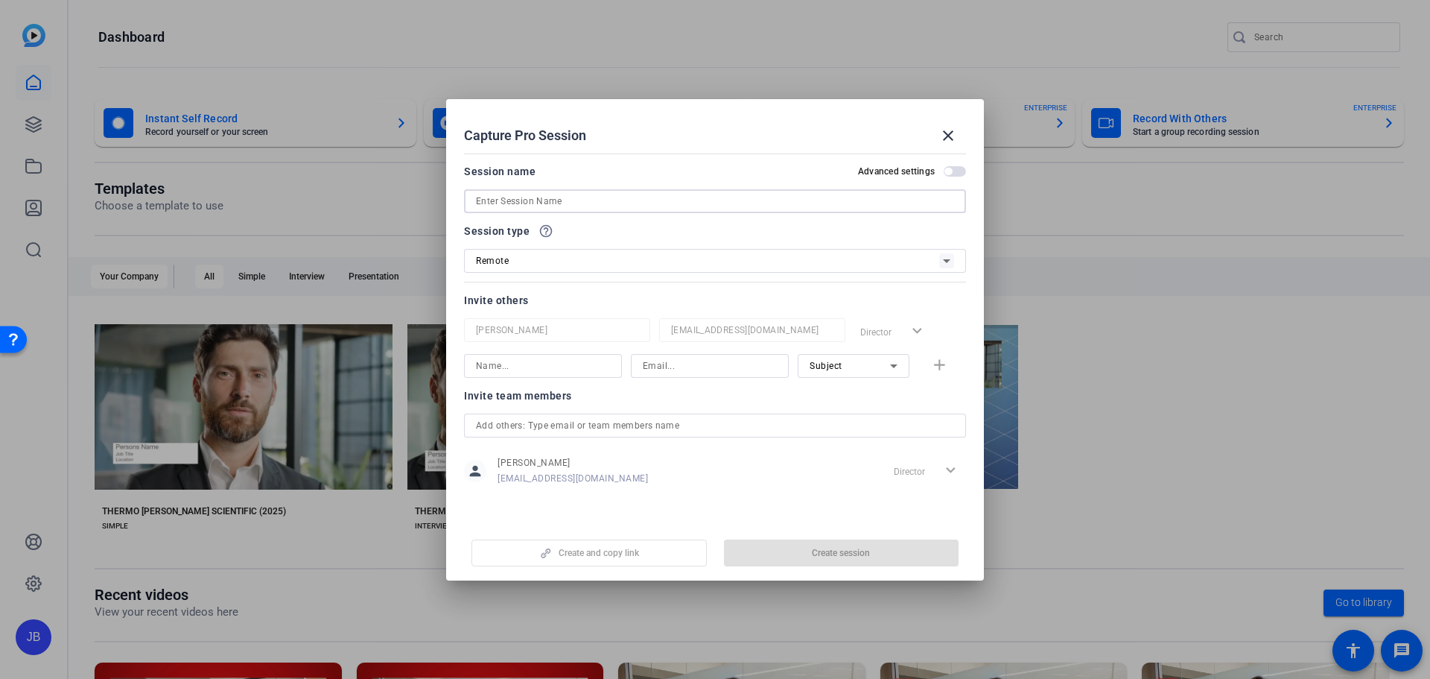
click at [553, 203] on input at bounding box center [715, 201] width 478 height 18
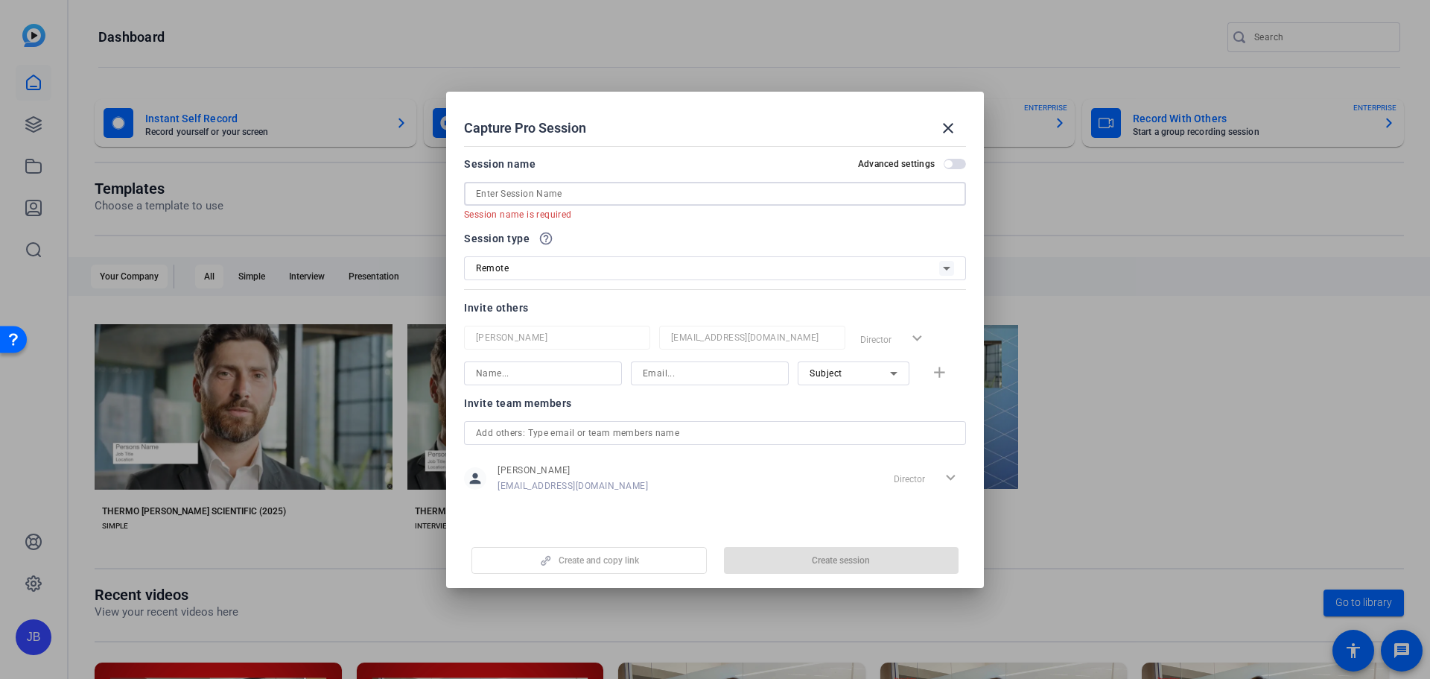
click at [550, 195] on input at bounding box center [715, 194] width 478 height 18
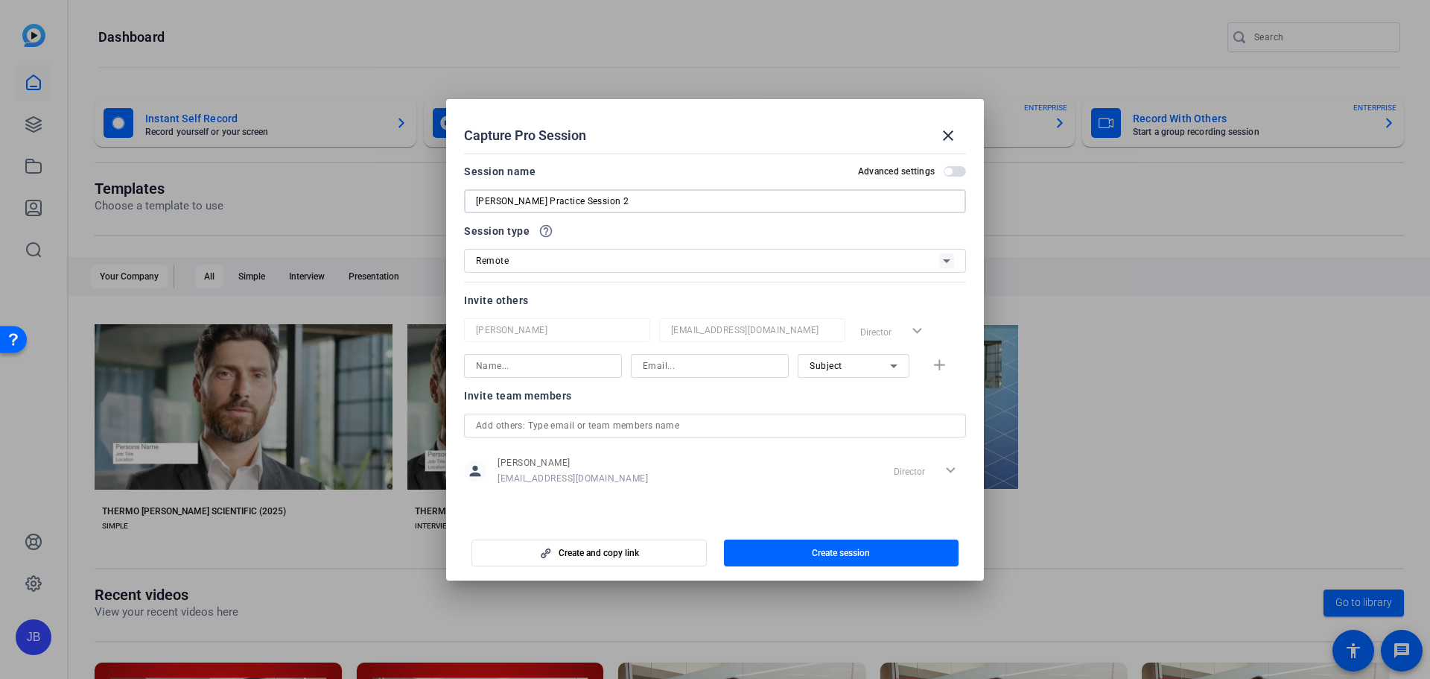
type input "[PERSON_NAME] Practice Session 2"
click at [945, 259] on icon at bounding box center [946, 261] width 7 height 4
click at [945, 259] on div at bounding box center [715, 339] width 1430 height 679
click at [550, 372] on input at bounding box center [543, 366] width 134 height 18
type input "[PERSON_NAME]"
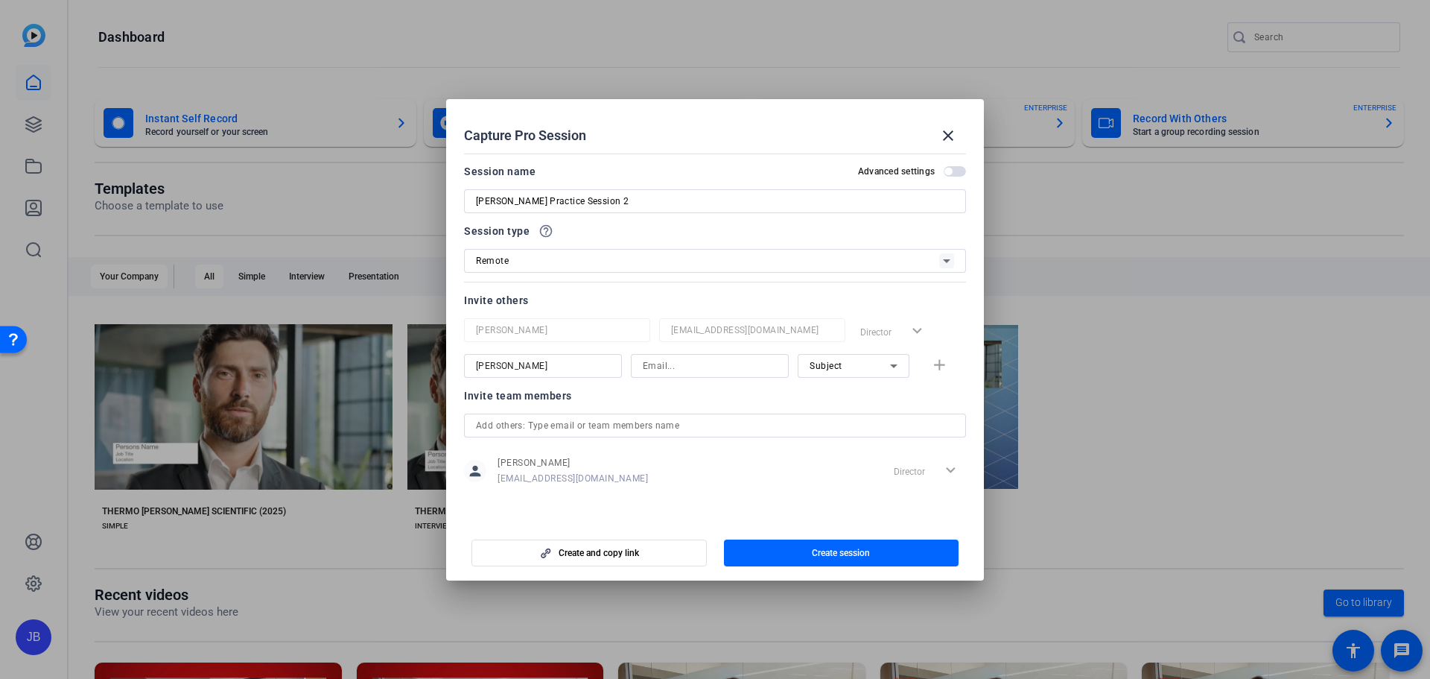
click at [699, 362] on input at bounding box center [710, 366] width 134 height 18
paste input "[PERSON_NAME][EMAIL_ADDRESS][PERSON_NAME][DOMAIN_NAME]"
type input "[PERSON_NAME][EMAIL_ADDRESS][PERSON_NAME][DOMAIN_NAME]"
click at [895, 370] on icon at bounding box center [894, 366] width 18 height 18
click at [895, 370] on div at bounding box center [715, 339] width 1430 height 679
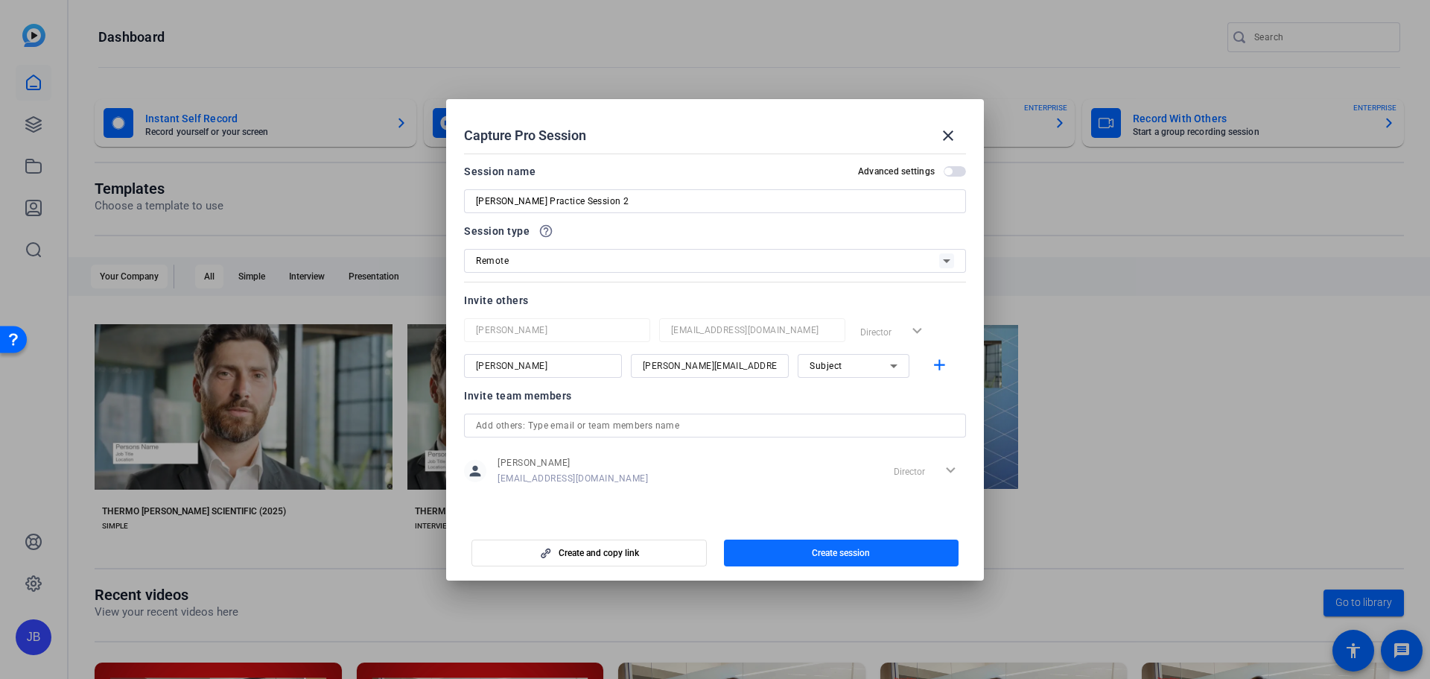
click at [795, 551] on span "button" at bounding box center [841, 553] width 235 height 36
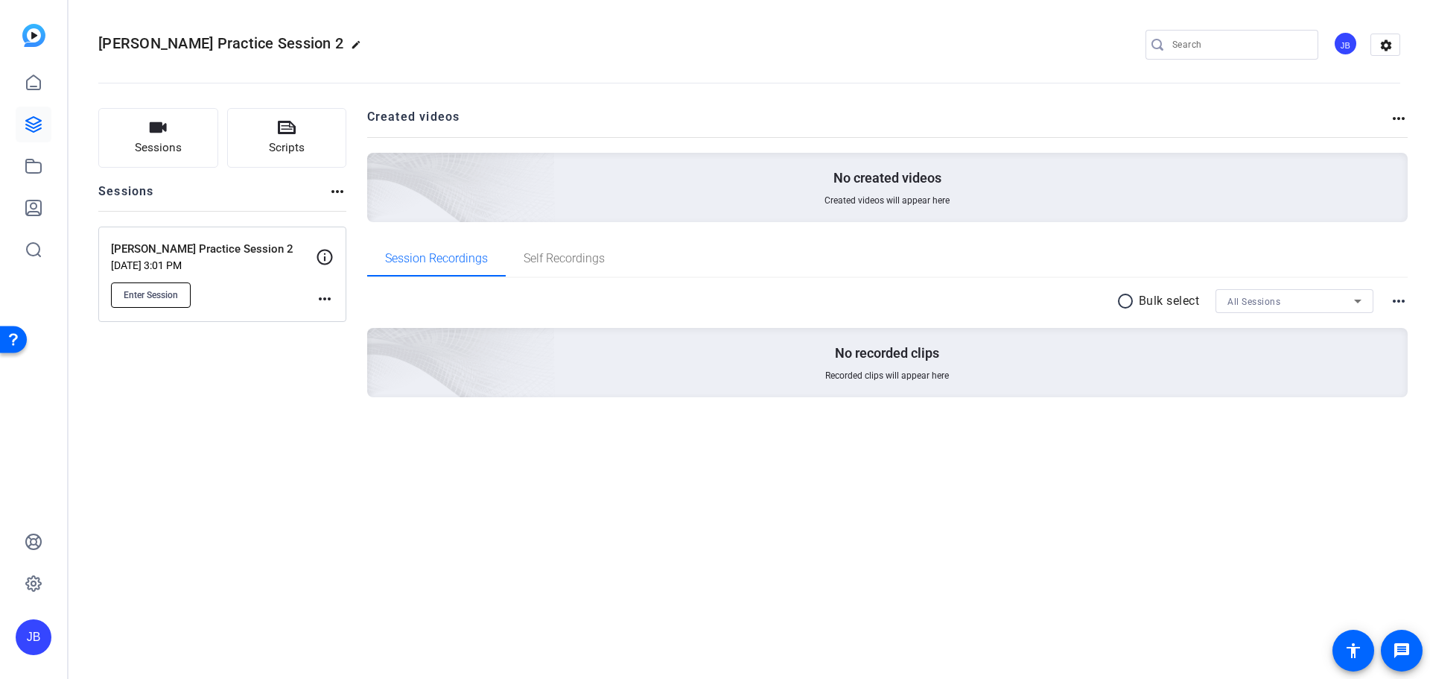
click at [147, 303] on button "Enter Session" at bounding box center [151, 294] width 80 height 25
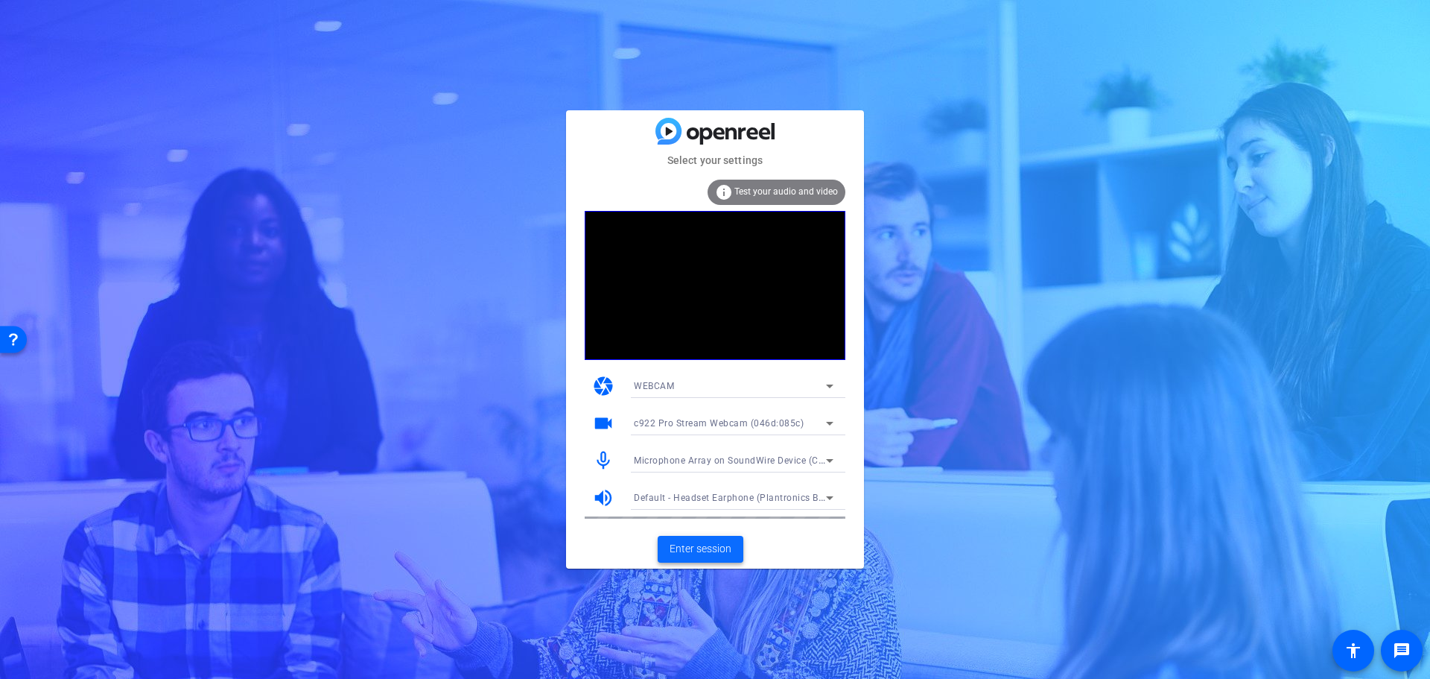
click at [683, 554] on span "Enter session" at bounding box center [701, 549] width 62 height 16
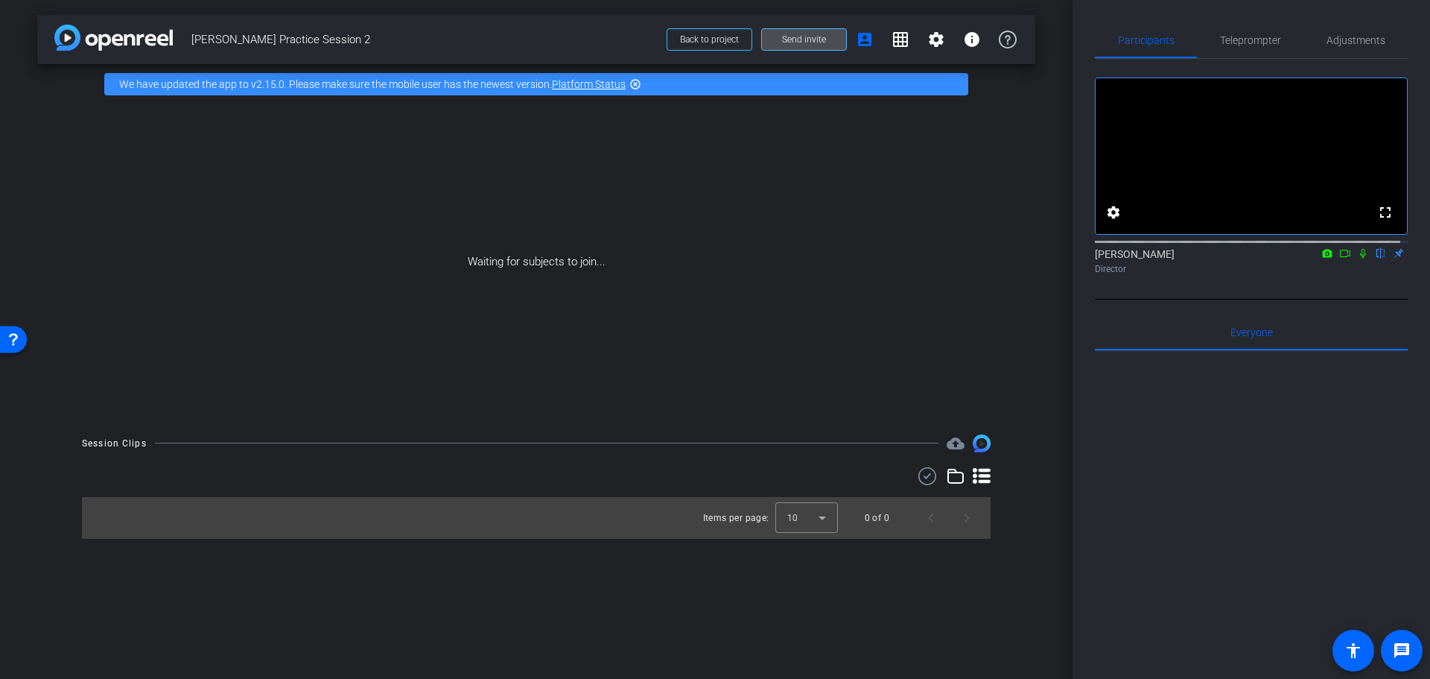
click at [792, 39] on span "Send invite" at bounding box center [804, 40] width 44 height 12
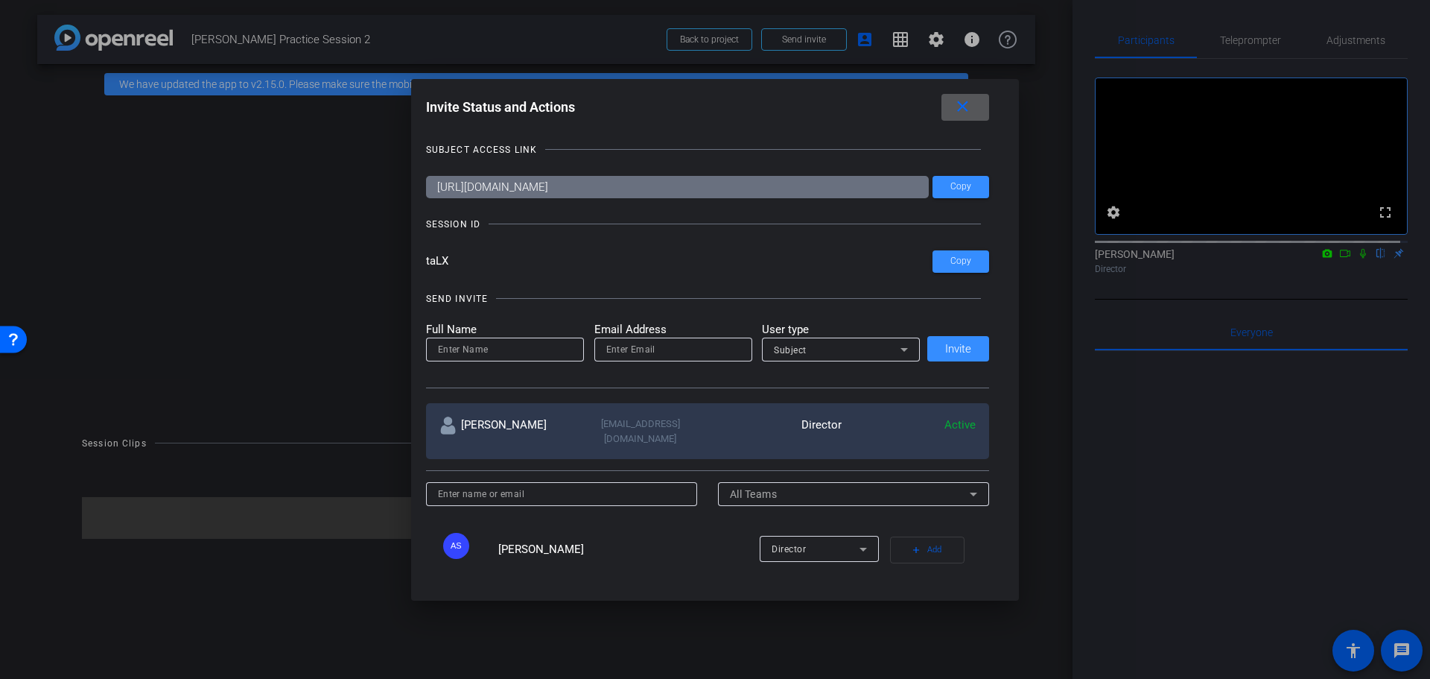
click at [622, 355] on input "email" at bounding box center [673, 349] width 134 height 18
paste input "[PERSON_NAME][EMAIL_ADDRESS][PERSON_NAME][DOMAIN_NAME]"
type input "[PERSON_NAME][EMAIL_ADDRESS][PERSON_NAME][DOMAIN_NAME]"
click at [533, 347] on input at bounding box center [505, 349] width 134 height 18
type input "[PERSON_NAME]"
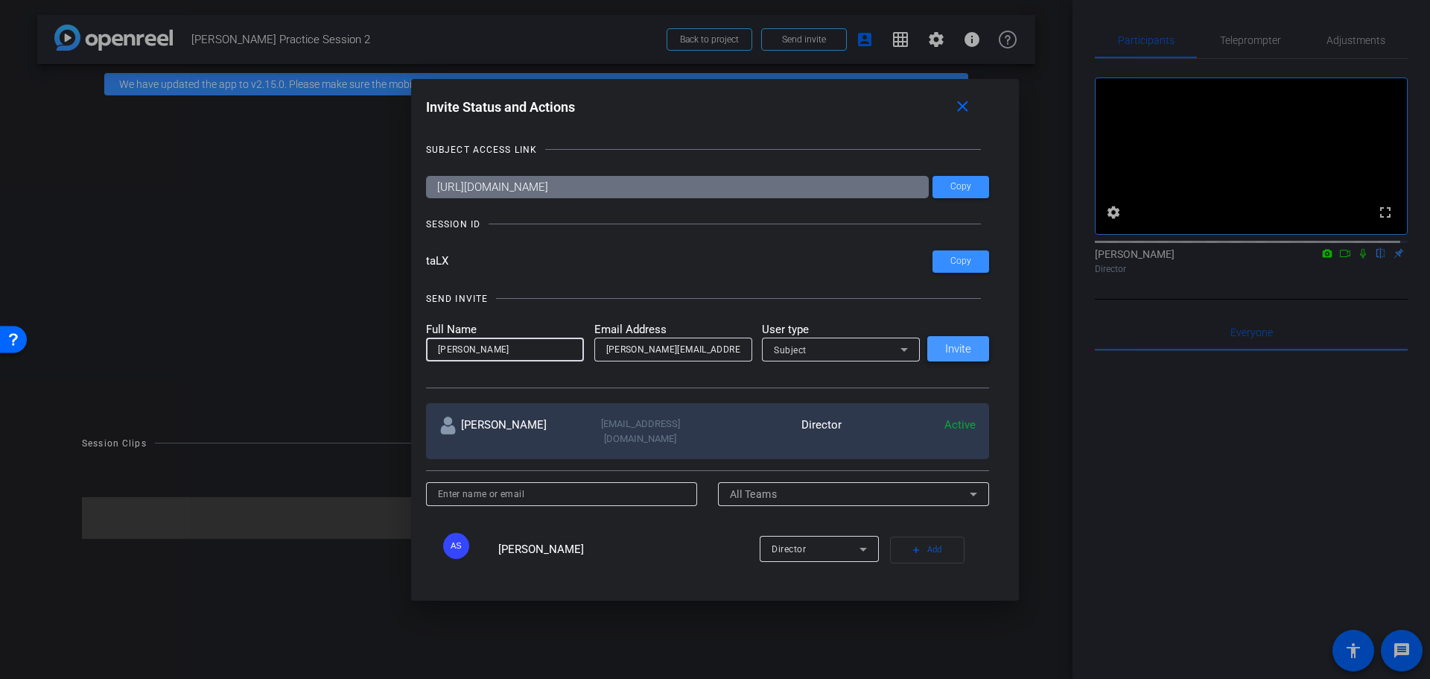
click at [955, 349] on span "Invite" at bounding box center [958, 348] width 26 height 11
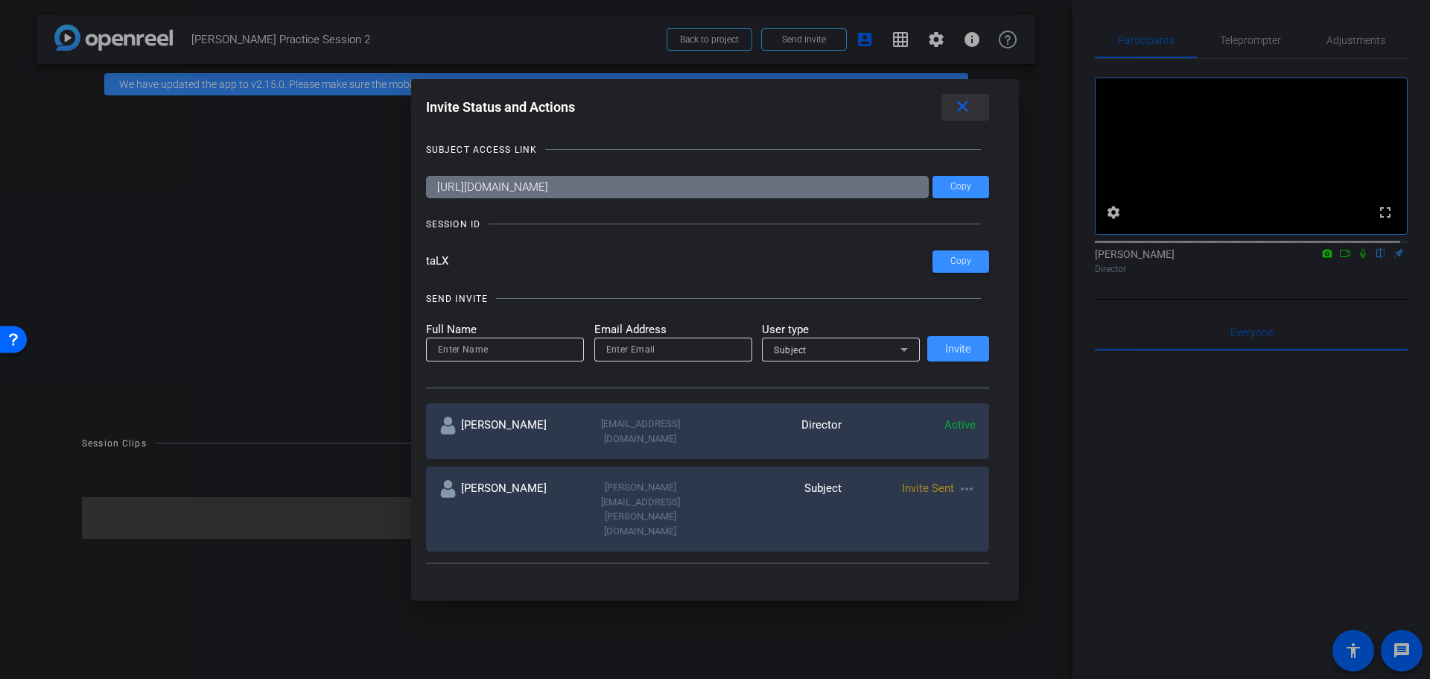
click at [968, 109] on mat-icon "close" at bounding box center [962, 107] width 19 height 19
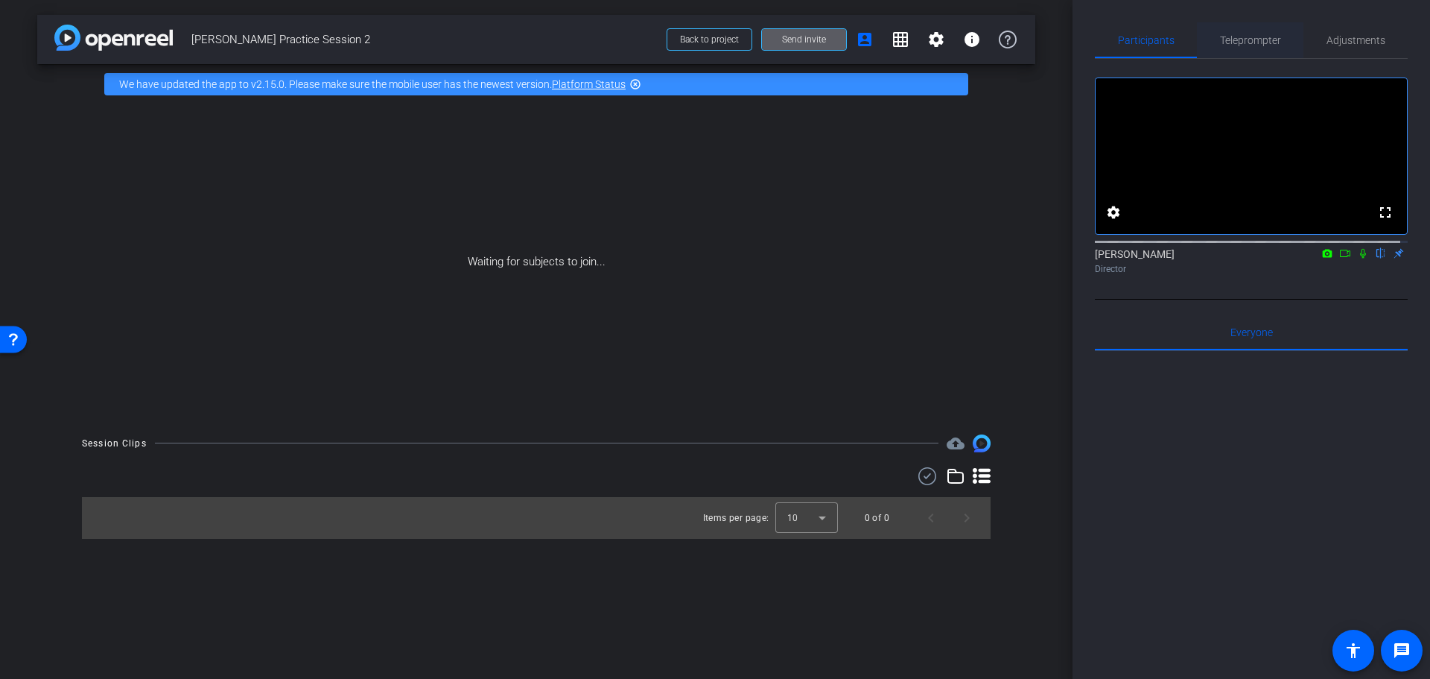
click at [1247, 43] on span "Teleprompter" at bounding box center [1250, 40] width 61 height 10
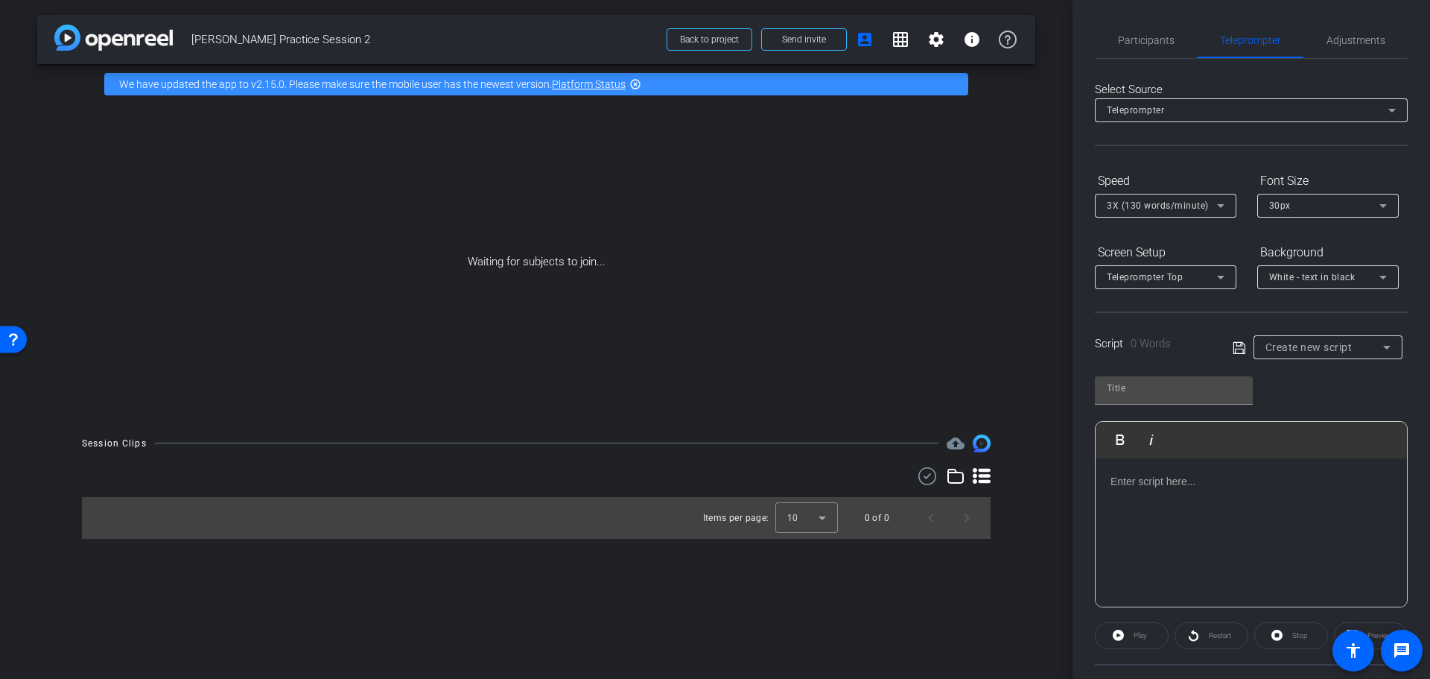
click at [1225, 206] on icon at bounding box center [1221, 206] width 18 height 18
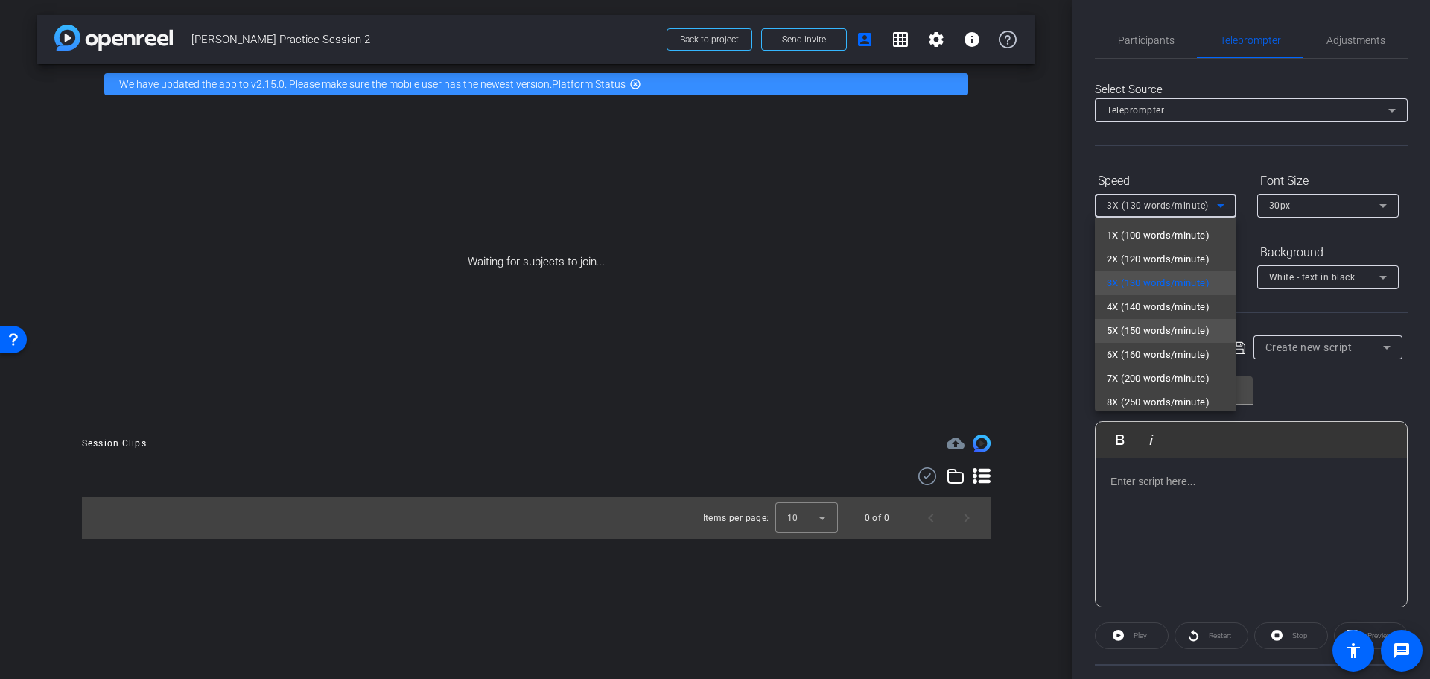
click at [1136, 331] on span "5X (150 words/minute)" at bounding box center [1158, 331] width 103 height 18
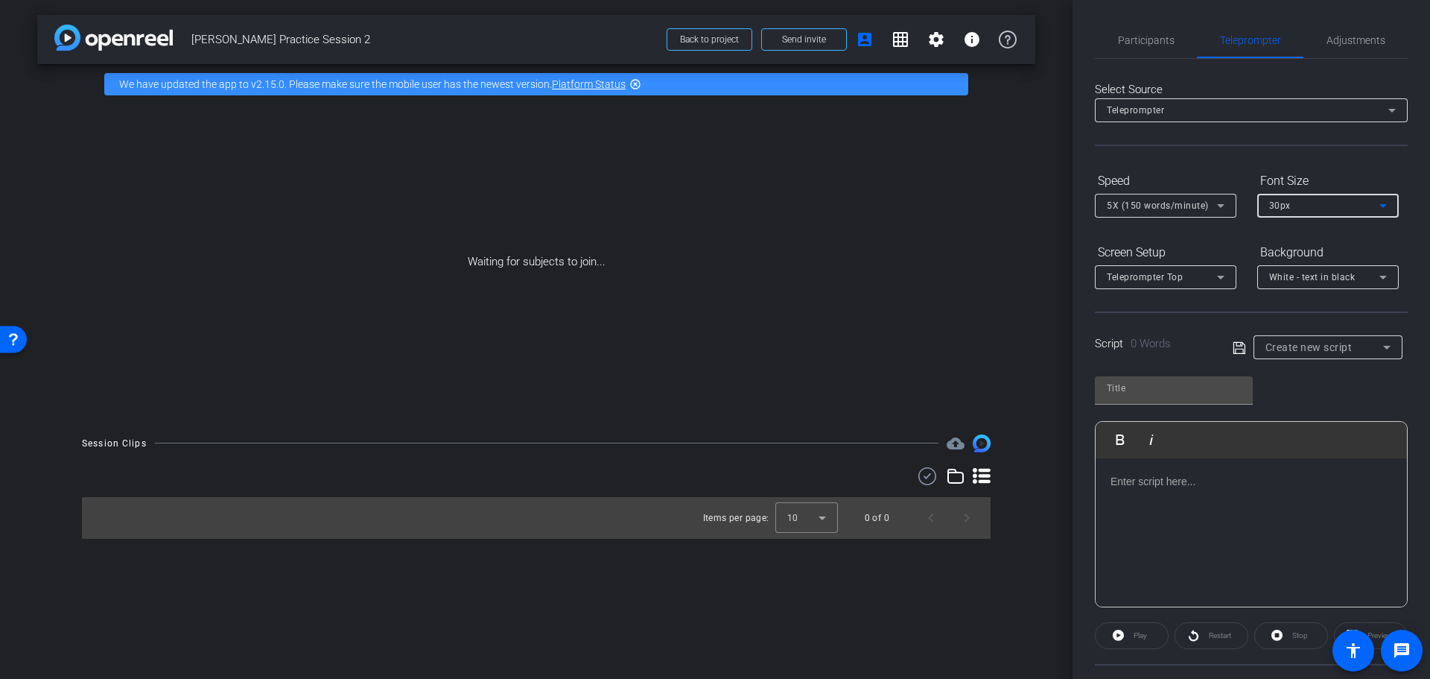
click at [1383, 206] on icon at bounding box center [1382, 206] width 7 height 4
click at [1320, 235] on mat-option "20px" at bounding box center [1328, 235] width 142 height 24
click at [1200, 396] on input "text" at bounding box center [1174, 388] width 134 height 18
type input "[PERSON_NAME]"
click at [1178, 501] on div at bounding box center [1251, 532] width 311 height 149
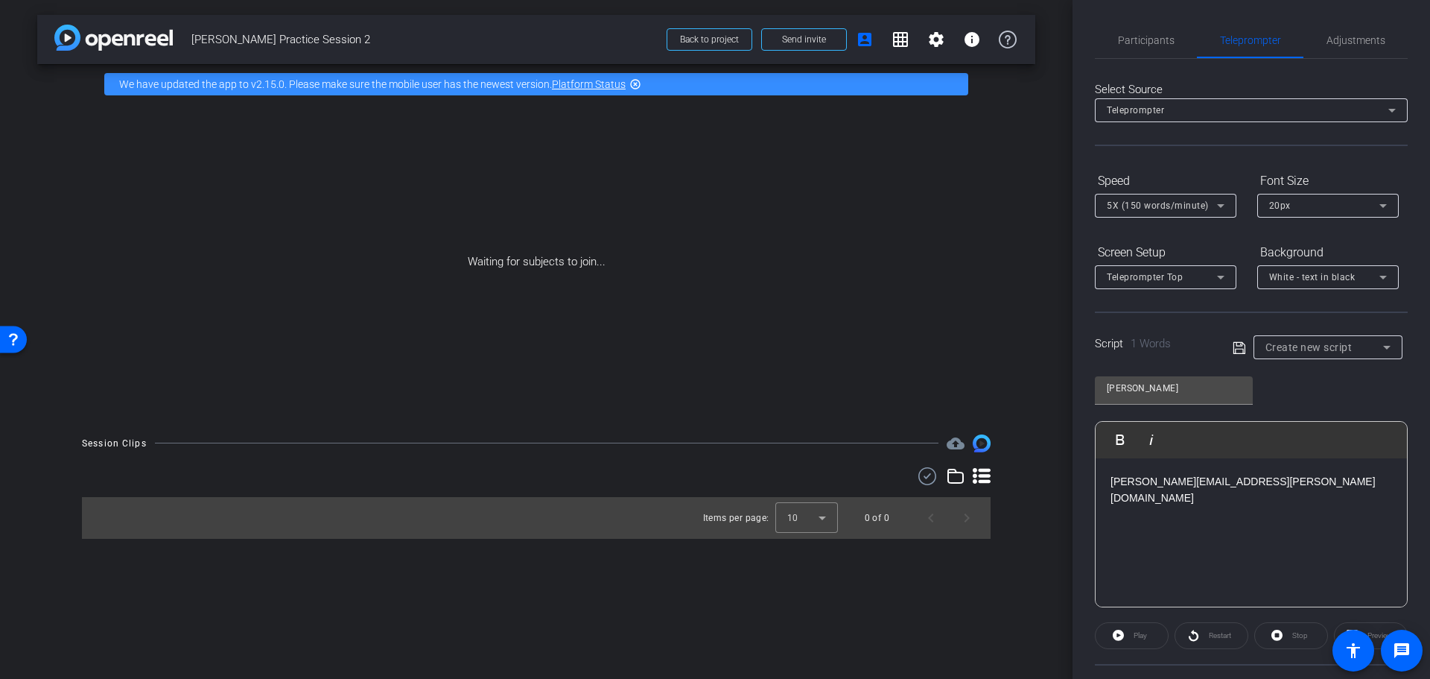
scroll to position [0, 9]
drag, startPoint x: 1228, startPoint y: 476, endPoint x: 1084, endPoint y: 477, distance: 144.5
click at [1084, 476] on div "Participants Teleprompter Adjustments settings [PERSON_NAME] flip Director Ever…" at bounding box center [1252, 339] width 358 height 679
click at [1159, 506] on div at bounding box center [1251, 532] width 311 height 149
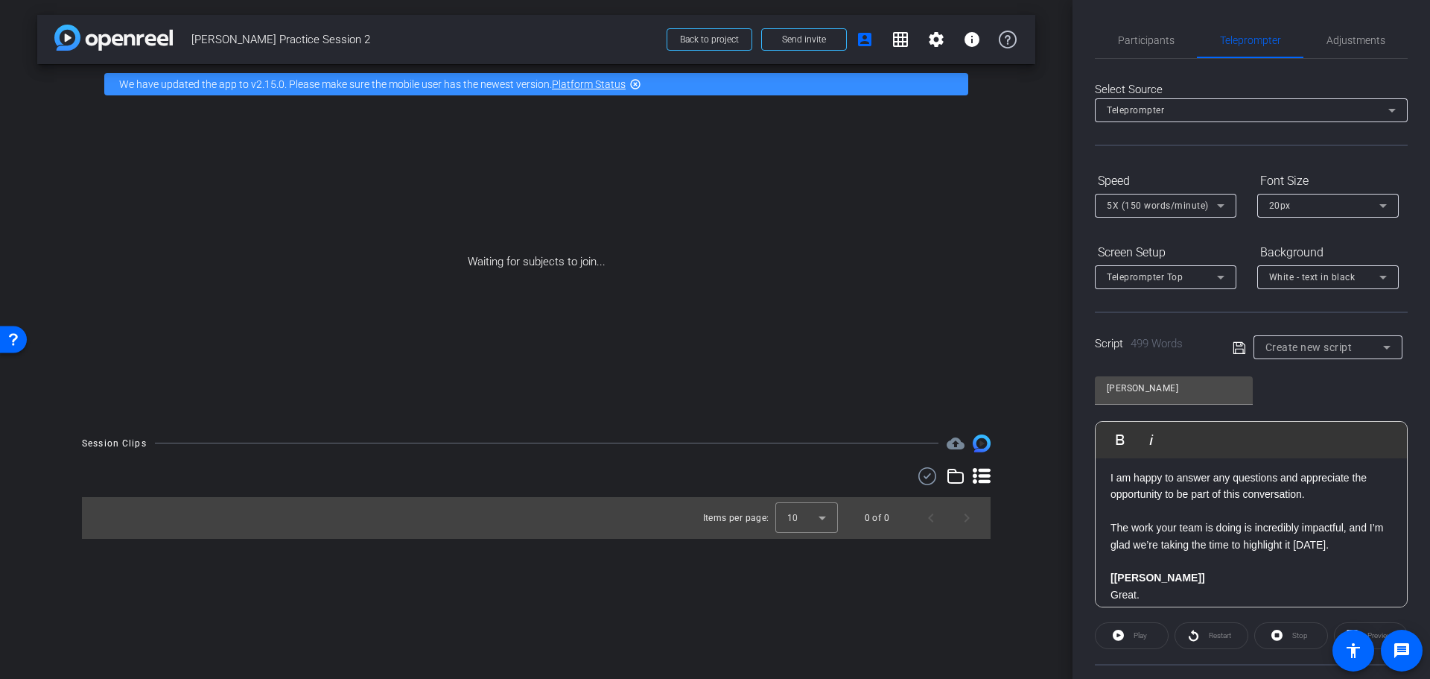
scroll to position [0, 0]
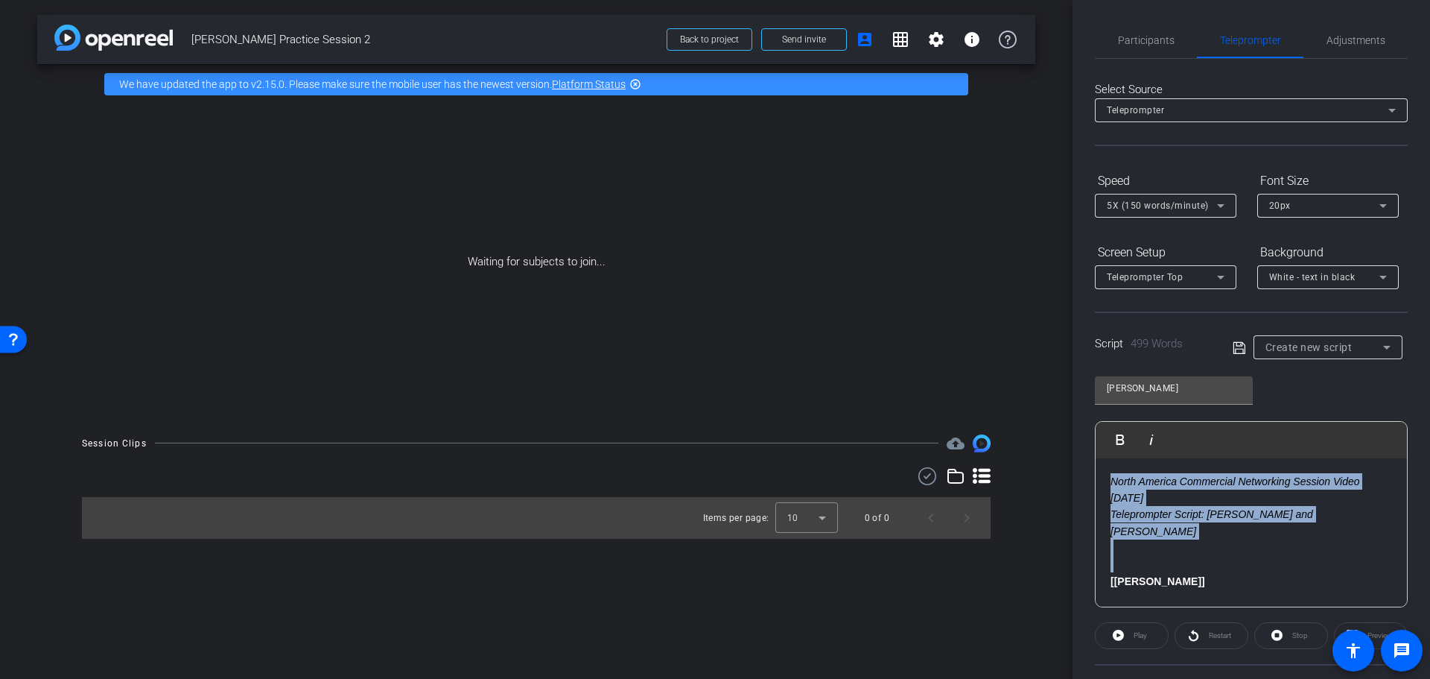
drag, startPoint x: 1108, startPoint y: 562, endPoint x: 1096, endPoint y: 469, distance: 93.9
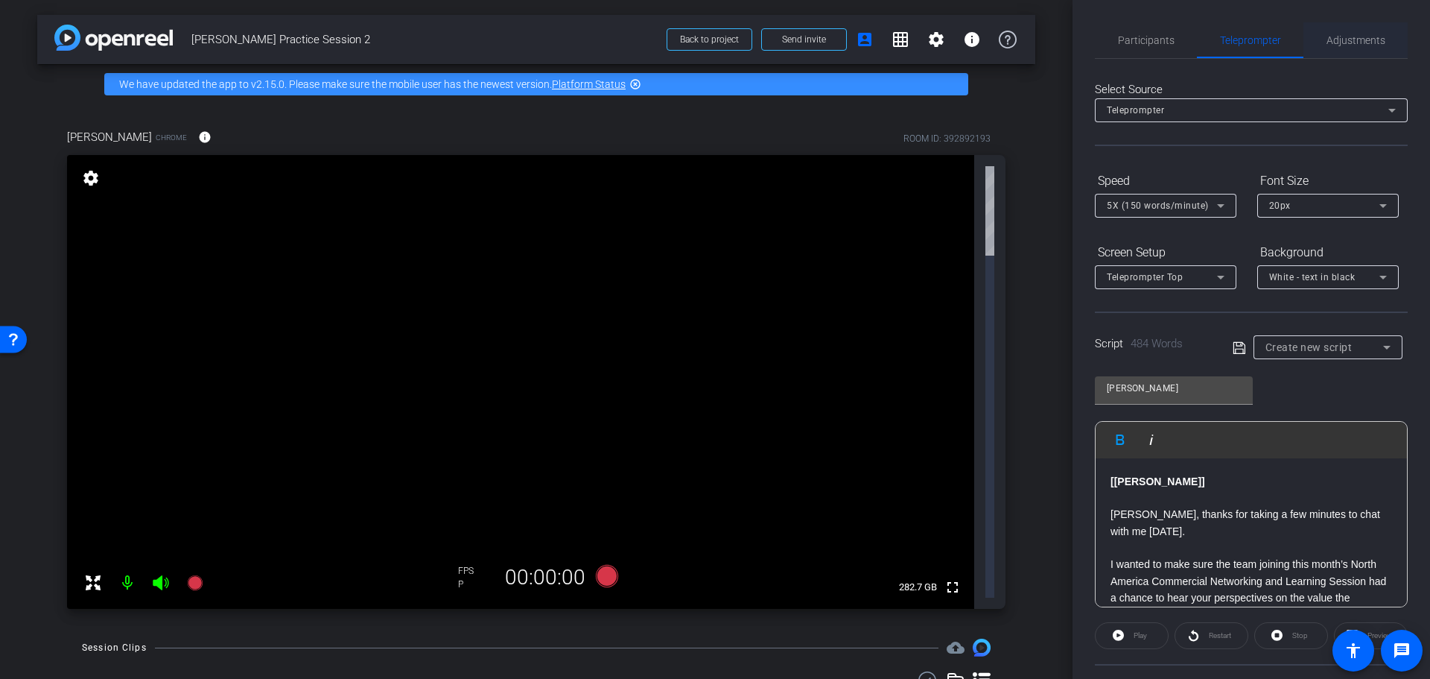
click at [1341, 44] on span "Adjustments" at bounding box center [1356, 40] width 59 height 10
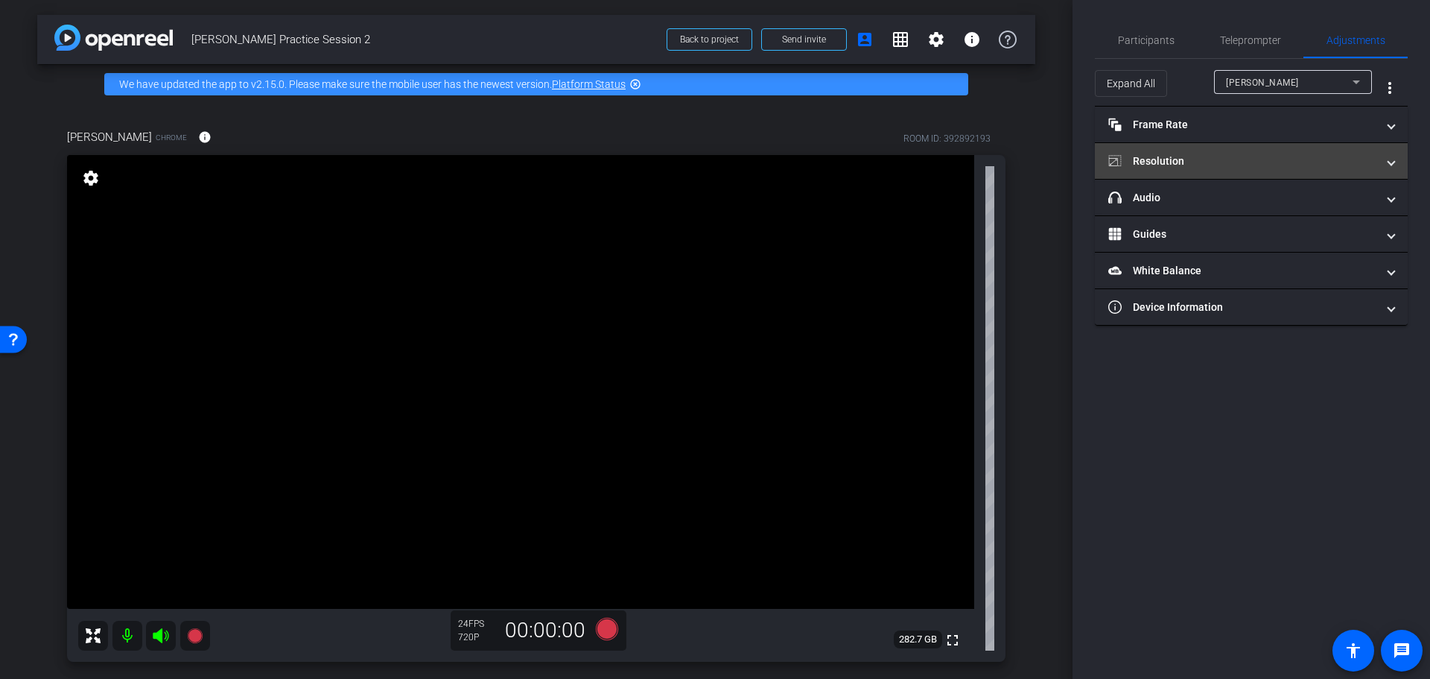
click at [1390, 168] on span at bounding box center [1391, 161] width 6 height 16
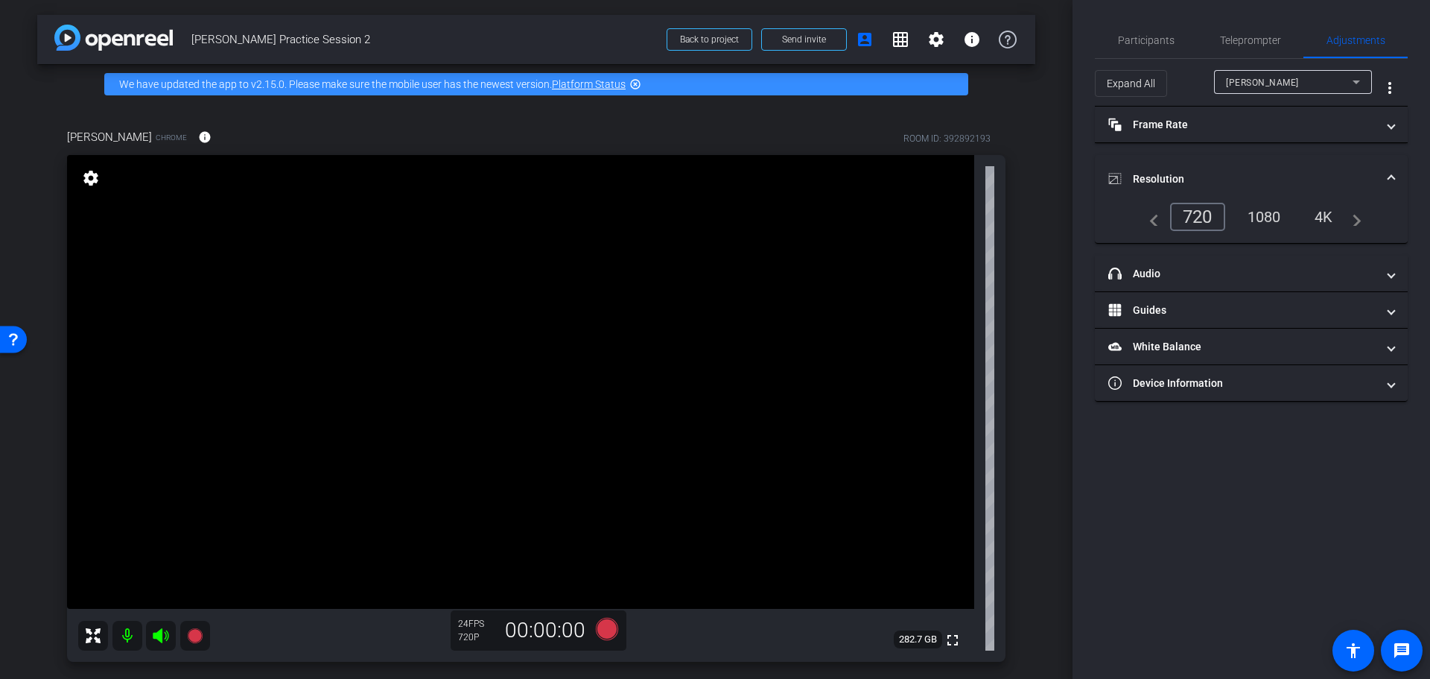
click at [1270, 215] on div "1080" at bounding box center [1264, 216] width 56 height 25
click at [1391, 177] on span at bounding box center [1391, 179] width 6 height 16
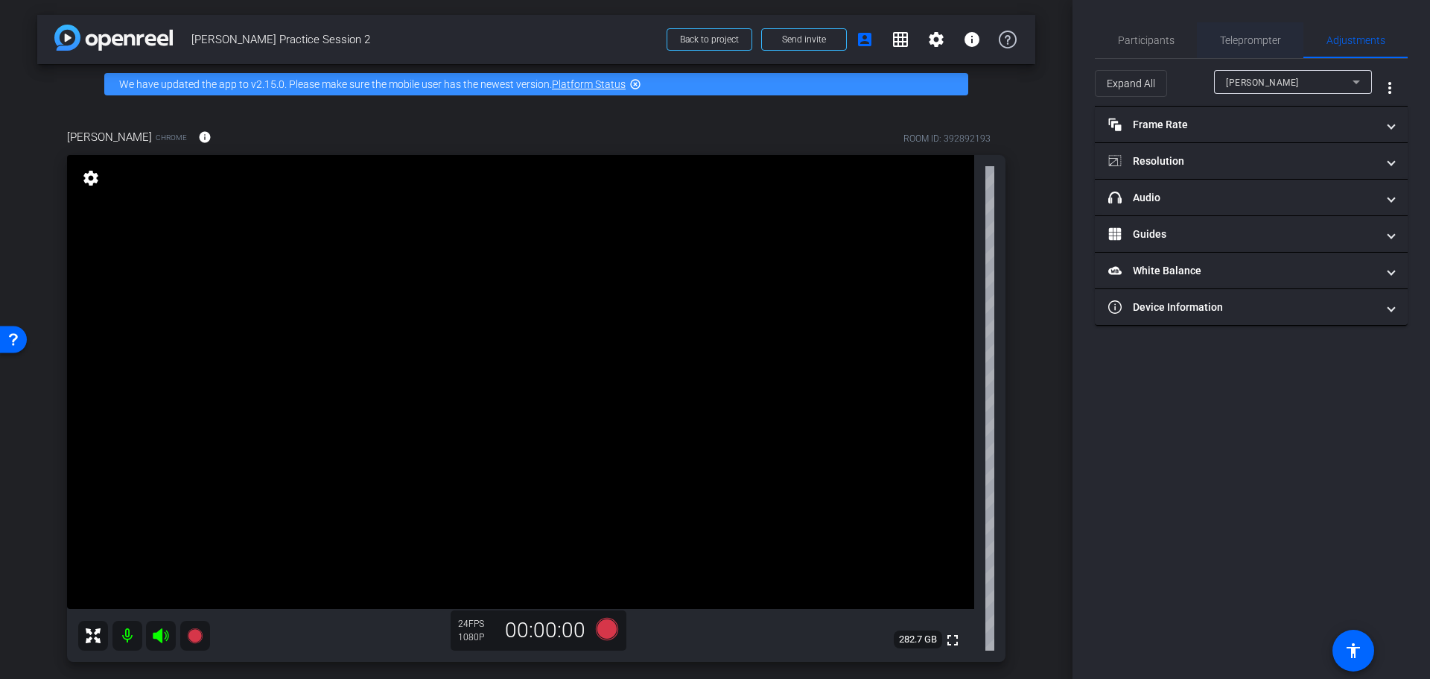
click at [1247, 42] on span "Teleprompter" at bounding box center [1250, 40] width 61 height 10
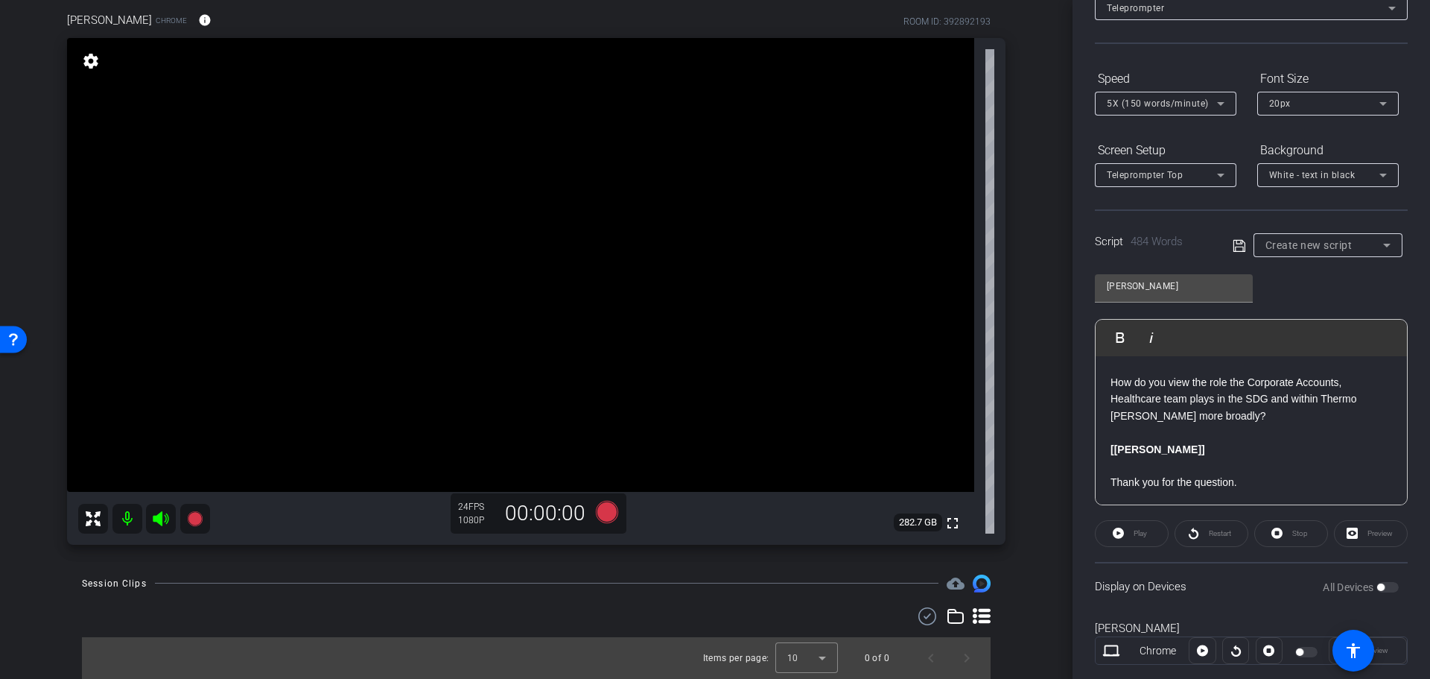
scroll to position [136, 0]
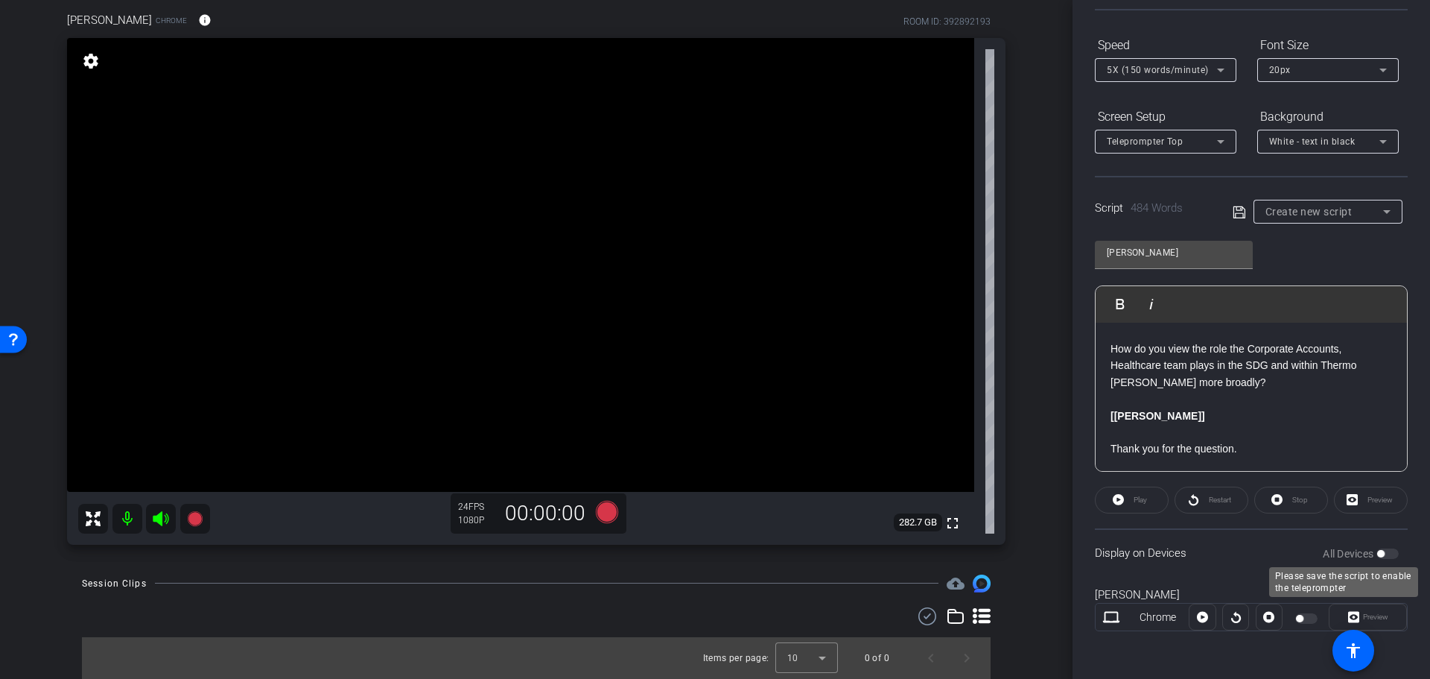
click at [1388, 553] on div "All Devices" at bounding box center [1361, 553] width 76 height 15
click at [1386, 554] on div "All Devices" at bounding box center [1361, 553] width 76 height 15
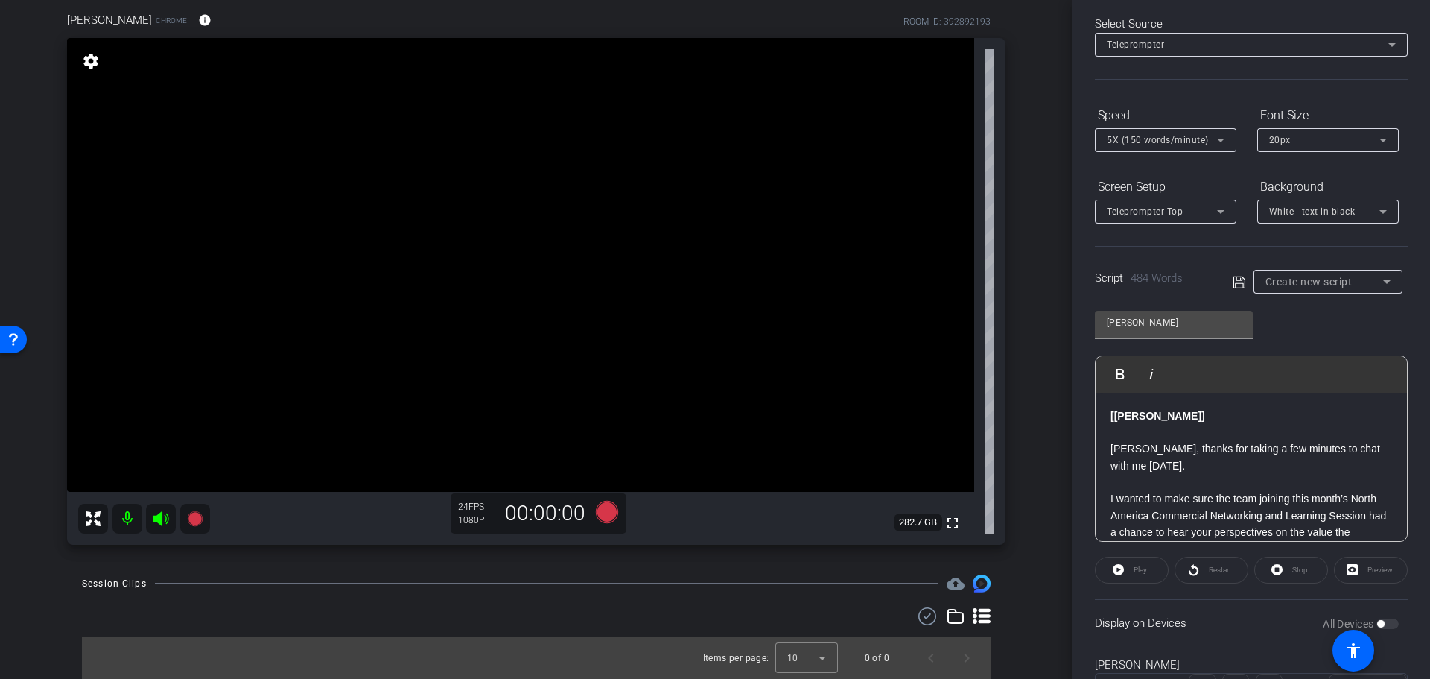
scroll to position [0, 0]
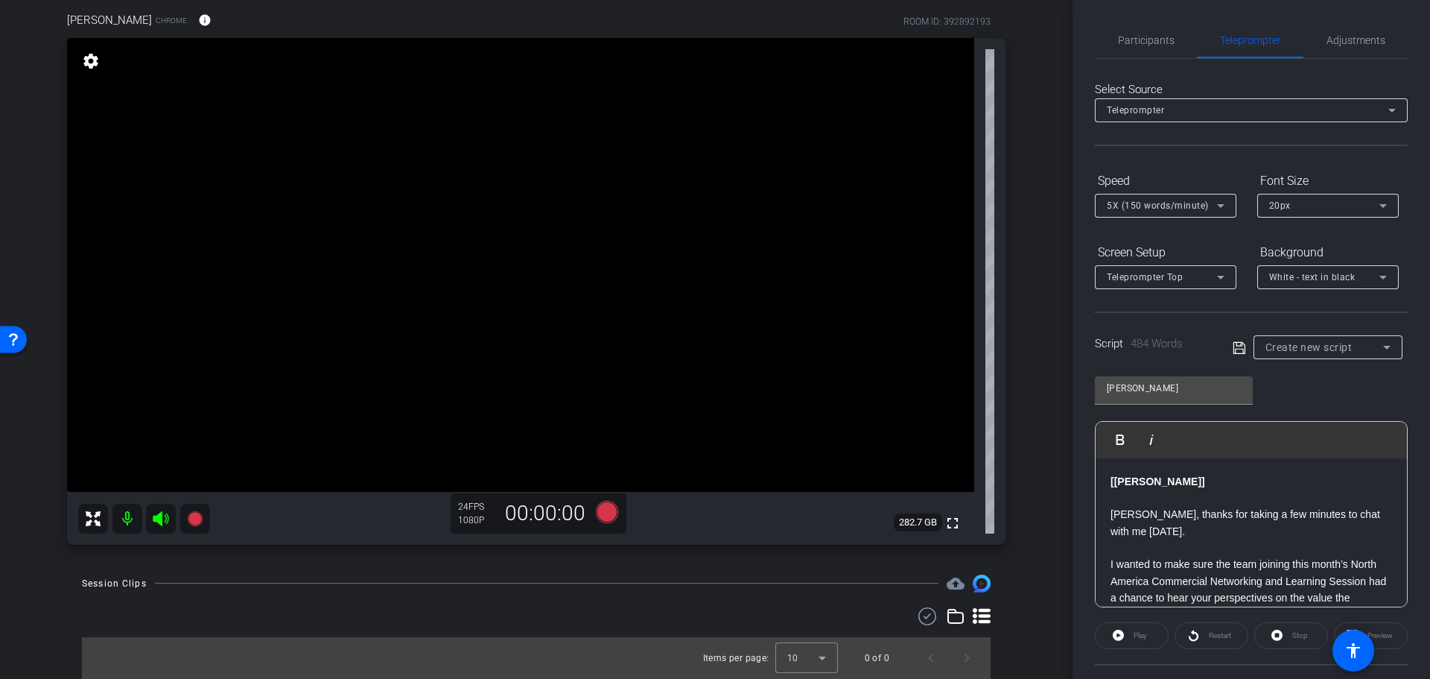
click at [1236, 348] on icon at bounding box center [1239, 348] width 13 height 18
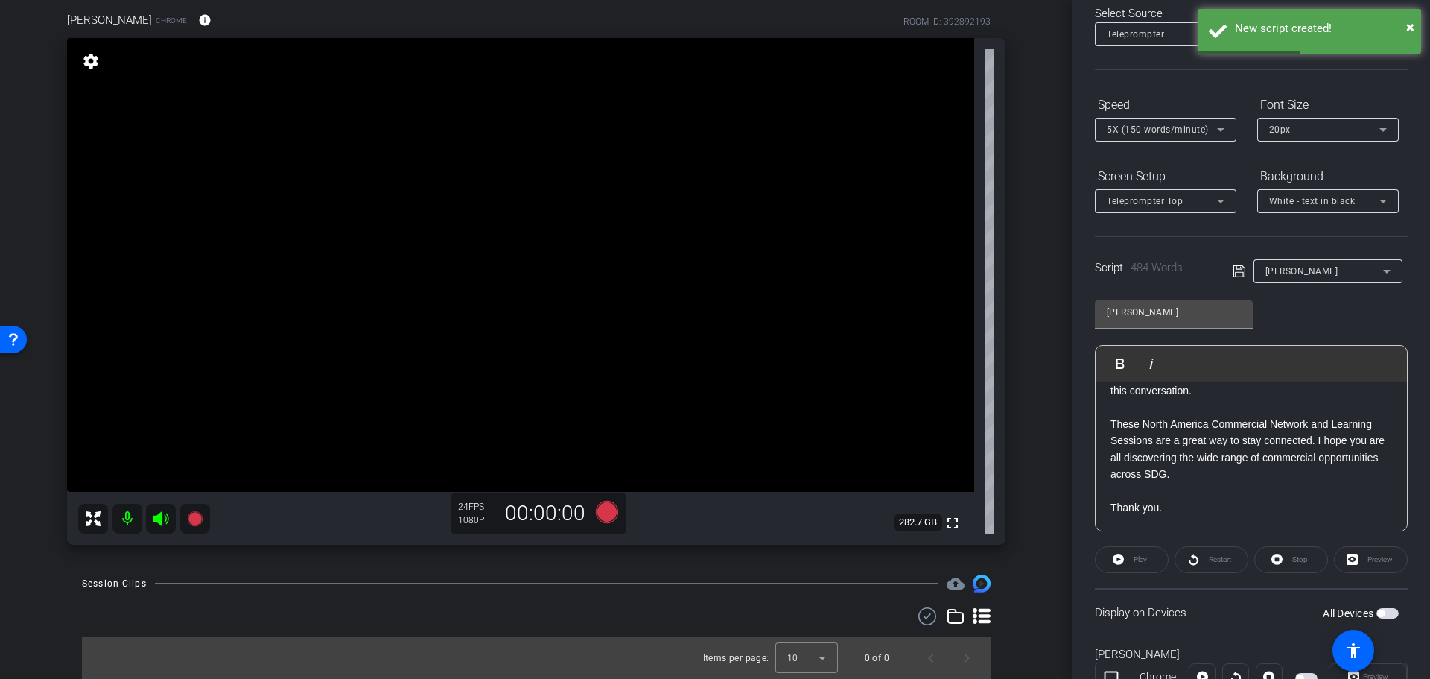
scroll to position [136, 0]
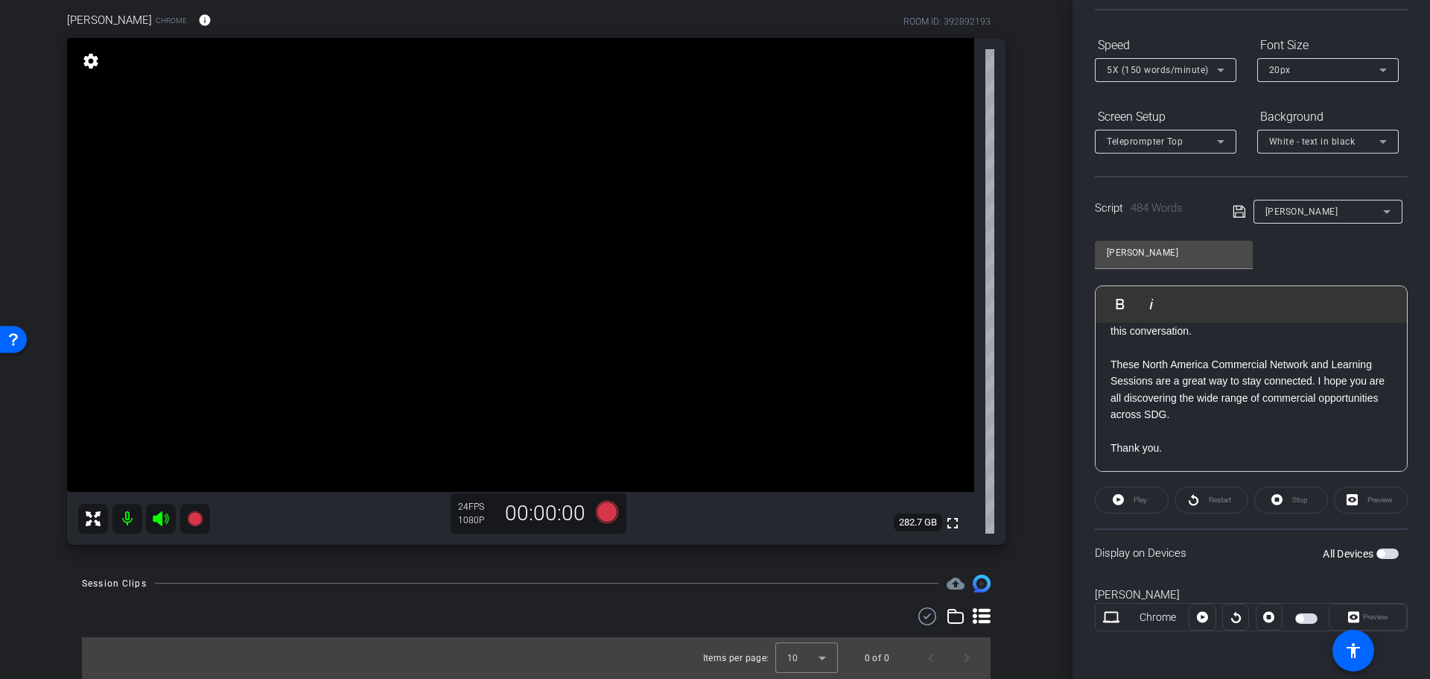
click at [1383, 555] on span "button" at bounding box center [1387, 553] width 22 height 10
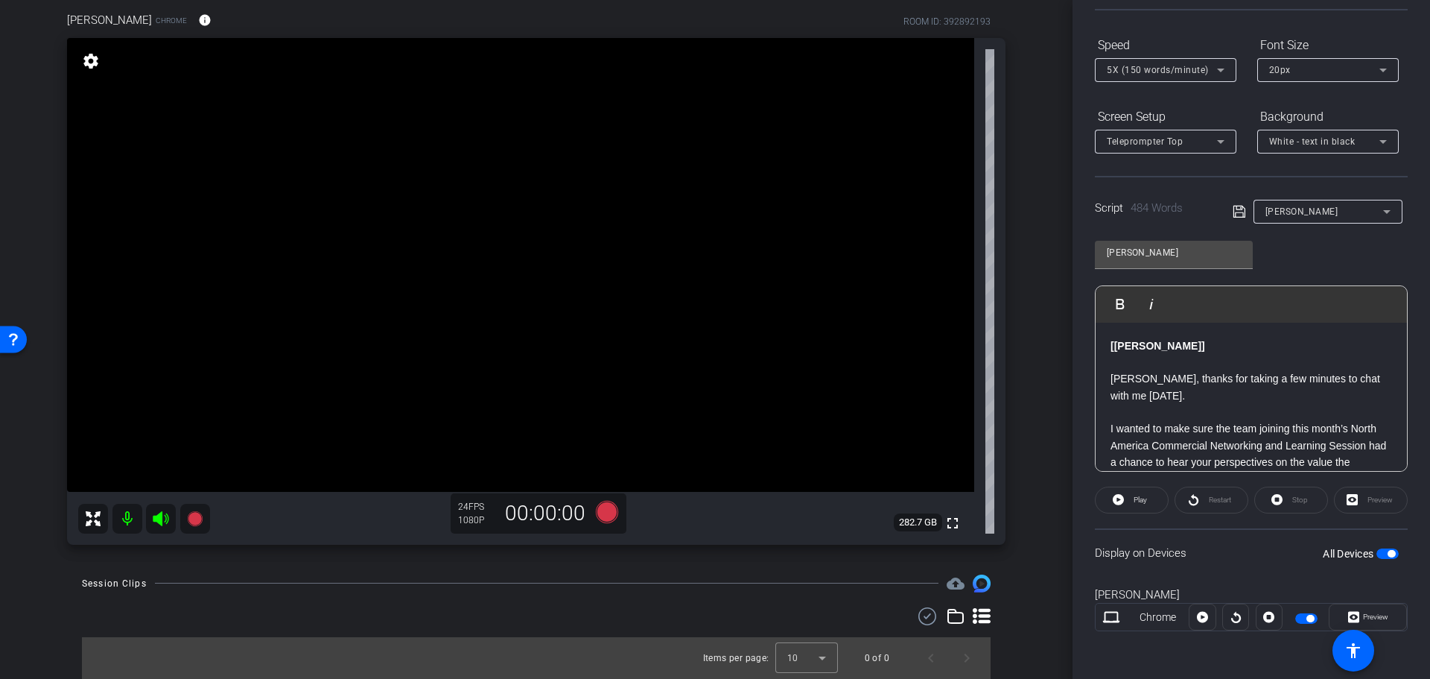
scroll to position [0, 0]
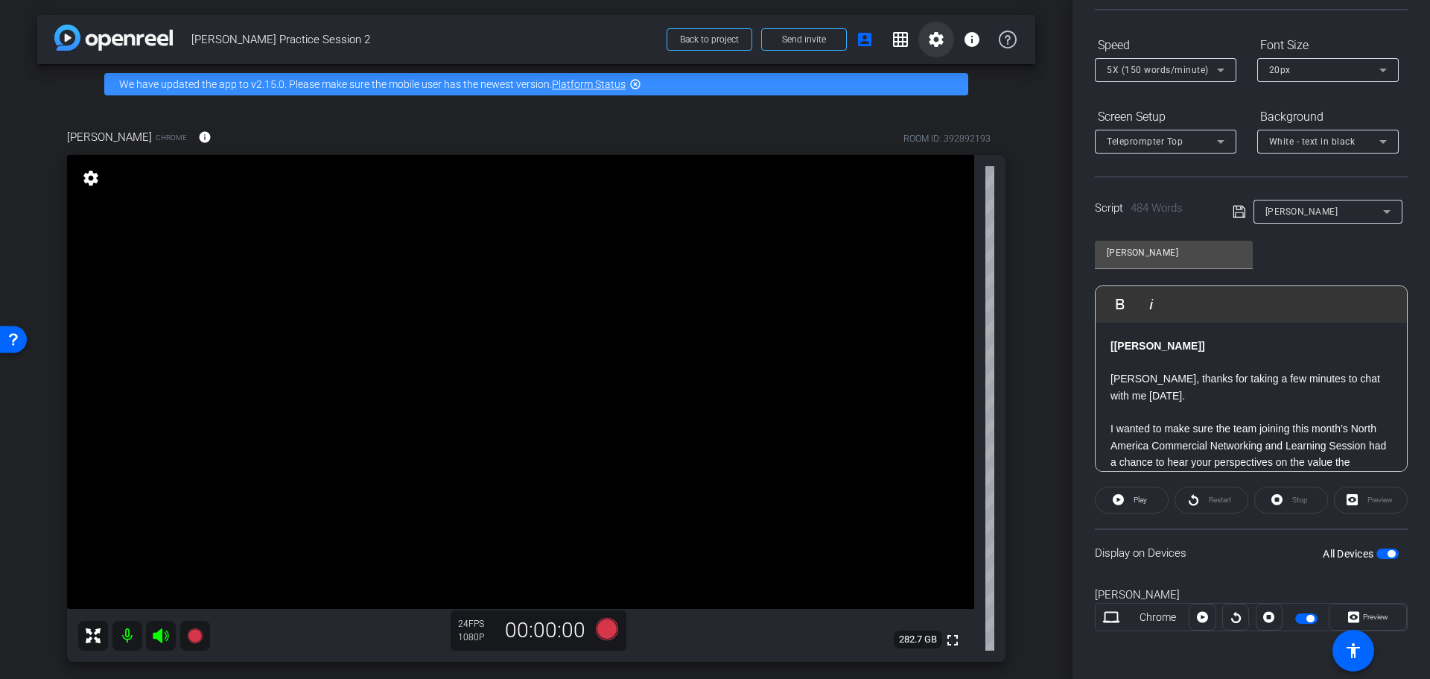
click at [935, 43] on mat-icon "settings" at bounding box center [936, 40] width 18 height 18
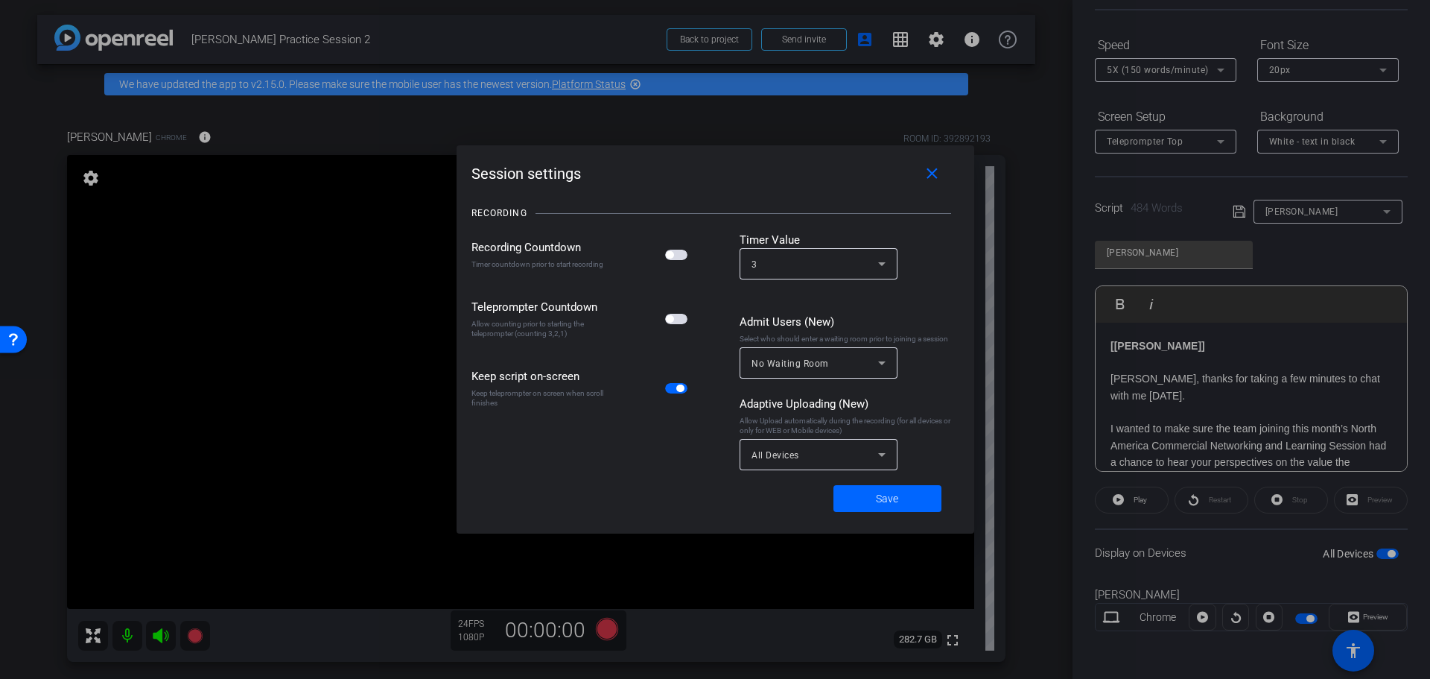
drag, startPoint x: 683, startPoint y: 253, endPoint x: 685, endPoint y: 276, distance: 23.1
click at [682, 253] on span "button" at bounding box center [676, 255] width 22 height 10
click at [683, 321] on span "button" at bounding box center [676, 319] width 22 height 10
click at [875, 258] on icon at bounding box center [882, 264] width 18 height 18
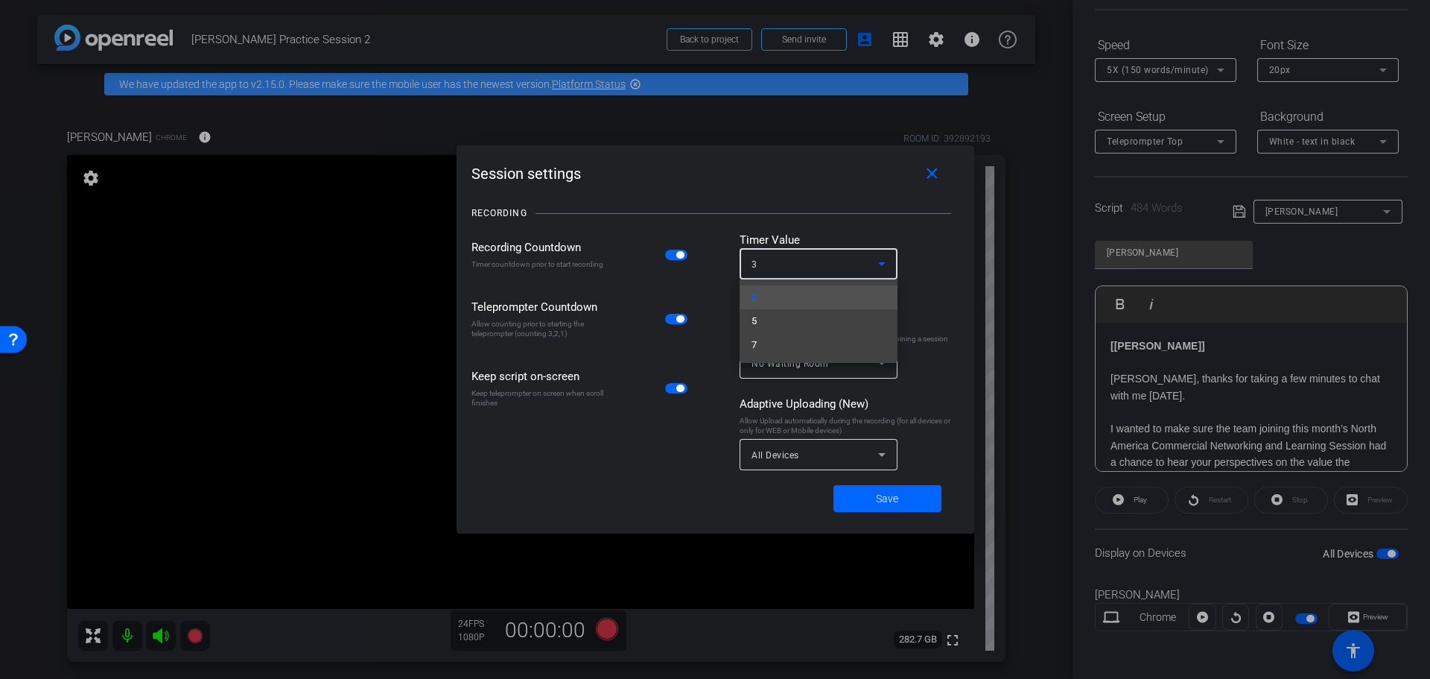
click at [790, 320] on mat-option "5" at bounding box center [819, 321] width 158 height 24
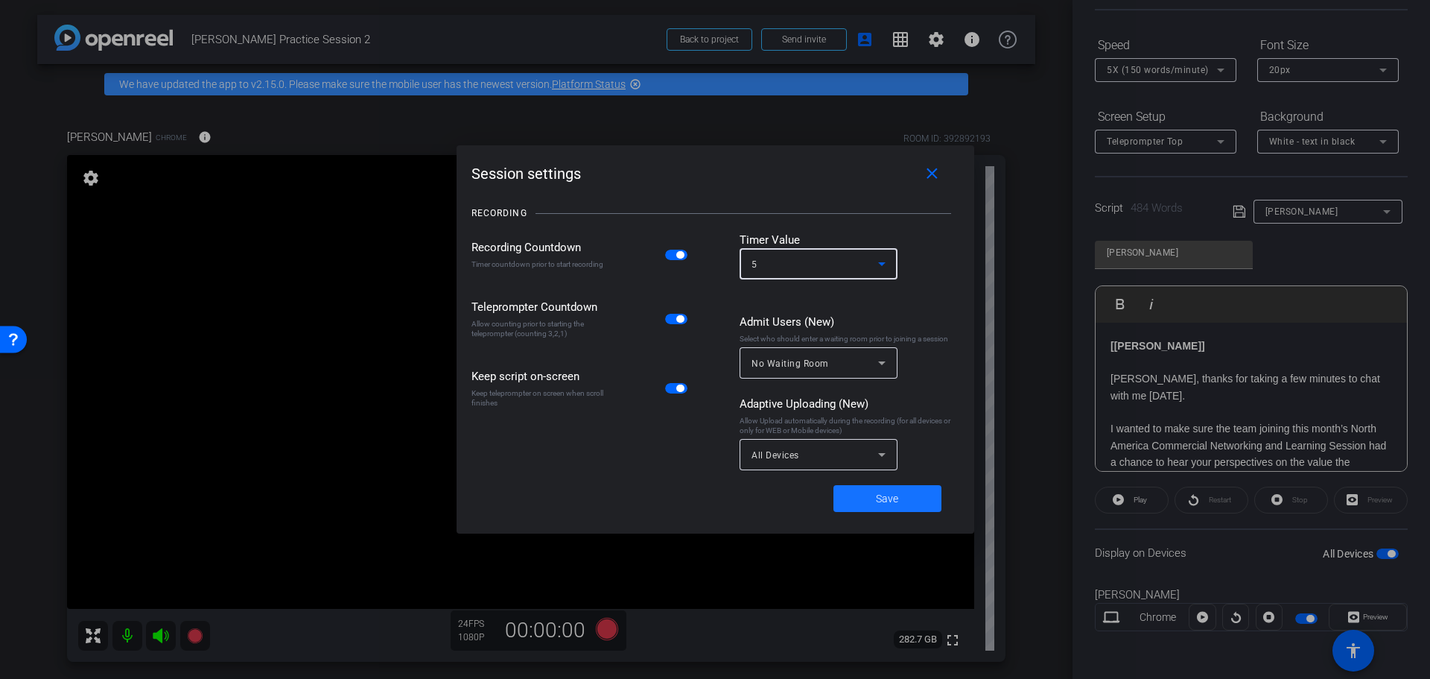
click at [900, 499] on span at bounding box center [887, 498] width 108 height 36
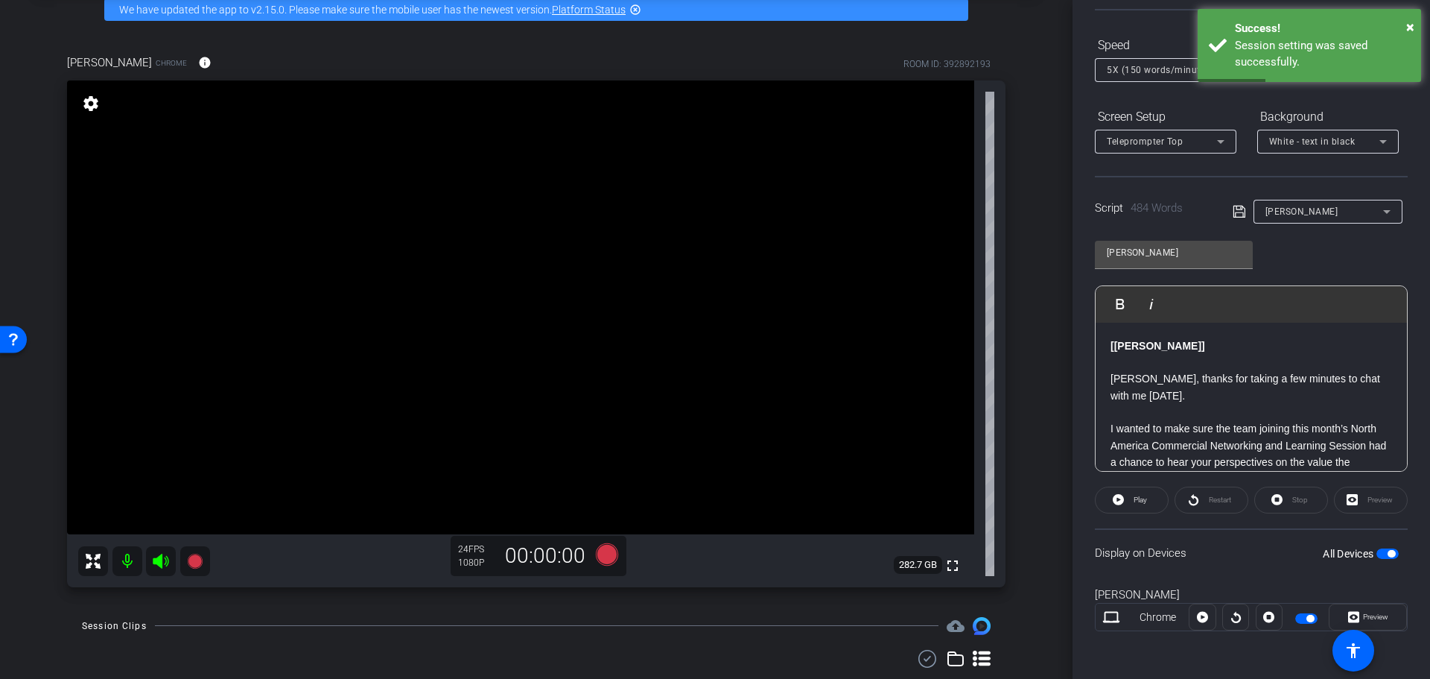
scroll to position [117, 0]
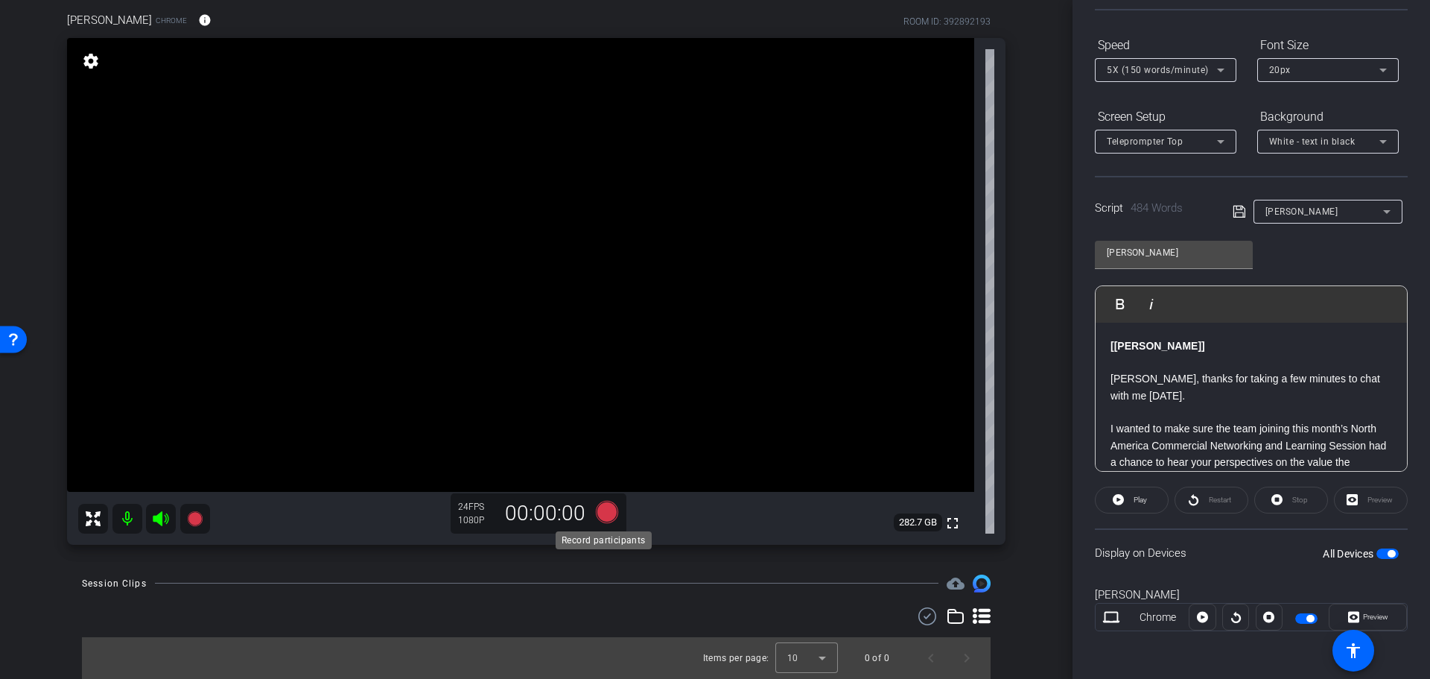
click at [604, 512] on icon at bounding box center [607, 511] width 22 height 22
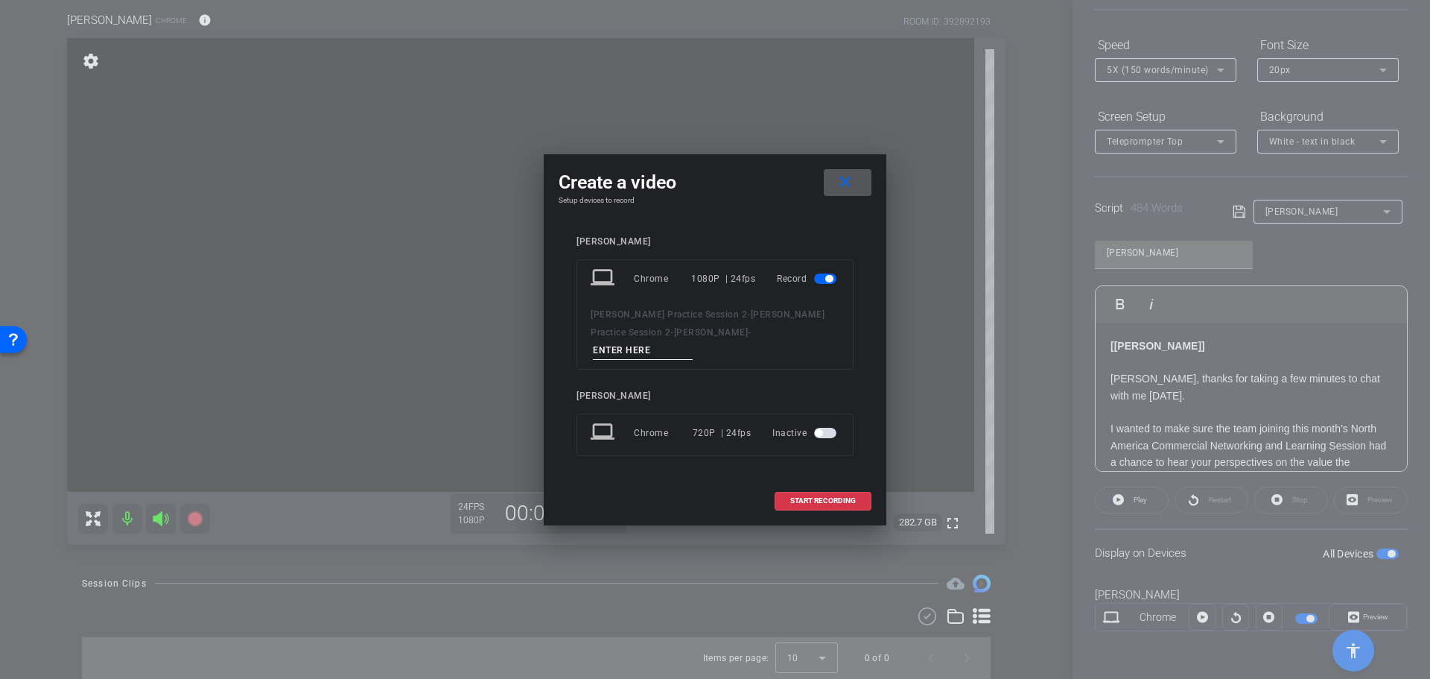
click at [683, 344] on input at bounding box center [643, 350] width 100 height 19
type input "Recording Session 1.1"
click at [832, 497] on span "START RECORDING" at bounding box center [823, 500] width 66 height 7
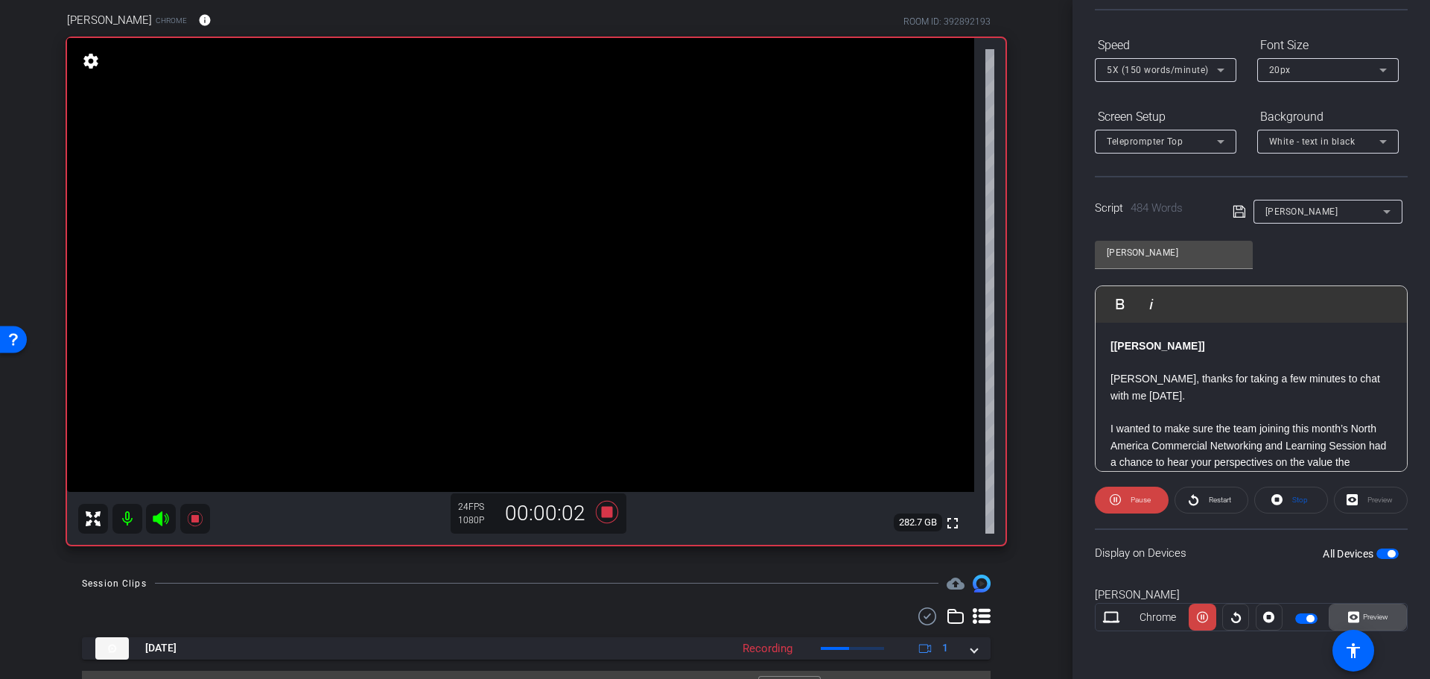
click at [1373, 620] on span "Preview" at bounding box center [1375, 616] width 25 height 8
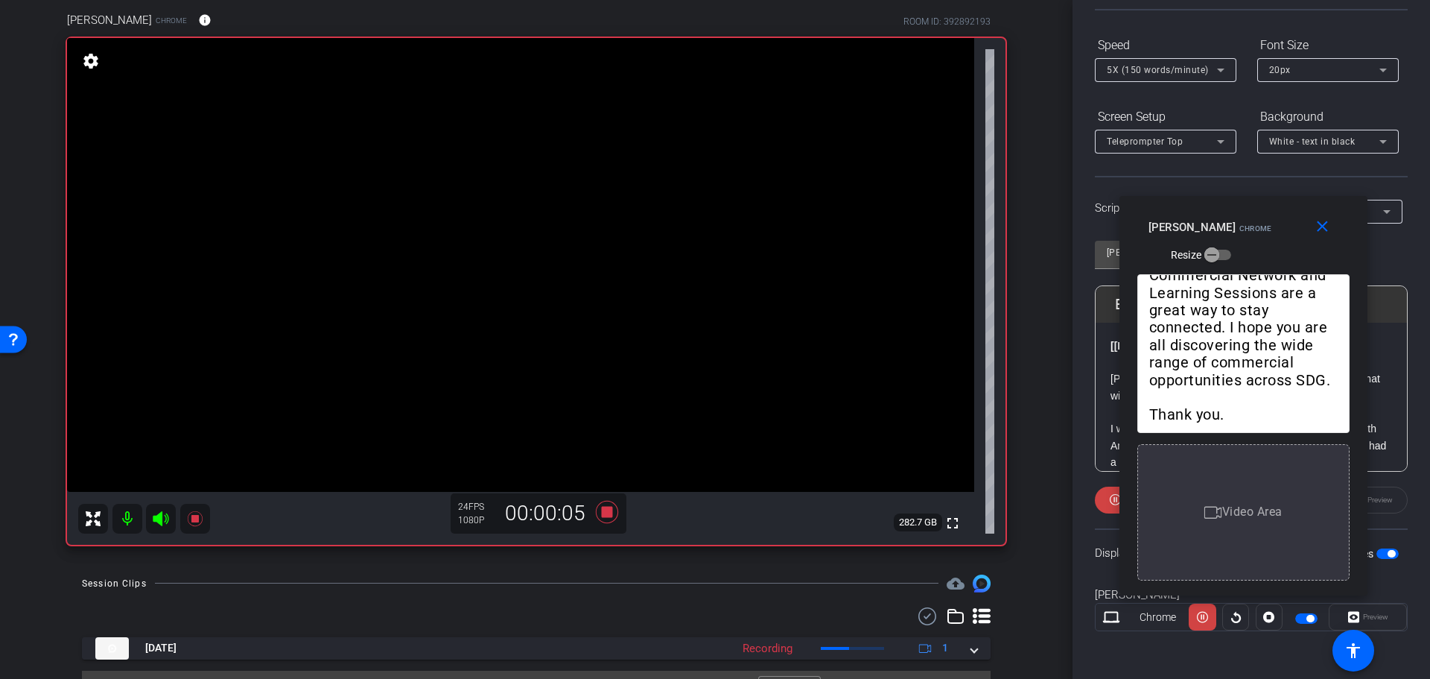
drag, startPoint x: 737, startPoint y: 153, endPoint x: 1265, endPoint y: 209, distance: 531.0
click at [1265, 209] on div "close [PERSON_NAME] Chrome Resize" at bounding box center [1243, 229] width 248 height 67
click at [599, 514] on icon at bounding box center [607, 511] width 22 height 22
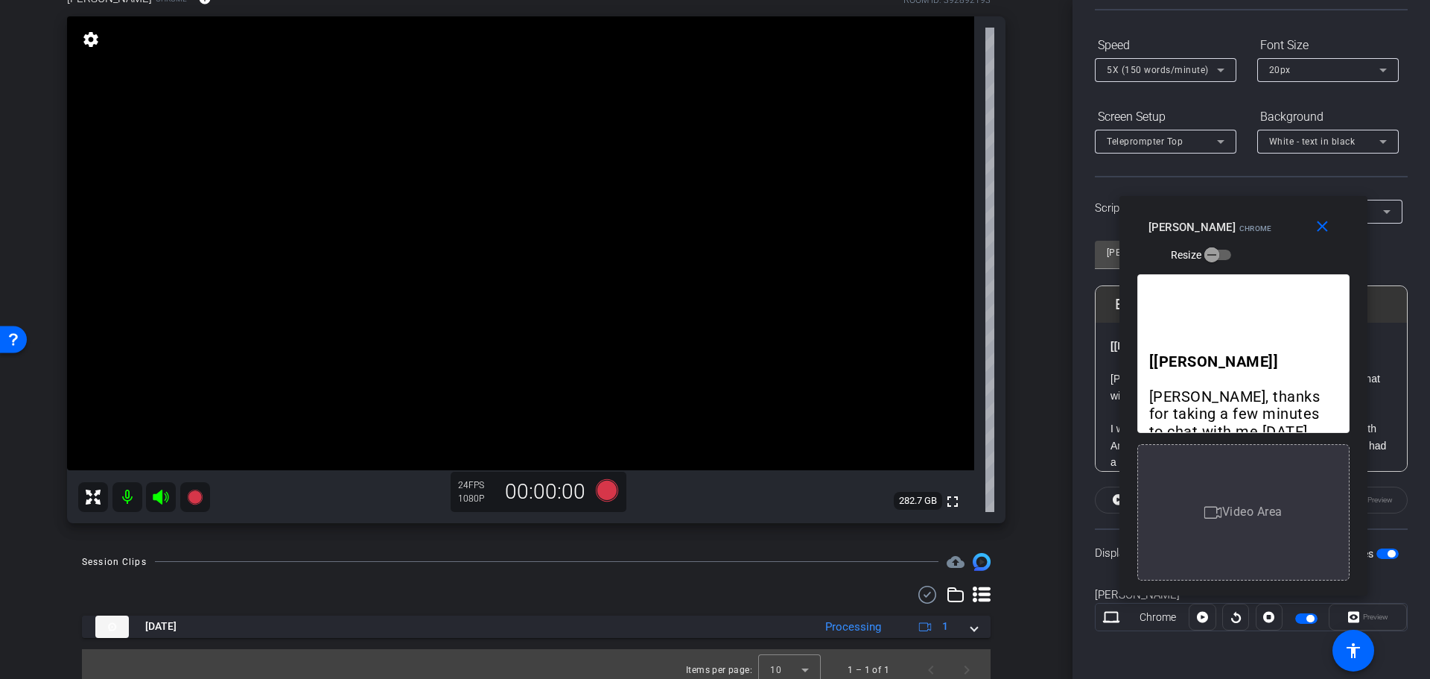
scroll to position [150, 0]
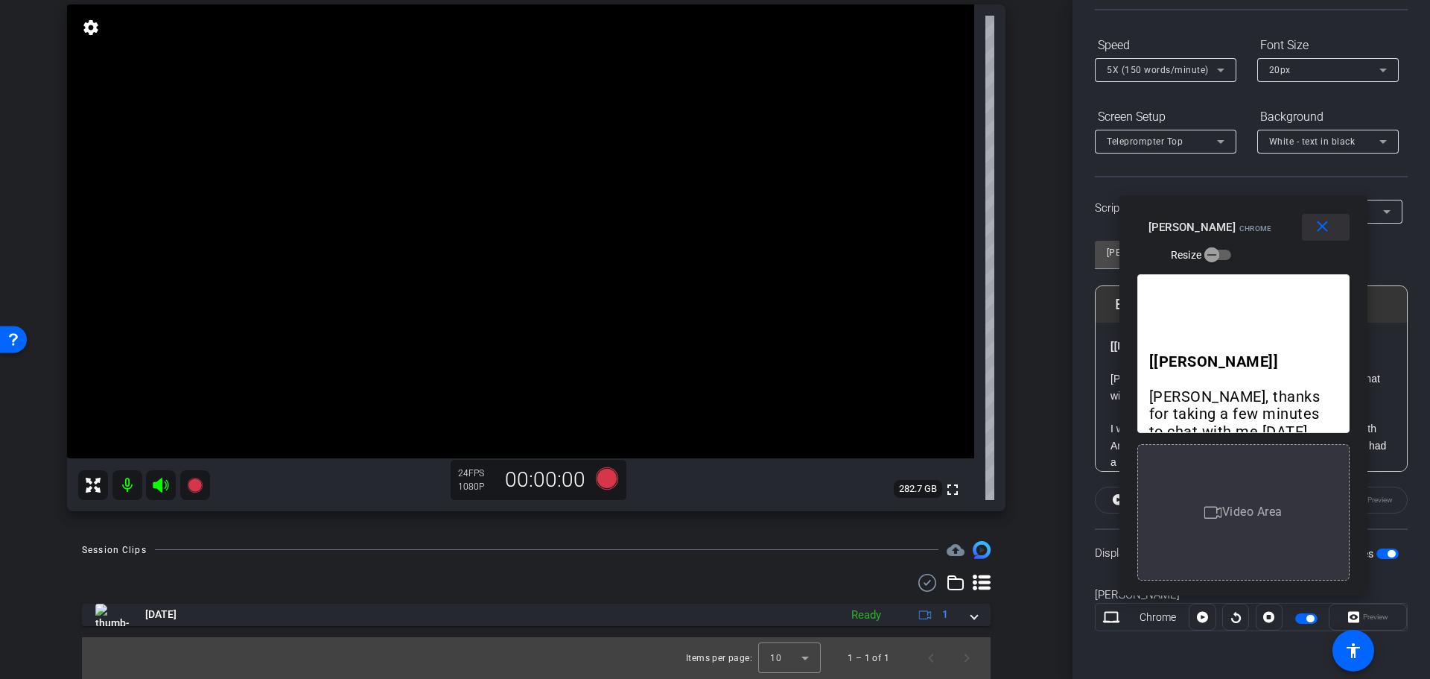
click at [1327, 229] on mat-icon "close" at bounding box center [1322, 226] width 19 height 19
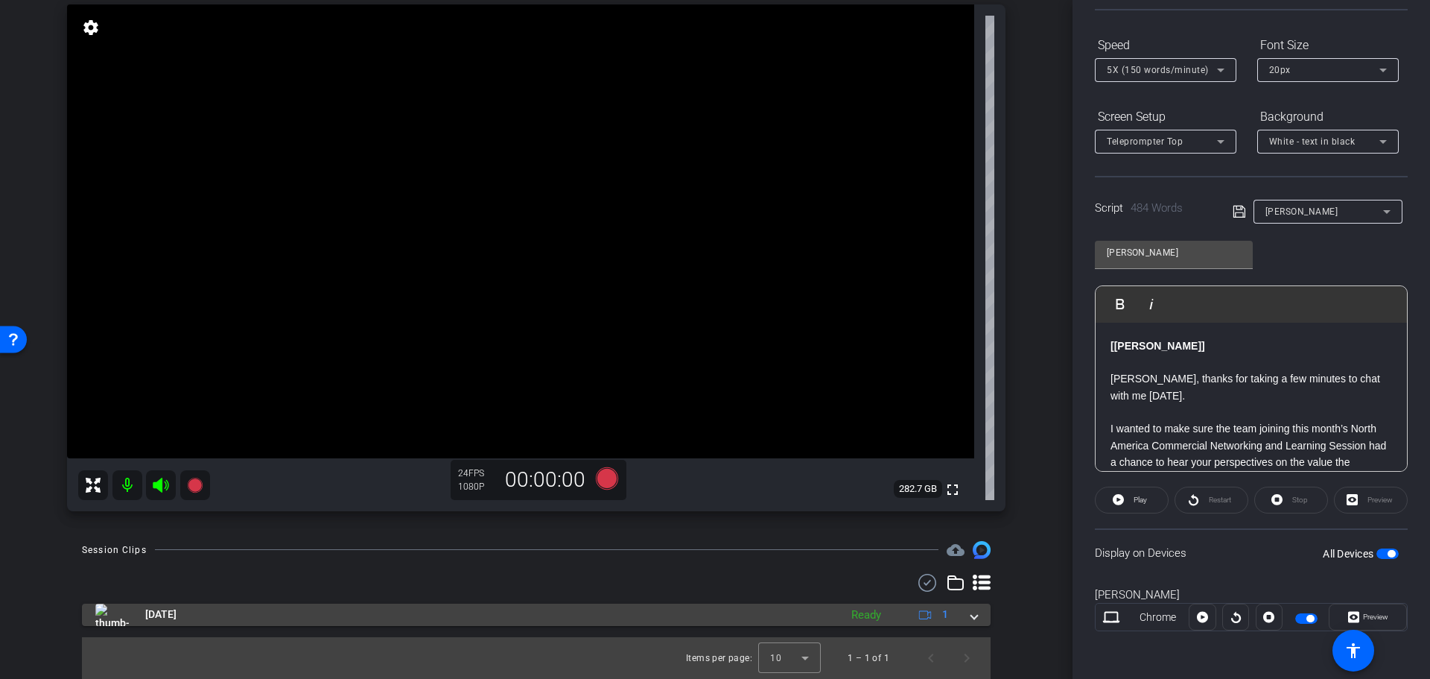
click at [971, 615] on span at bounding box center [974, 614] width 6 height 16
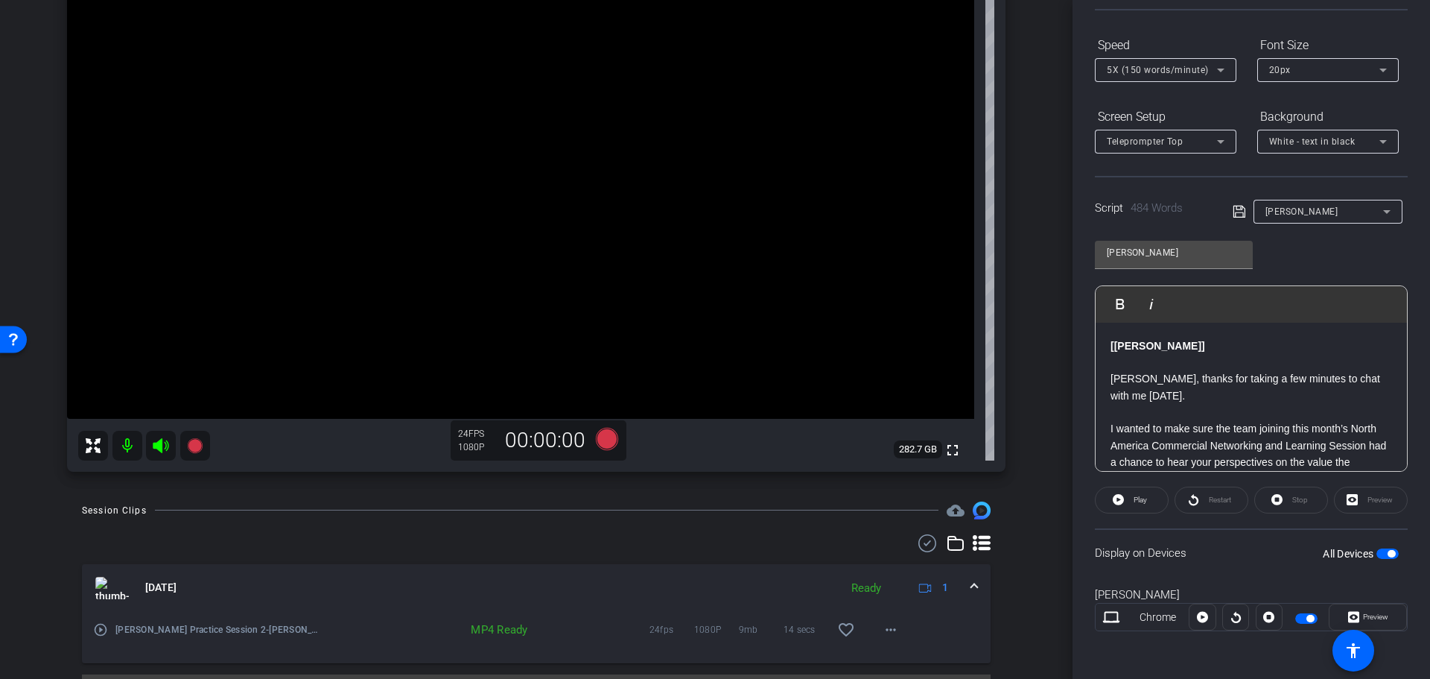
scroll to position [227, 0]
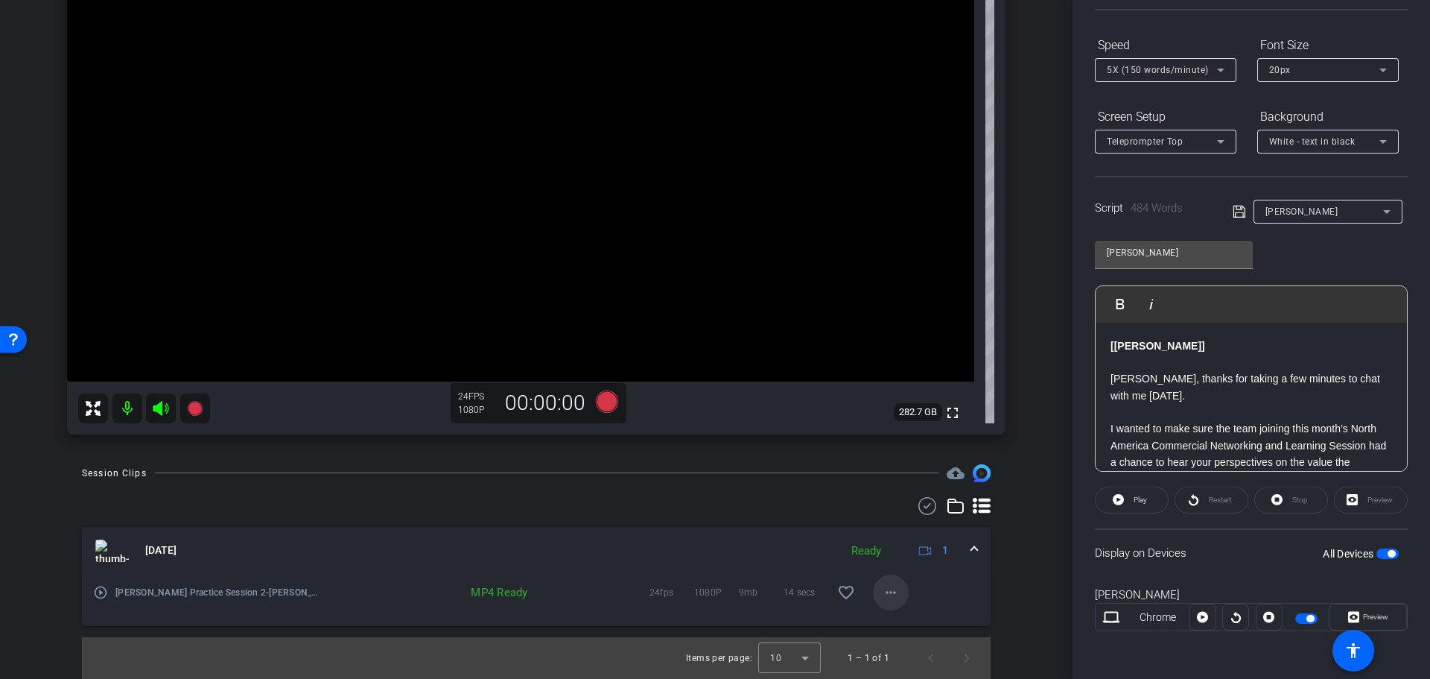
click at [884, 589] on mat-icon "more_horiz" at bounding box center [891, 592] width 18 height 18
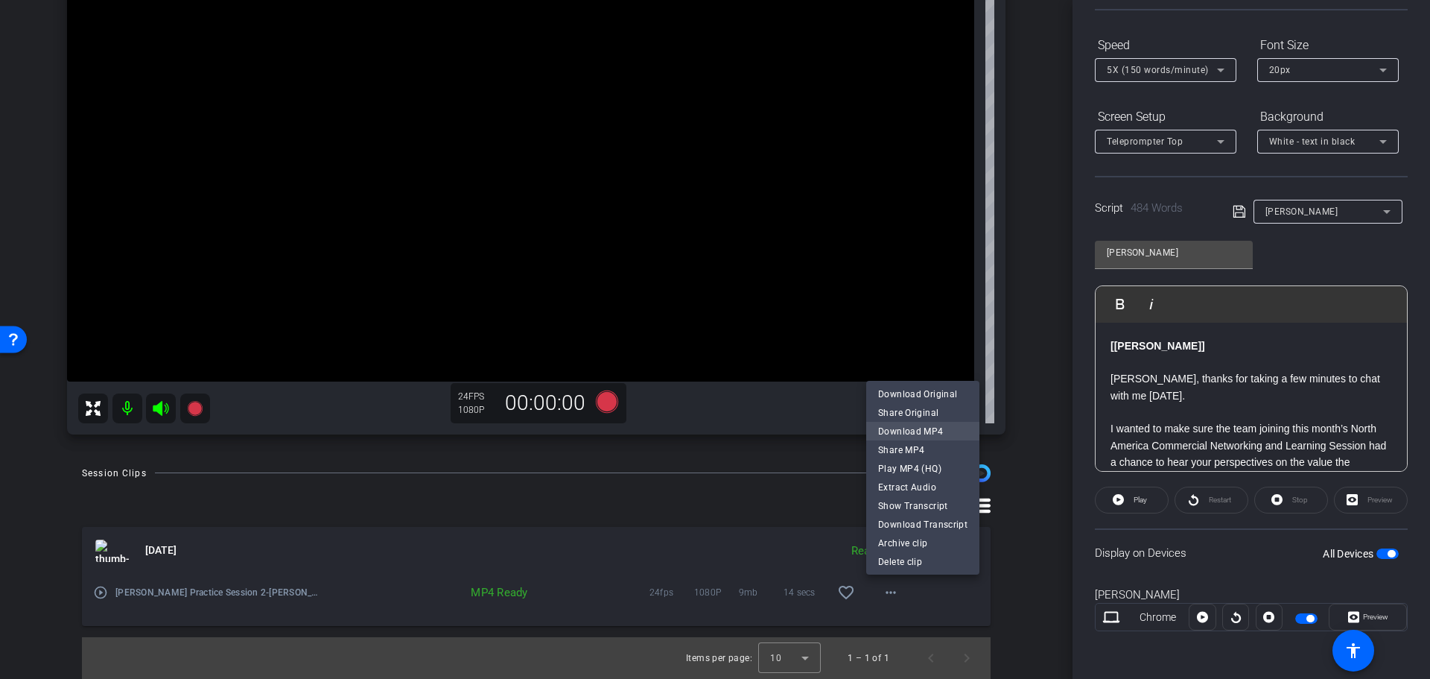
click at [936, 431] on span "Download MP4" at bounding box center [922, 431] width 89 height 18
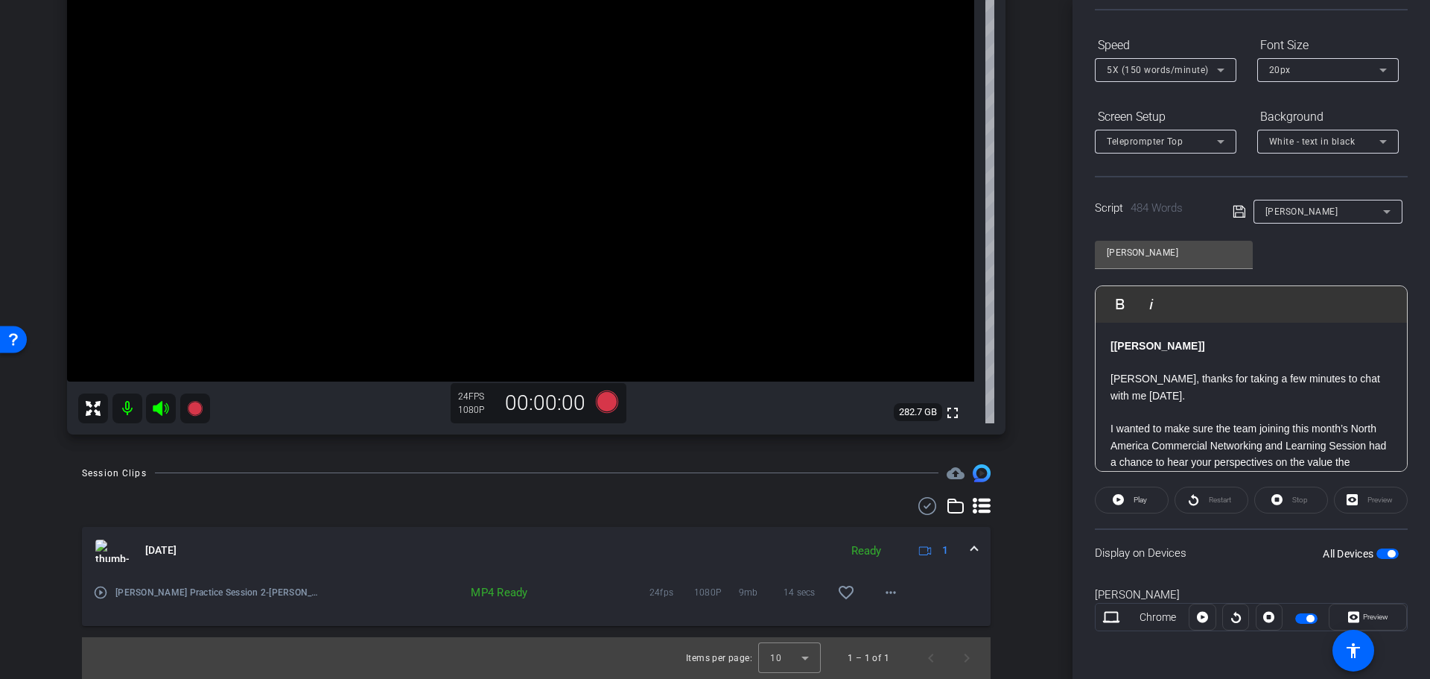
scroll to position [0, 0]
